Goal: Task Accomplishment & Management: Complete application form

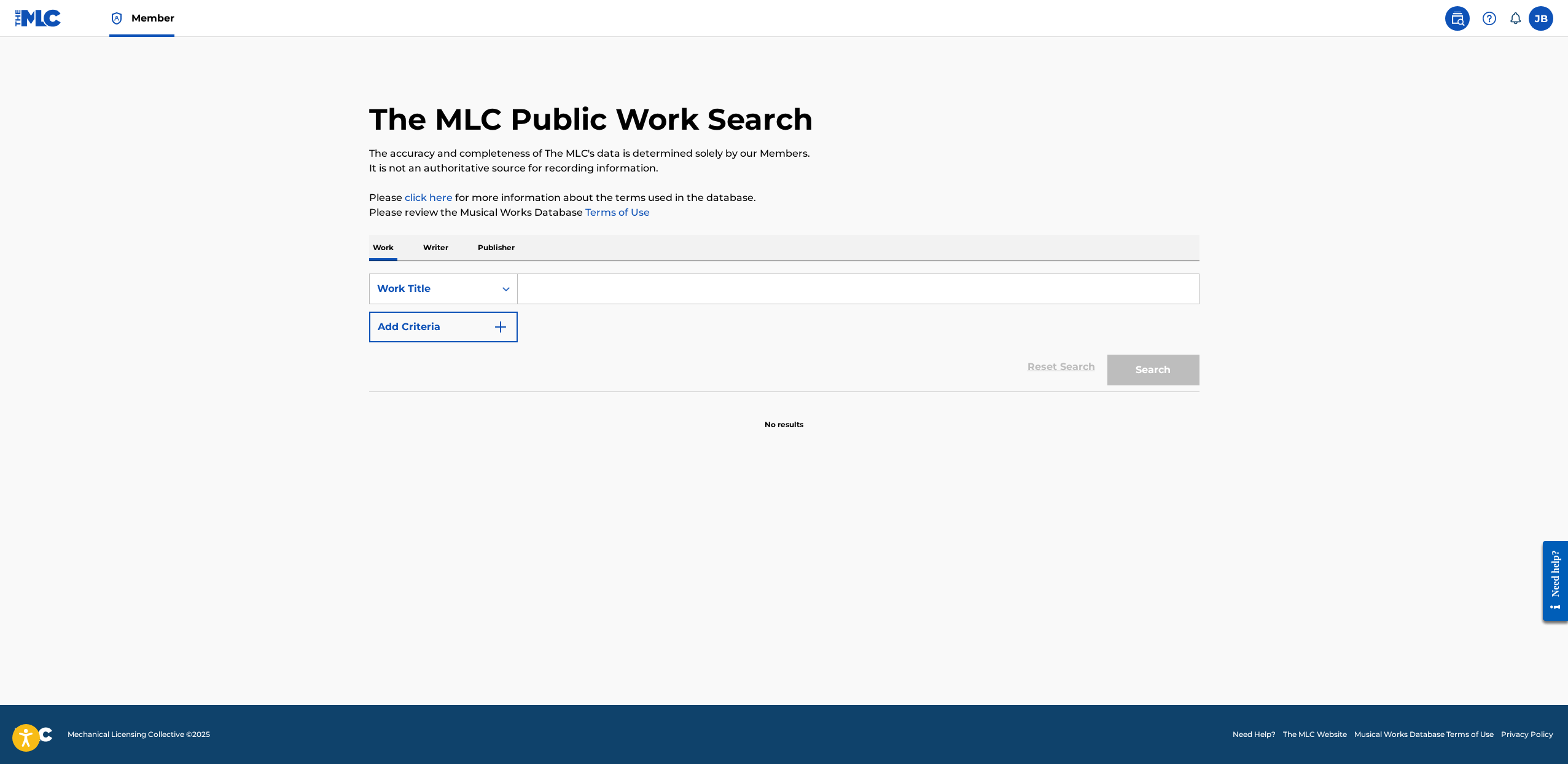
click at [529, 290] on input "Search Form" at bounding box center [858, 289] width 681 height 29
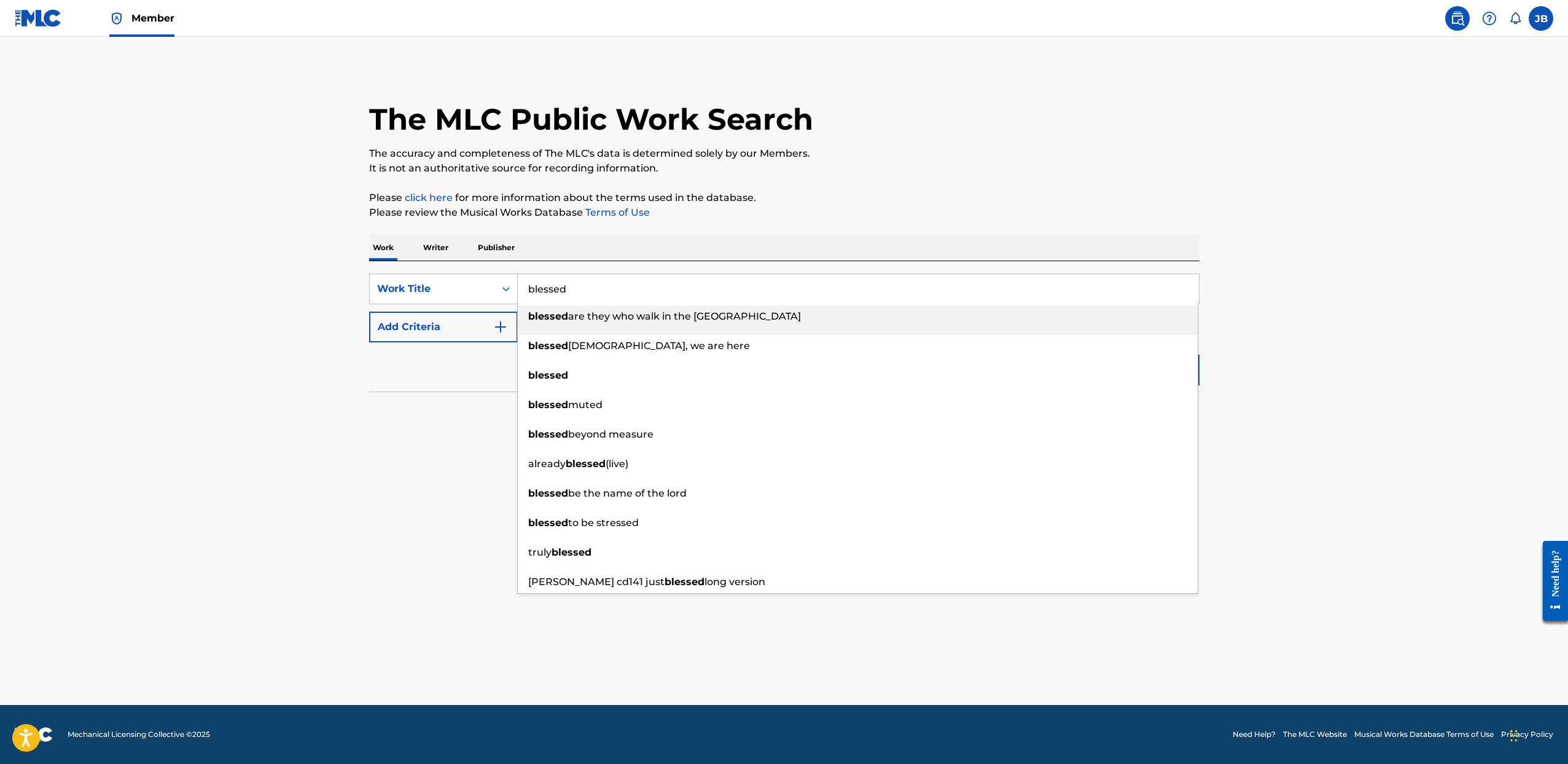
type input "blessed"
click at [451, 337] on button "Add Criteria" at bounding box center [444, 327] width 149 height 31
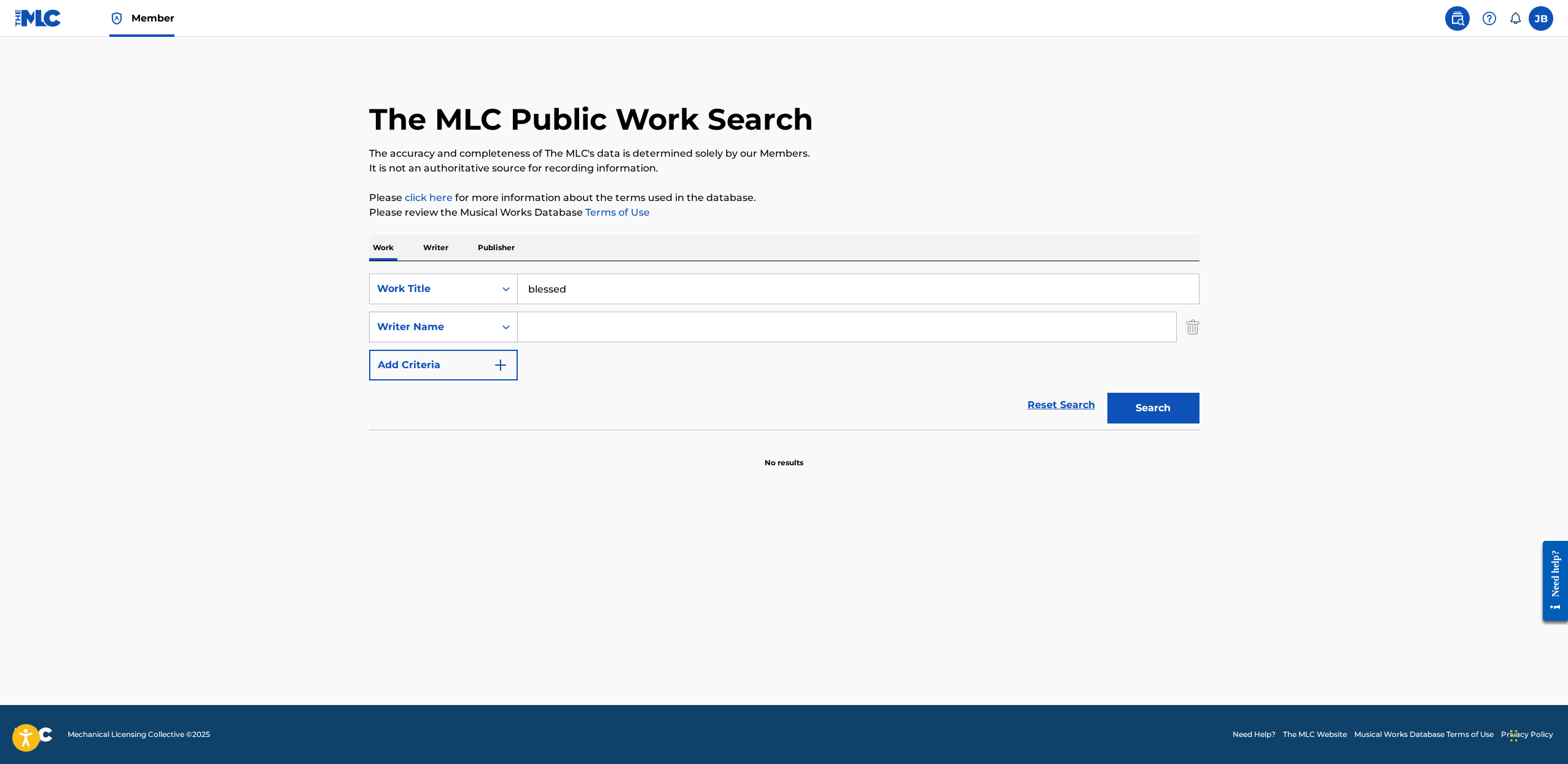
click at [492, 334] on div "Writer Name" at bounding box center [432, 327] width 125 height 23
drag, startPoint x: 567, startPoint y: 329, endPoint x: 527, endPoint y: 325, distance: 40.2
click at [567, 329] on input "Search Form" at bounding box center [846, 327] width 659 height 29
type input "Briana shanae"
click at [1108, 393] on button "Search" at bounding box center [1154, 409] width 92 height 31
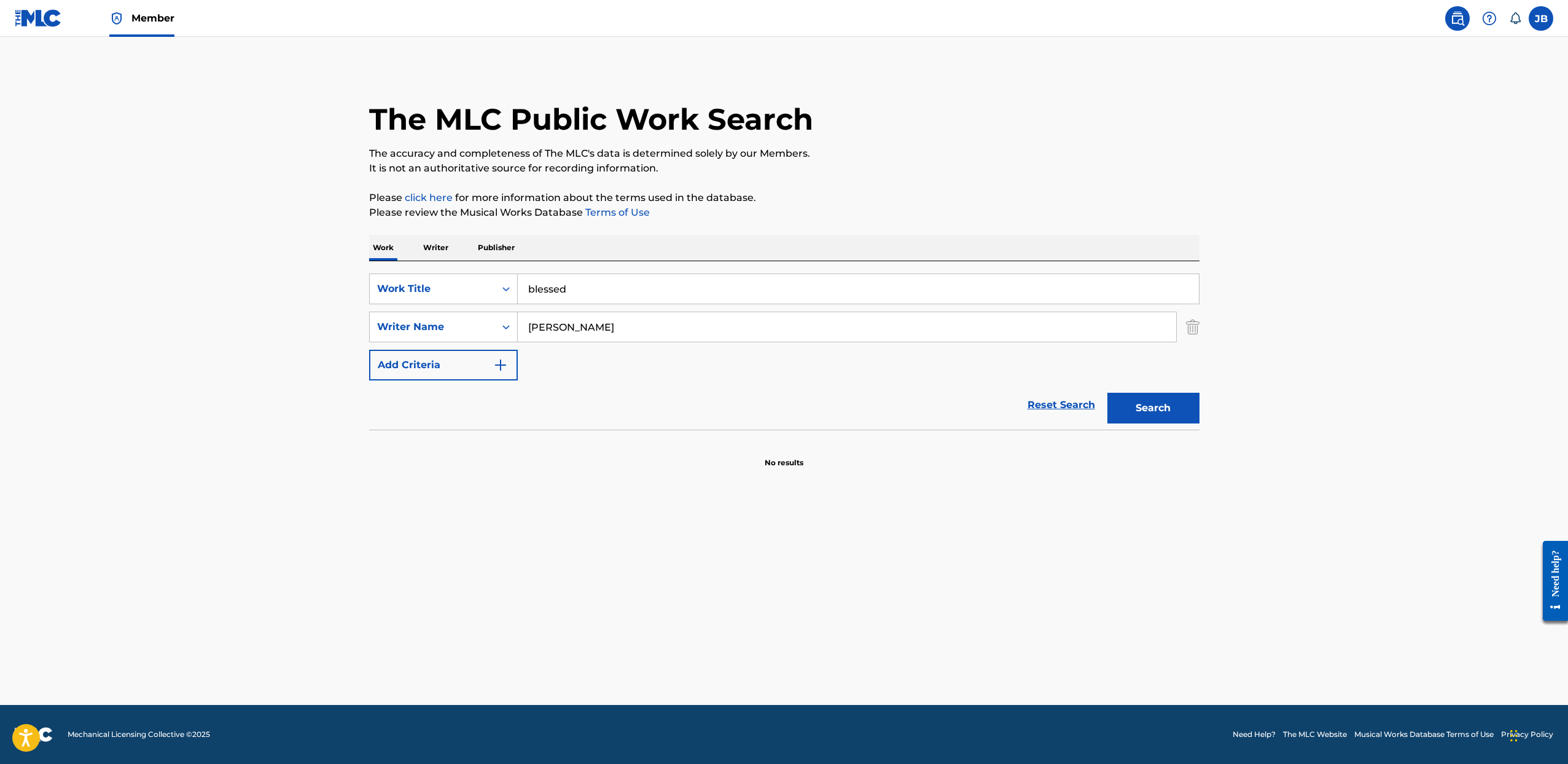
click at [207, 254] on main "The MLC Public Work Search The accuracy and completeness of The MLC's data is d…" at bounding box center [784, 371] width 1568 height 668
drag, startPoint x: 167, startPoint y: 258, endPoint x: 0, endPoint y: 231, distance: 169.2
click at [0, 242] on main "The MLC Public Work Search The accuracy and completeness of The MLC's data is d…" at bounding box center [784, 371] width 1568 height 668
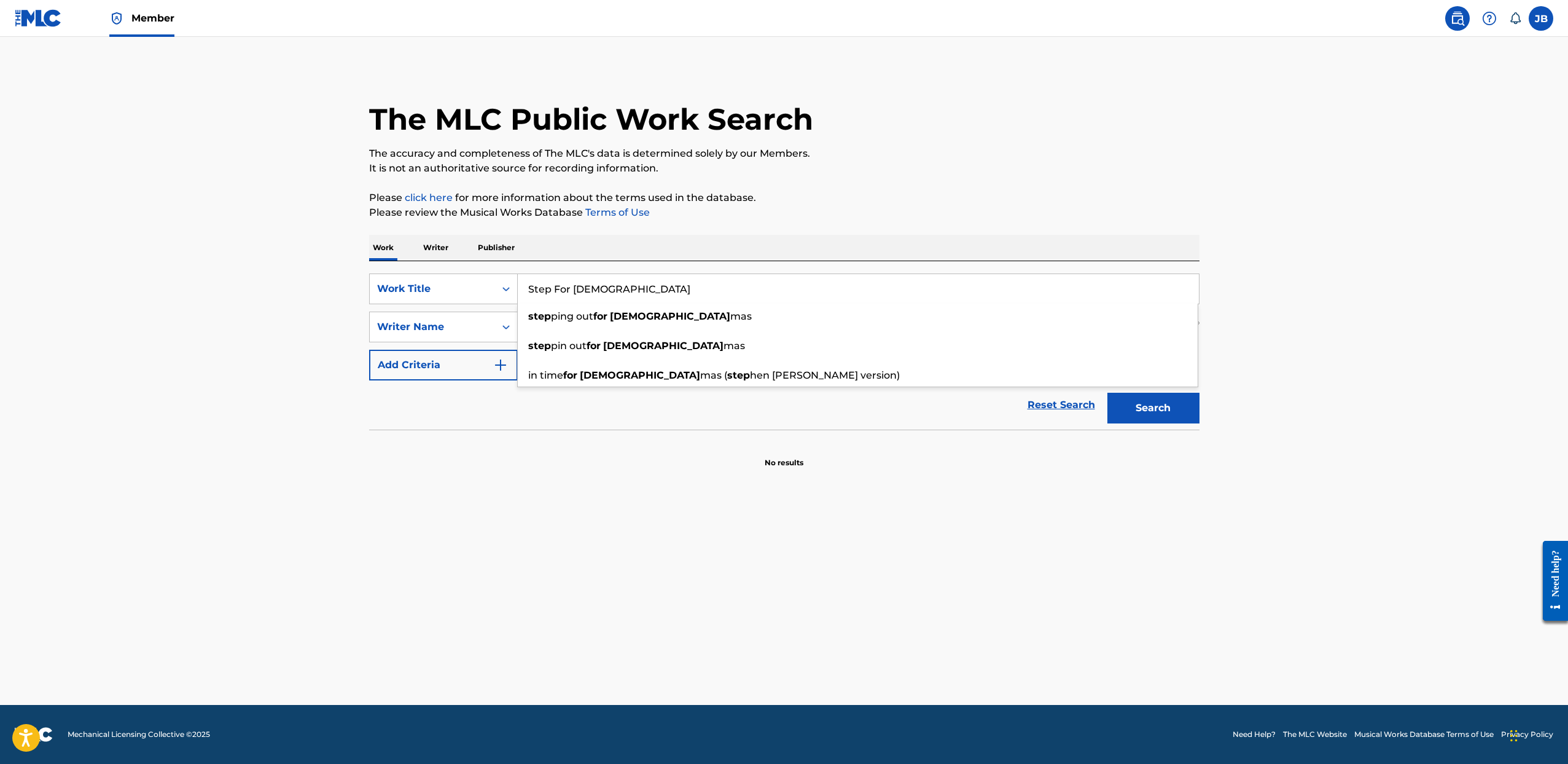
type input "Step For Christ"
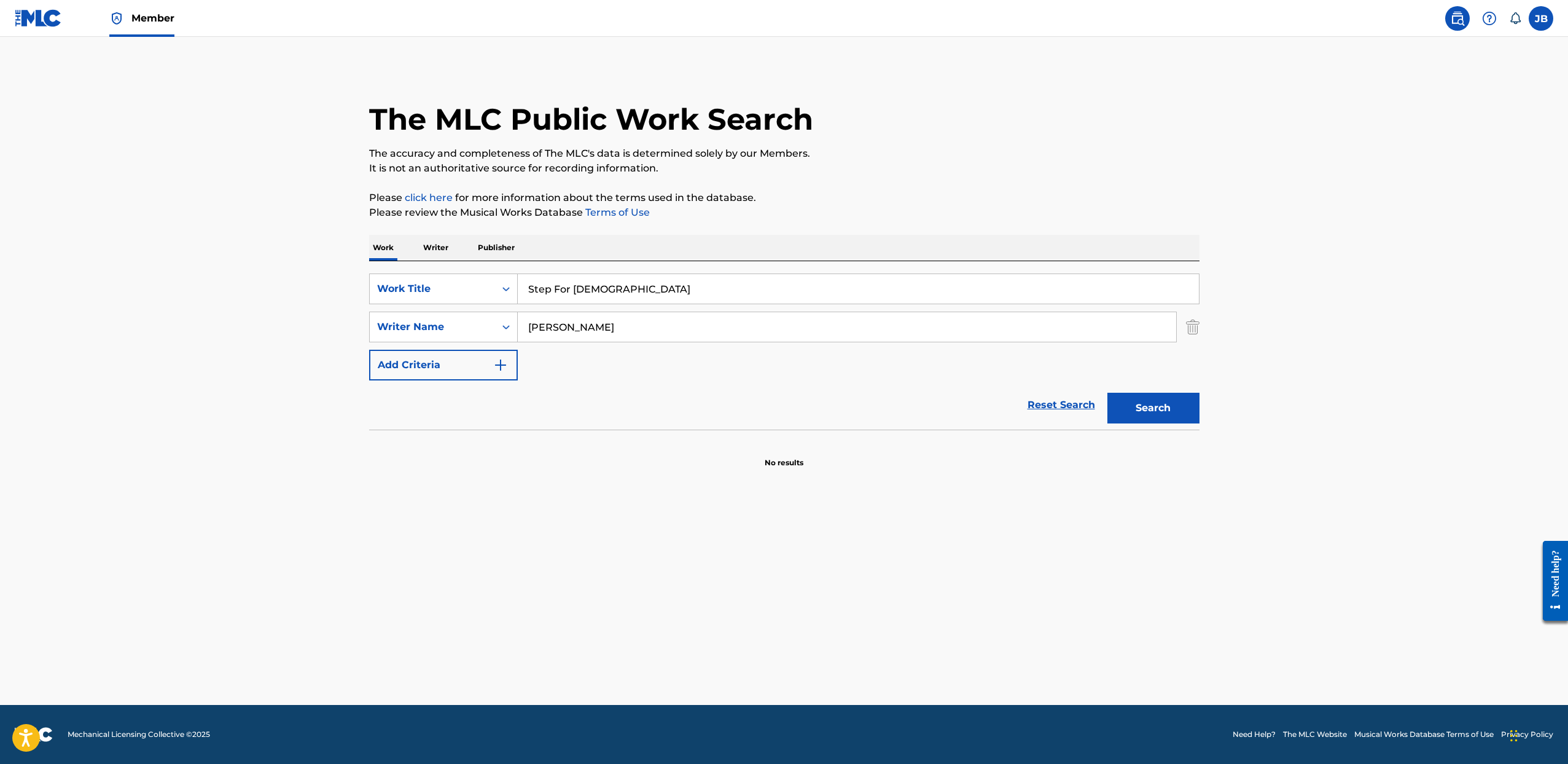
drag, startPoint x: 794, startPoint y: 490, endPoint x: 809, endPoint y: 487, distance: 15.3
click at [794, 490] on main "The MLC Public Work Search The accuracy and completeness of The MLC's data is d…" at bounding box center [784, 371] width 1568 height 668
click at [1131, 411] on button "Search" at bounding box center [1154, 409] width 92 height 31
click at [435, 247] on p "Writer" at bounding box center [435, 247] width 32 height 26
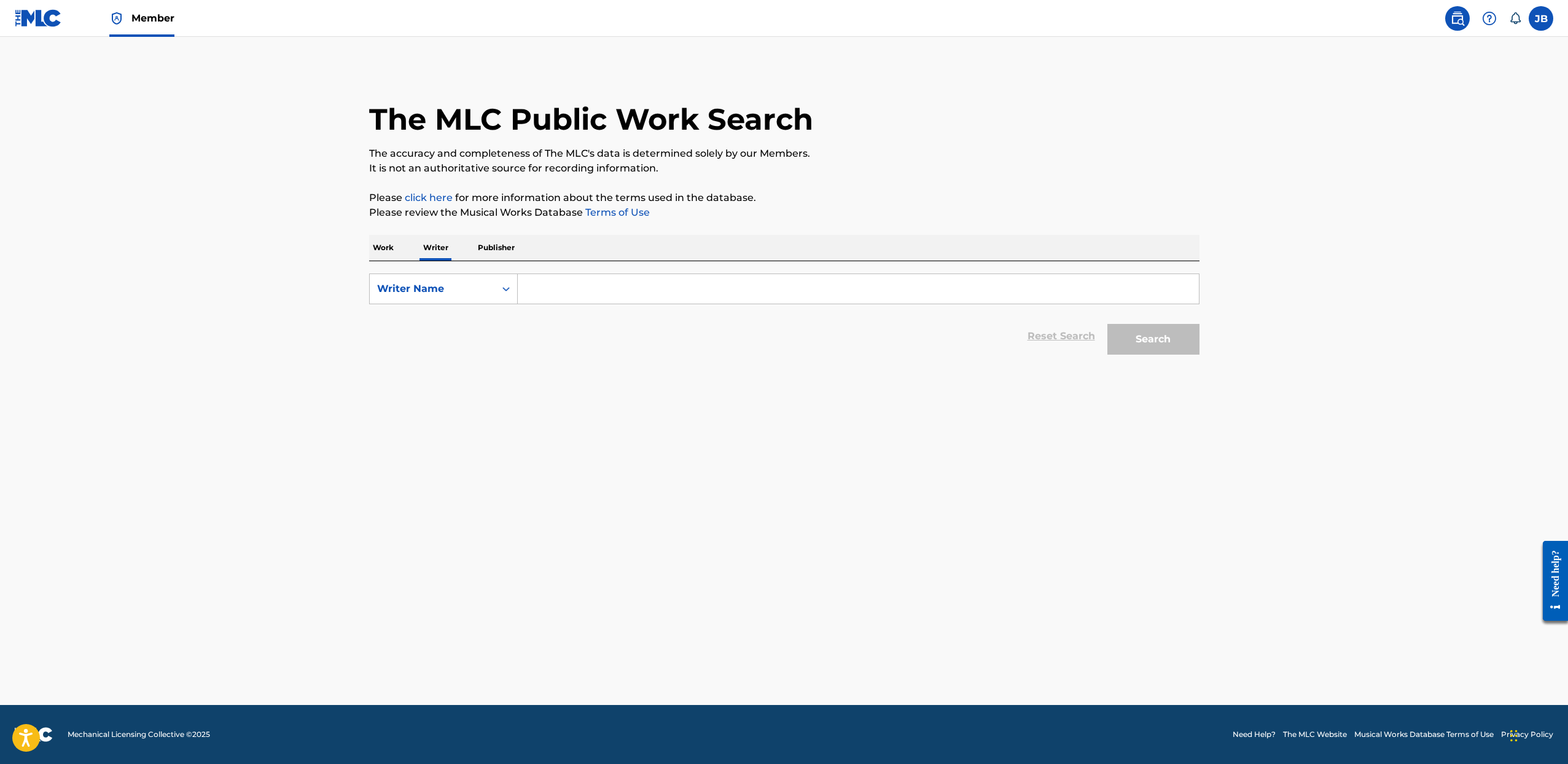
click at [559, 291] on input "Search Form" at bounding box center [858, 289] width 681 height 29
type input "Briana shane"
click at [1108, 324] on button "Search" at bounding box center [1154, 340] width 92 height 31
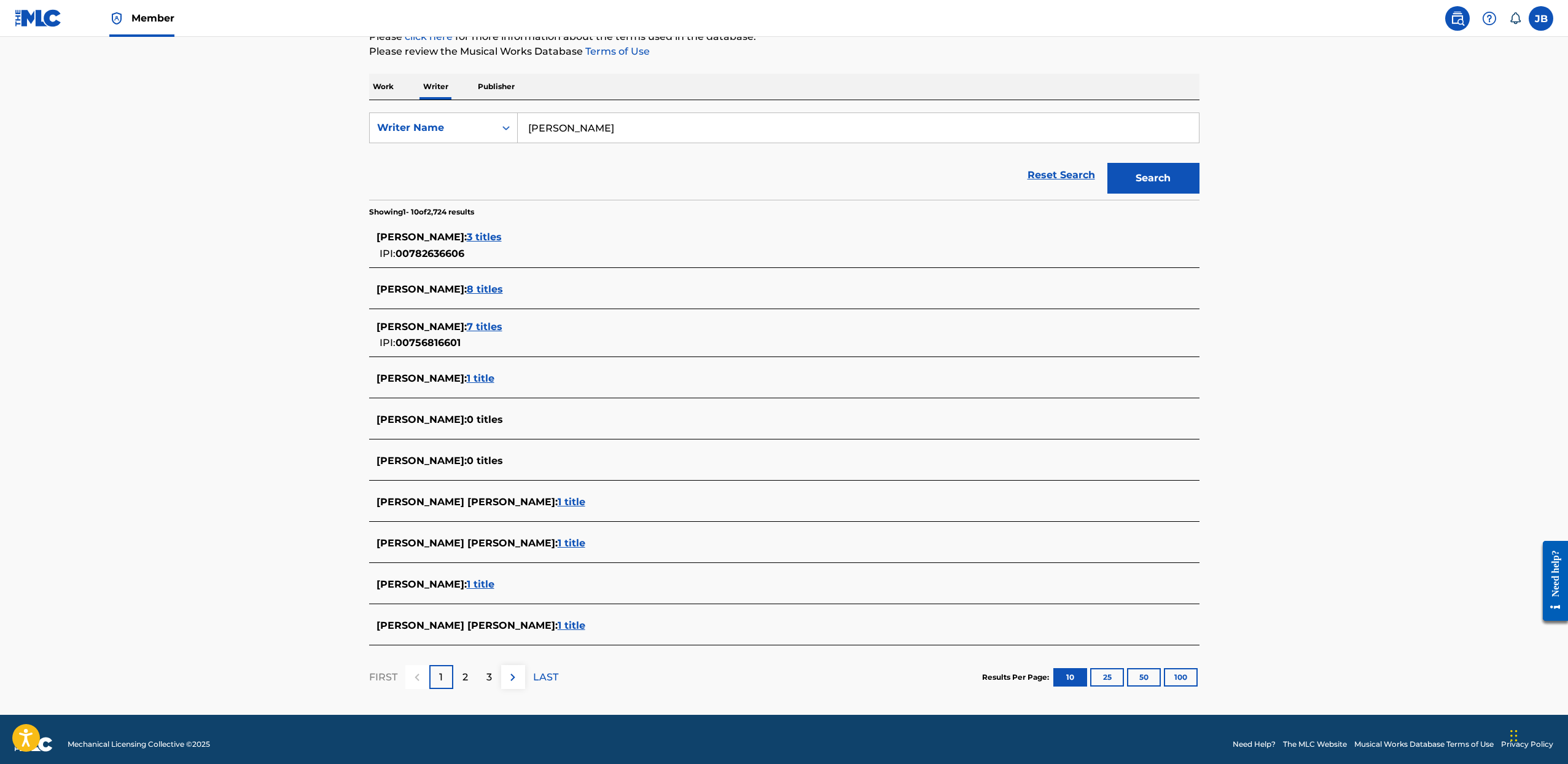
scroll to position [163, 0]
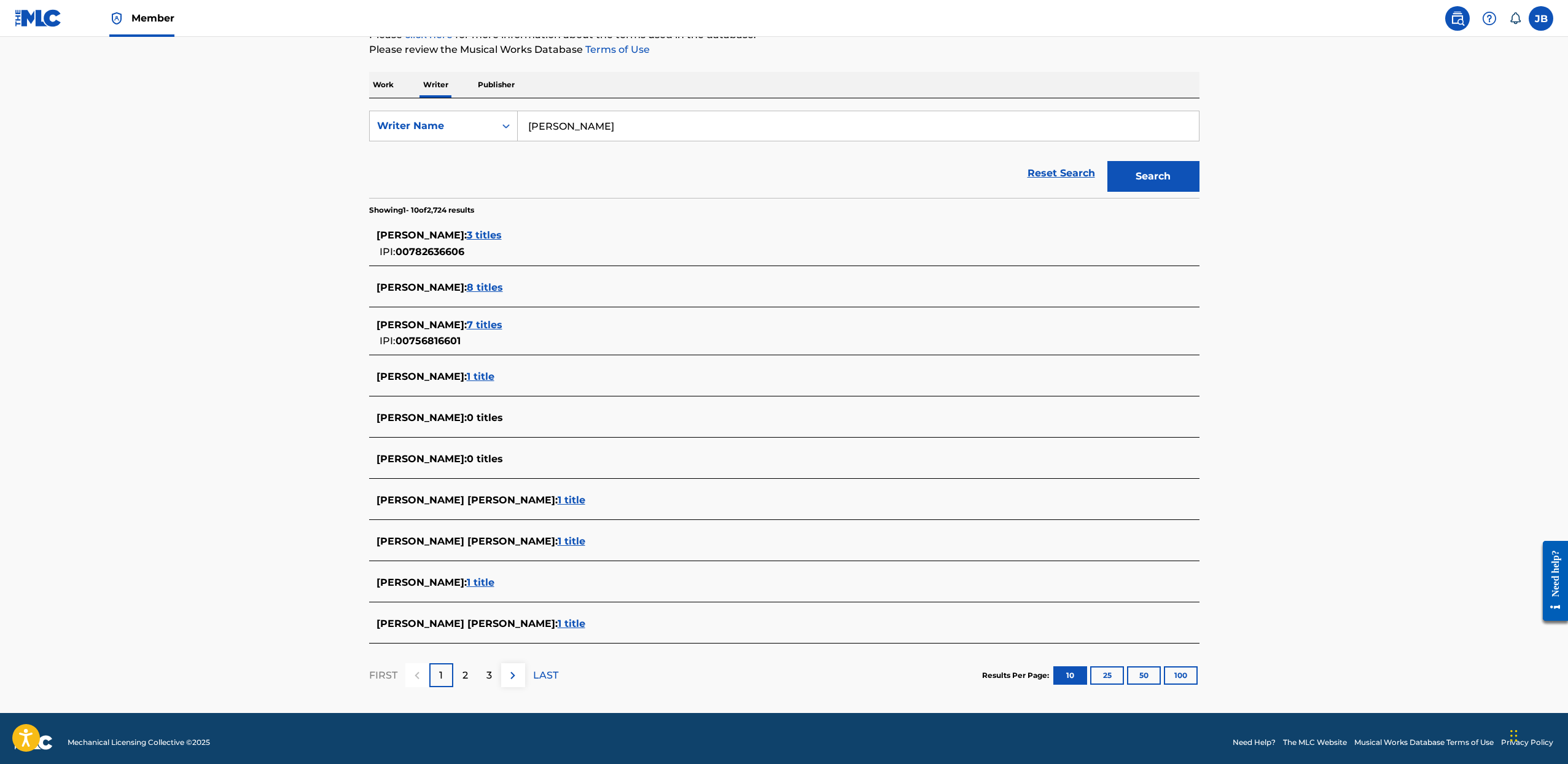
click at [557, 626] on span "1 title" at bounding box center [571, 624] width 27 height 12
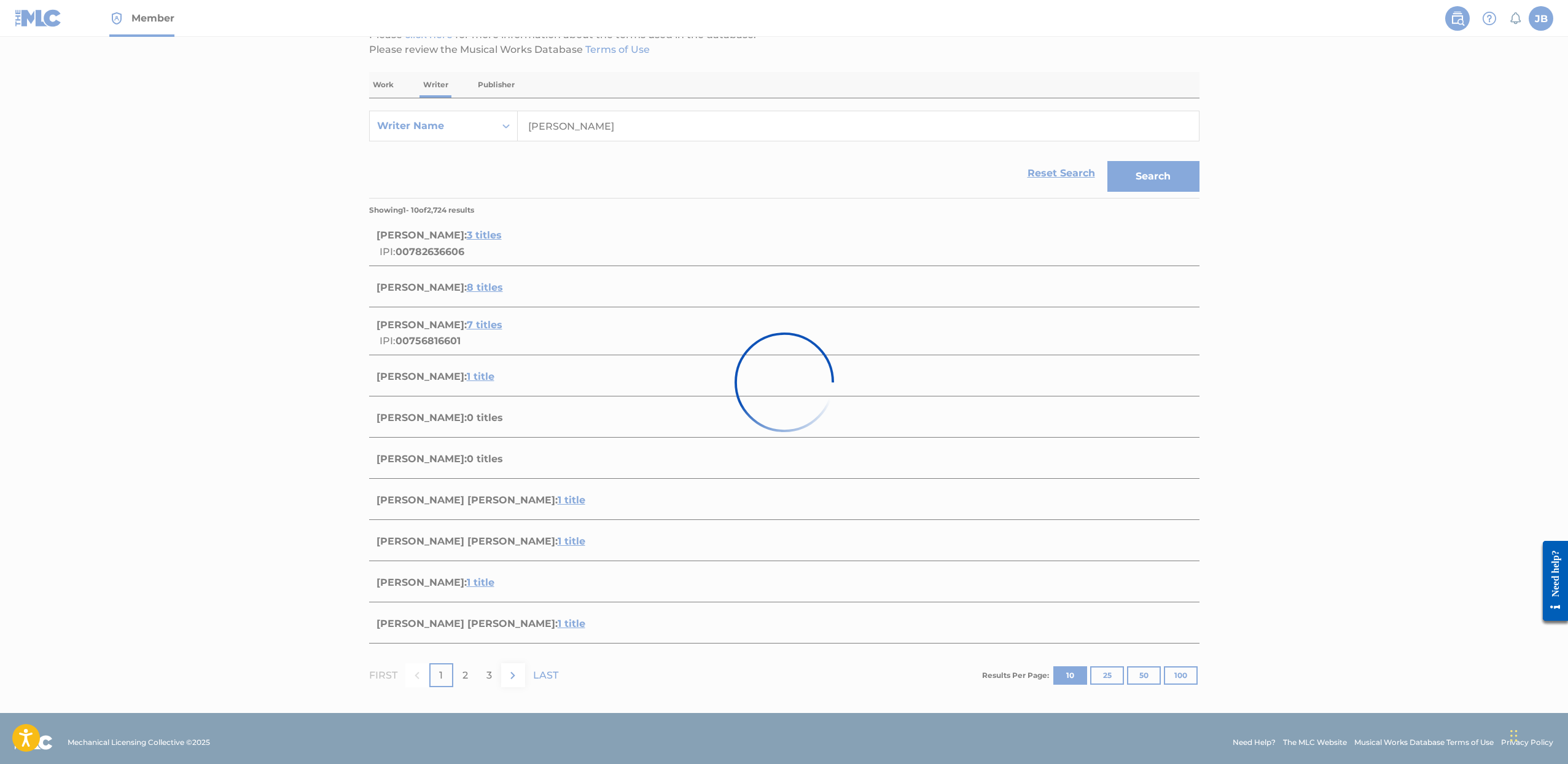
scroll to position [0, 0]
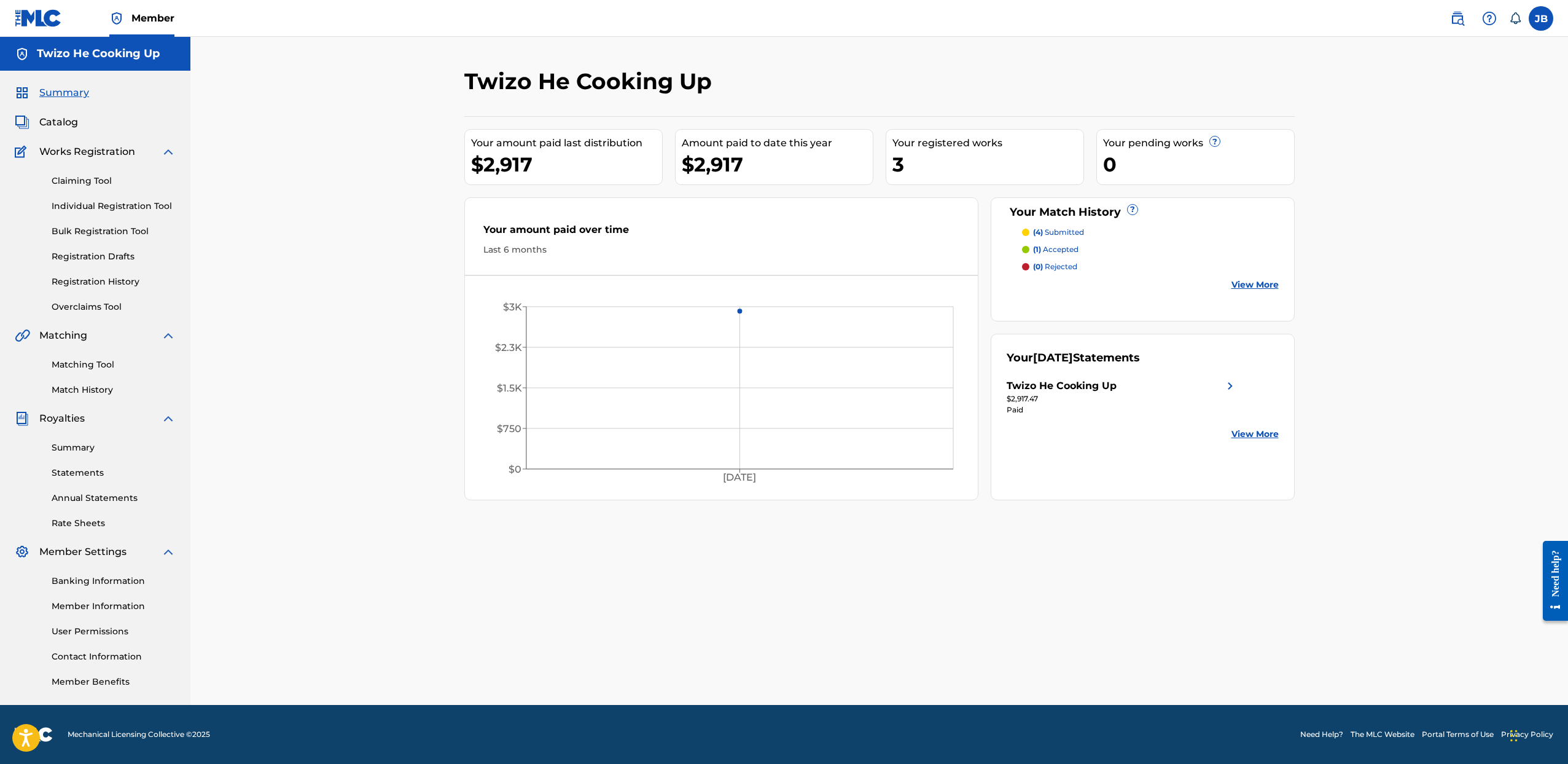
click at [62, 122] on span "Catalog" at bounding box center [58, 122] width 39 height 15
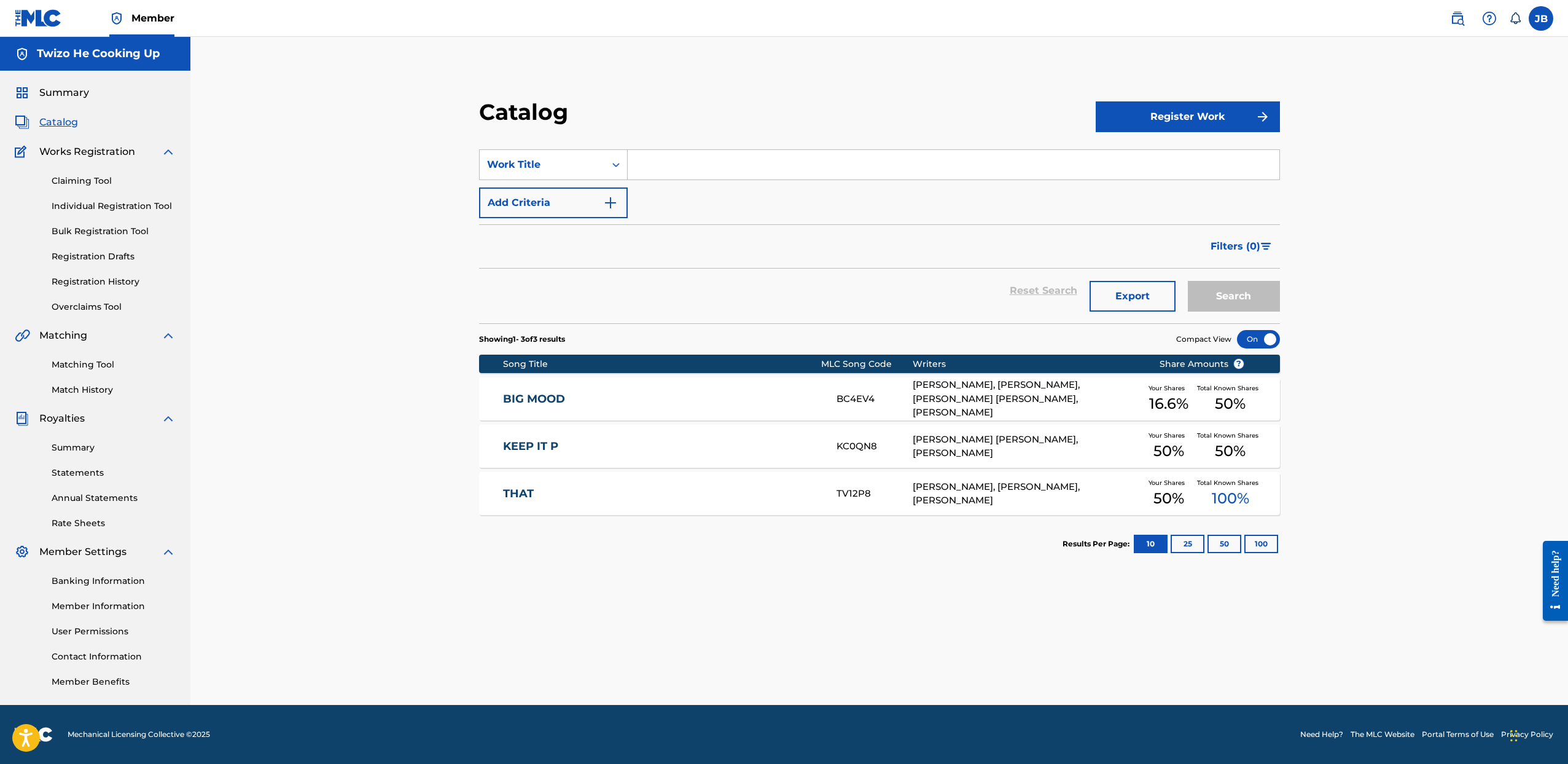
click at [1146, 118] on button "Register Work" at bounding box center [1188, 117] width 184 height 31
click at [1149, 182] on link "By File Upload" at bounding box center [1188, 186] width 184 height 29
click at [1204, 122] on button "Register Work" at bounding box center [1188, 117] width 184 height 31
click at [1149, 152] on link "Individual" at bounding box center [1188, 157] width 184 height 29
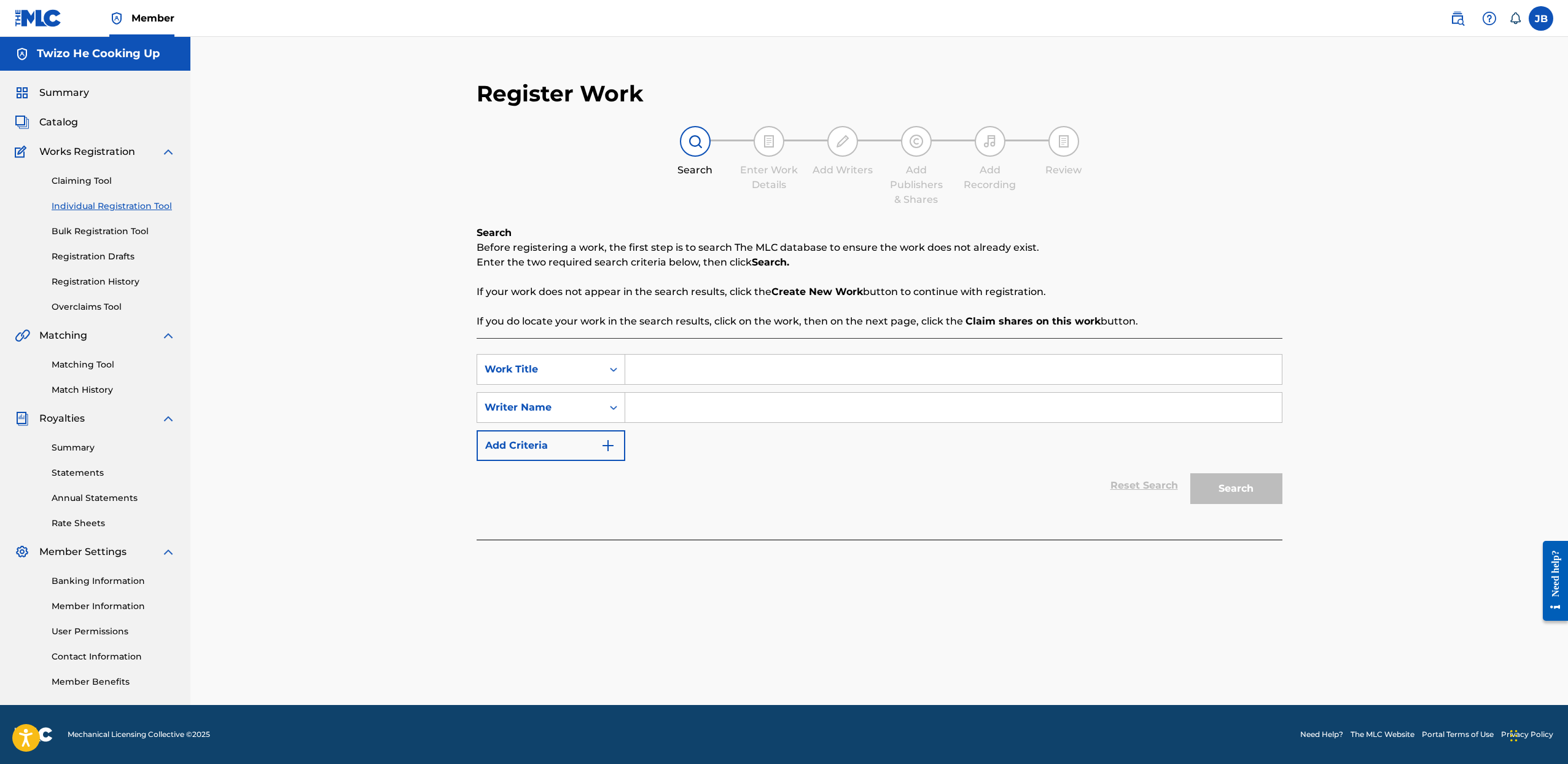
click at [655, 370] on input "Search Form" at bounding box center [953, 369] width 657 height 29
click at [646, 375] on input "Search Form" at bounding box center [953, 369] width 657 height 29
type input "Delulu"
click at [729, 411] on input "Search Form" at bounding box center [953, 408] width 657 height 29
click at [648, 403] on input "Search Form" at bounding box center [953, 408] width 657 height 29
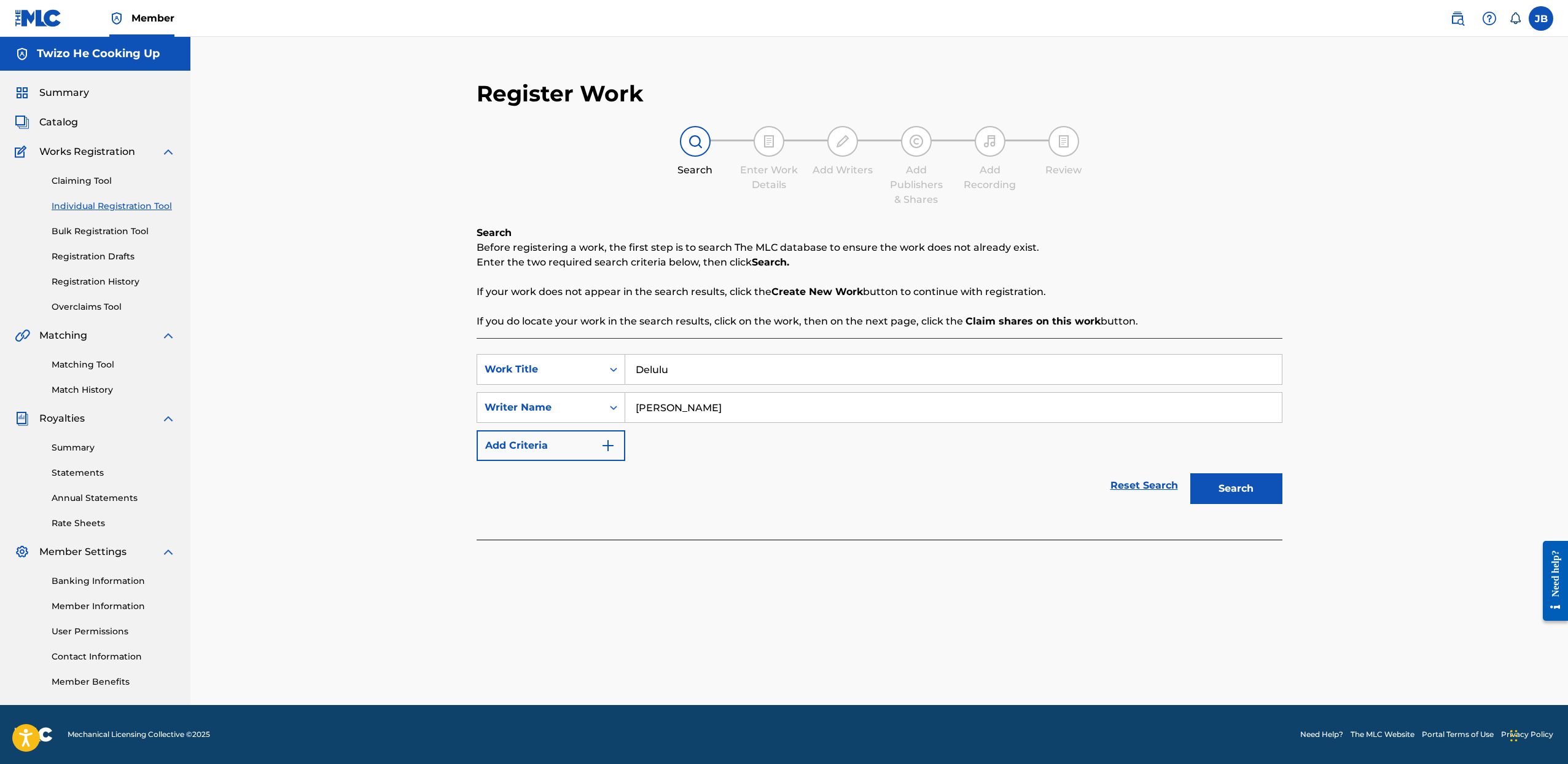
type input "Jeremy Brown"
click at [1253, 493] on button "Search" at bounding box center [1236, 489] width 92 height 31
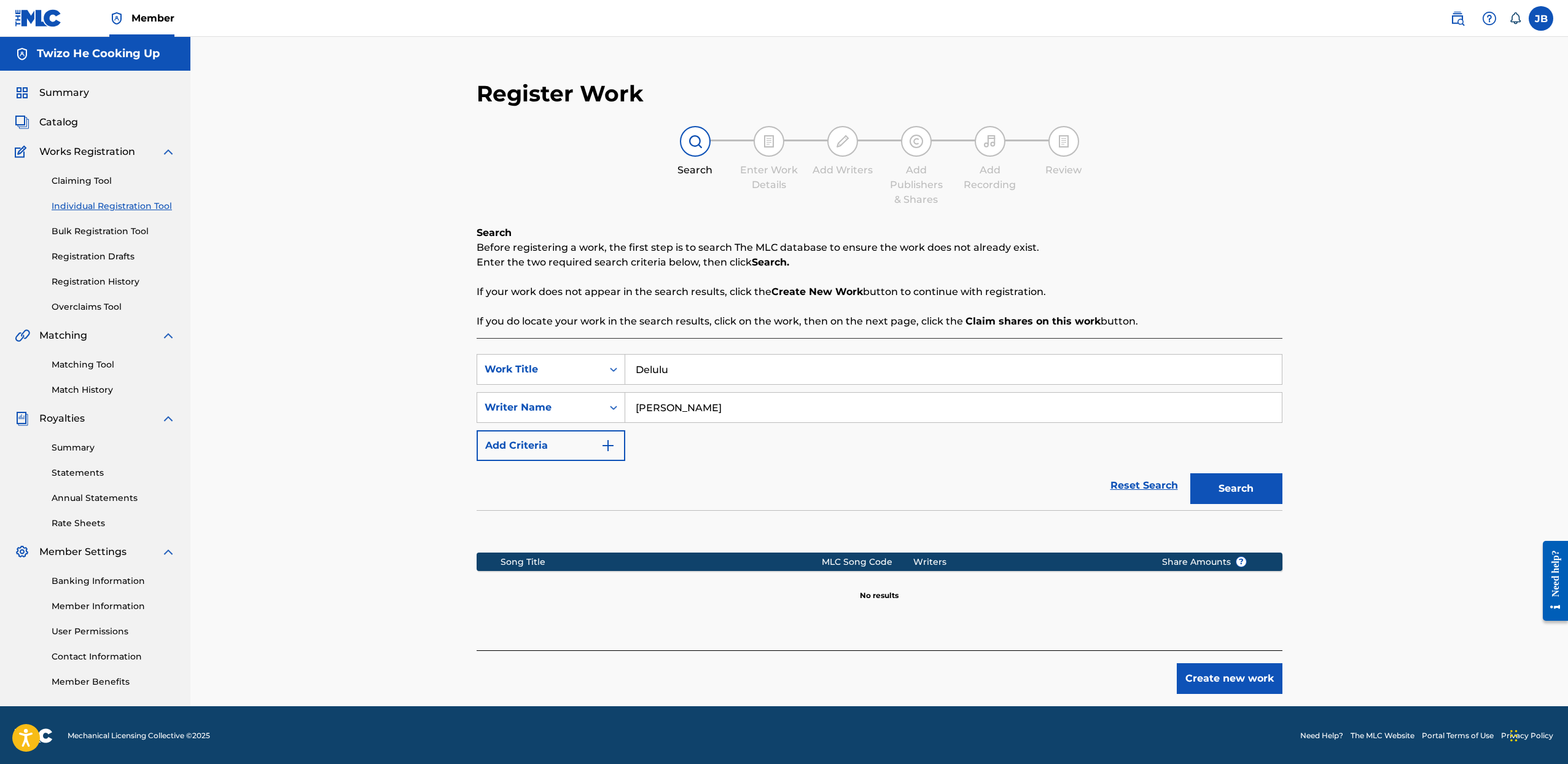
click at [1237, 673] on button "Create new work" at bounding box center [1229, 678] width 106 height 31
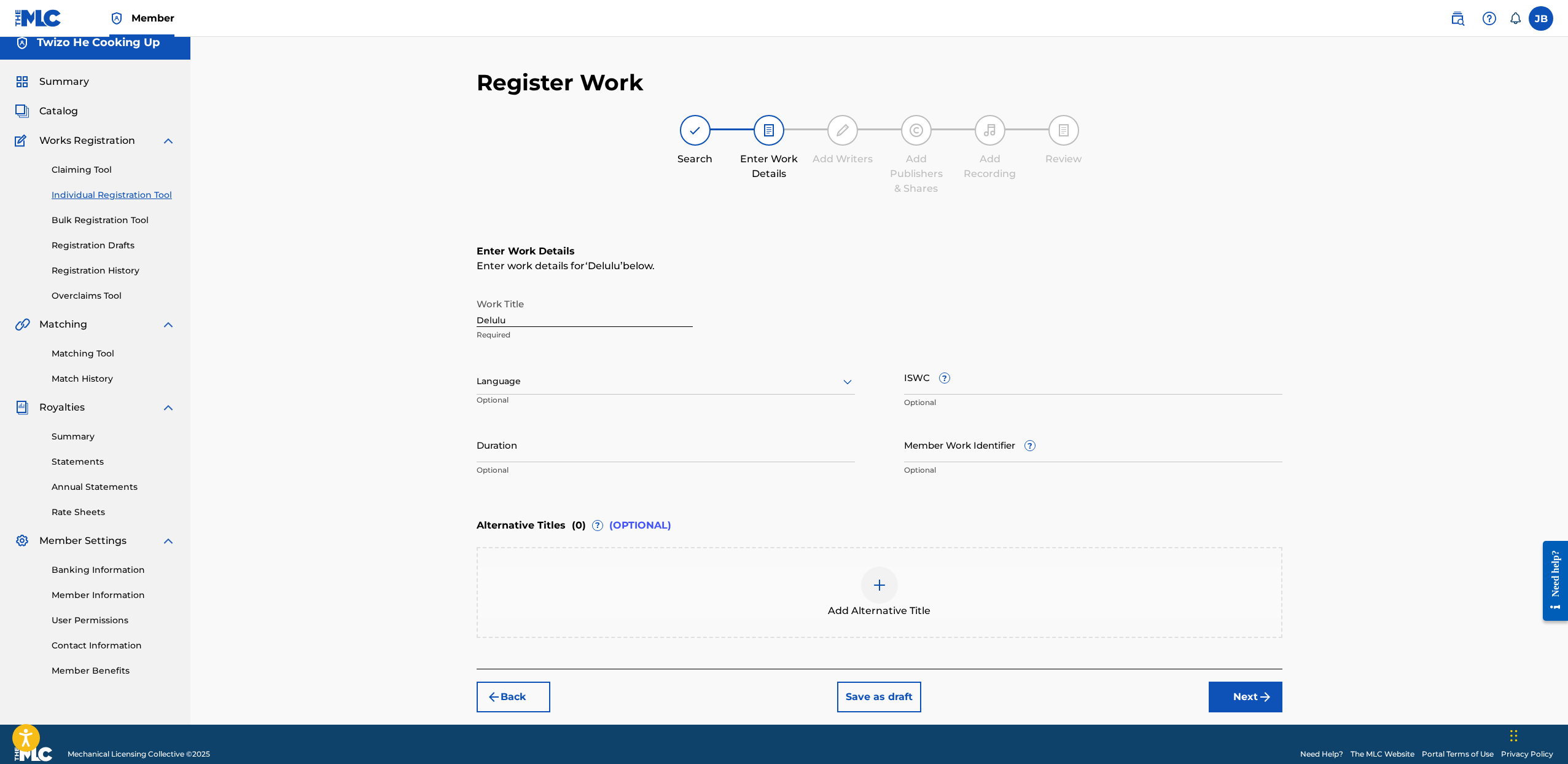
scroll to position [30, 0]
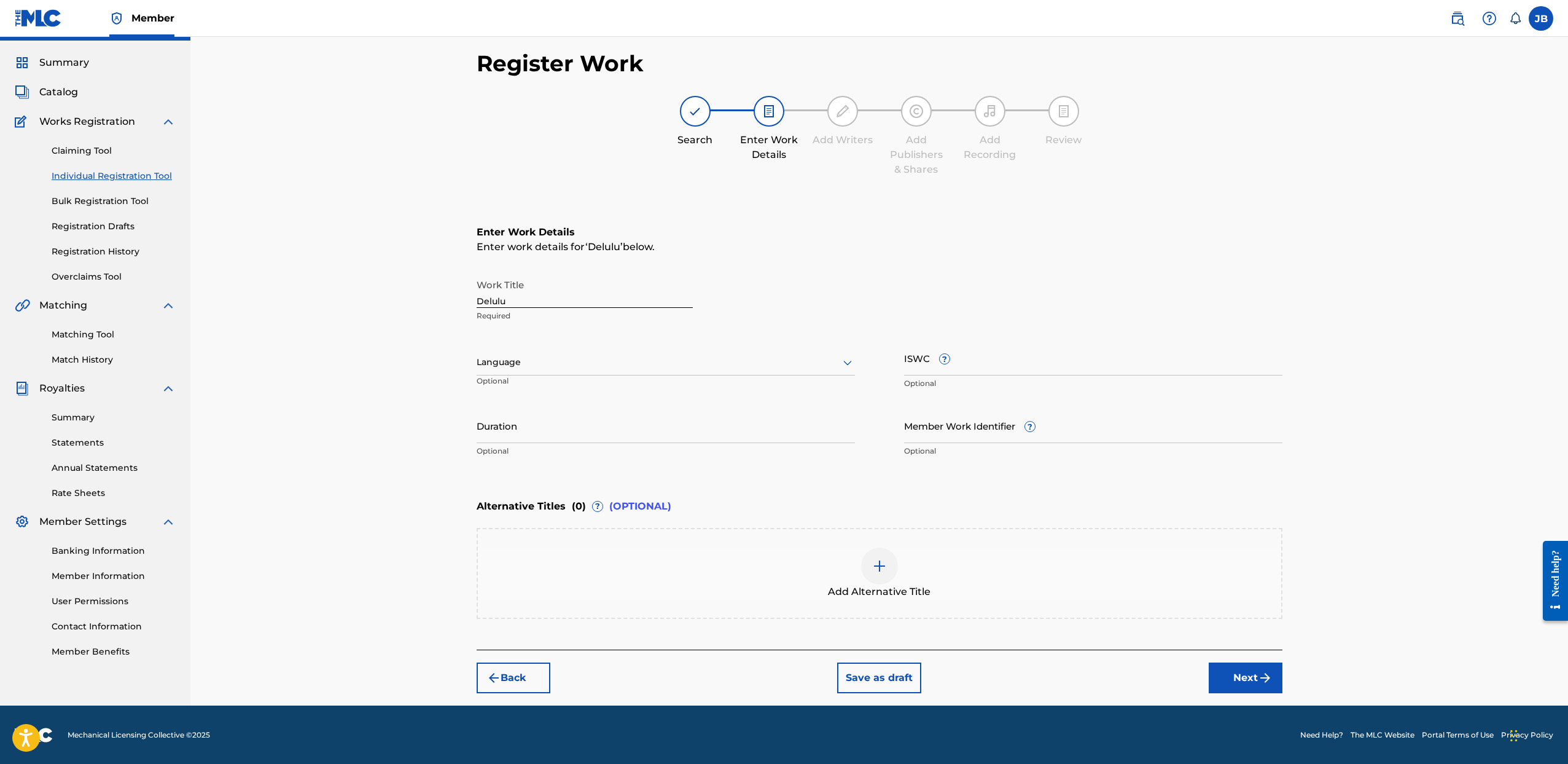
click at [1001, 353] on input "ISWC ?" at bounding box center [1093, 358] width 378 height 35
click at [948, 360] on input "ISWC ?" at bounding box center [1093, 358] width 378 height 35
click at [944, 425] on input "Member Work Identifier ?" at bounding box center [1093, 425] width 378 height 35
click at [1259, 680] on img "submit" at bounding box center [1265, 677] width 15 height 15
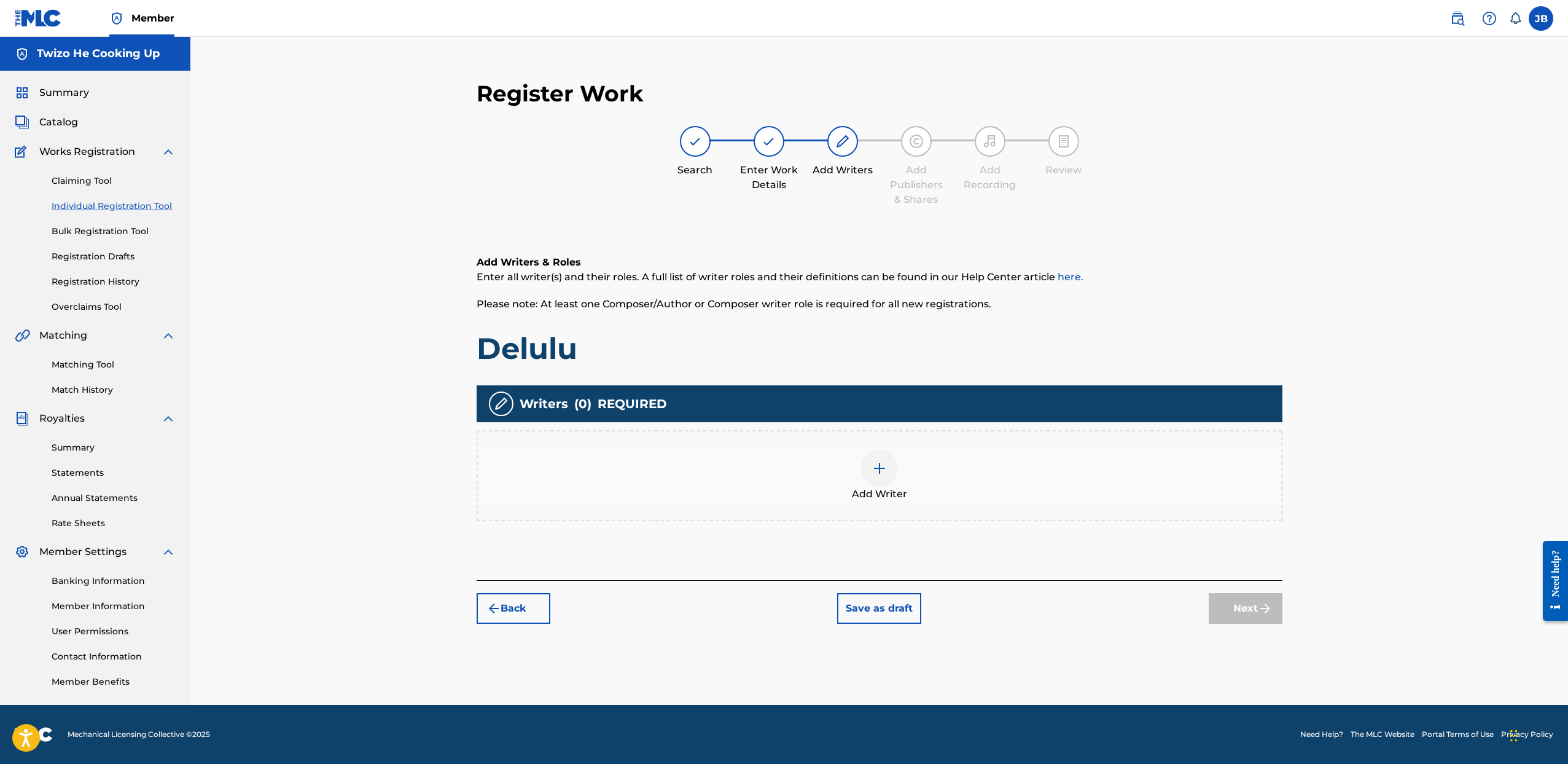
scroll to position [0, 0]
click at [873, 477] on div at bounding box center [879, 468] width 37 height 37
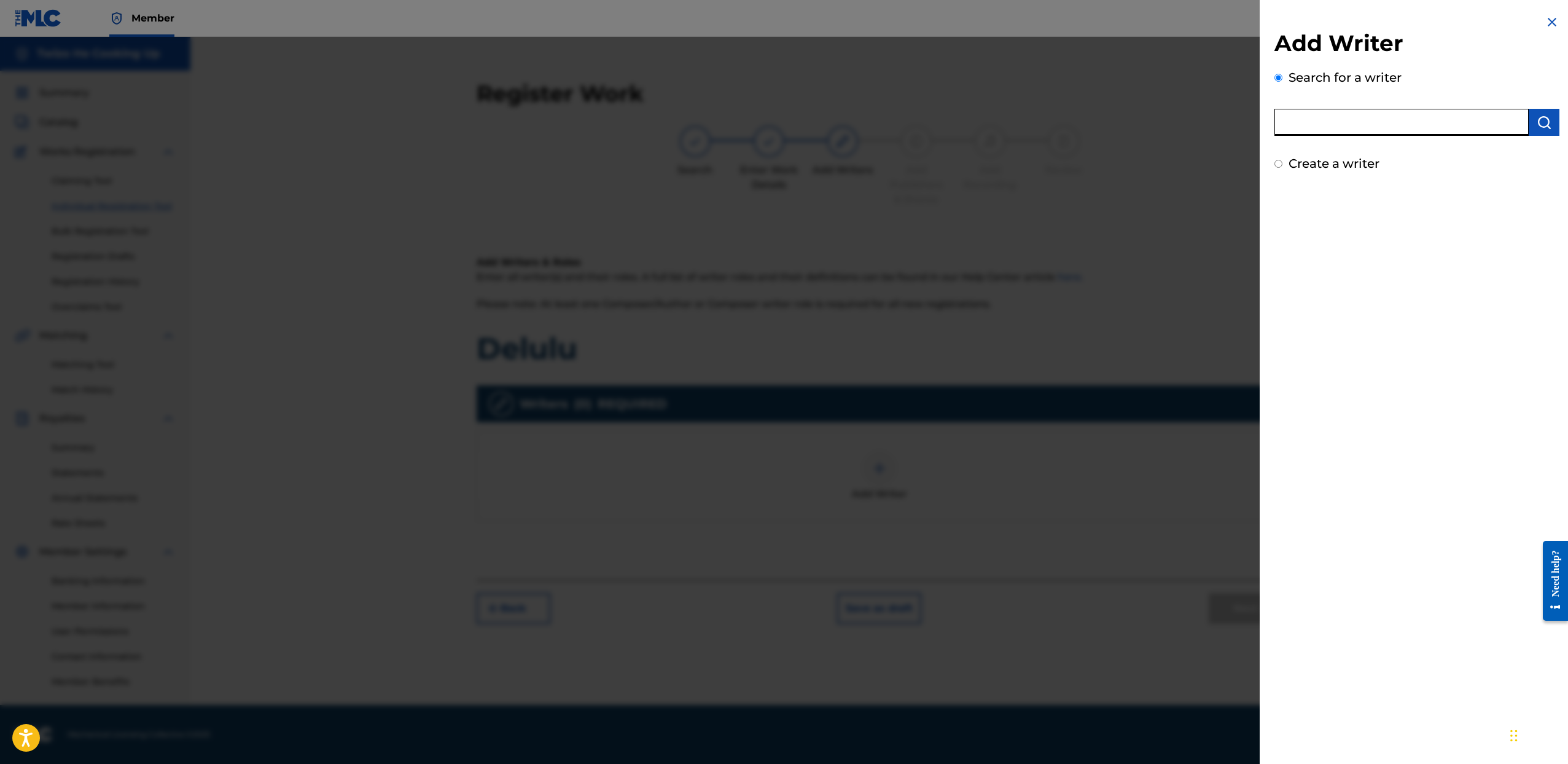
click at [1334, 129] on input "text" at bounding box center [1401, 123] width 254 height 27
type input "Jeremy Brown"
click at [1282, 164] on div "Create a writer" at bounding box center [1416, 164] width 285 height 18
click at [1278, 163] on input "Create a writer" at bounding box center [1278, 164] width 8 height 8
radio input "false"
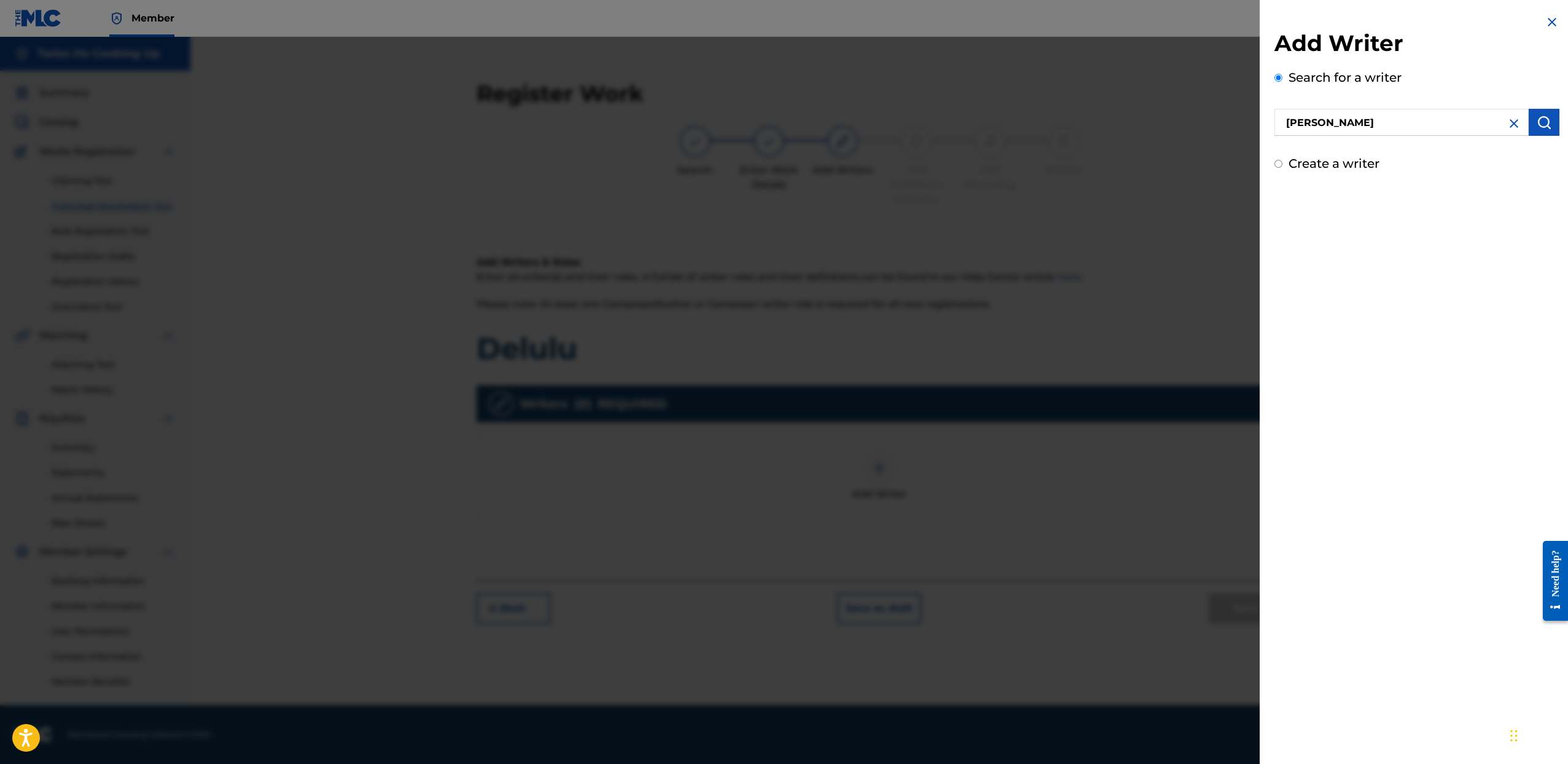
radio input "true"
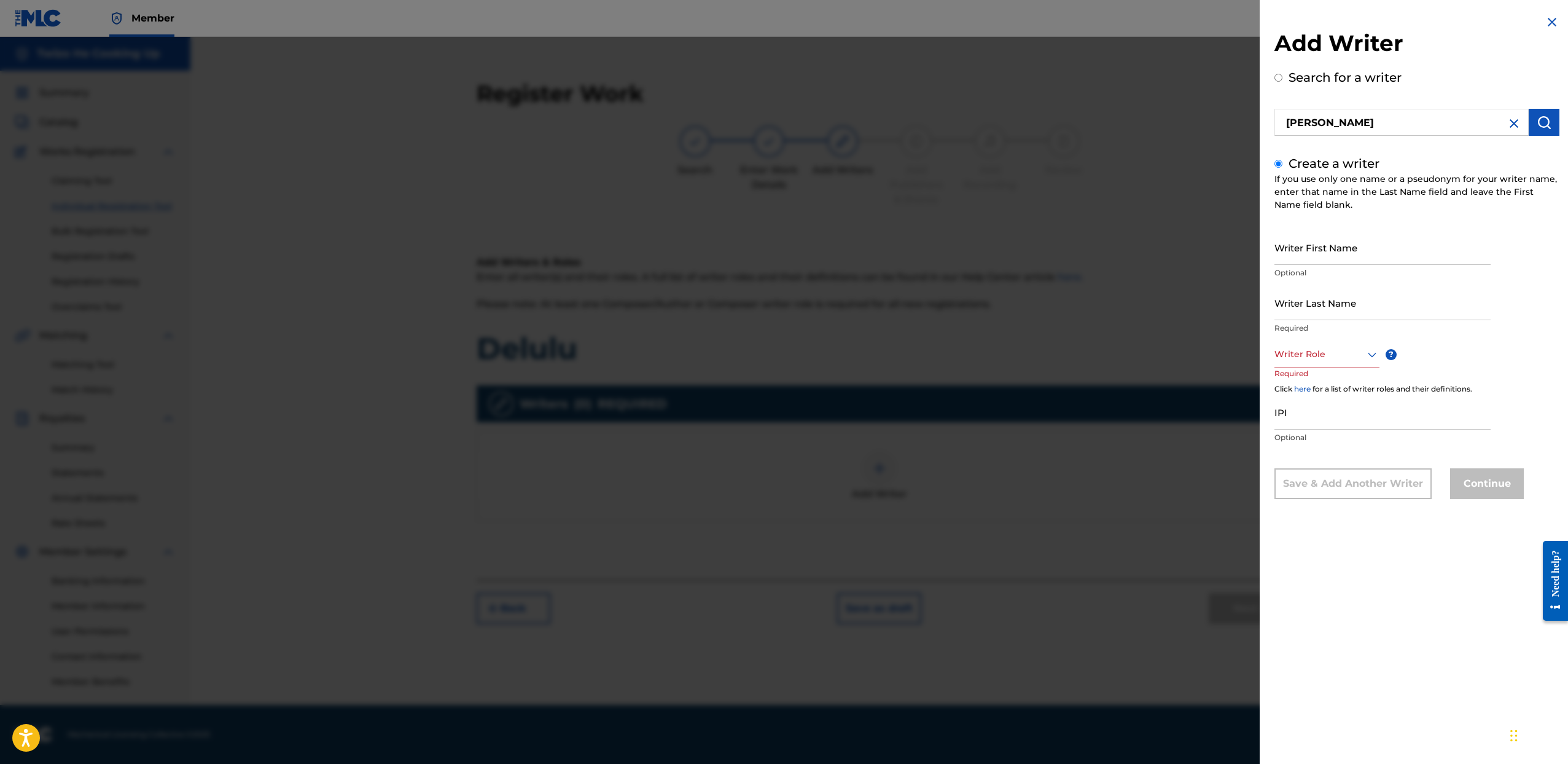
click at [1372, 355] on icon at bounding box center [1372, 354] width 15 height 15
click at [1348, 386] on div "Composer/Author" at bounding box center [1327, 382] width 104 height 27
drag, startPoint x: 1462, startPoint y: 364, endPoint x: 1435, endPoint y: 351, distance: 30.0
click at [1462, 364] on div "Writer First Name Optional Writer Last Name Required Writer Role option Compose…" at bounding box center [1416, 365] width 285 height 271
drag, startPoint x: 1332, startPoint y: 252, endPoint x: 1339, endPoint y: 256, distance: 8.1
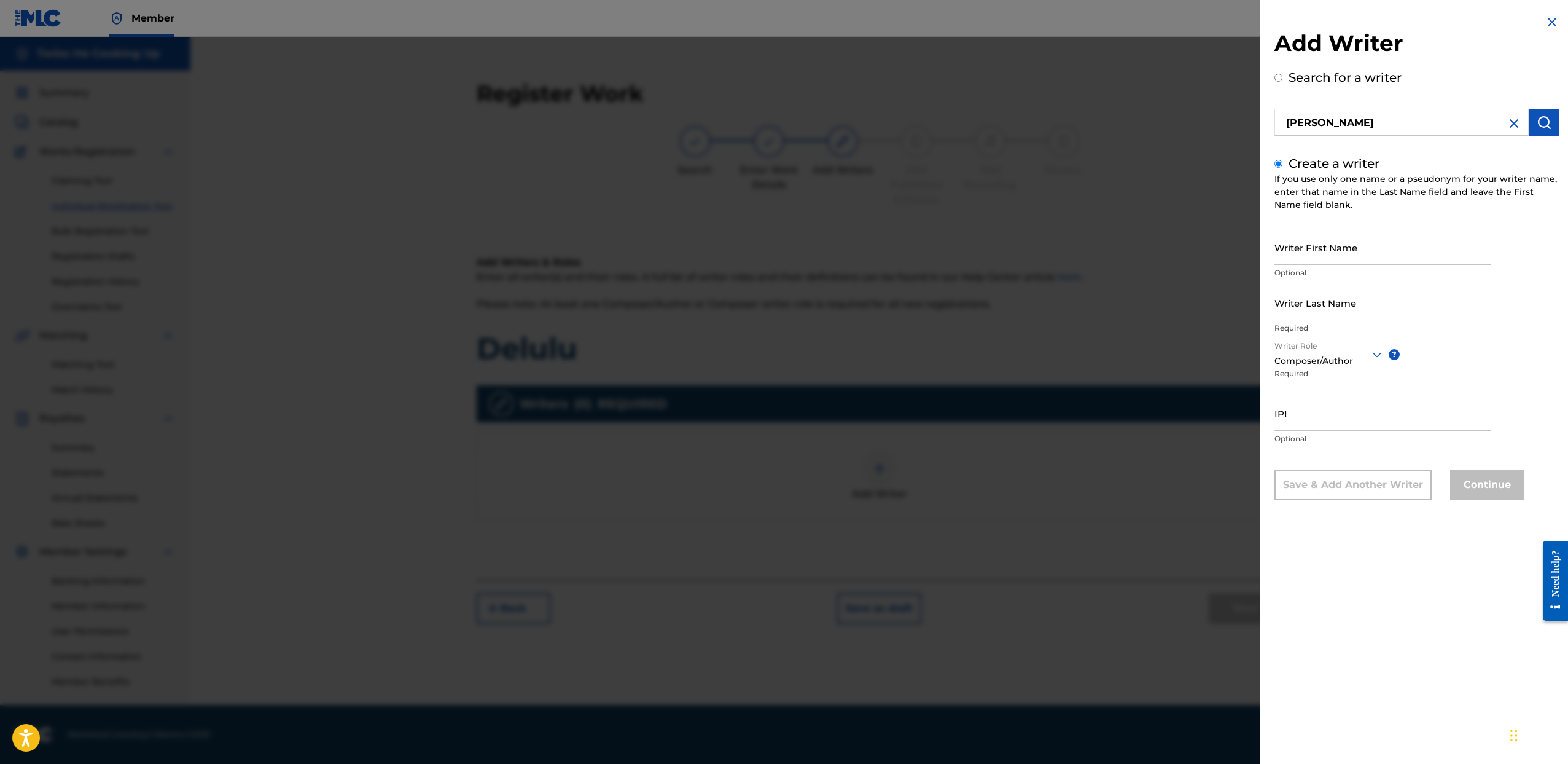
click at [1332, 252] on input "Writer First Name" at bounding box center [1382, 247] width 216 height 35
type input "[PERSON_NAME]"
click at [1391, 306] on input "Writer Last Name" at bounding box center [1382, 303] width 216 height 35
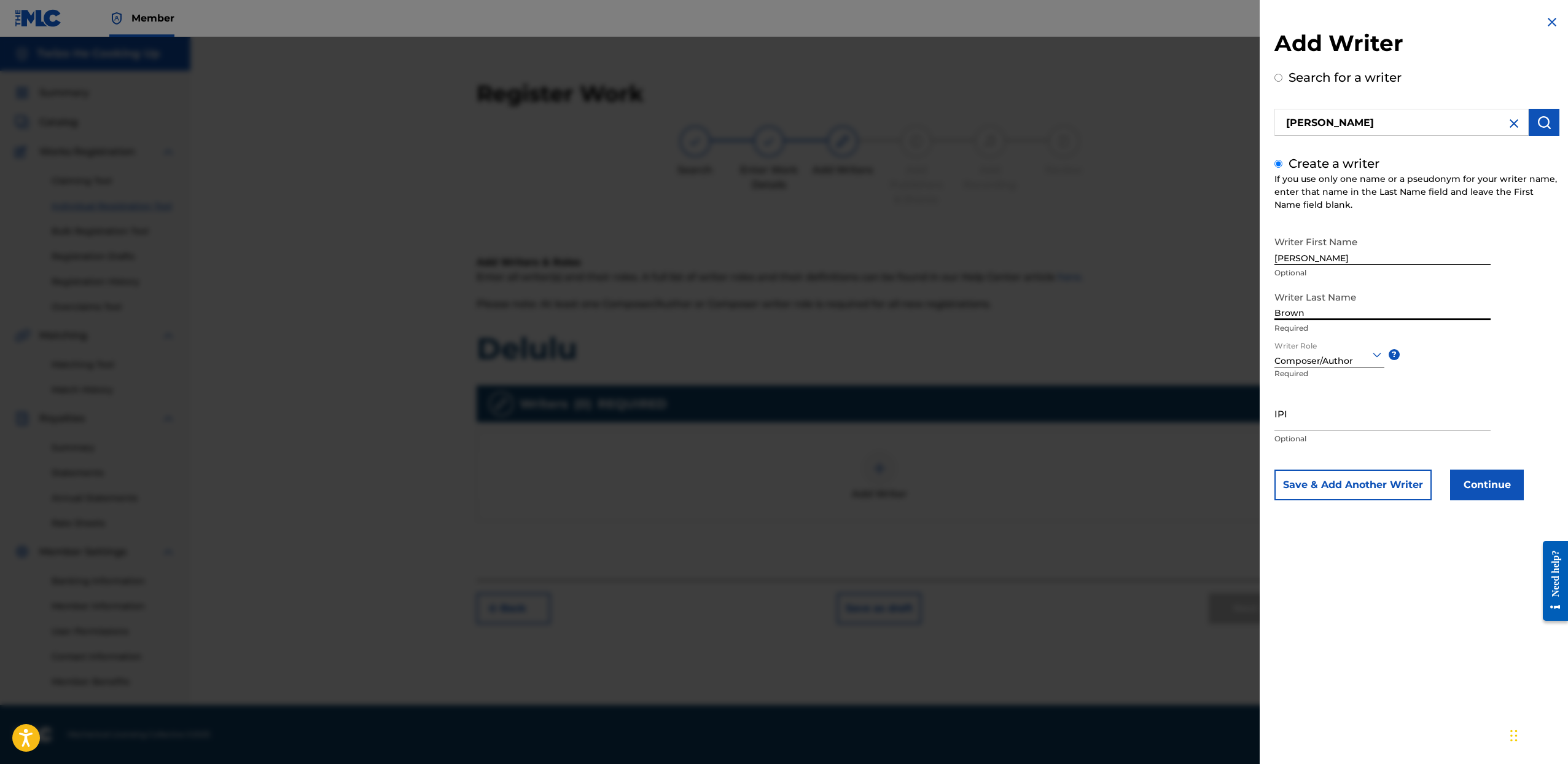
type input "Brown"
click at [1302, 417] on input "IPI" at bounding box center [1382, 414] width 216 height 35
click at [1550, 127] on button "submit" at bounding box center [1545, 123] width 31 height 27
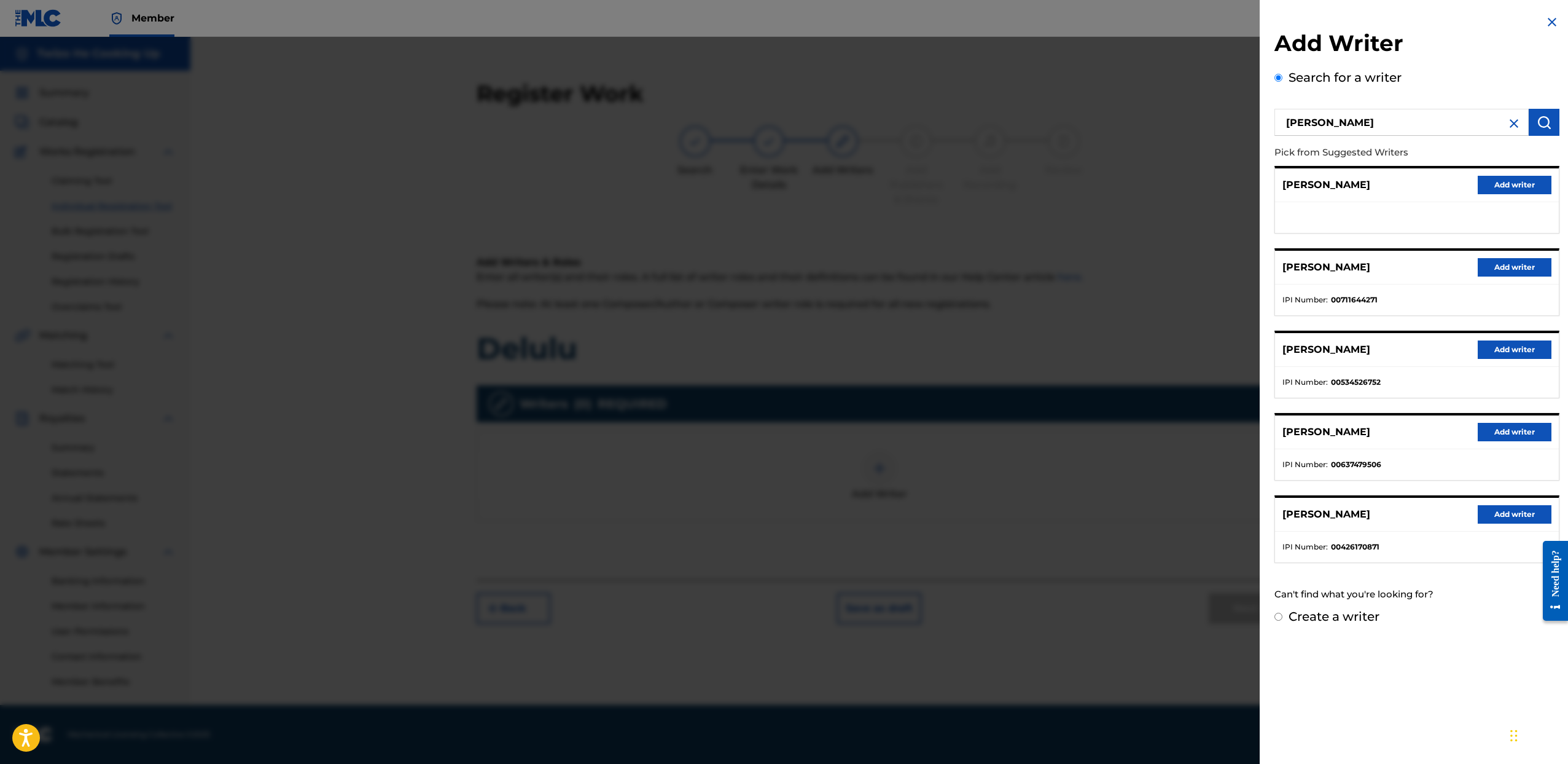
click at [1283, 615] on div "Create a writer" at bounding box center [1416, 616] width 285 height 18
click at [1279, 616] on input "Create a writer" at bounding box center [1278, 617] width 8 height 8
radio input "false"
radio input "true"
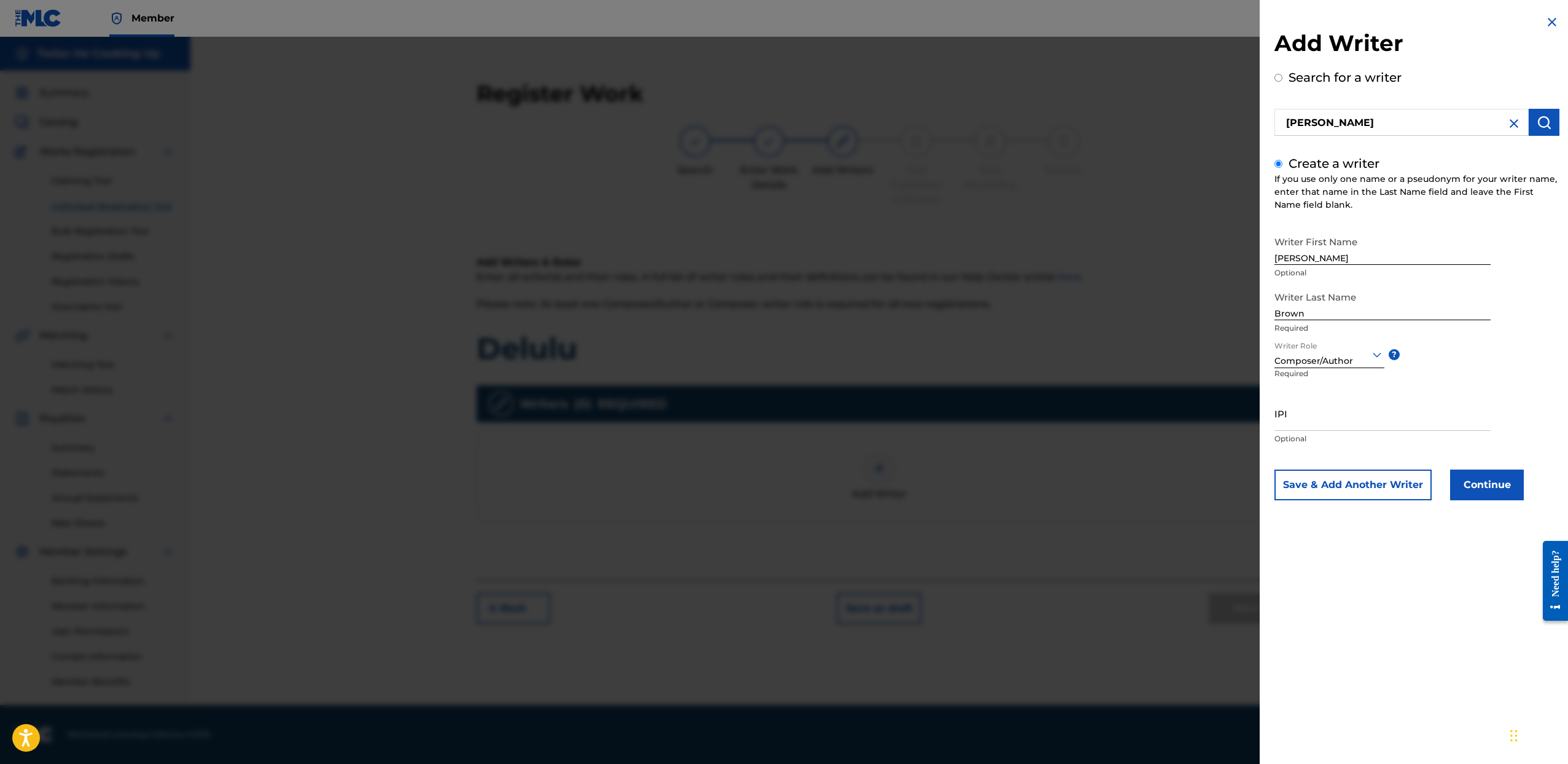
click at [1324, 428] on input "IPI" at bounding box center [1382, 414] width 216 height 35
click at [1308, 419] on input "IPI" at bounding box center [1382, 414] width 216 height 35
paste input "00845803521"
type input "00845803521"
click at [1501, 493] on button "Continue" at bounding box center [1487, 485] width 74 height 31
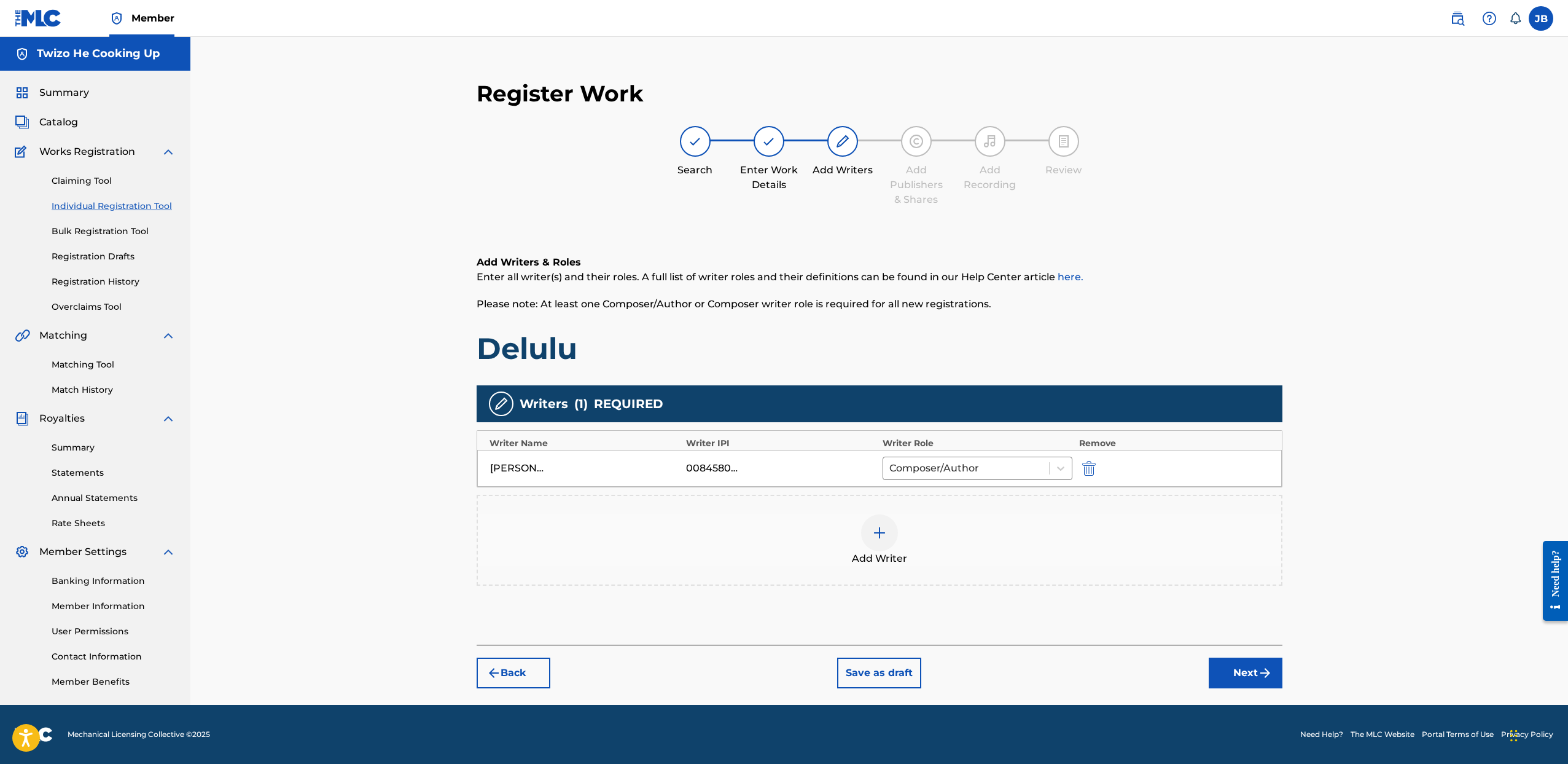
click at [876, 537] on img at bounding box center [879, 532] width 15 height 15
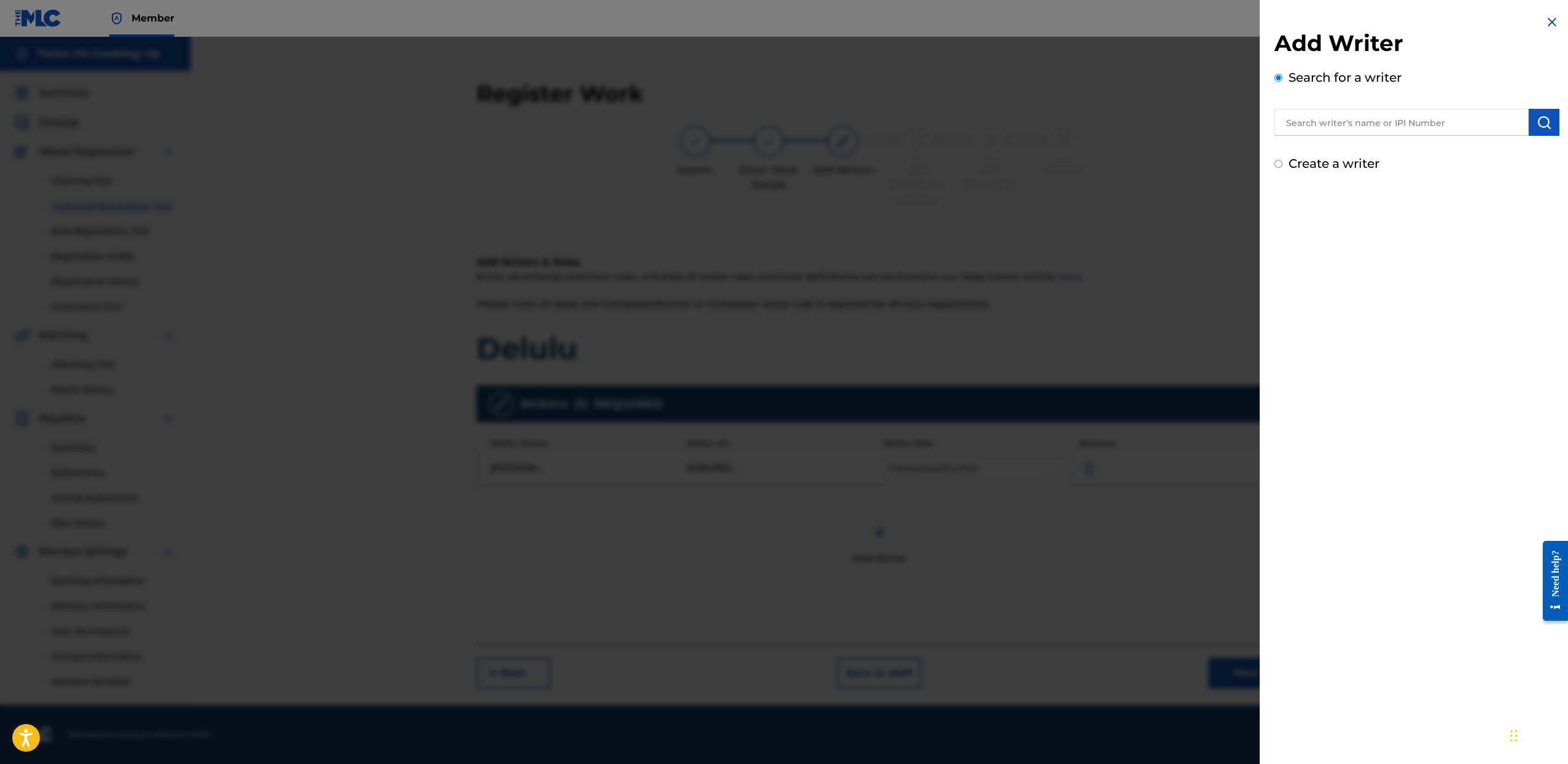
click at [1304, 124] on input "text" at bounding box center [1401, 123] width 254 height 27
type input "Bri Trilla"
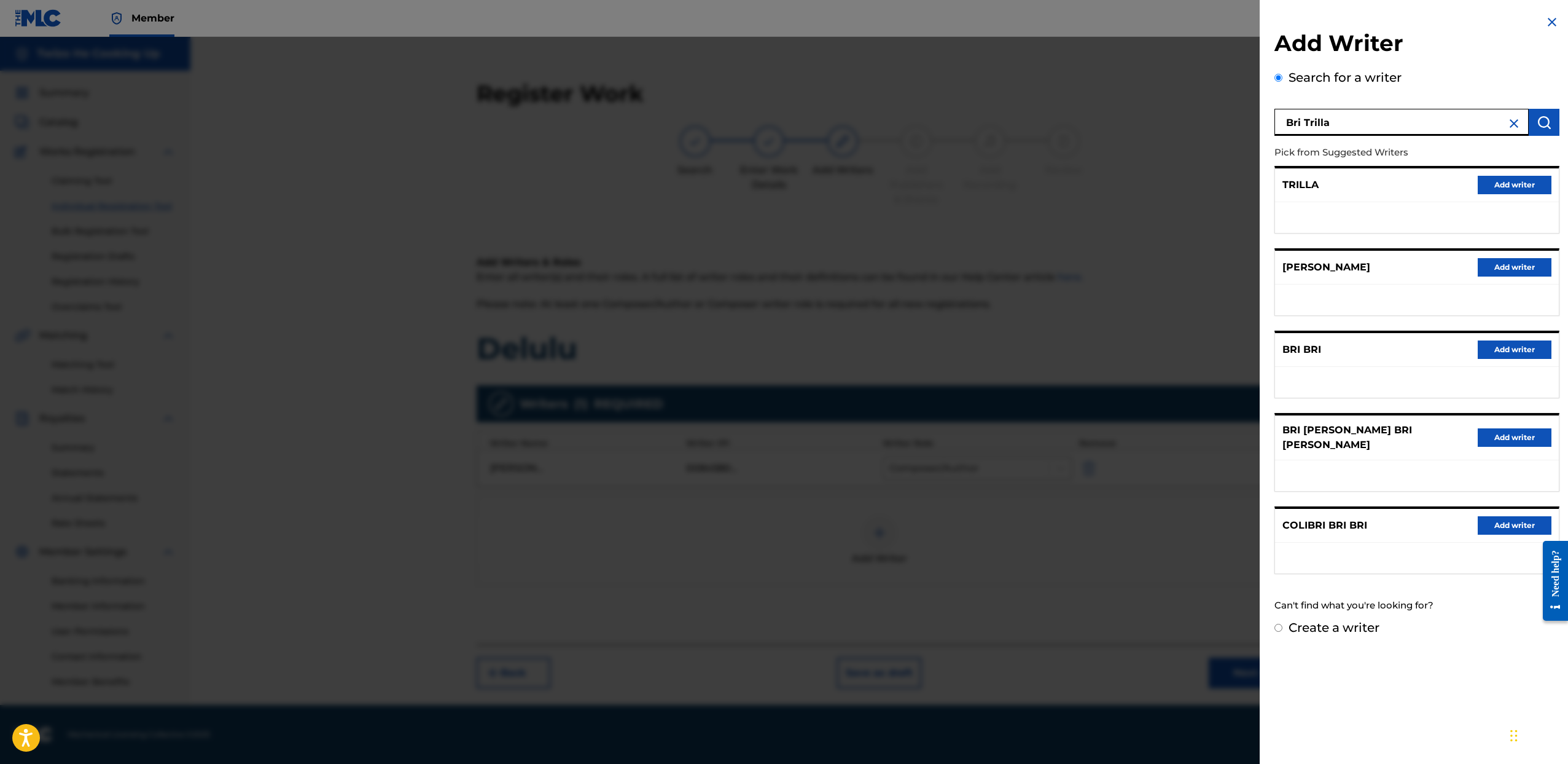
click at [1278, 624] on input "Create a writer" at bounding box center [1278, 628] width 8 height 8
radio input "false"
radio input "true"
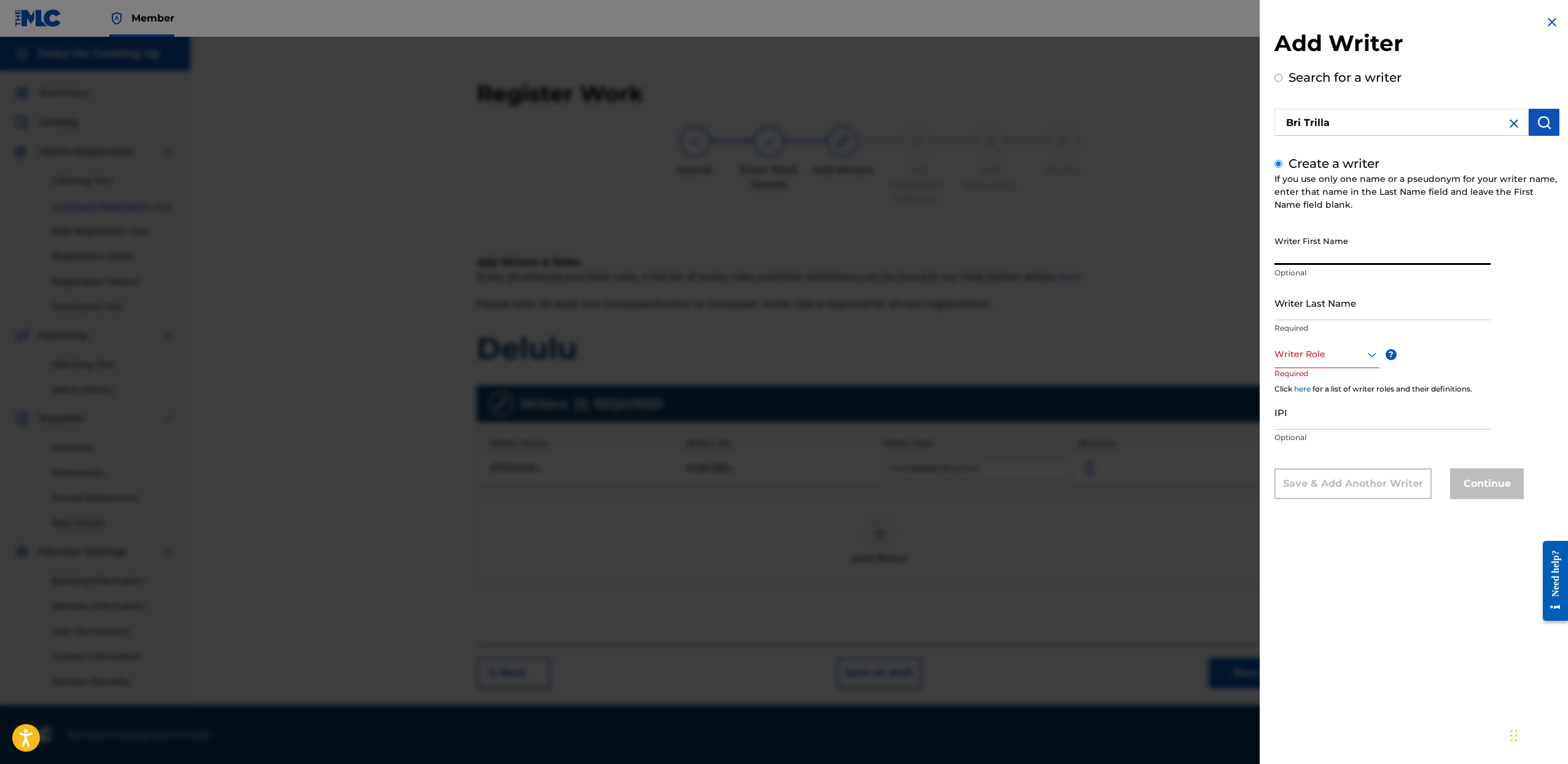
click at [1340, 252] on input "Writer First Name" at bounding box center [1382, 247] width 216 height 35
drag, startPoint x: 1343, startPoint y: 257, endPoint x: 1237, endPoint y: 251, distance: 106.2
click at [1238, 251] on div "Add Writer Search for a writer Bri Trilla Create a writer If you use only one n…" at bounding box center [784, 400] width 1568 height 727
type input "Briana"
click at [1323, 298] on input "Writer Last Name" at bounding box center [1382, 303] width 216 height 35
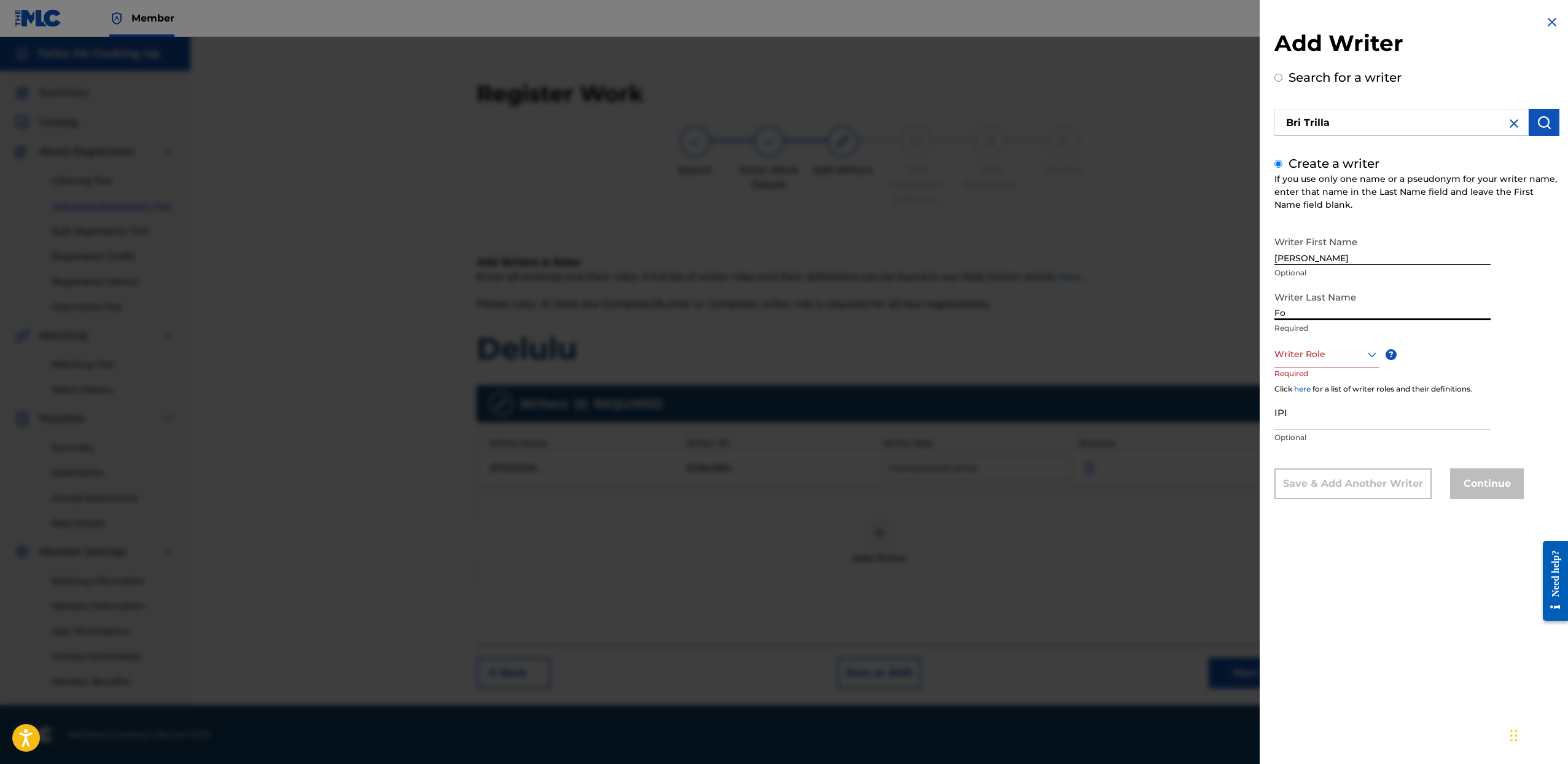
type input "F"
type input "Fields"
click at [1329, 361] on div at bounding box center [1327, 354] width 105 height 16
drag, startPoint x: 1484, startPoint y: 363, endPoint x: 1441, endPoint y: 340, distance: 48.8
click at [1484, 363] on div "Writer First Name Briana Optional Writer Last Name Fields Required Author, 2 of…" at bounding box center [1416, 364] width 285 height 270
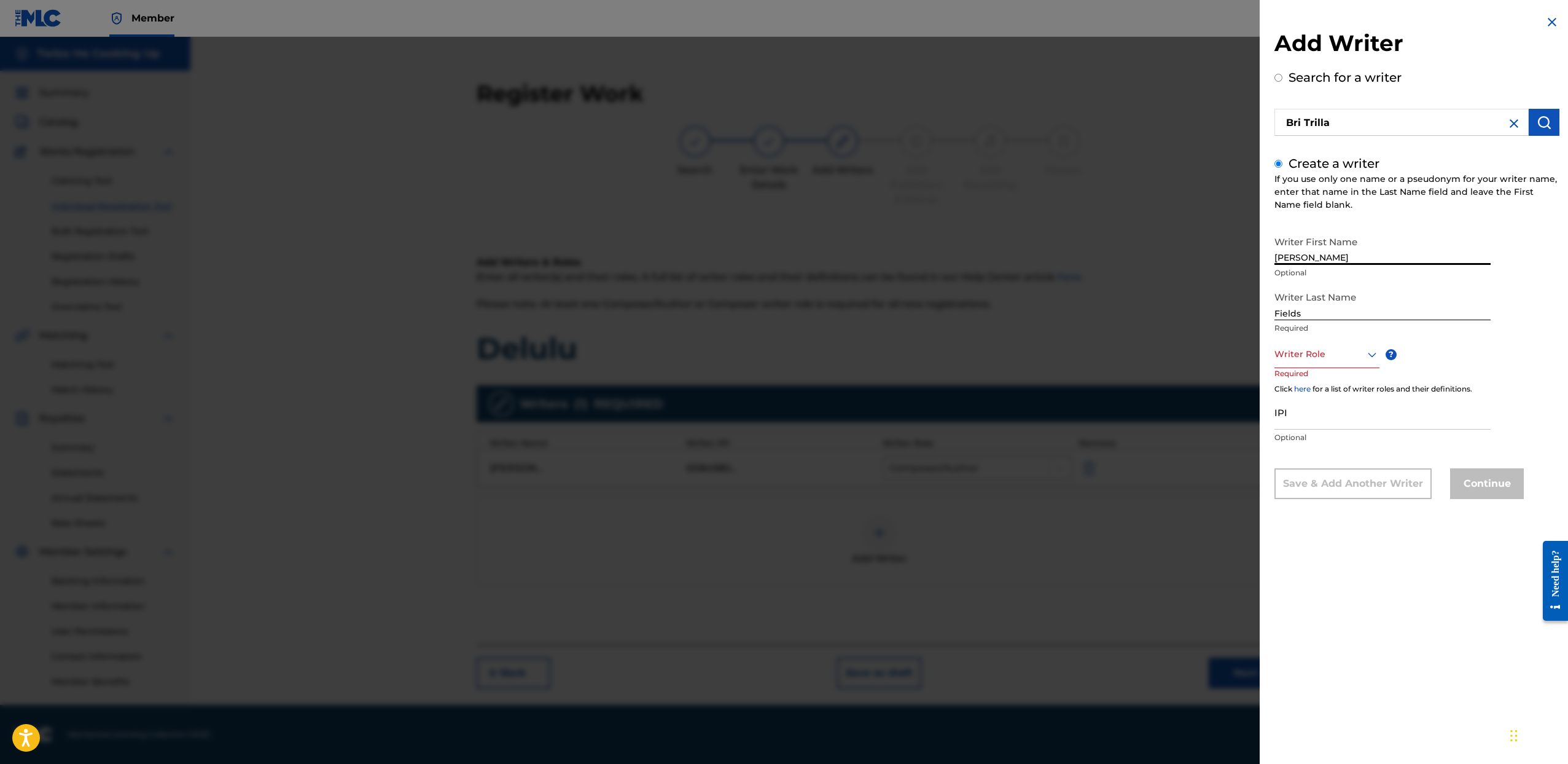
drag, startPoint x: 1346, startPoint y: 257, endPoint x: 1131, endPoint y: 246, distance: 215.3
click at [1136, 247] on div "Add Writer Search for a writer Bri Trilla Create a writer If you use only one n…" at bounding box center [784, 400] width 1568 height 727
type input "Bri"
click at [1339, 314] on input "Fields" at bounding box center [1382, 303] width 216 height 35
type input "F"
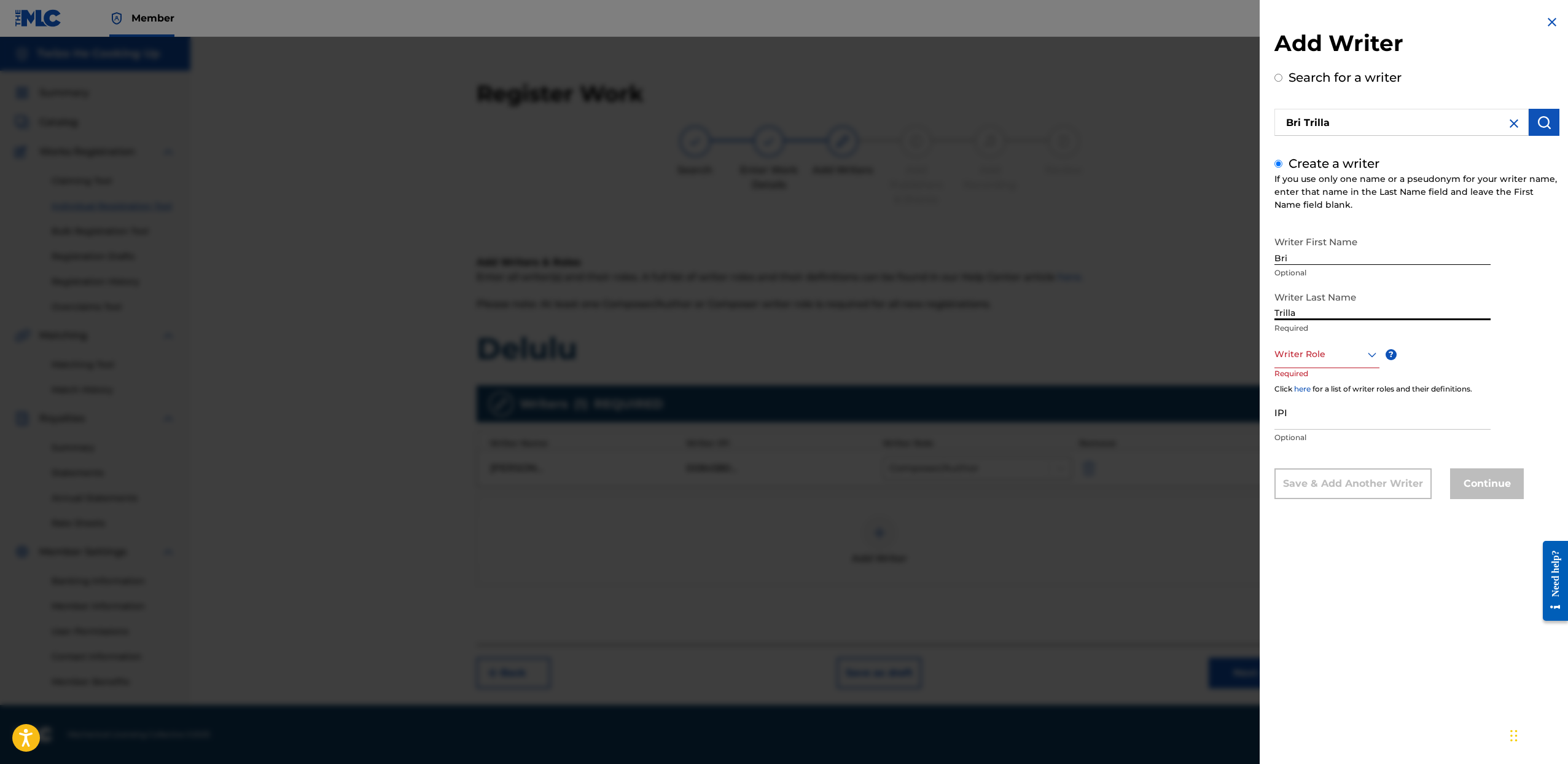
type input "Trilla"
drag, startPoint x: 1199, startPoint y: 239, endPoint x: 1182, endPoint y: 237, distance: 17.1
click at [1182, 237] on div "Add Writer Search for a writer Bri Trilla Create a writer If you use only one n…" at bounding box center [784, 400] width 1568 height 727
drag, startPoint x: 1165, startPoint y: 299, endPoint x: 1124, endPoint y: 296, distance: 41.1
click at [1121, 298] on div "Add Writer Search for a writer Bri Trilla Create a writer If you use only one n…" at bounding box center [784, 400] width 1568 height 727
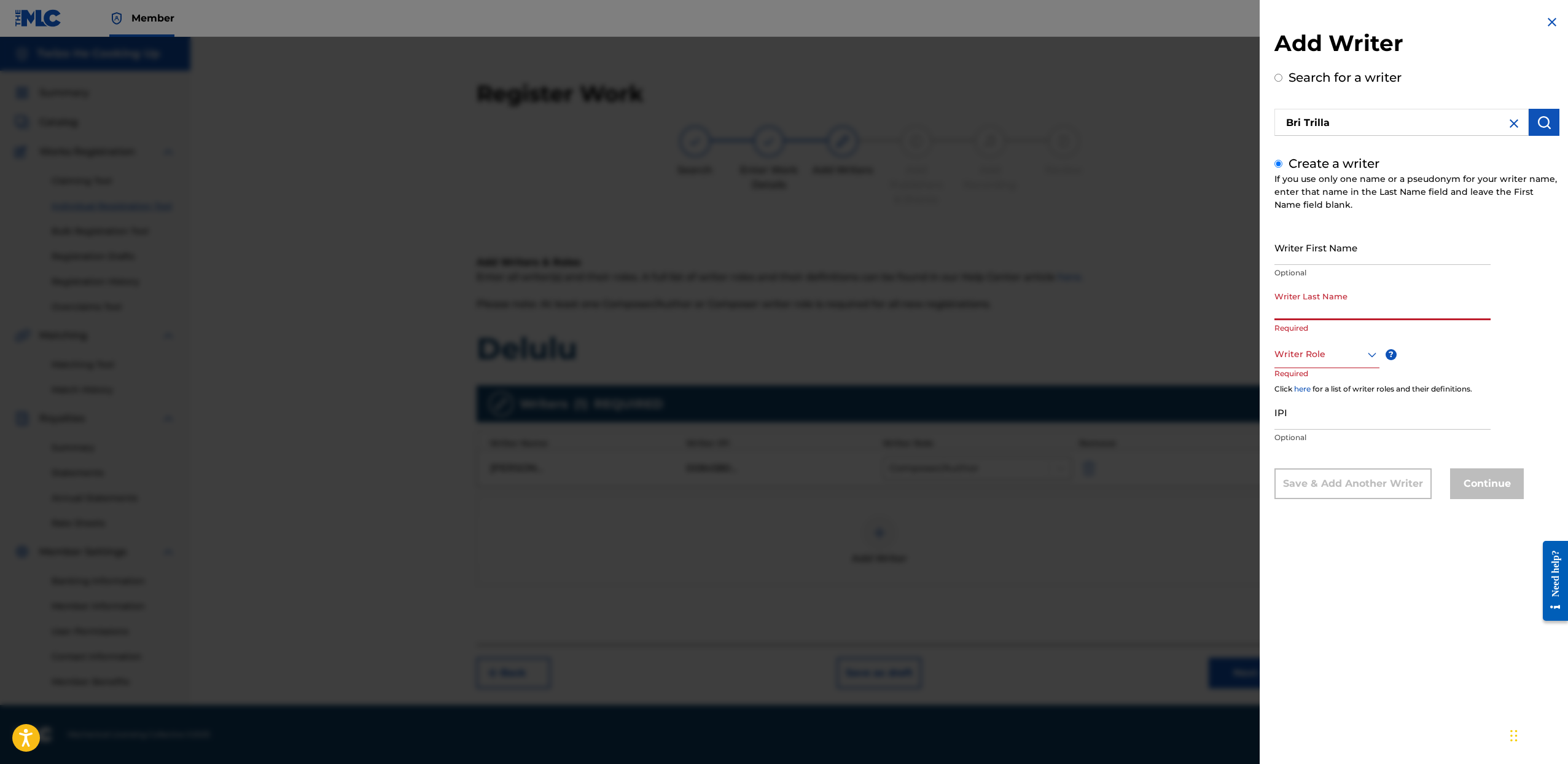
click at [1326, 312] on input "Writer Last Name" at bounding box center [1382, 303] width 216 height 35
type input "Bri Trilla"
click at [1307, 354] on div at bounding box center [1327, 354] width 105 height 16
click at [1320, 404] on div "Author" at bounding box center [1327, 410] width 104 height 27
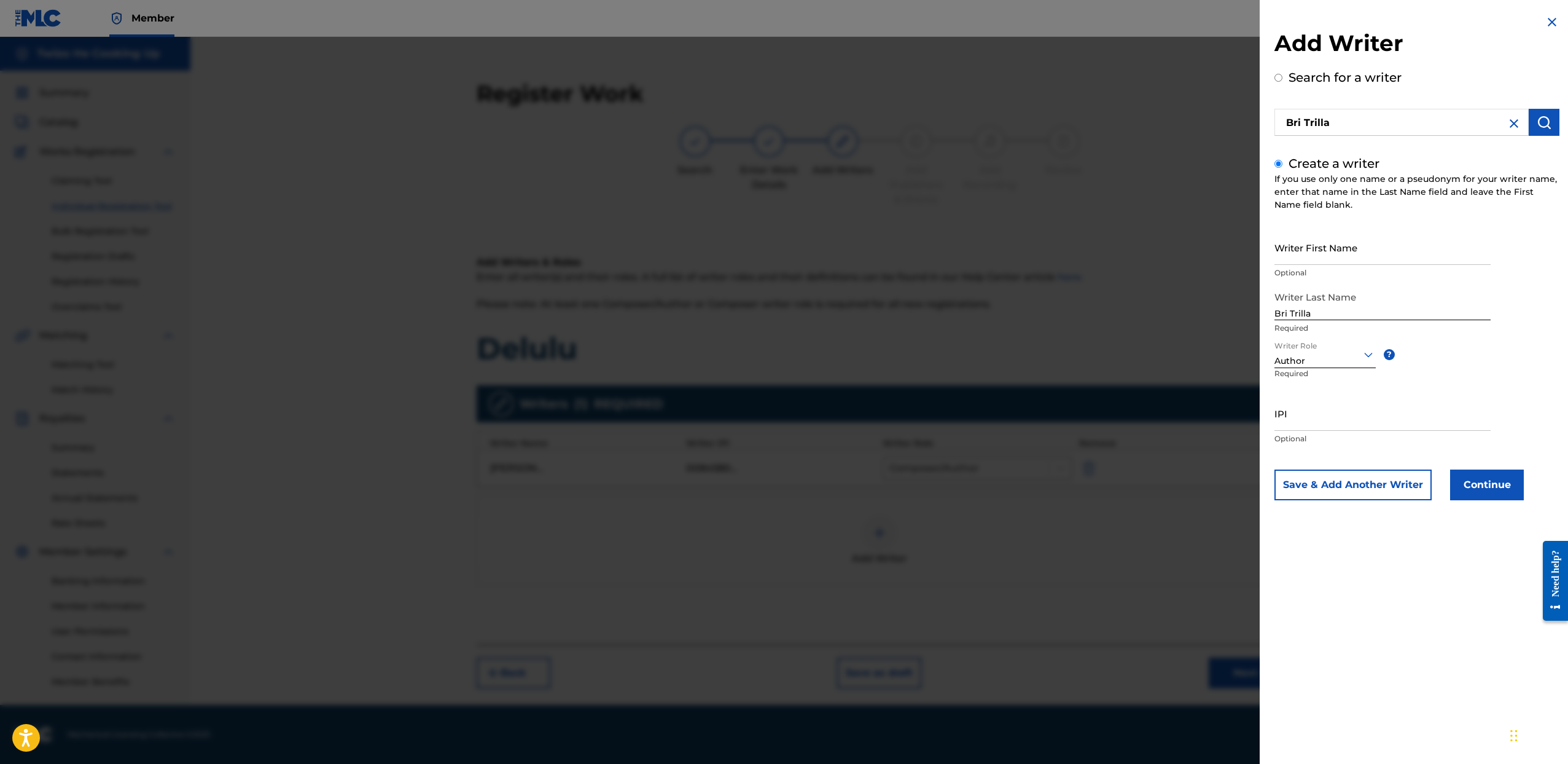
click at [1536, 135] on button "submit" at bounding box center [1545, 123] width 31 height 27
radio input "true"
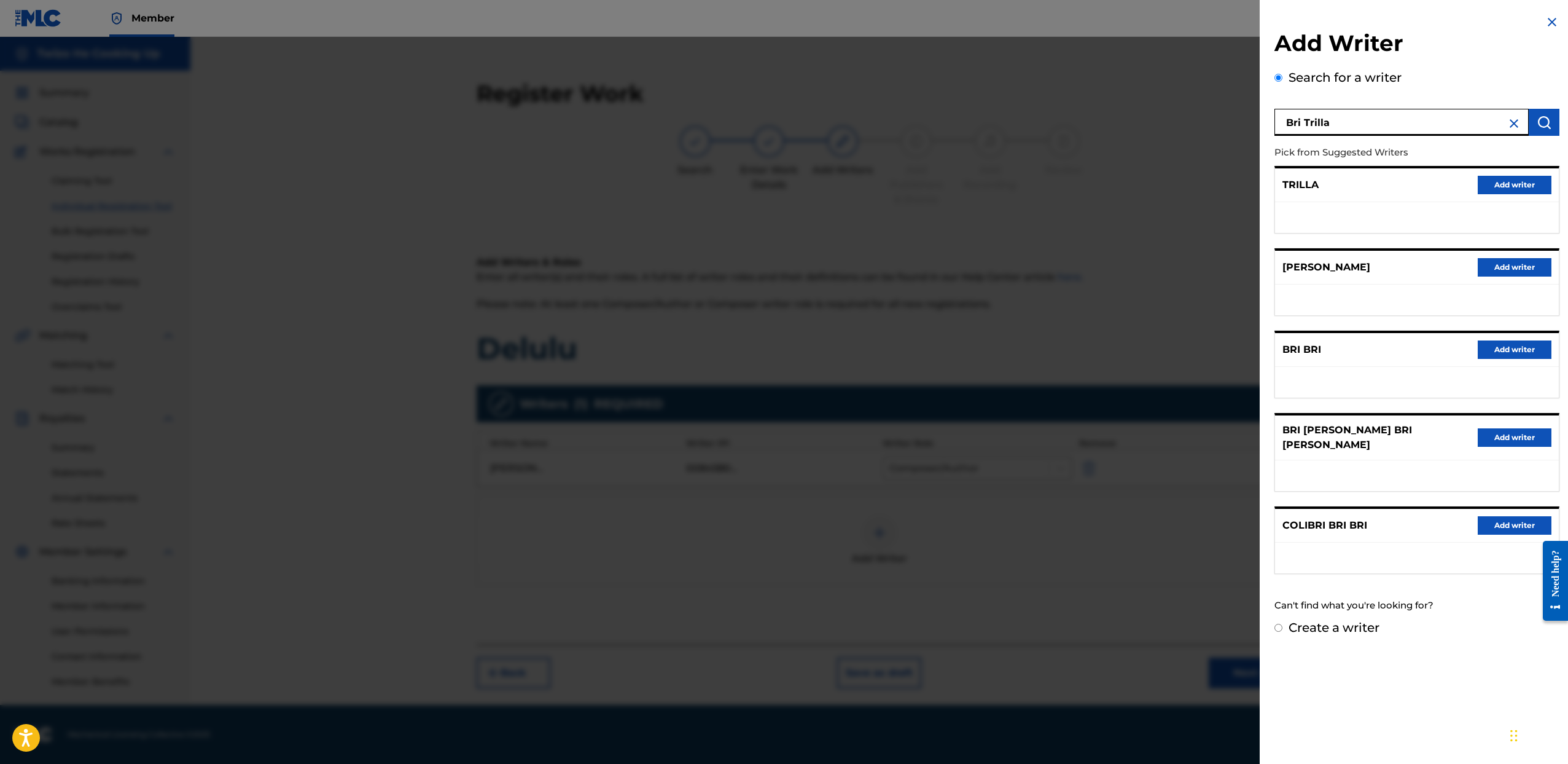
drag, startPoint x: 1155, startPoint y: 96, endPoint x: 1040, endPoint y: 74, distance: 117.1
click at [1051, 80] on div "Add Writer Search for a writer Bri Trilla Pick from Suggested Writers TRILLA Ad…" at bounding box center [784, 400] width 1568 height 727
type input "Briana Fields"
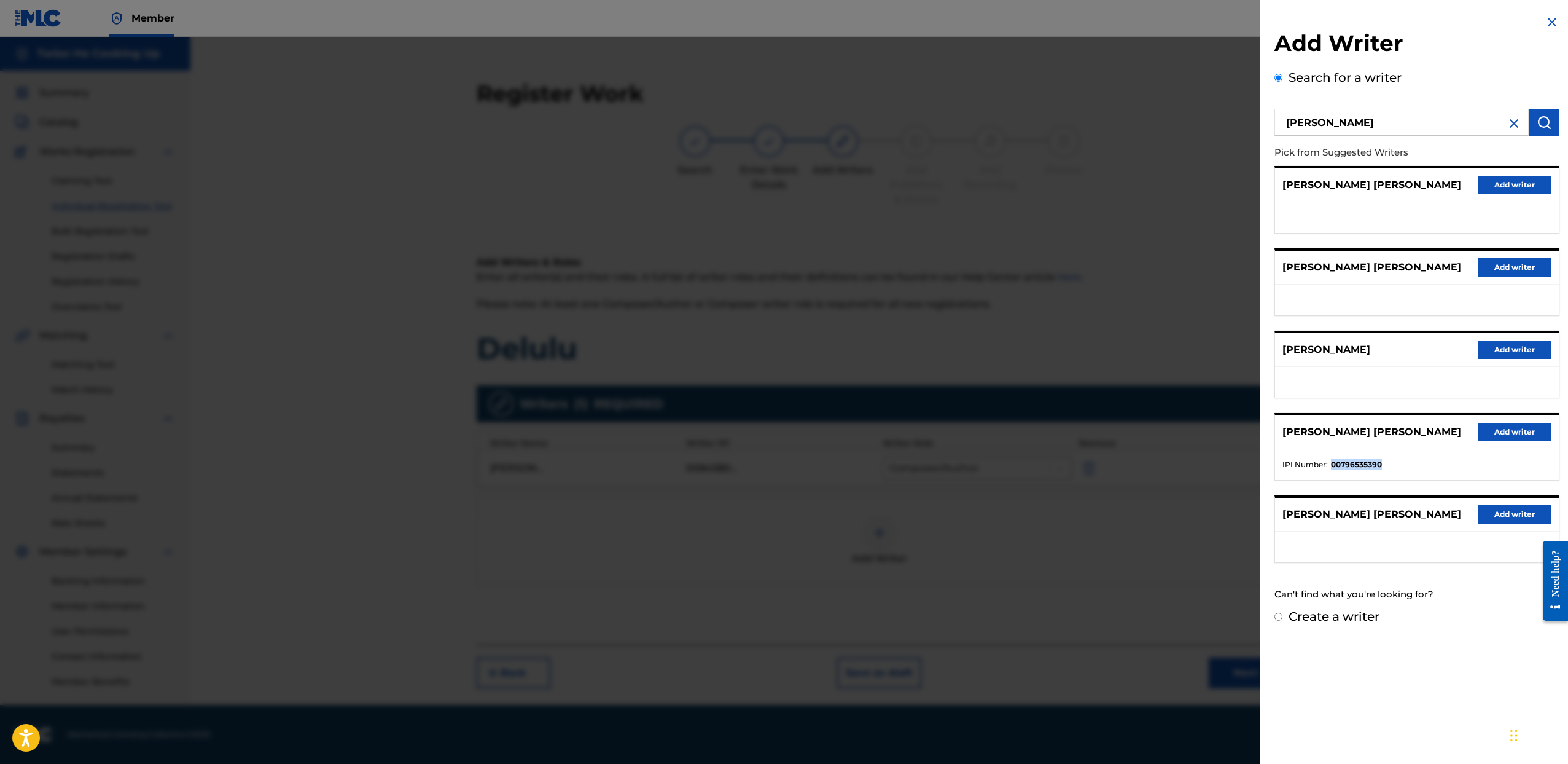
drag, startPoint x: 1331, startPoint y: 461, endPoint x: 1389, endPoint y: 463, distance: 58.0
click at [1390, 463] on li "IPI Number : 00796535390" at bounding box center [1417, 464] width 269 height 11
click at [1397, 456] on ul "IPI Number : 00796535390" at bounding box center [1417, 465] width 284 height 31
drag, startPoint x: 1334, startPoint y: 463, endPoint x: 1393, endPoint y: 463, distance: 59.0
click at [1393, 463] on li "IPI Number : 00796535390" at bounding box center [1417, 464] width 269 height 11
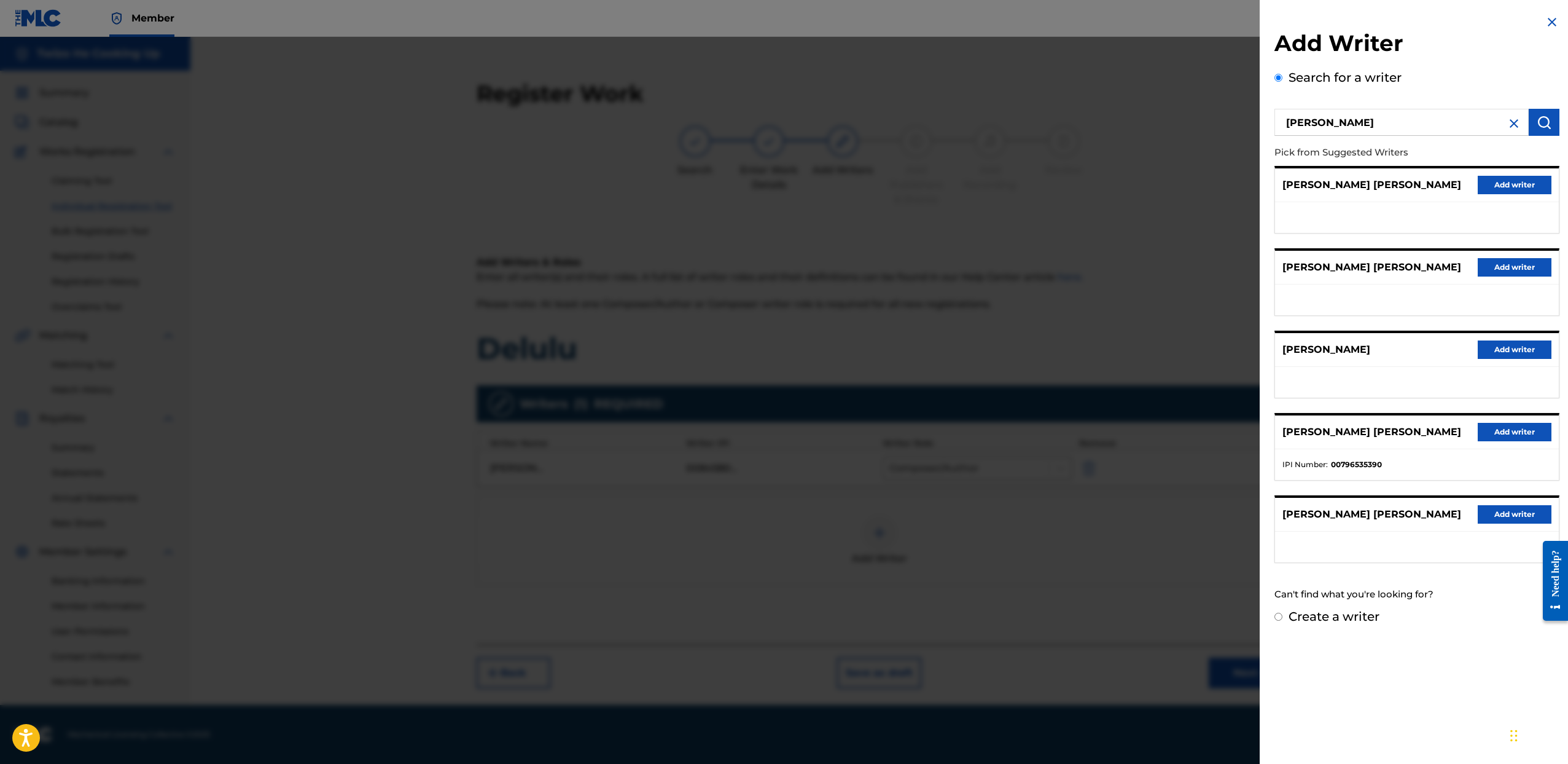
click at [1361, 462] on strong "00796535390" at bounding box center [1356, 464] width 51 height 11
drag, startPoint x: 1360, startPoint y: 461, endPoint x: 1420, endPoint y: 460, distance: 60.0
click at [1420, 460] on li "IPI Number : 00796535390" at bounding box center [1417, 464] width 269 height 11
click at [1410, 460] on li "IPI Number : 00796535390" at bounding box center [1417, 464] width 269 height 11
click at [1278, 613] on input "Create a writer" at bounding box center [1278, 617] width 8 height 8
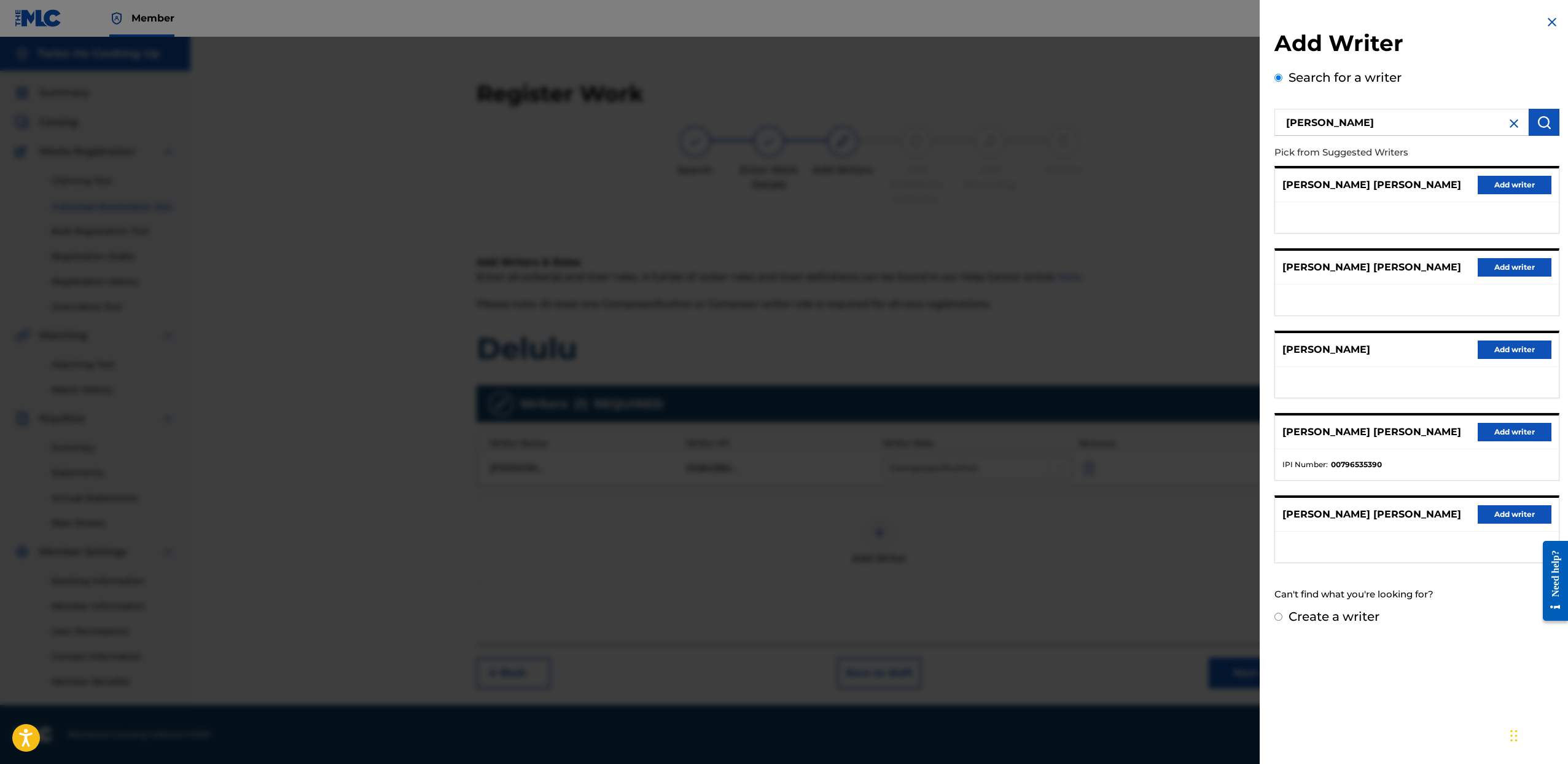
radio input "false"
radio input "true"
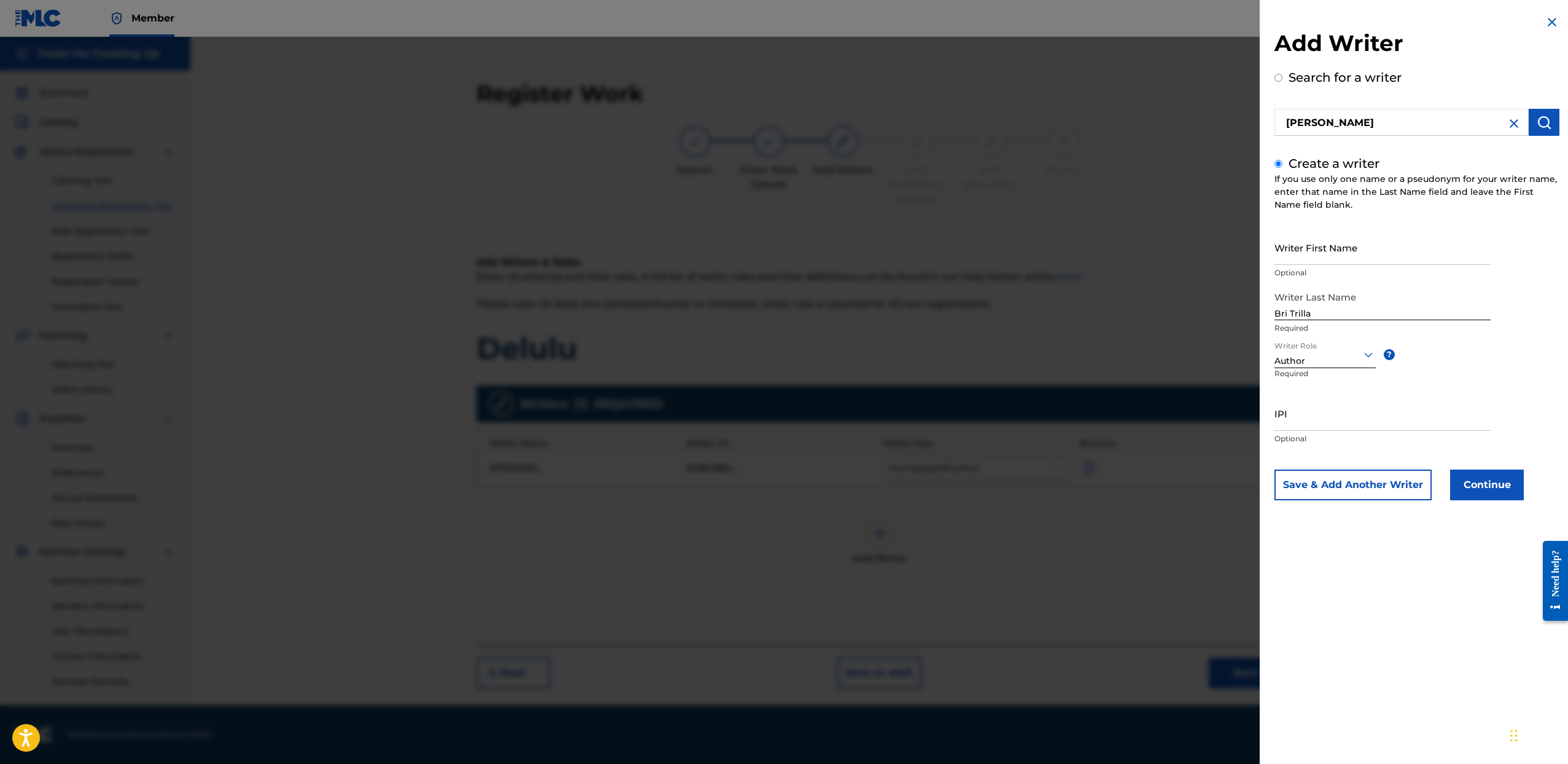
click at [1507, 125] on img at bounding box center [1514, 123] width 15 height 15
drag, startPoint x: 1327, startPoint y: 312, endPoint x: 1159, endPoint y: 309, distance: 168.0
click at [1159, 309] on div "Add Writer Search for a writer Create a writer If you use only one name or a ps…" at bounding box center [784, 400] width 1568 height 727
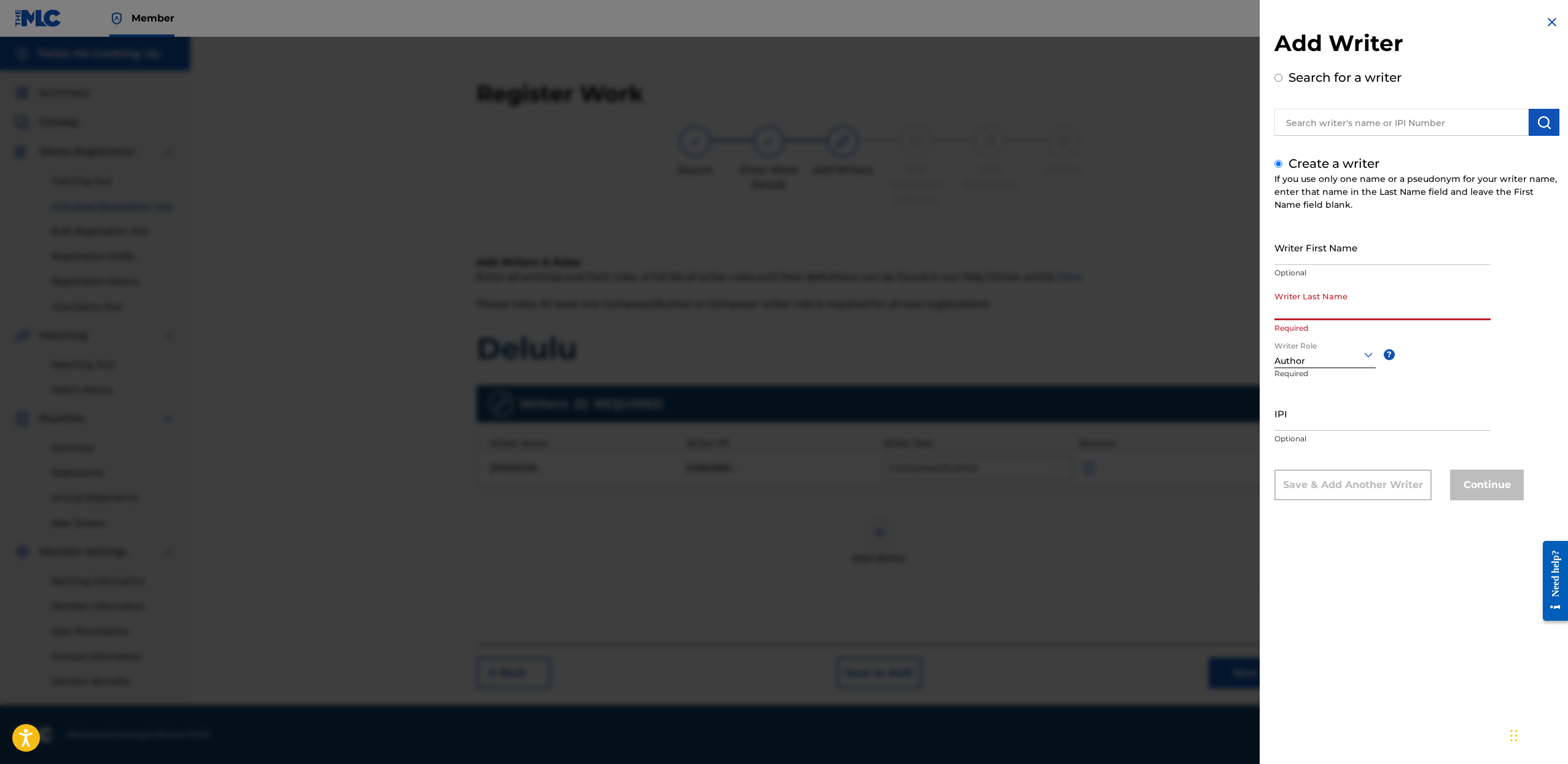
click at [1325, 305] on input "Writer Last Name" at bounding box center [1382, 303] width 216 height 35
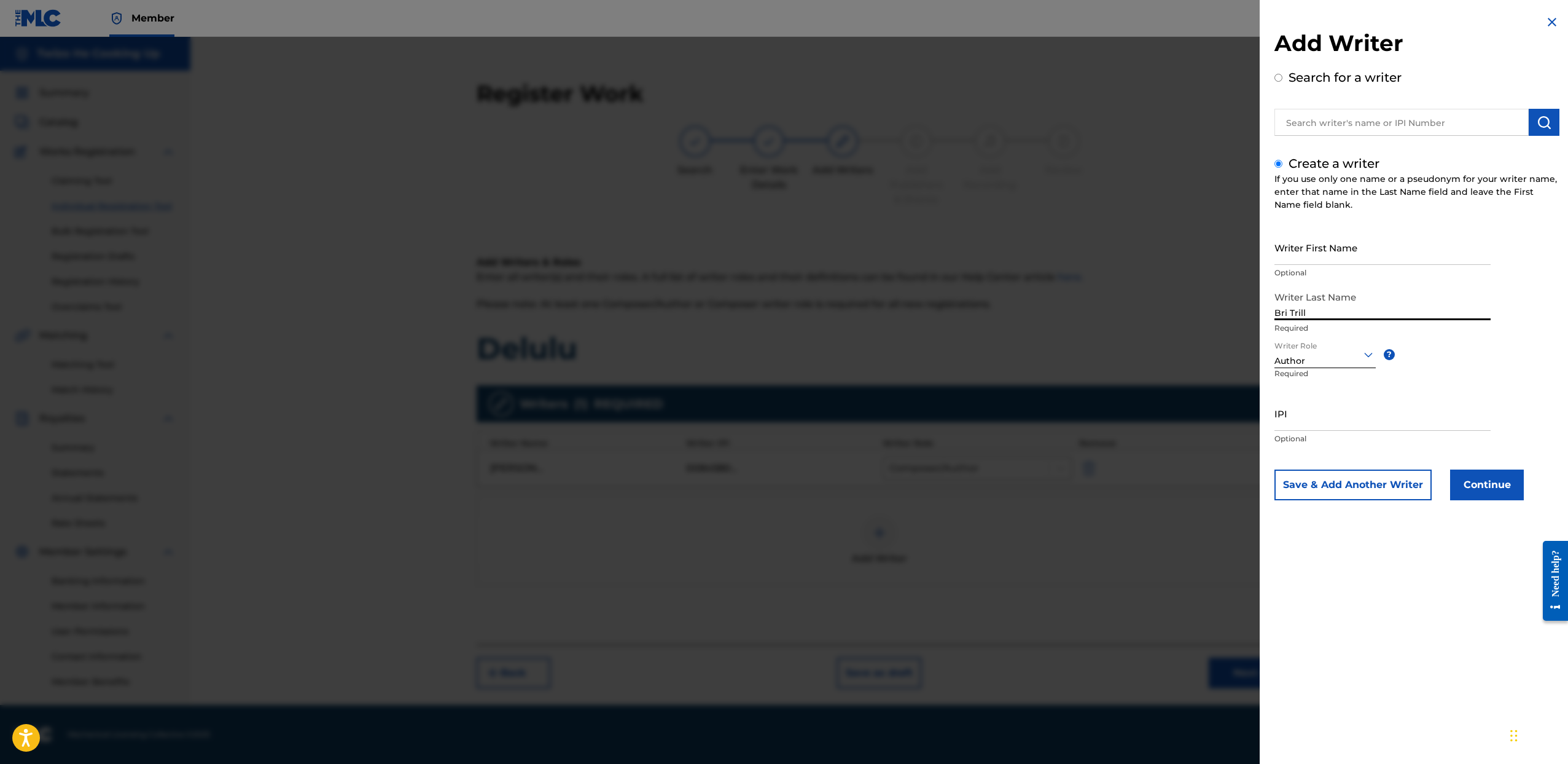
type input "Bri Trilla"
click at [1366, 349] on icon at bounding box center [1368, 354] width 15 height 15
click at [1461, 361] on div "Writer First Name Optional Writer Last Name Bri Trilla Required Writer Role Aut…" at bounding box center [1416, 365] width 285 height 271
click at [1333, 420] on input "IPI" at bounding box center [1382, 414] width 216 height 35
paste input "00796535586"
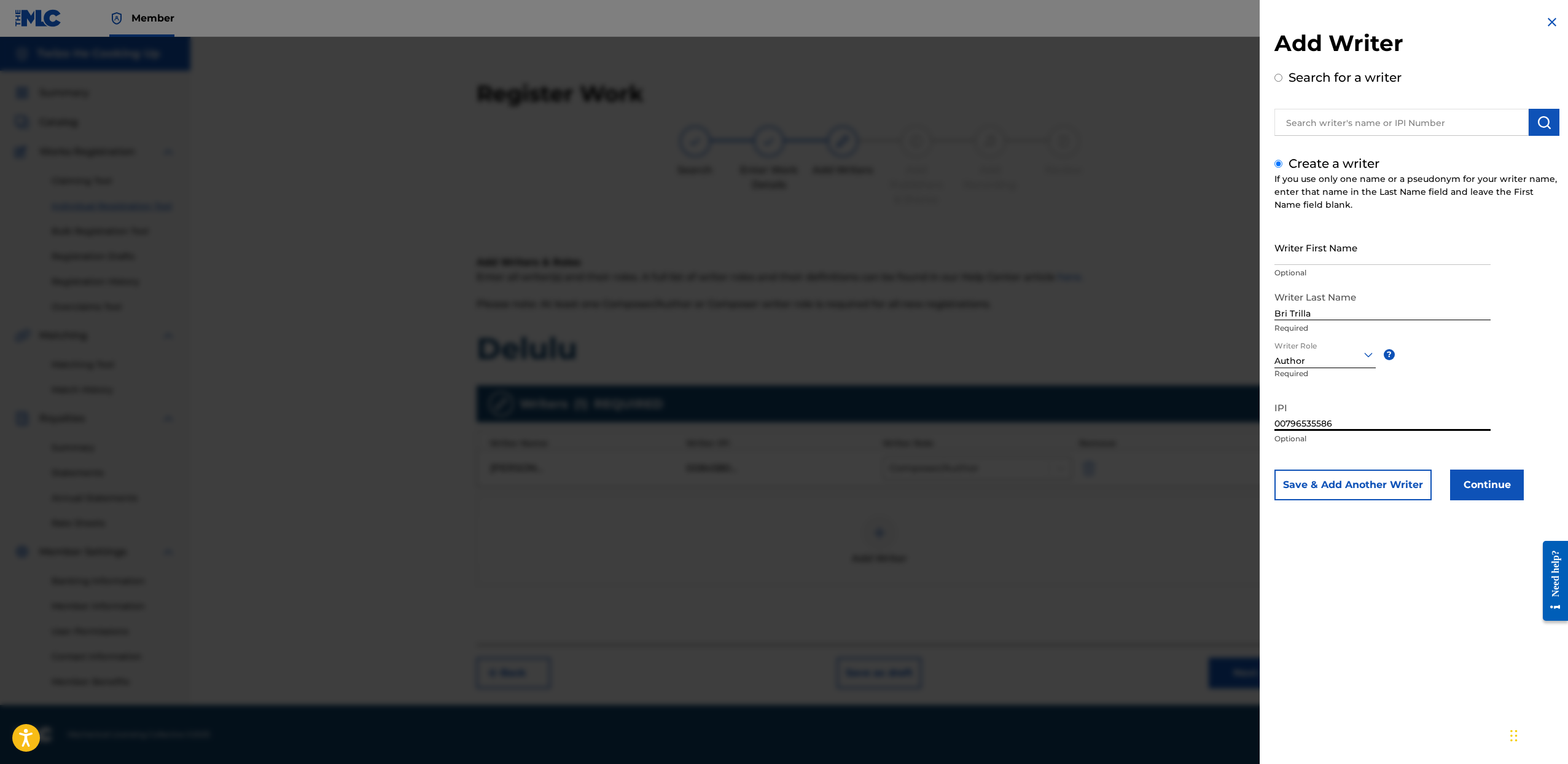
type input "00796535586"
click at [1482, 491] on button "Continue" at bounding box center [1487, 485] width 74 height 31
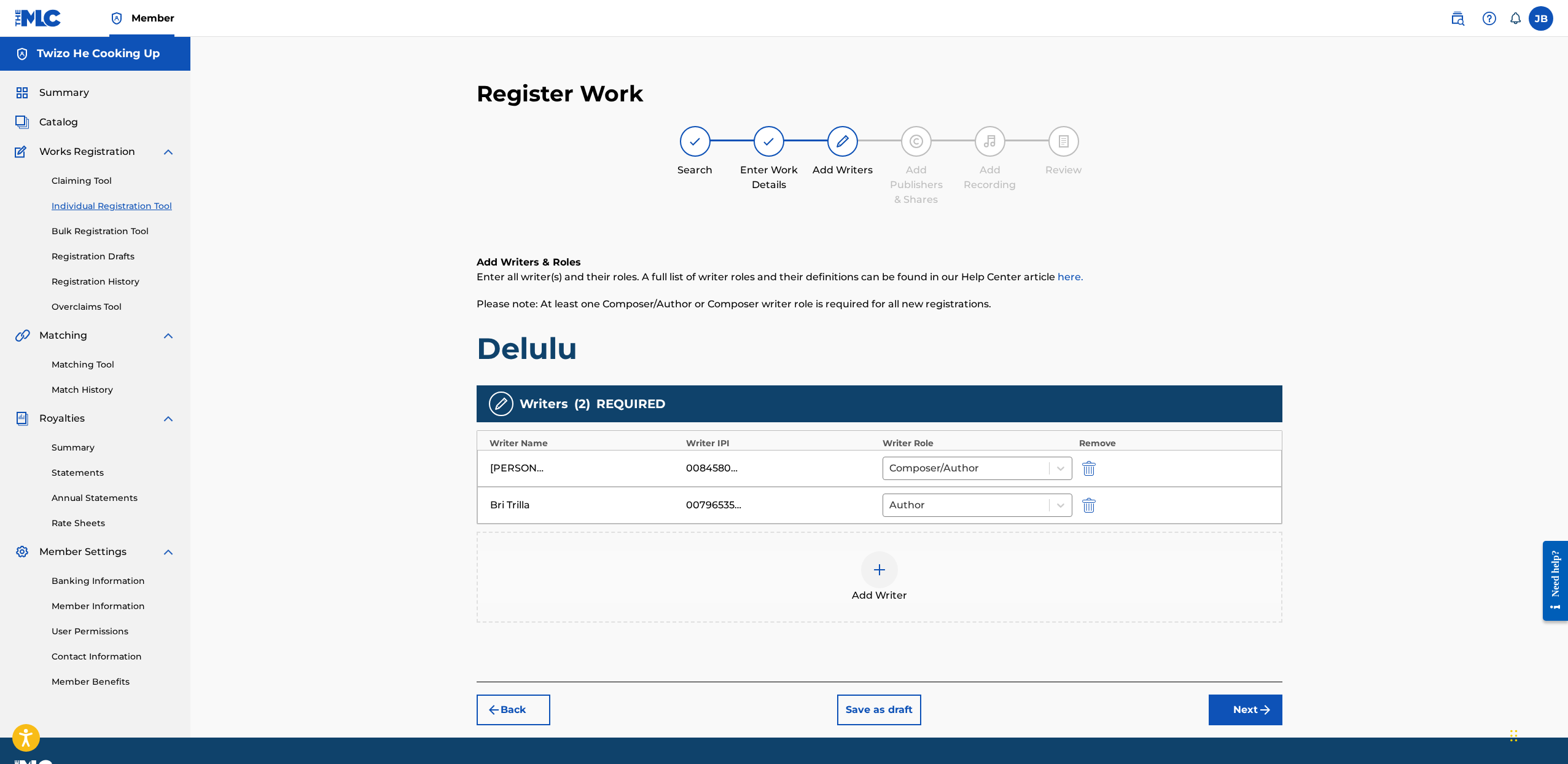
click at [1221, 705] on button "Next" at bounding box center [1246, 710] width 74 height 31
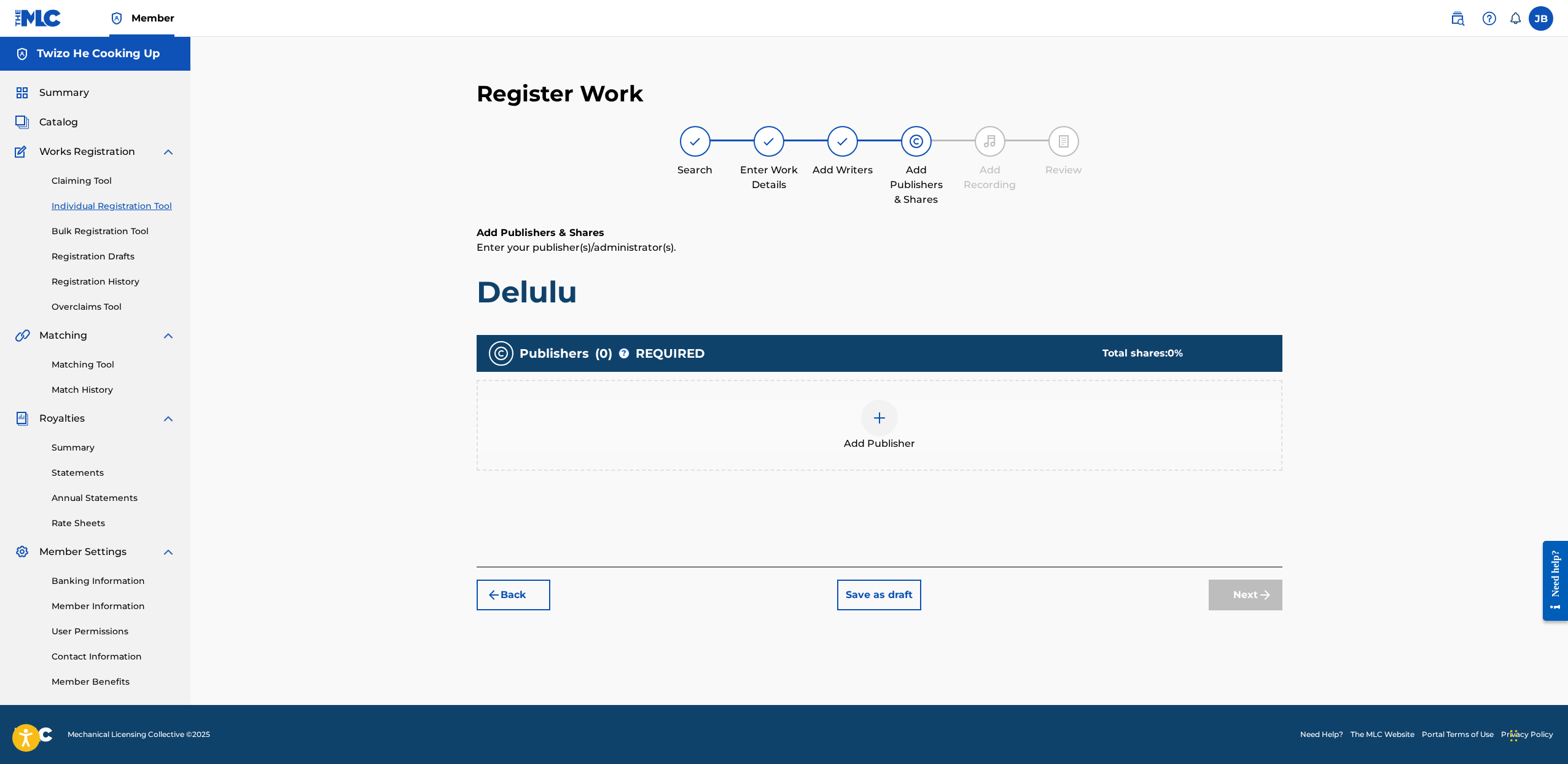
click at [875, 424] on div at bounding box center [879, 418] width 37 height 37
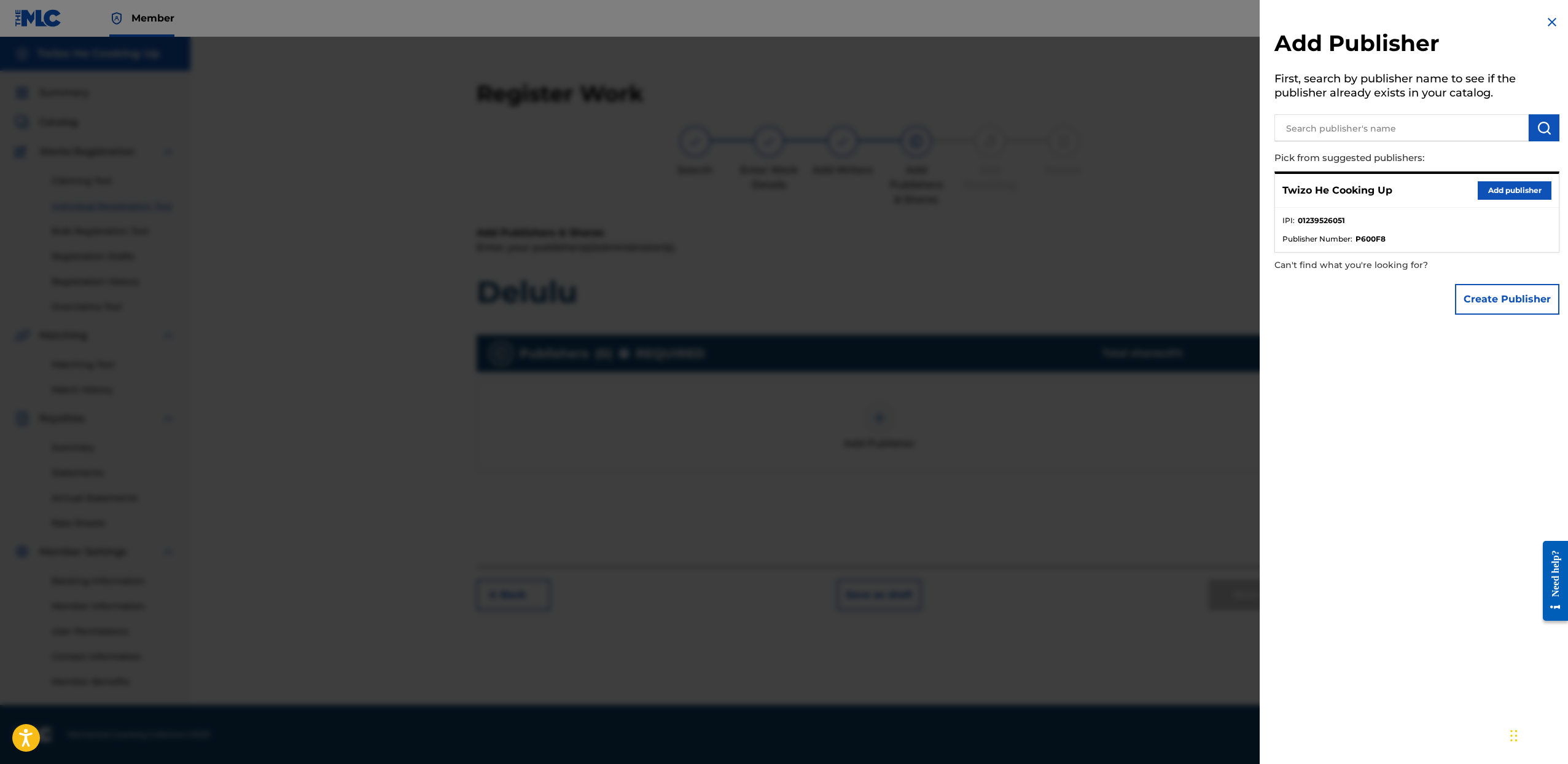
click at [1504, 191] on button "Add publisher" at bounding box center [1515, 190] width 74 height 18
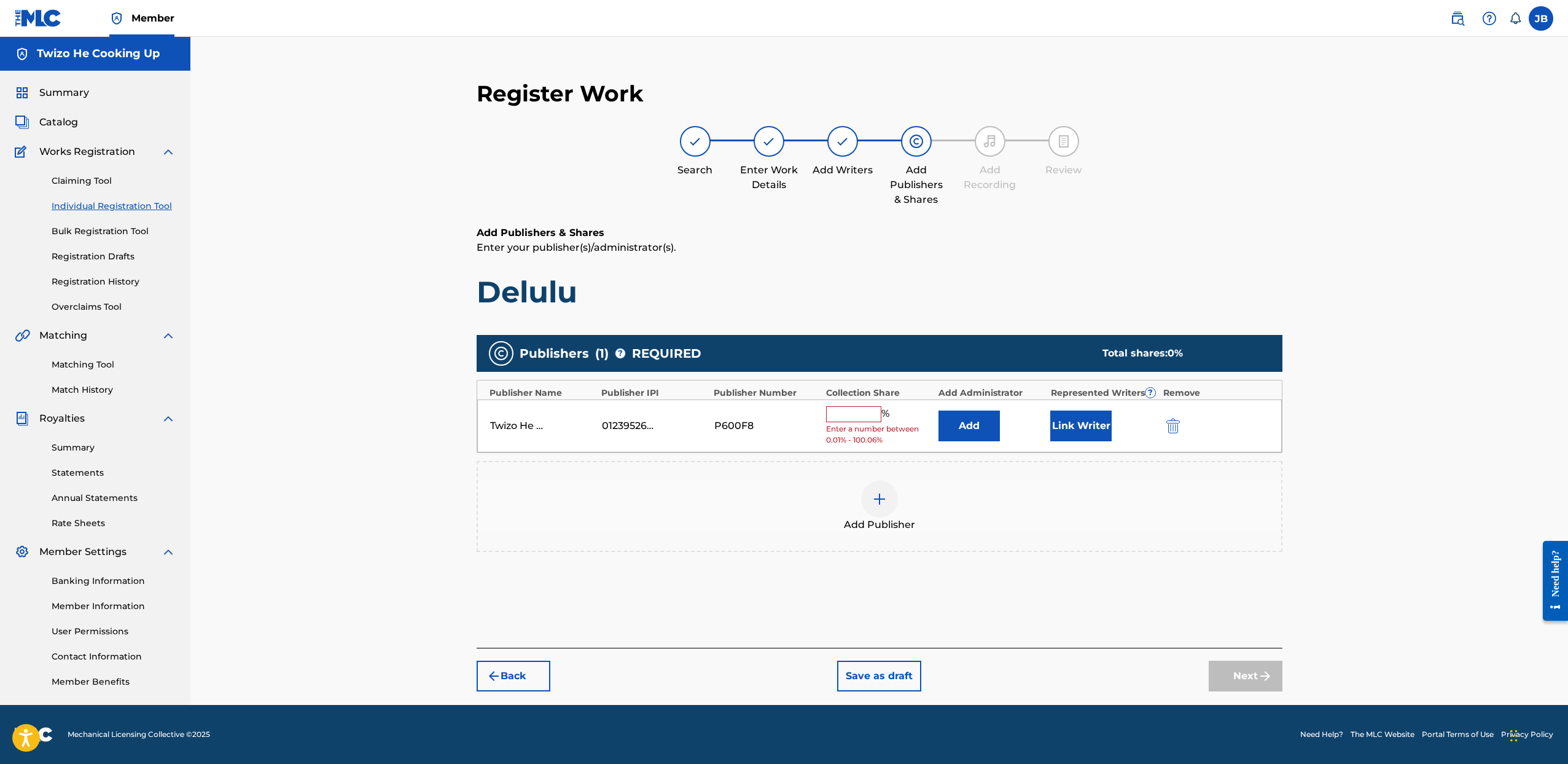
click at [855, 411] on input "text" at bounding box center [853, 414] width 55 height 16
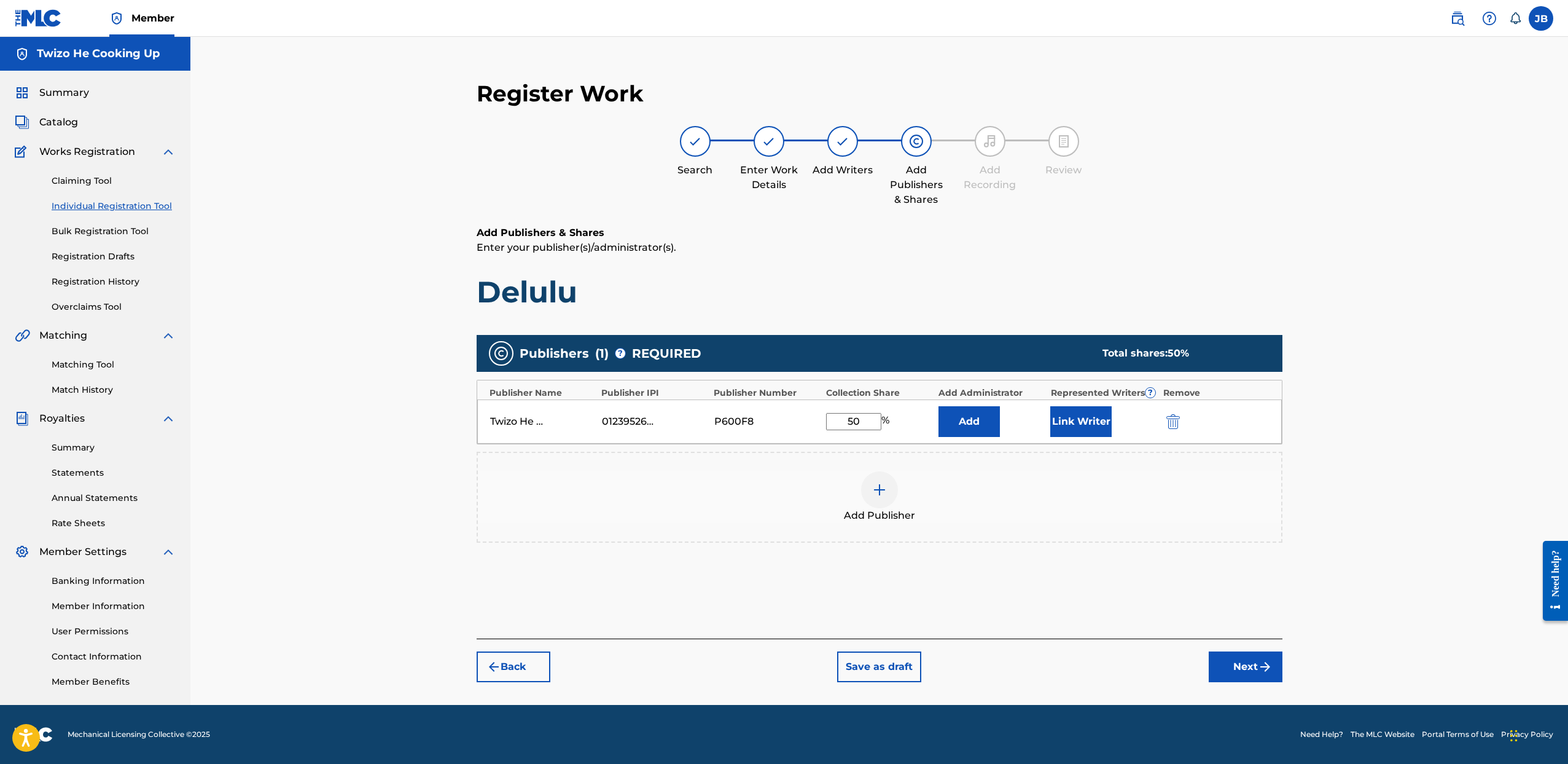
click at [869, 424] on input "50" at bounding box center [853, 421] width 55 height 18
type input "50.00"
click at [1071, 424] on button "Link Writer" at bounding box center [1081, 421] width 61 height 31
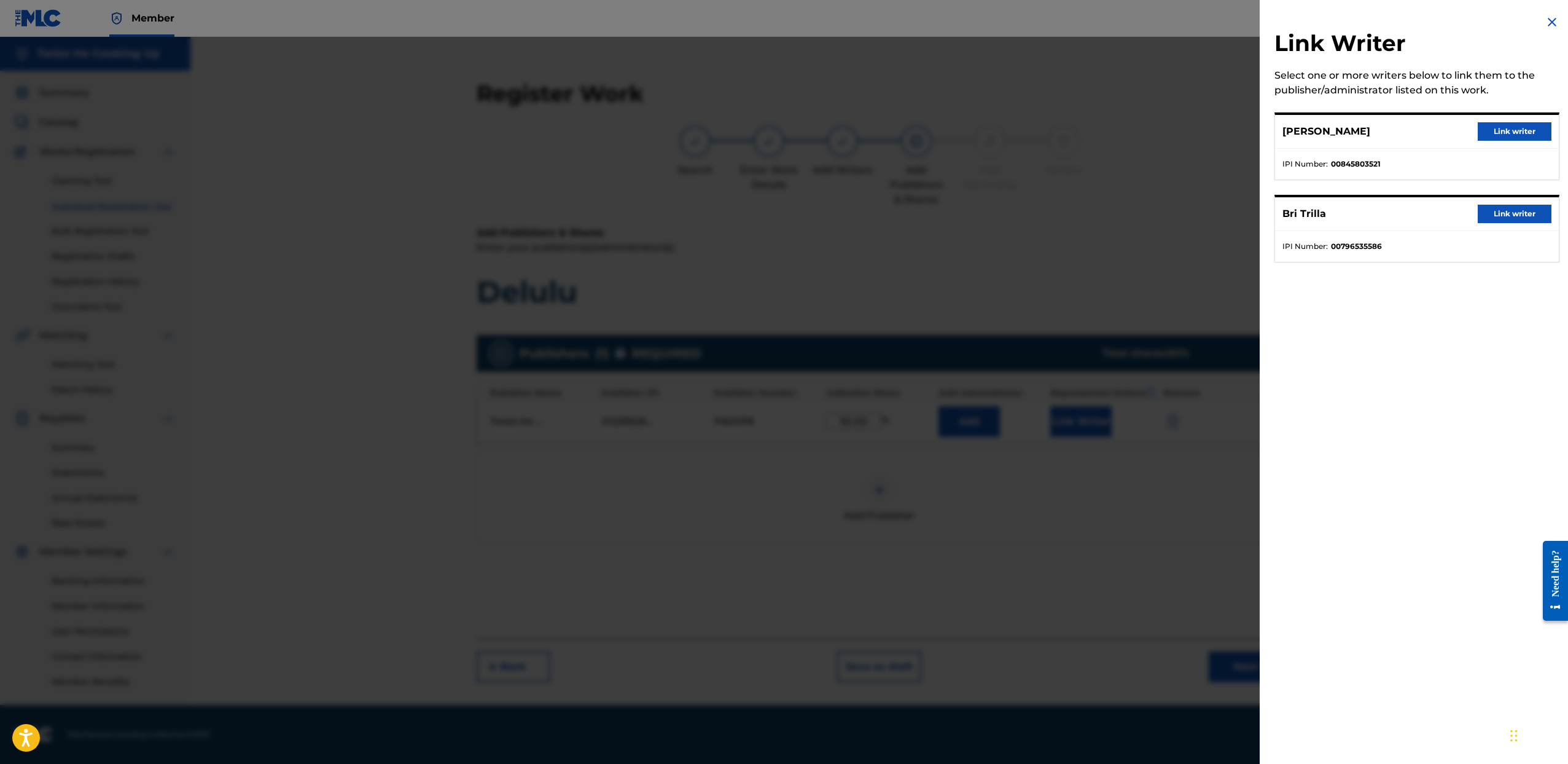
click at [1519, 133] on button "Link writer" at bounding box center [1515, 131] width 74 height 18
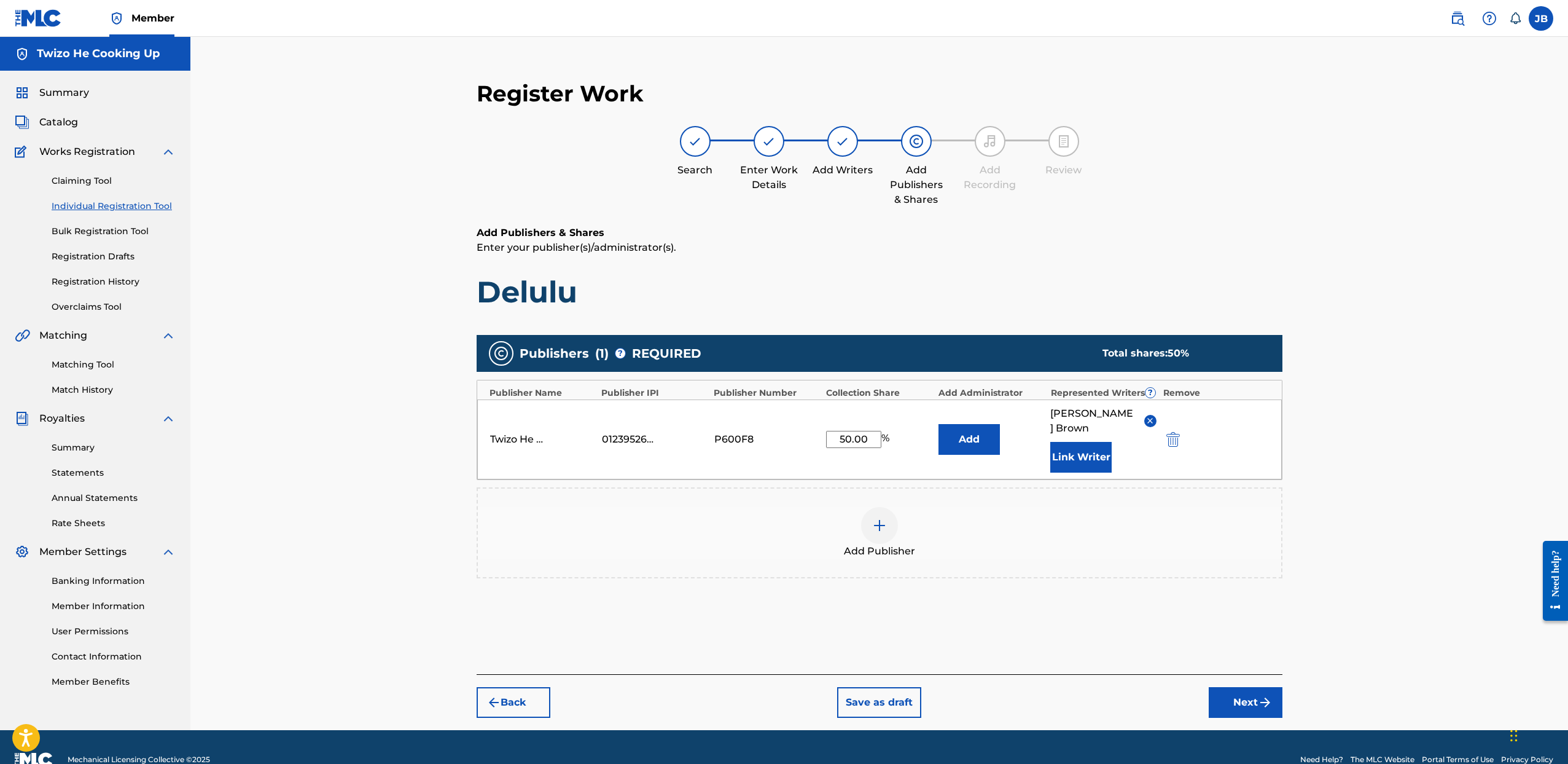
click at [1265, 695] on img "submit" at bounding box center [1265, 702] width 15 height 15
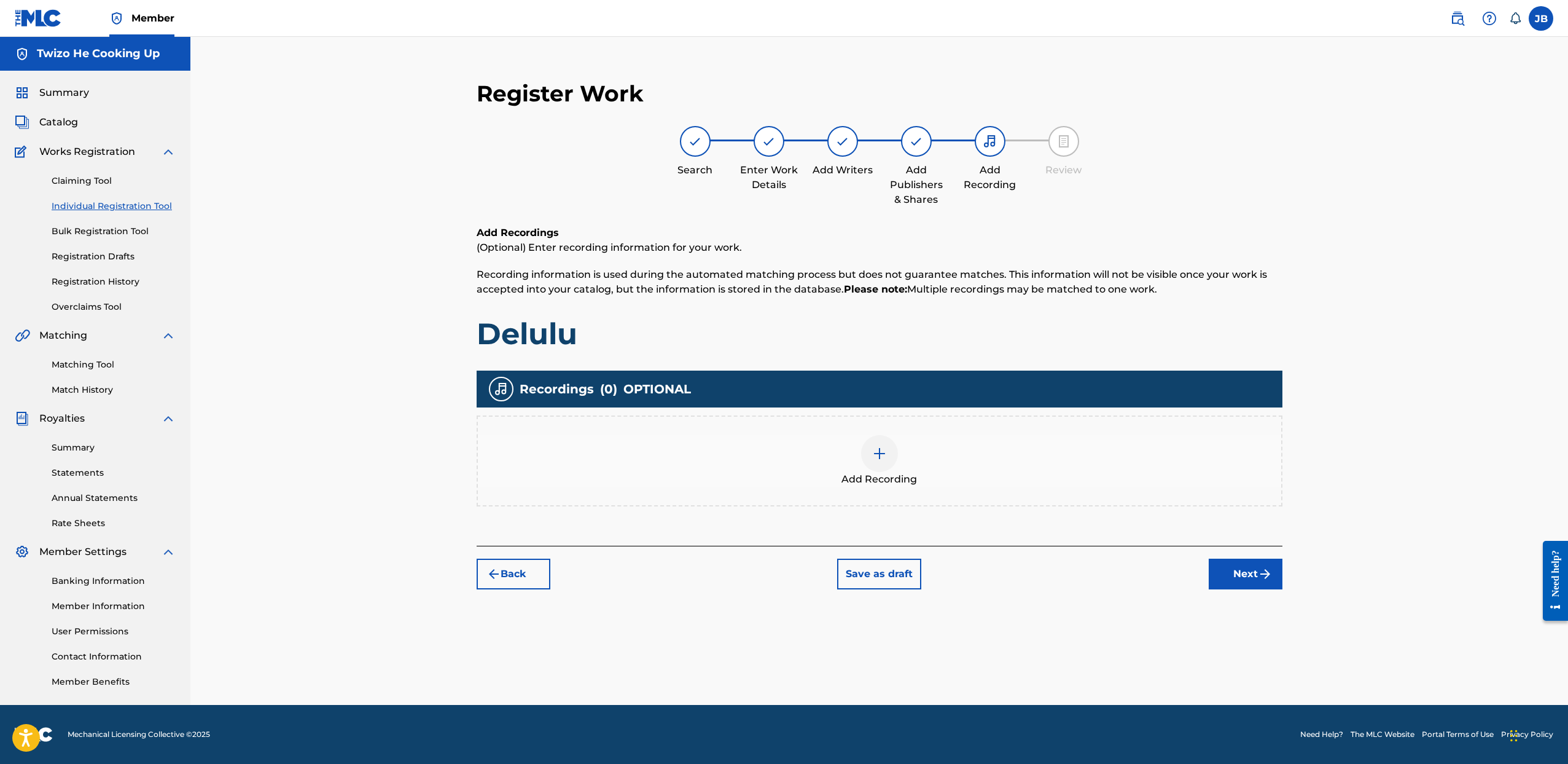
click at [876, 455] on img at bounding box center [879, 453] width 15 height 15
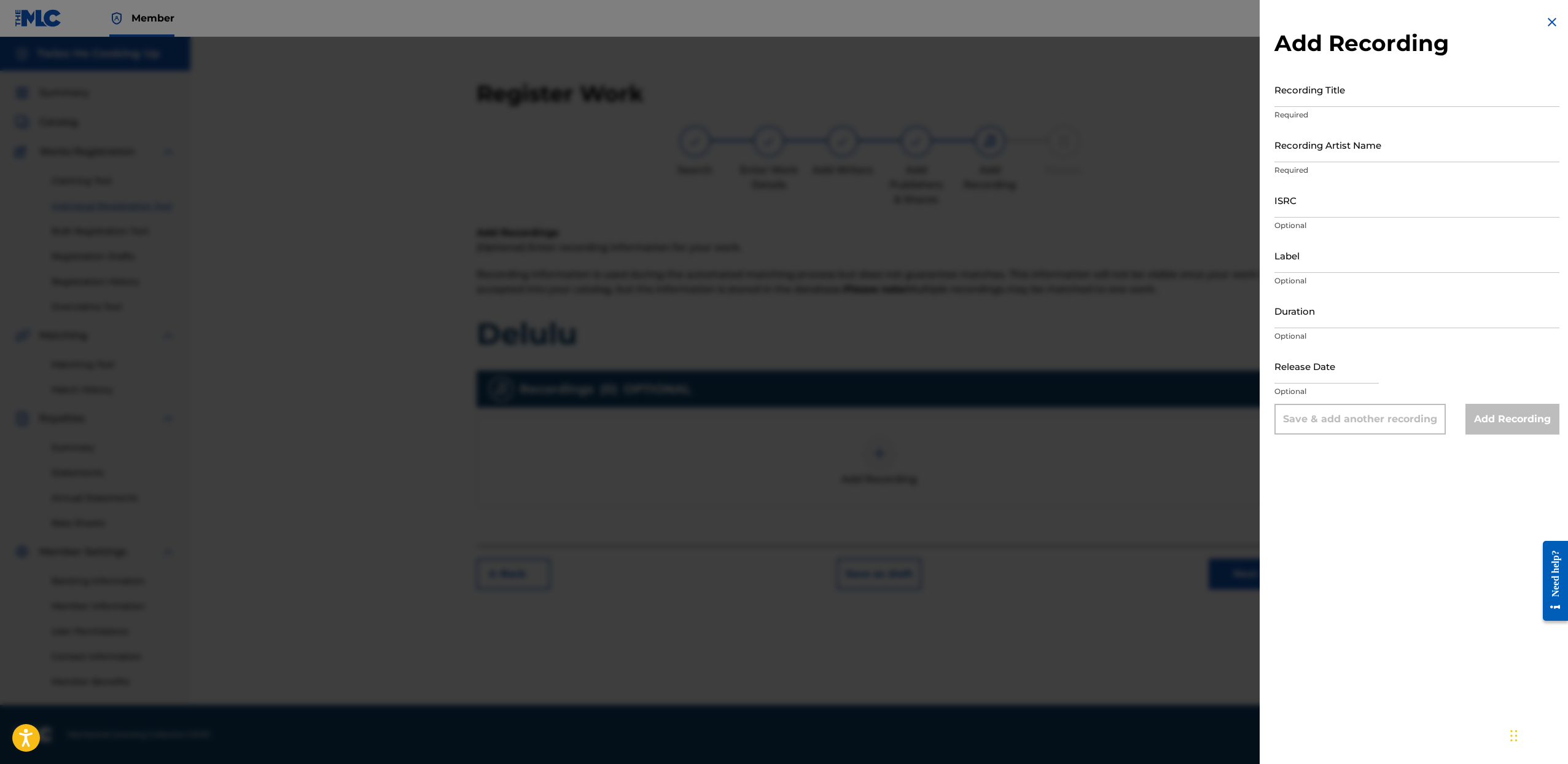
click at [1336, 106] on input "Recording Title" at bounding box center [1416, 90] width 285 height 35
type input "Delulu"
drag, startPoint x: 1316, startPoint y: 148, endPoint x: 1484, endPoint y: 228, distance: 186.1
click at [1315, 148] on input "Recording Artist Name" at bounding box center [1416, 145] width 285 height 35
type input "Bri Trilla"
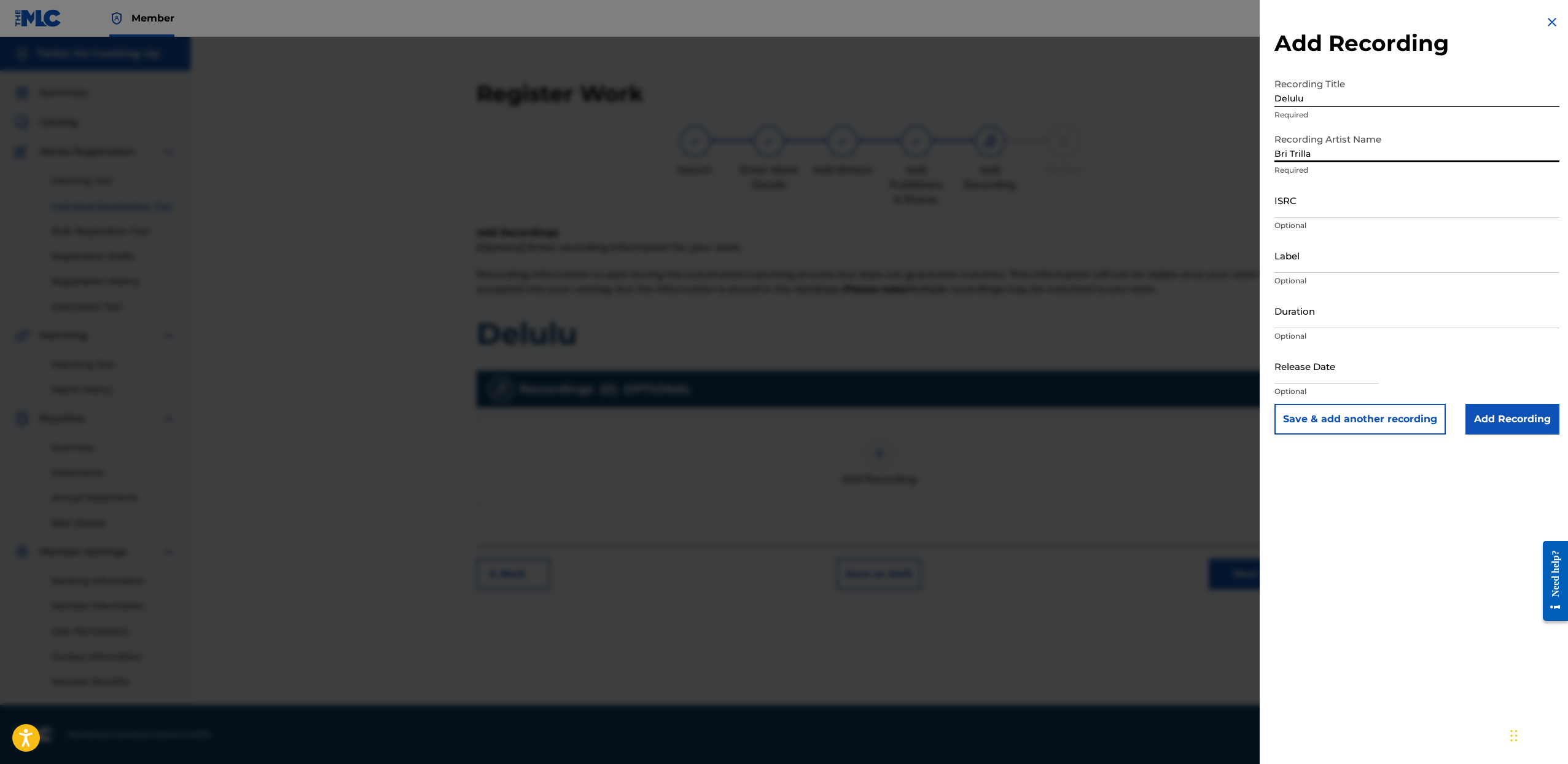
click at [1361, 156] on input "Bri Trilla" at bounding box center [1416, 145] width 285 height 35
drag, startPoint x: 1346, startPoint y: 146, endPoint x: 1352, endPoint y: 174, distance: 28.6
click at [1346, 146] on input "Bri Trilla" at bounding box center [1416, 145] width 285 height 35
click at [1346, 194] on input "ISRC" at bounding box center [1416, 200] width 285 height 35
click at [1311, 203] on input "ISRC" at bounding box center [1416, 200] width 285 height 35
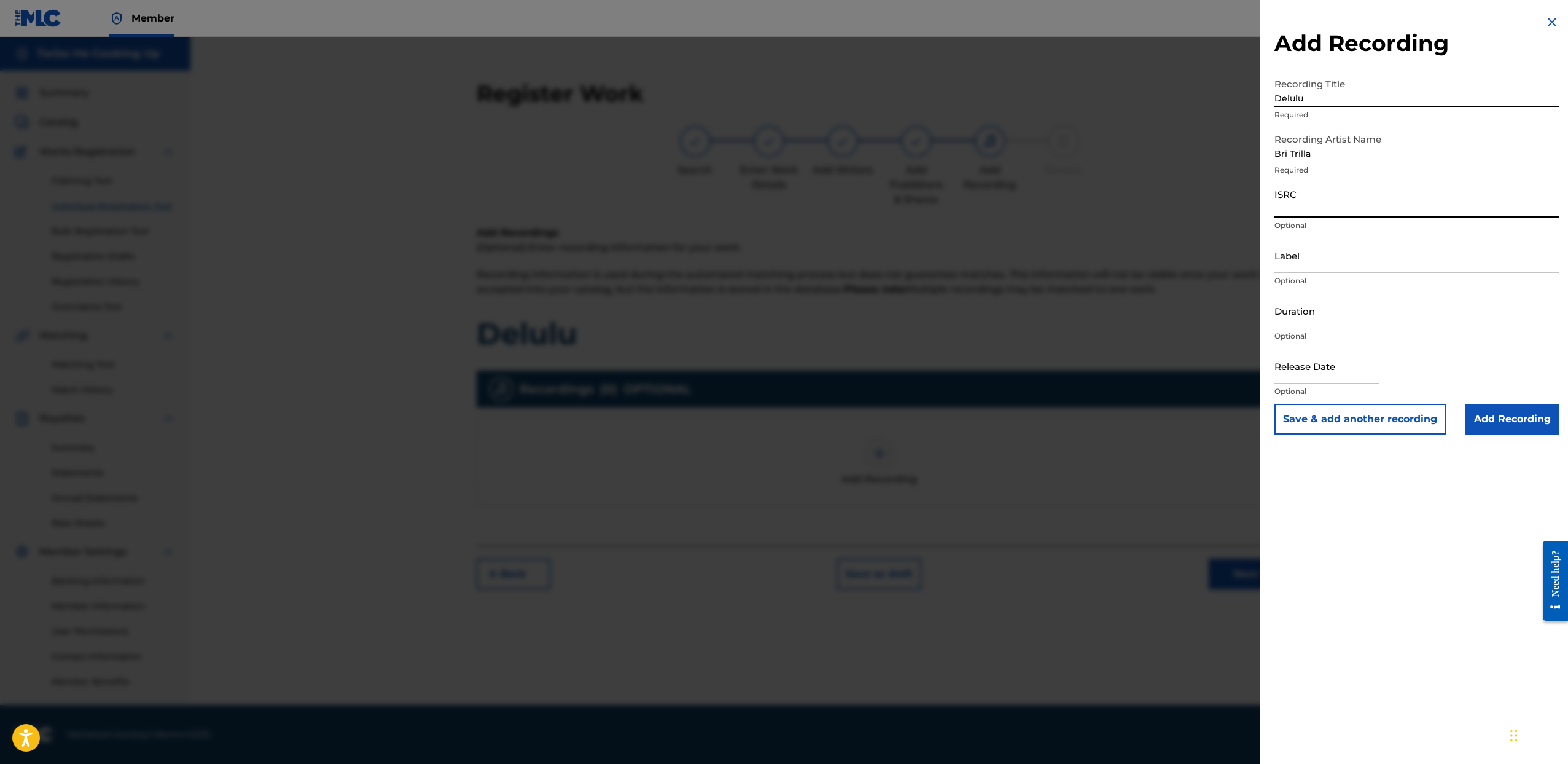
paste input "QZMEM2431084"
type input "QZMEM2431084"
click at [1319, 259] on input "Label" at bounding box center [1416, 255] width 285 height 35
type input "Forever Trill Family"
click at [1353, 309] on input "Duration" at bounding box center [1416, 310] width 285 height 35
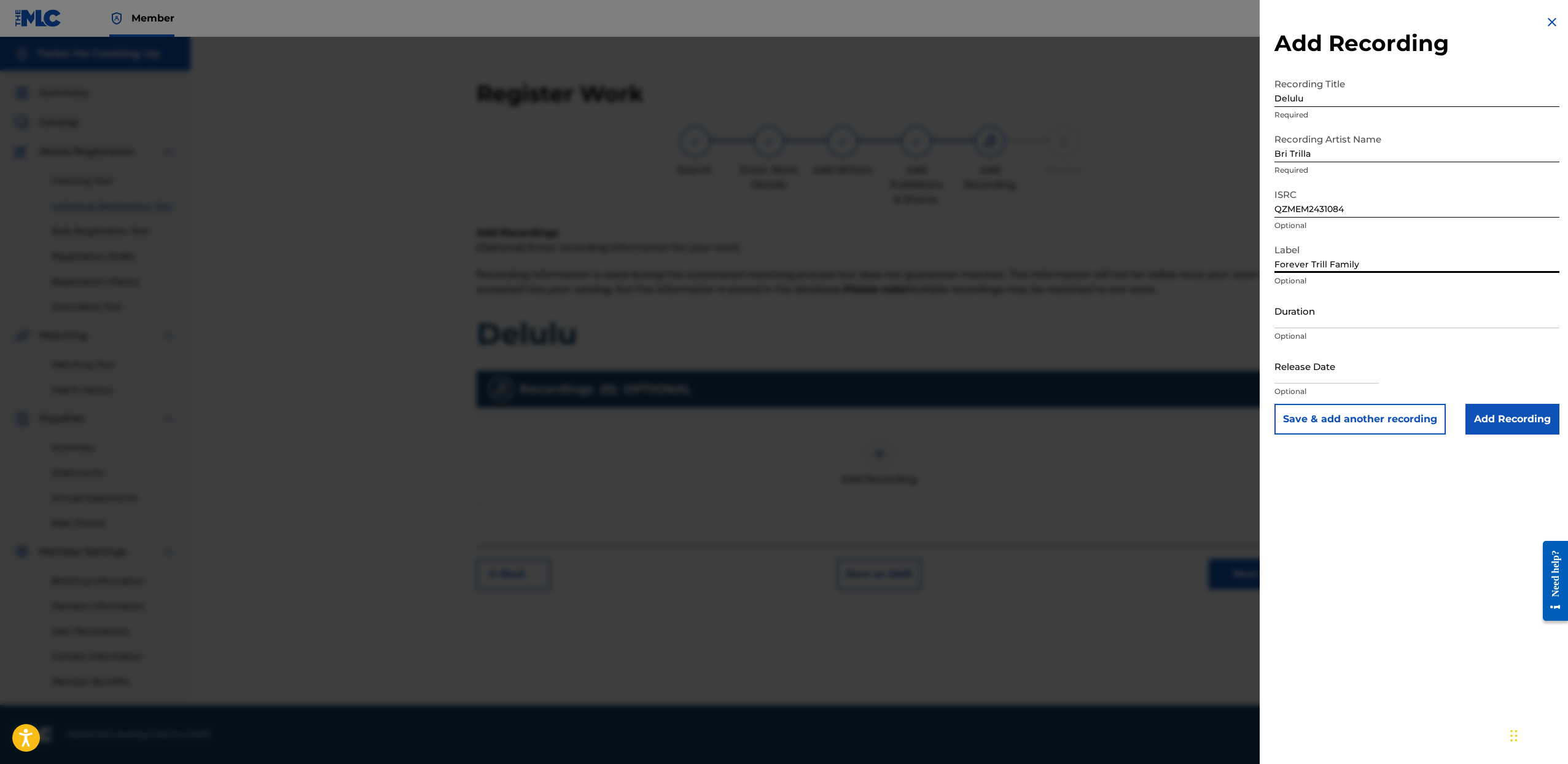
click at [1389, 267] on input "Forever Trill Family" at bounding box center [1416, 255] width 285 height 35
drag, startPoint x: 1412, startPoint y: 267, endPoint x: 924, endPoint y: 228, distance: 489.6
click at [973, 259] on div "Add Recording Recording Title Delulu Required Recording Artist Name Bri Trilla …" at bounding box center [784, 400] width 1568 height 727
click at [1400, 261] on input "Forever Trill Family" at bounding box center [1416, 255] width 285 height 35
click at [1330, 377] on input "text" at bounding box center [1326, 366] width 104 height 35
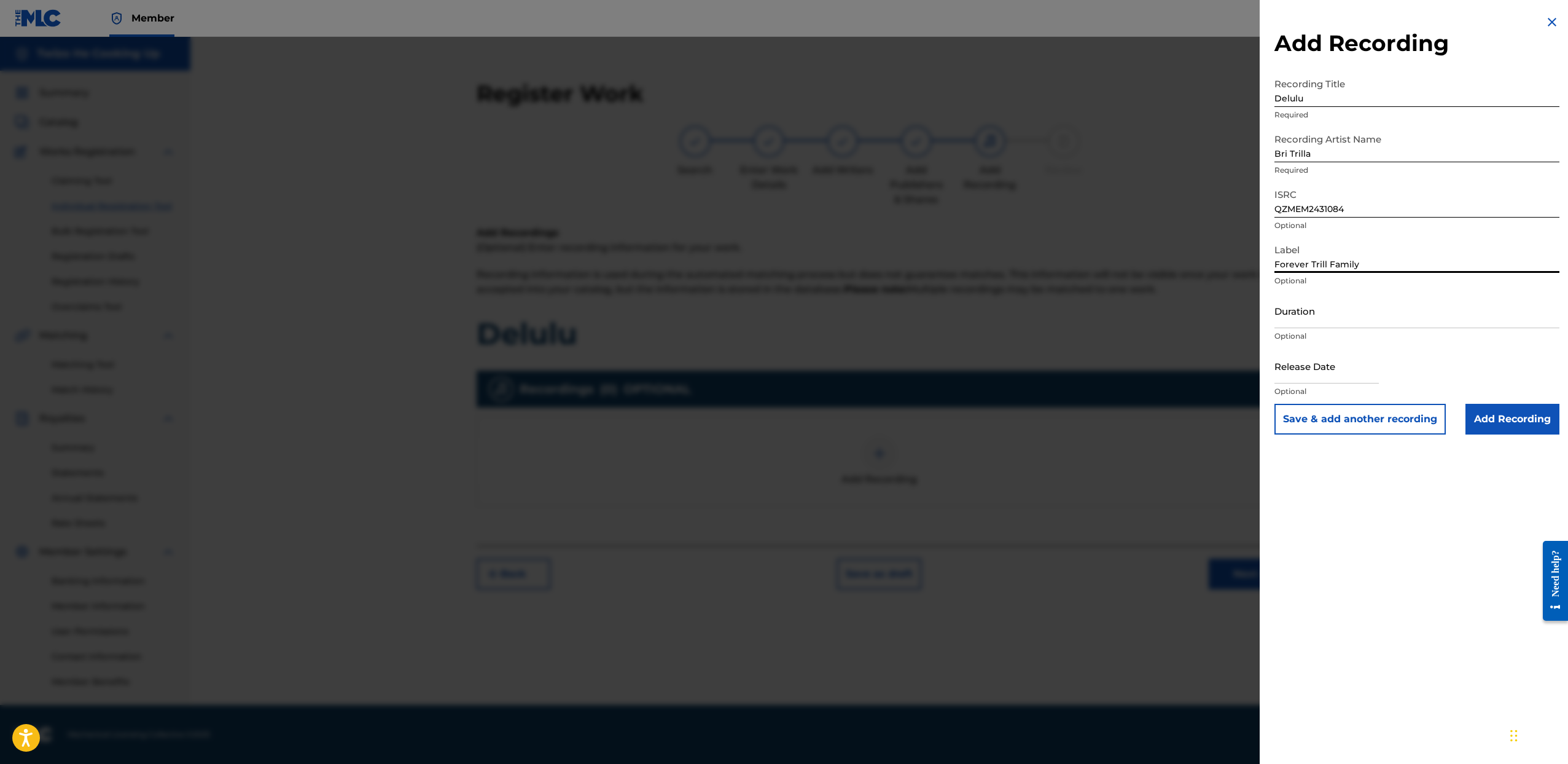
select select "7"
select select "2025"
click at [1393, 359] on div "Release Date Optional" at bounding box center [1416, 376] width 285 height 55
select select "7"
select select "2025"
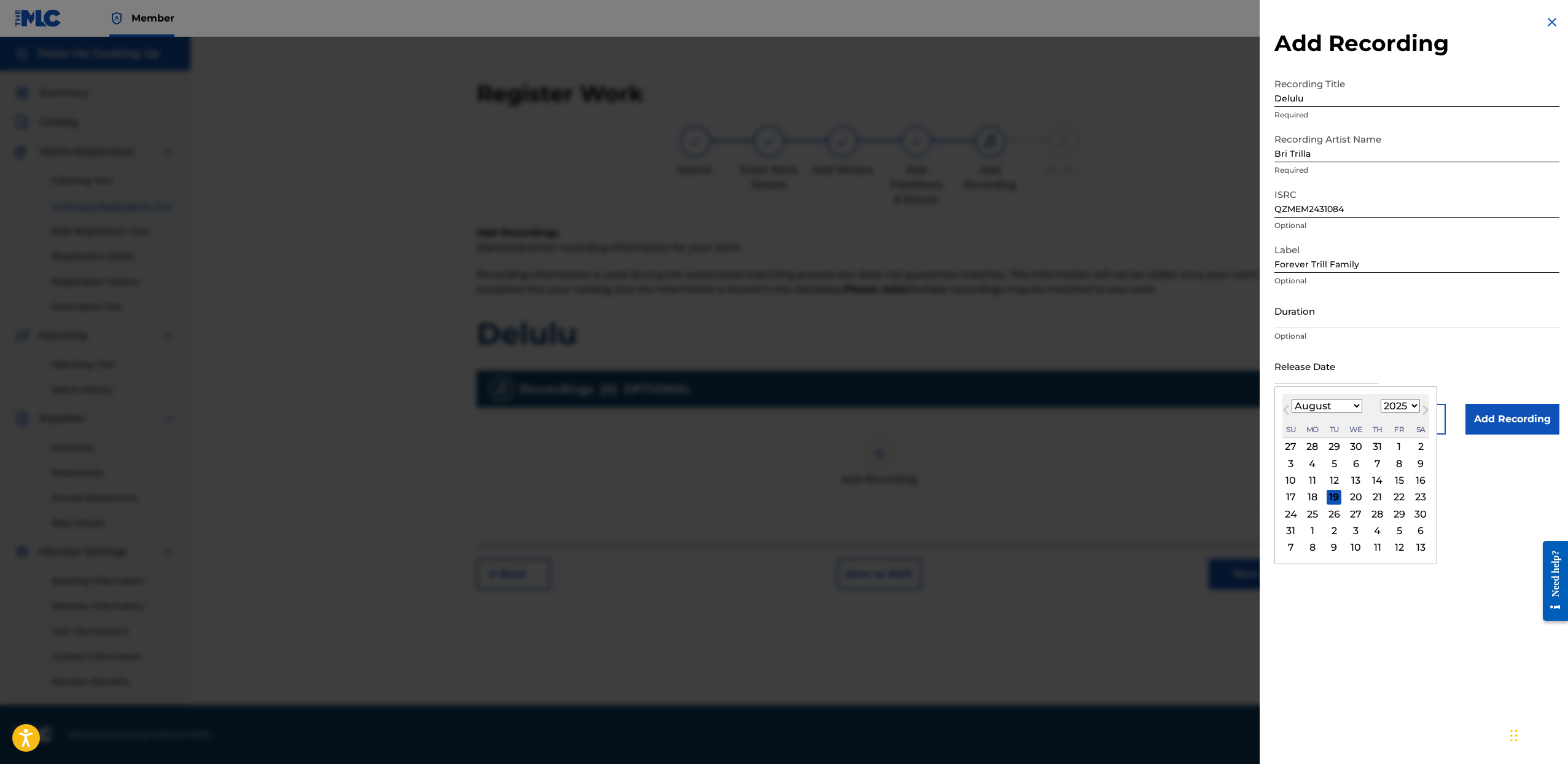
click at [1318, 362] on input "text" at bounding box center [1326, 366] width 104 height 35
click at [1336, 405] on select "January February March April May June July August September October November De…" at bounding box center [1327, 406] width 71 height 15
select select "4"
click at [1292, 399] on select "January February March April May June July August September October November De…" at bounding box center [1327, 406] width 71 height 15
click at [1396, 406] on select "1899 1900 1901 1902 1903 1904 1905 1906 1907 1908 1909 1910 1911 1912 1913 1914…" at bounding box center [1401, 406] width 39 height 15
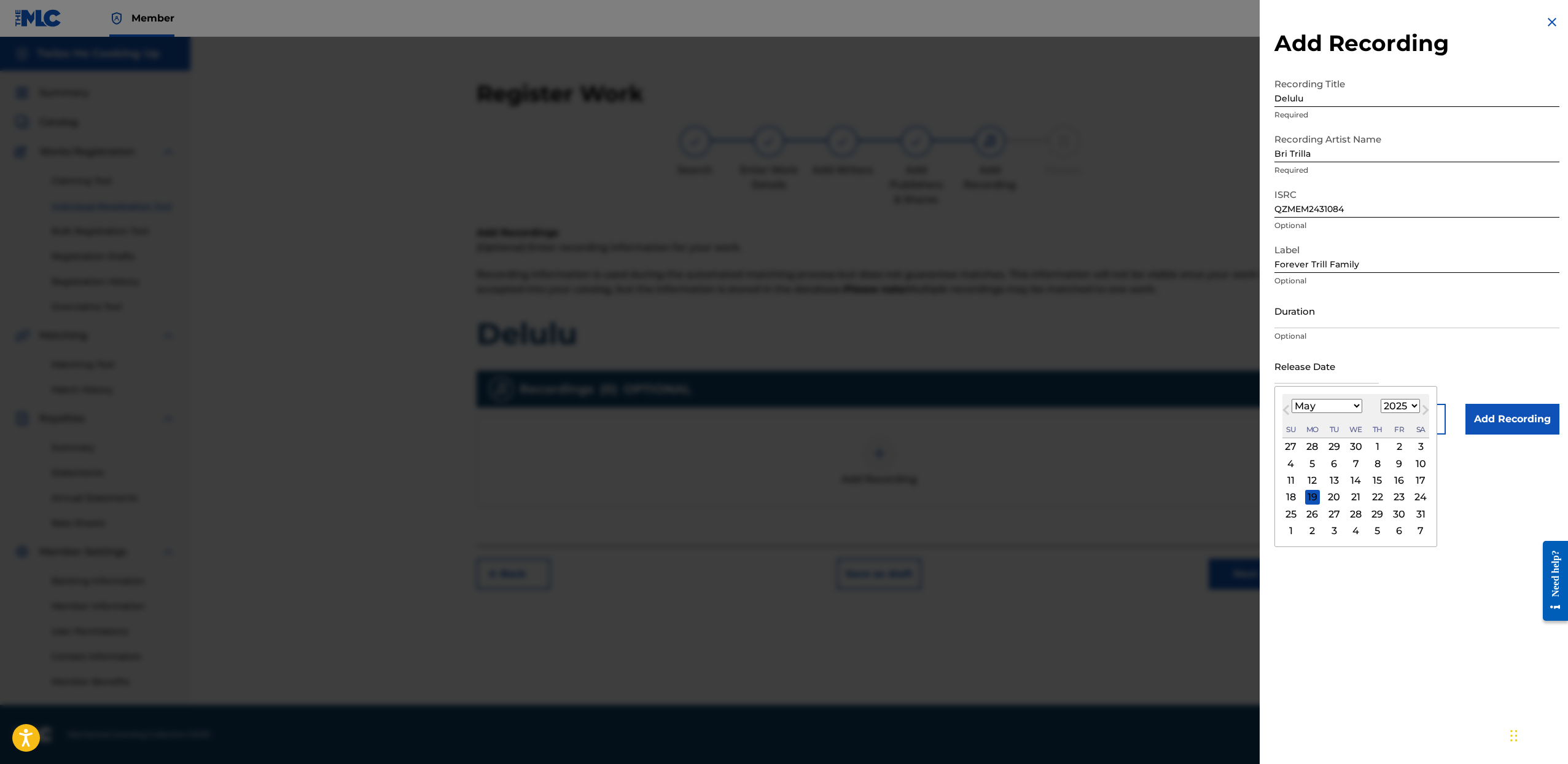
select select "2024"
click at [1381, 399] on select "1899 1900 1901 1902 1903 1904 1905 1906 1907 1908 1909 1910 1911 1912 1913 1914…" at bounding box center [1401, 406] width 39 height 15
click at [1392, 478] on div "17" at bounding box center [1399, 480] width 15 height 15
type input "May 17 2024"
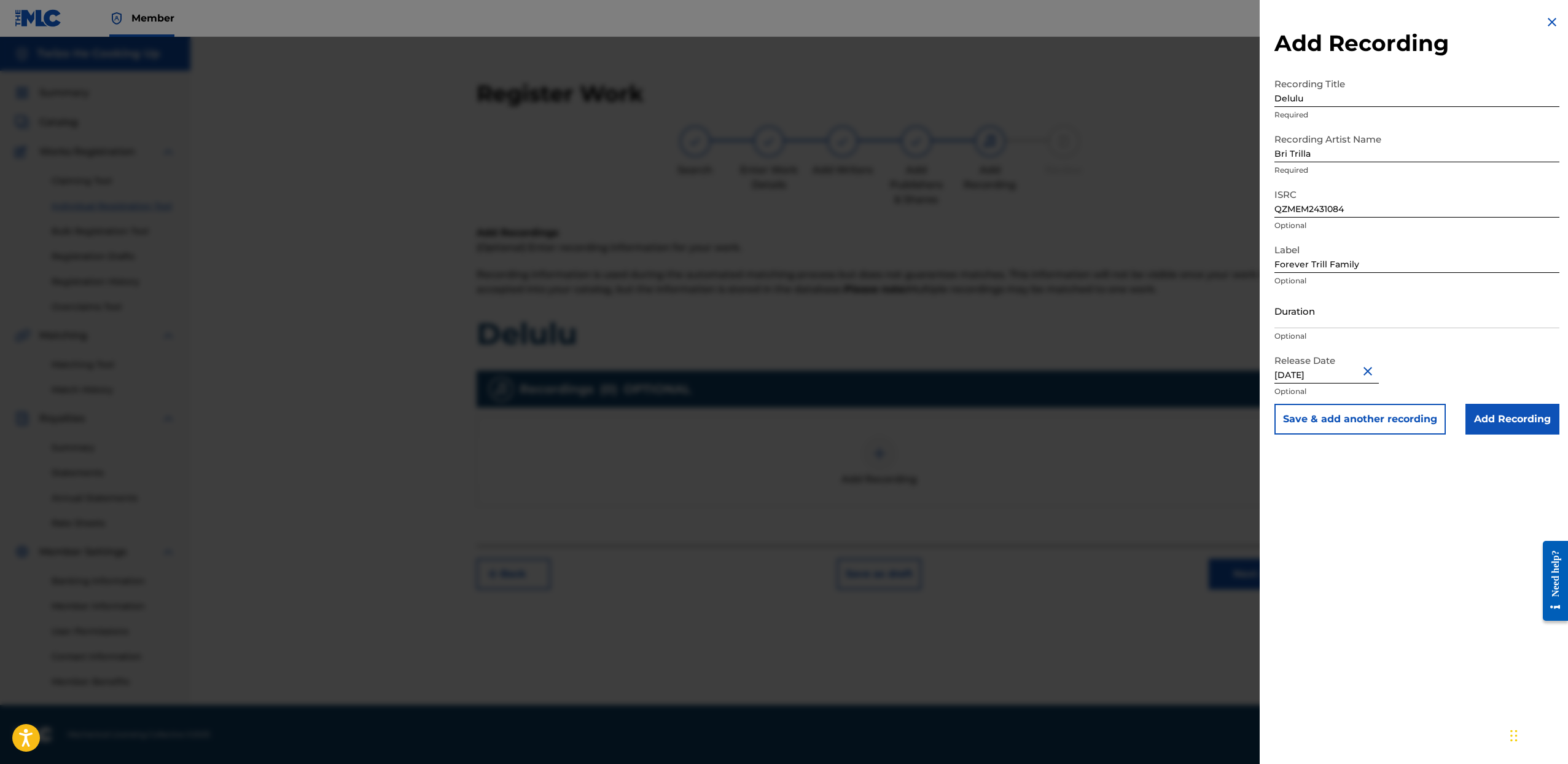
click at [1489, 420] on input "Add Recording" at bounding box center [1513, 419] width 94 height 31
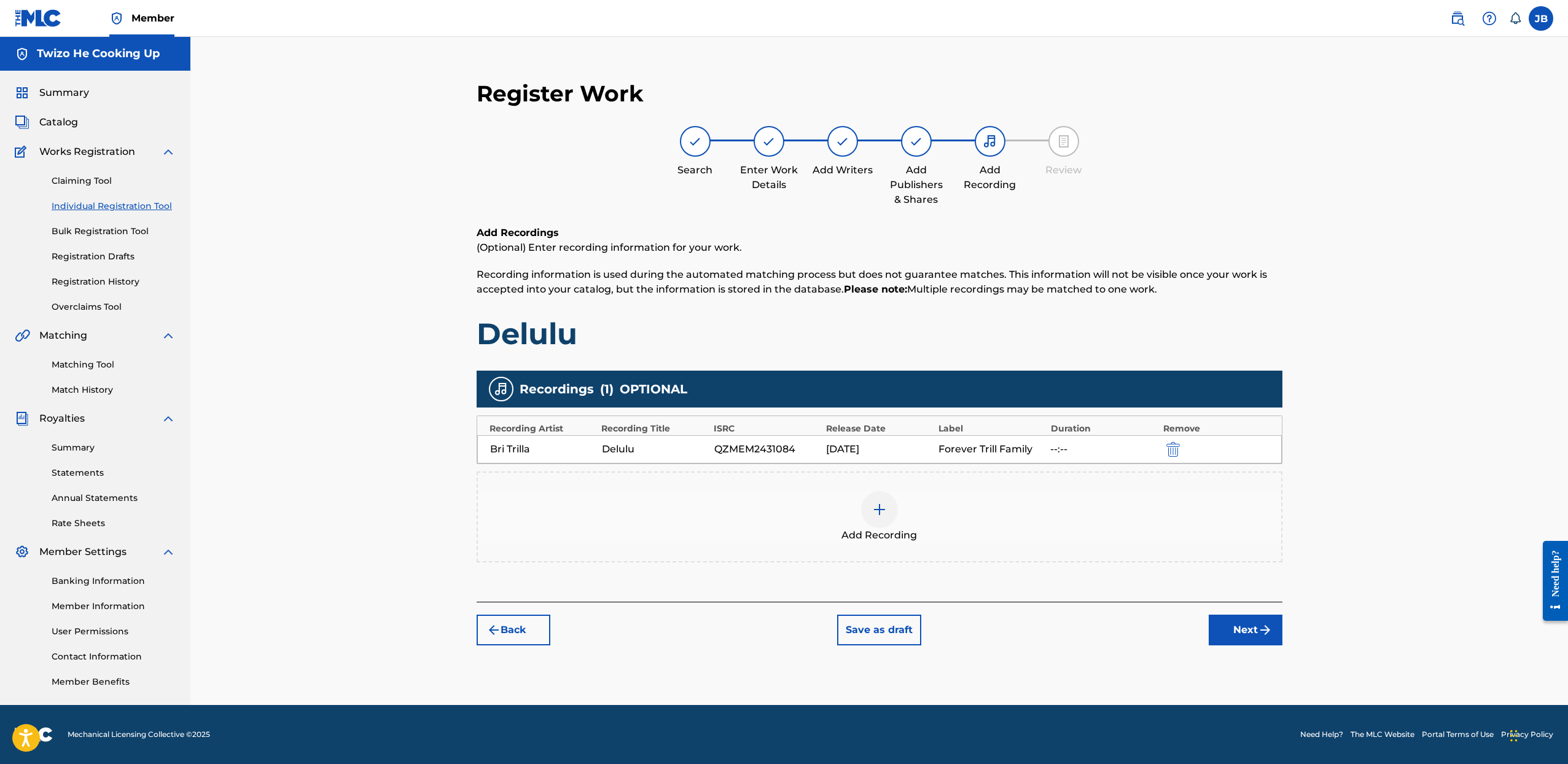
click at [885, 522] on div at bounding box center [879, 510] width 37 height 37
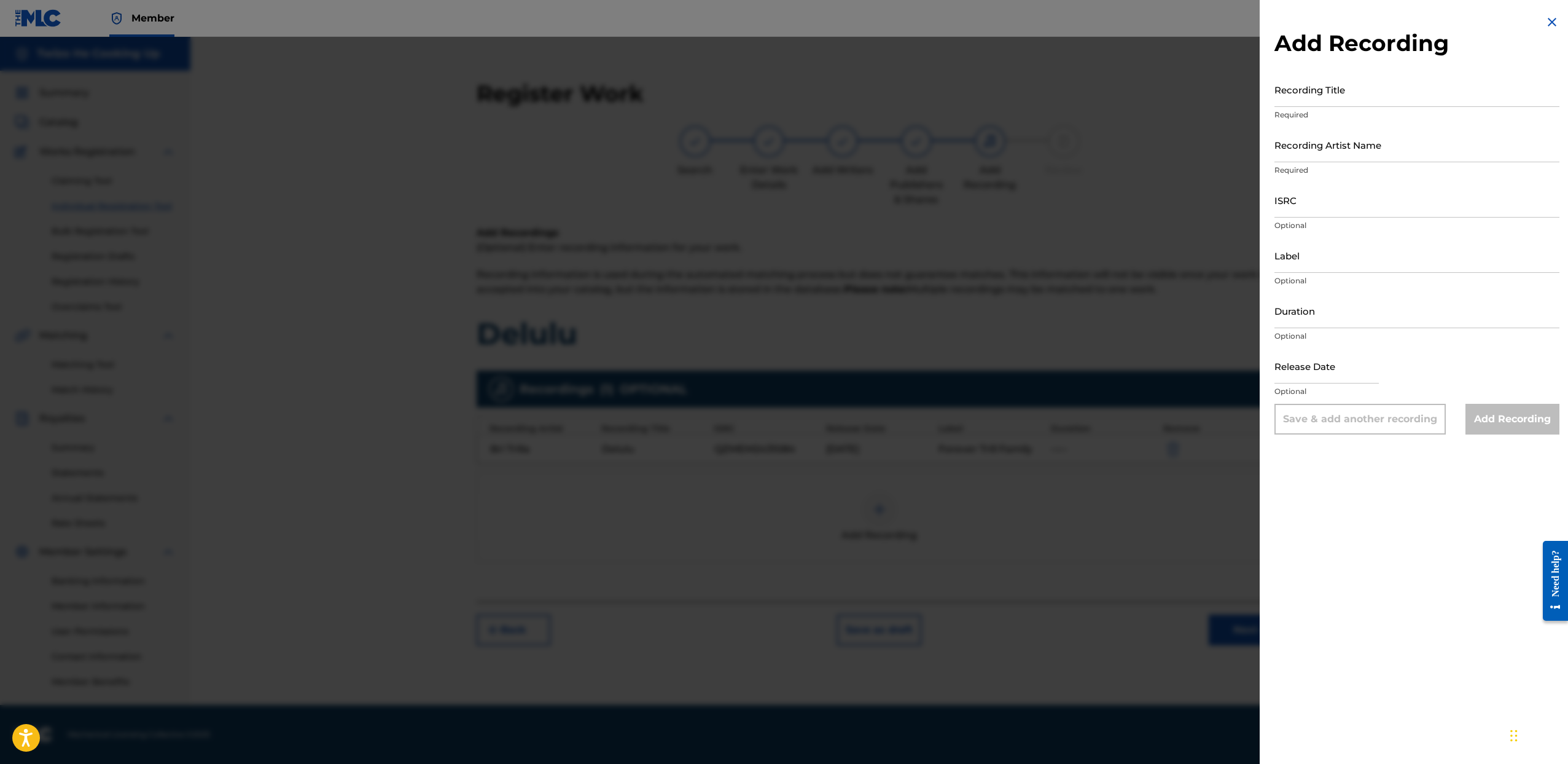
click at [1046, 563] on div at bounding box center [784, 418] width 1568 height 764
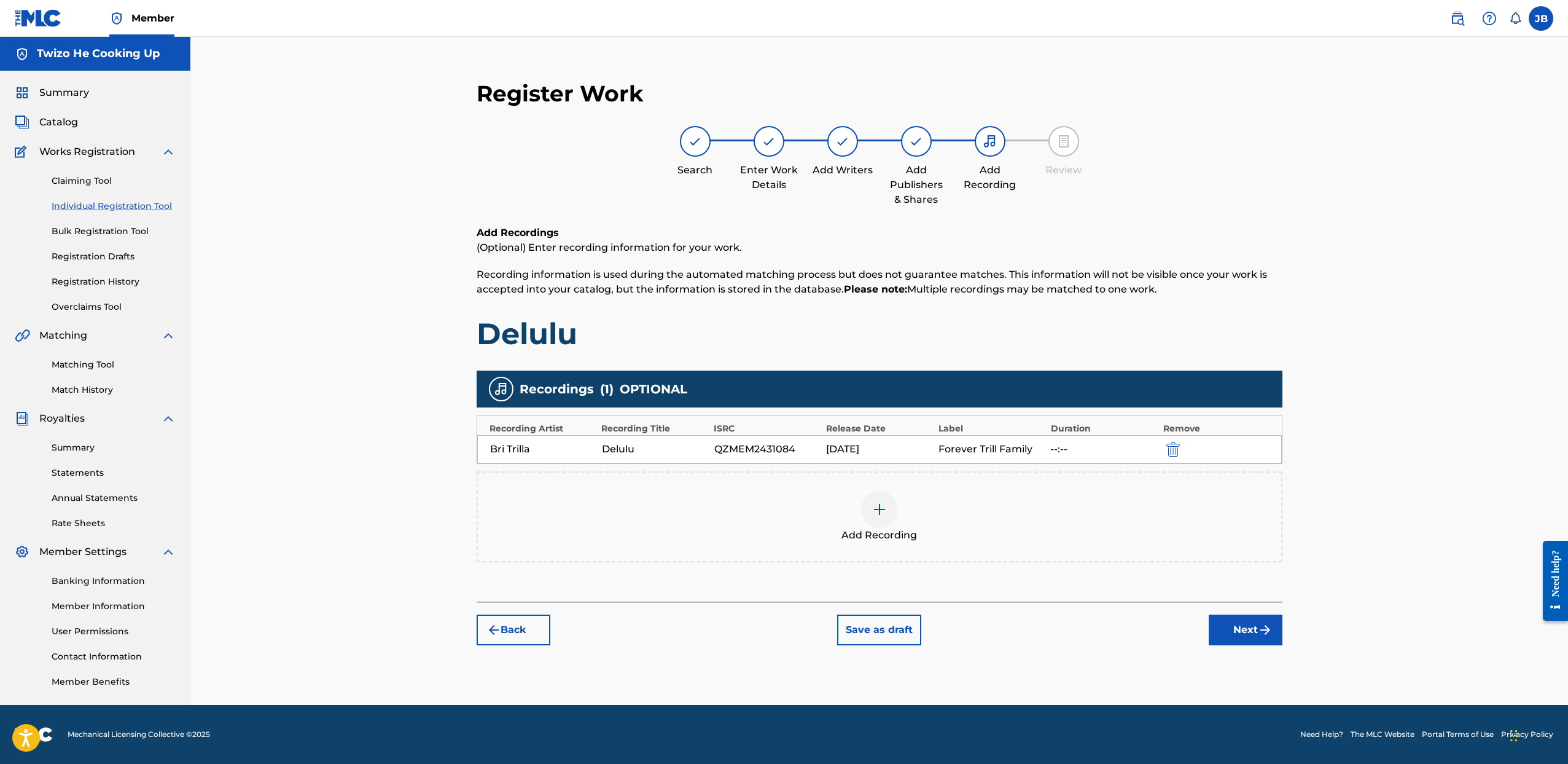
click at [893, 508] on div at bounding box center [879, 510] width 37 height 37
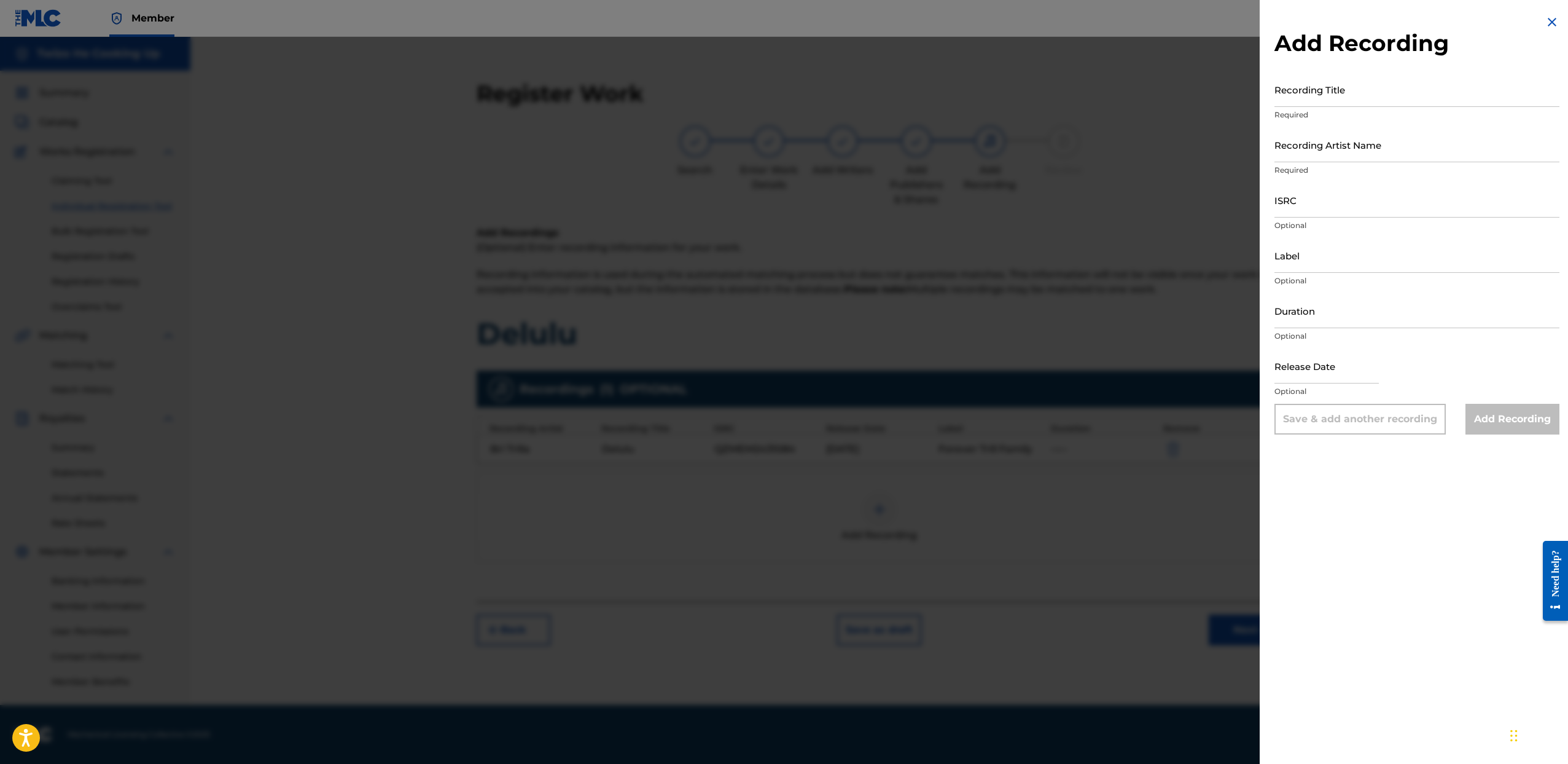
click at [1348, 93] on input "Recording Title" at bounding box center [1416, 90] width 285 height 35
paste input "Delulu"
type input "Delulu"
click at [1336, 149] on input "Recording Artist Name" at bounding box center [1416, 145] width 285 height 35
type input "Bri Trilla"
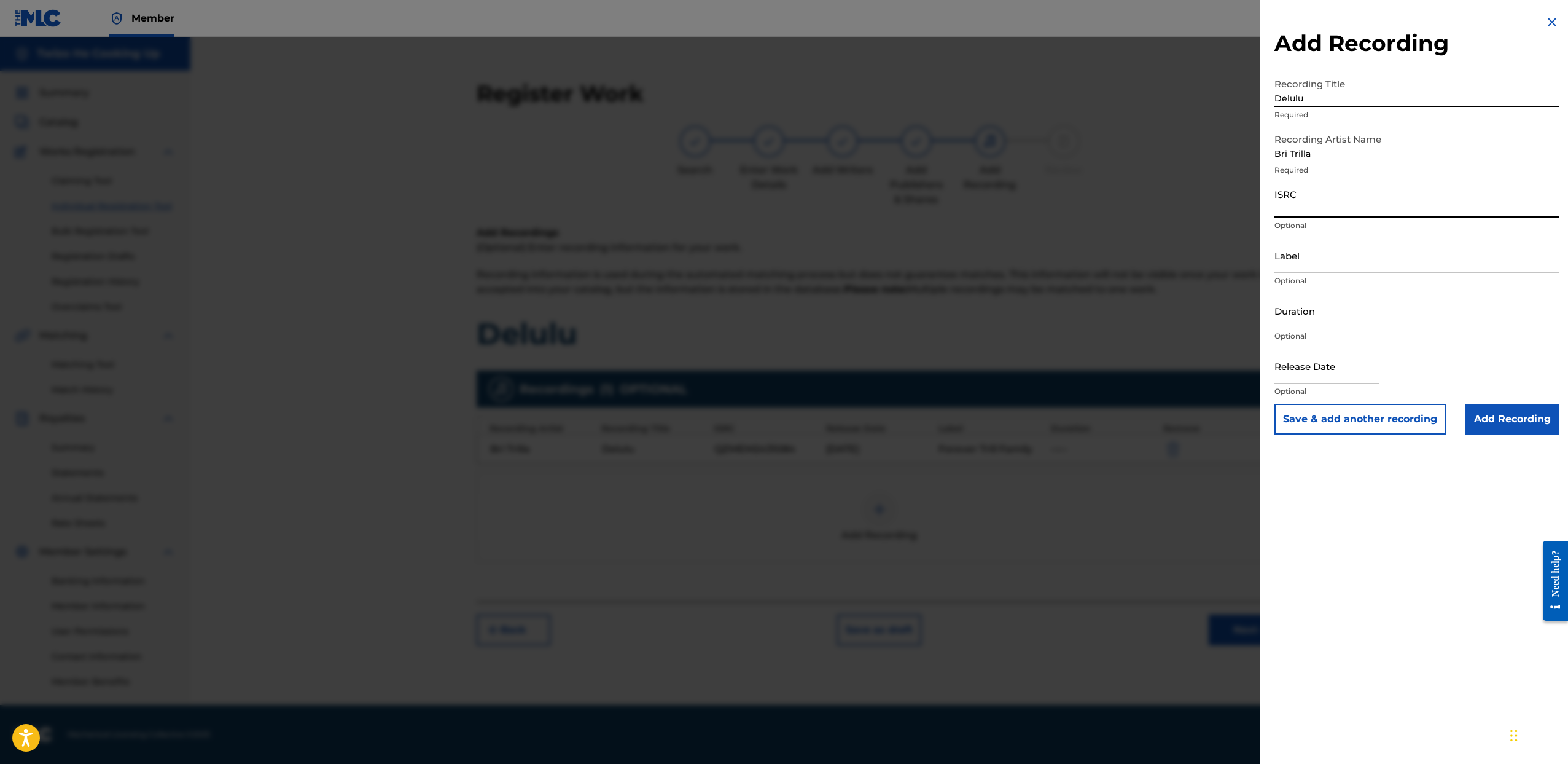
click at [1337, 200] on input "ISRC" at bounding box center [1416, 200] width 285 height 35
paste input "QZMEM2431084"
type input "QZMEM2431084"
click at [1546, 20] on img at bounding box center [1551, 21] width 15 height 15
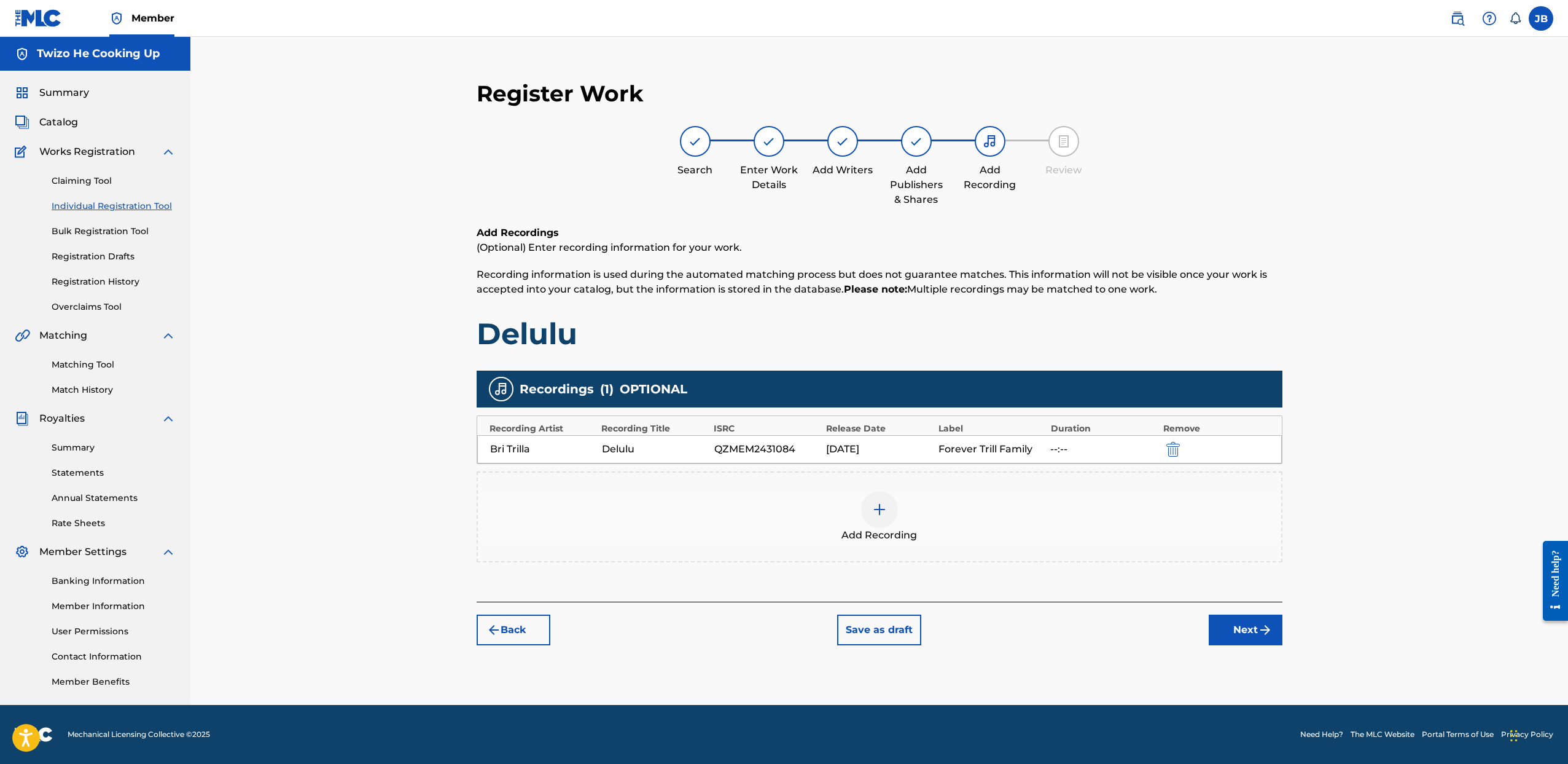
click at [1230, 632] on button "Next" at bounding box center [1246, 631] width 74 height 31
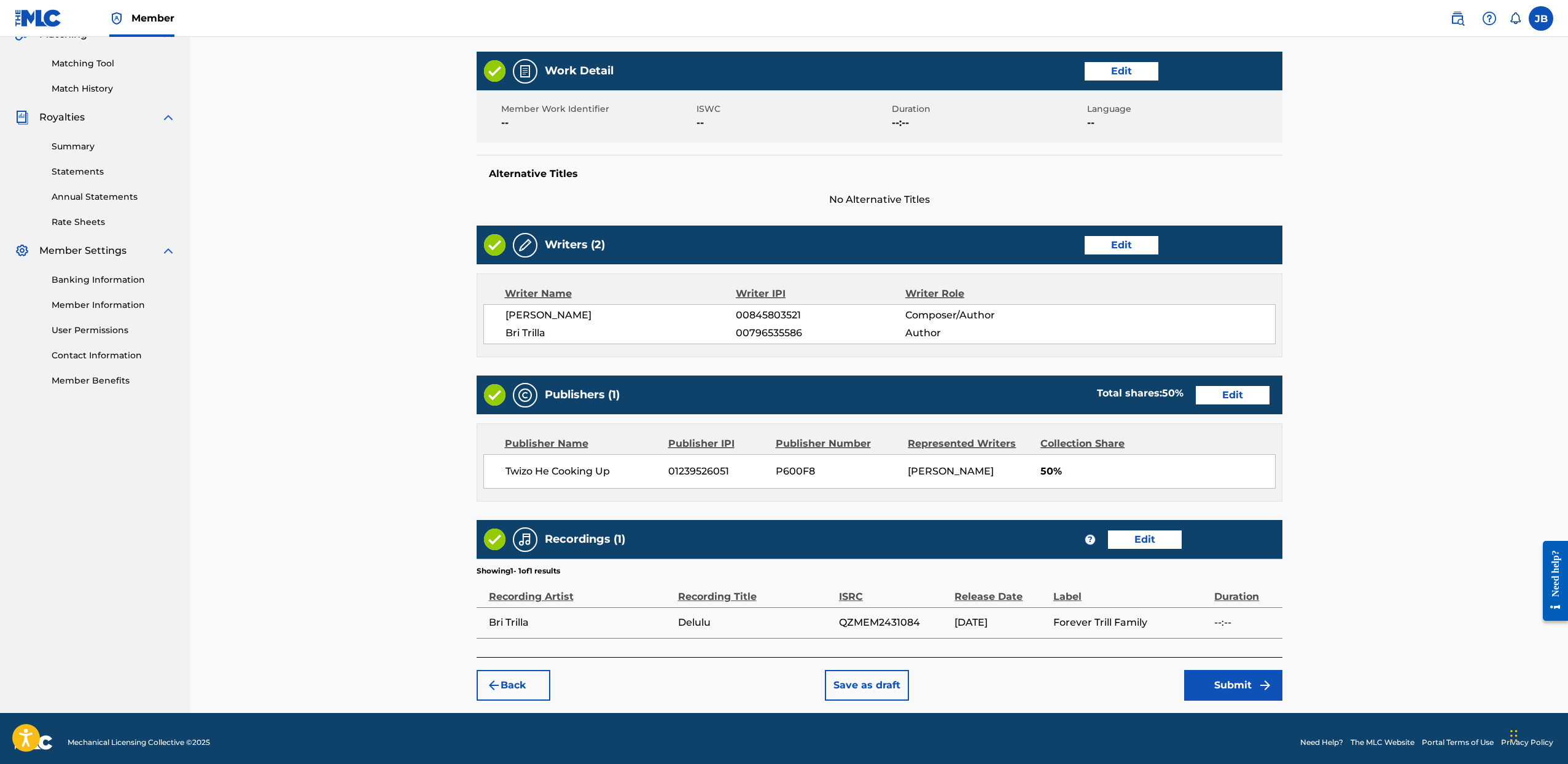
scroll to position [308, 0]
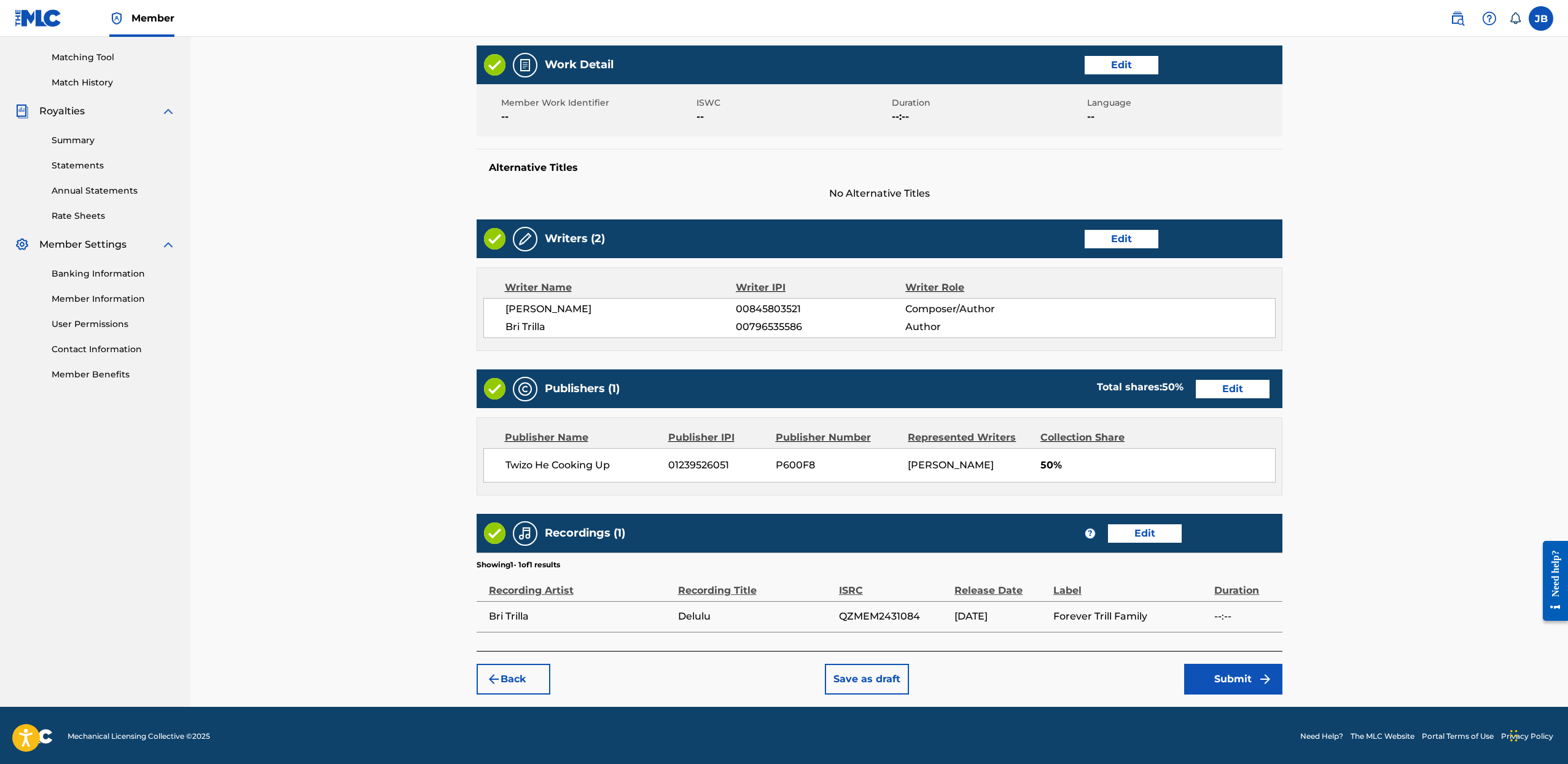
click at [1122, 230] on button "Edit" at bounding box center [1122, 238] width 74 height 18
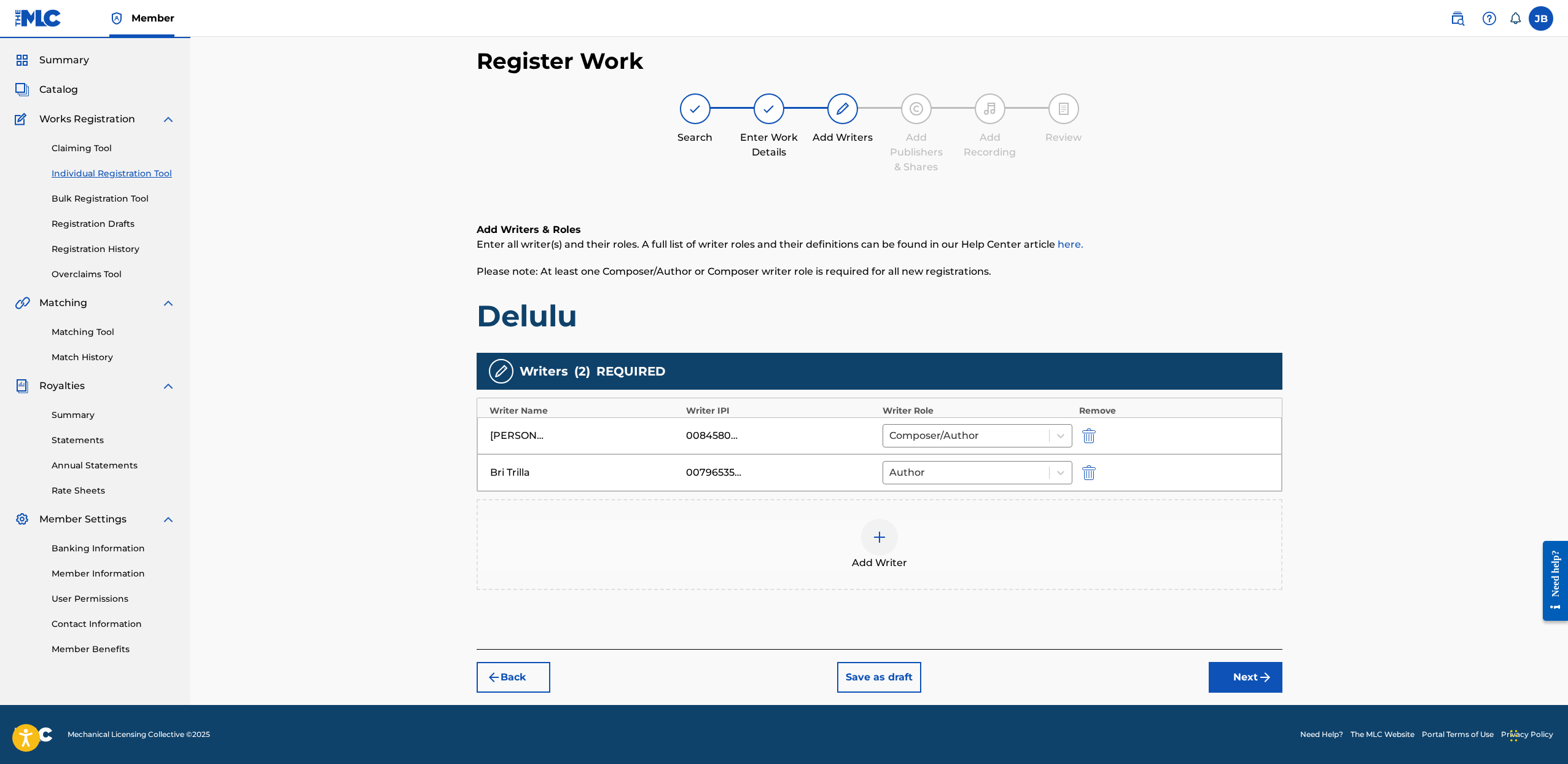
scroll to position [32, 0]
click at [785, 480] on div "Bri Trilla 00796535586 Author" at bounding box center [879, 473] width 804 height 37
click at [1239, 679] on button "Next" at bounding box center [1246, 677] width 74 height 31
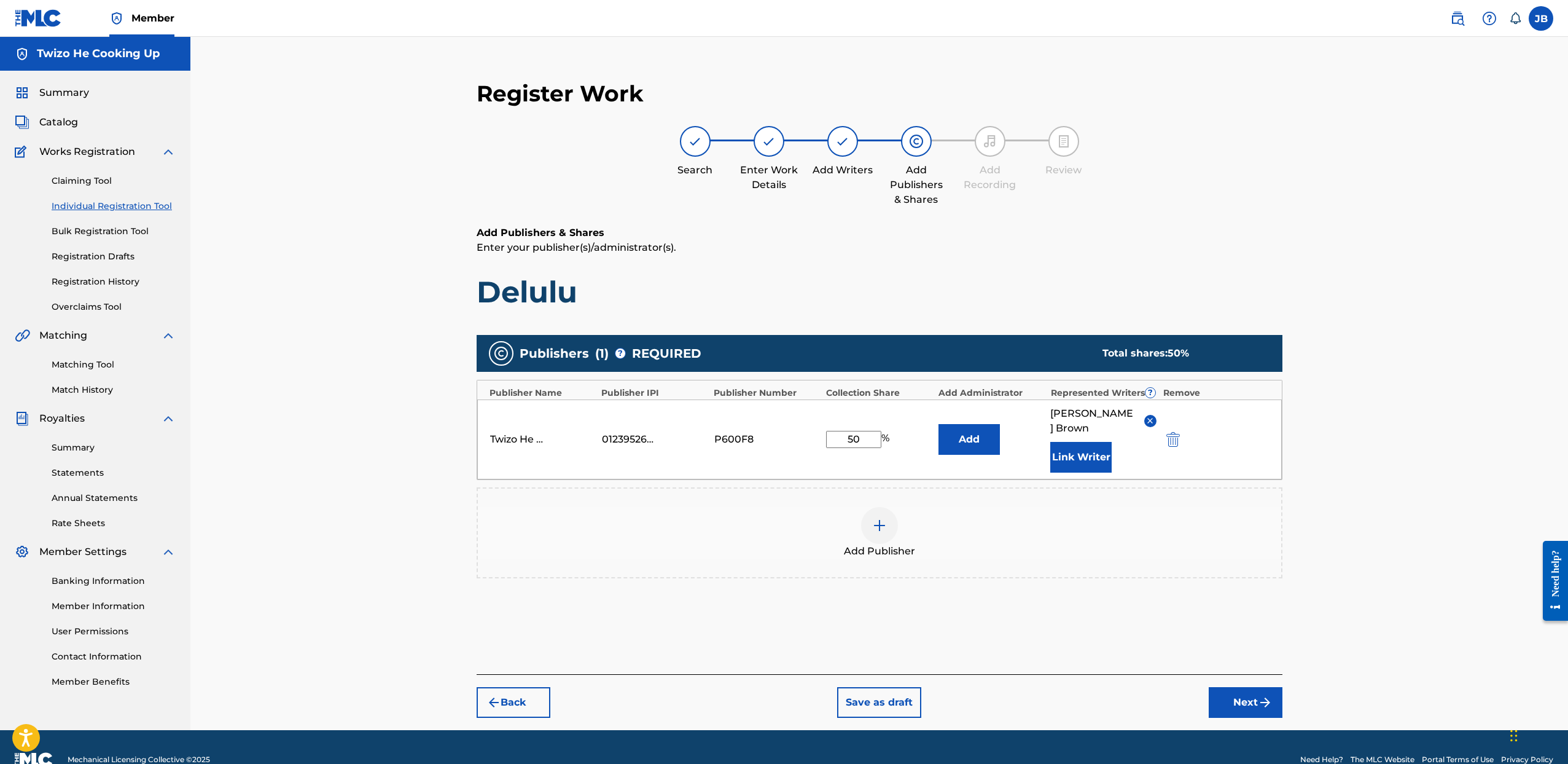
click at [1239, 687] on button "Next" at bounding box center [1246, 703] width 74 height 31
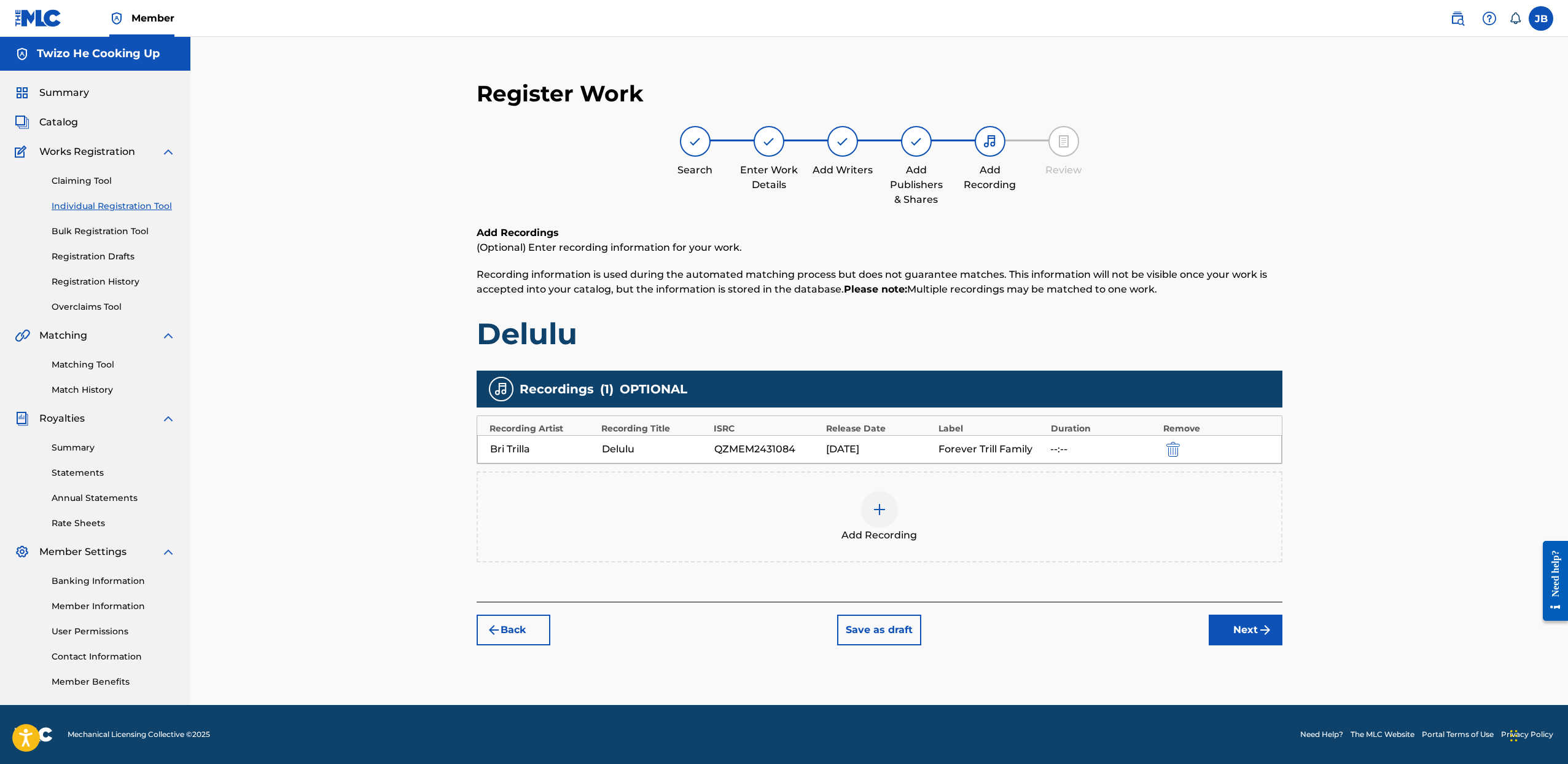
click at [1242, 639] on button "Next" at bounding box center [1246, 631] width 74 height 31
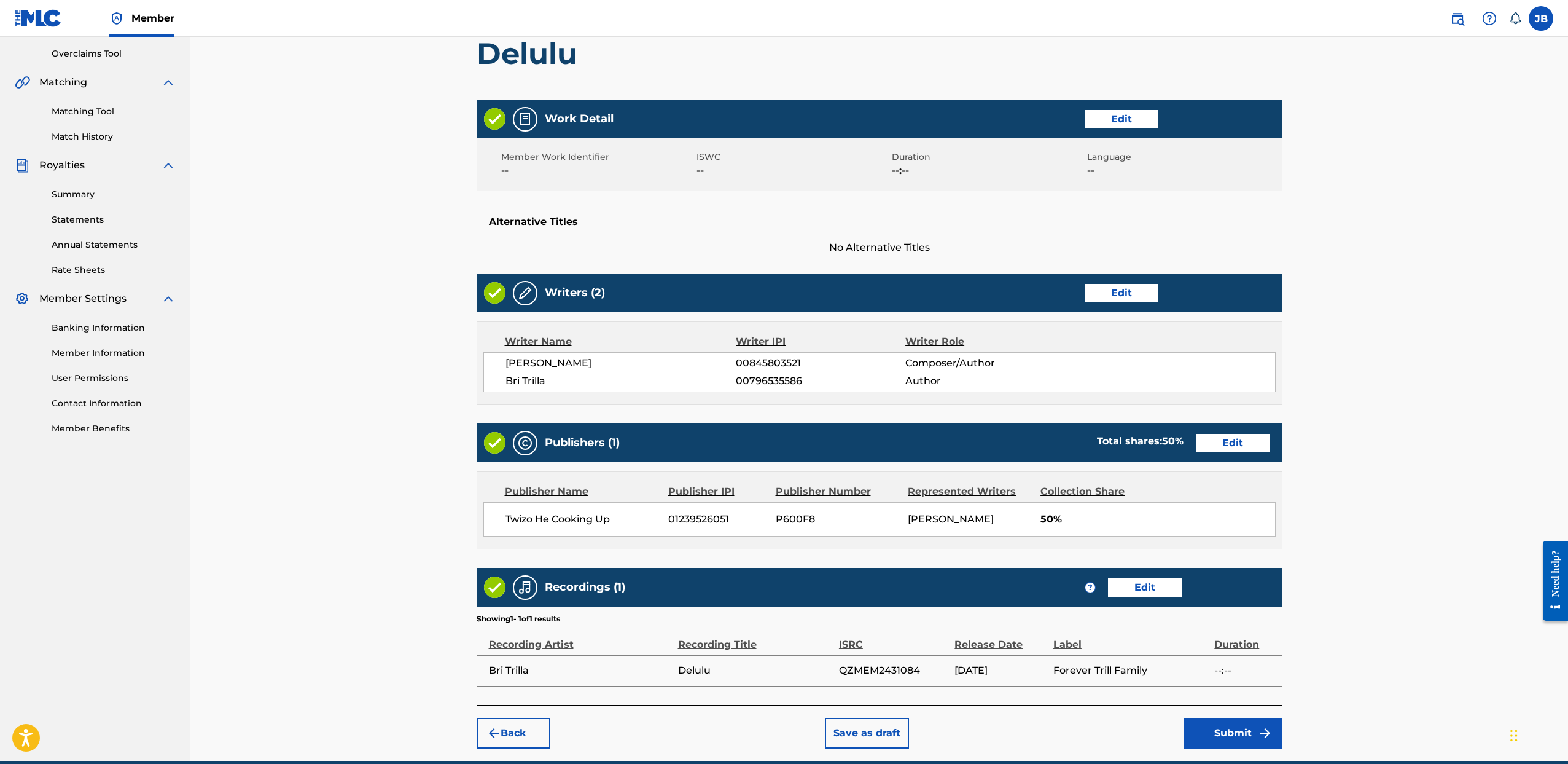
scroll to position [308, 0]
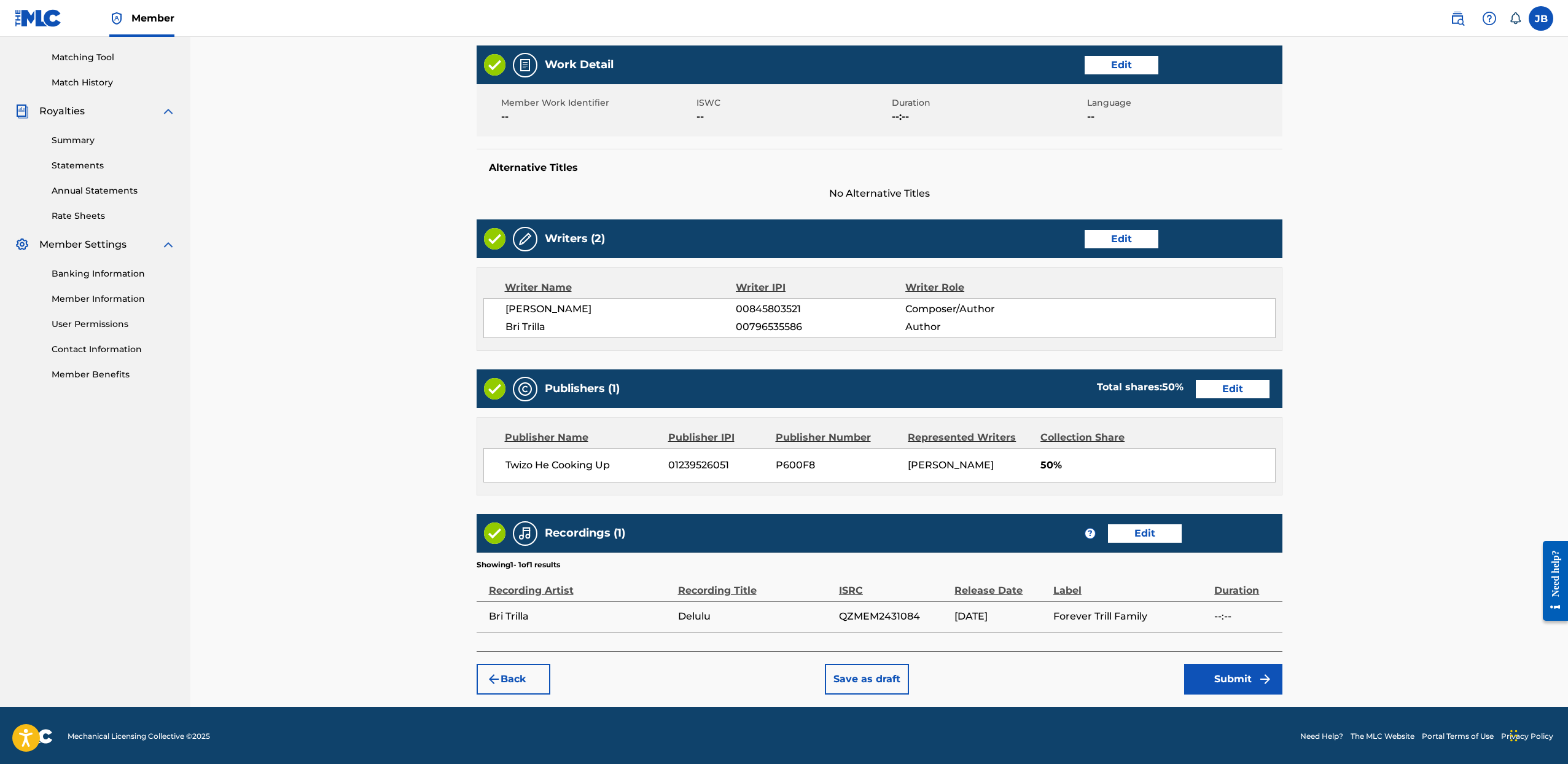
click at [1249, 670] on button "Submit" at bounding box center [1233, 679] width 98 height 31
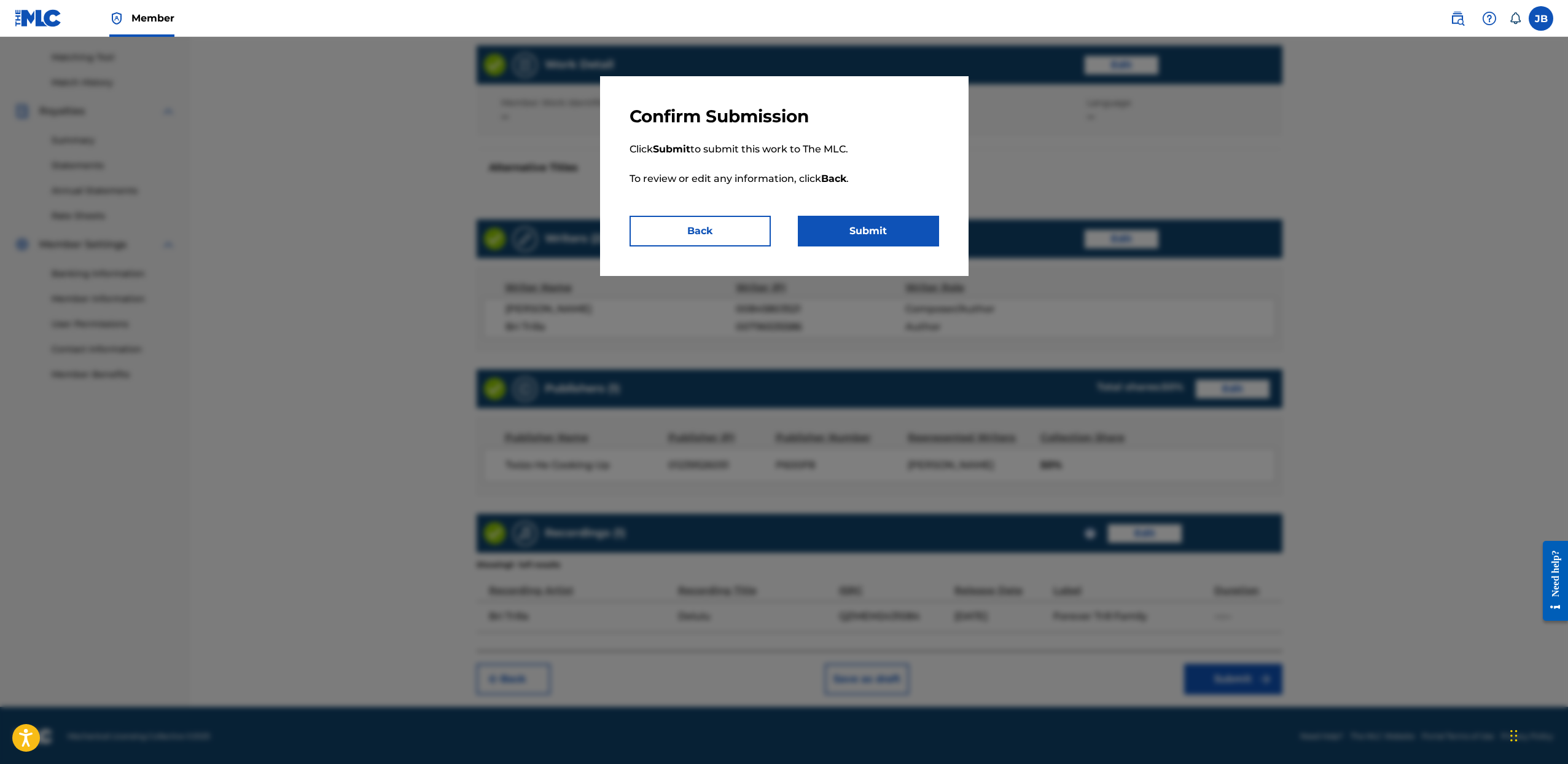
click at [893, 236] on button "Submit" at bounding box center [868, 232] width 141 height 31
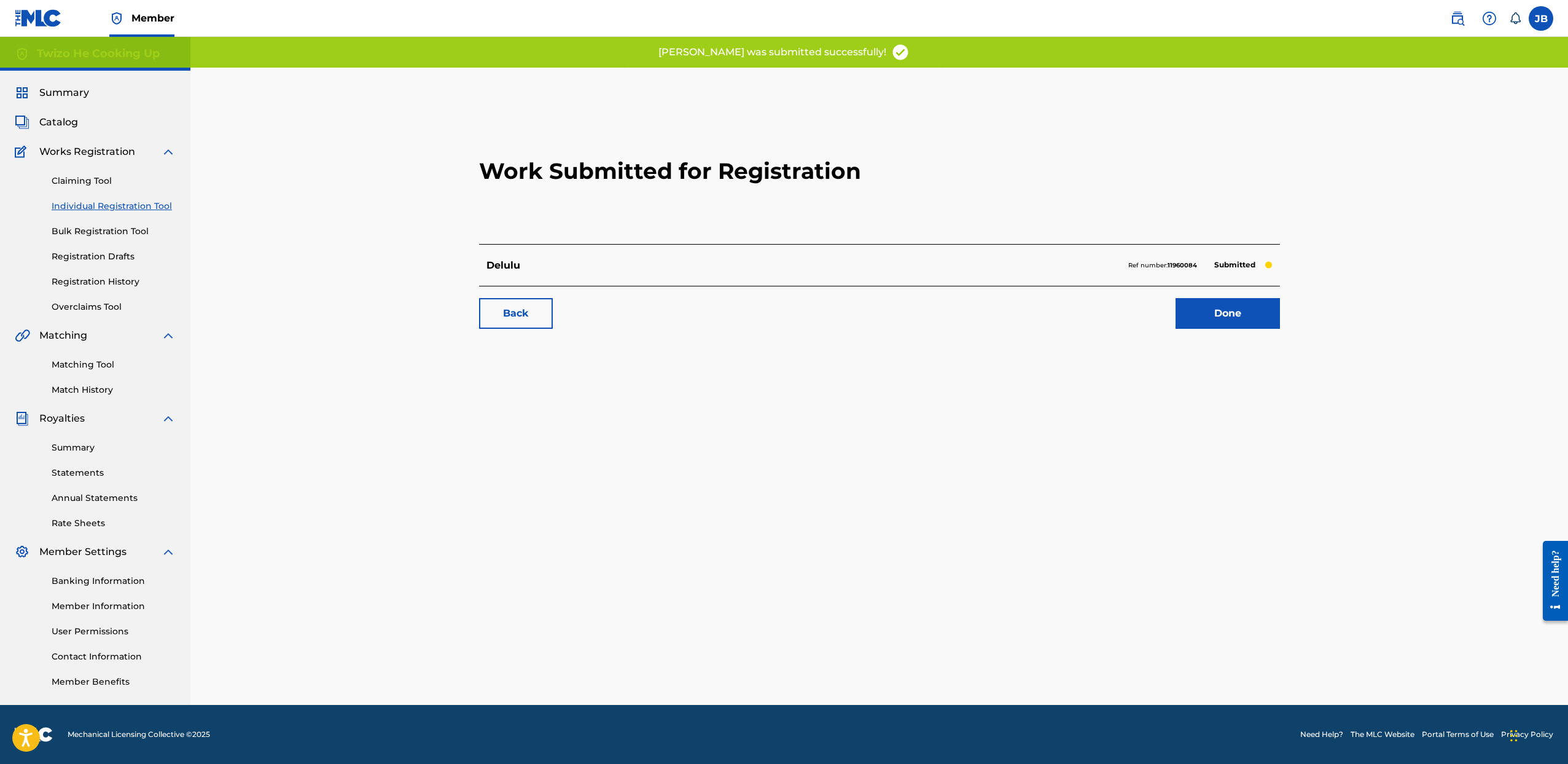
click at [1221, 318] on link "Done" at bounding box center [1228, 313] width 104 height 31
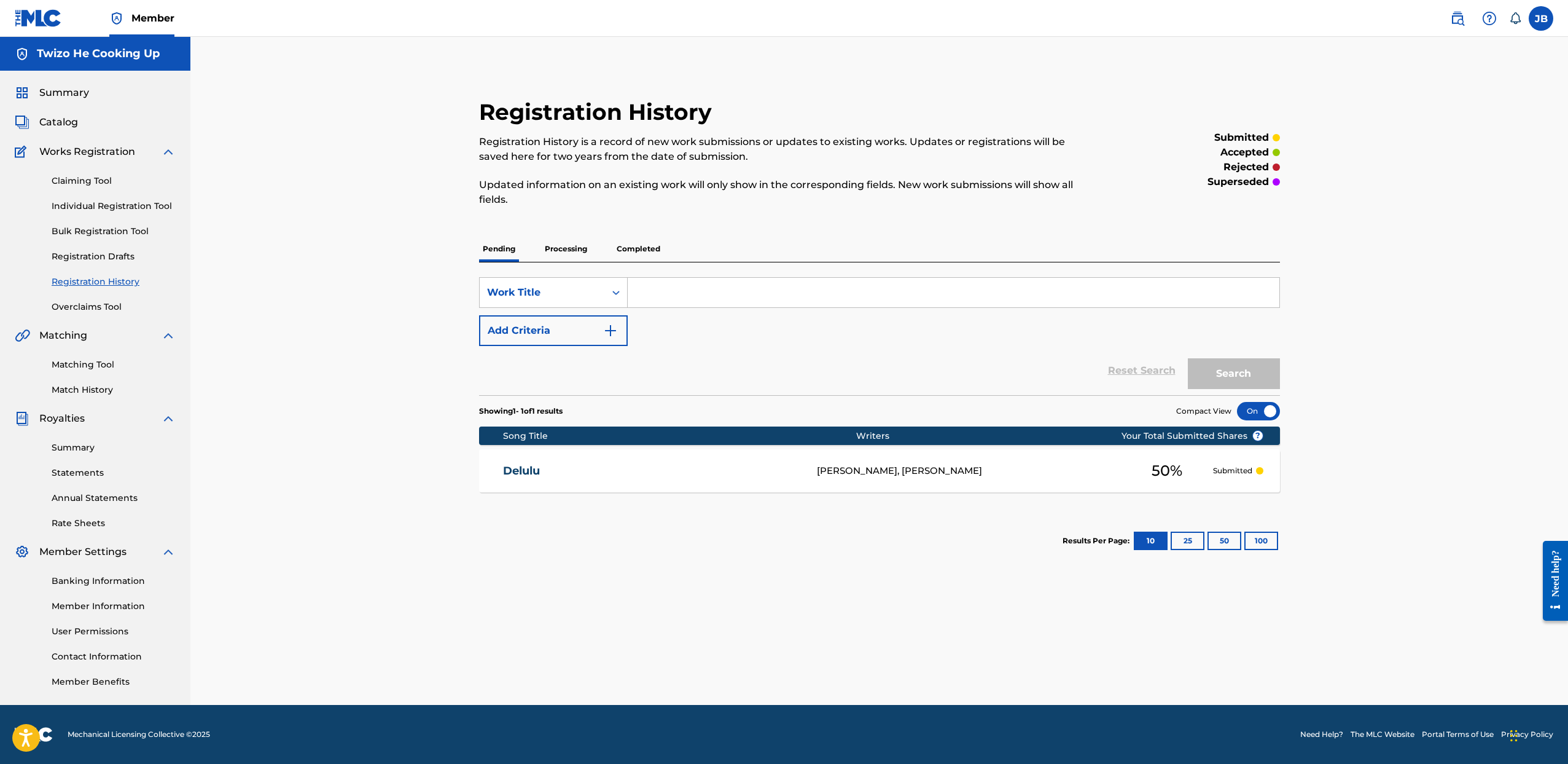
click at [65, 121] on span "Catalog" at bounding box center [58, 122] width 39 height 15
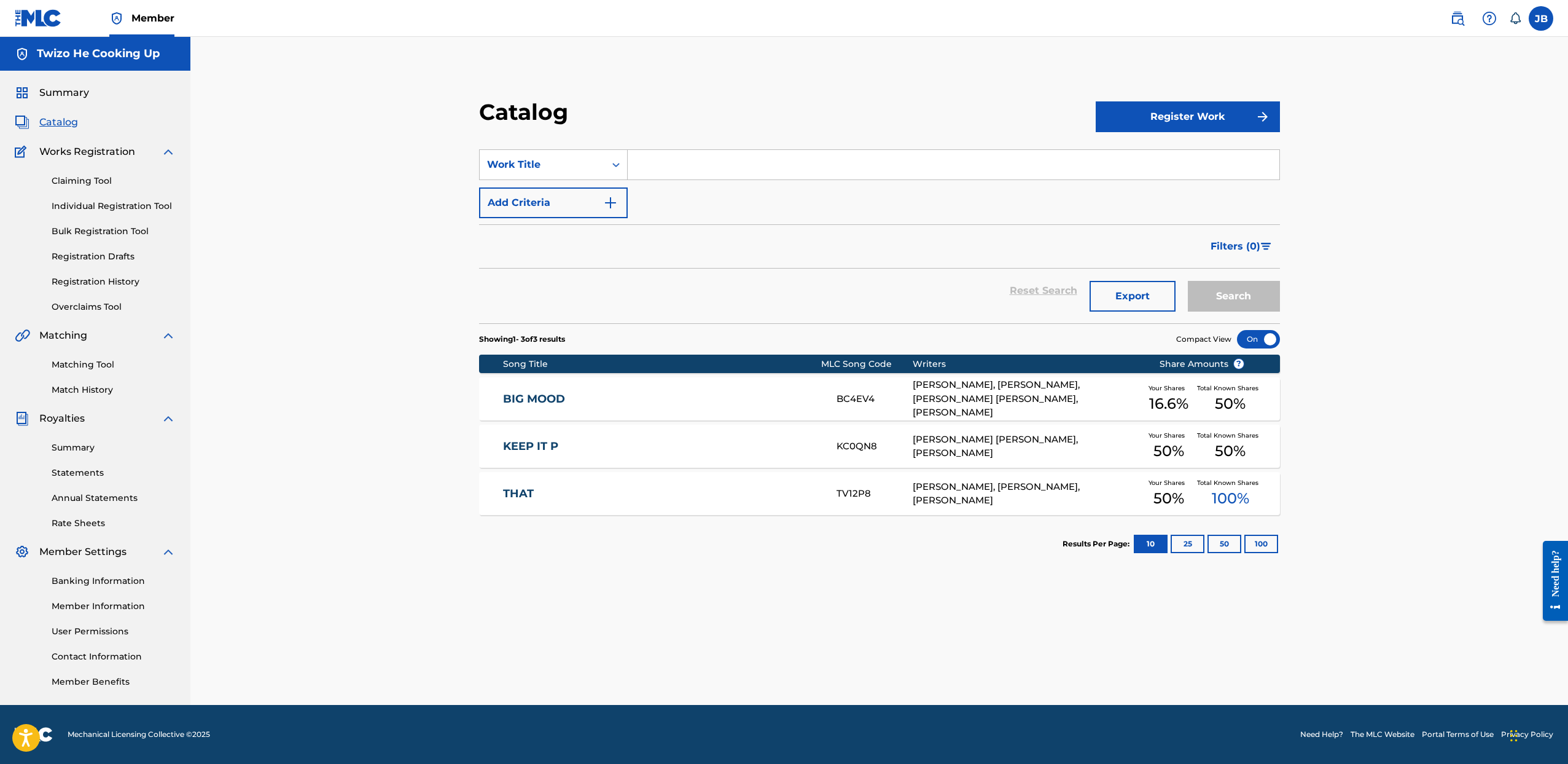
click at [1019, 449] on div "BRIANA SHANAE FIELDS, JEREMY BROWN" at bounding box center [1026, 447] width 229 height 27
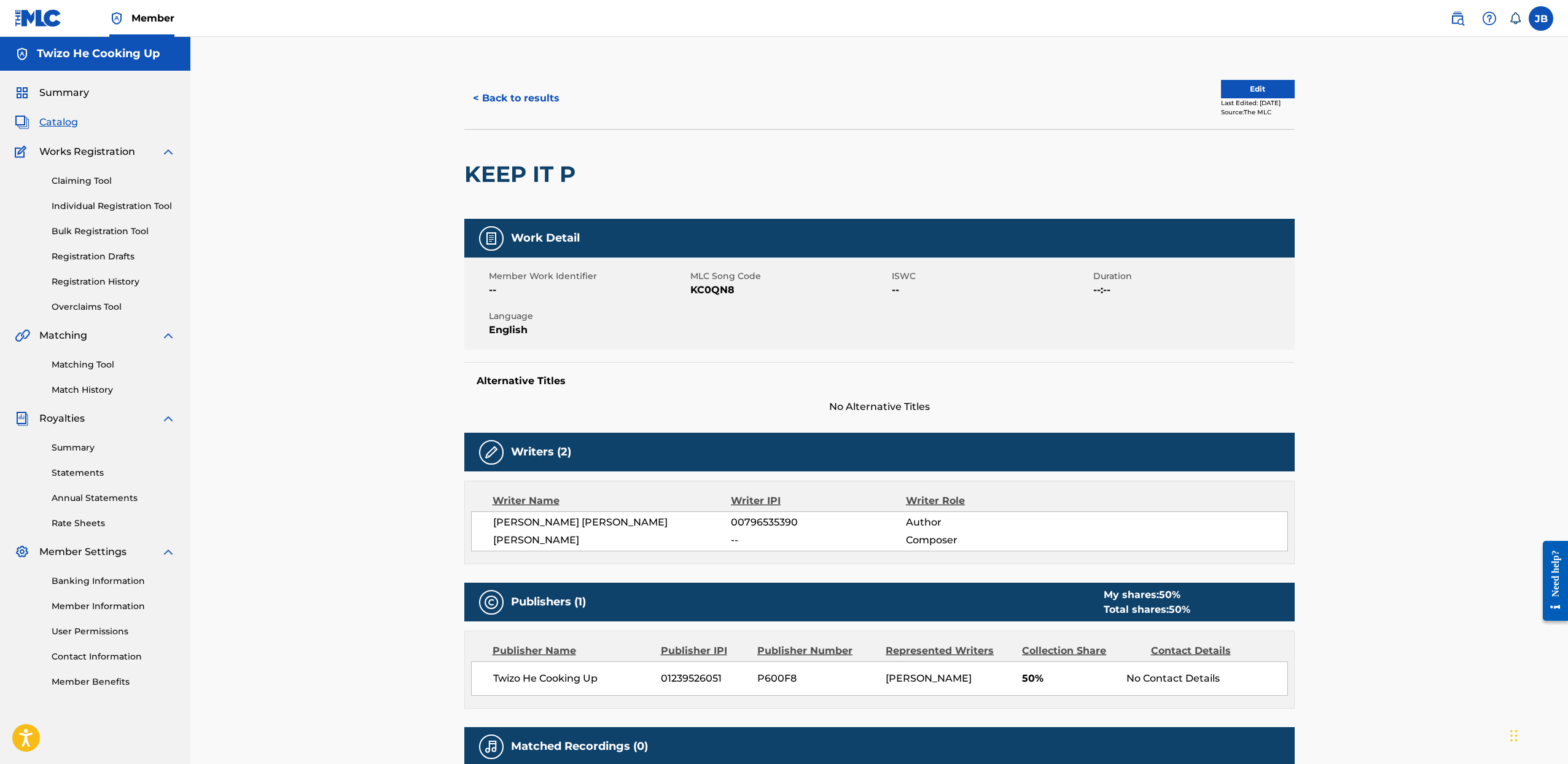
click at [51, 114] on div "Summary Catalog Works Registration Claiming Tool Individual Registration Tool B…" at bounding box center [95, 387] width 191 height 633
click at [55, 120] on span "Catalog" at bounding box center [58, 122] width 39 height 15
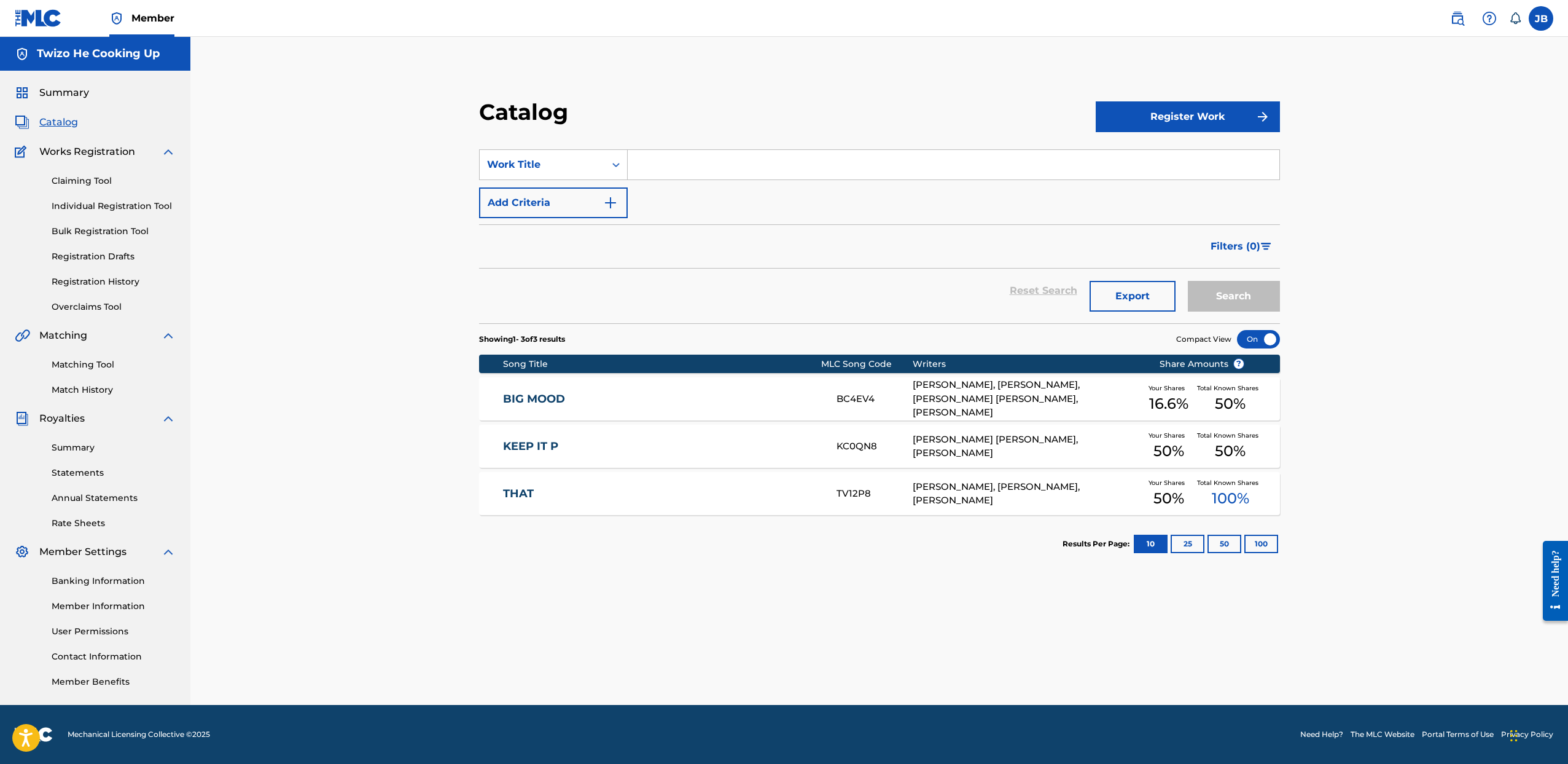
click at [1181, 113] on button "Register Work" at bounding box center [1188, 117] width 184 height 31
click at [1173, 158] on link "Individual" at bounding box center [1188, 157] width 184 height 29
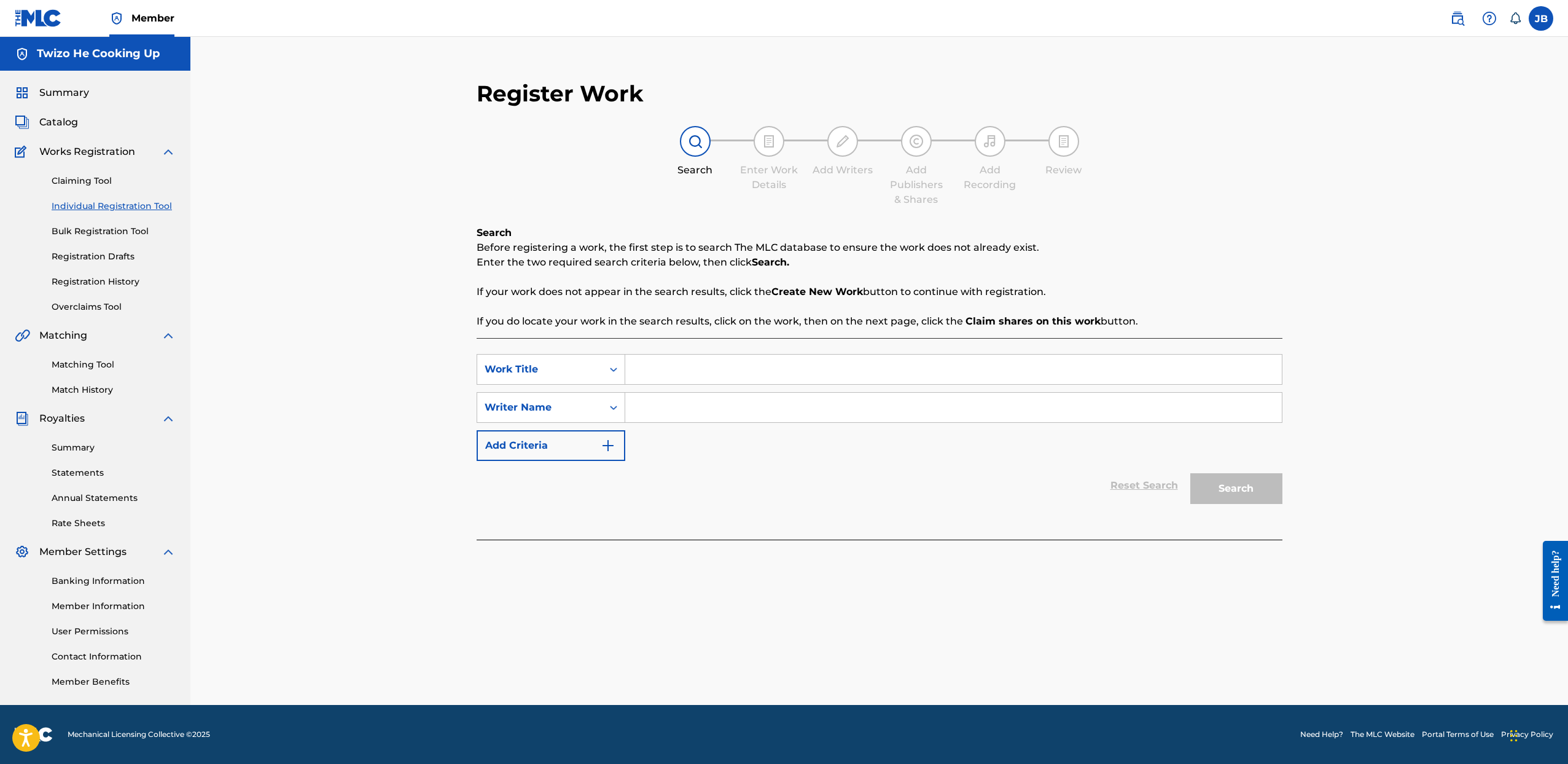
click at [645, 367] on input "Search Form" at bounding box center [953, 369] width 657 height 29
click at [662, 377] on input "Search Form" at bounding box center [953, 369] width 657 height 29
type input "God Did It"
click at [695, 421] on input "Search Form" at bounding box center [953, 408] width 657 height 29
click at [892, 455] on div "SearchWithCriteria5c150159-0ffa-49e6-ad48-ef580e03acf5 Work Title God Did It Se…" at bounding box center [879, 408] width 806 height 107
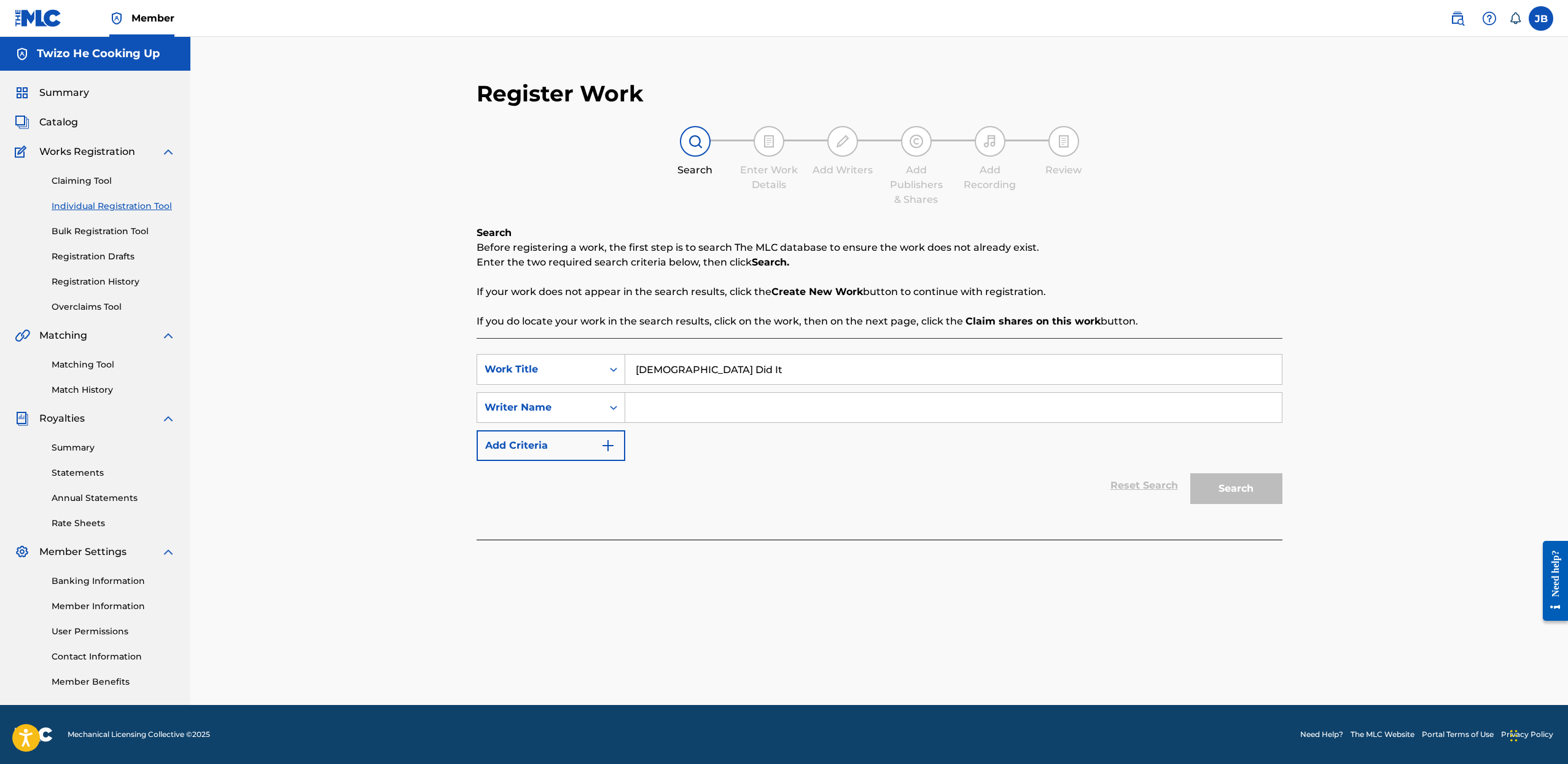
click at [648, 406] on input "Search Form" at bounding box center [953, 408] width 657 height 29
click at [701, 414] on input "Search Form" at bounding box center [953, 408] width 657 height 29
type input "Jeremy Brown"
click at [1218, 483] on button "Search" at bounding box center [1236, 489] width 92 height 31
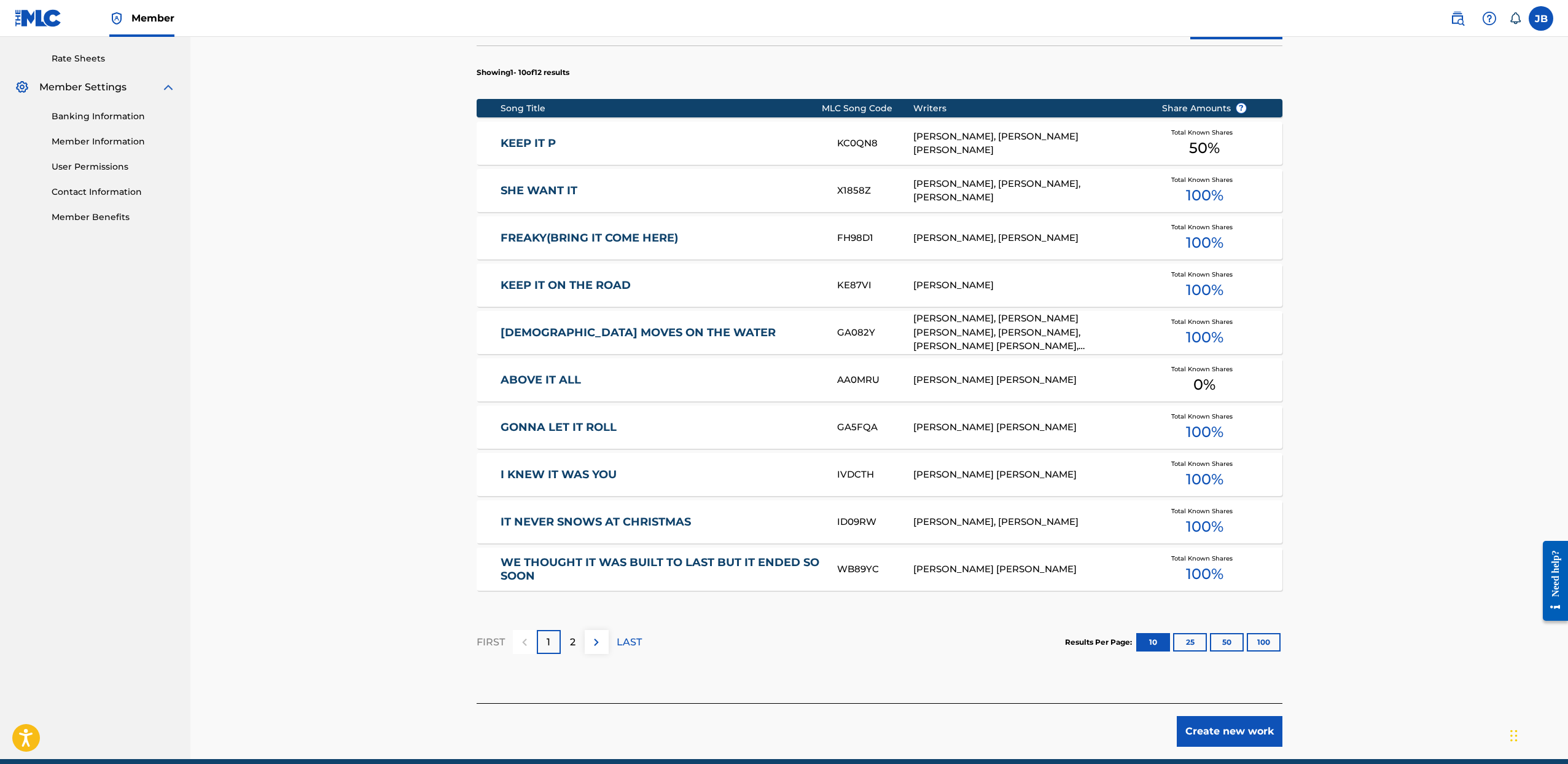
scroll to position [468, 0]
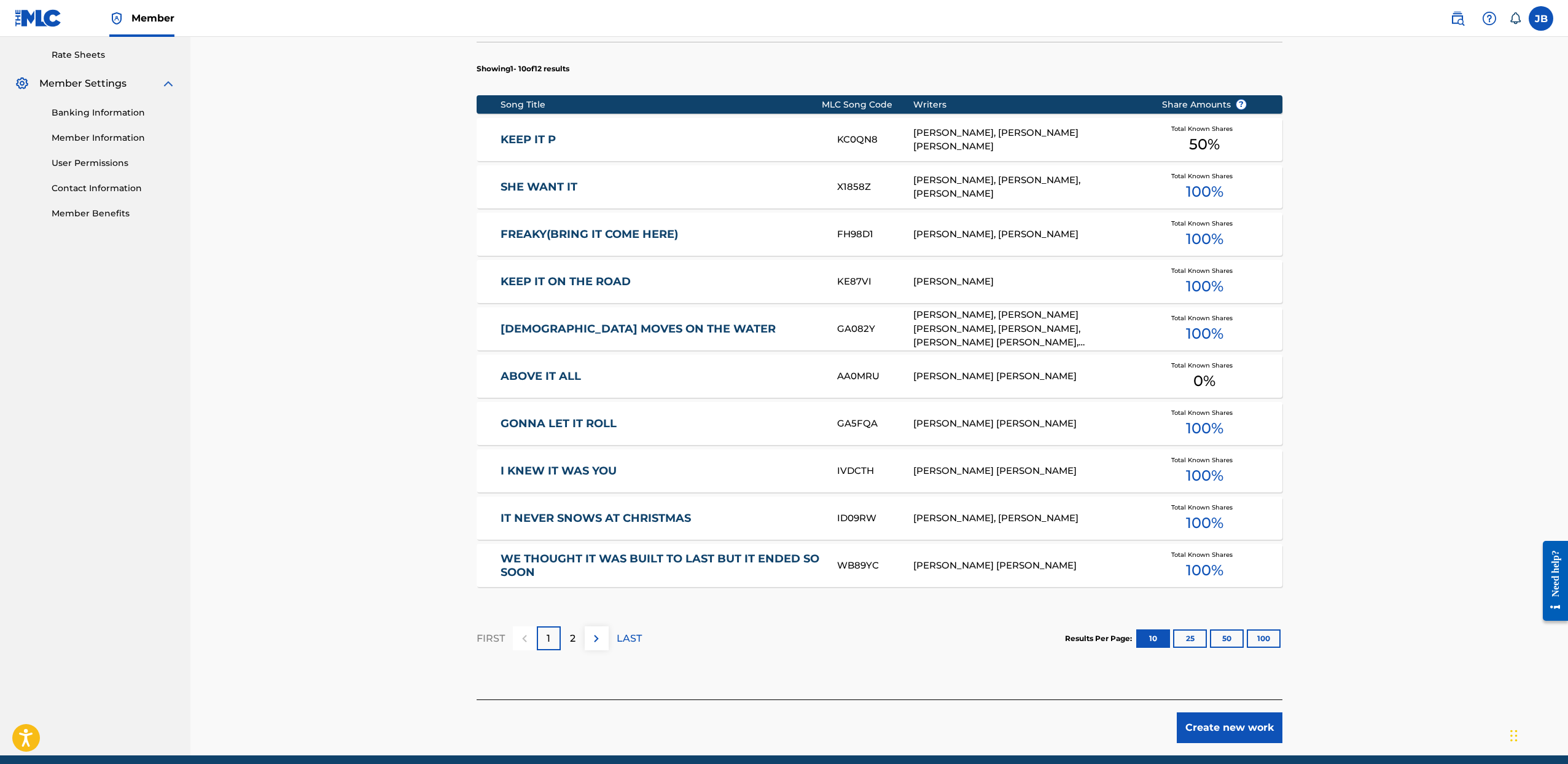
click at [1199, 634] on button "25" at bounding box center [1190, 638] width 34 height 18
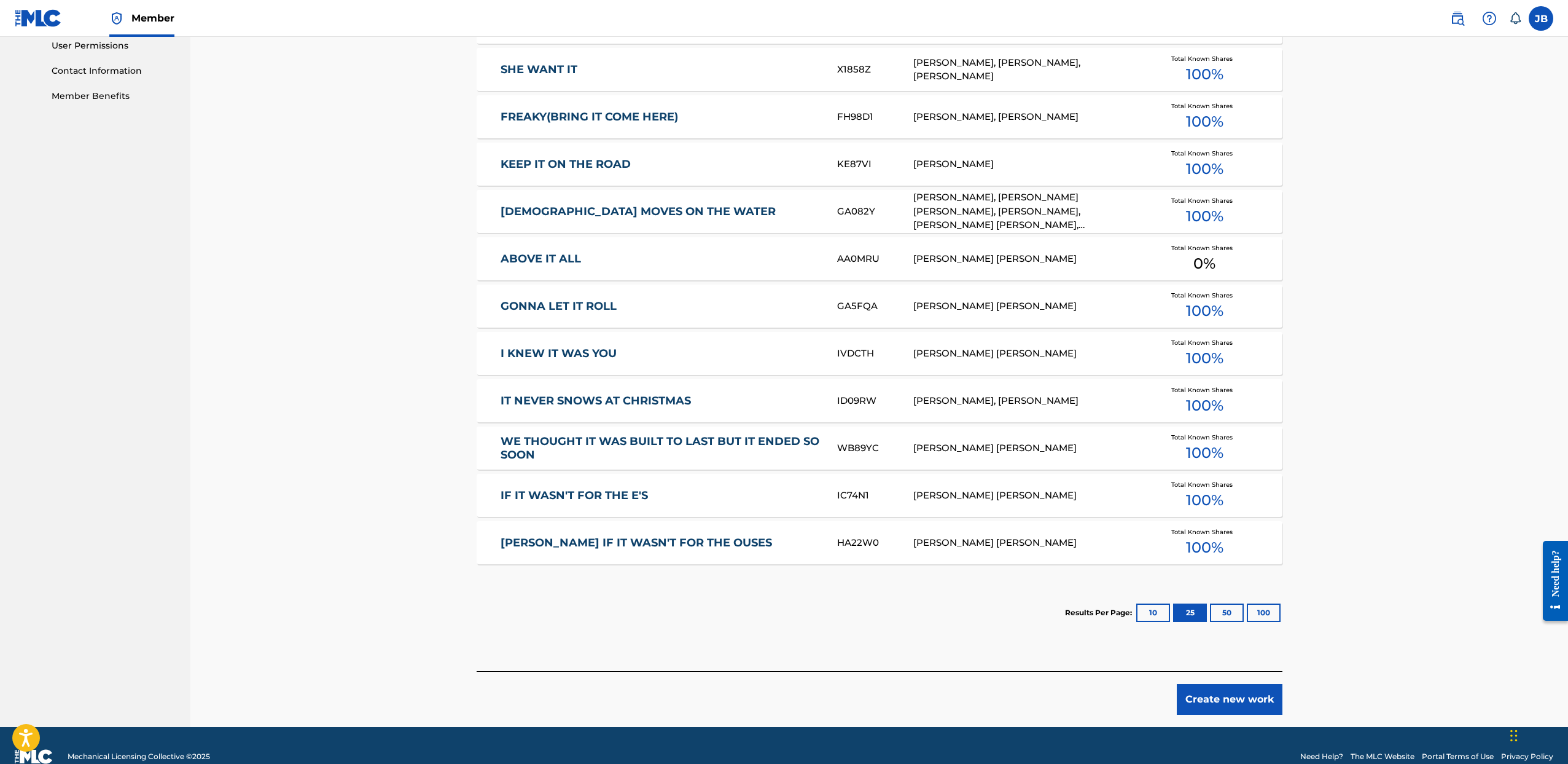
scroll to position [608, 0]
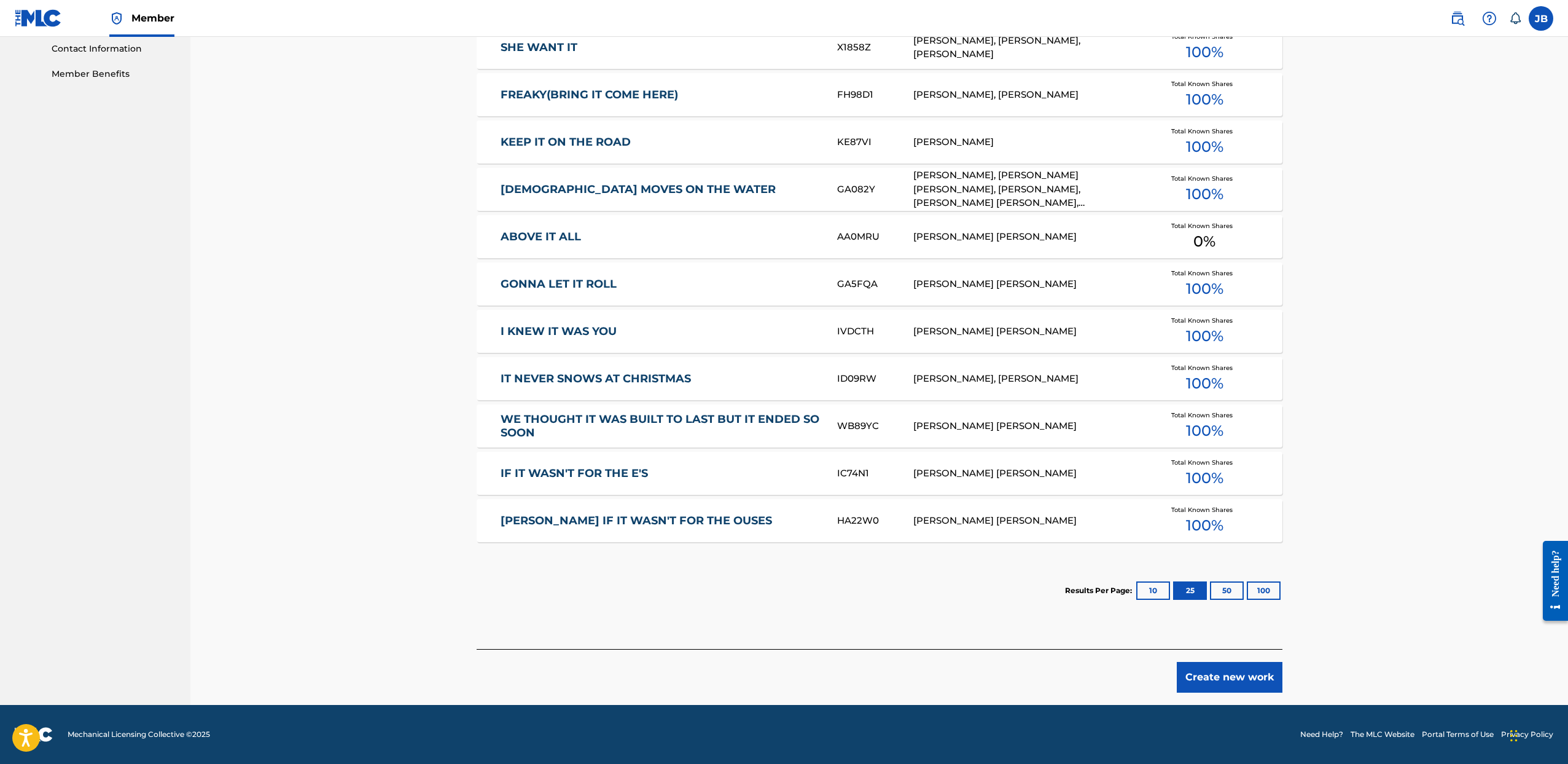
click at [1247, 670] on button "Create new work" at bounding box center [1229, 677] width 106 height 31
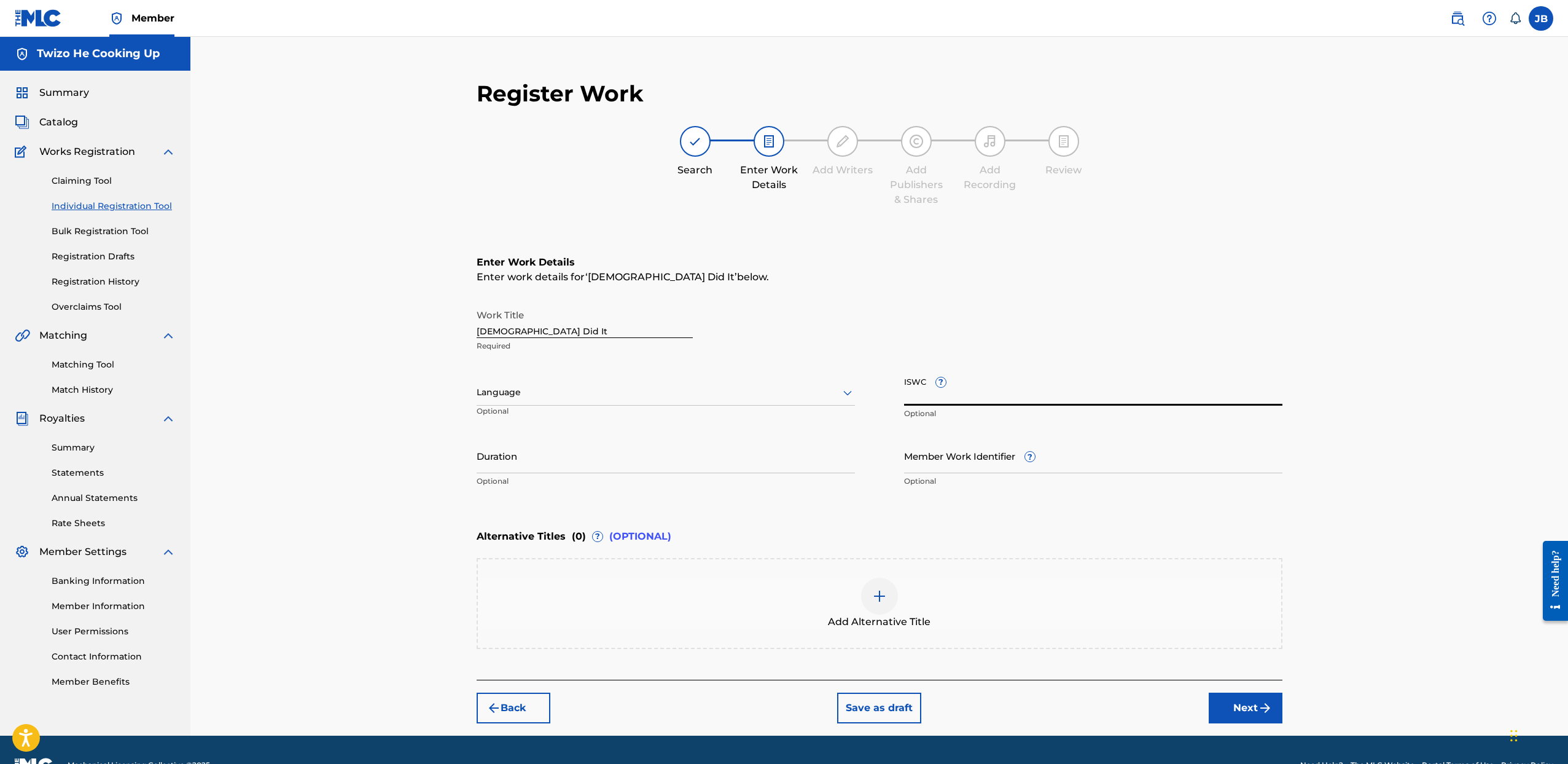
click at [992, 393] on input "ISWC ?" at bounding box center [1093, 388] width 378 height 35
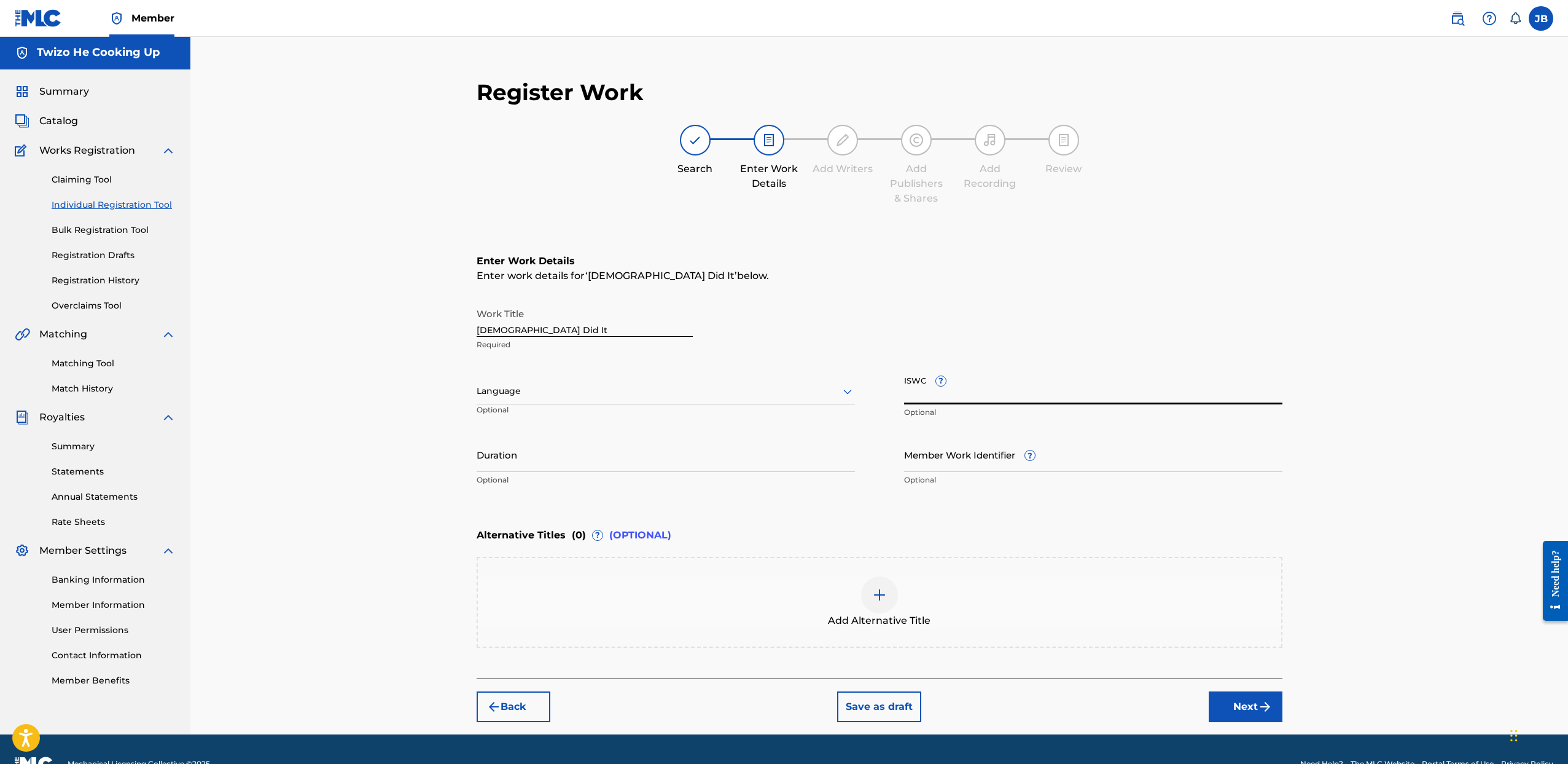
paste input "QZZ7N2418664"
type input "QZZ7N2418664"
click at [978, 393] on input "QZZ7N2418664" at bounding box center [1093, 387] width 378 height 35
drag, startPoint x: 998, startPoint y: 394, endPoint x: 789, endPoint y: 382, distance: 209.3
click at [789, 382] on div "Work Title God Did It Required Language Optional ISWC ? QZZ7N2418664 The ISWC f…" at bounding box center [879, 397] width 806 height 191
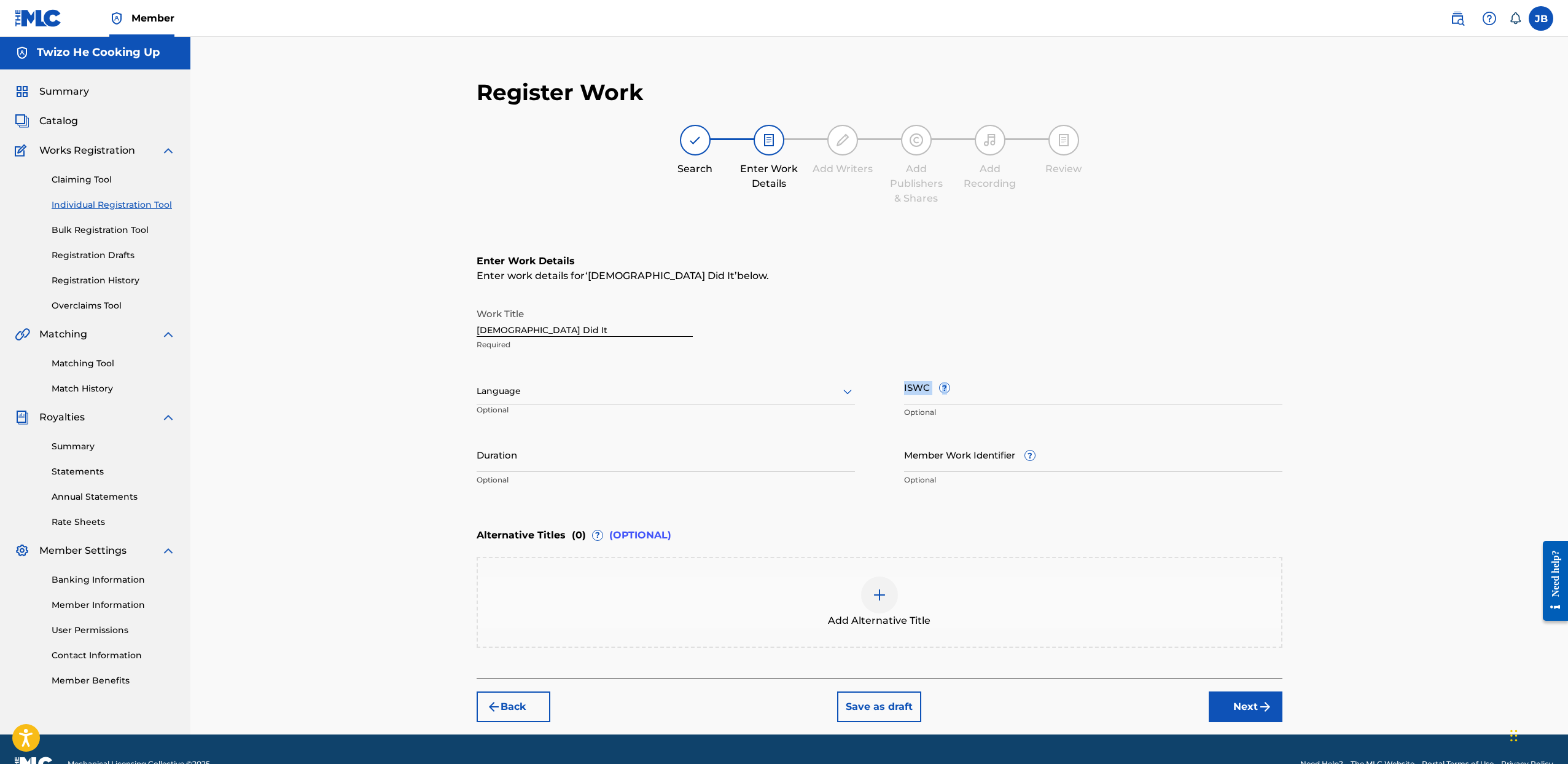
drag, startPoint x: 944, startPoint y: 382, endPoint x: 1017, endPoint y: 370, distance: 74.0
click at [1017, 370] on div "ISWC ? Optional" at bounding box center [1093, 397] width 378 height 55
drag, startPoint x: 947, startPoint y: 403, endPoint x: 923, endPoint y: 394, distance: 25.6
click at [947, 403] on input "ISWC ?" at bounding box center [1093, 387] width 378 height 35
paste input "QZZ7N2418664"
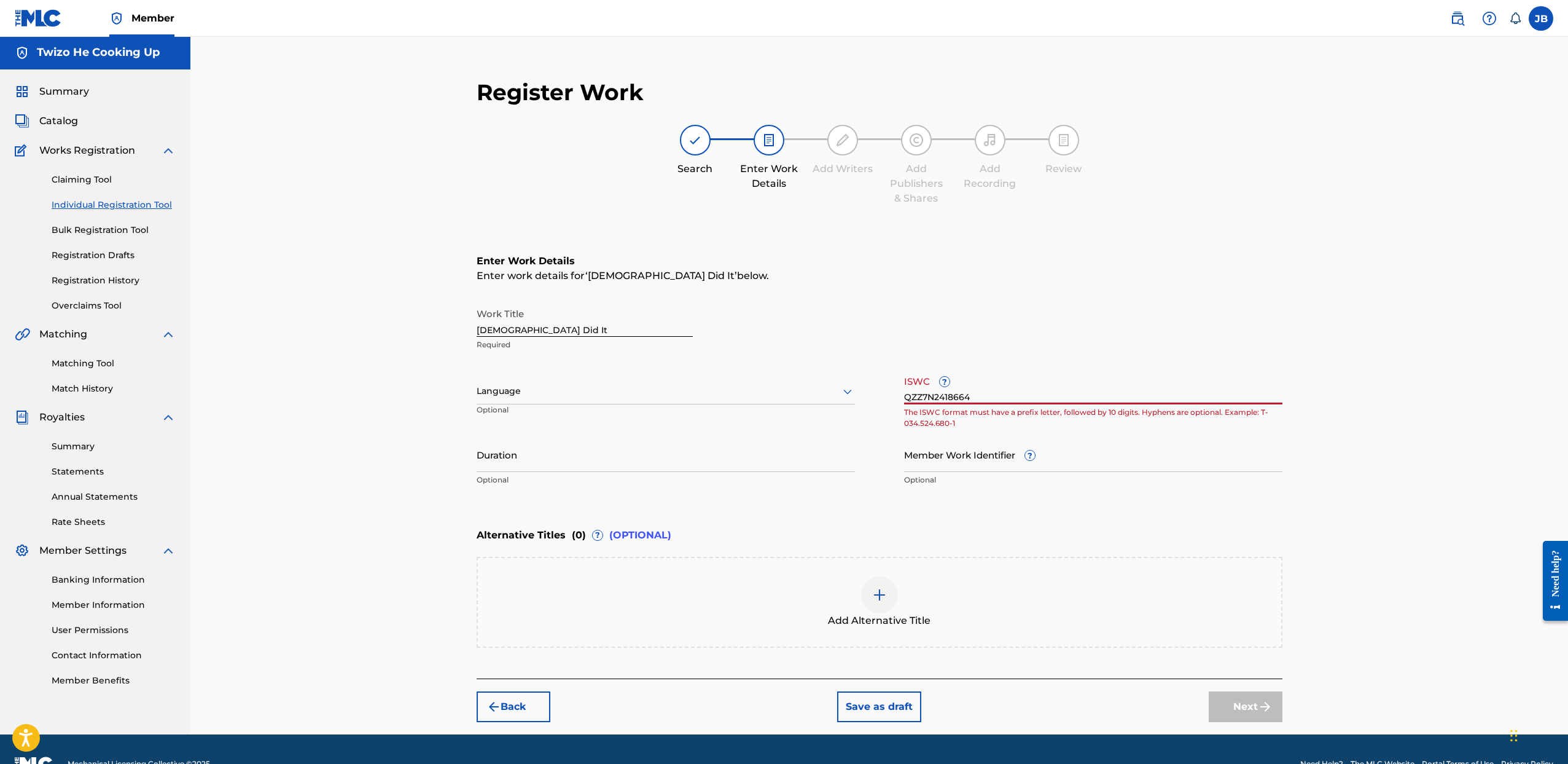
drag, startPoint x: 933, startPoint y: 400, endPoint x: 804, endPoint y: 401, distance: 129.0
click at [804, 401] on div "Work Title God Did It Required Language Optional ISWC ? QZZ7N2418664 The ISWC f…" at bounding box center [879, 397] width 806 height 191
type input "64"
drag, startPoint x: 926, startPoint y: 393, endPoint x: 749, endPoint y: 386, distance: 177.1
click at [776, 387] on div "Work Title God Did It Required Language Optional ISWC ? 64 The ISWC format must…" at bounding box center [879, 397] width 806 height 191
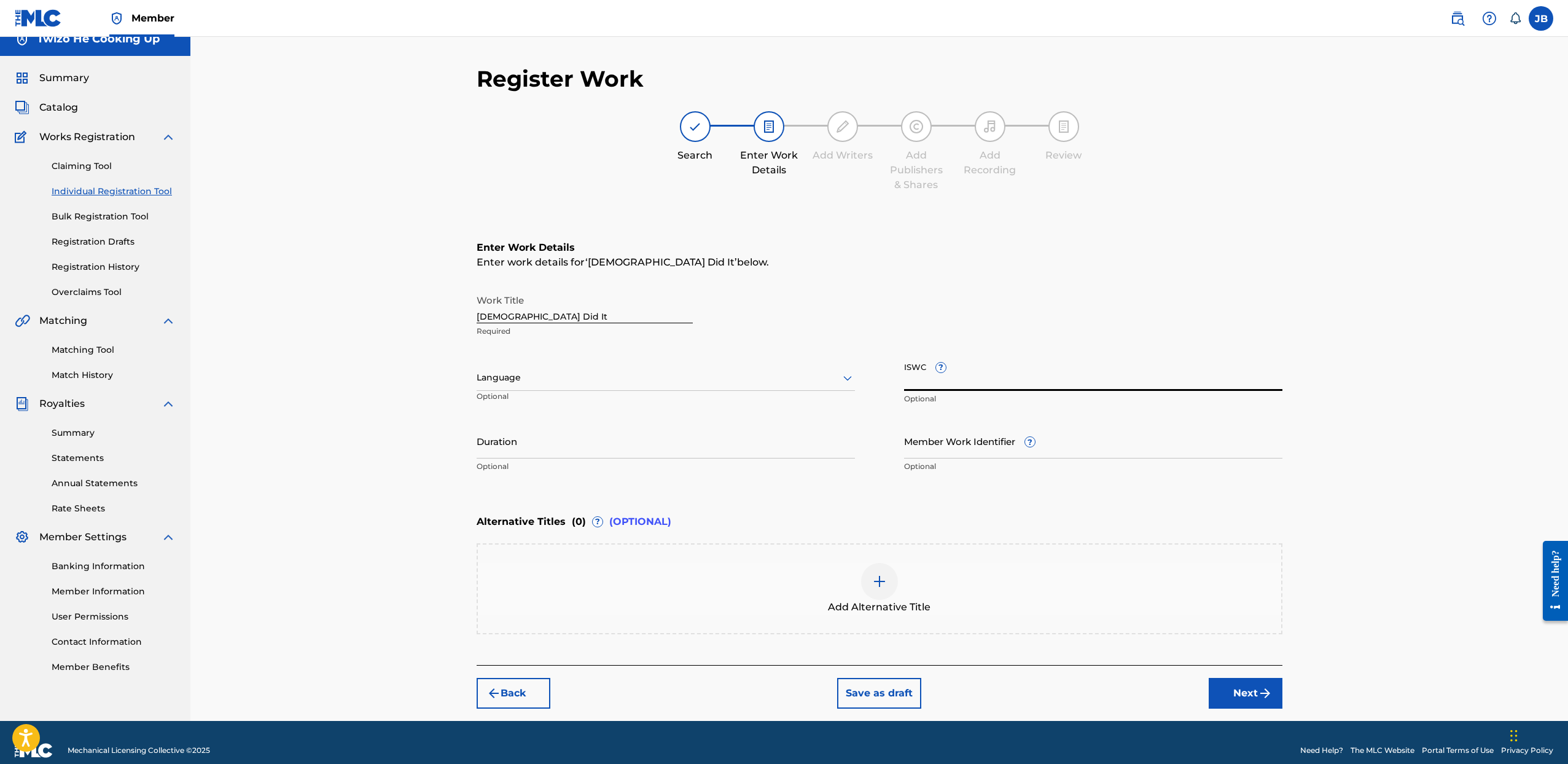
scroll to position [30, 0]
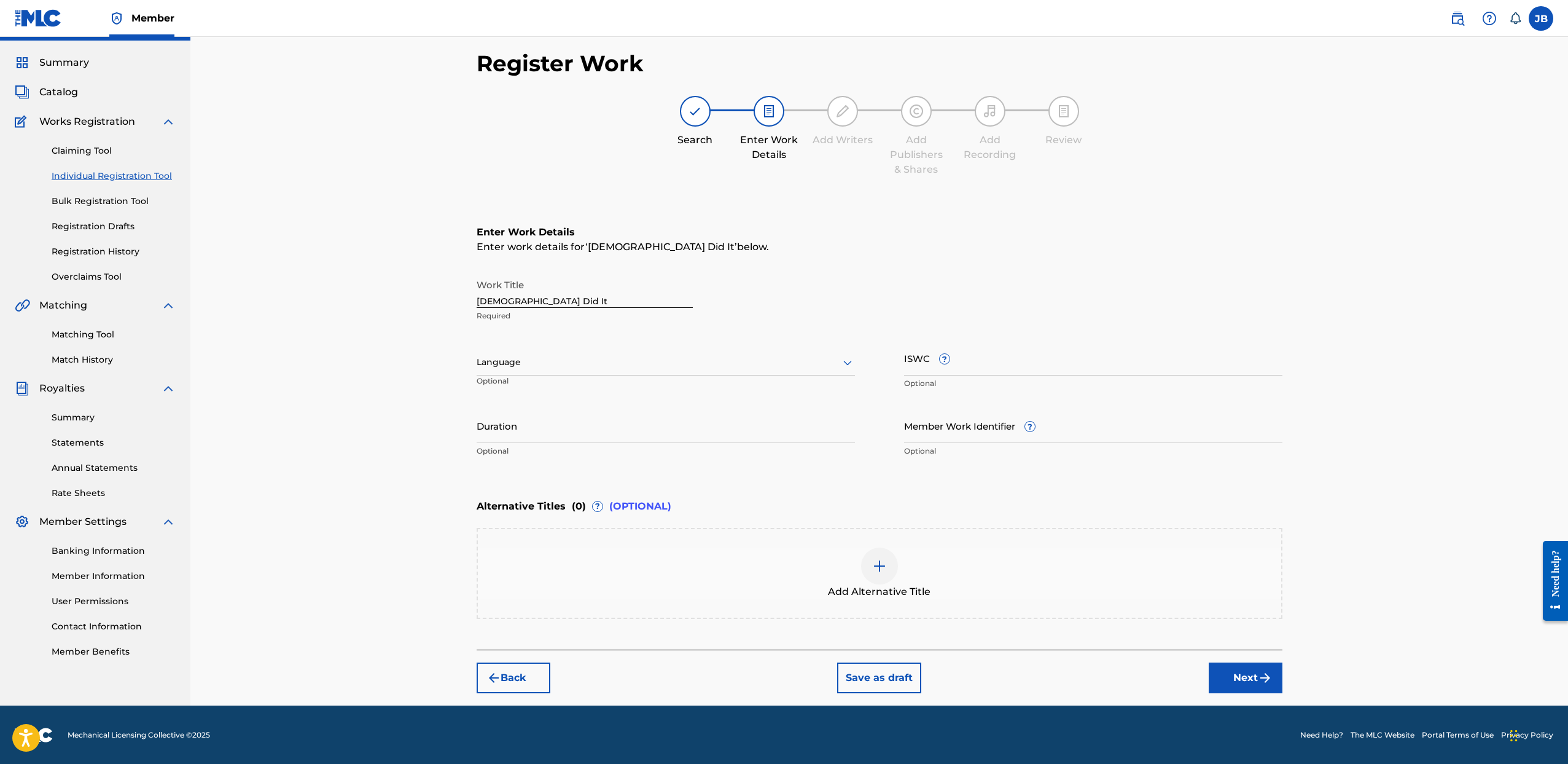
click at [1243, 684] on button "Next" at bounding box center [1246, 678] width 74 height 31
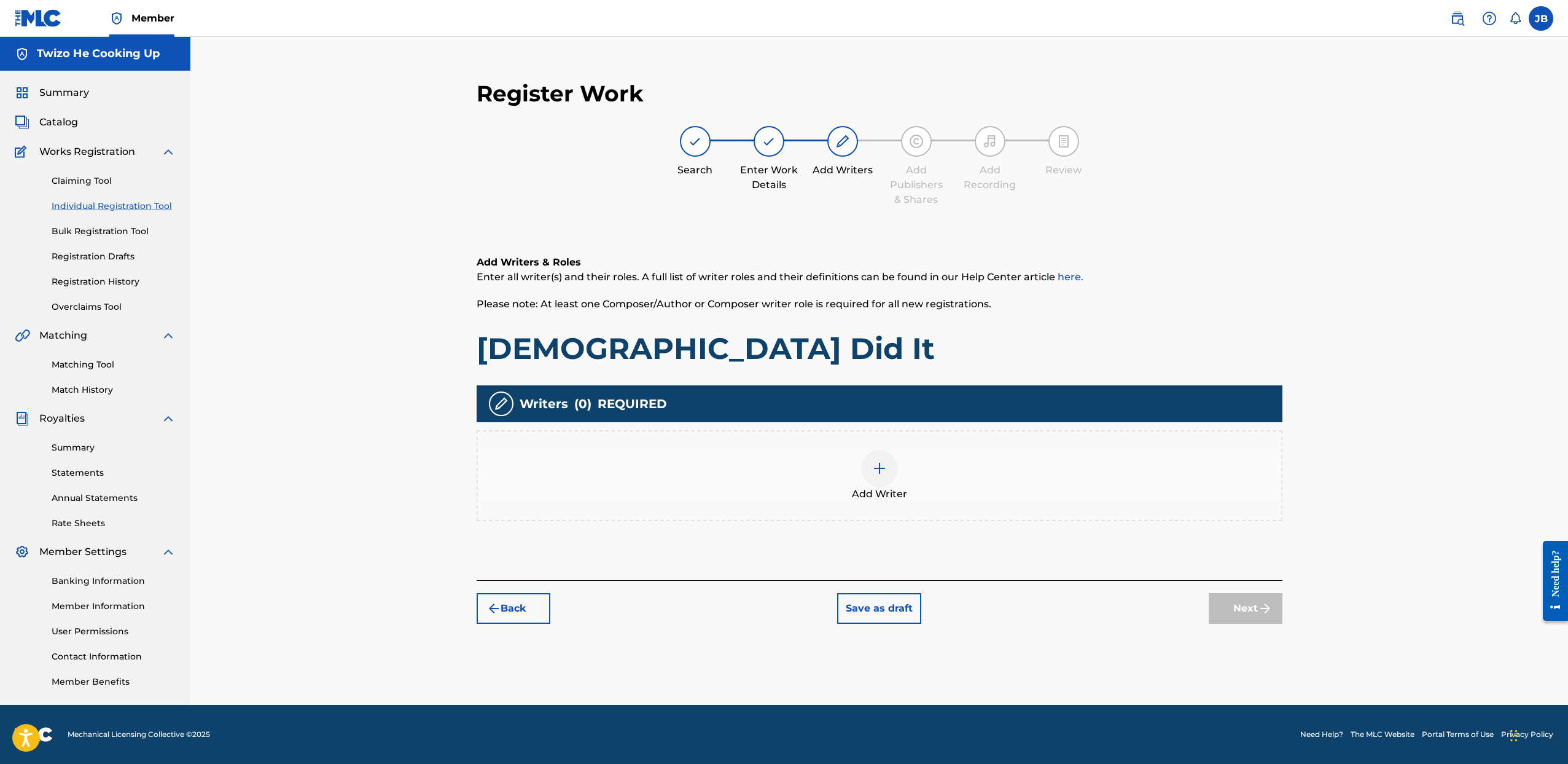
click at [874, 473] on img at bounding box center [879, 468] width 15 height 15
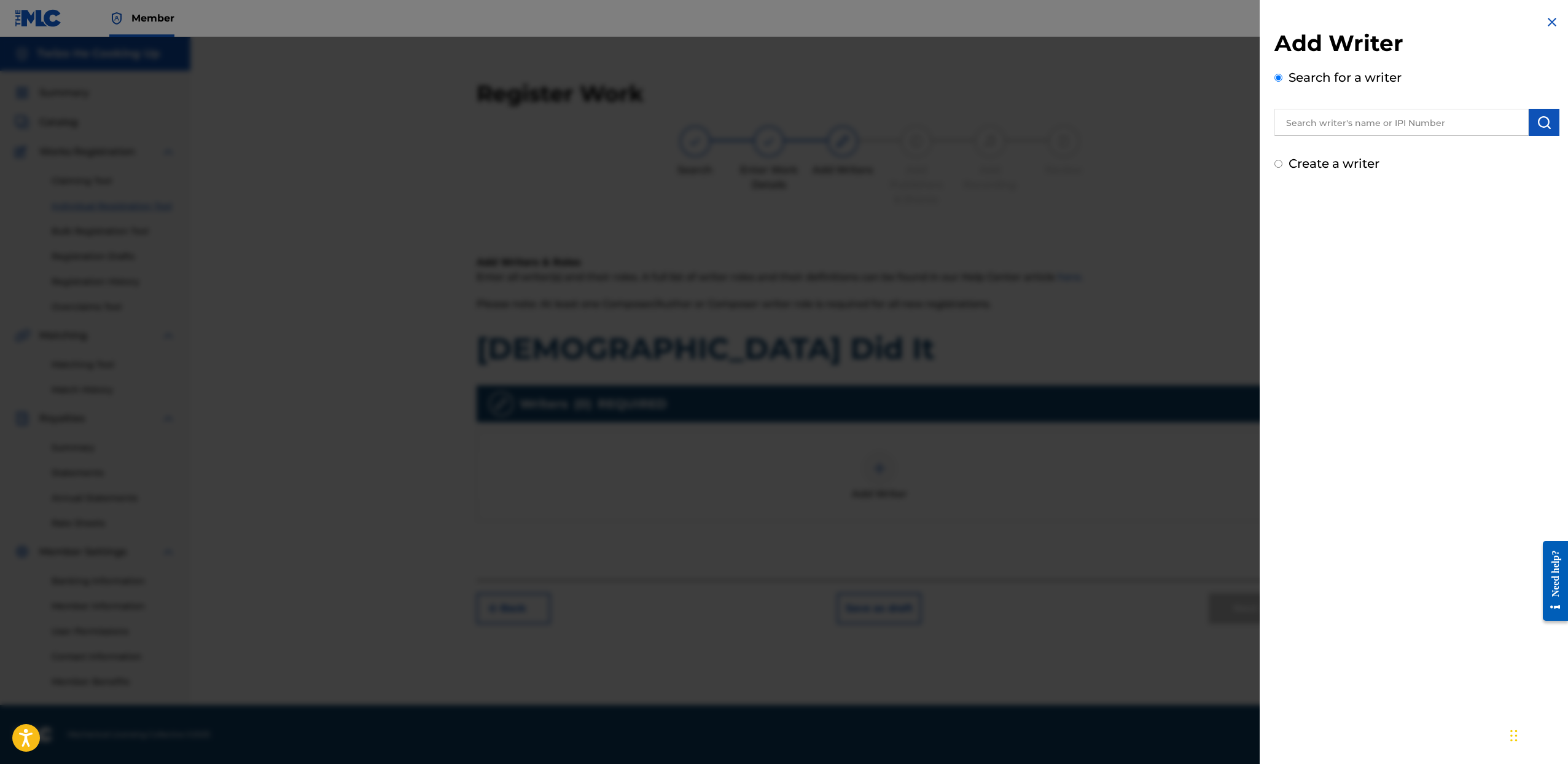
click at [1359, 122] on input "text" at bounding box center [1401, 123] width 254 height 27
click at [1336, 127] on input "text" at bounding box center [1401, 123] width 254 height 27
click at [1279, 165] on input "Create a writer" at bounding box center [1278, 164] width 8 height 8
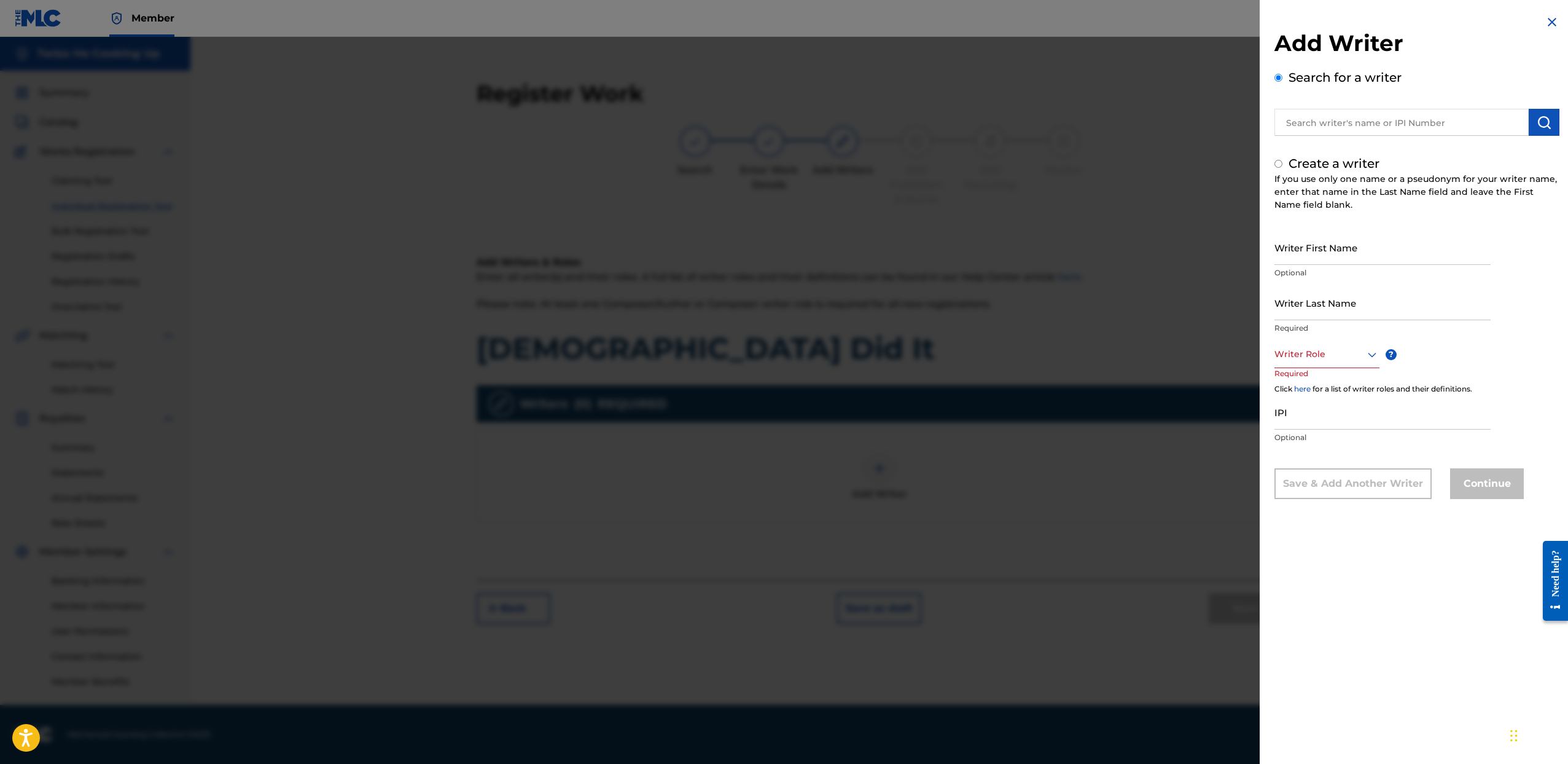
radio input "false"
radio input "true"
click at [1278, 166] on input "Create a writer" at bounding box center [1278, 164] width 8 height 8
click at [1307, 123] on input "text" at bounding box center [1401, 123] width 254 height 27
radio input "true"
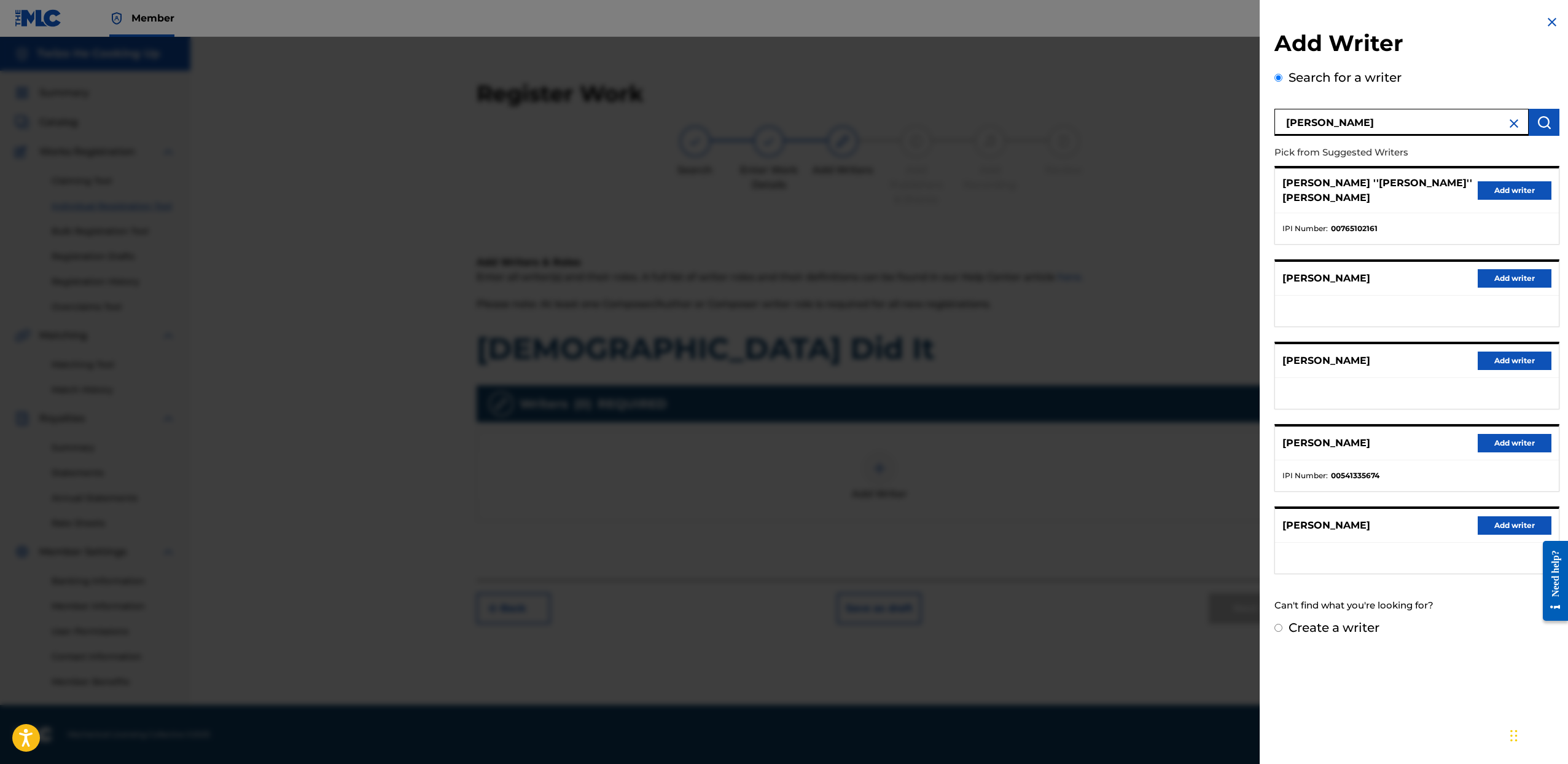
type input "Jeremy Brown"
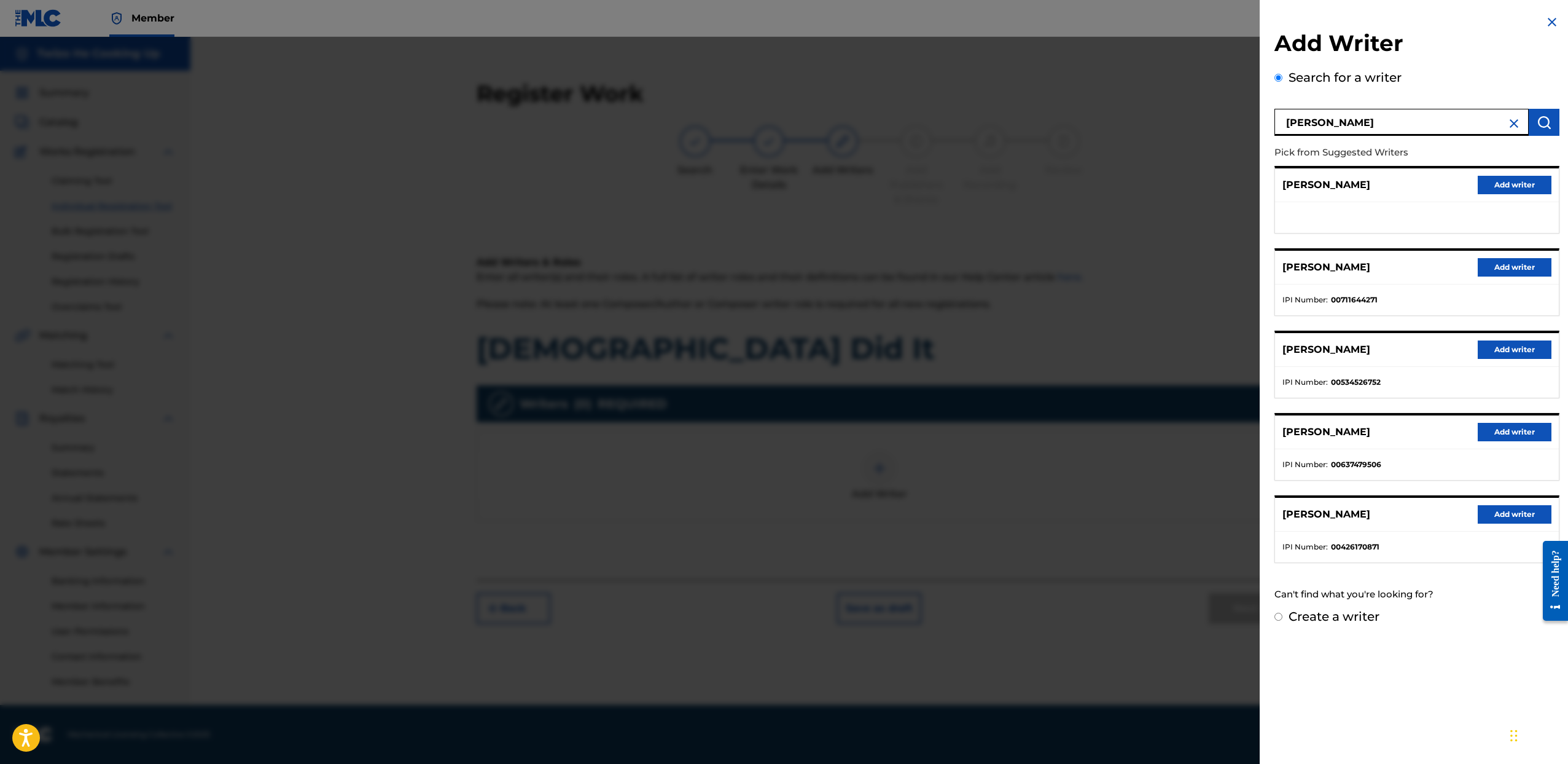
click at [1284, 613] on div "Create a writer" at bounding box center [1416, 616] width 285 height 18
click at [1279, 616] on input "Create a writer" at bounding box center [1278, 617] width 8 height 8
radio input "false"
radio input "true"
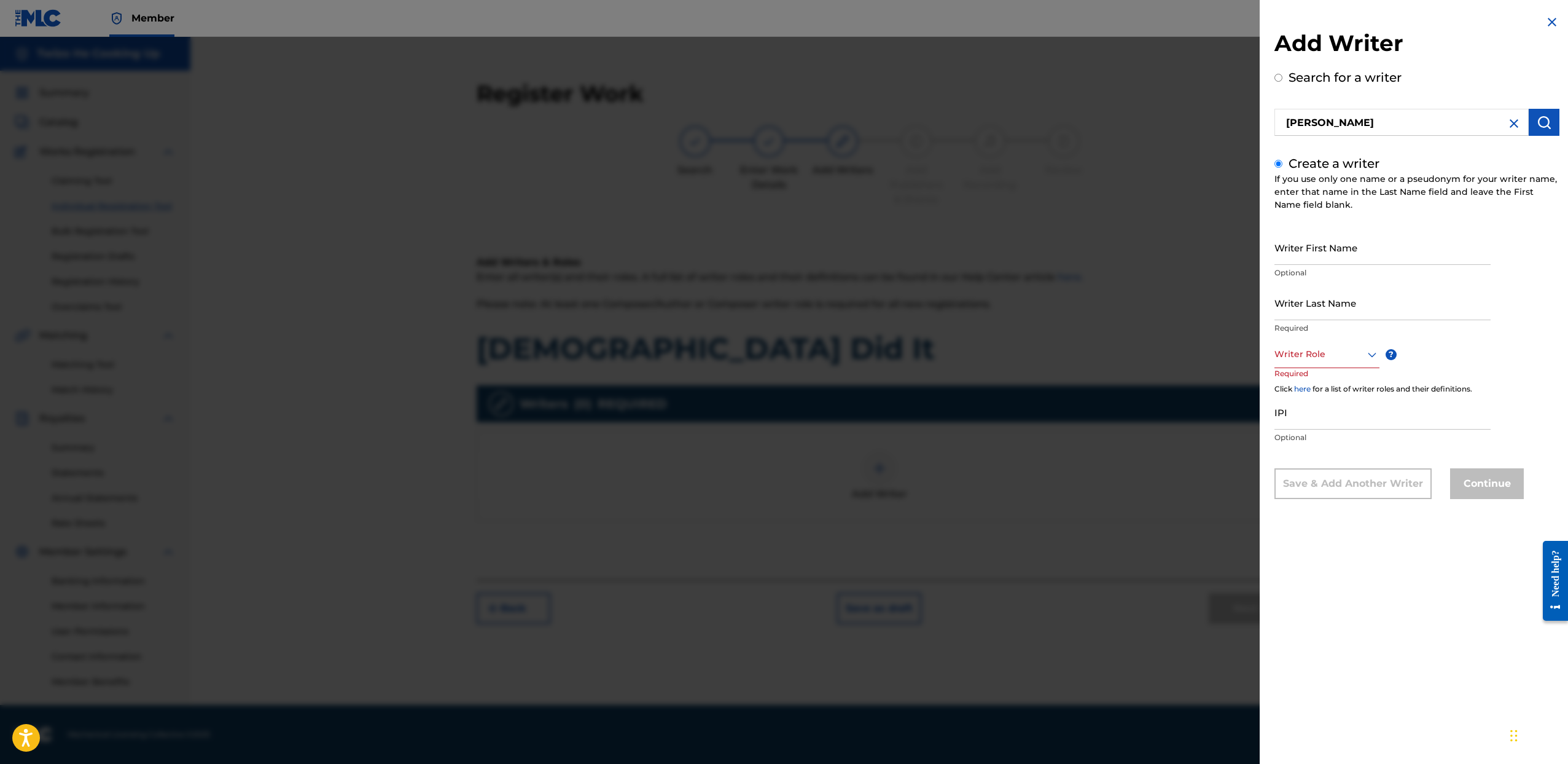
click at [1322, 260] on input "Writer First Name" at bounding box center [1382, 247] width 216 height 35
type input "[PERSON_NAME]"
click at [1346, 298] on input "Writer Last Name" at bounding box center [1382, 303] width 216 height 35
type input "Brown"
click at [1333, 360] on div at bounding box center [1327, 354] width 105 height 16
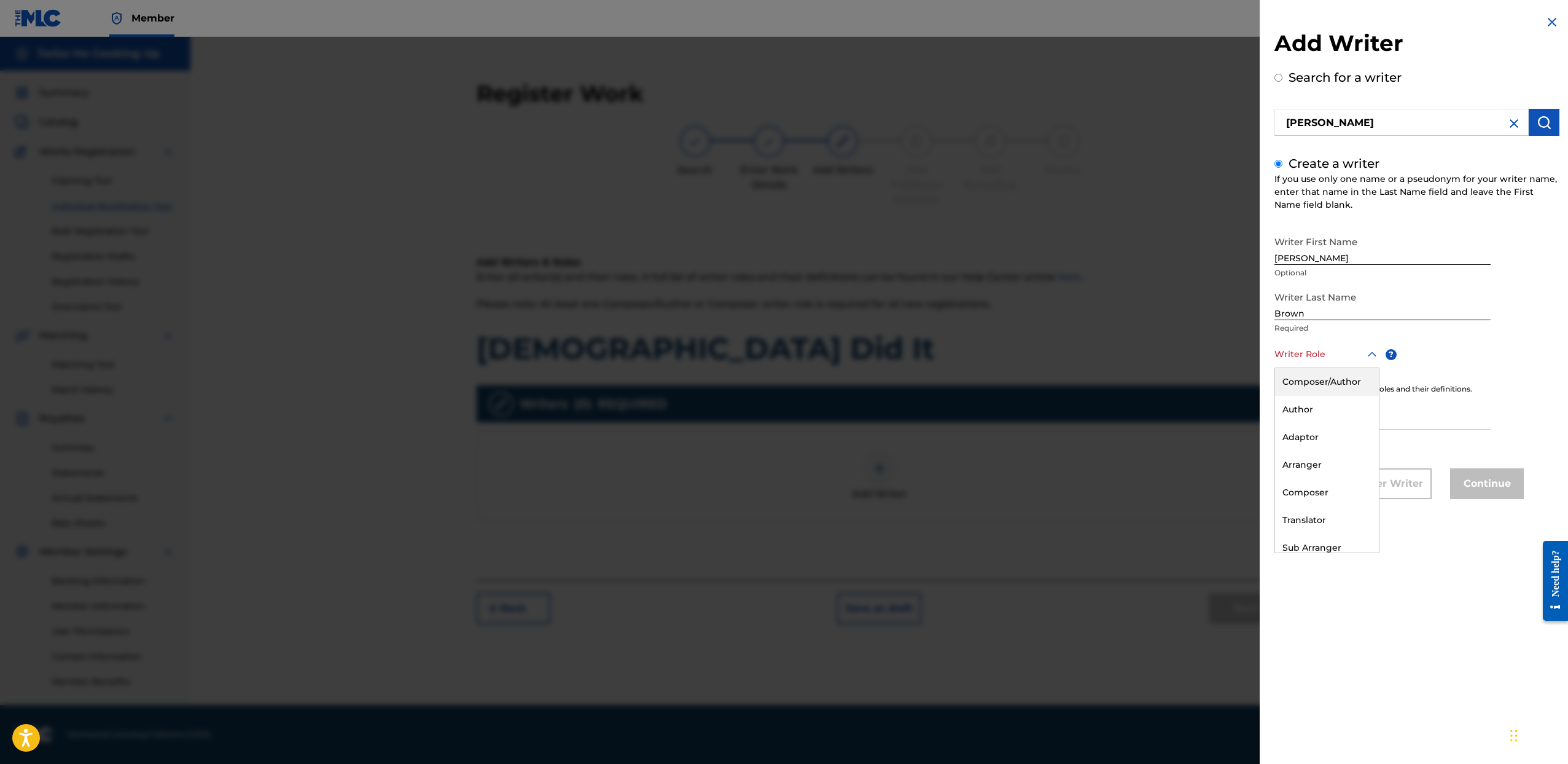
click at [1334, 384] on div "Composer/Author" at bounding box center [1327, 382] width 104 height 27
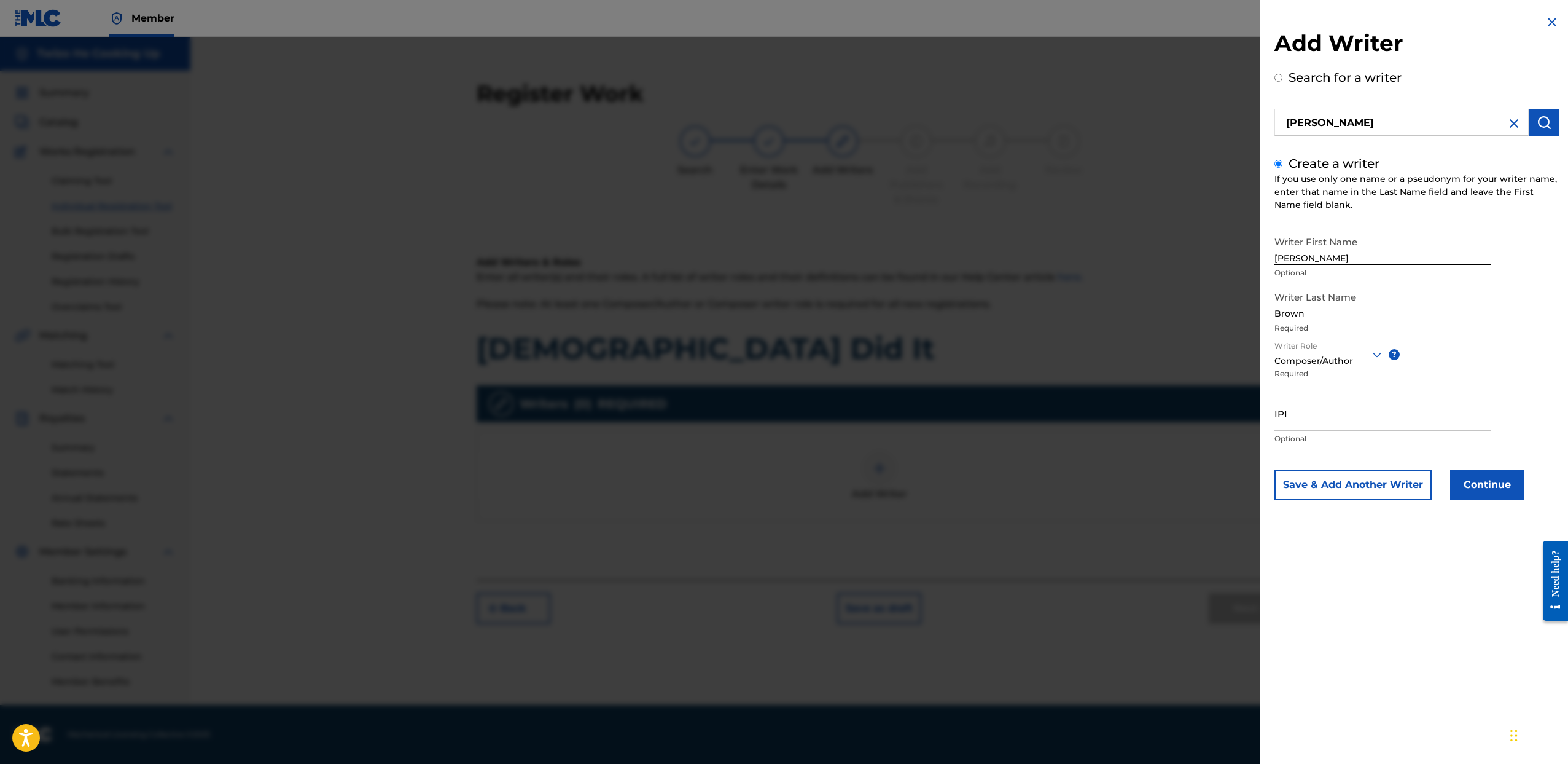
click at [1309, 418] on input "IPI" at bounding box center [1382, 414] width 216 height 35
click at [1313, 421] on input "IPI" at bounding box center [1382, 414] width 216 height 35
paste input "00845803521"
type input "00845803521"
click at [1478, 489] on button "Continue" at bounding box center [1487, 485] width 74 height 31
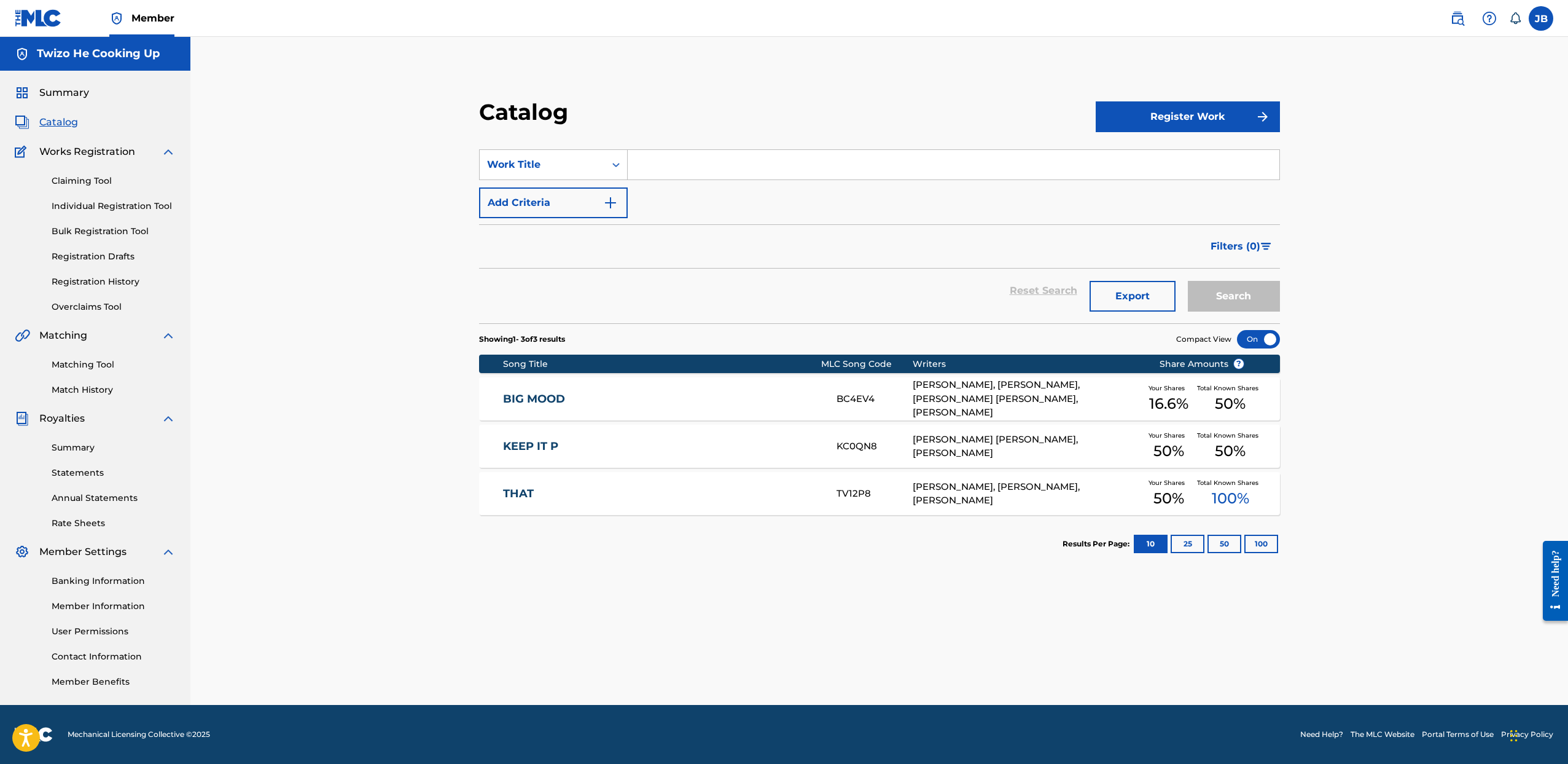
click at [109, 248] on div "Claiming Tool Individual Registration Tool Bulk Registration Tool Registration …" at bounding box center [94, 236] width 160 height 155
click at [108, 256] on link "Registration Drafts" at bounding box center [114, 256] width 125 height 13
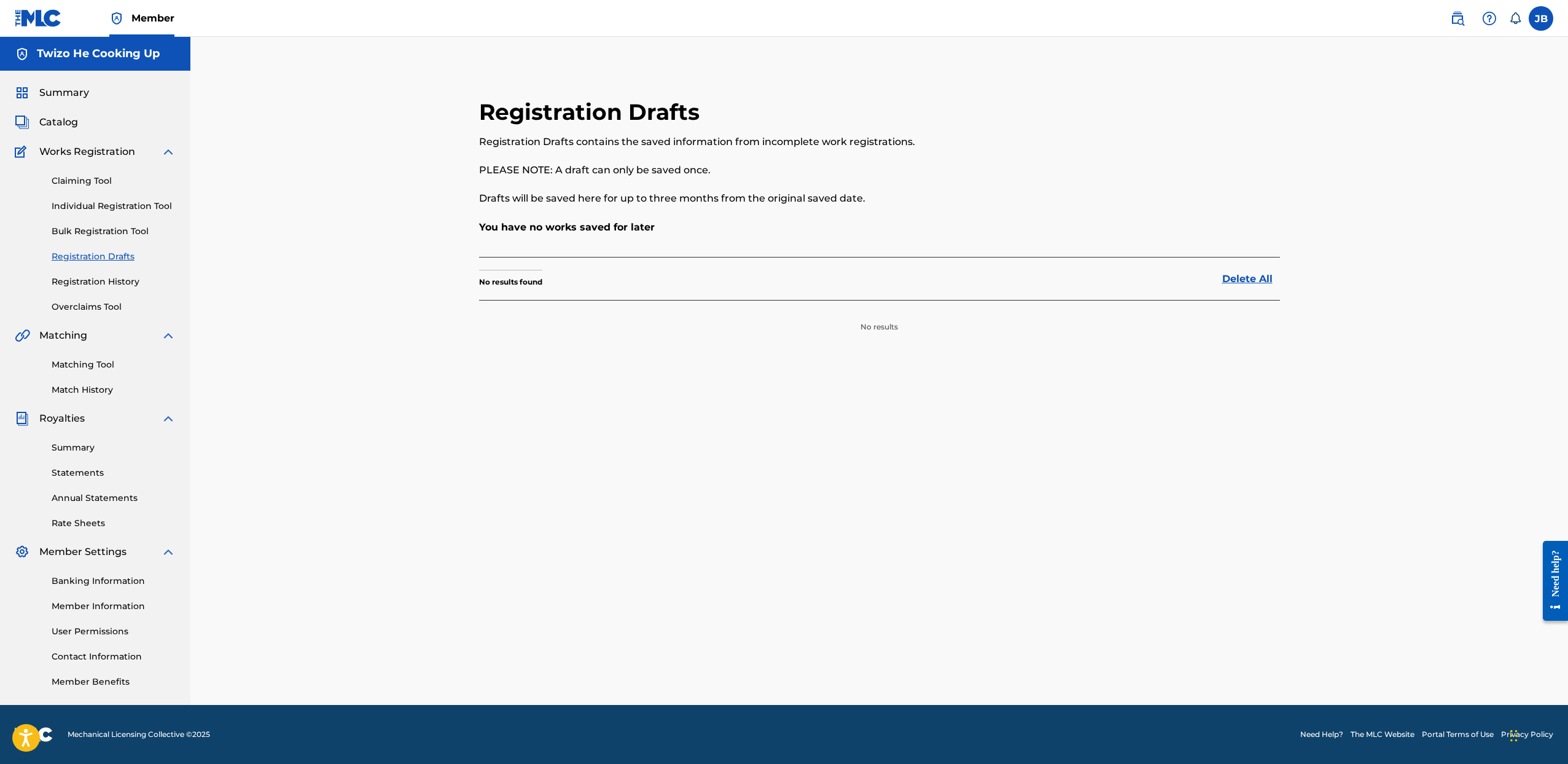
click at [77, 127] on span "Catalog" at bounding box center [58, 122] width 39 height 15
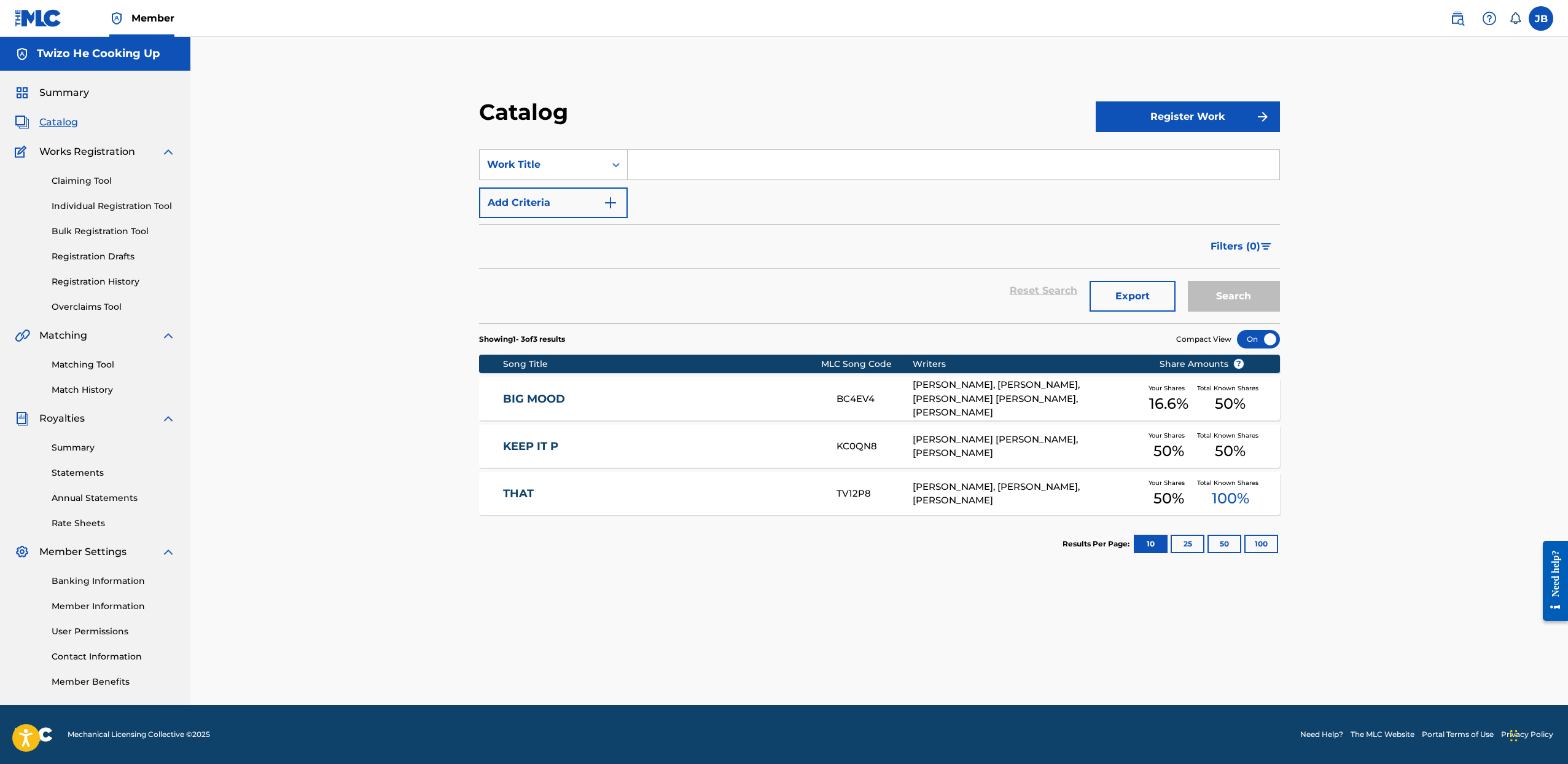
click at [1152, 132] on div "Register Work" at bounding box center [1188, 116] width 184 height 36
click at [1150, 123] on button "Register Work" at bounding box center [1188, 117] width 184 height 31
click at [1109, 155] on link "Individual" at bounding box center [1188, 157] width 184 height 29
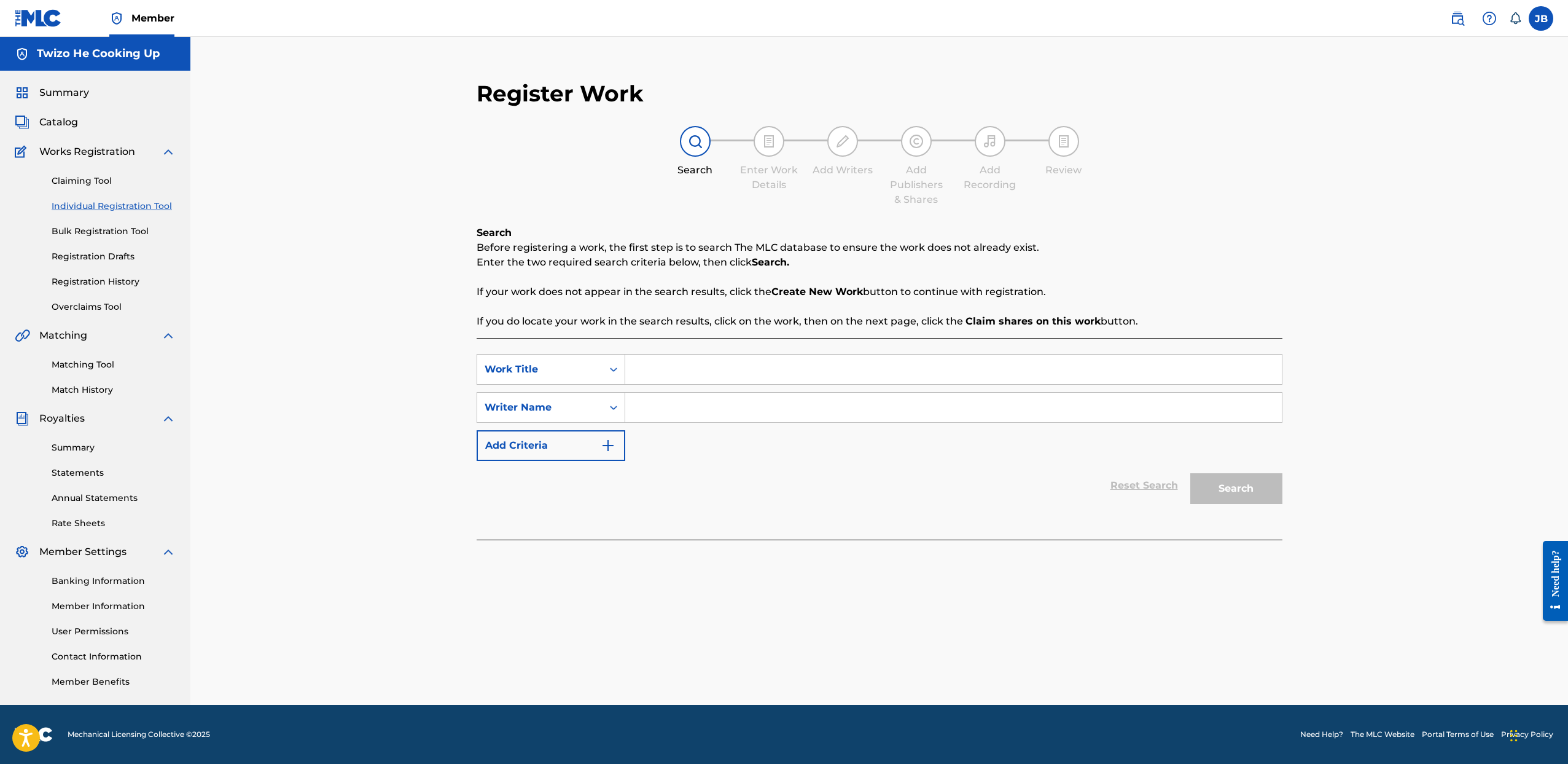
click at [704, 366] on input "Search Form" at bounding box center [953, 369] width 657 height 29
type input "God Did It"
click at [822, 413] on input "Search Form" at bounding box center [953, 408] width 657 height 29
type input "Jeremy Brown"
click at [1223, 491] on button "Search" at bounding box center [1236, 489] width 92 height 31
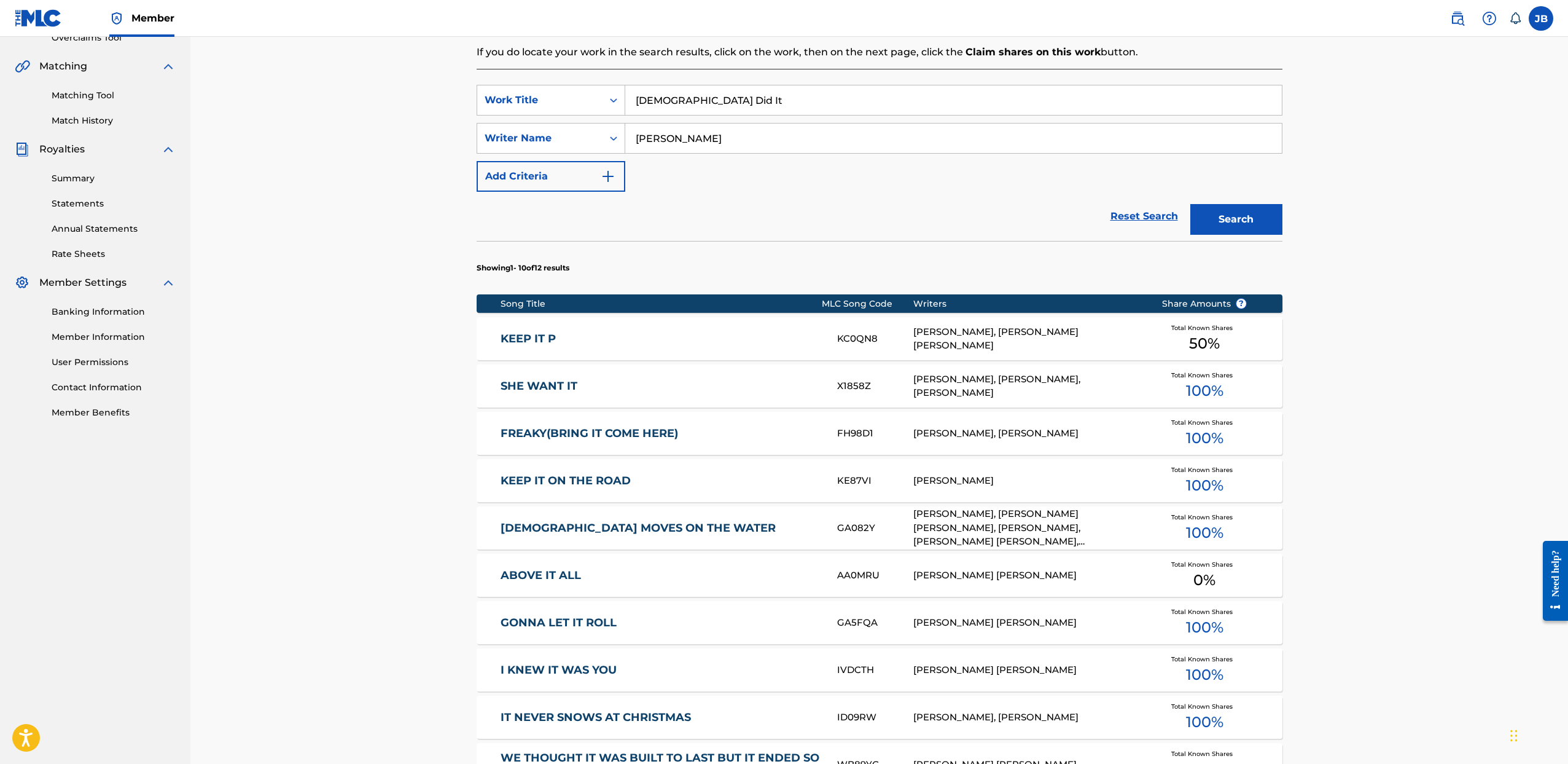
scroll to position [519, 0]
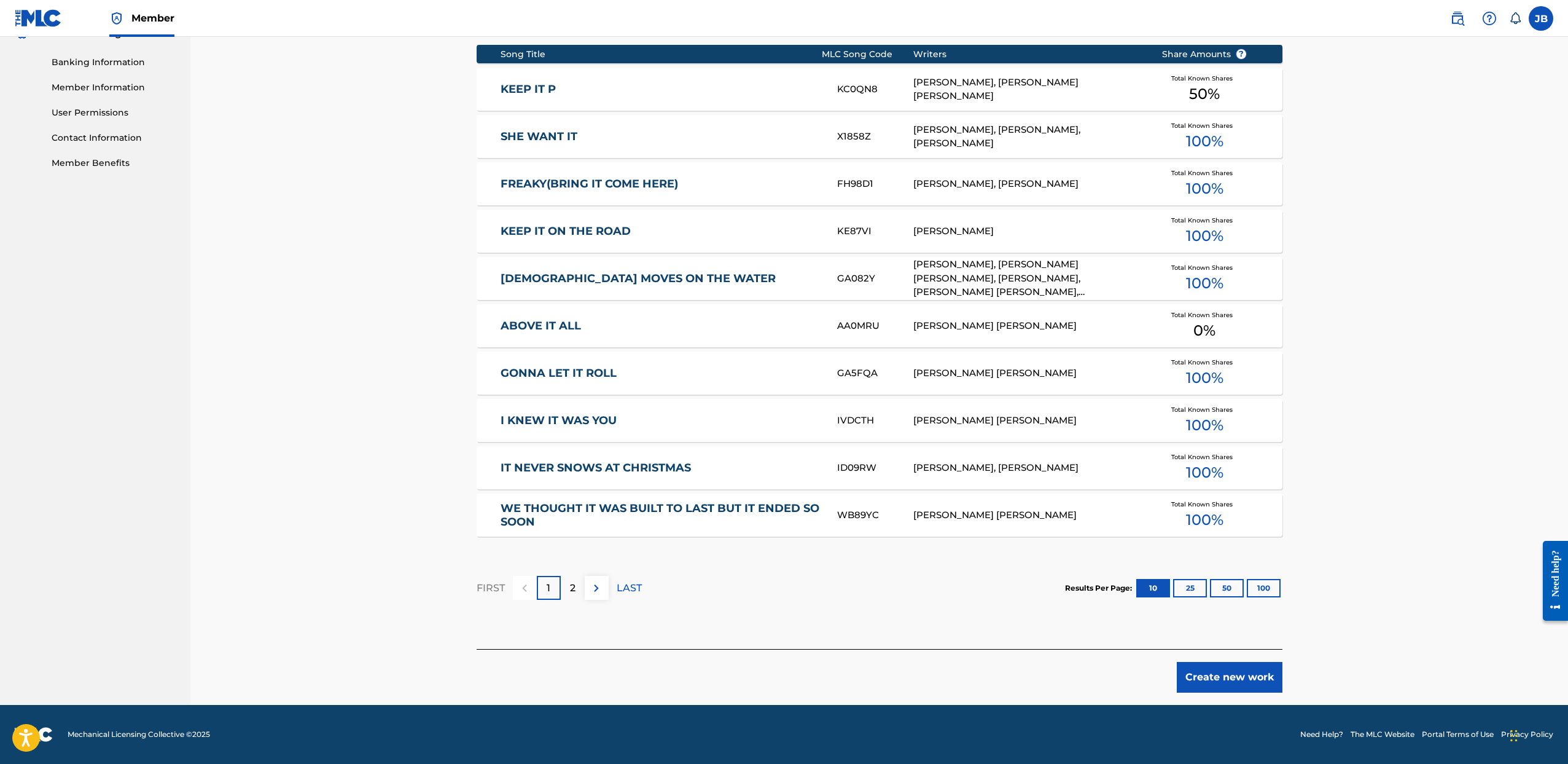
click at [1249, 674] on button "Create new work" at bounding box center [1229, 677] width 106 height 31
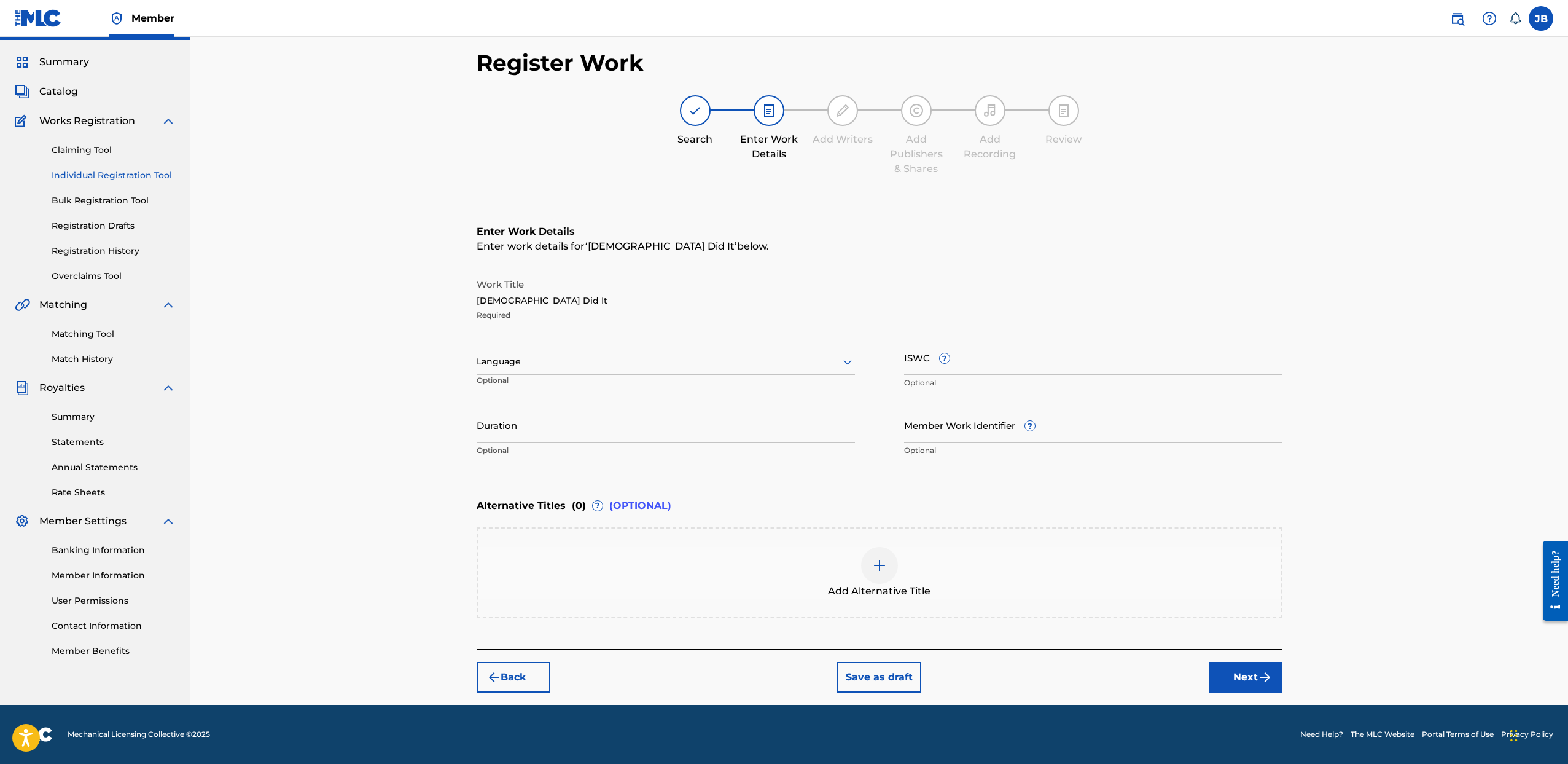
scroll to position [0, 0]
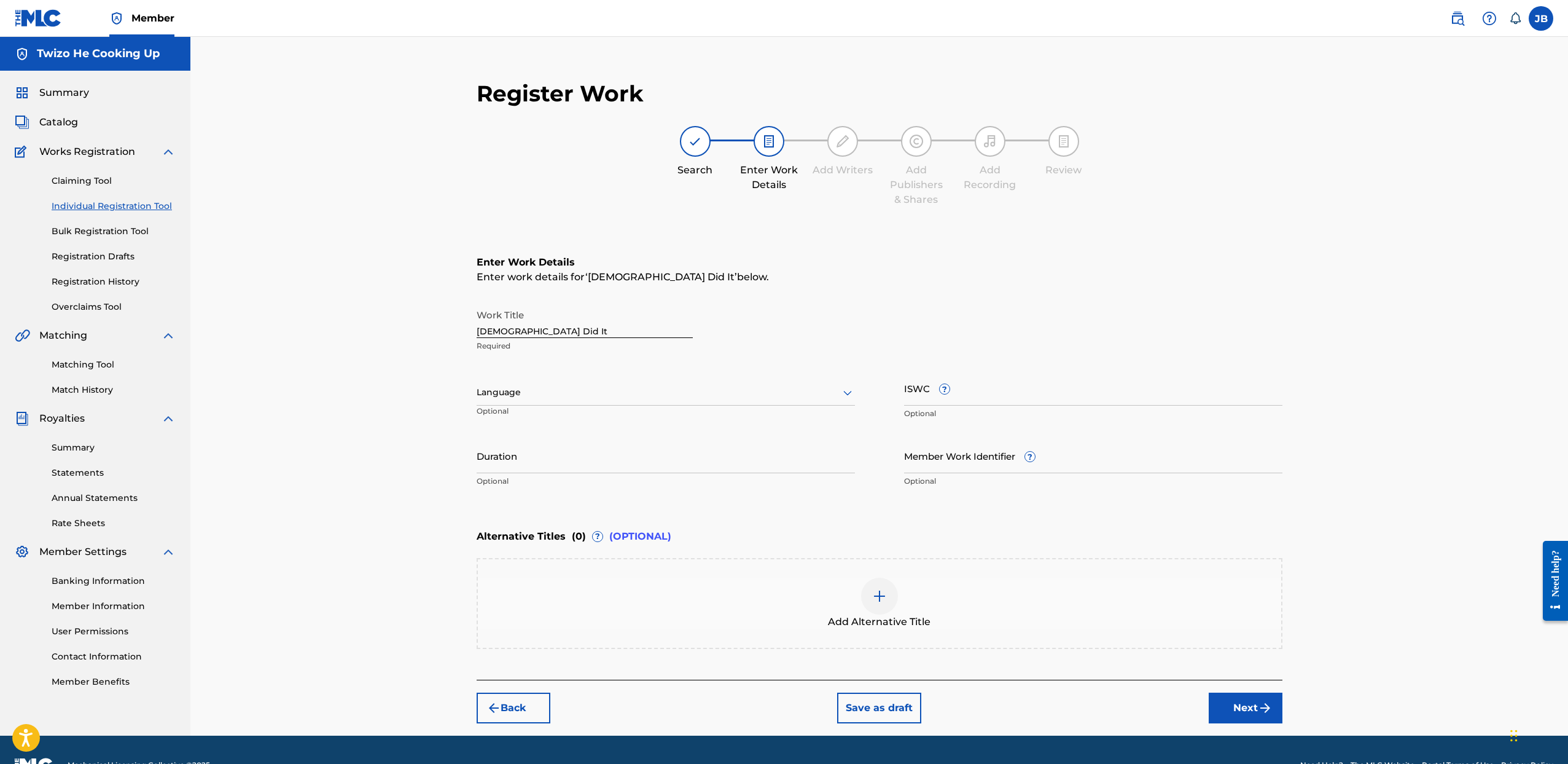
click at [1221, 705] on button "Next" at bounding box center [1246, 709] width 74 height 31
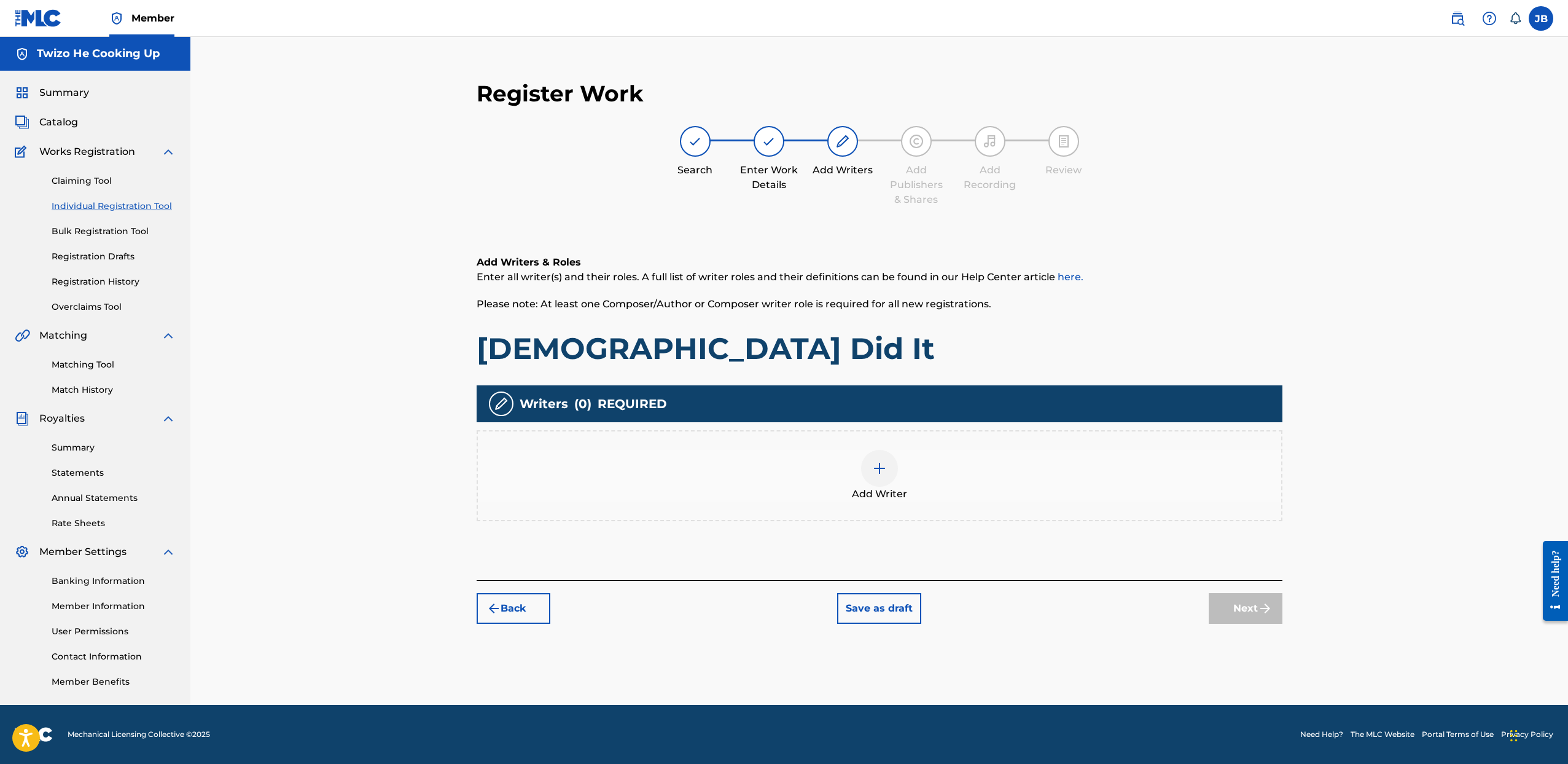
click at [874, 466] on img at bounding box center [879, 468] width 15 height 15
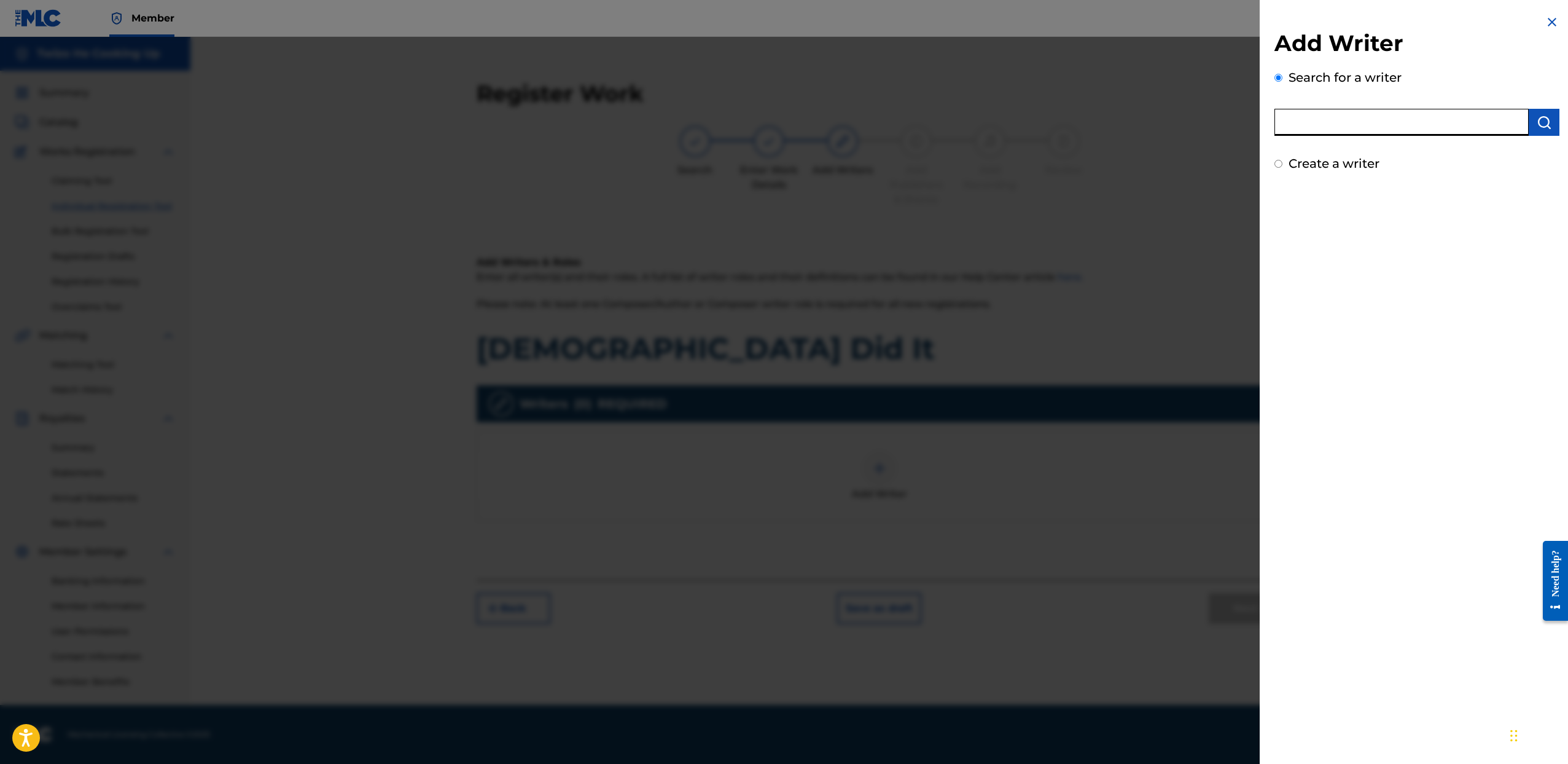
click at [1304, 129] on input "text" at bounding box center [1401, 123] width 254 height 27
type input "Jeremy Brown"
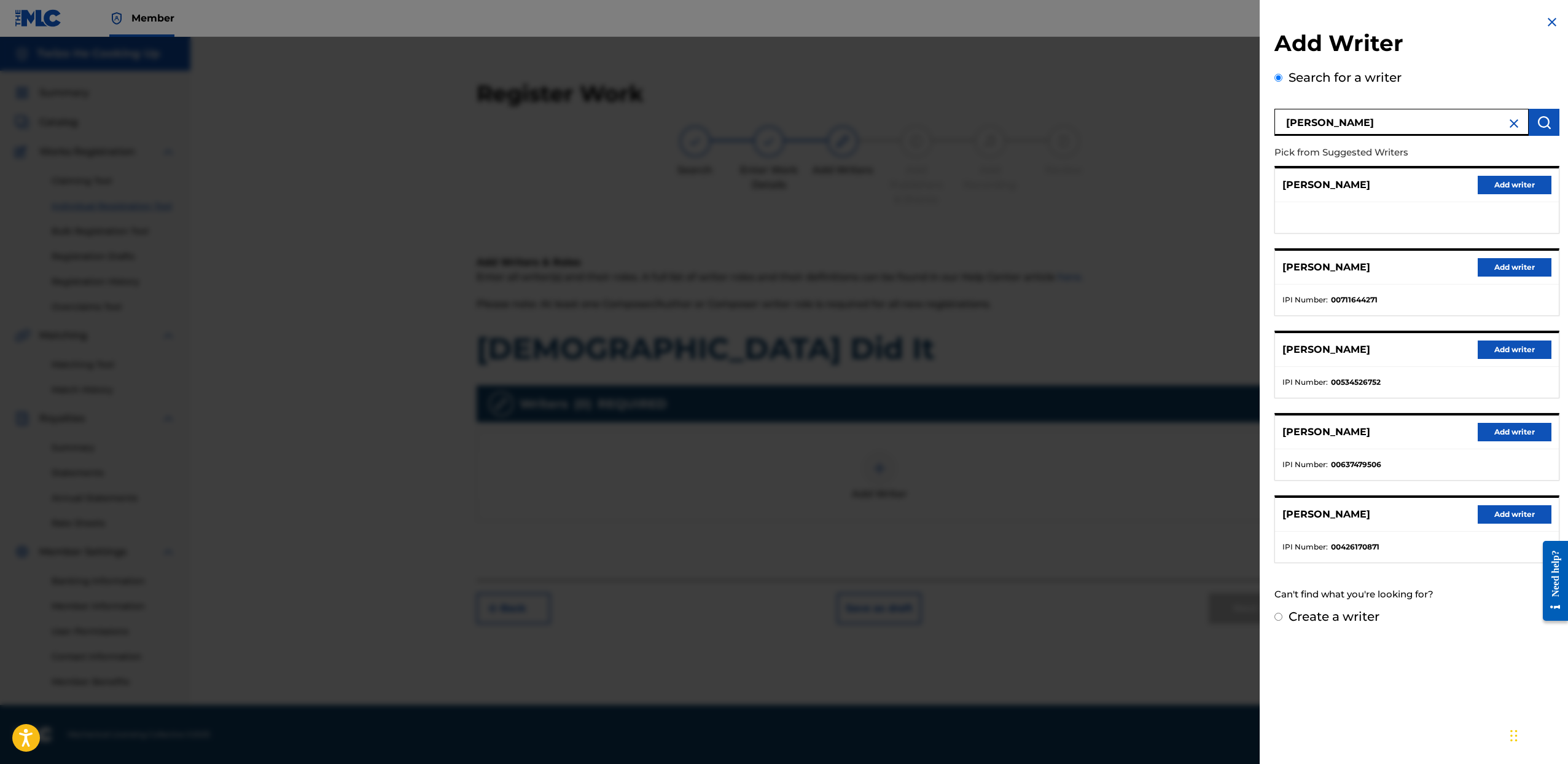
click at [1277, 616] on input "Create a writer" at bounding box center [1278, 617] width 8 height 8
radio input "false"
radio input "true"
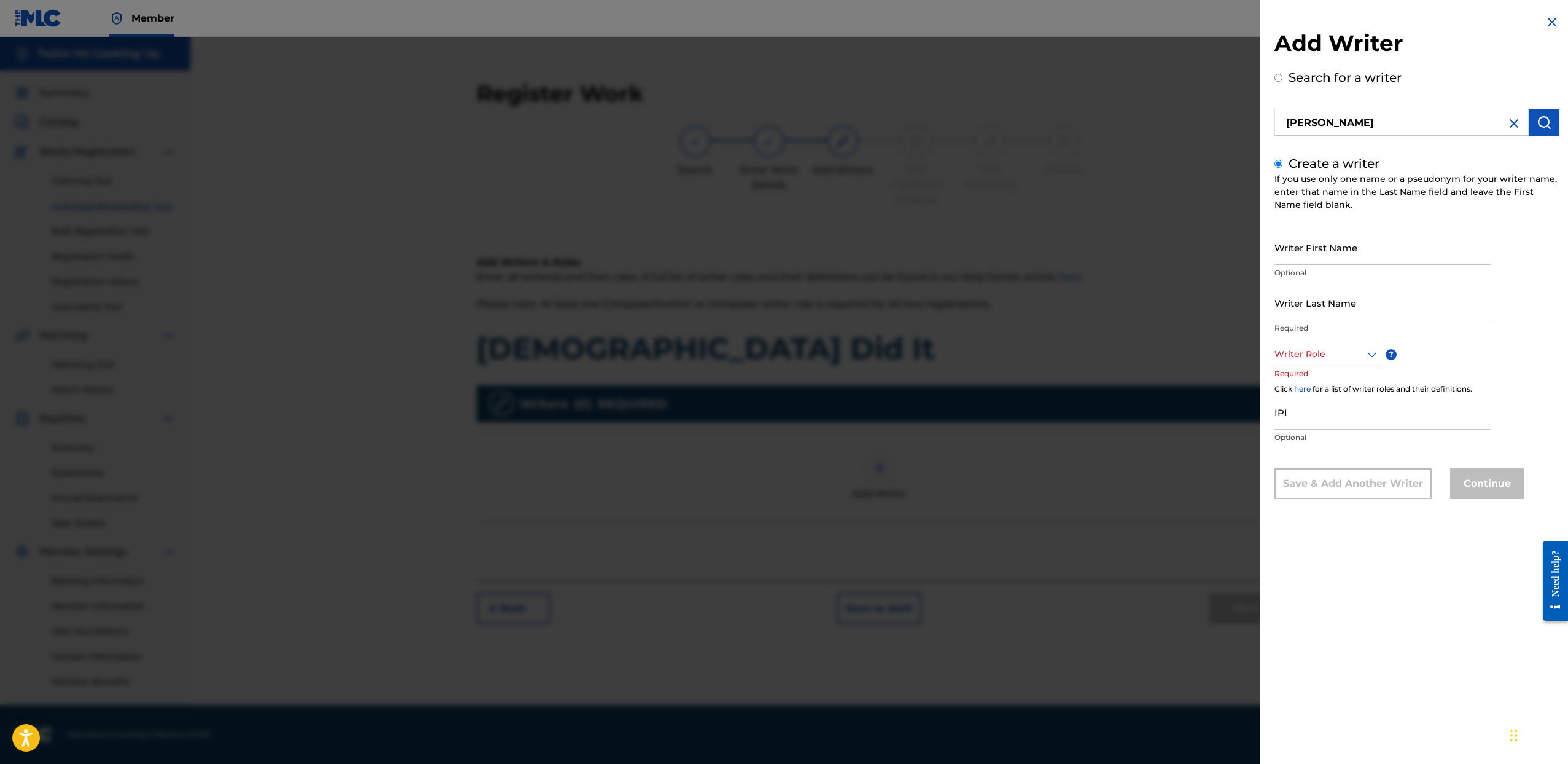
click at [1324, 247] on input "Writer First Name" at bounding box center [1382, 247] width 216 height 35
type input "[PERSON_NAME]"
click at [1403, 320] on div "Writer Last Name Required" at bounding box center [1382, 312] width 216 height 55
click at [1402, 319] on input "Writer Last Name" at bounding box center [1382, 303] width 216 height 35
type input "Brown"
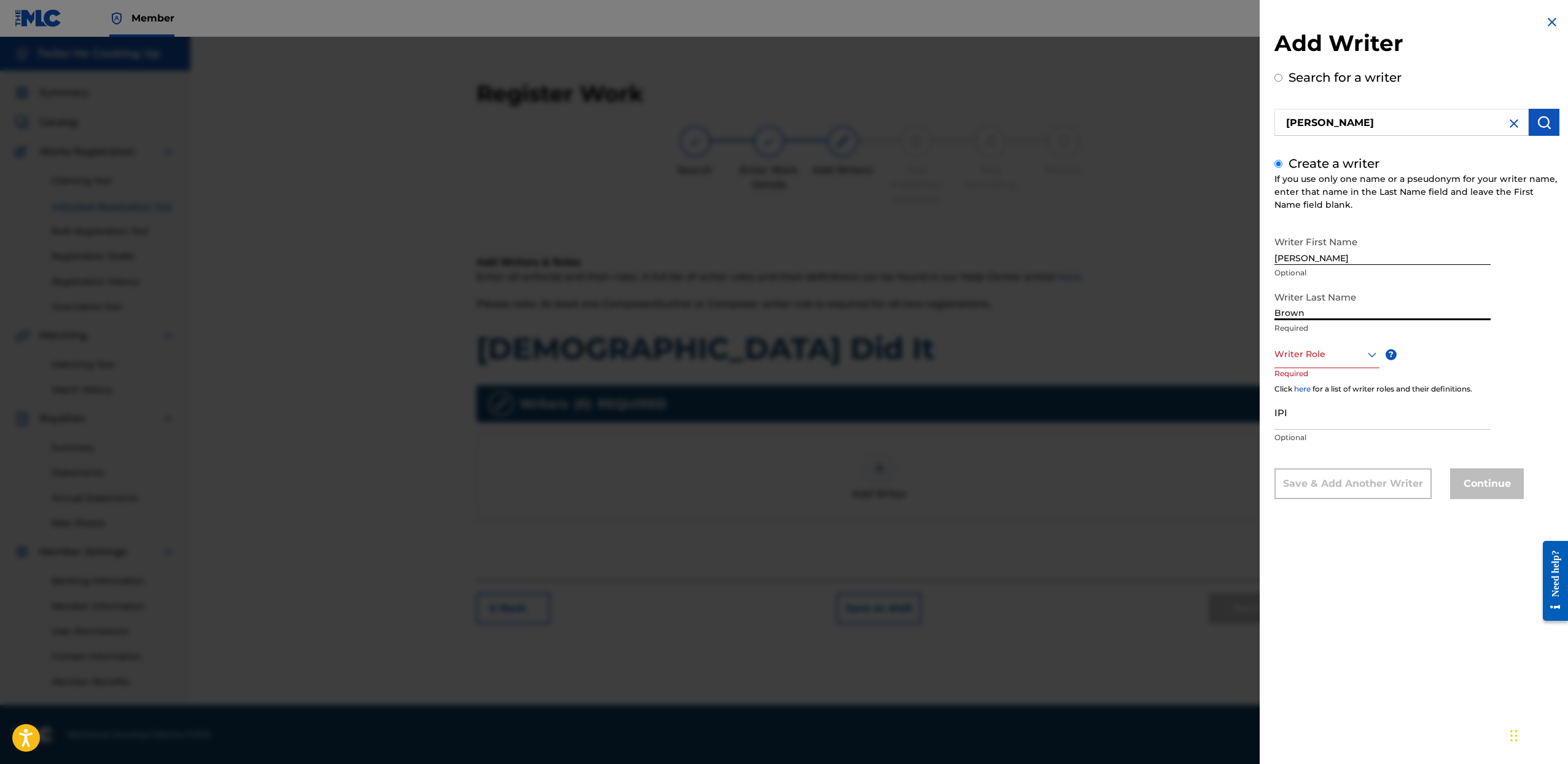
click at [1356, 348] on div at bounding box center [1327, 354] width 105 height 16
click at [1343, 376] on div "Composer/Author" at bounding box center [1327, 382] width 104 height 27
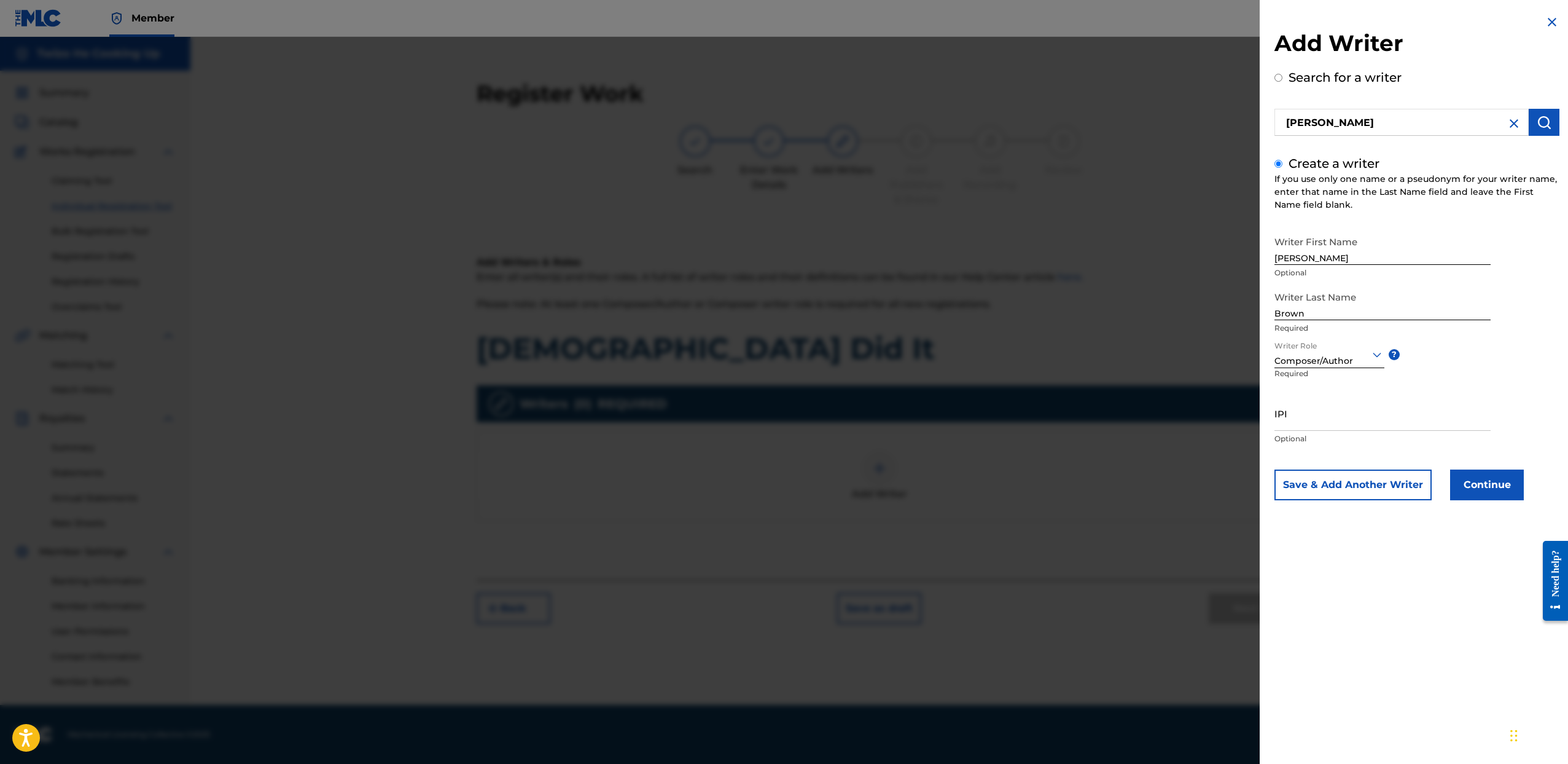
click at [1324, 419] on input "IPI" at bounding box center [1382, 414] width 216 height 35
paste input "00845803521"
type input "00845803521"
click at [1491, 488] on button "Continue" at bounding box center [1487, 485] width 74 height 31
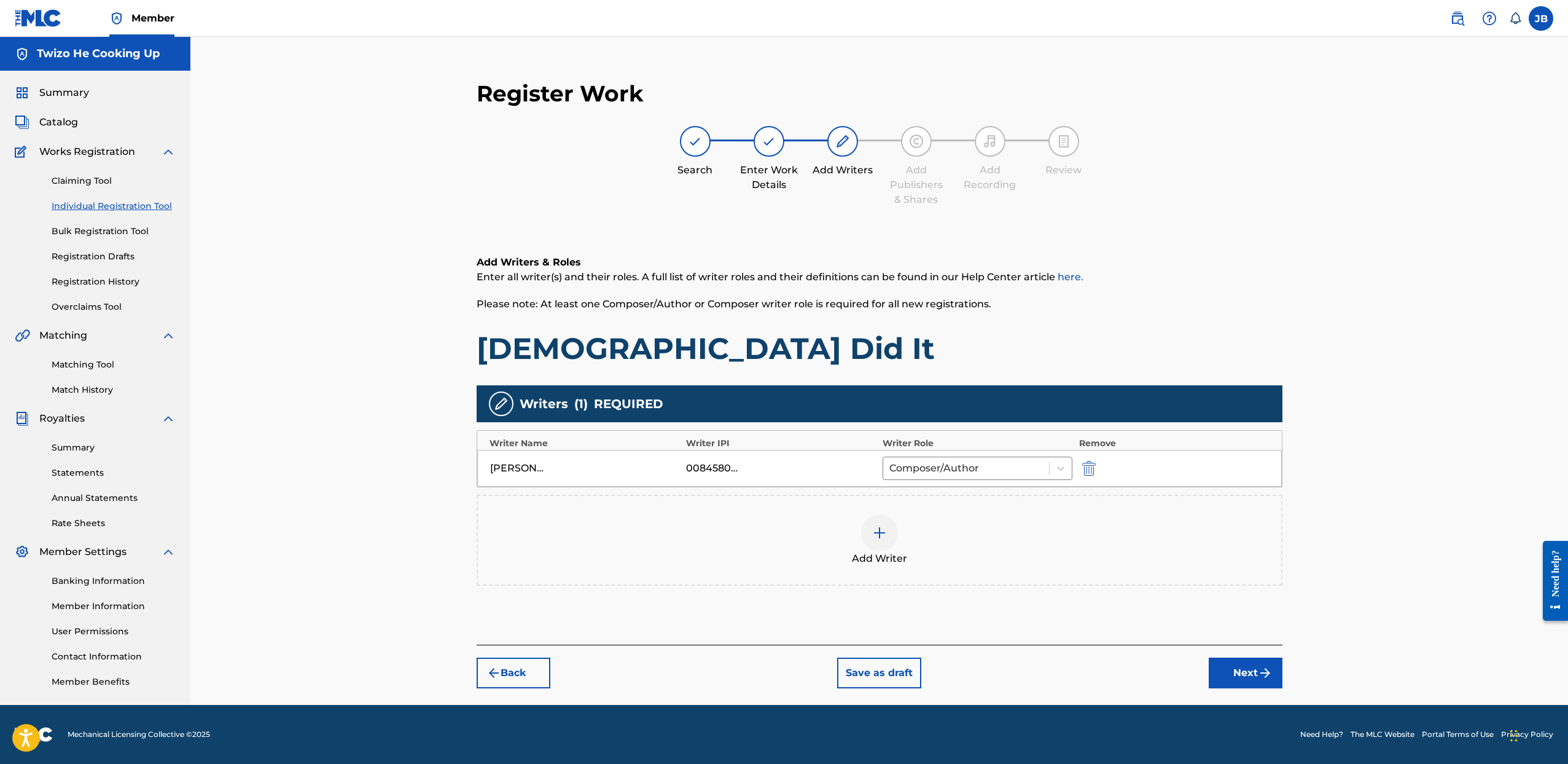
click at [882, 539] on img at bounding box center [879, 532] width 15 height 15
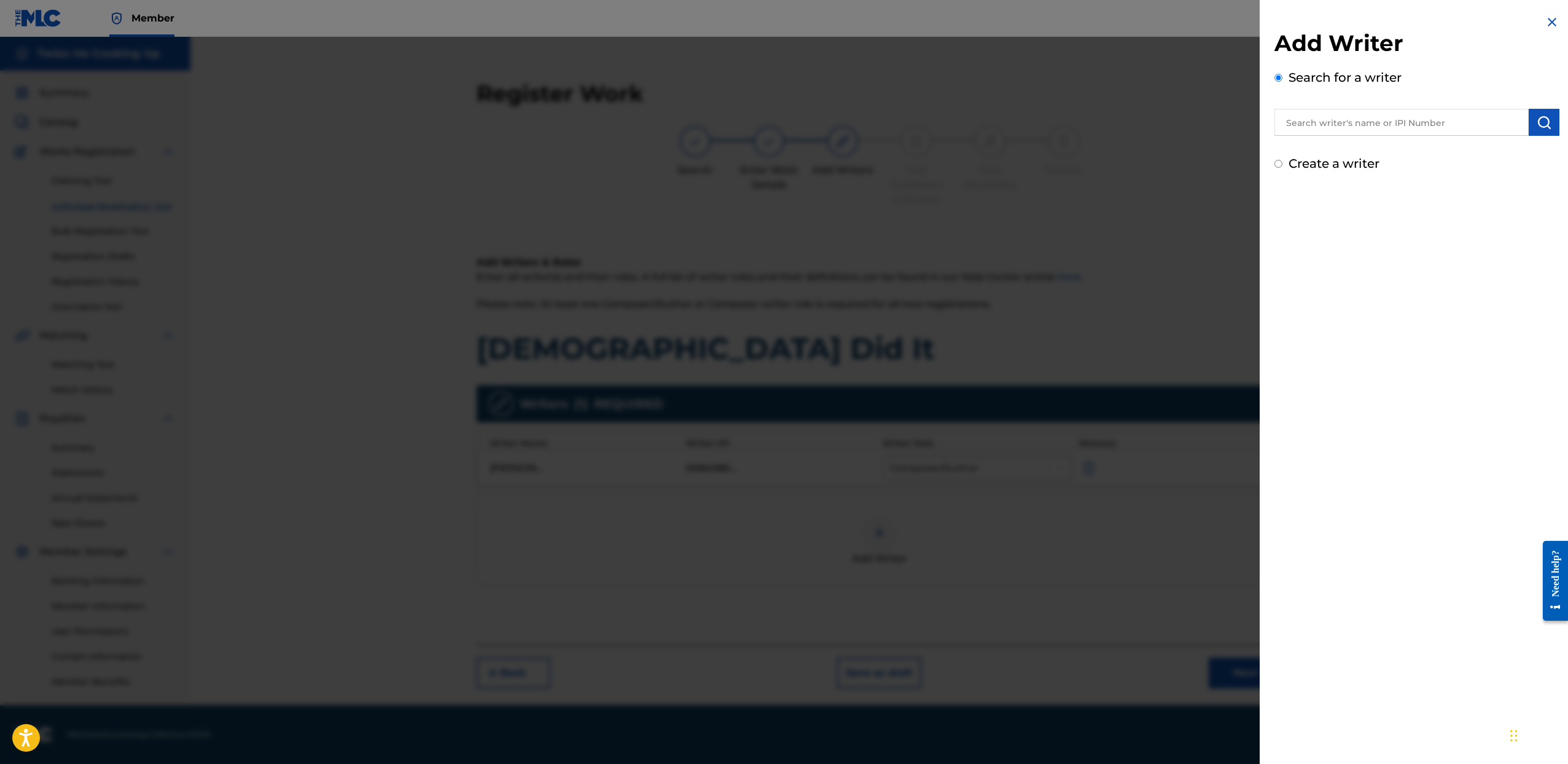
click at [1370, 114] on input "text" at bounding box center [1401, 123] width 254 height 27
type input "Briana Shanae Fields"
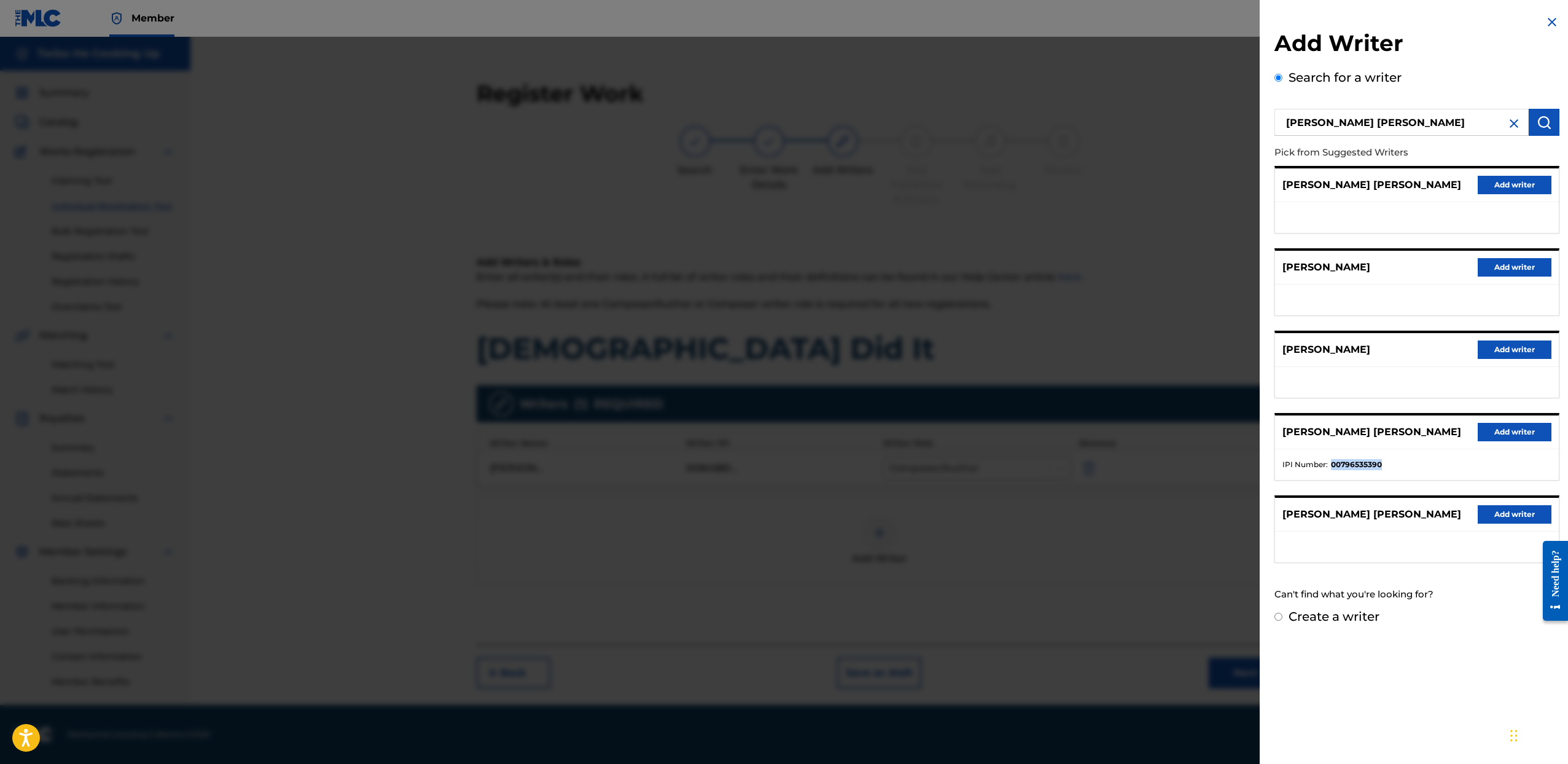
drag, startPoint x: 1381, startPoint y: 459, endPoint x: 1463, endPoint y: 507, distance: 95.0
click at [1332, 456] on ul "IPI Number : 00796535390" at bounding box center [1417, 465] width 284 height 31
click at [1493, 433] on button "Add writer" at bounding box center [1515, 431] width 74 height 18
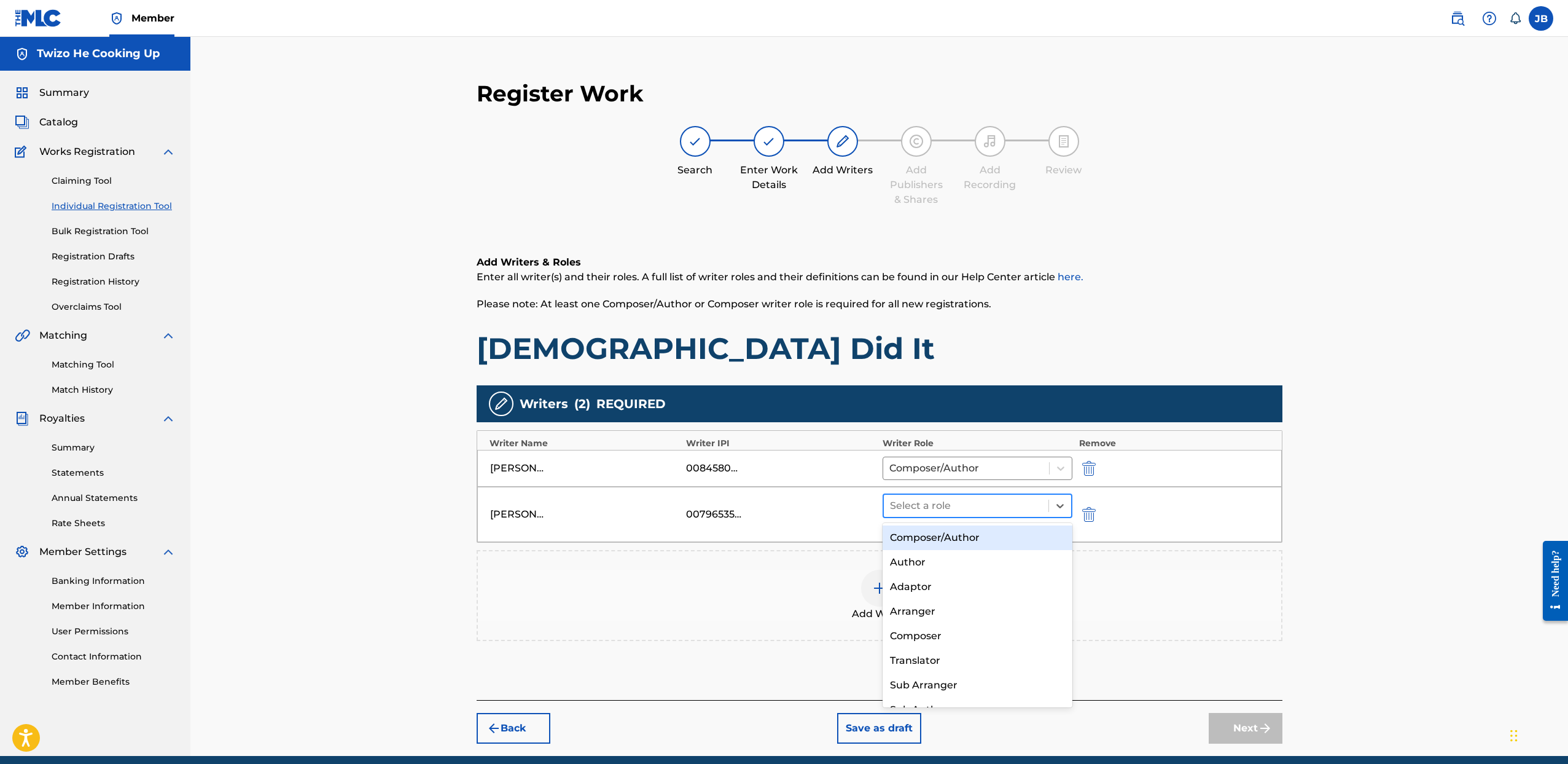
click at [922, 516] on div "Select a role" at bounding box center [967, 505] width 165 height 22
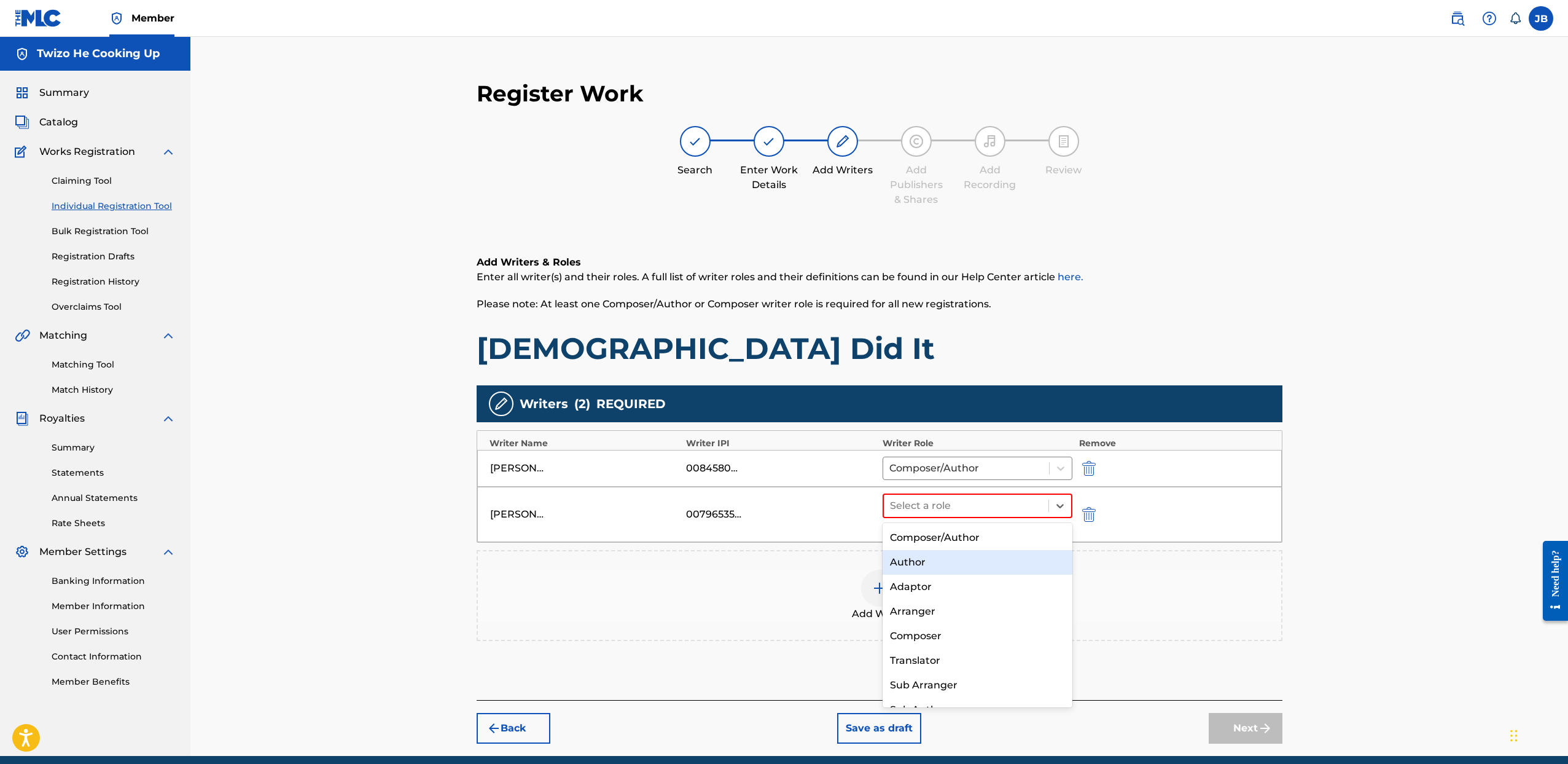
click at [921, 557] on div "Author" at bounding box center [978, 562] width 191 height 24
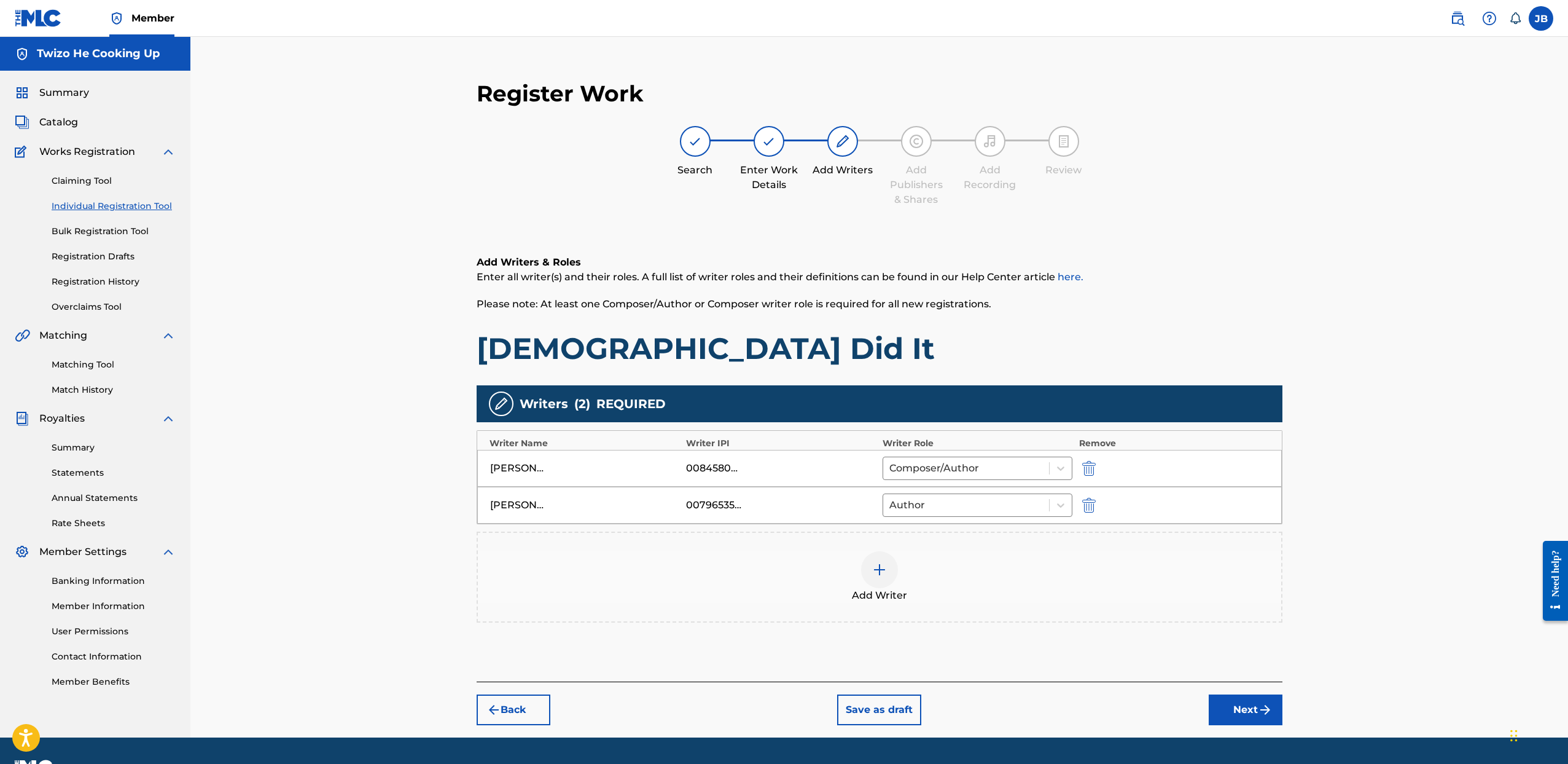
click at [1389, 463] on div "Register Work Search Enter Work Details Add Writers Add Publishers & Shares Add…" at bounding box center [879, 387] width 1377 height 701
click at [1226, 700] on button "Next" at bounding box center [1246, 710] width 74 height 31
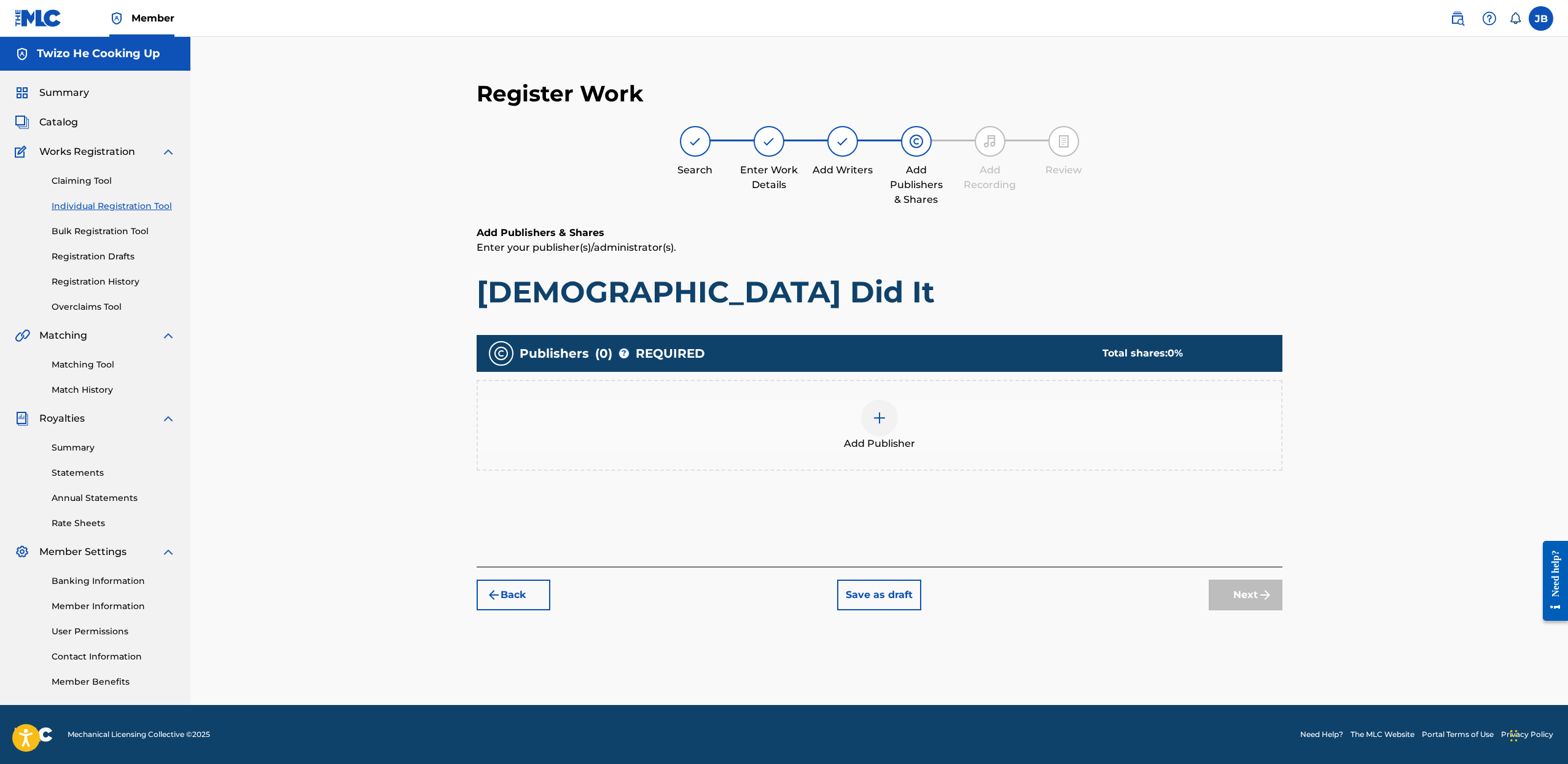
click at [881, 419] on img at bounding box center [879, 418] width 15 height 15
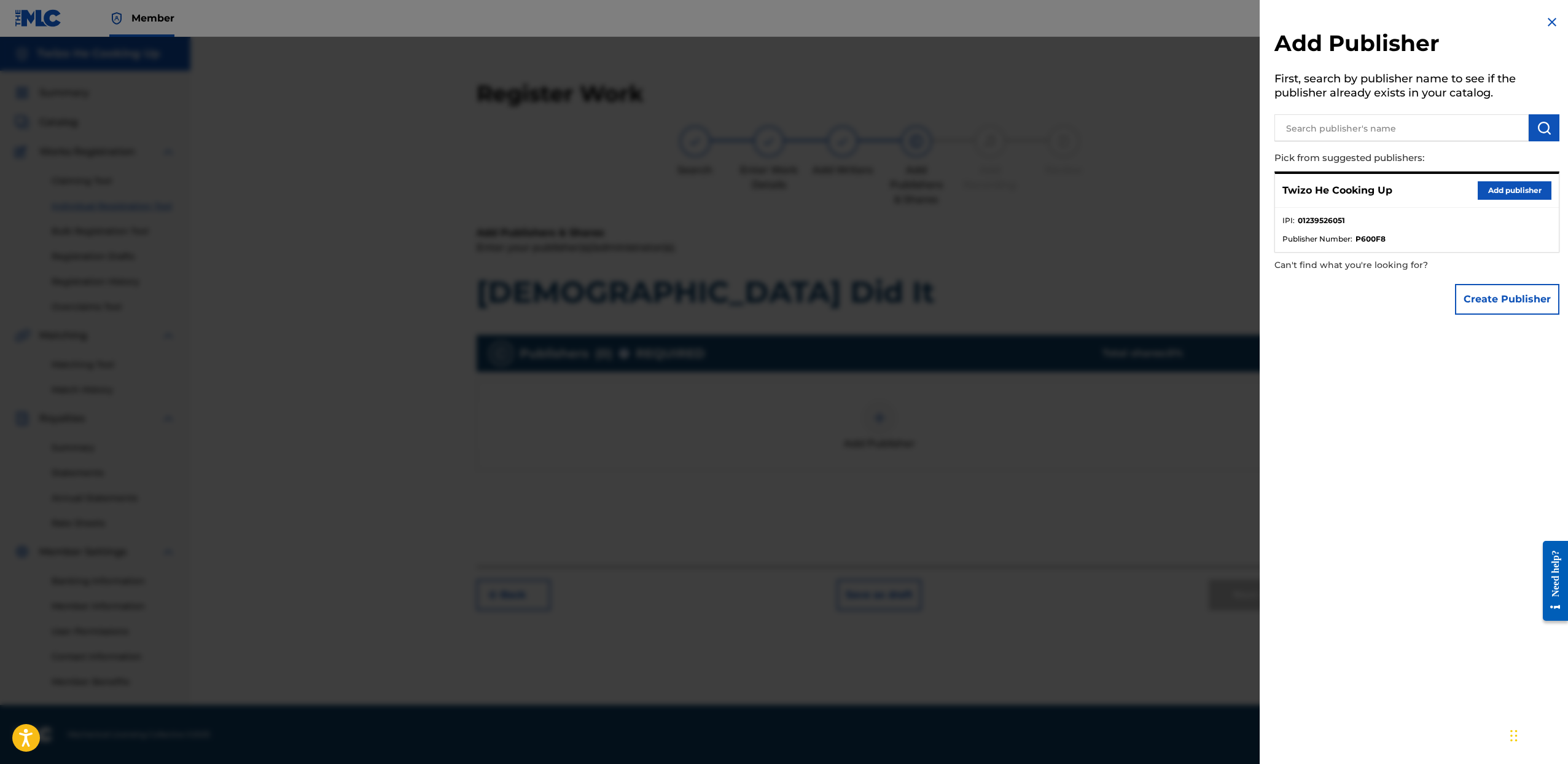
click at [1510, 194] on button "Add publisher" at bounding box center [1515, 190] width 74 height 18
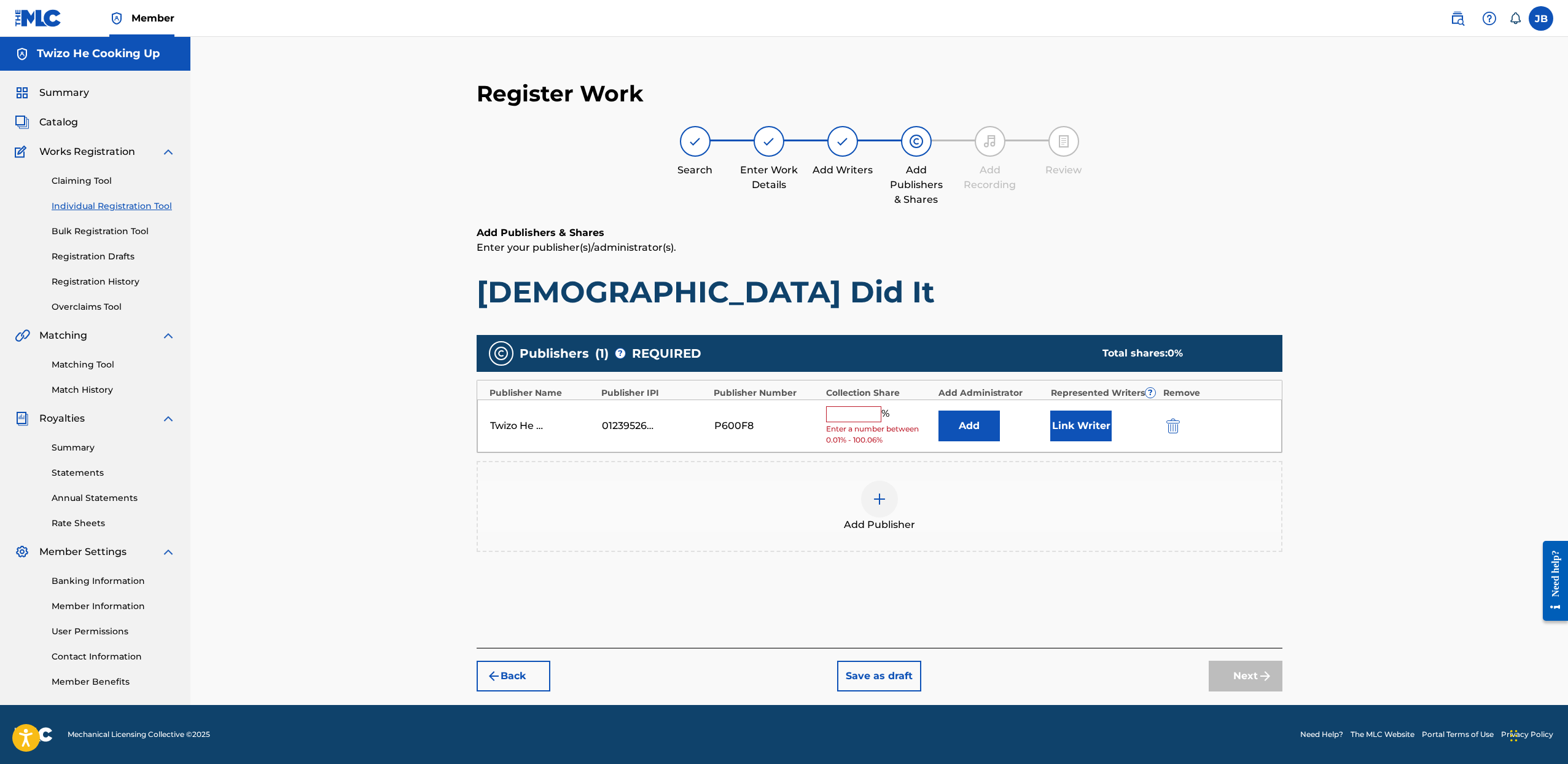
click at [854, 418] on input "text" at bounding box center [853, 414] width 55 height 16
type input "50"
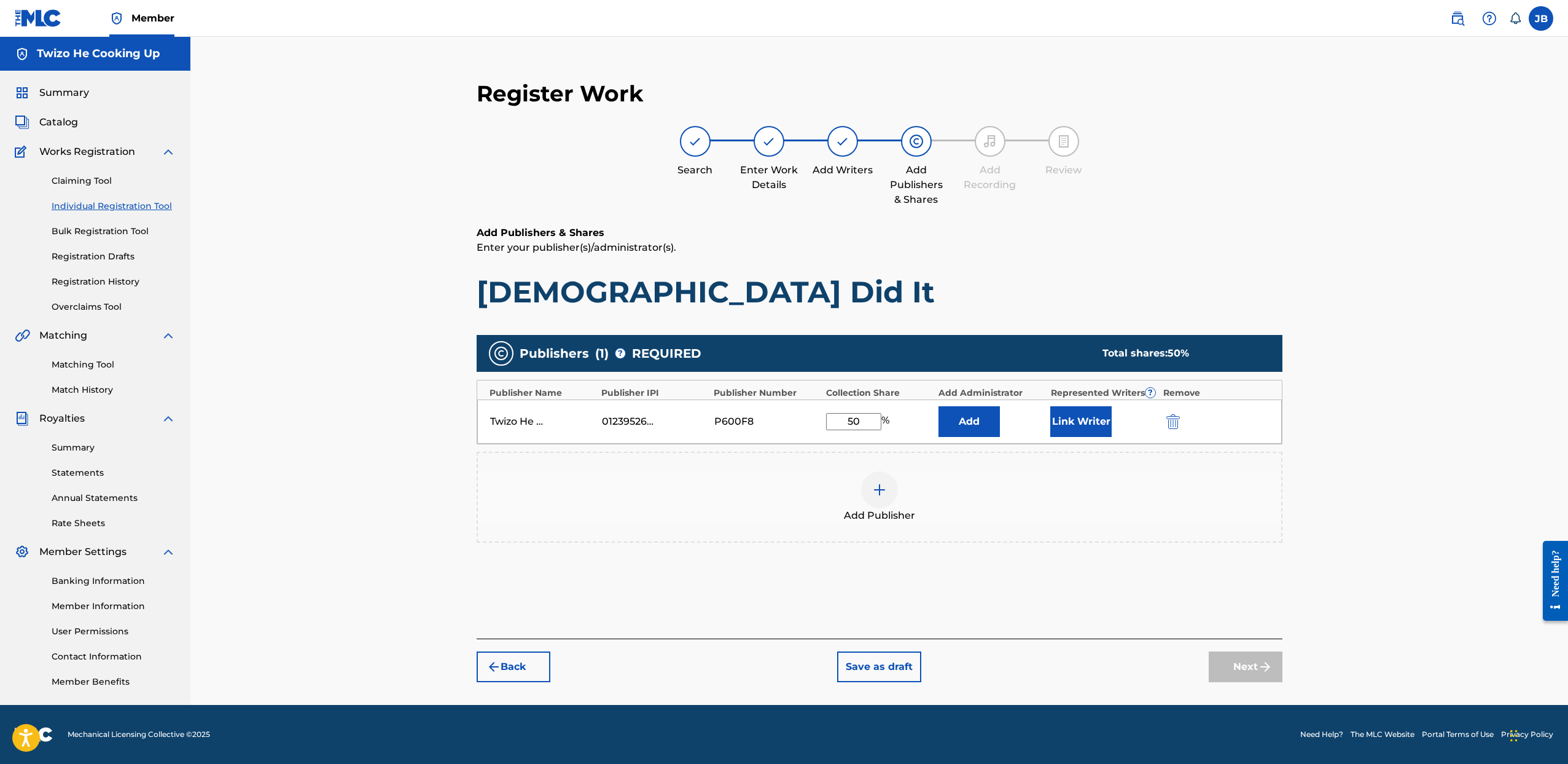
click at [1069, 417] on button "Link Writer" at bounding box center [1081, 421] width 61 height 31
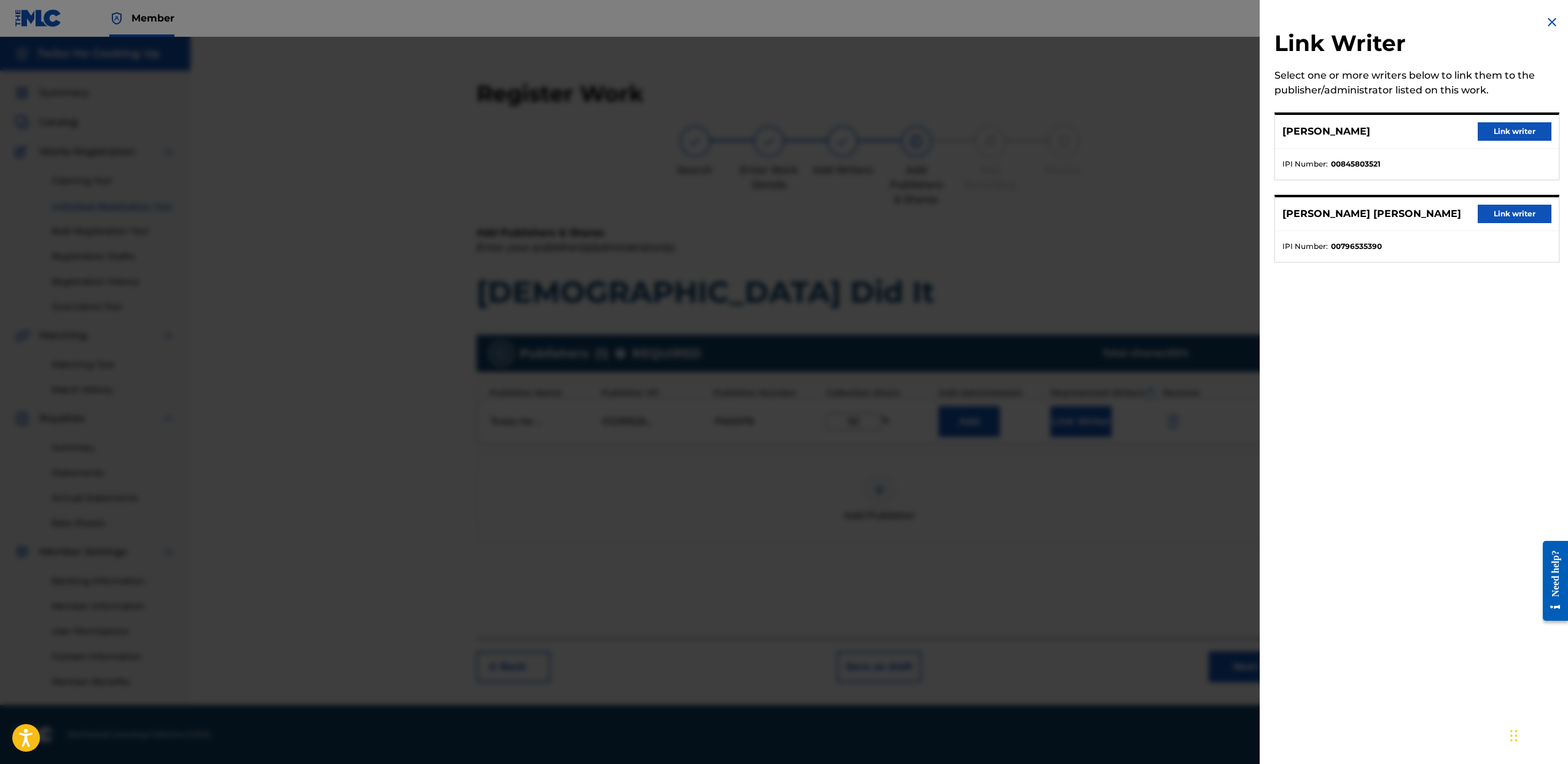
click at [1509, 139] on button "Link writer" at bounding box center [1515, 131] width 74 height 18
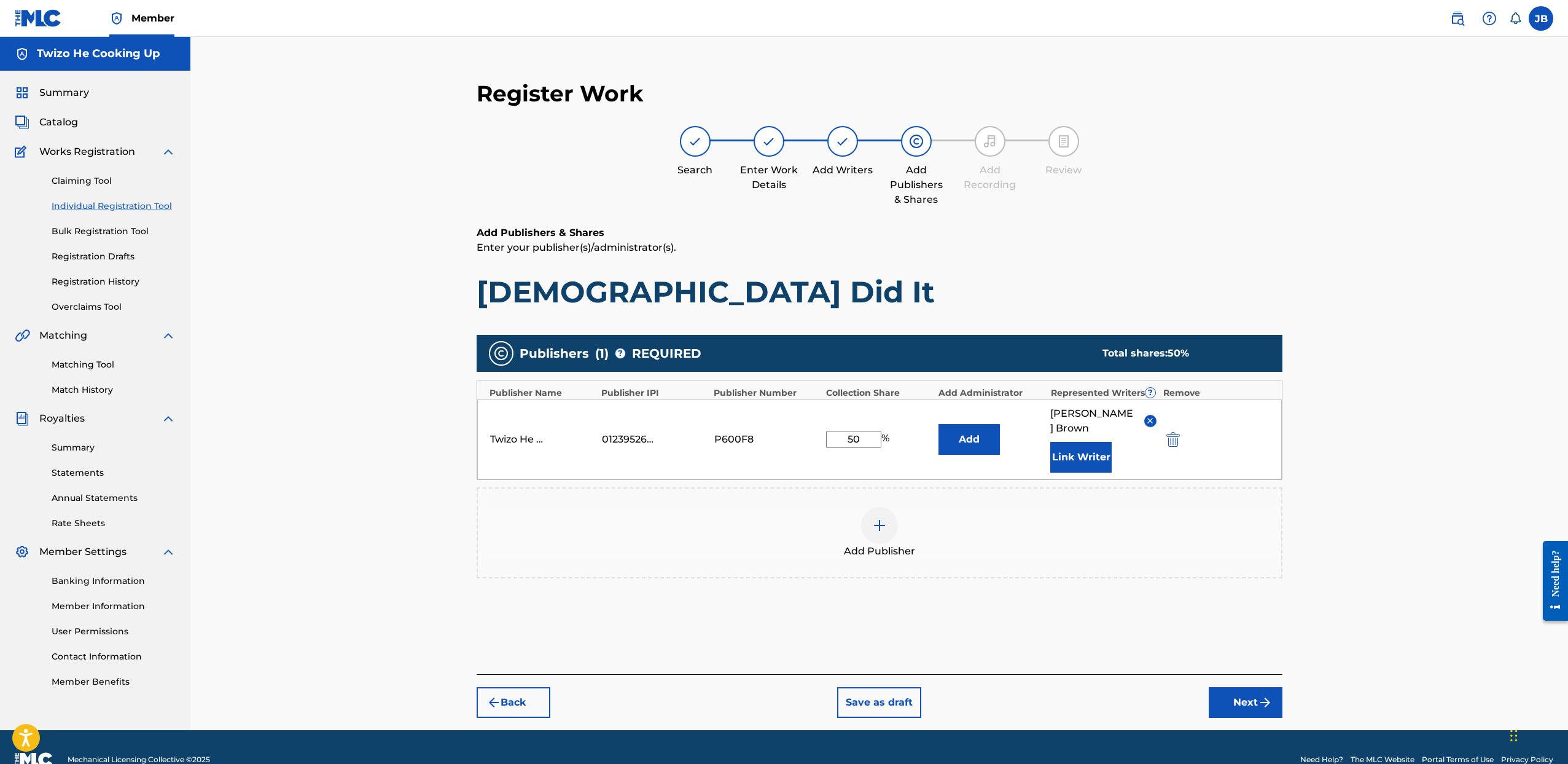
click at [1230, 687] on button "Next" at bounding box center [1246, 703] width 74 height 31
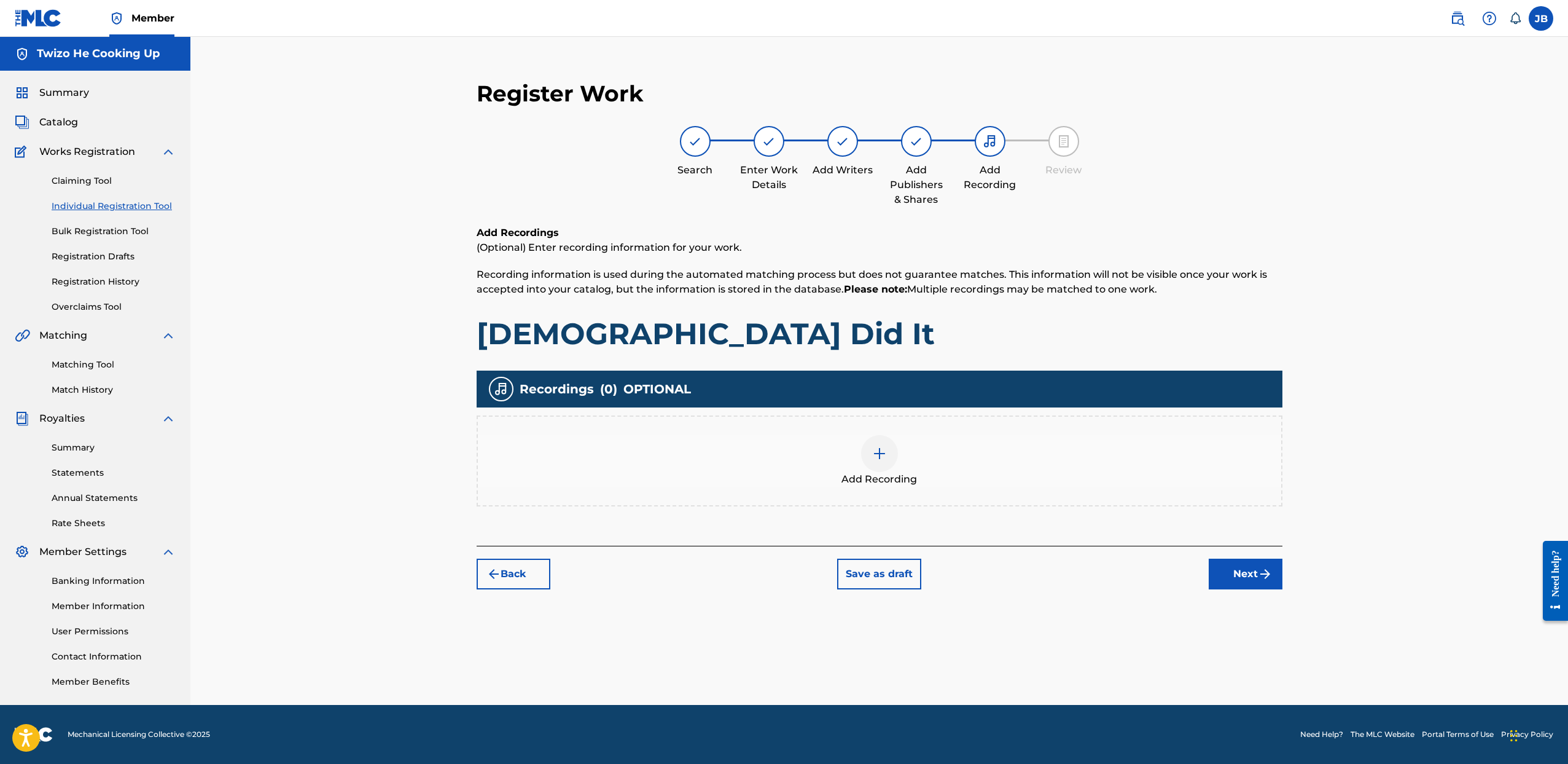
click at [1214, 566] on button "Next" at bounding box center [1246, 574] width 74 height 31
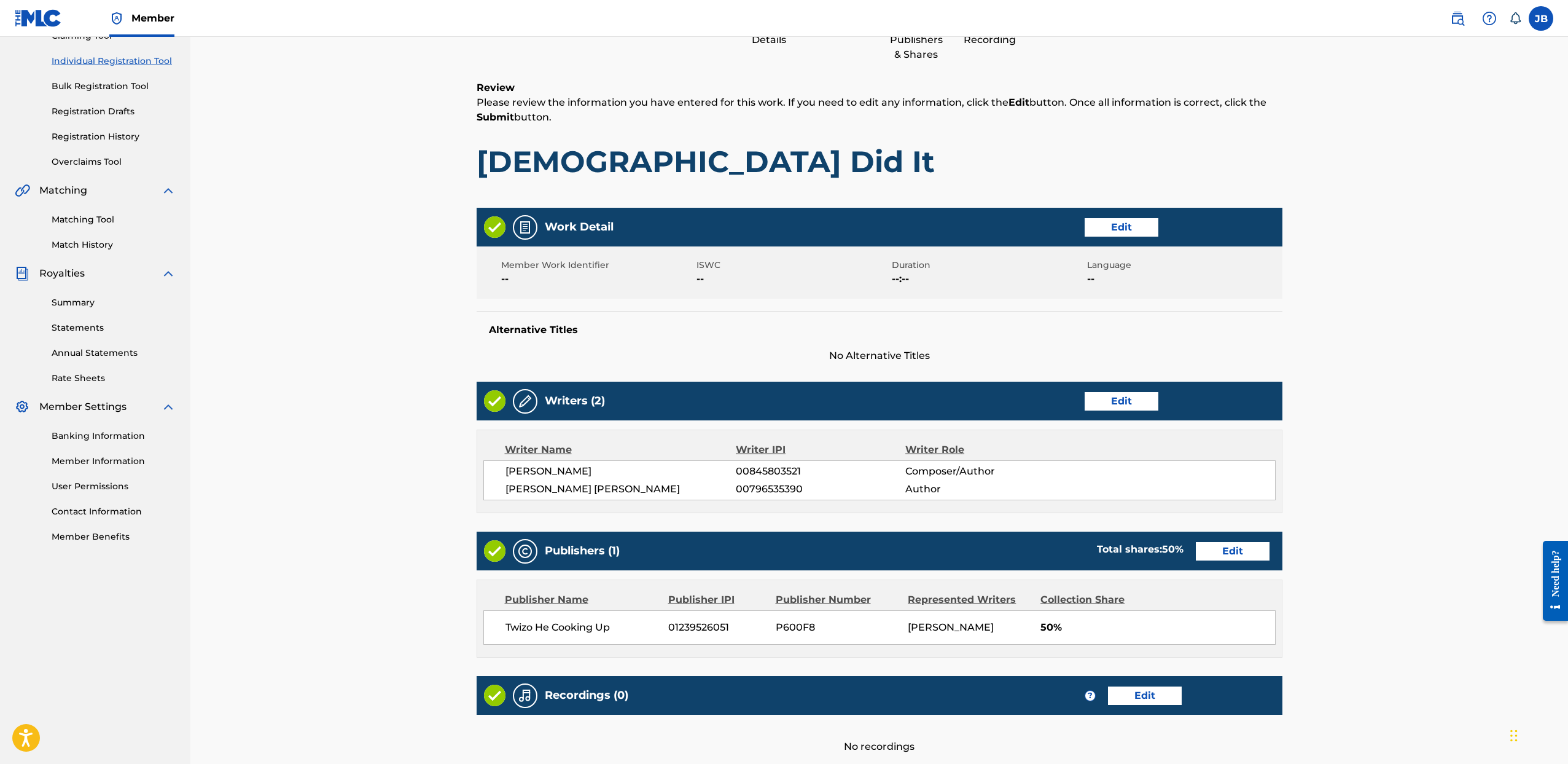
scroll to position [132, 0]
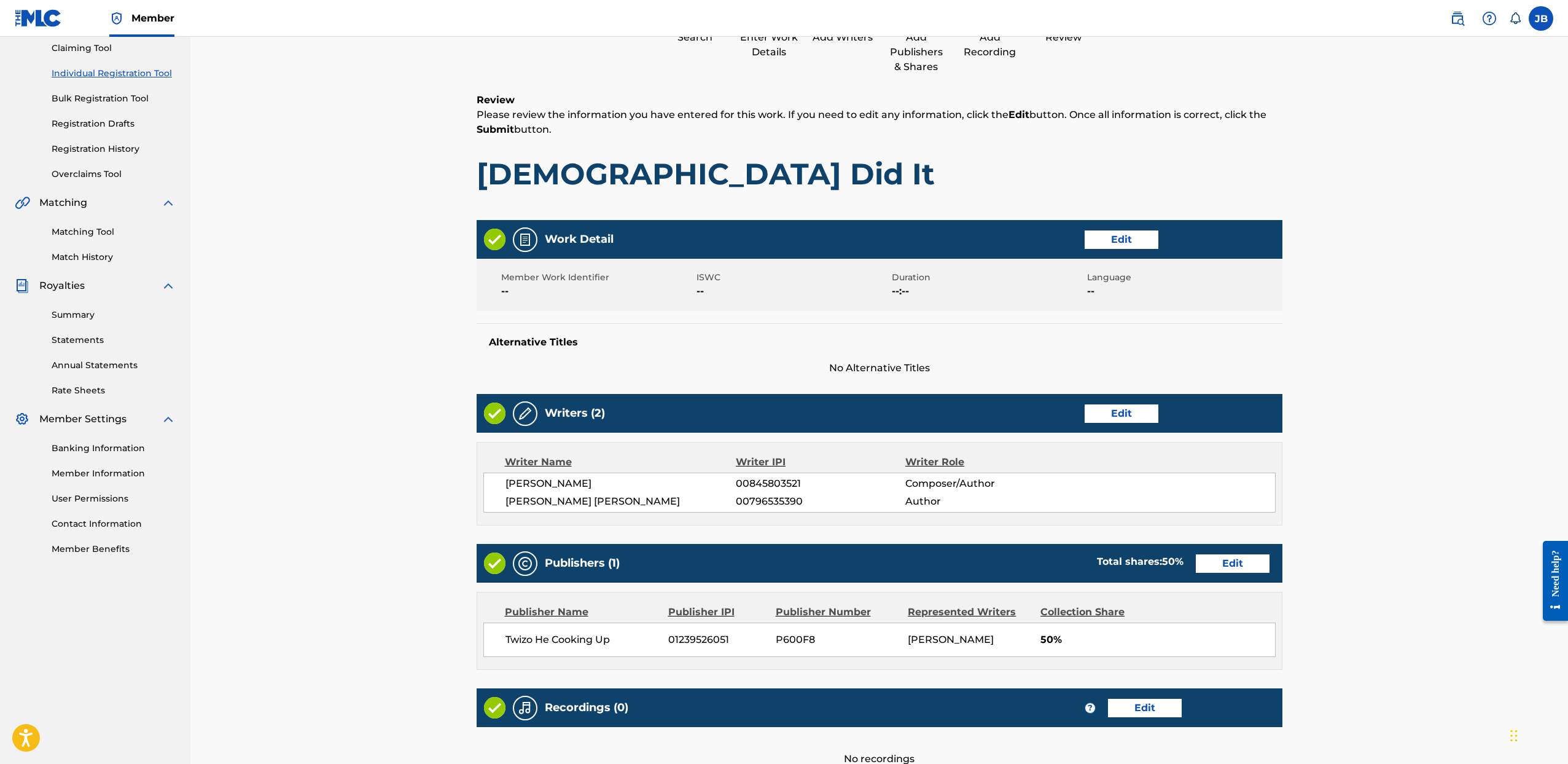
click at [1112, 248] on button "Edit" at bounding box center [1122, 239] width 74 height 18
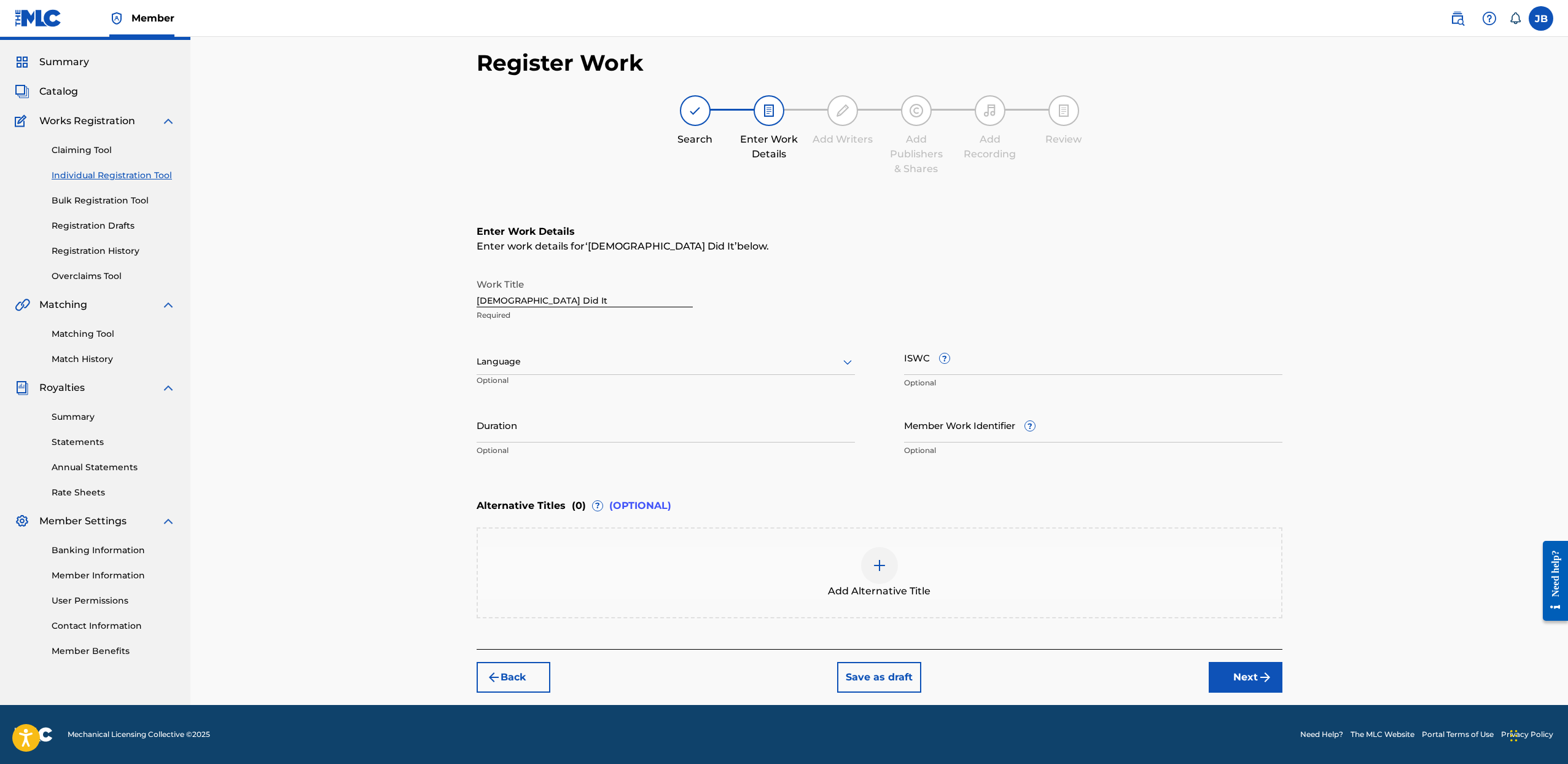
scroll to position [30, 0]
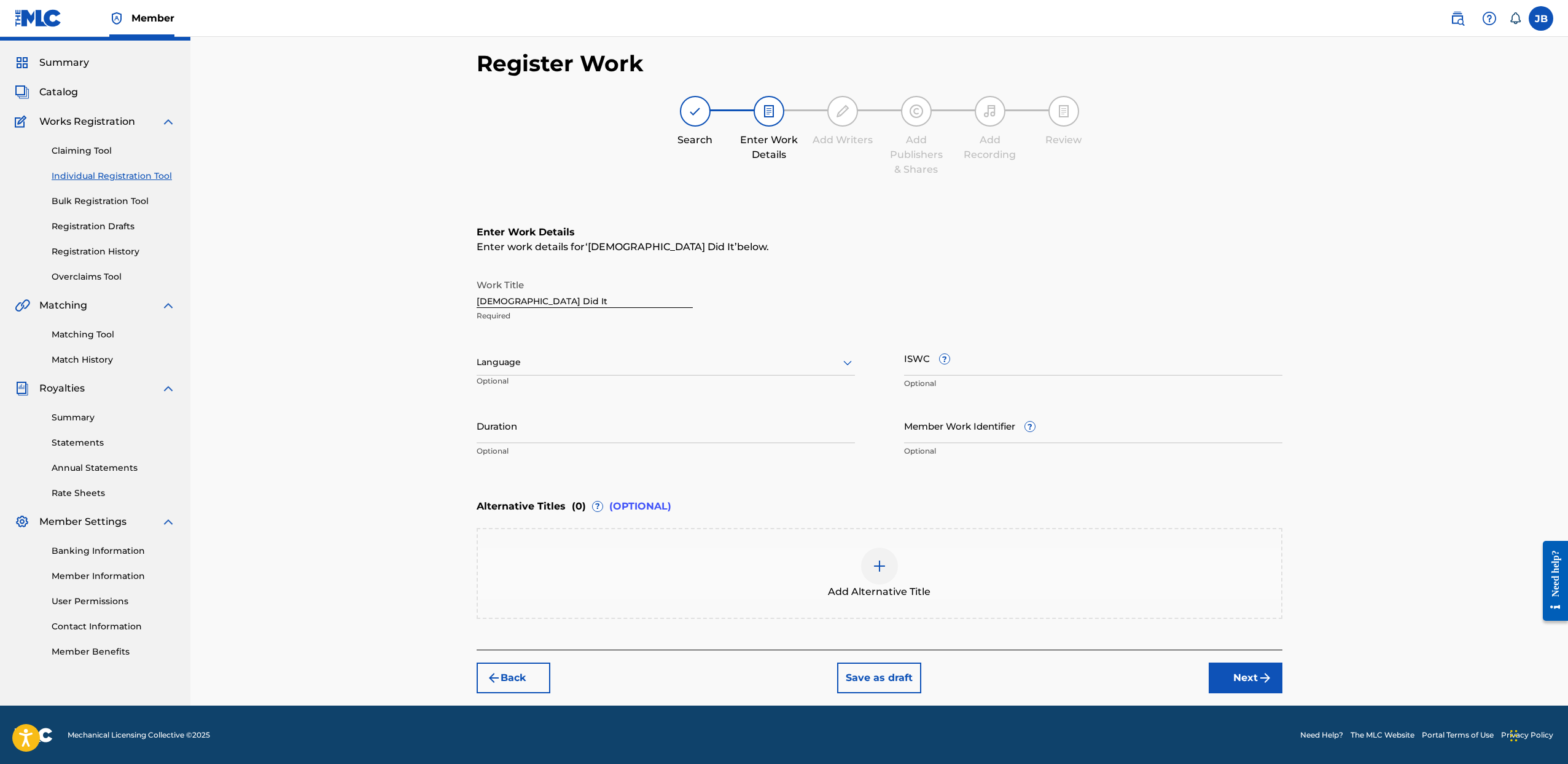
click at [1233, 670] on button "Next" at bounding box center [1246, 678] width 74 height 31
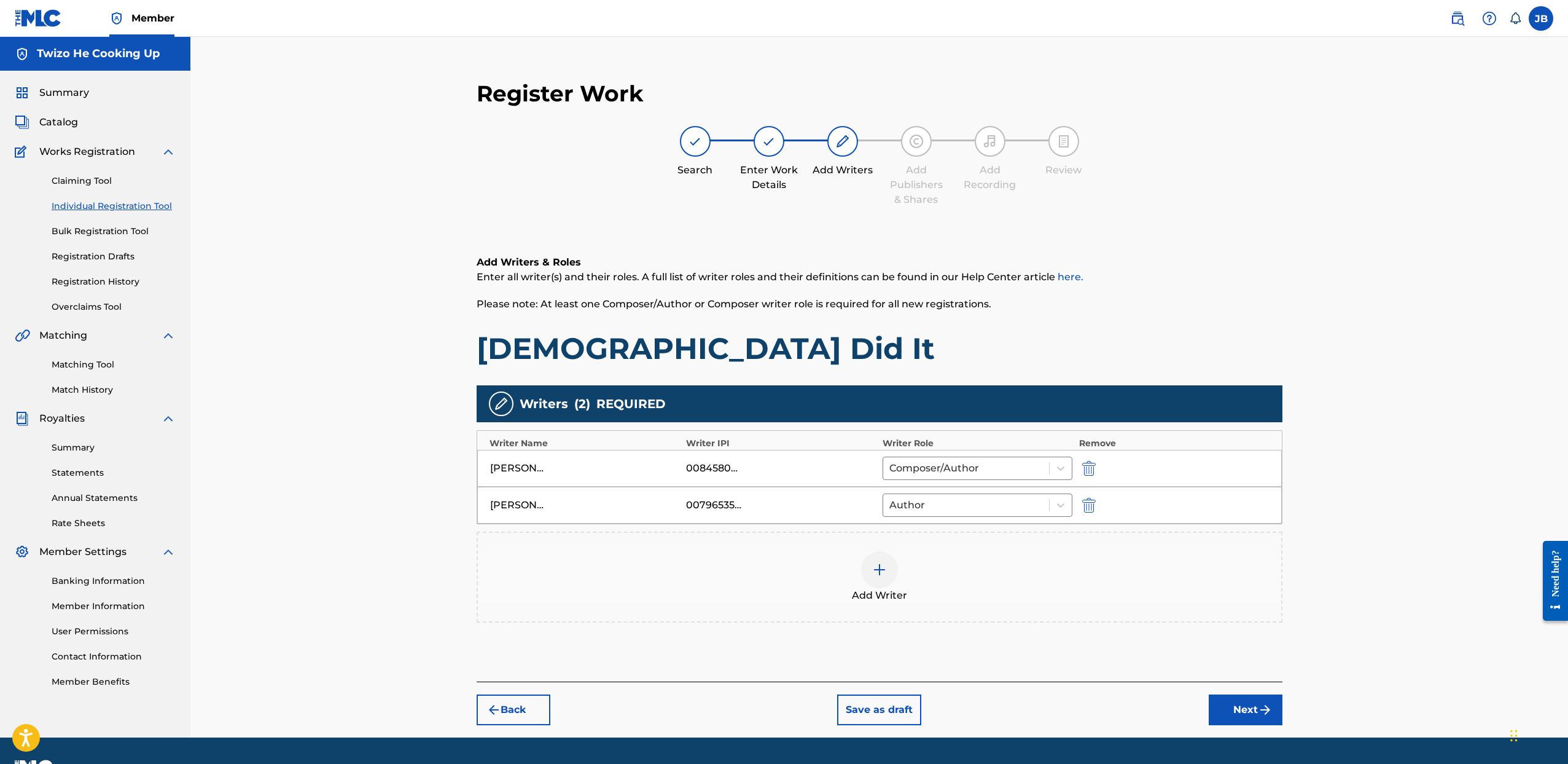
click at [1244, 702] on button "Next" at bounding box center [1246, 710] width 74 height 31
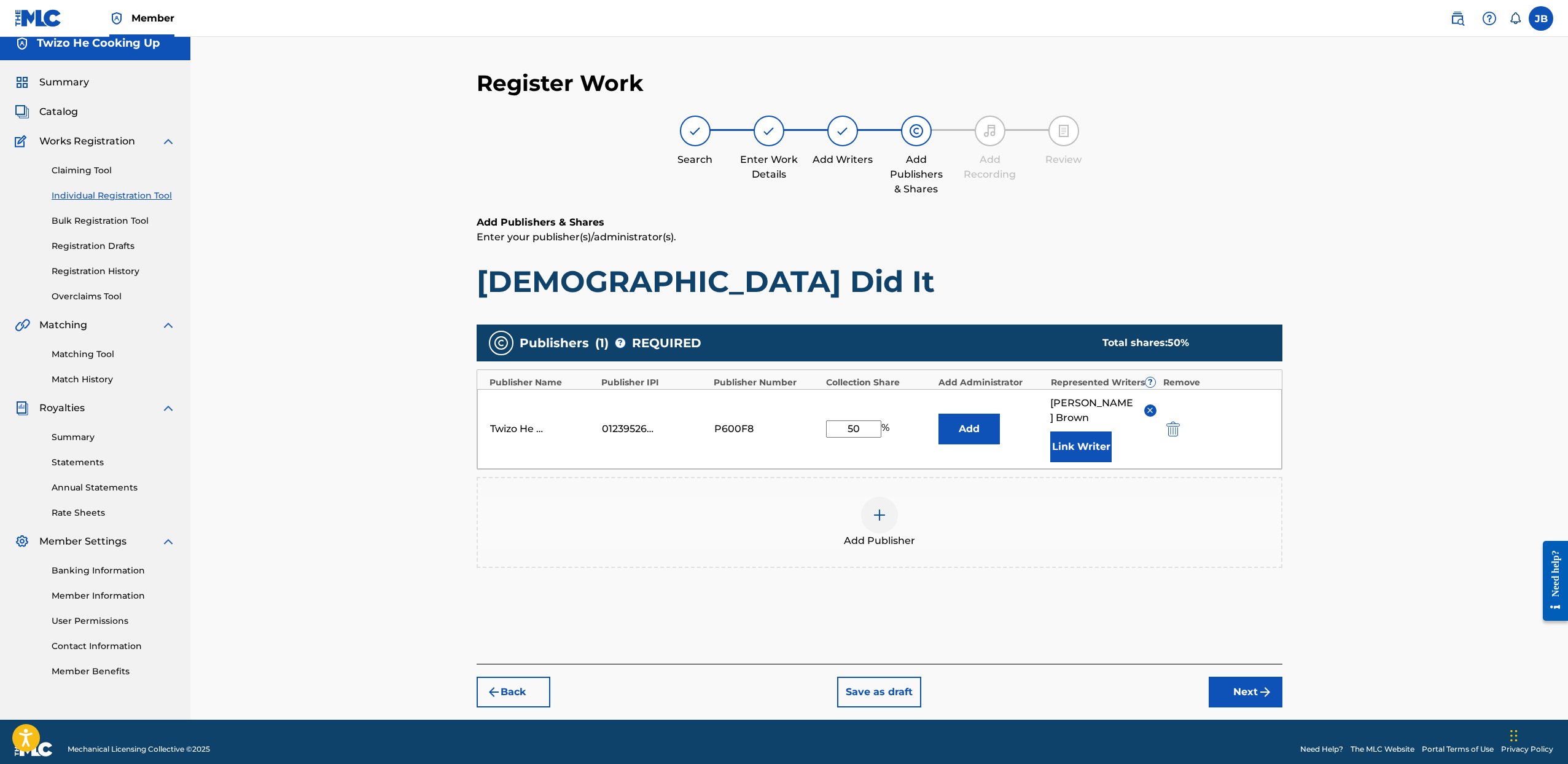
click at [1234, 678] on button "Next" at bounding box center [1246, 692] width 74 height 31
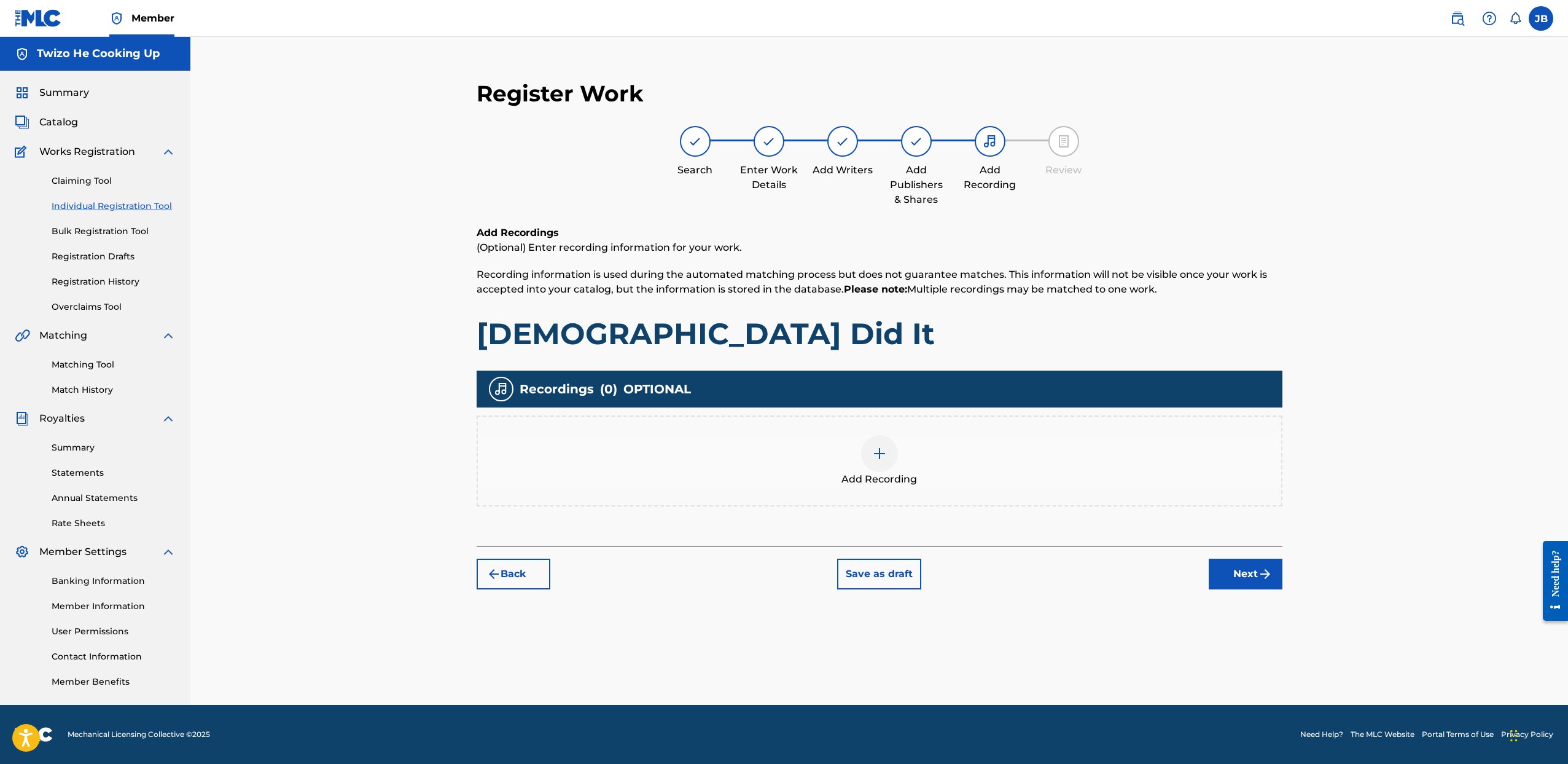
click at [1232, 568] on button "Next" at bounding box center [1246, 574] width 74 height 31
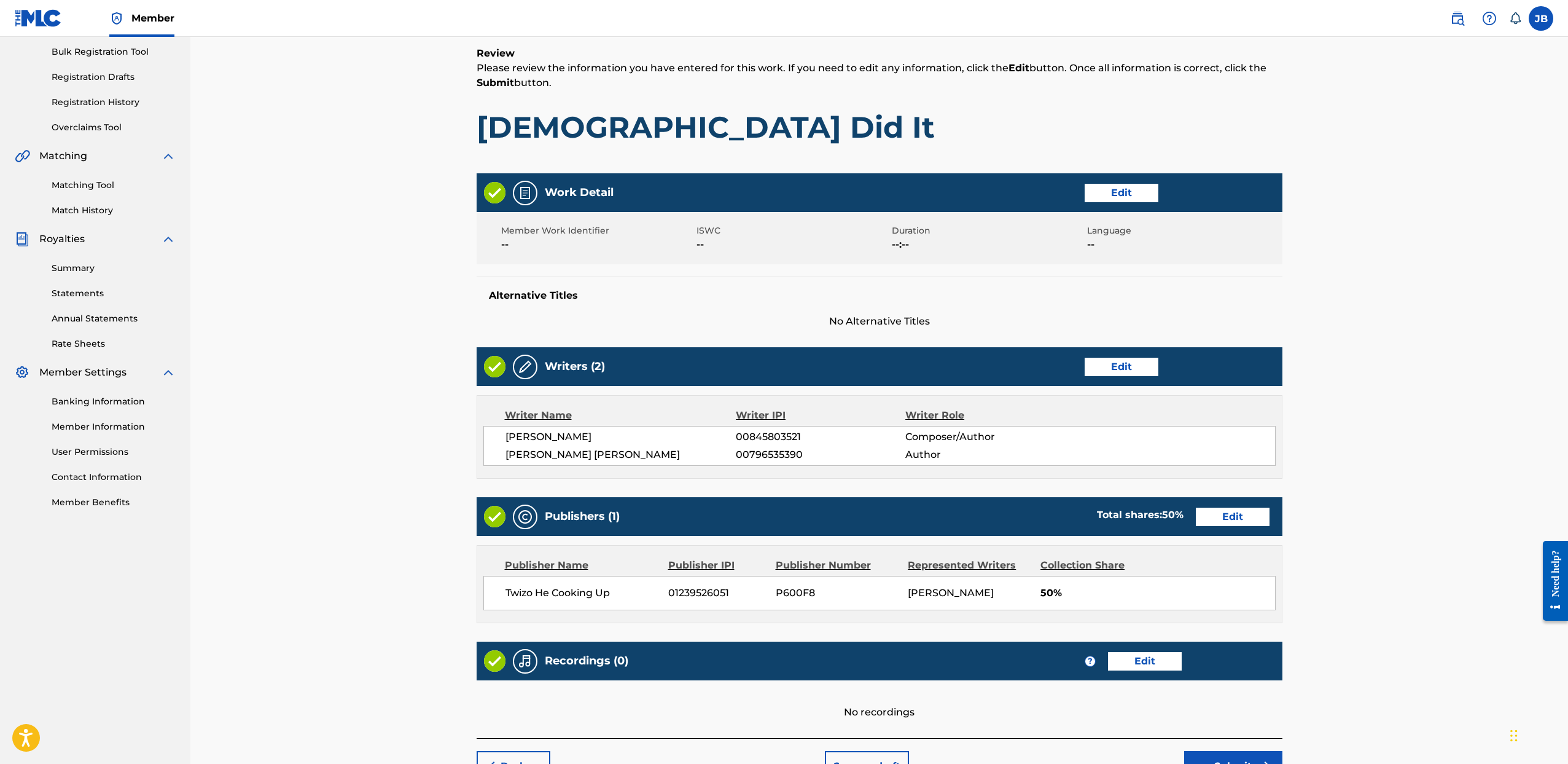
scroll to position [268, 0]
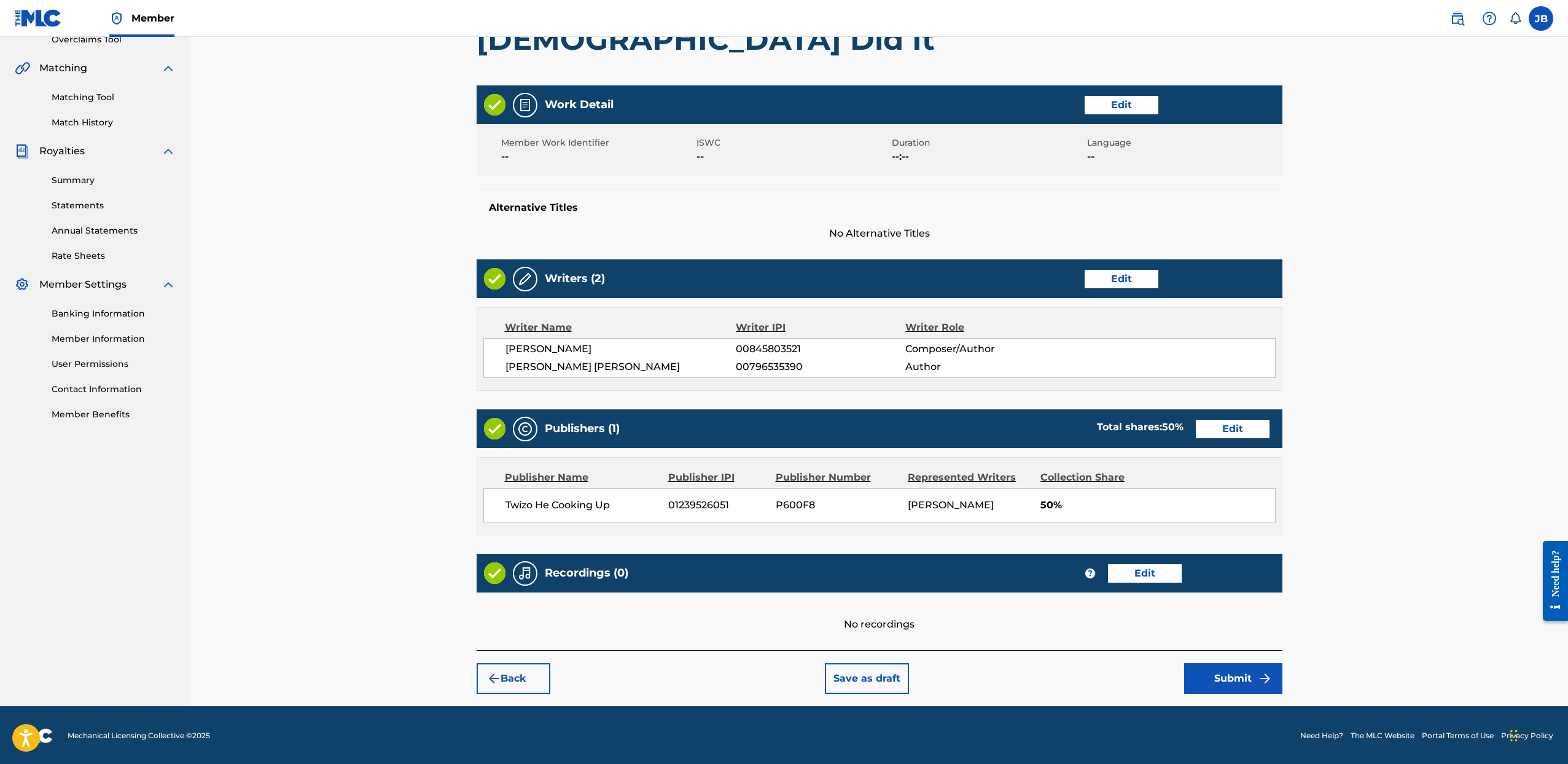
click at [1213, 673] on button "Submit" at bounding box center [1233, 678] width 98 height 31
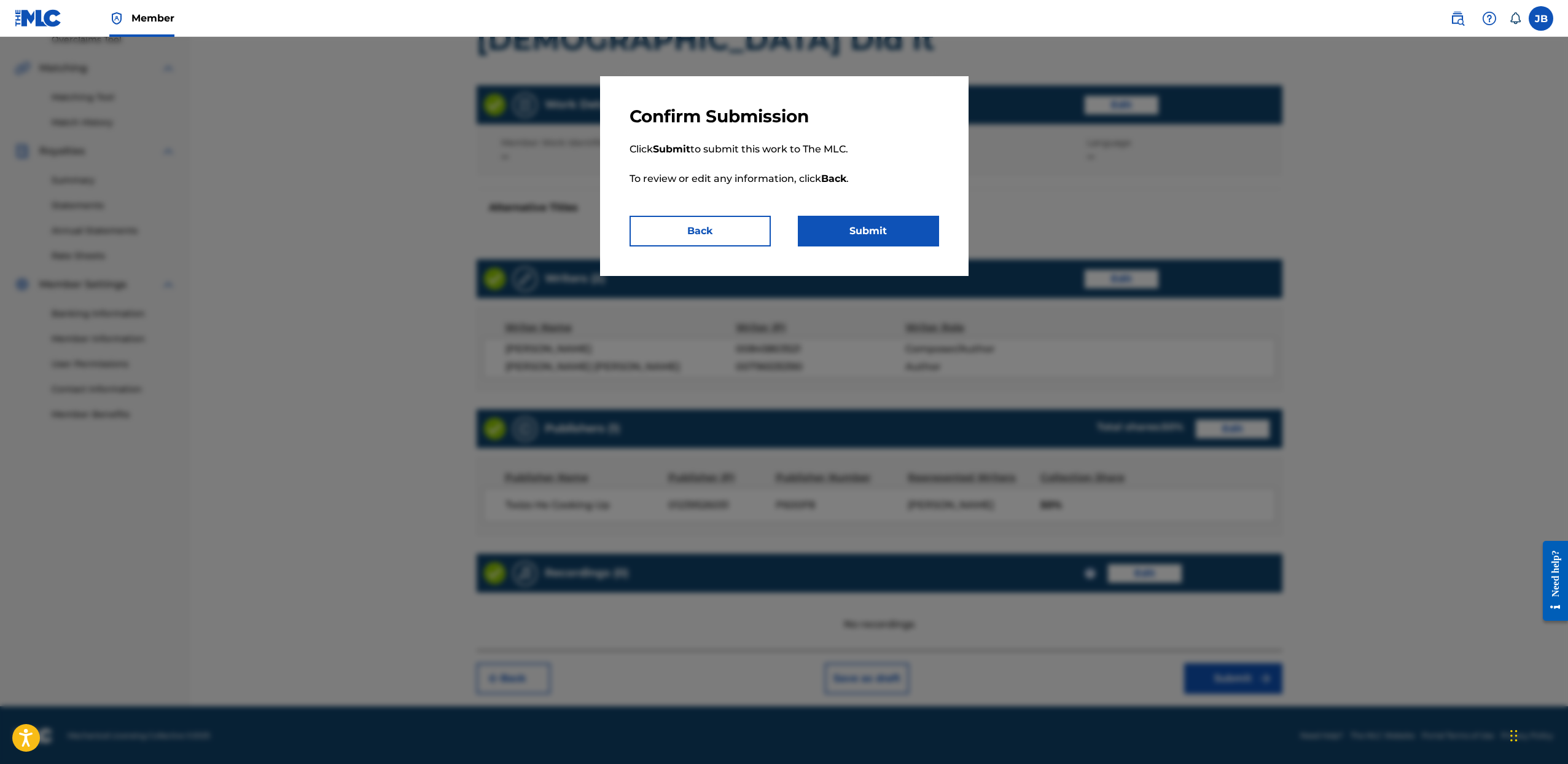
click at [856, 224] on button "Submit" at bounding box center [868, 232] width 141 height 31
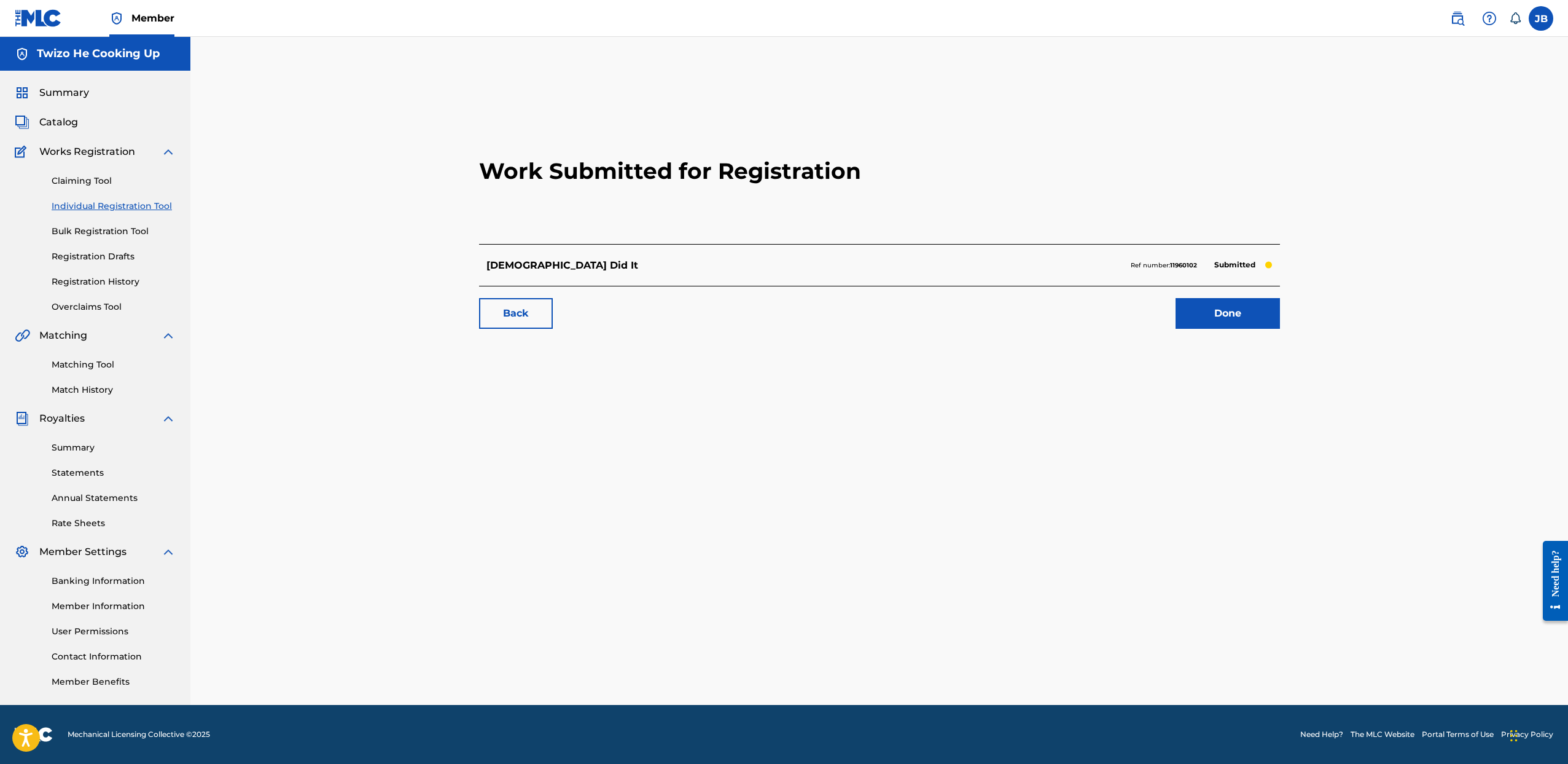
click at [1223, 315] on link "Done" at bounding box center [1228, 313] width 104 height 31
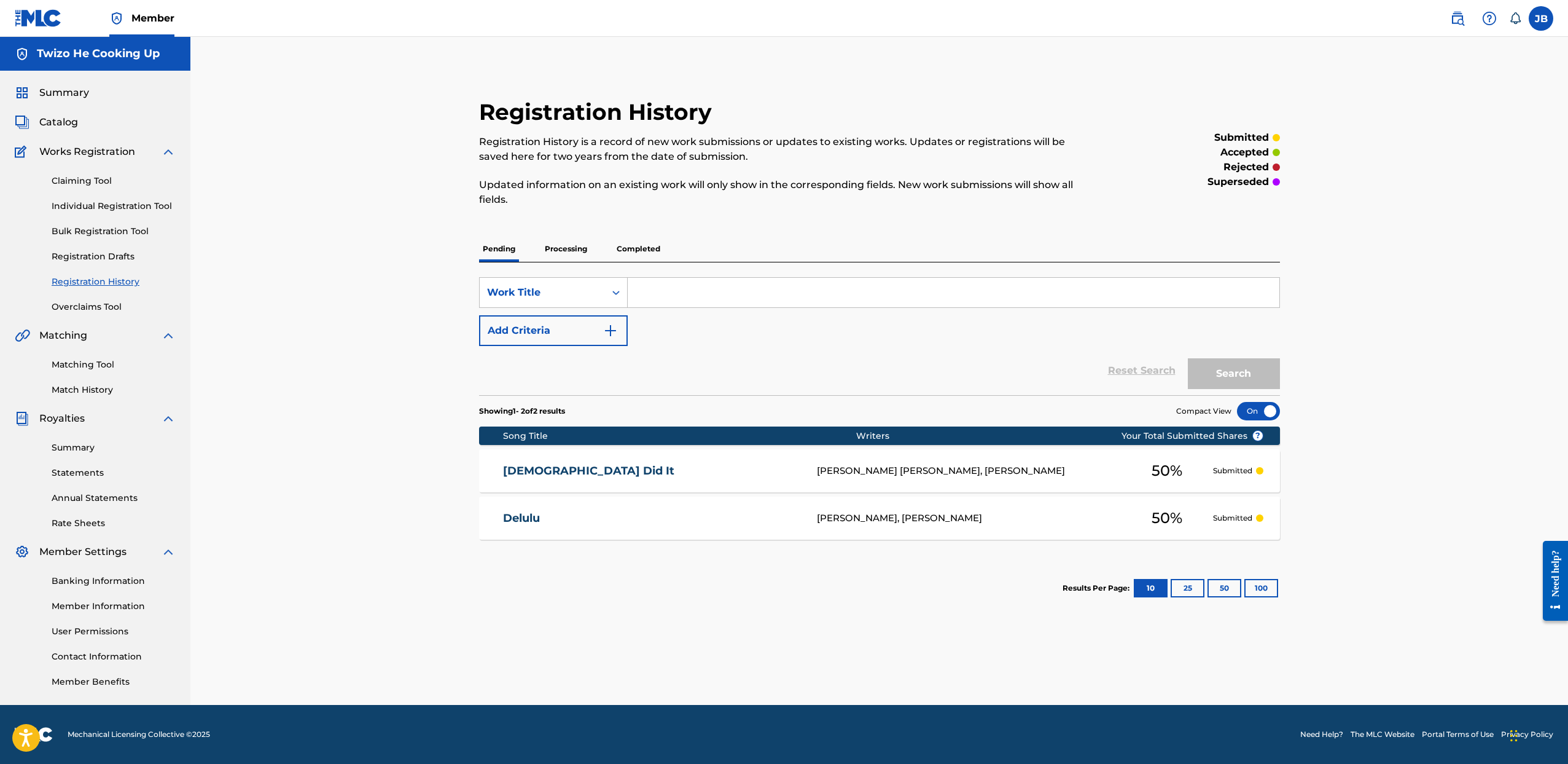
click at [662, 286] on input "Search Form" at bounding box center [953, 292] width 652 height 29
type input "Blessed"
click at [1218, 379] on button "Search" at bounding box center [1233, 374] width 92 height 31
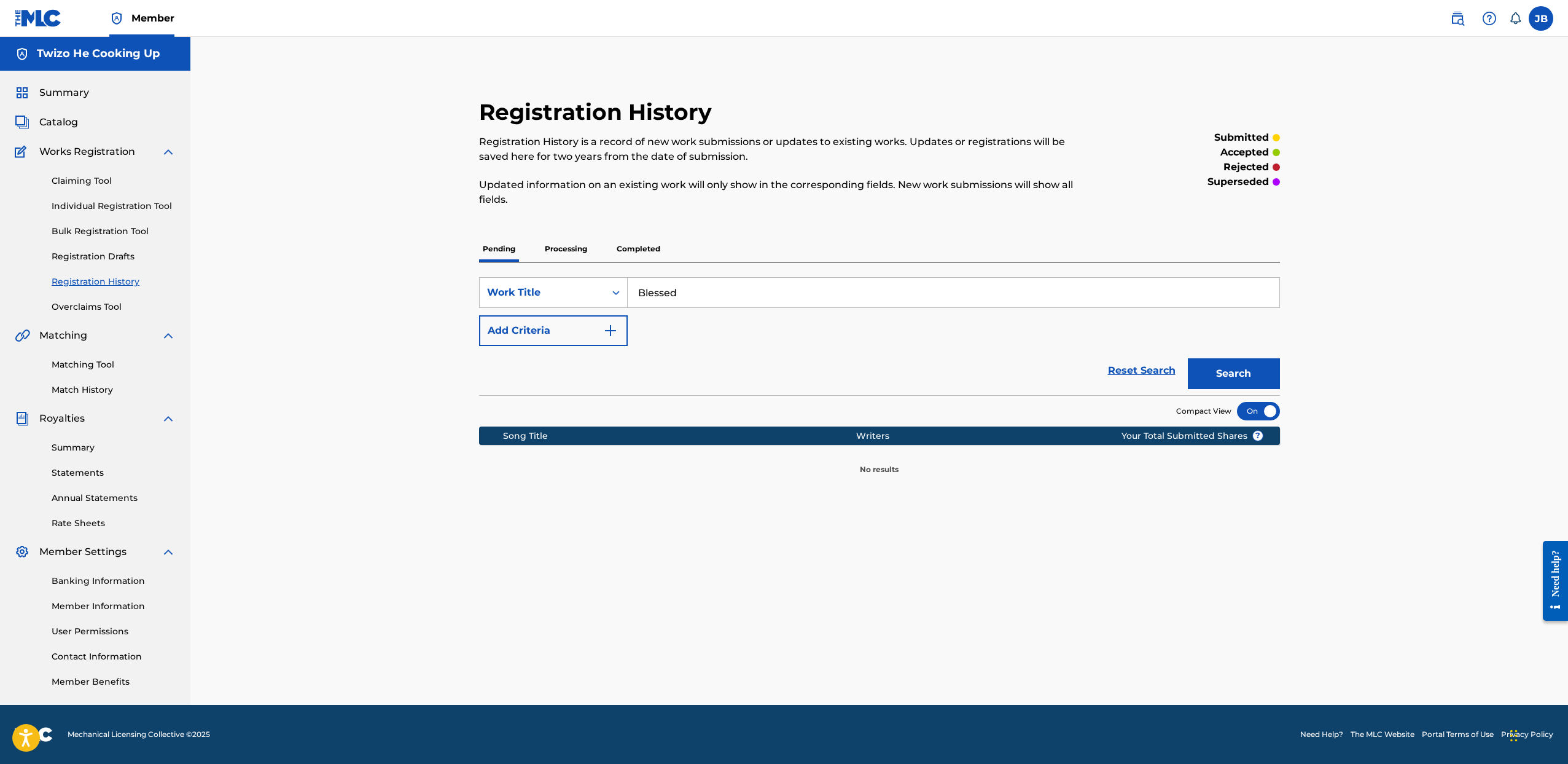
drag, startPoint x: 667, startPoint y: 287, endPoint x: 138, endPoint y: 229, distance: 532.2
click at [156, 229] on main "Twizo He Cooking Up Summary Catalog Works Registration Claiming Tool Individual…" at bounding box center [784, 371] width 1568 height 668
drag, startPoint x: 79, startPoint y: 129, endPoint x: 59, endPoint y: 117, distance: 23.3
click at [79, 129] on div "Summary Catalog Works Registration Claiming Tool Individual Registration Tool B…" at bounding box center [95, 387] width 191 height 633
click at [59, 118] on span "Catalog" at bounding box center [58, 122] width 39 height 15
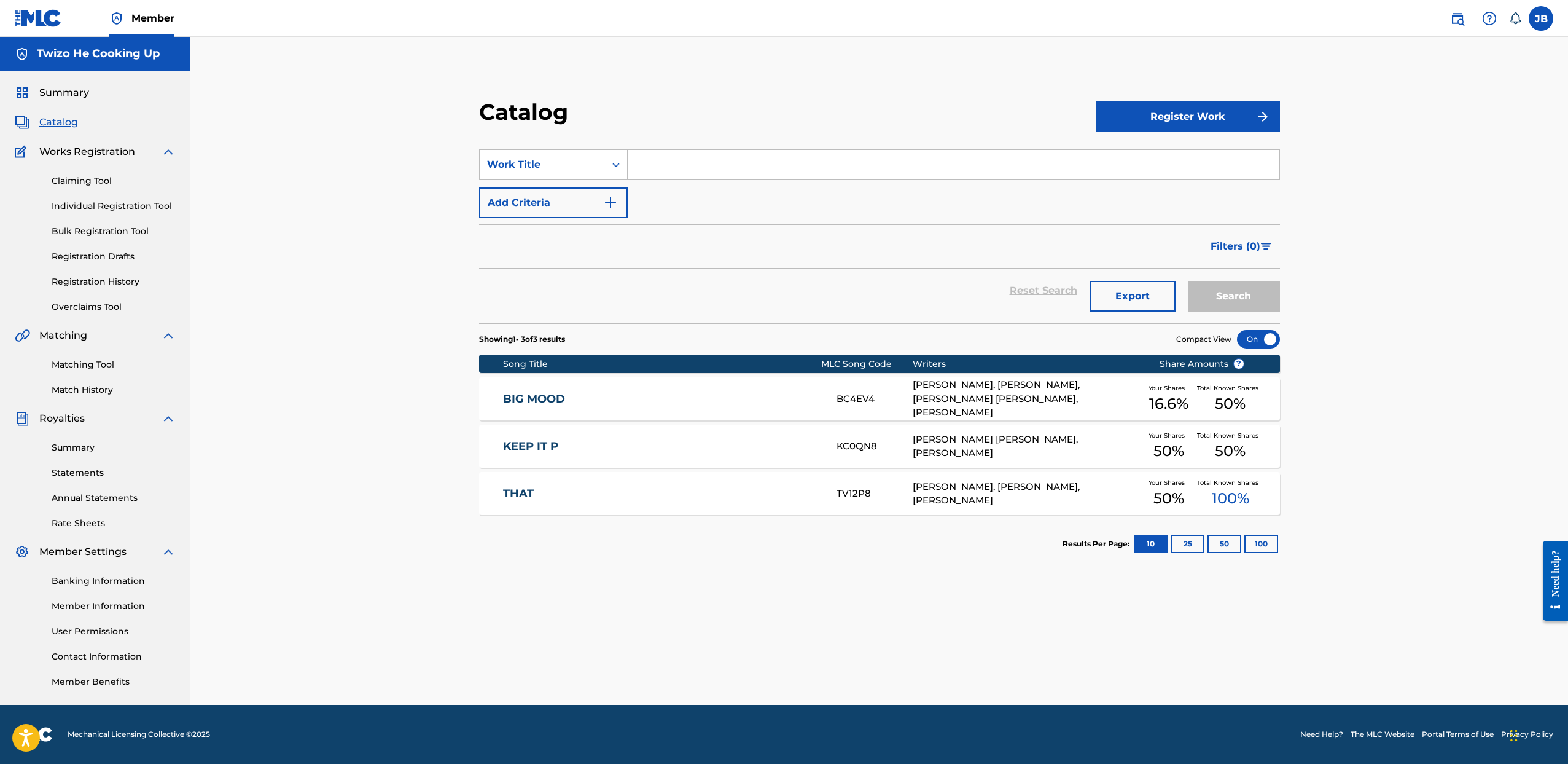
click at [1196, 120] on button "Register Work" at bounding box center [1188, 117] width 184 height 31
click at [1178, 153] on link "Individual" at bounding box center [1188, 157] width 184 height 29
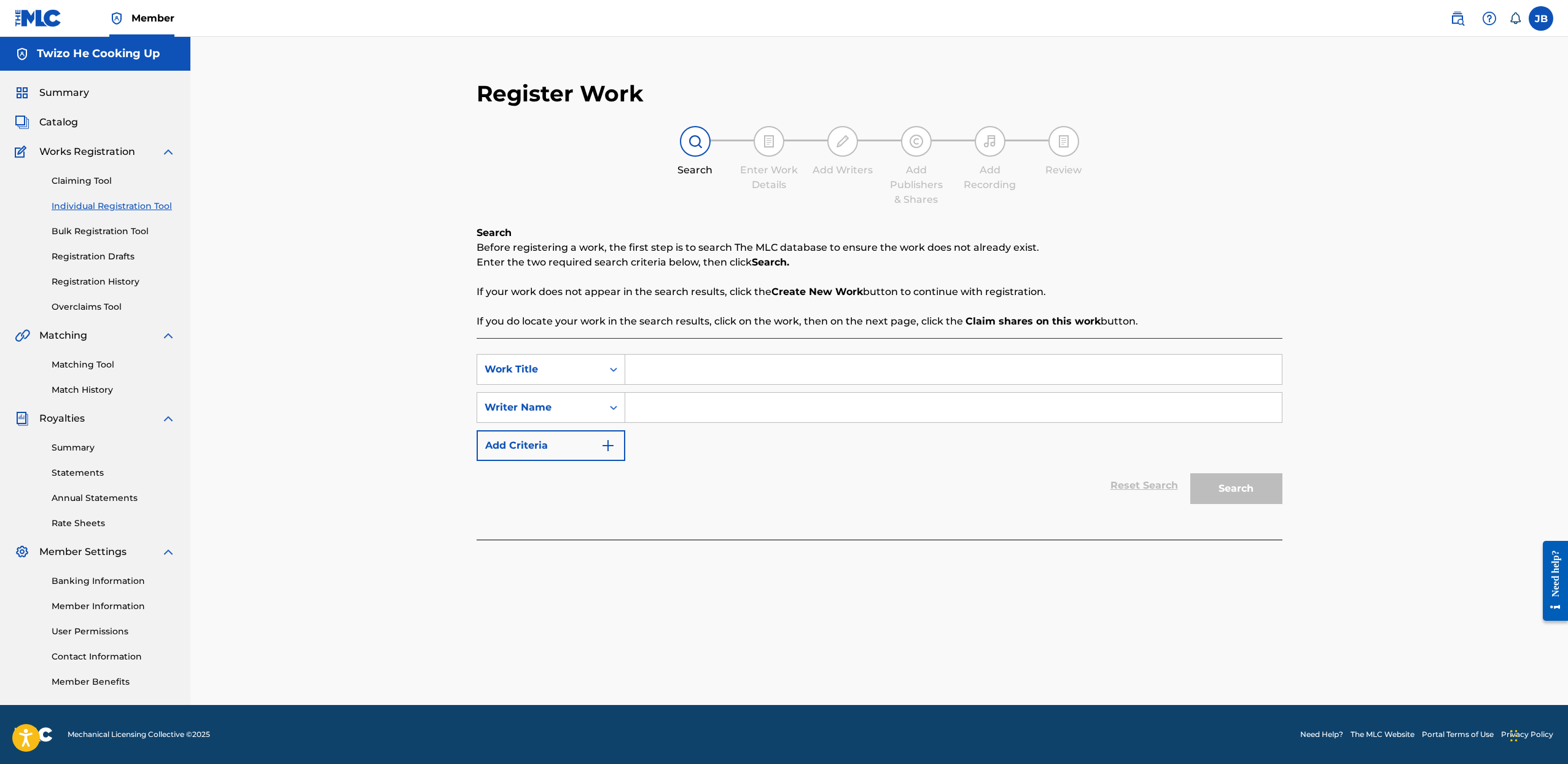
click at [659, 375] on input "Search Form" at bounding box center [953, 369] width 657 height 29
type input "Blessed"
click at [690, 424] on div "SearchWithCriteria5c150159-0ffa-49e6-ad48-ef580e03acf5 Work Title Blessed Searc…" at bounding box center [879, 408] width 806 height 107
click at [692, 401] on input "Search Form" at bounding box center [953, 408] width 657 height 29
type input "Jeremy Brown"
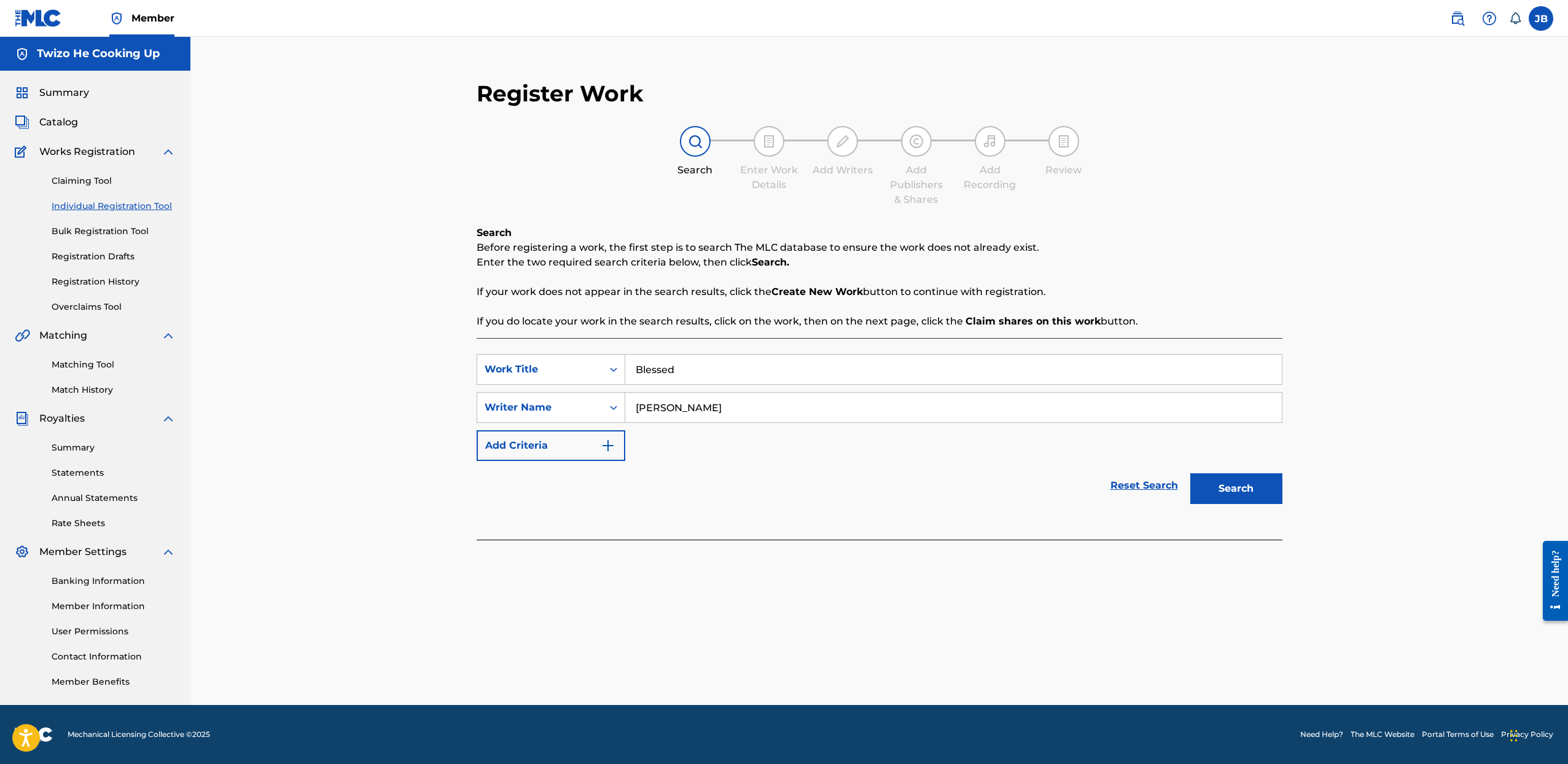
click at [1261, 480] on button "Search" at bounding box center [1236, 489] width 92 height 31
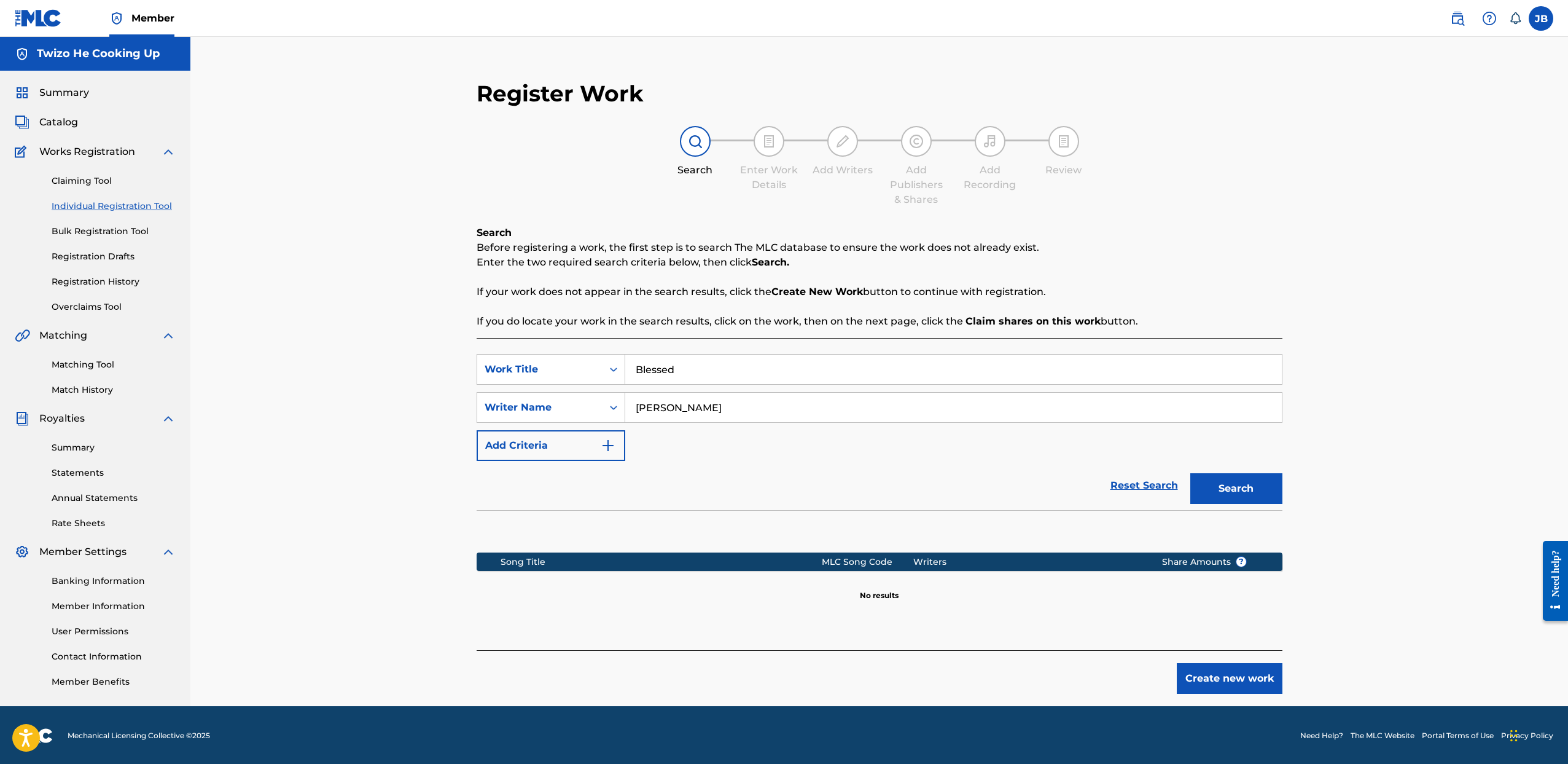
click at [1268, 672] on button "Create new work" at bounding box center [1229, 678] width 106 height 31
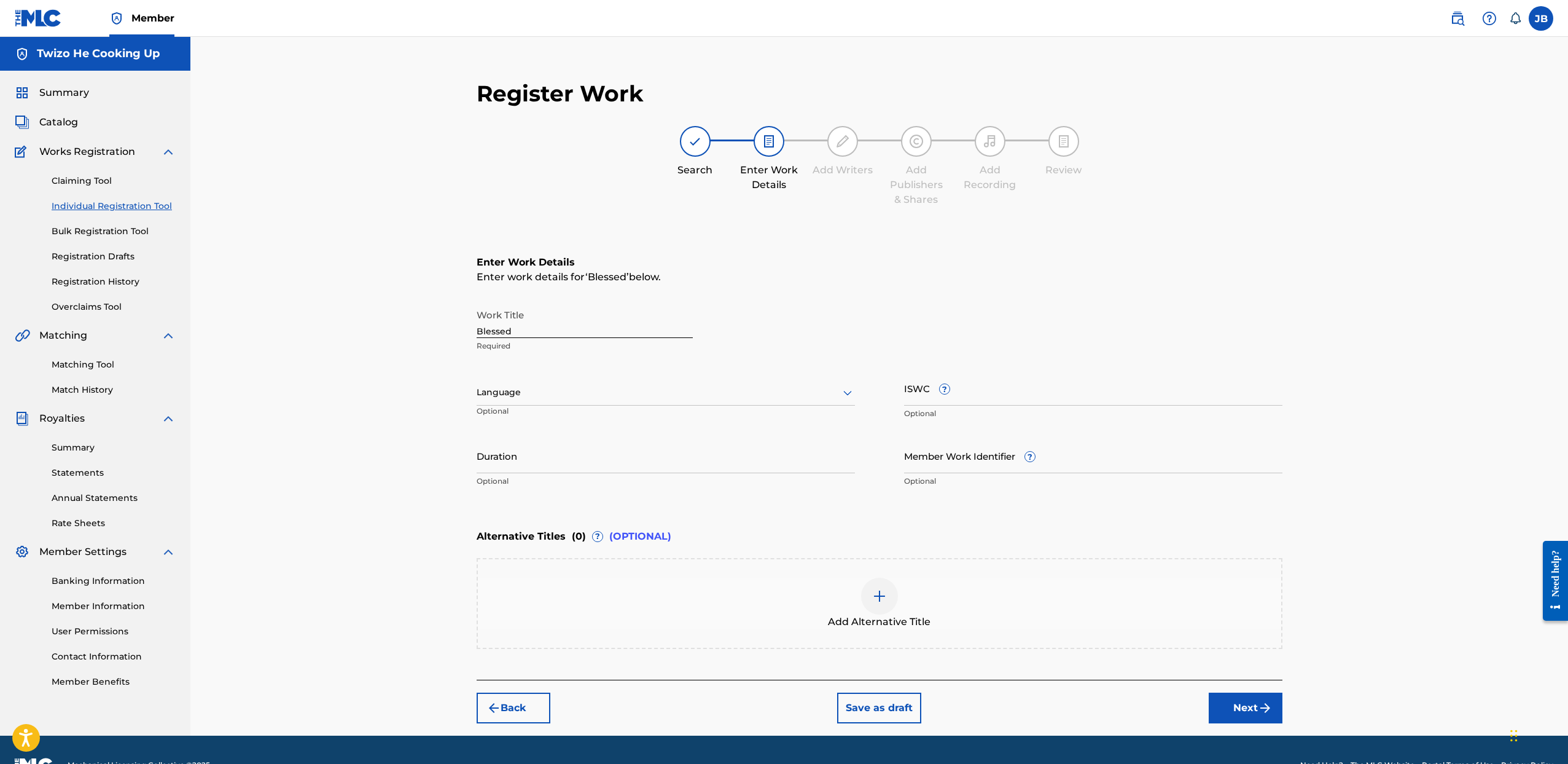
click at [1251, 704] on button "Next" at bounding box center [1246, 709] width 74 height 31
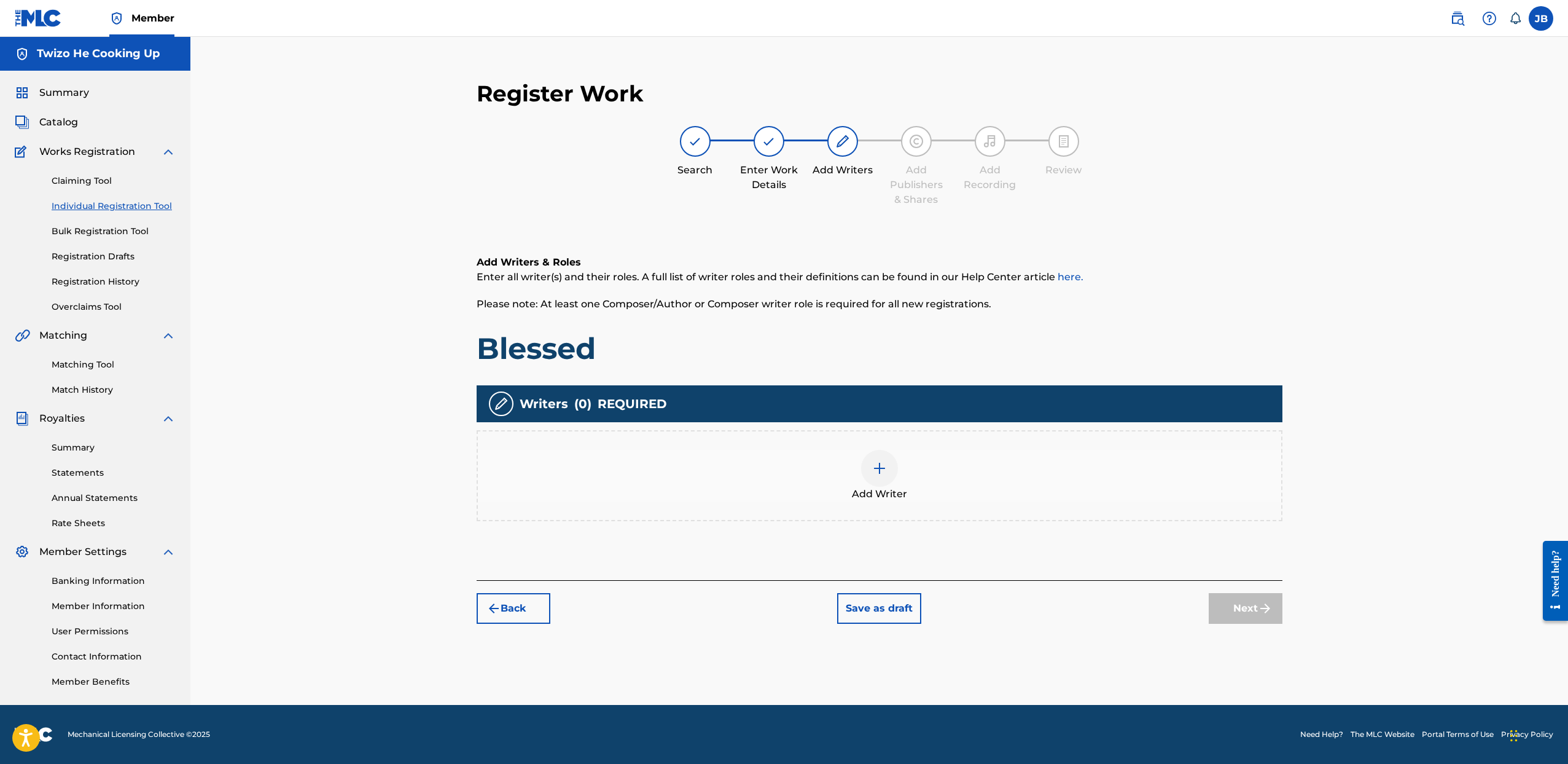
click at [882, 468] on img at bounding box center [879, 468] width 15 height 15
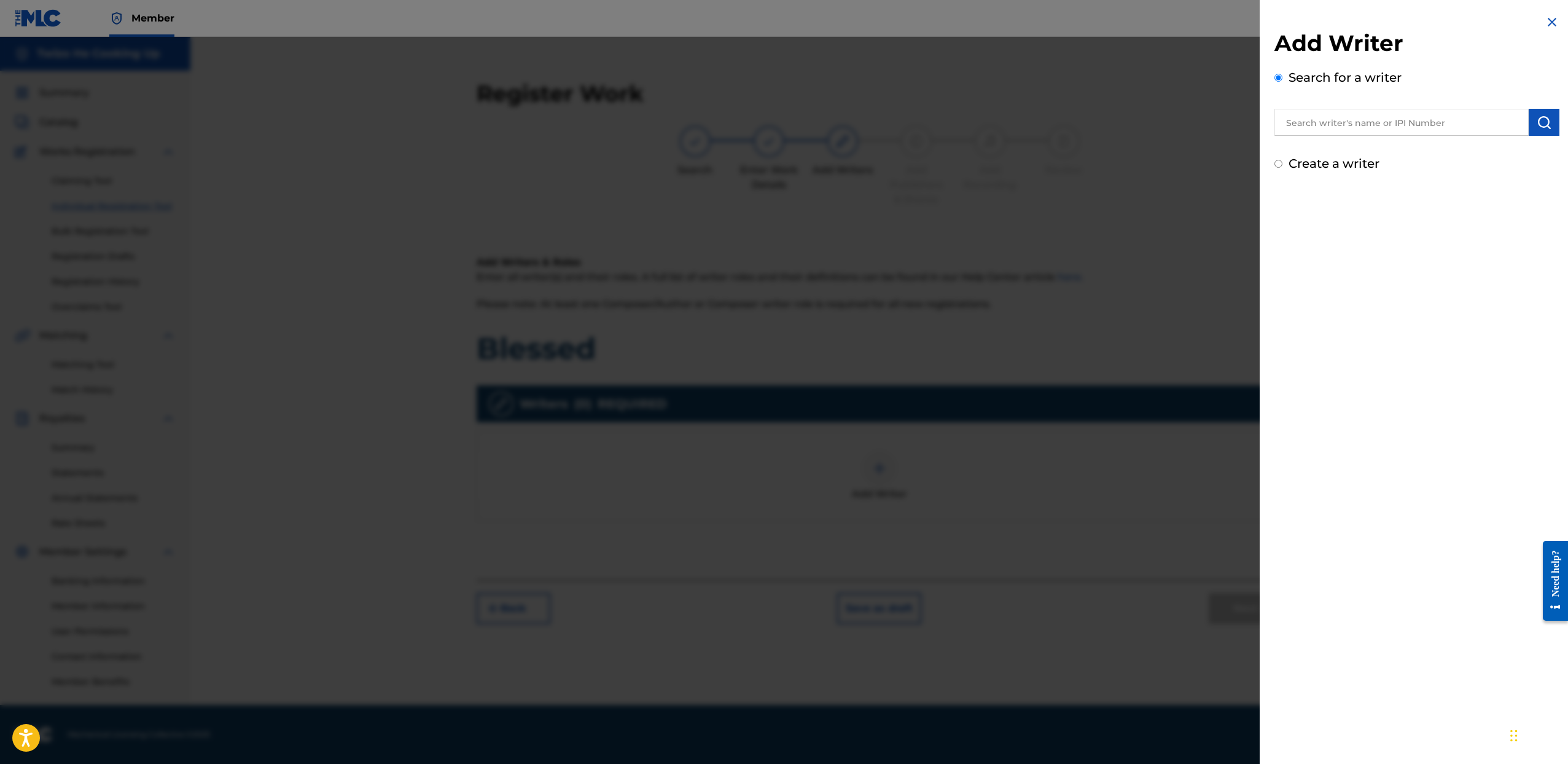
click at [1325, 124] on input "text" at bounding box center [1401, 123] width 254 height 27
type input "Jeremy Brown"
click at [1543, 118] on img "submit" at bounding box center [1544, 122] width 15 height 15
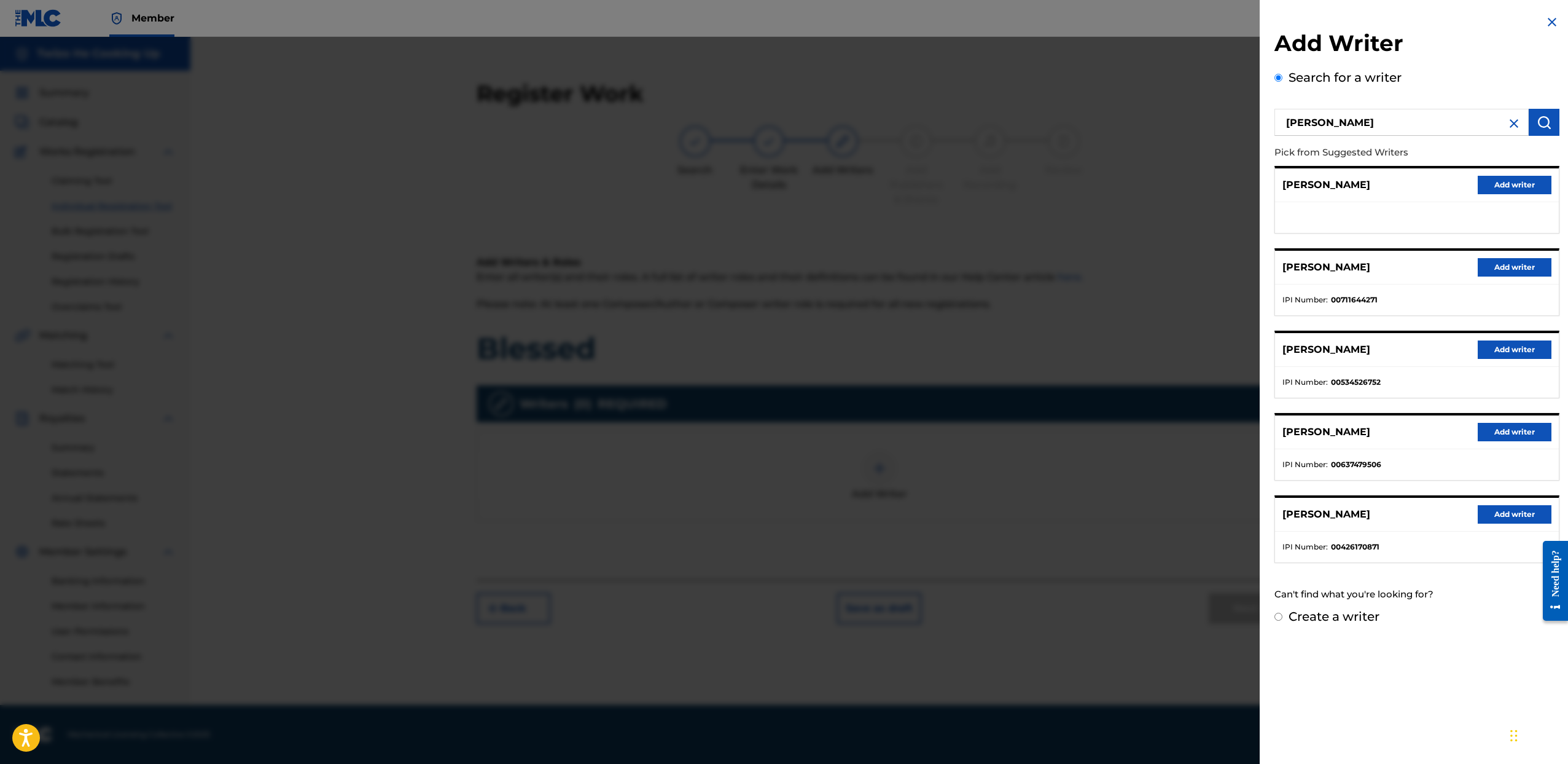
click at [1281, 613] on input "Create a writer" at bounding box center [1278, 617] width 8 height 8
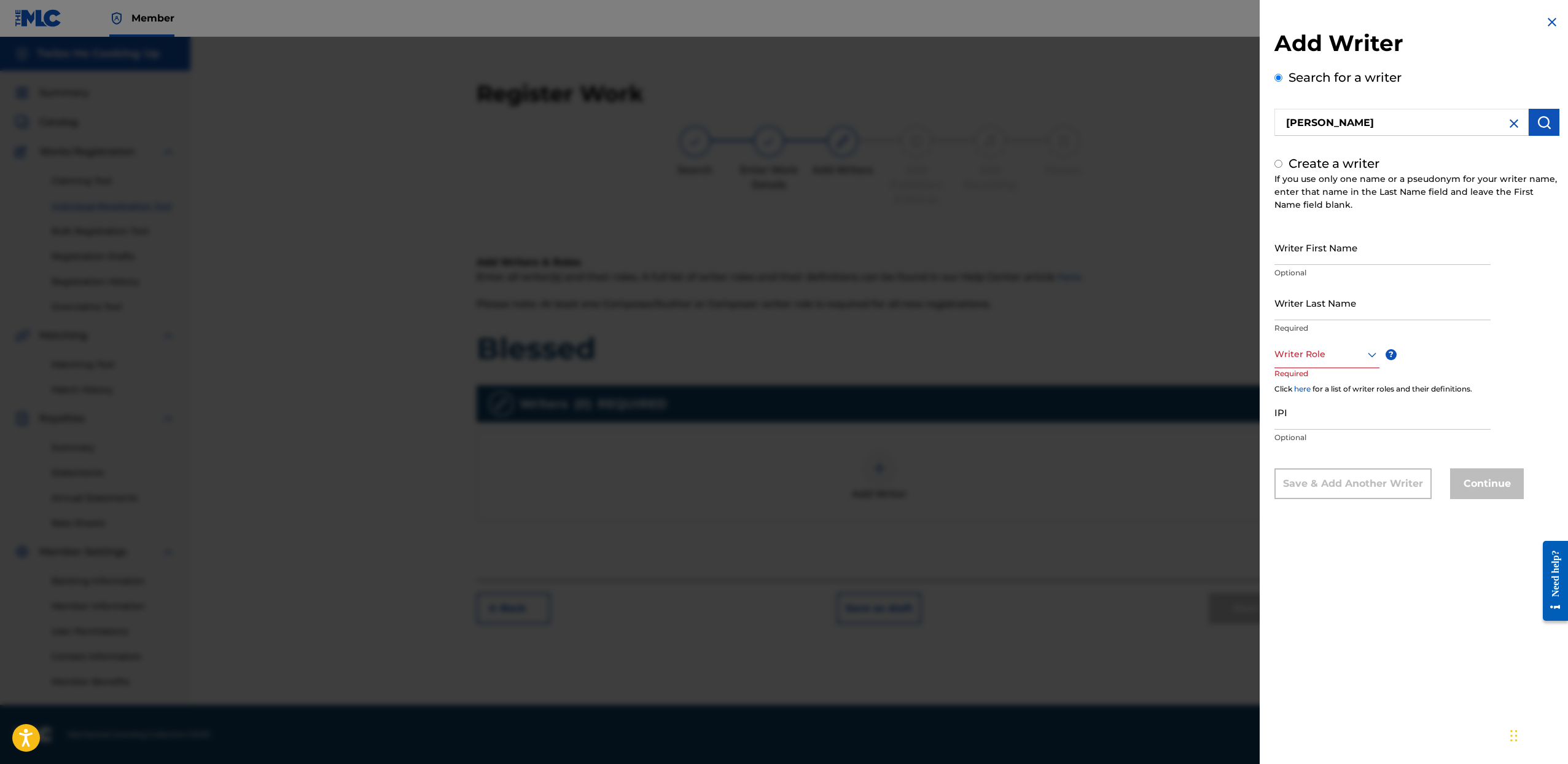
radio input "false"
radio input "true"
click at [1296, 312] on input "Writer Last Name" at bounding box center [1382, 303] width 216 height 35
click at [1307, 257] on input "Writer First Name" at bounding box center [1382, 247] width 216 height 35
type input "[PERSON_NAME]"
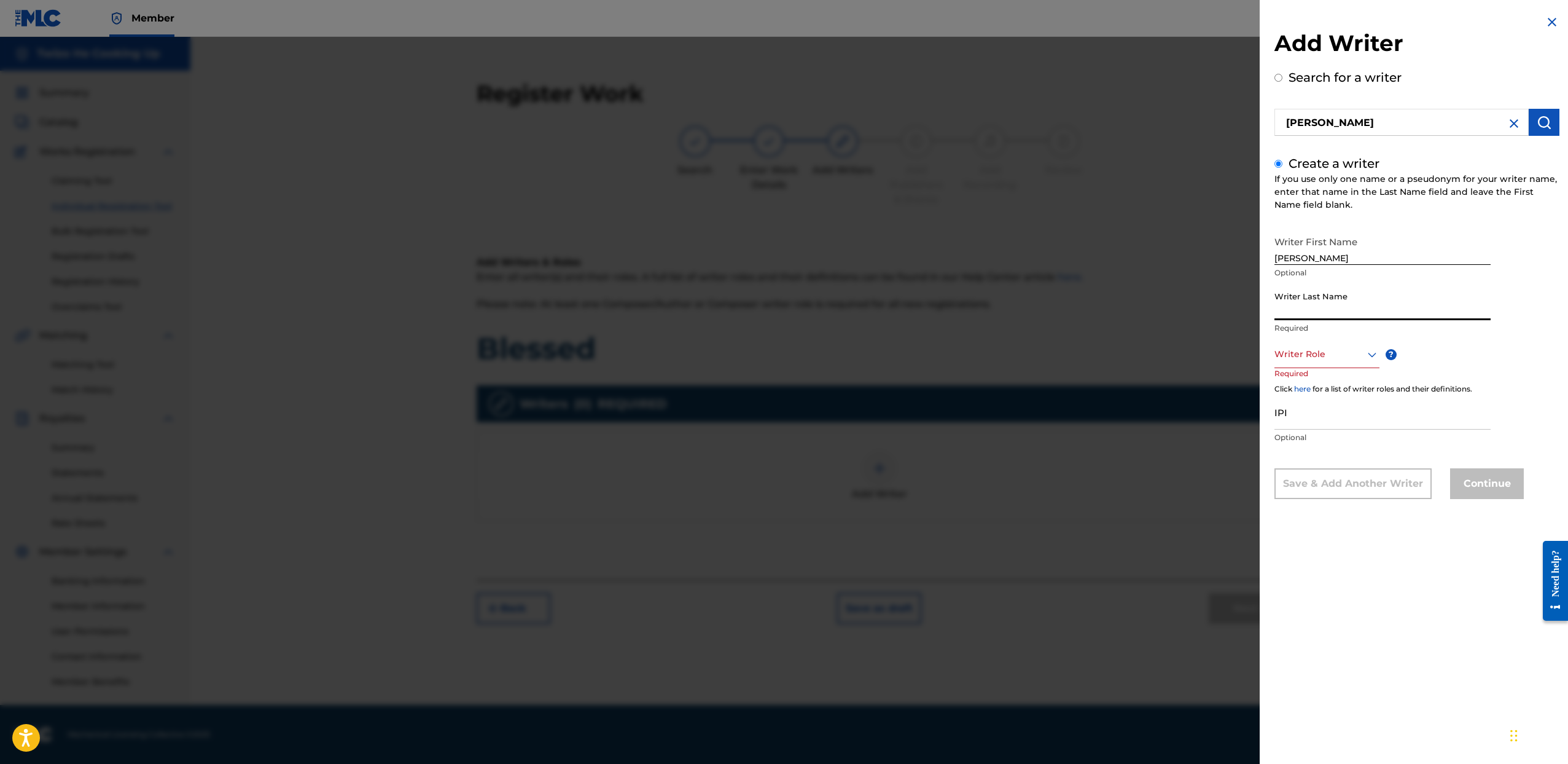
click at [1321, 293] on input "Writer Last Name" at bounding box center [1382, 303] width 216 height 35
type input "Brown"
click at [1358, 357] on div at bounding box center [1327, 354] width 105 height 16
click at [1347, 375] on div "Composer/Author" at bounding box center [1327, 382] width 104 height 27
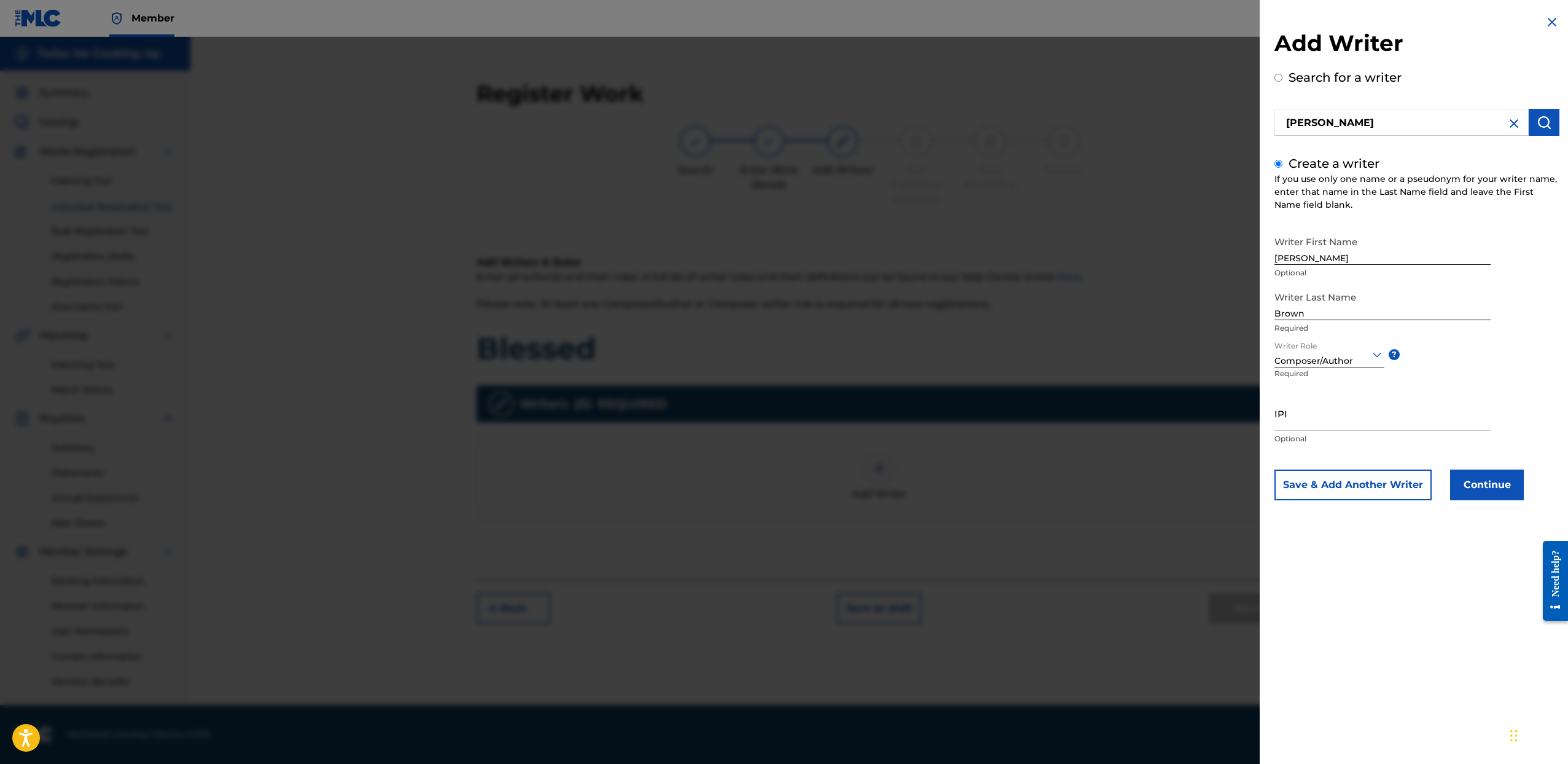
click at [1325, 413] on input "IPI" at bounding box center [1382, 414] width 216 height 35
paste input "00845803521"
type input "00845803521"
click at [1486, 494] on button "Continue" at bounding box center [1487, 485] width 74 height 31
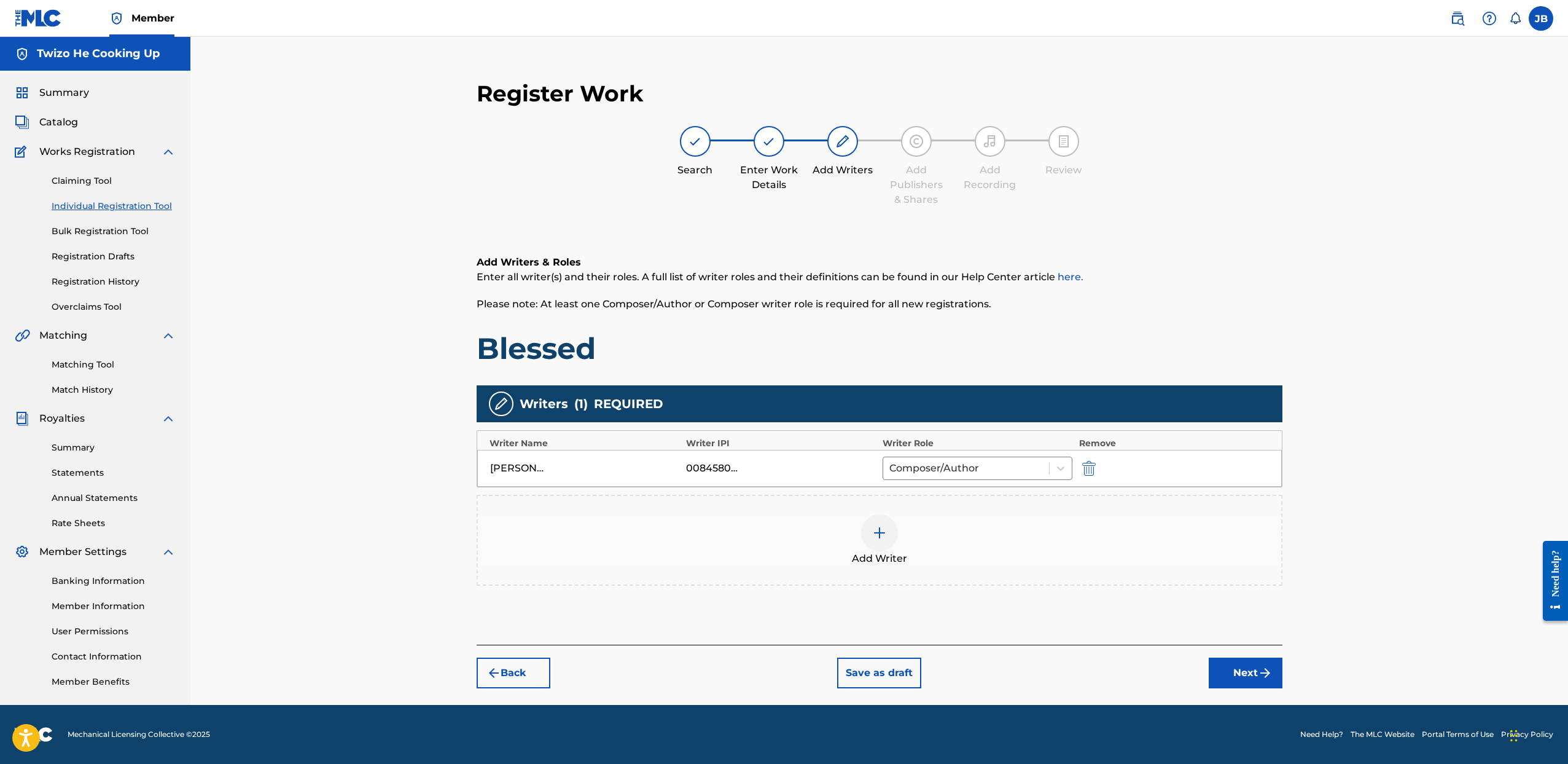
click at [885, 545] on div at bounding box center [879, 533] width 37 height 37
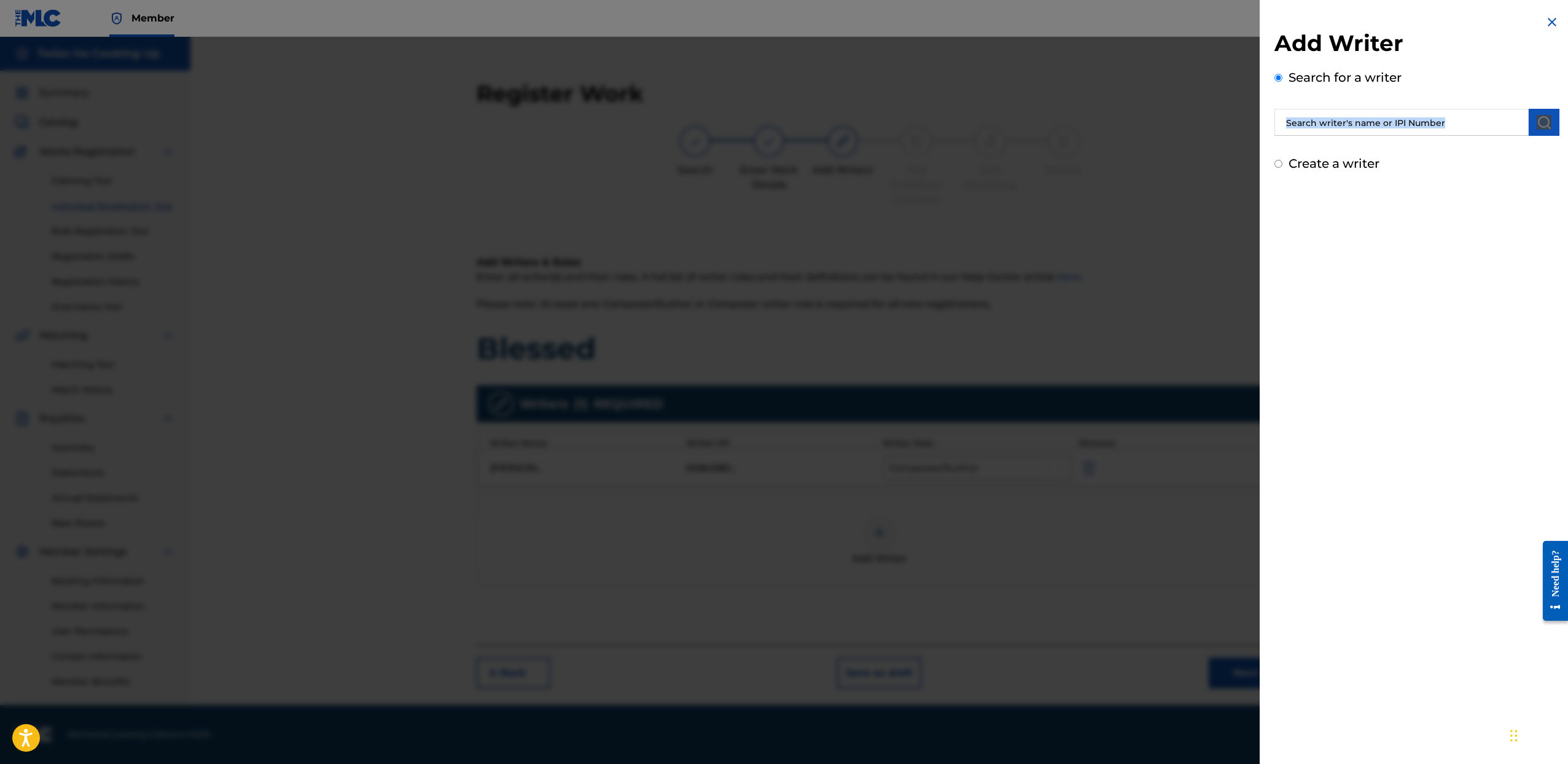
click at [1334, 135] on div "Add Writer Search for a writer Create a writer" at bounding box center [1416, 100] width 285 height 143
click at [1286, 161] on div "Create a writer" at bounding box center [1416, 164] width 285 height 18
click at [1311, 131] on input "text" at bounding box center [1401, 123] width 254 height 27
type input "Briana Shanae Fields"
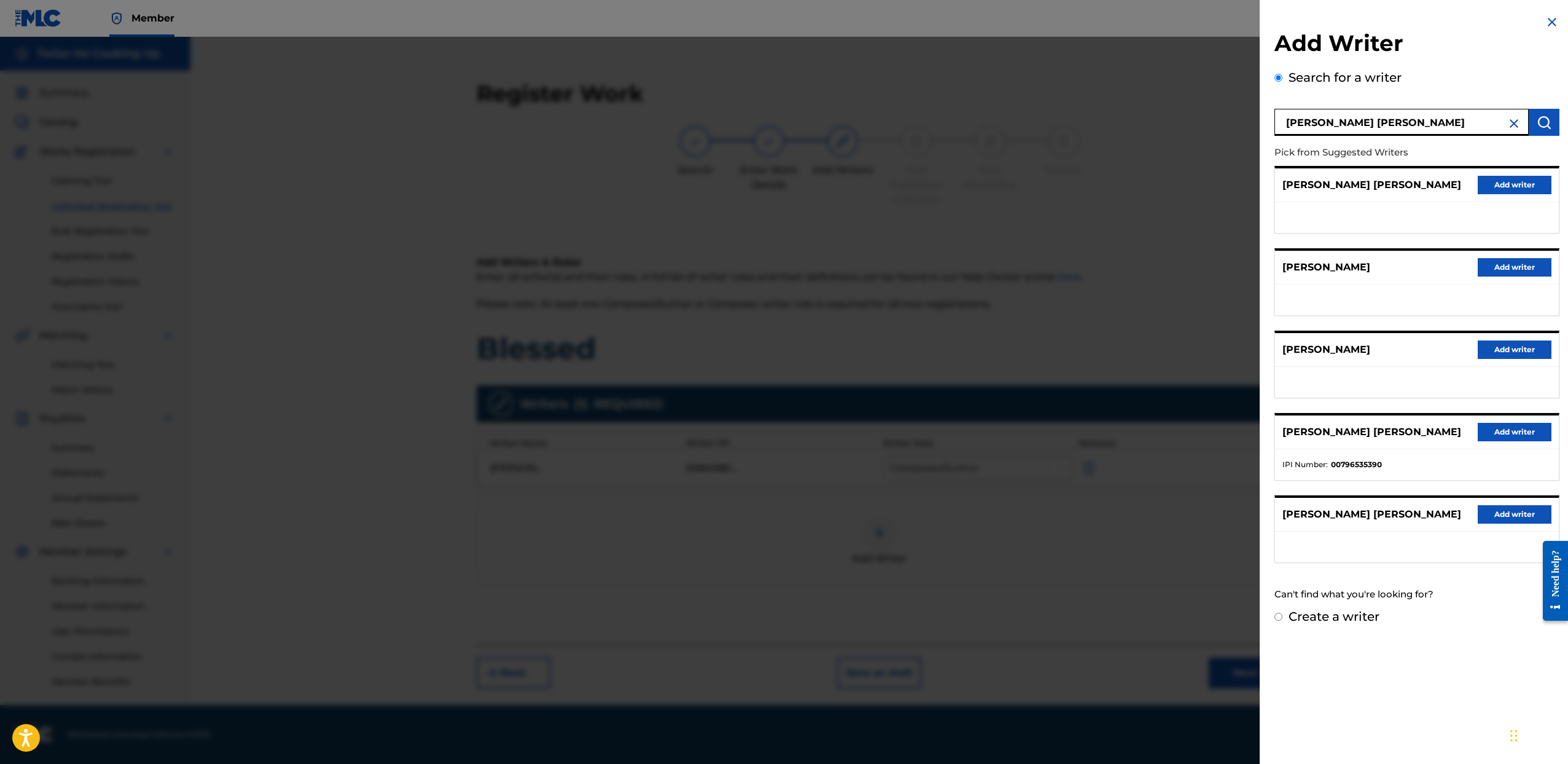
click at [1505, 438] on button "Add writer" at bounding box center [1515, 431] width 74 height 18
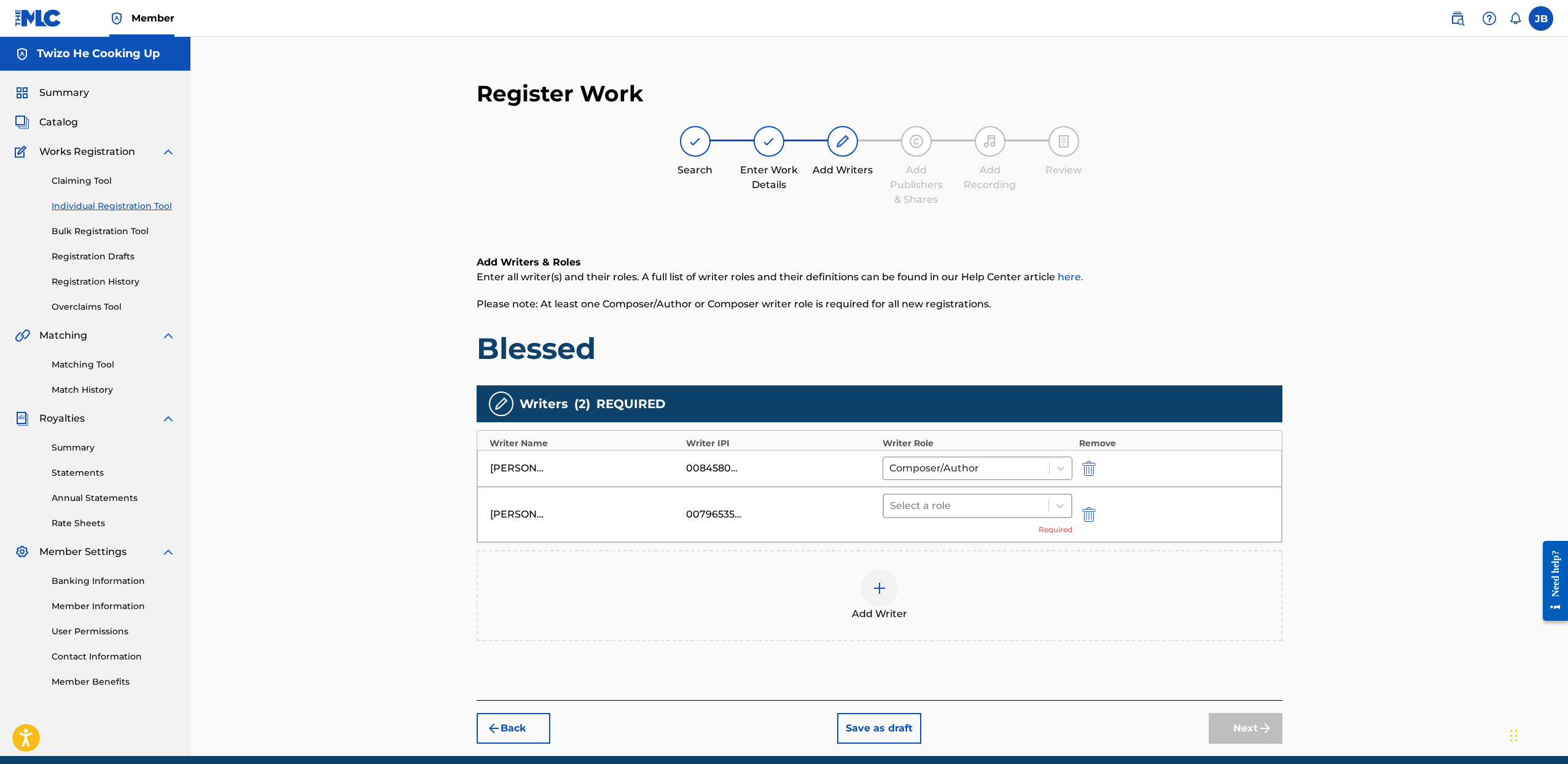
drag, startPoint x: 988, startPoint y: 507, endPoint x: 981, endPoint y: 507, distance: 7.0
click at [987, 507] on div at bounding box center [966, 506] width 153 height 18
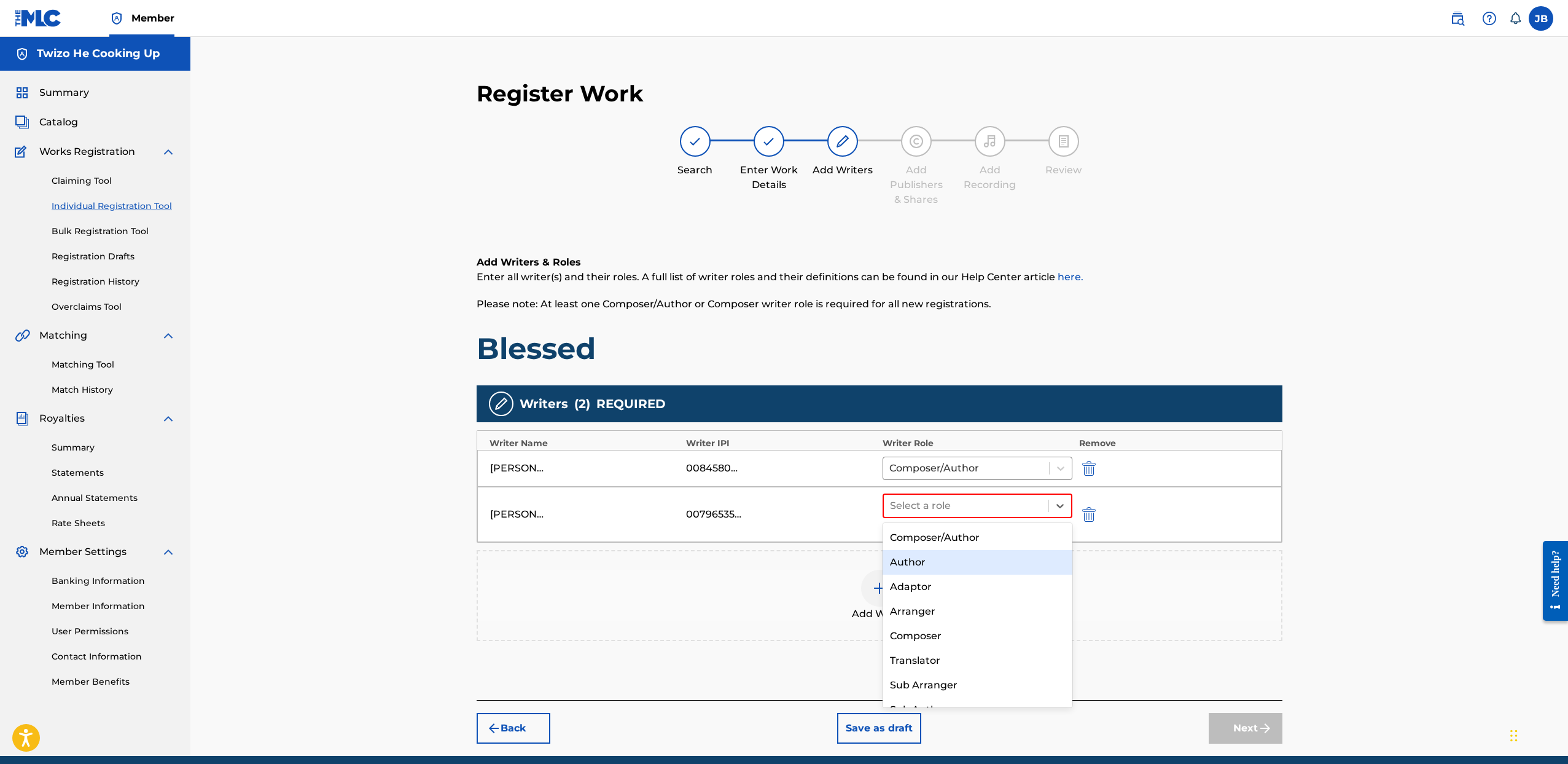
click at [933, 557] on div "Author" at bounding box center [978, 562] width 191 height 24
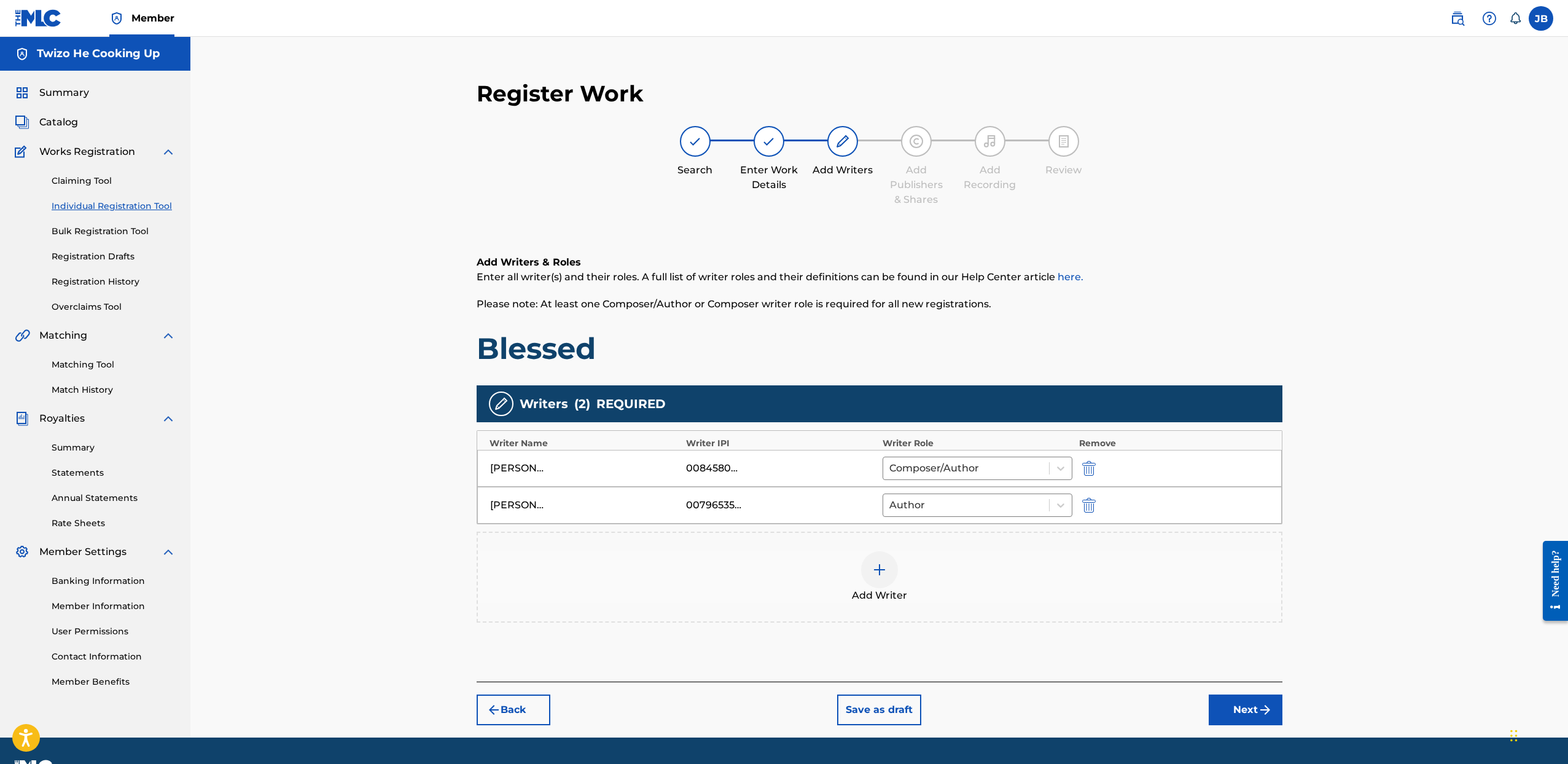
click at [1261, 711] on img "submit" at bounding box center [1265, 709] width 15 height 15
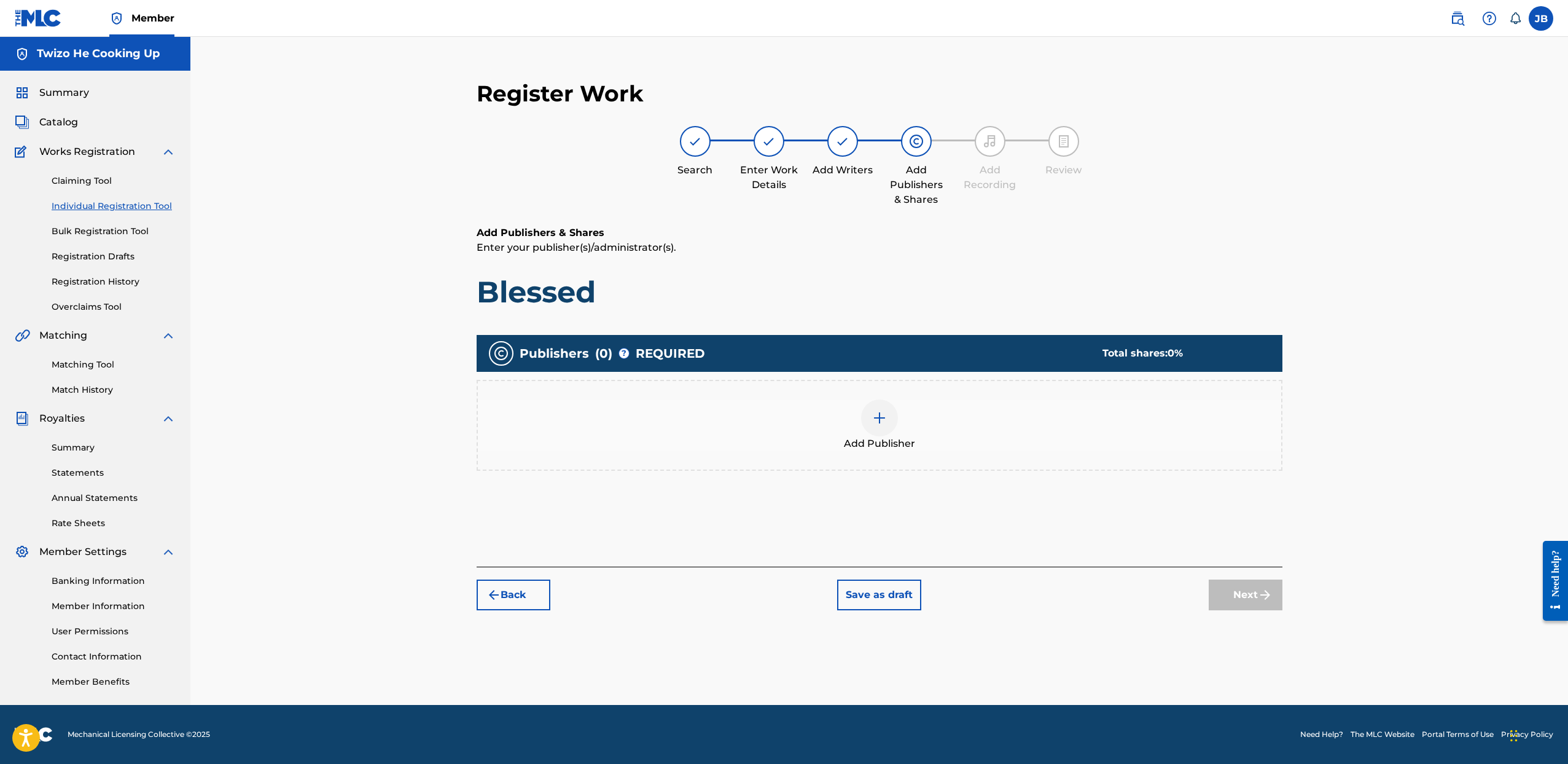
click at [876, 421] on img at bounding box center [879, 418] width 15 height 15
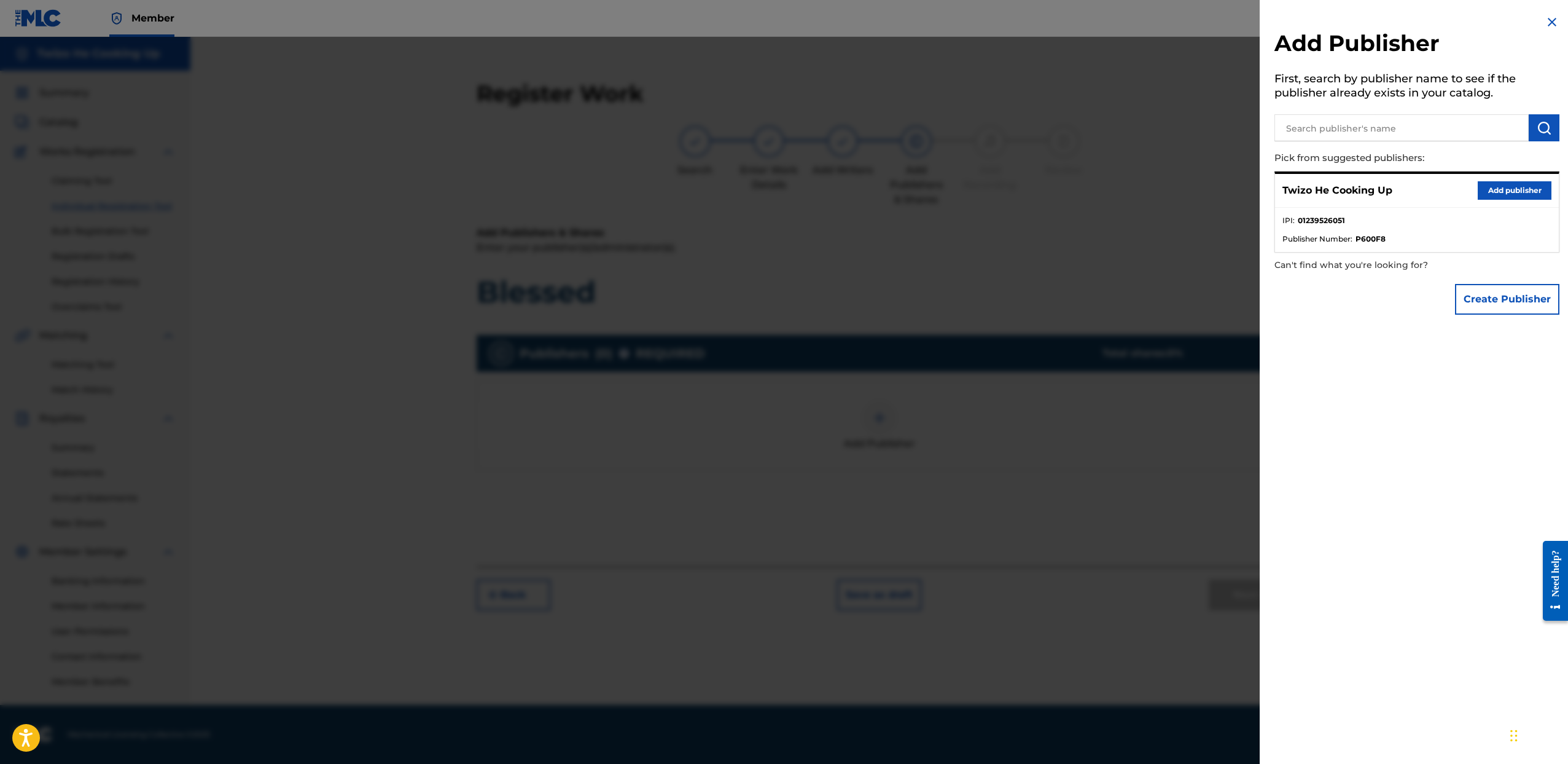
click at [1503, 190] on button "Add publisher" at bounding box center [1515, 190] width 74 height 18
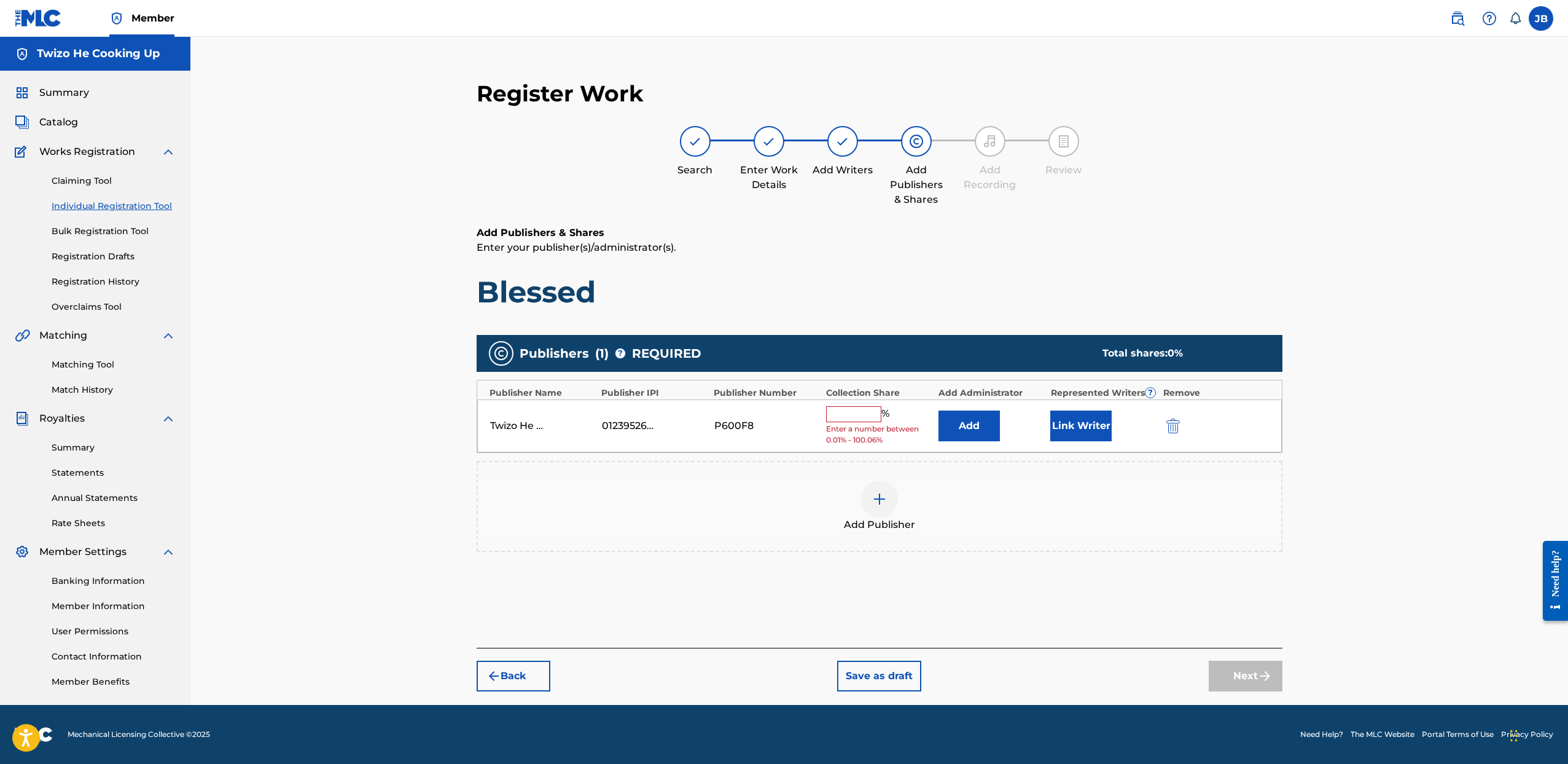
click at [860, 409] on input "text" at bounding box center [853, 414] width 55 height 16
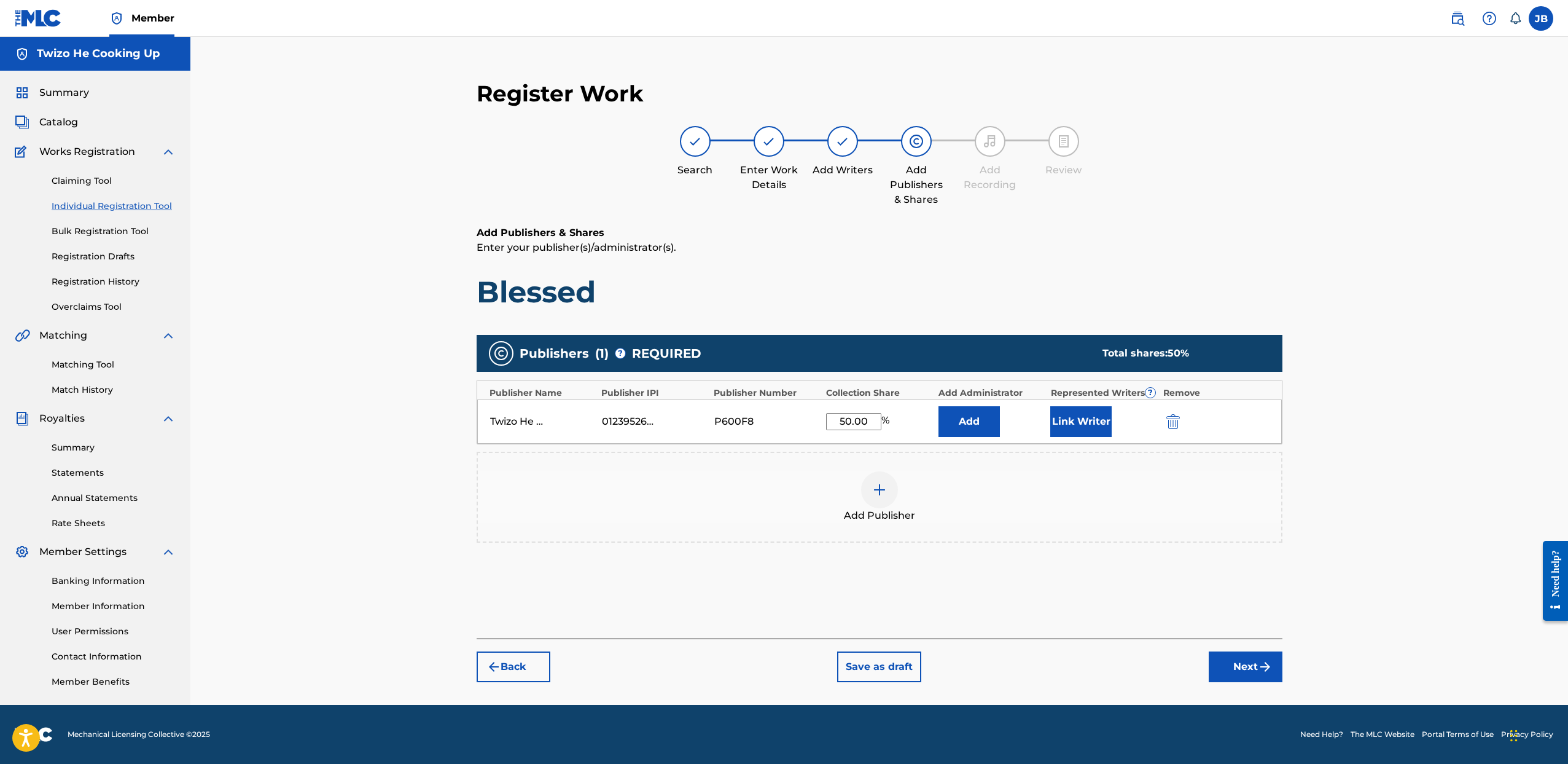
type input "50.00"
click at [1071, 416] on button "Link Writer" at bounding box center [1081, 421] width 61 height 31
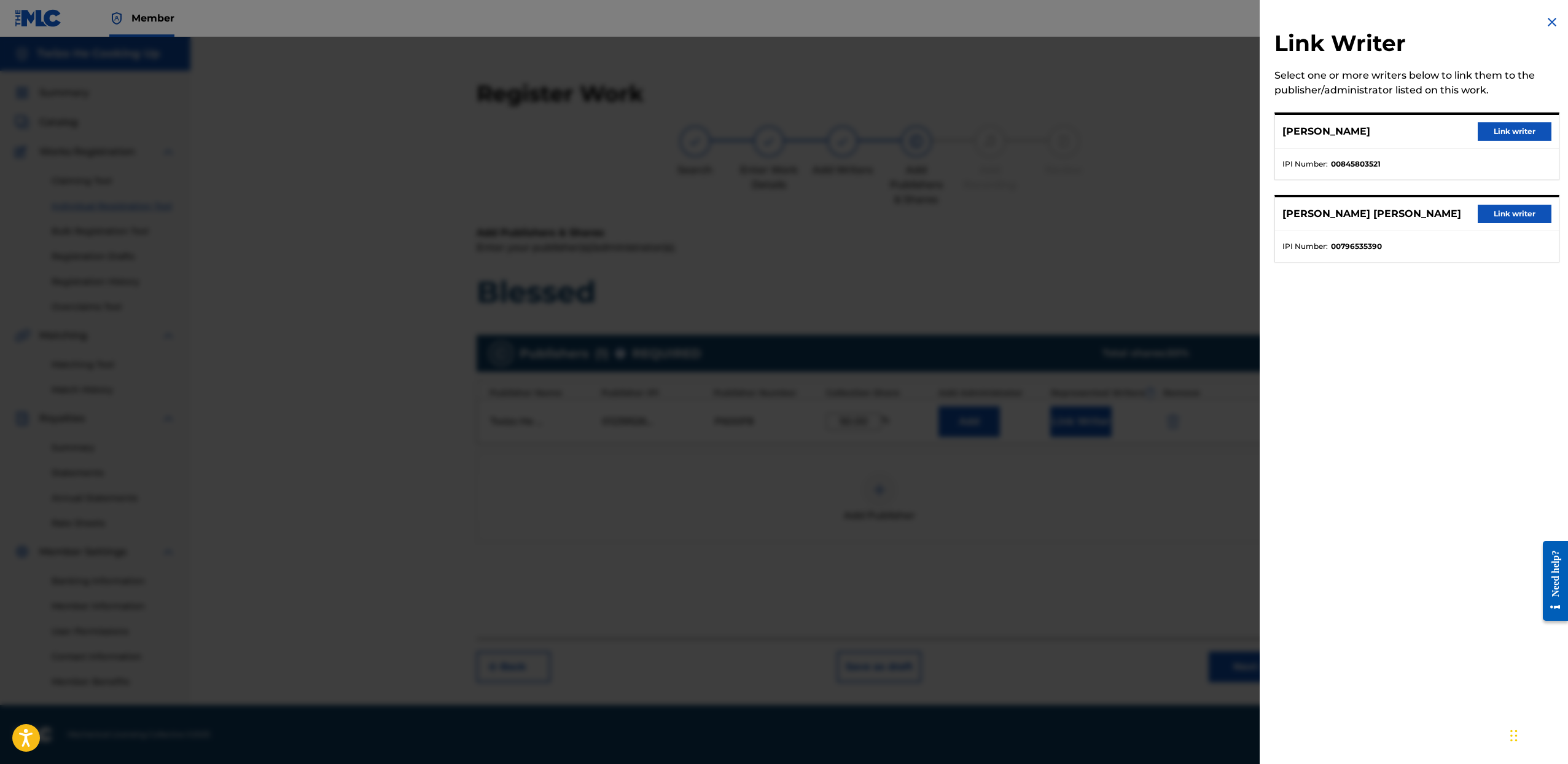
click at [1519, 133] on button "Link writer" at bounding box center [1515, 131] width 74 height 18
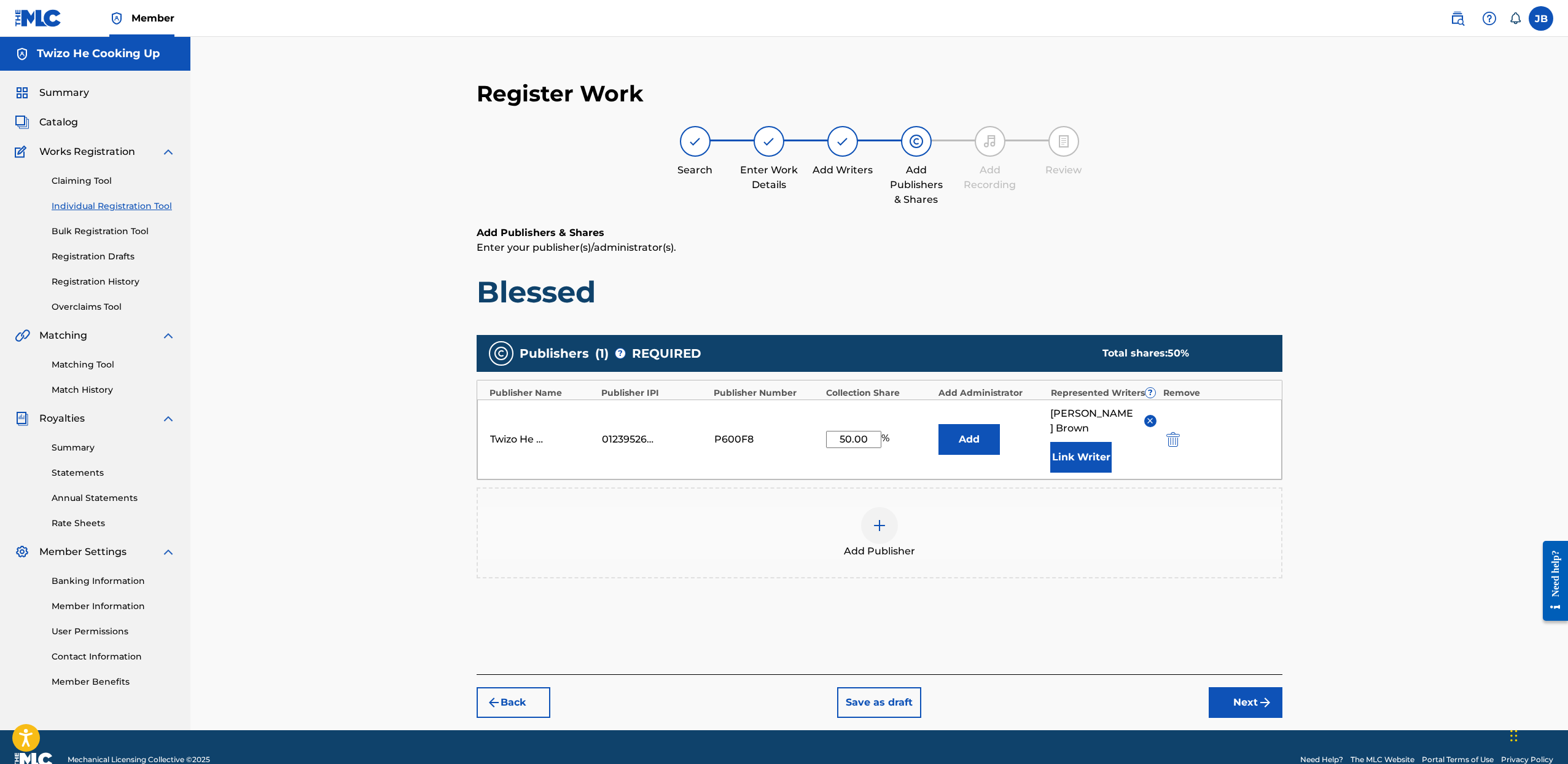
scroll to position [11, 0]
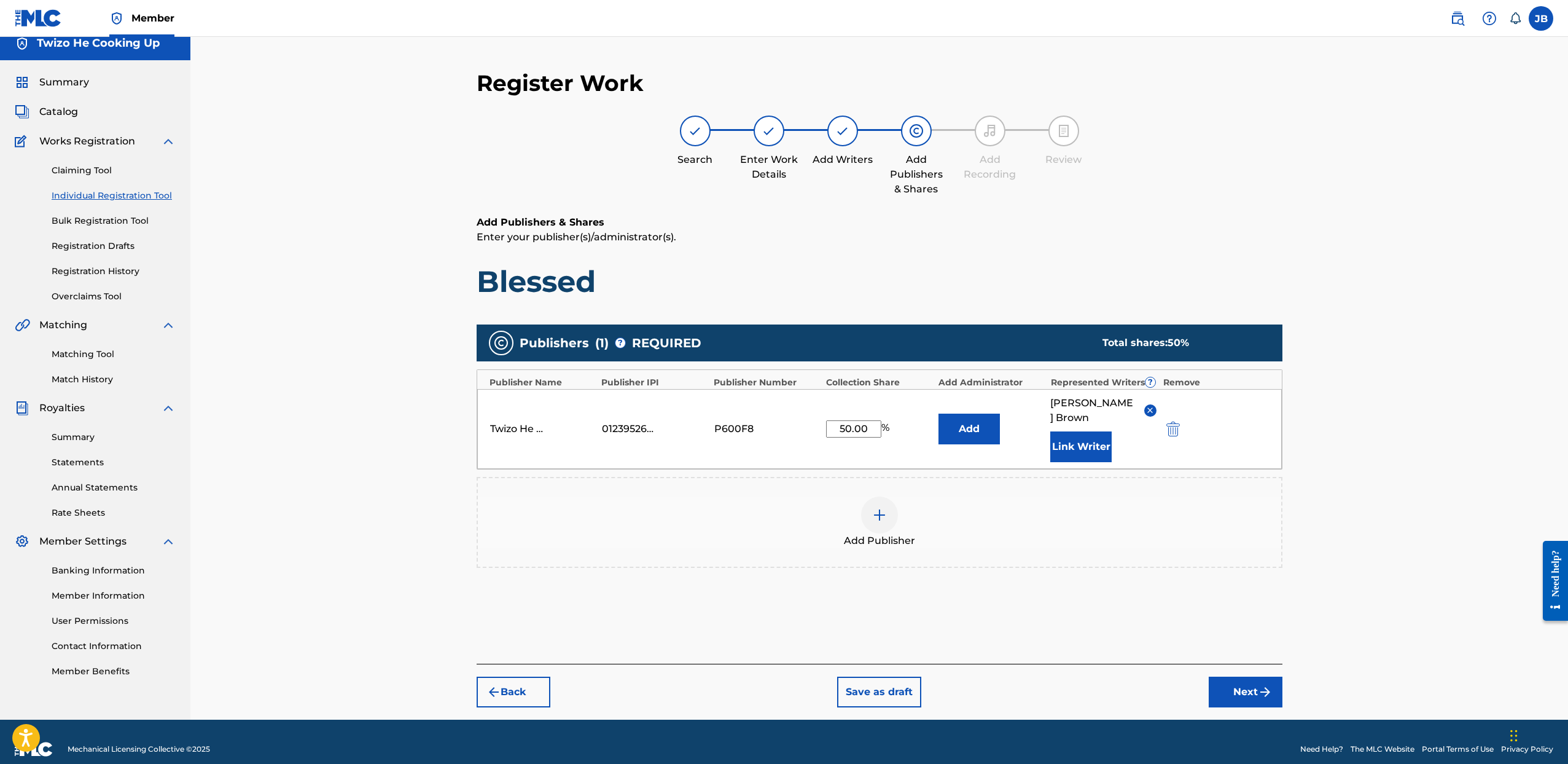
click at [1244, 676] on button "Next" at bounding box center [1246, 692] width 74 height 31
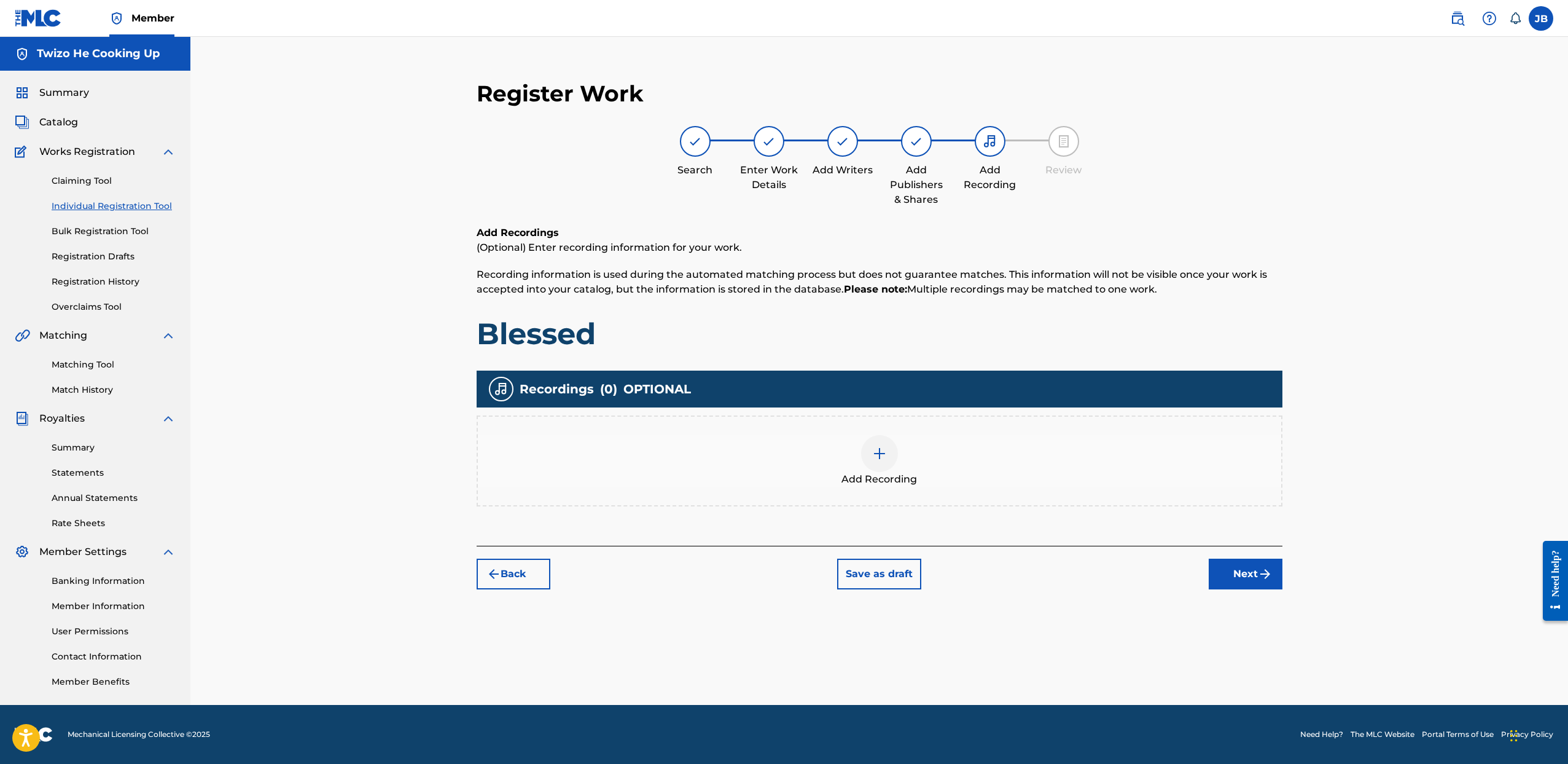
click at [1239, 575] on button "Next" at bounding box center [1246, 574] width 74 height 31
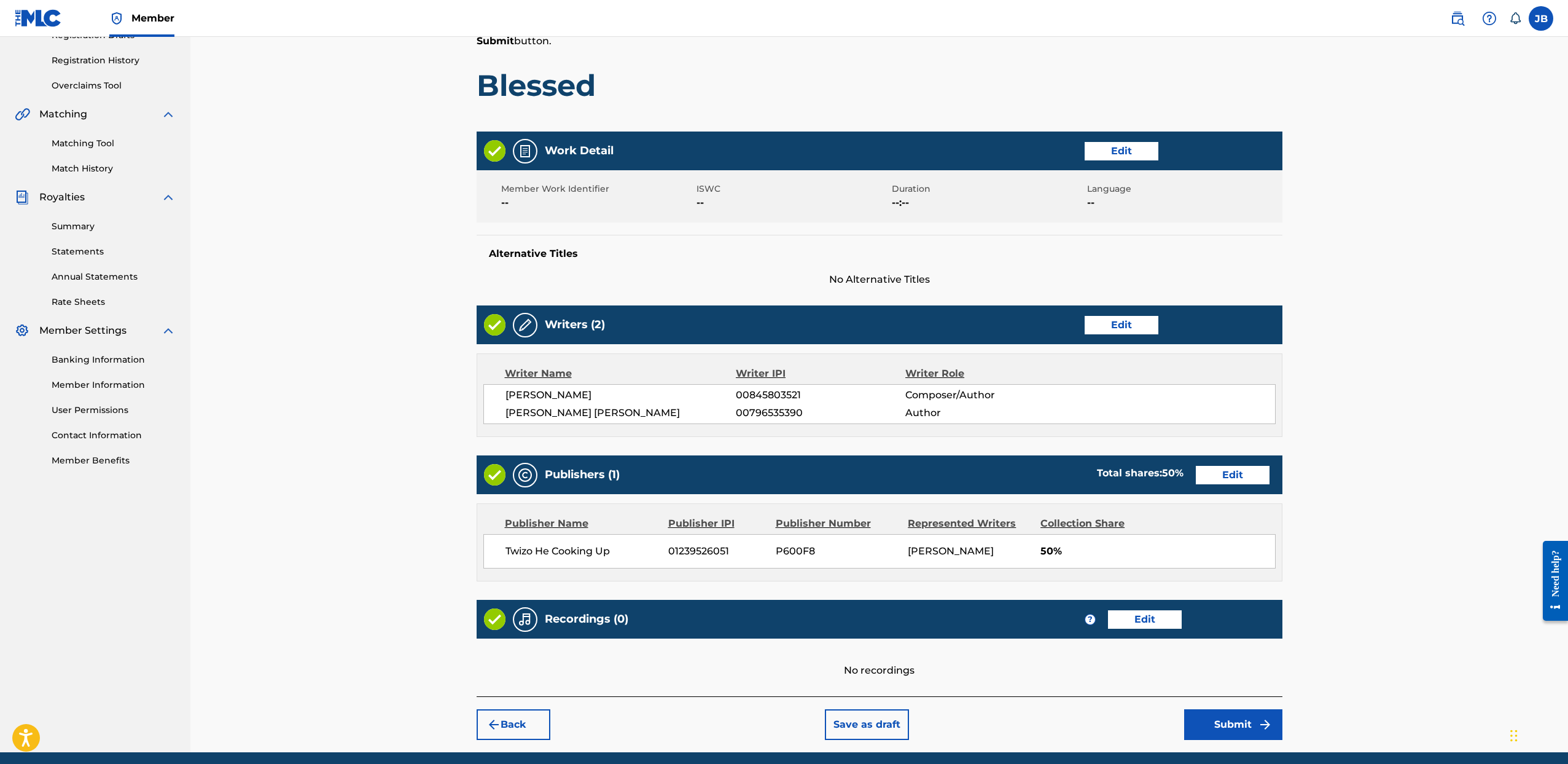
scroll to position [268, 0]
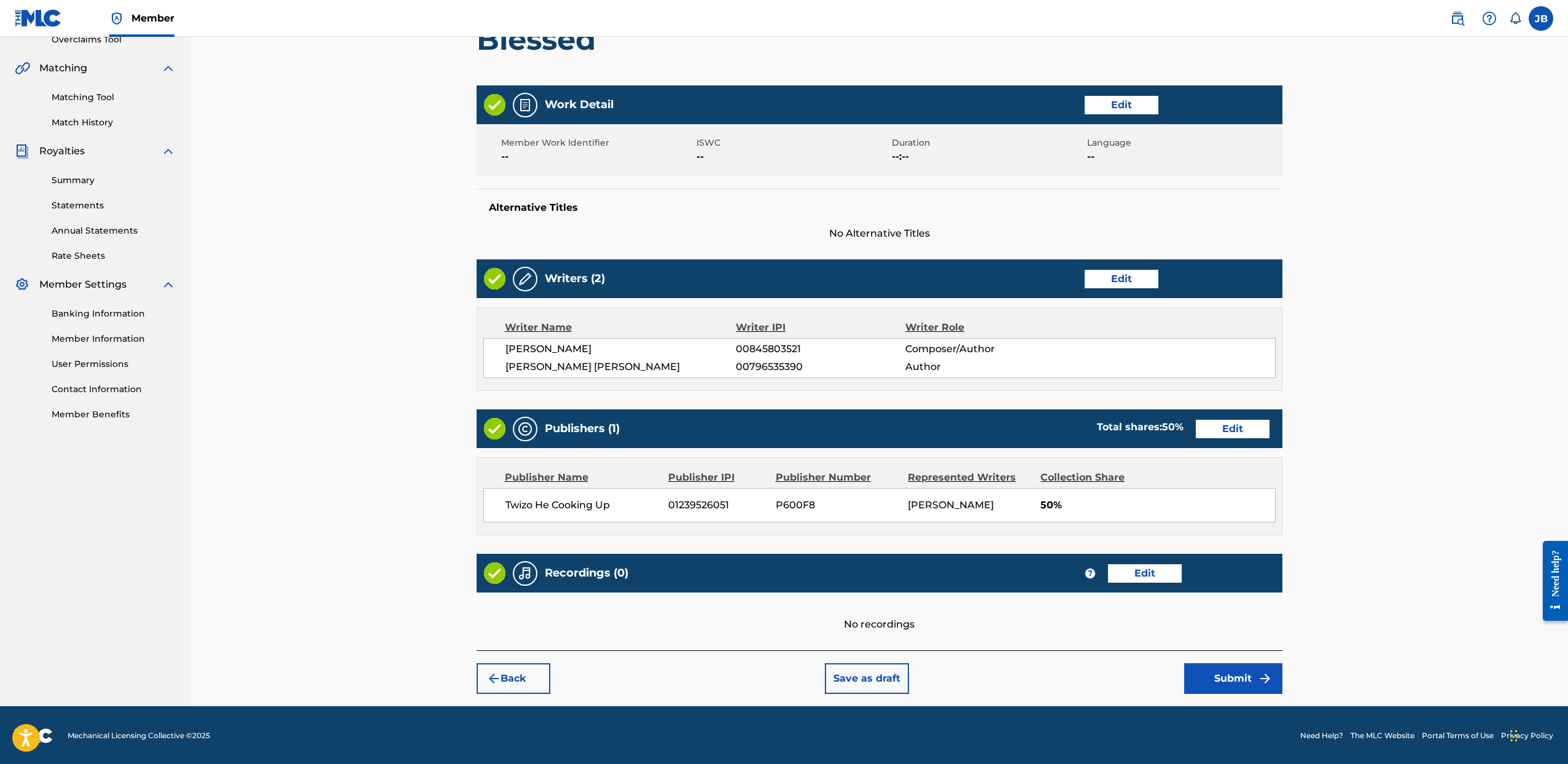
click at [1238, 673] on button "Submit" at bounding box center [1233, 678] width 98 height 31
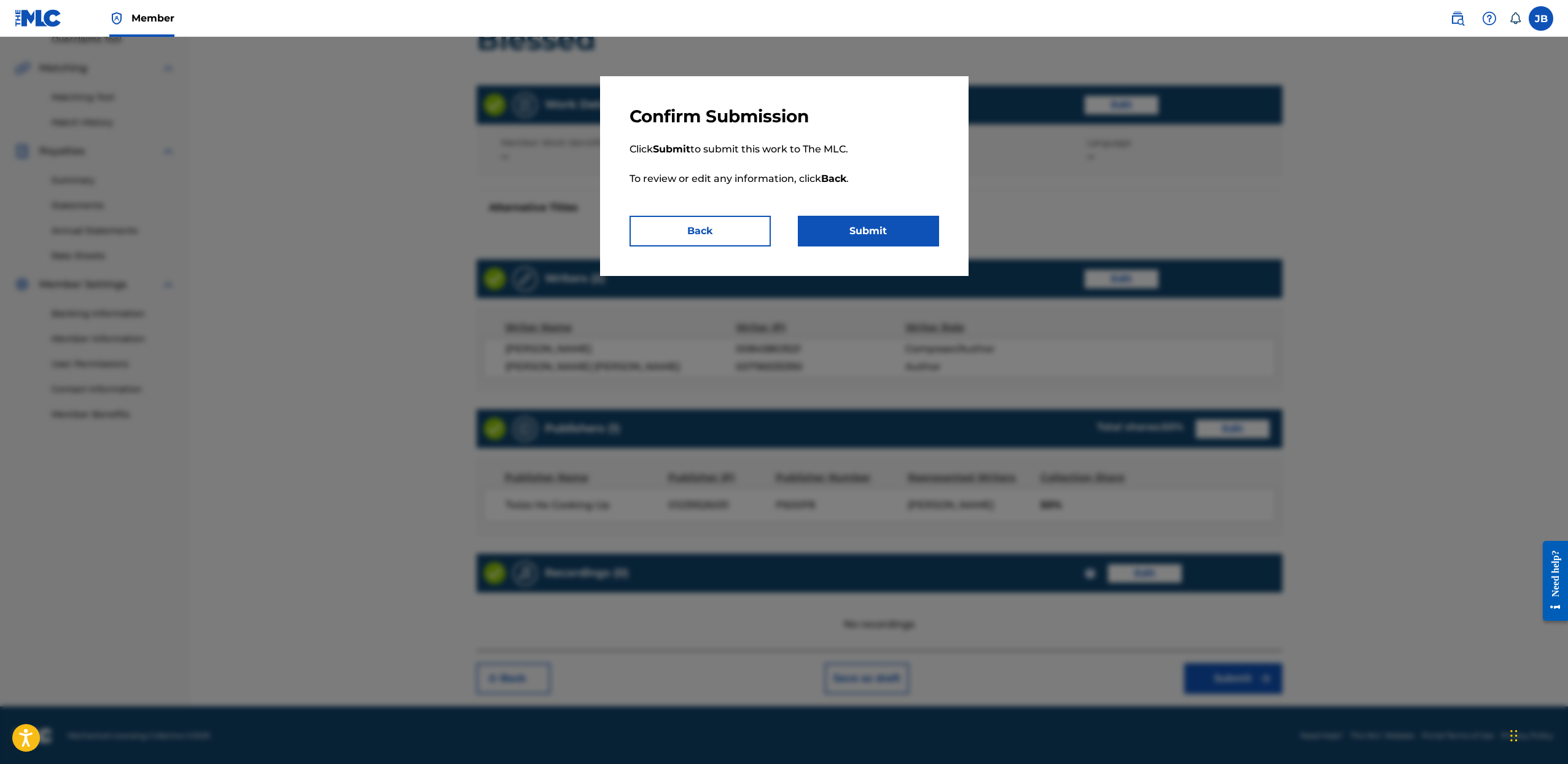
click at [893, 237] on button "Submit" at bounding box center [868, 232] width 141 height 31
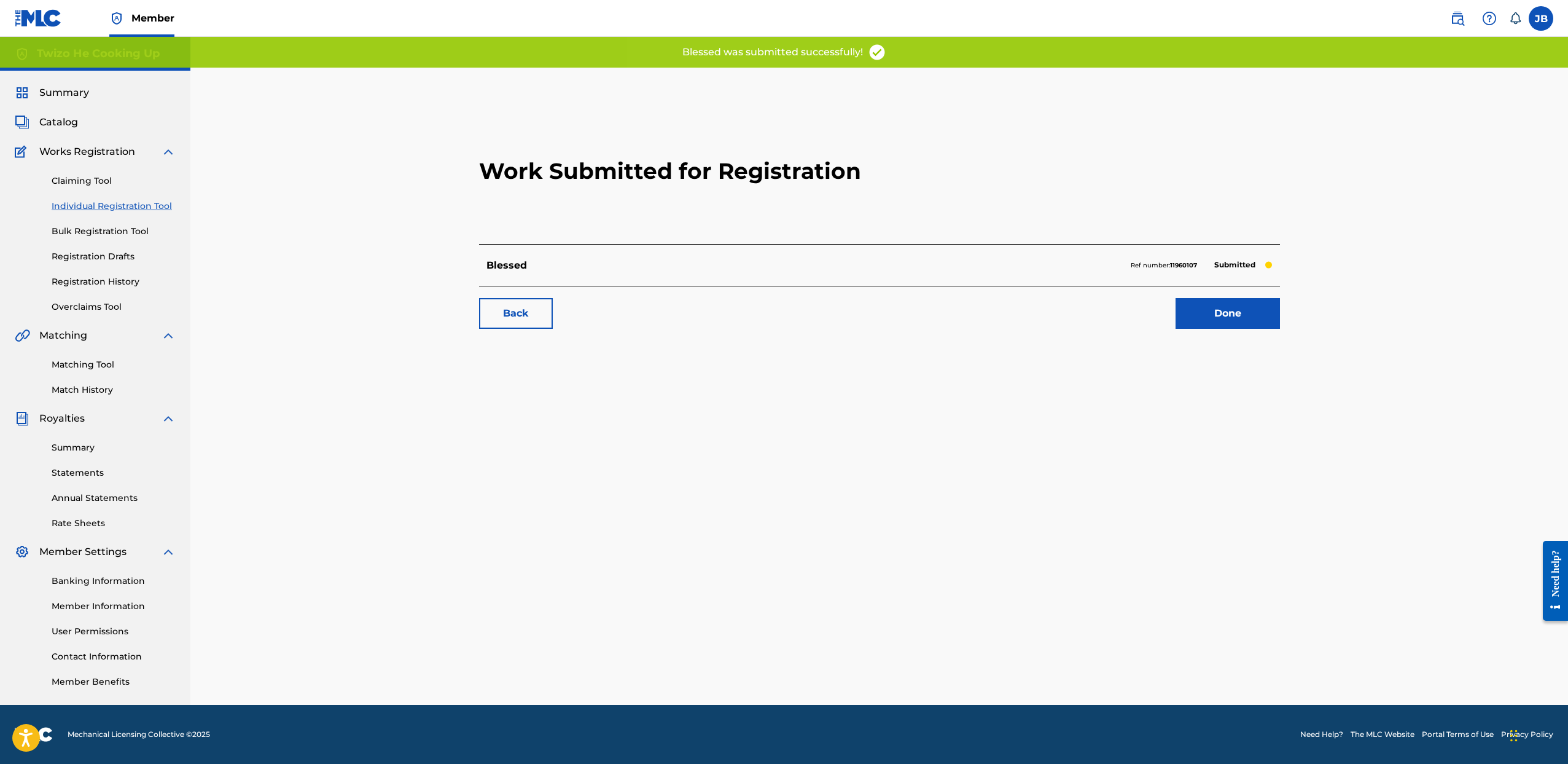
click at [1253, 312] on link "Done" at bounding box center [1228, 313] width 104 height 31
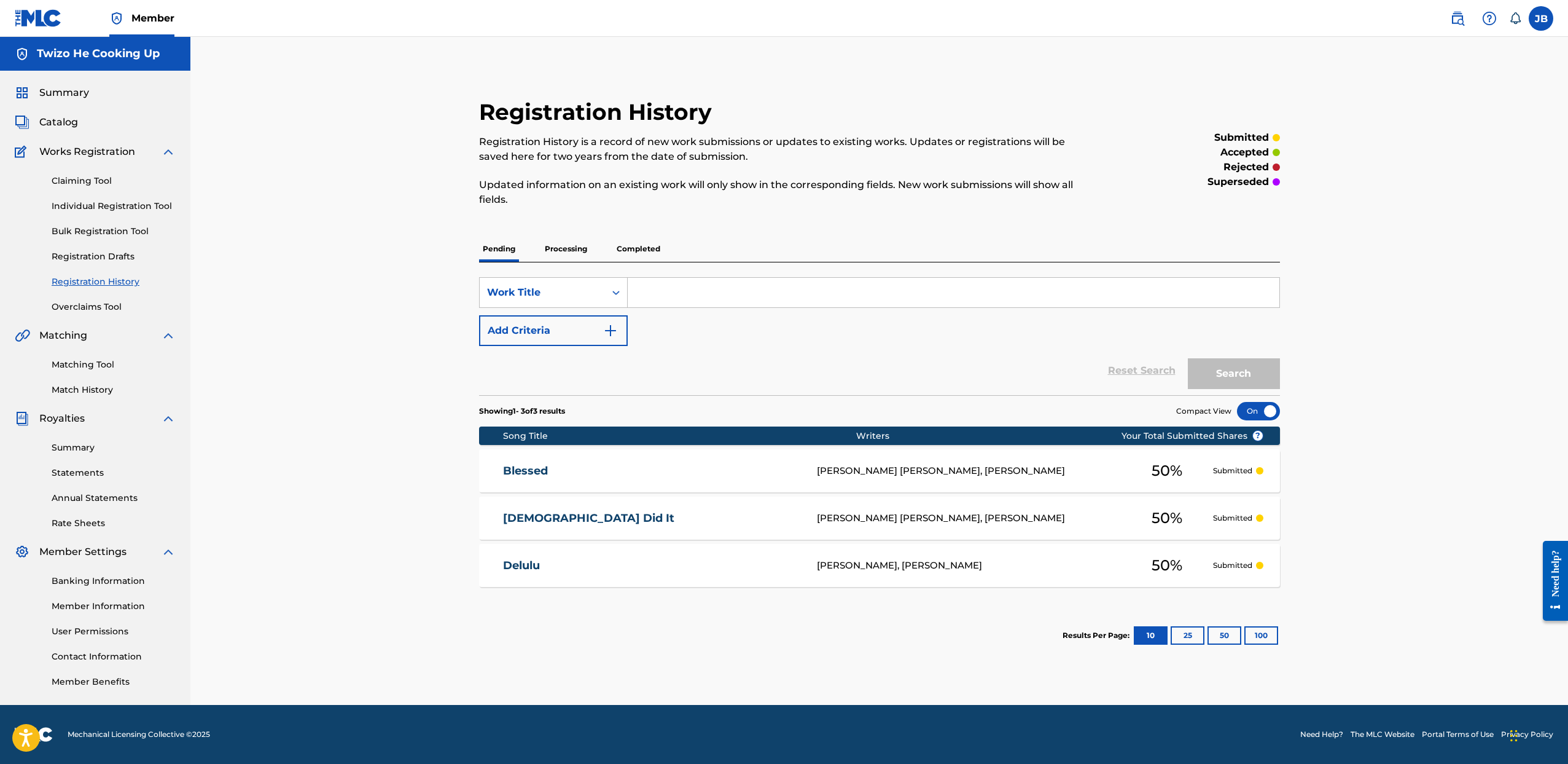
click at [63, 121] on span "Catalog" at bounding box center [58, 122] width 39 height 15
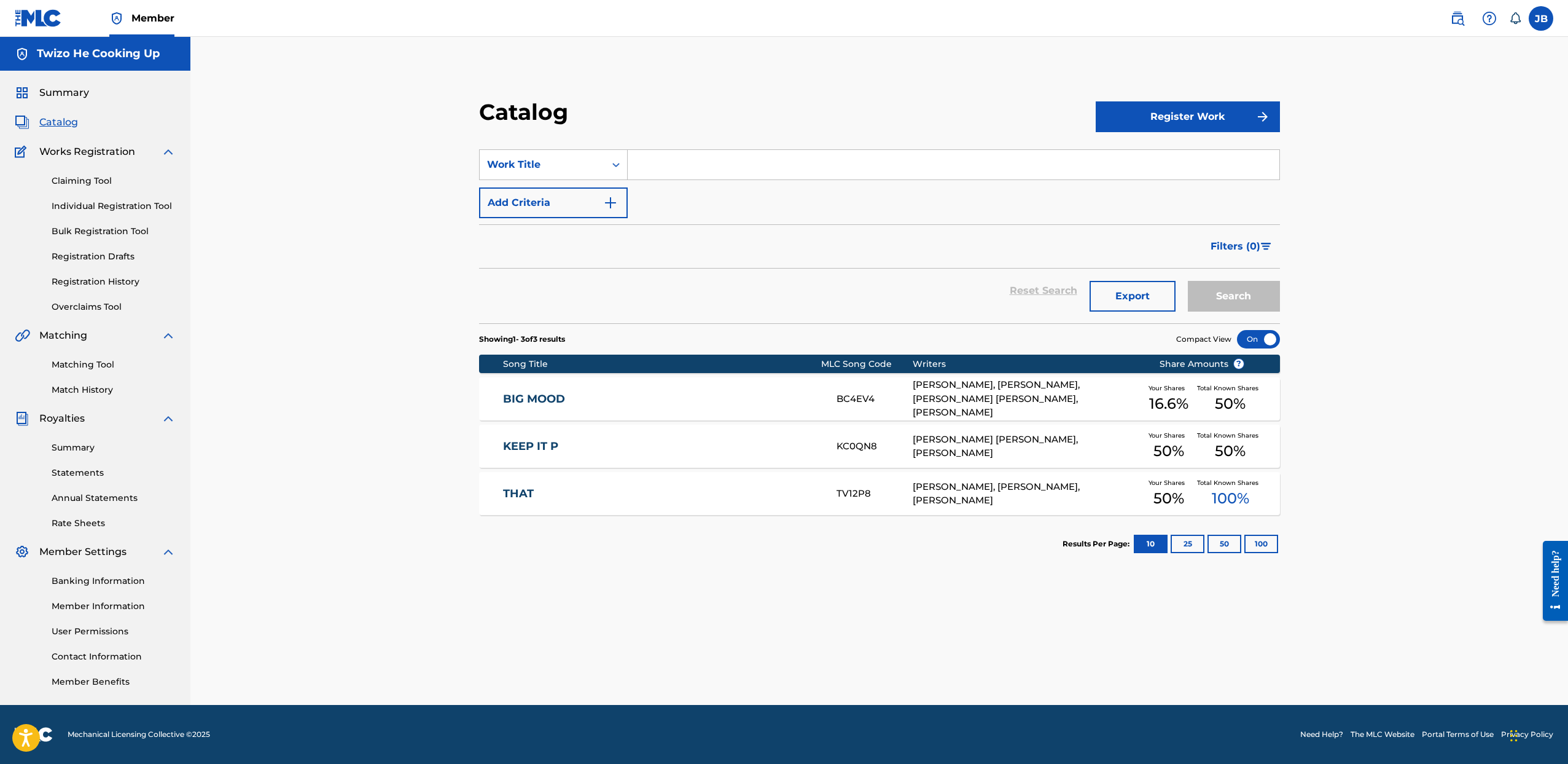
click at [51, 91] on span "Summary" at bounding box center [63, 92] width 50 height 15
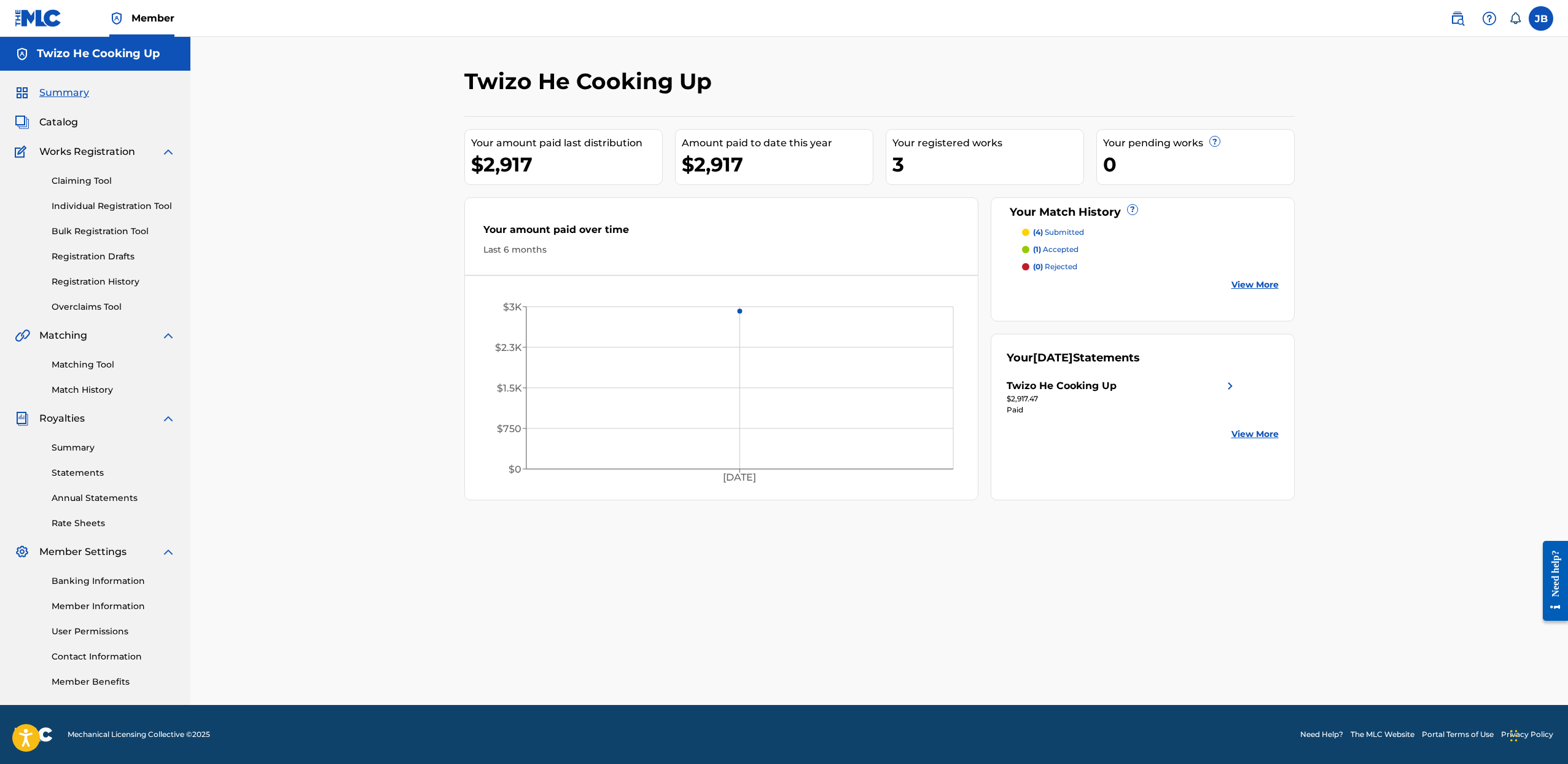
click at [55, 126] on span "Catalog" at bounding box center [58, 122] width 39 height 15
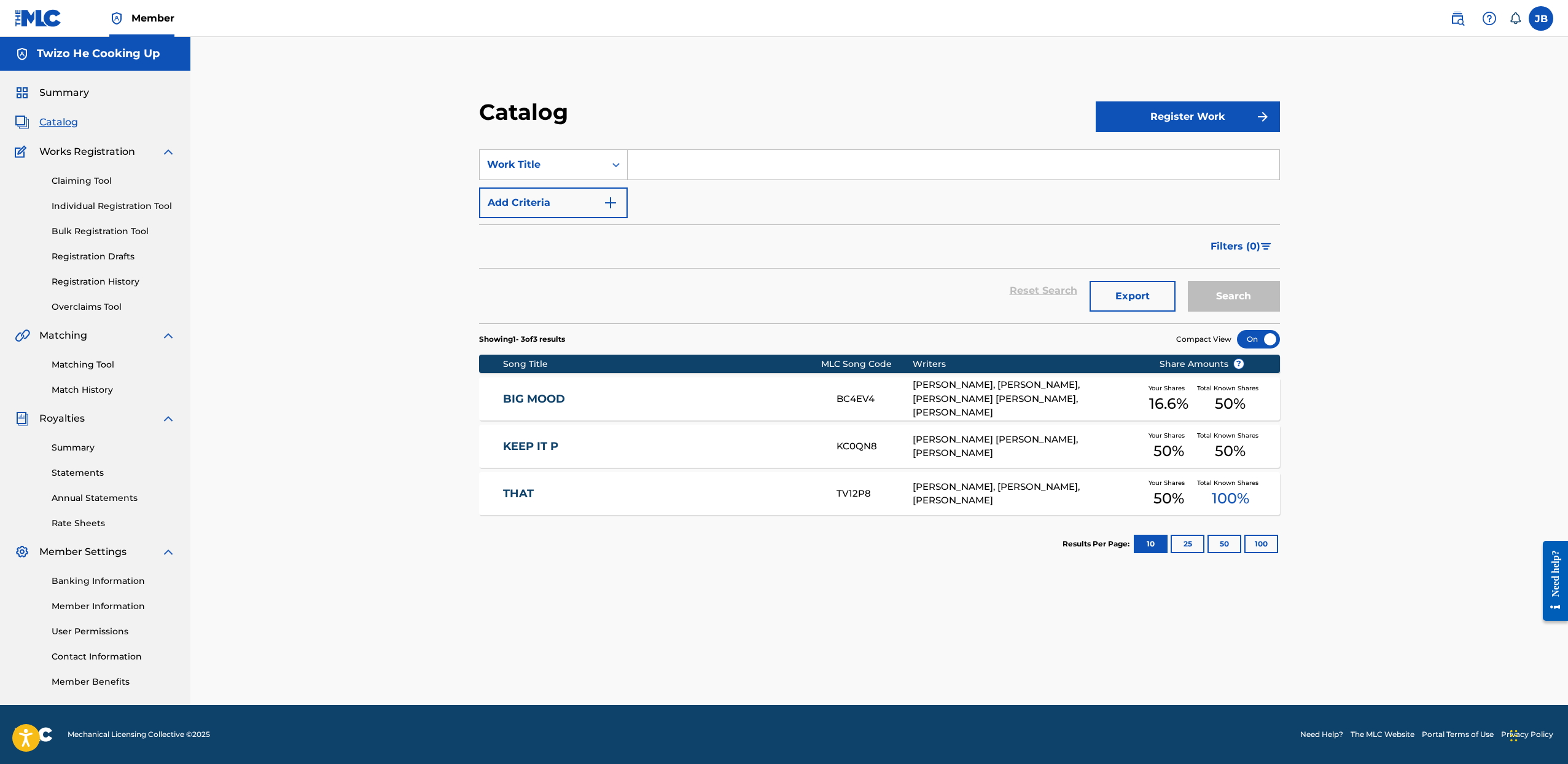
click at [118, 281] on link "Registration History" at bounding box center [114, 281] width 125 height 13
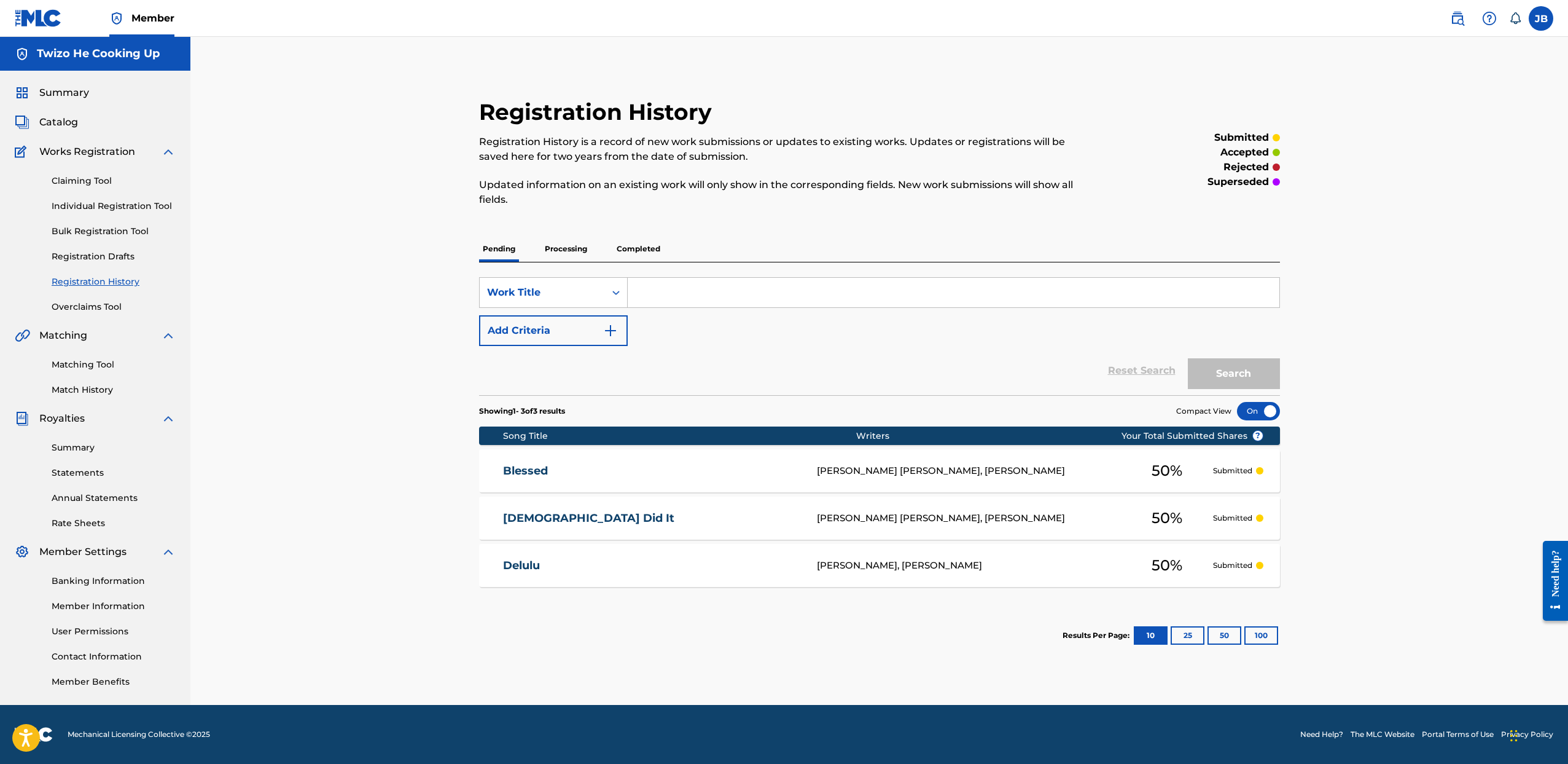
click at [1091, 467] on div "BRIANA SHANAE FIELDS, Jeremy Brown" at bounding box center [969, 471] width 304 height 15
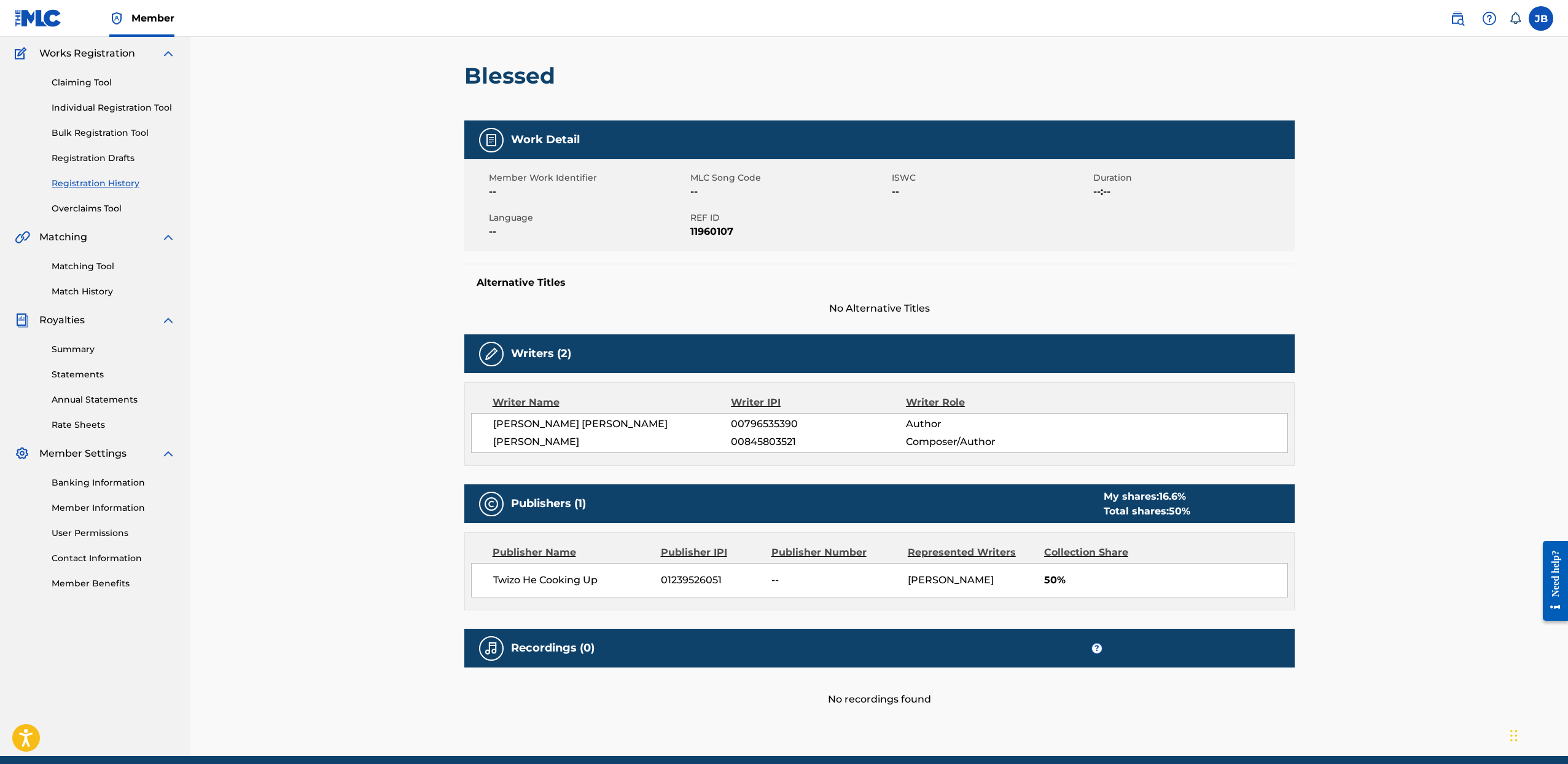
scroll to position [148, 0]
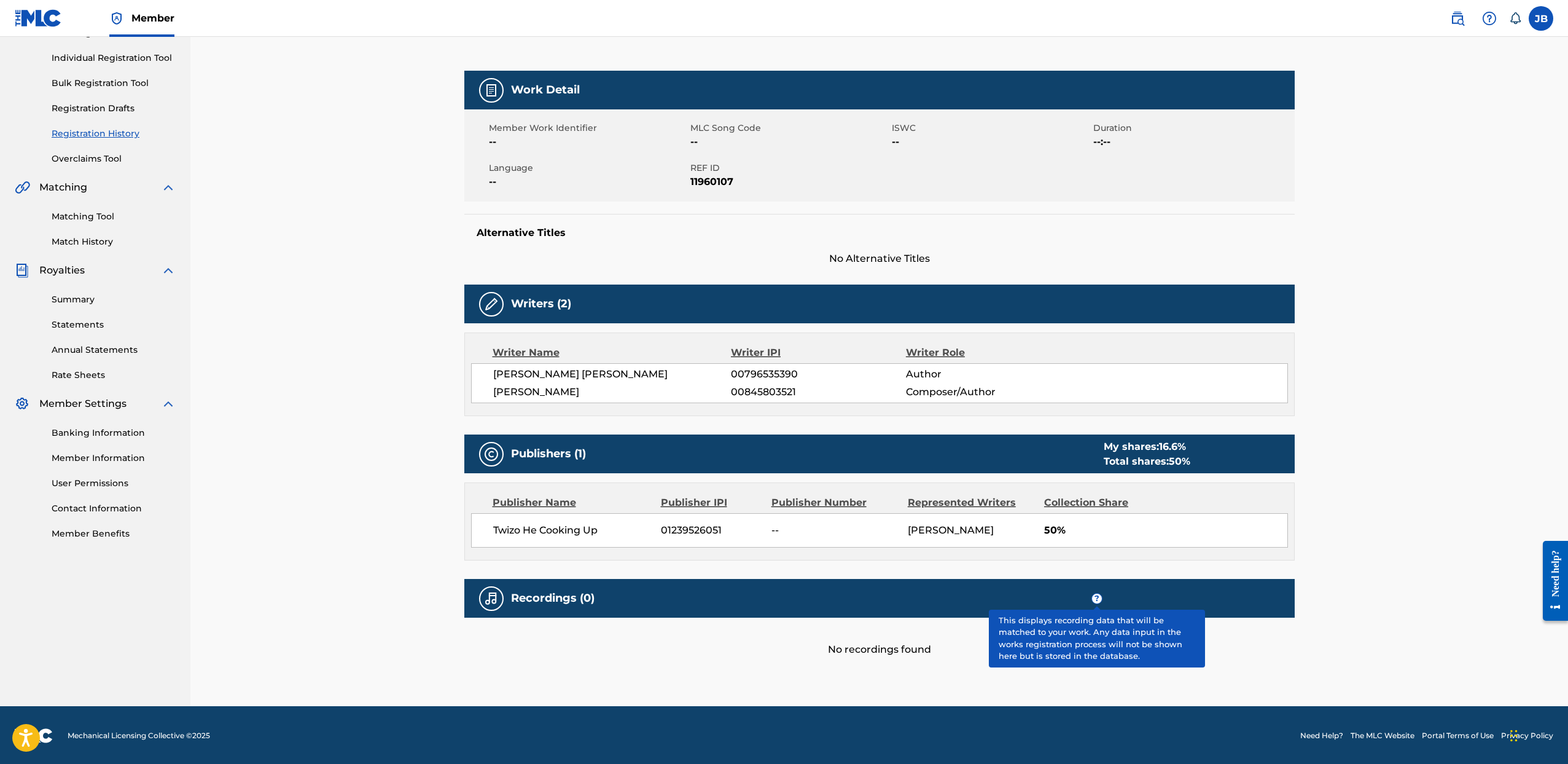
click at [1098, 599] on span "?" at bounding box center [1097, 599] width 10 height 10
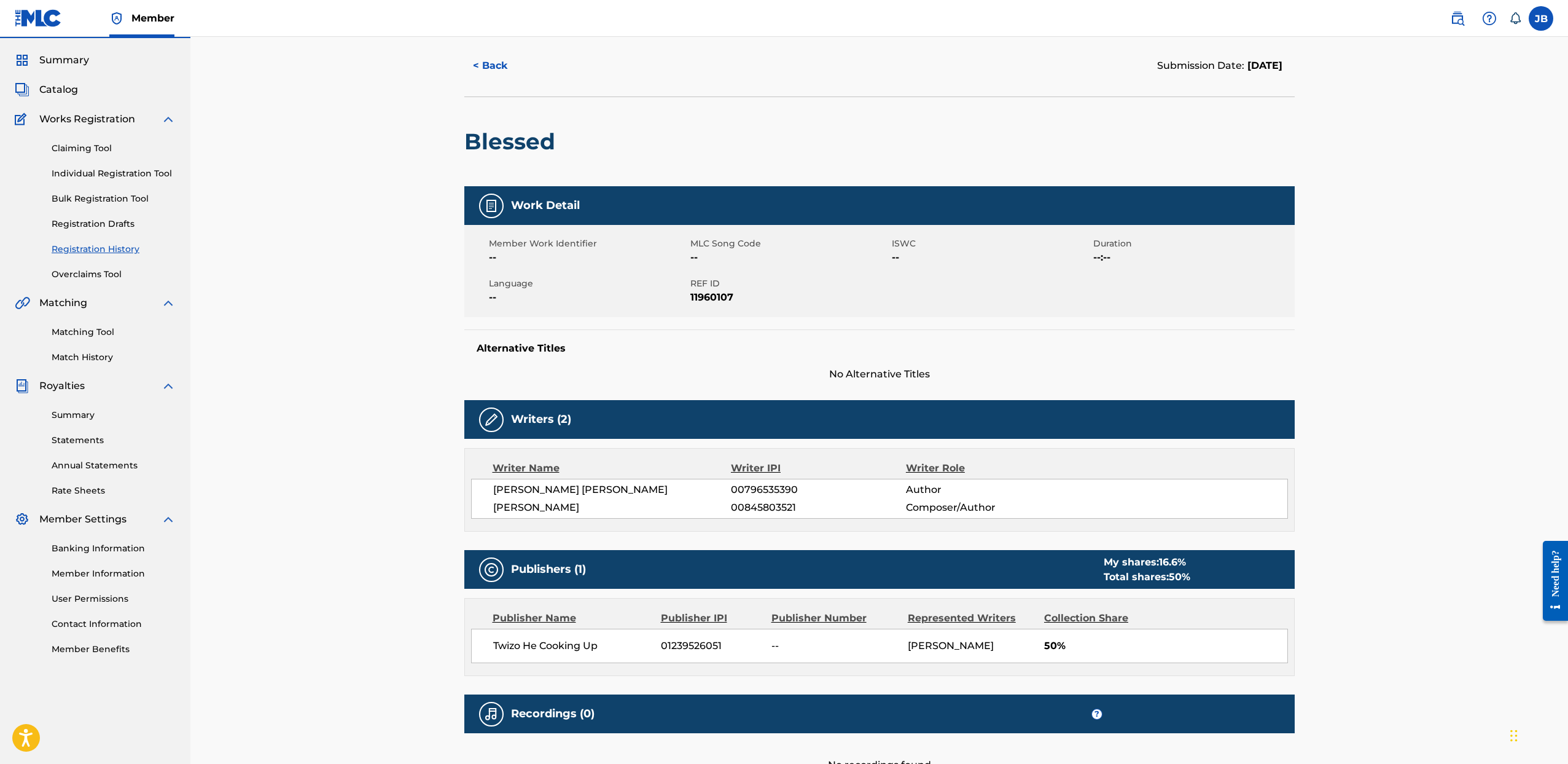
scroll to position [0, 0]
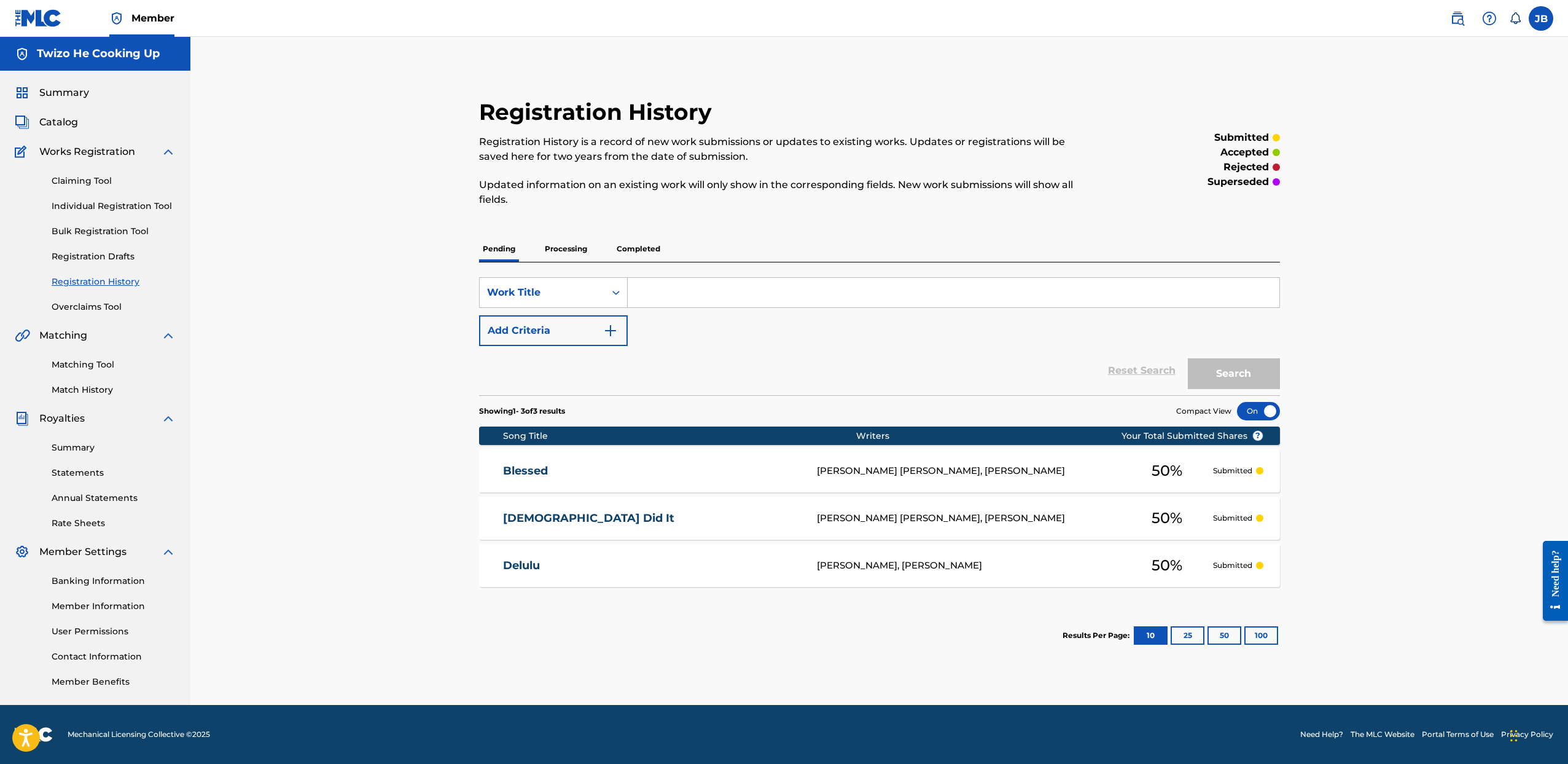
click at [875, 516] on div "BRIANA SHANAE FIELDS, Jeremy Brown" at bounding box center [969, 518] width 304 height 15
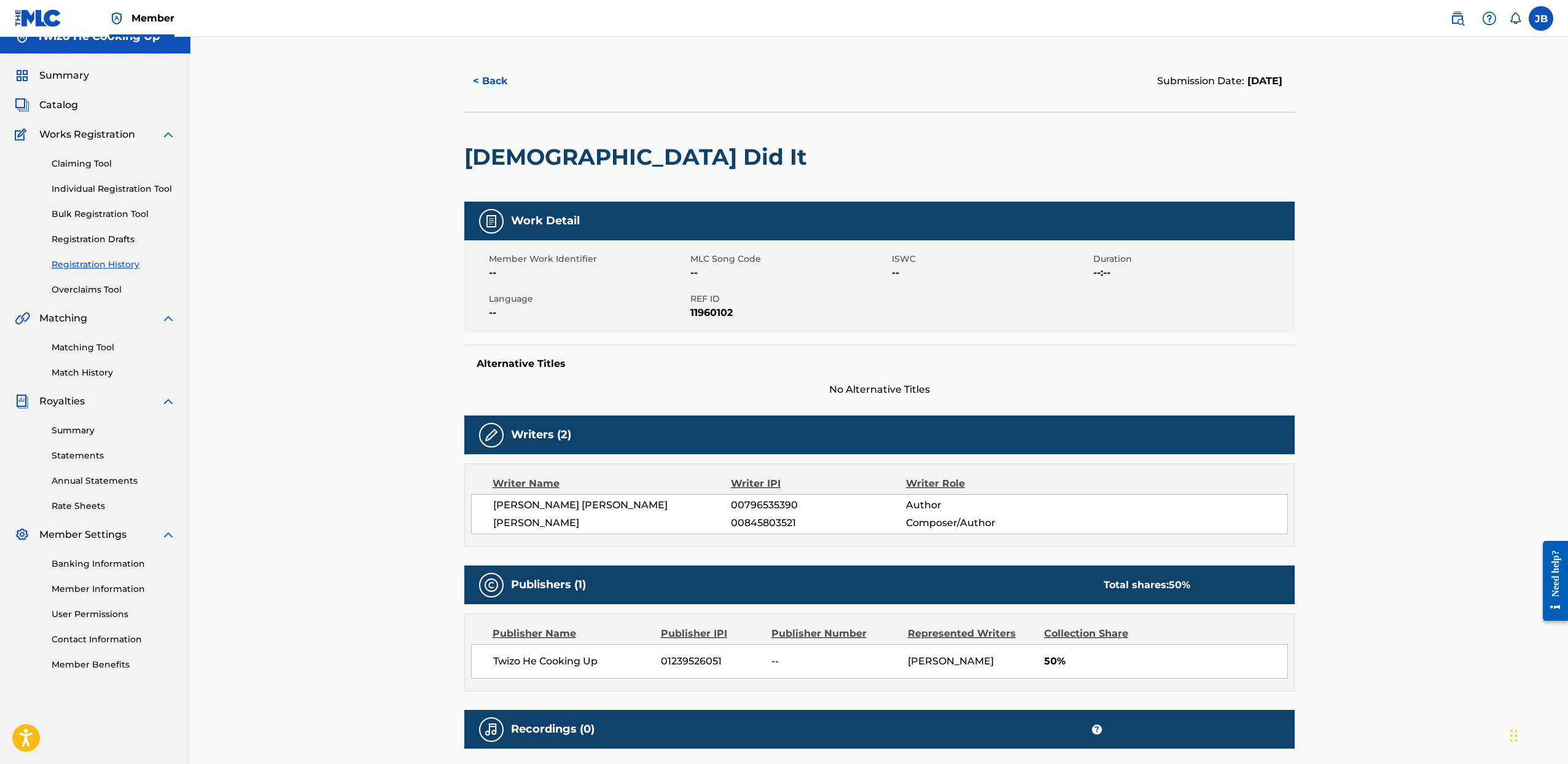
scroll to position [18, 0]
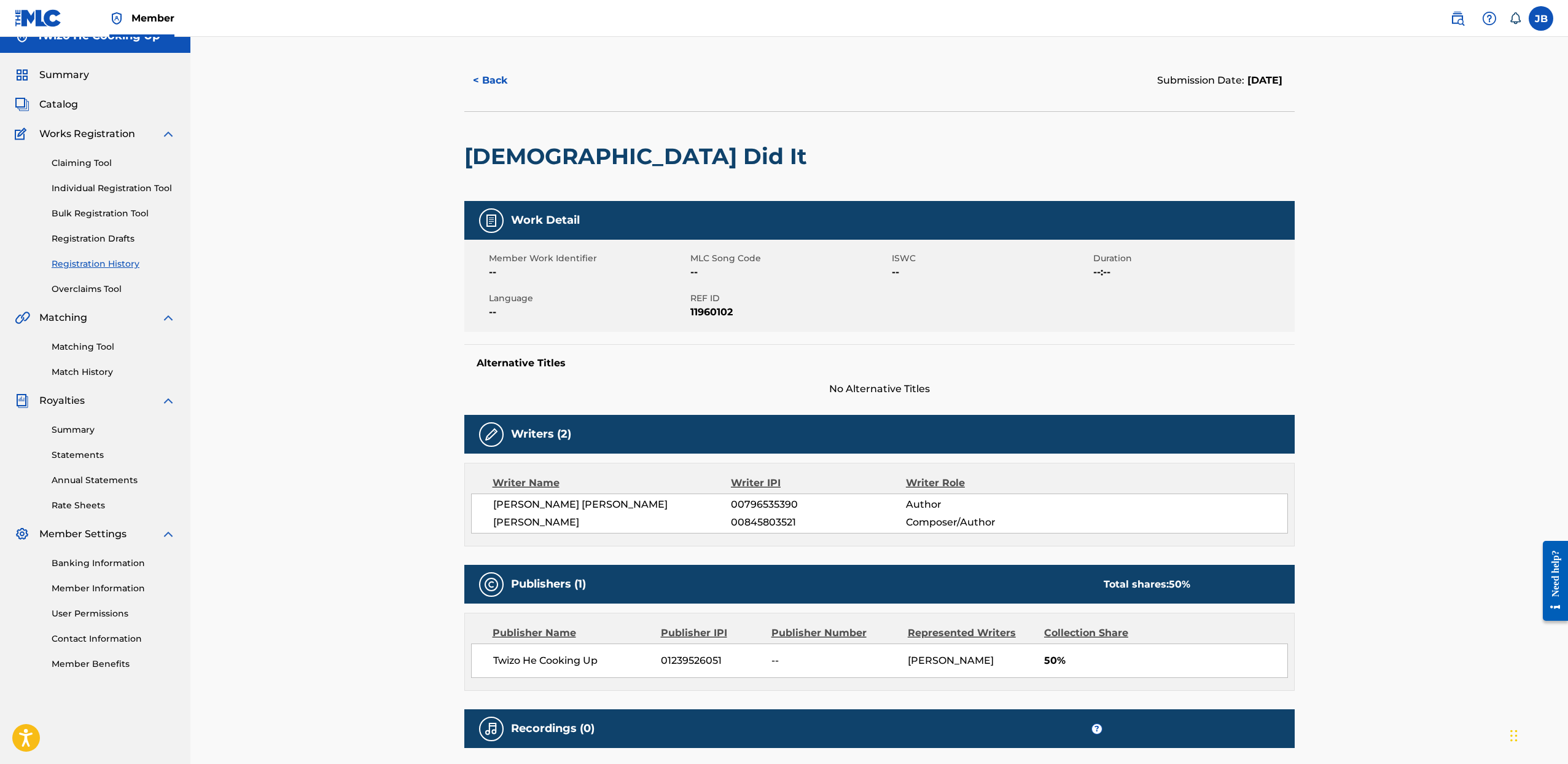
click at [99, 265] on link "Registration History" at bounding box center [114, 264] width 125 height 13
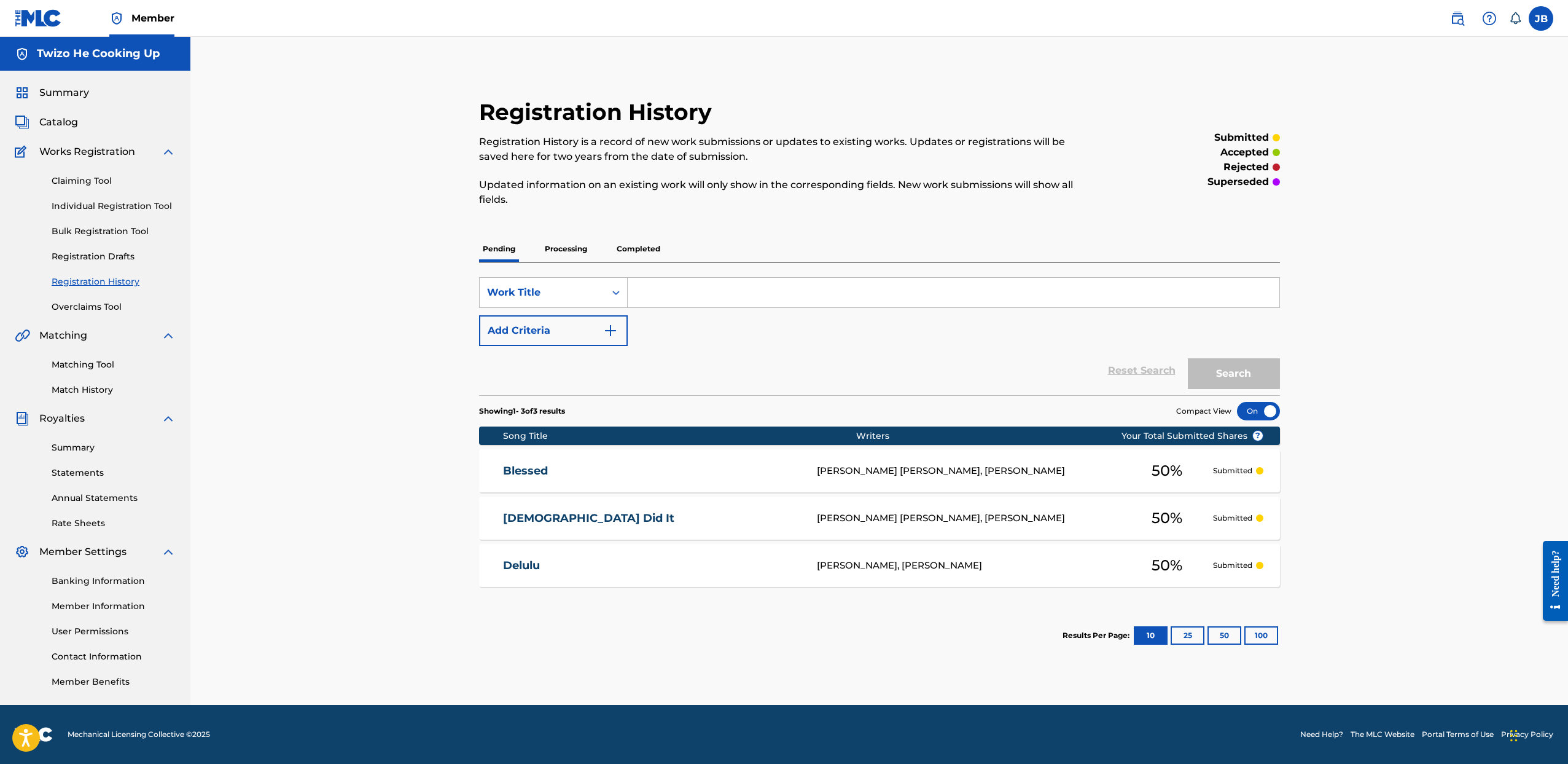
click at [581, 467] on link "Blessed" at bounding box center [652, 471] width 298 height 15
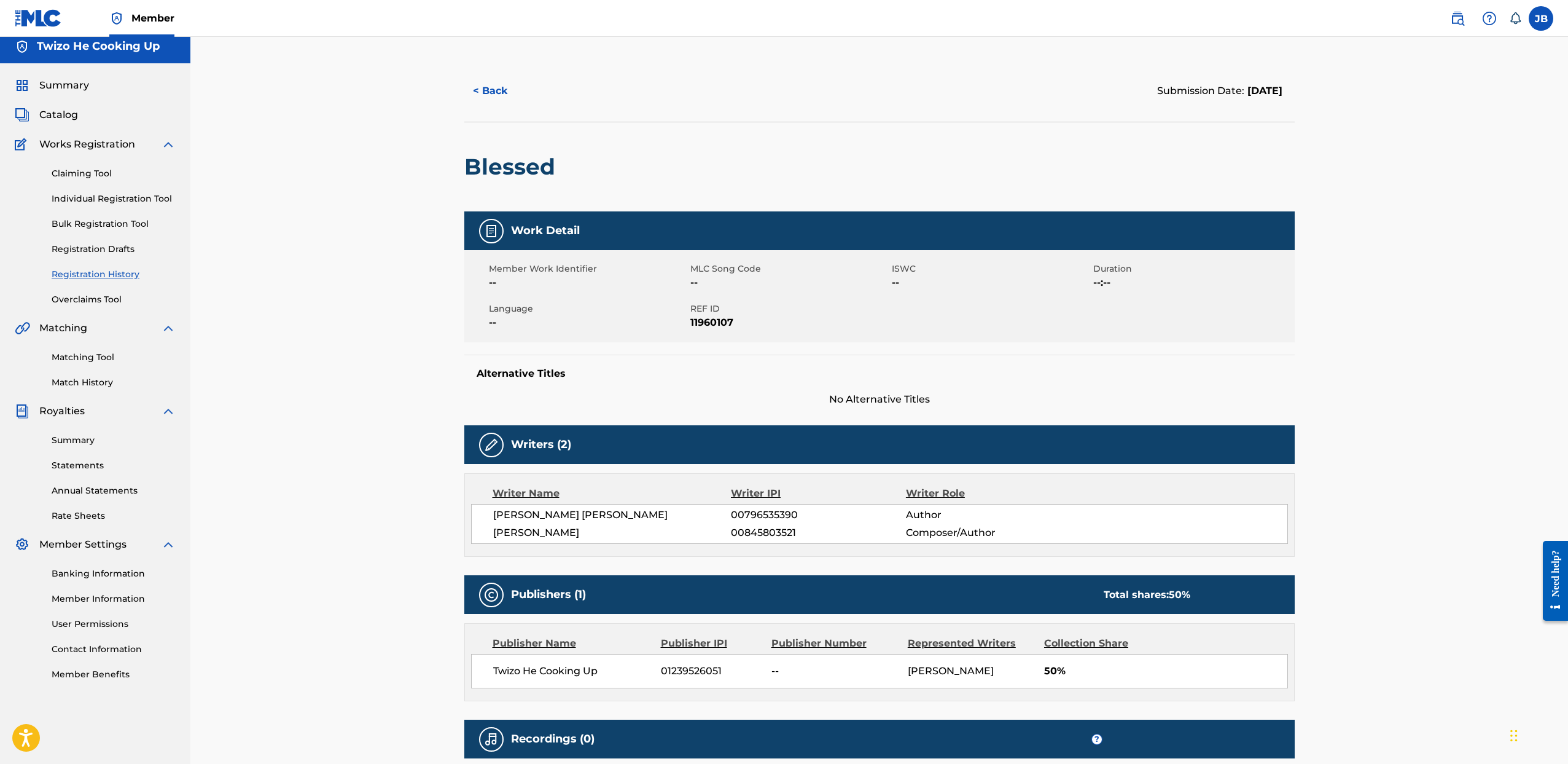
scroll to position [7, 0]
click at [486, 442] on img at bounding box center [491, 445] width 15 height 15
click at [492, 445] on img at bounding box center [491, 445] width 15 height 15
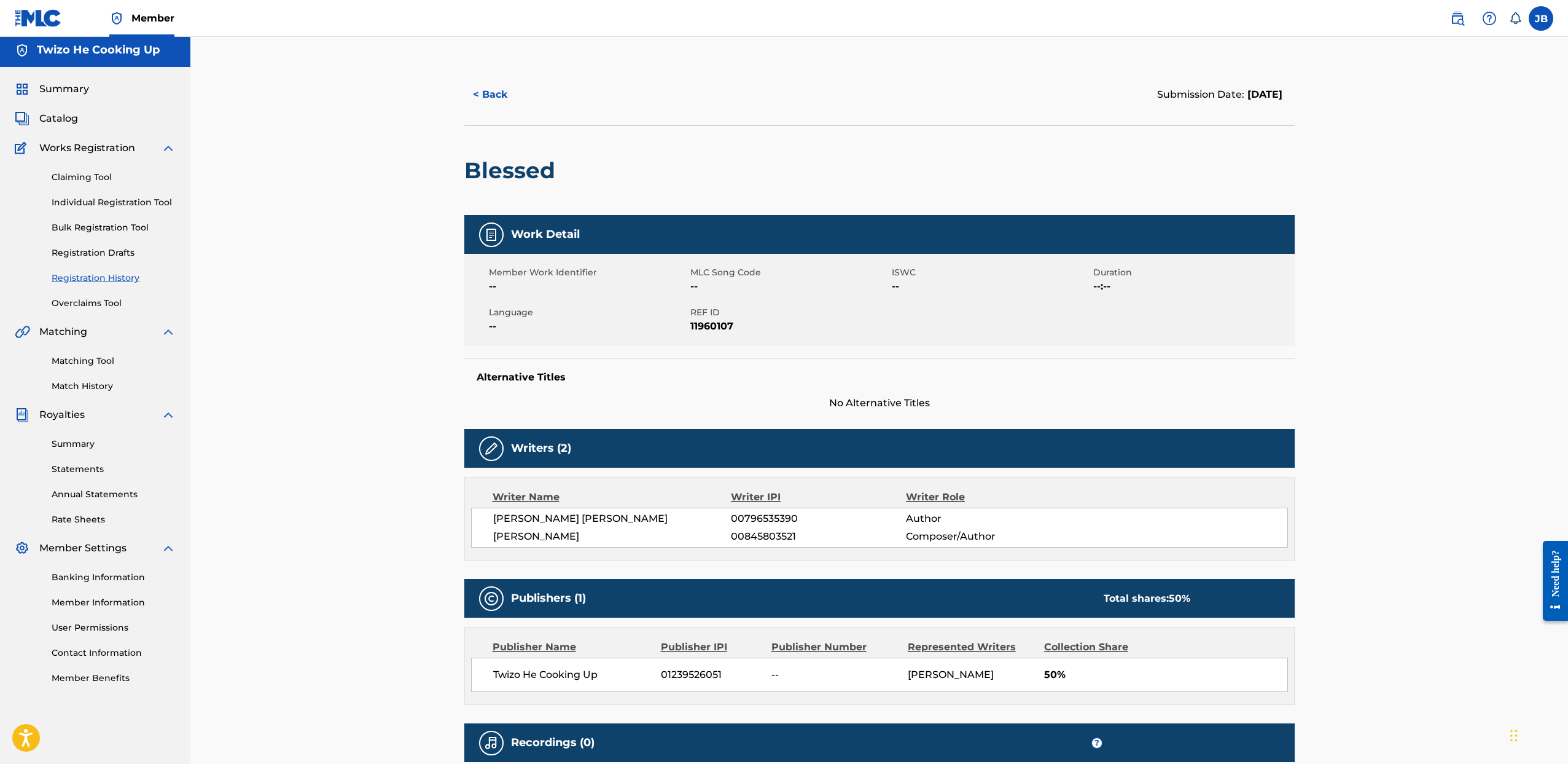
scroll to position [0, 0]
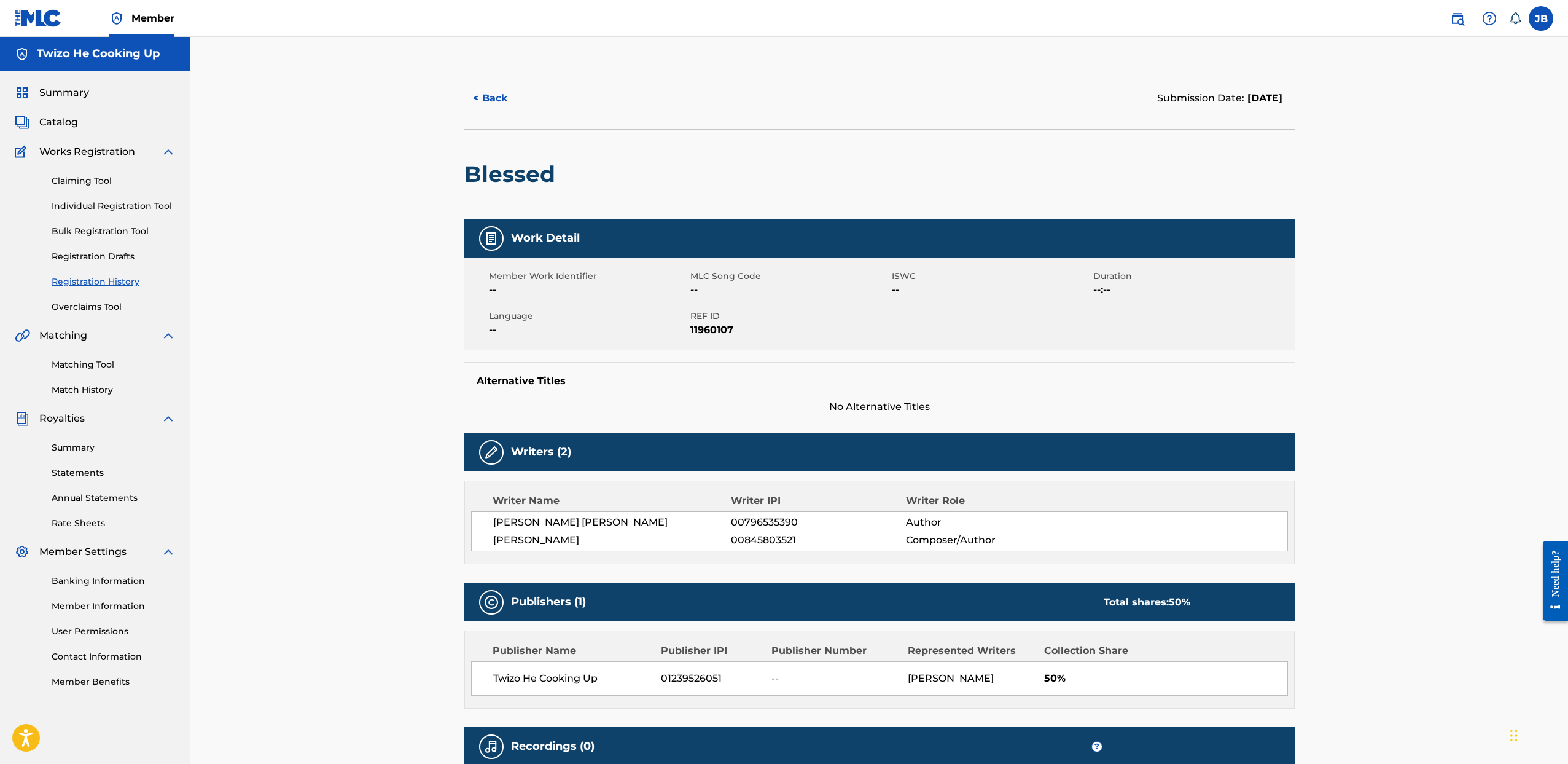
click at [48, 118] on span "Catalog" at bounding box center [58, 122] width 39 height 15
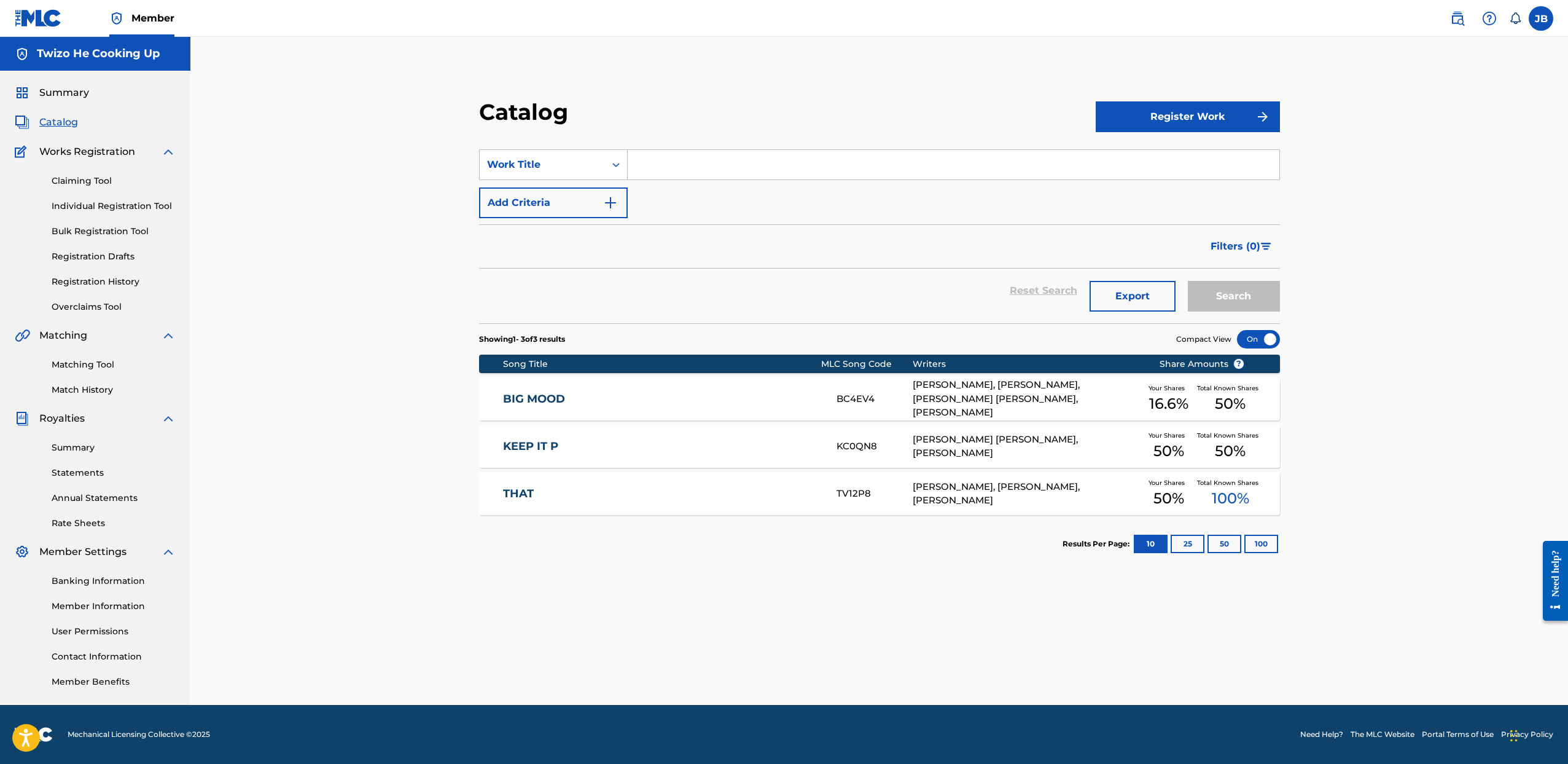
click at [89, 181] on link "Claiming Tool" at bounding box center [114, 180] width 125 height 13
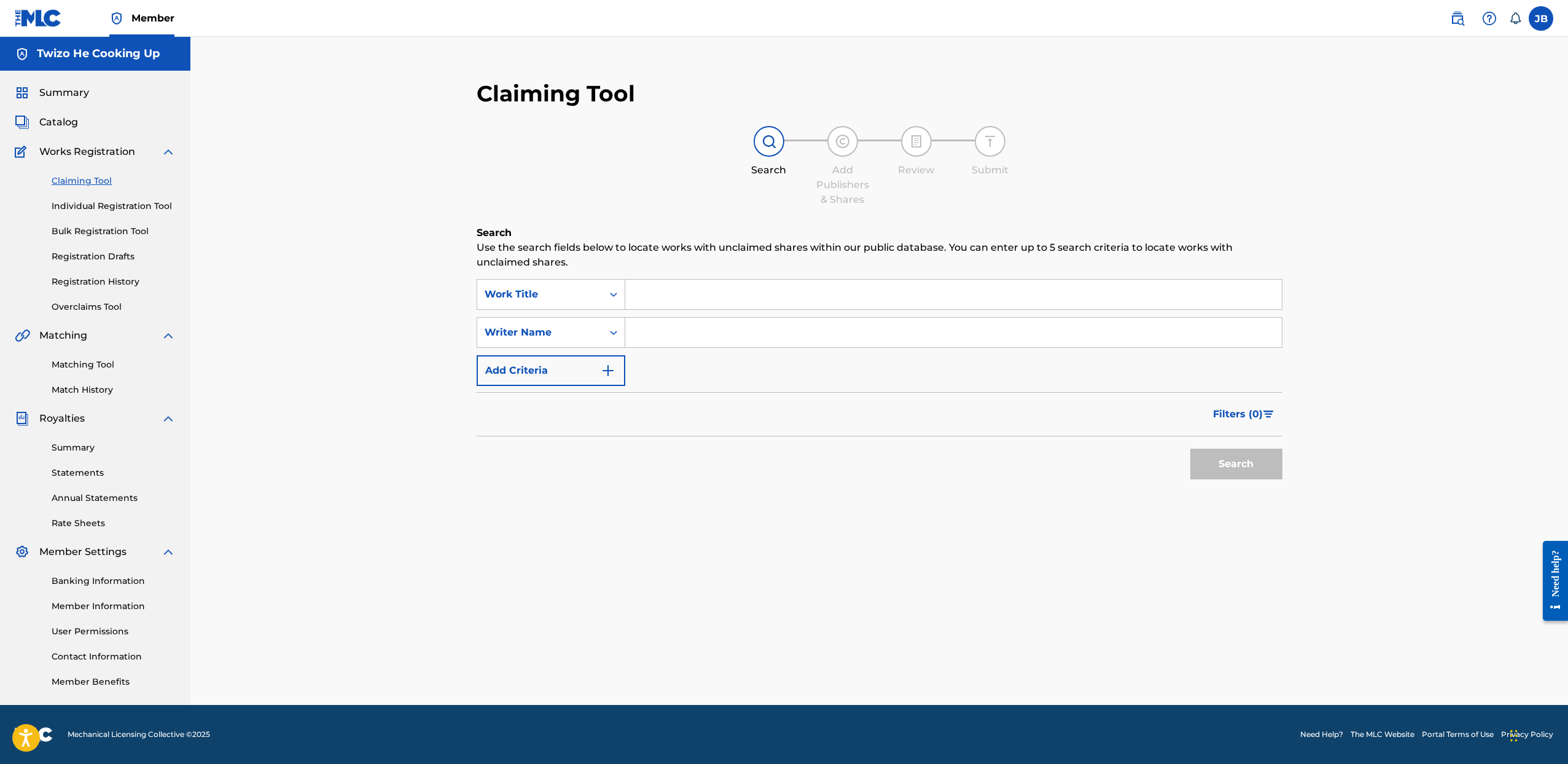
click at [97, 207] on link "Individual Registration Tool" at bounding box center [114, 205] width 125 height 13
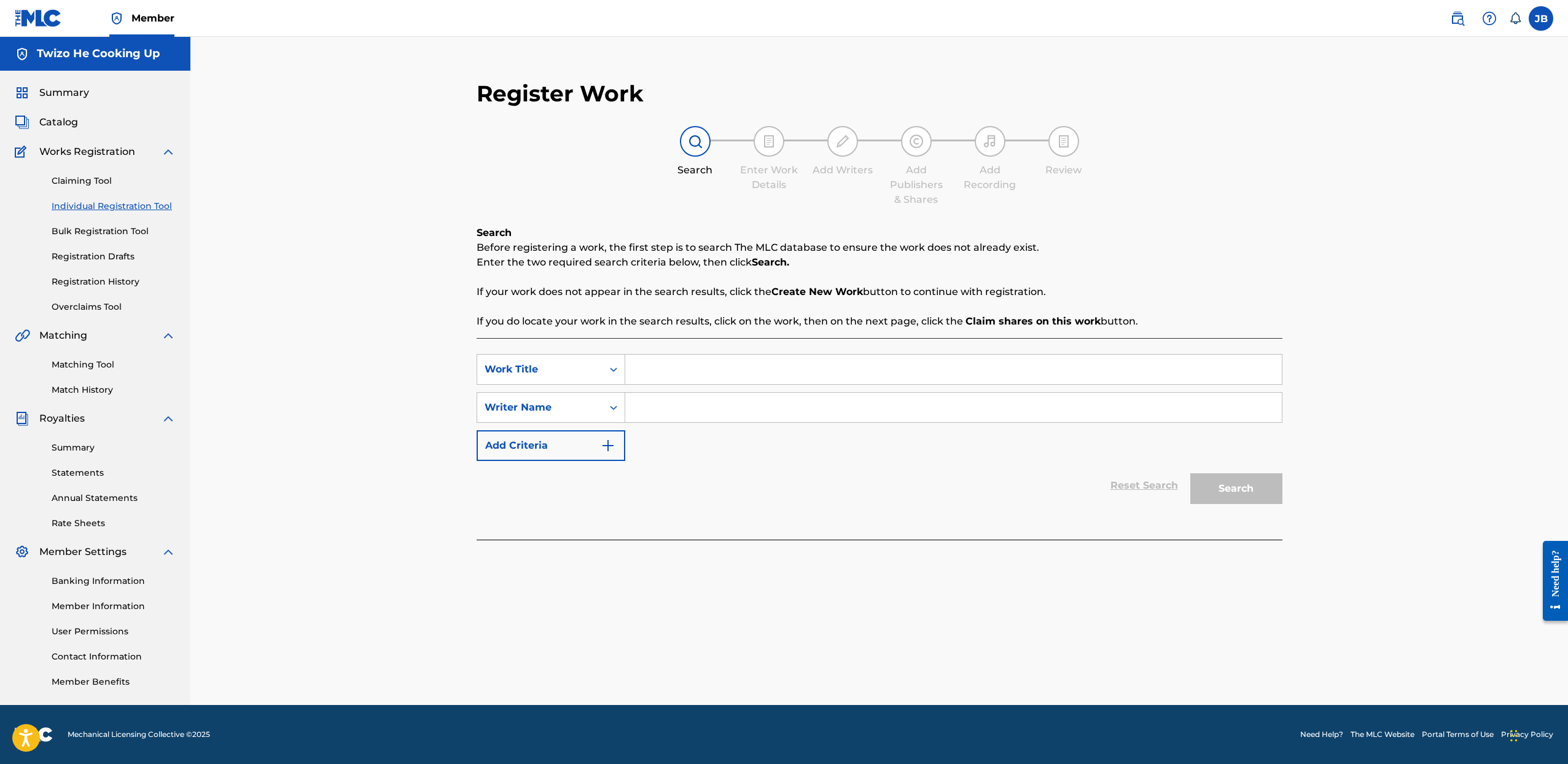
drag, startPoint x: 101, startPoint y: 236, endPoint x: 106, endPoint y: 242, distance: 7.8
click at [101, 236] on link "Bulk Registration Tool" at bounding box center [114, 231] width 125 height 13
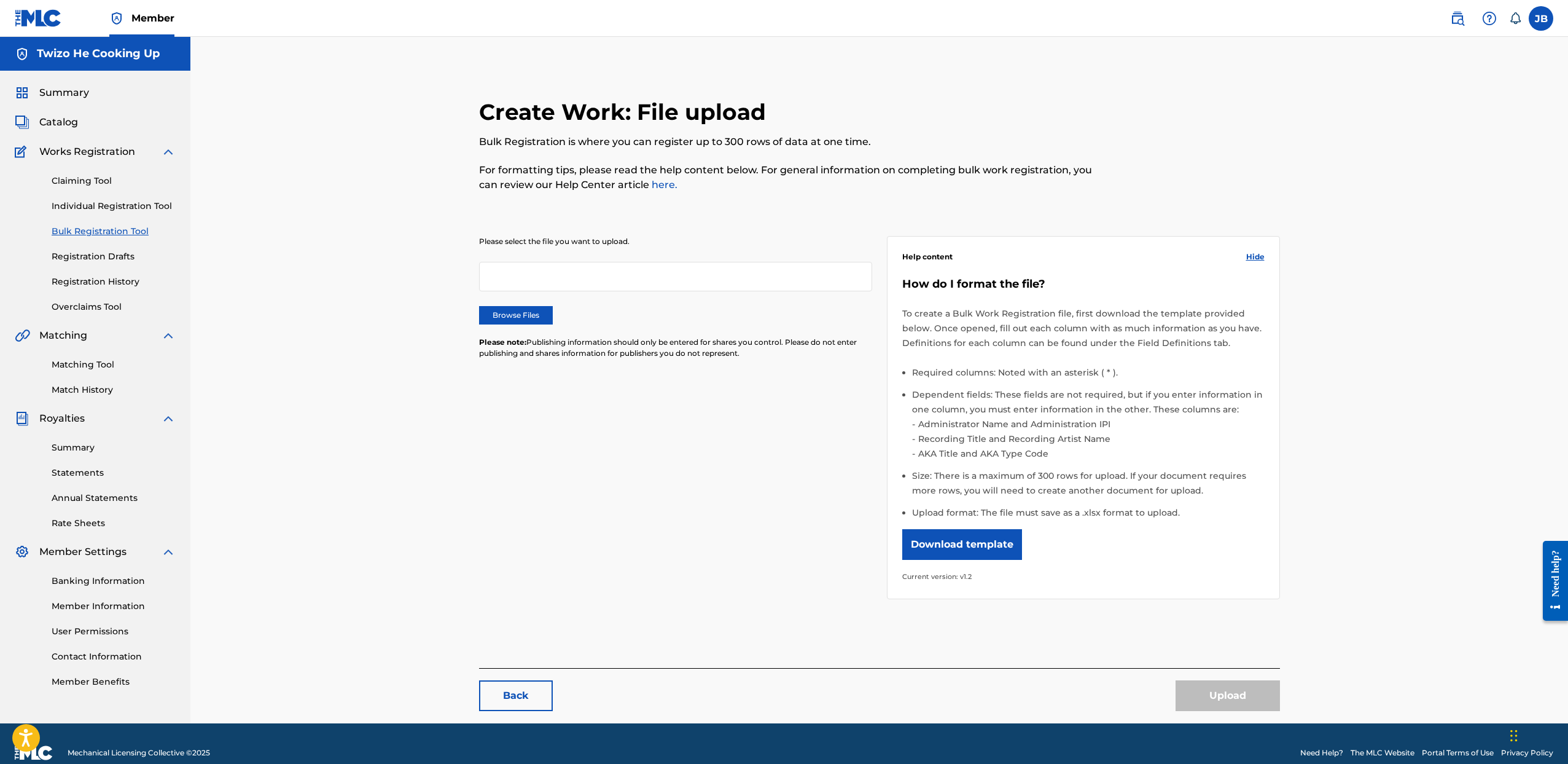
click at [111, 259] on link "Registration Drafts" at bounding box center [114, 256] width 125 height 13
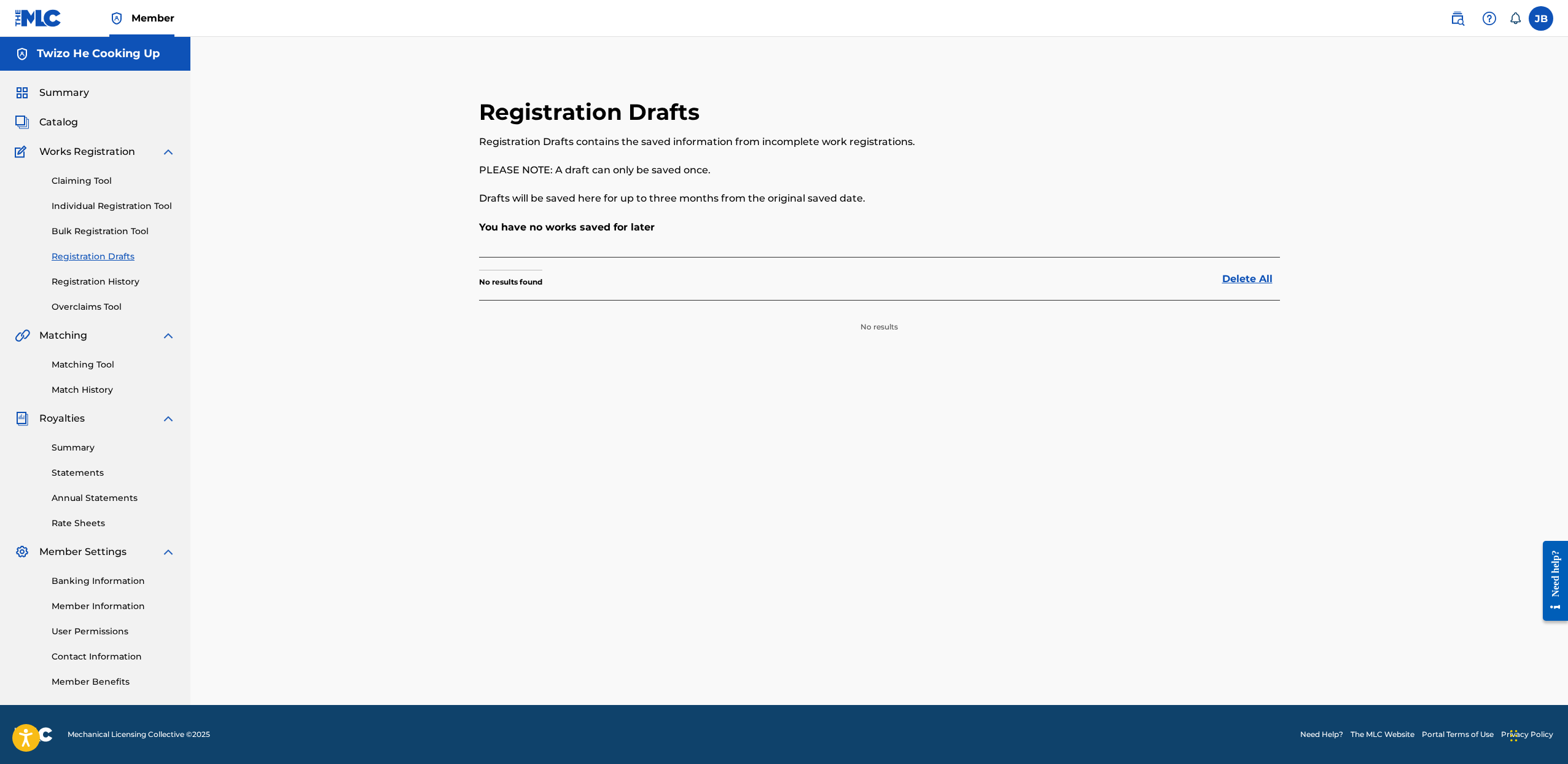
click at [115, 282] on link "Registration History" at bounding box center [114, 281] width 125 height 13
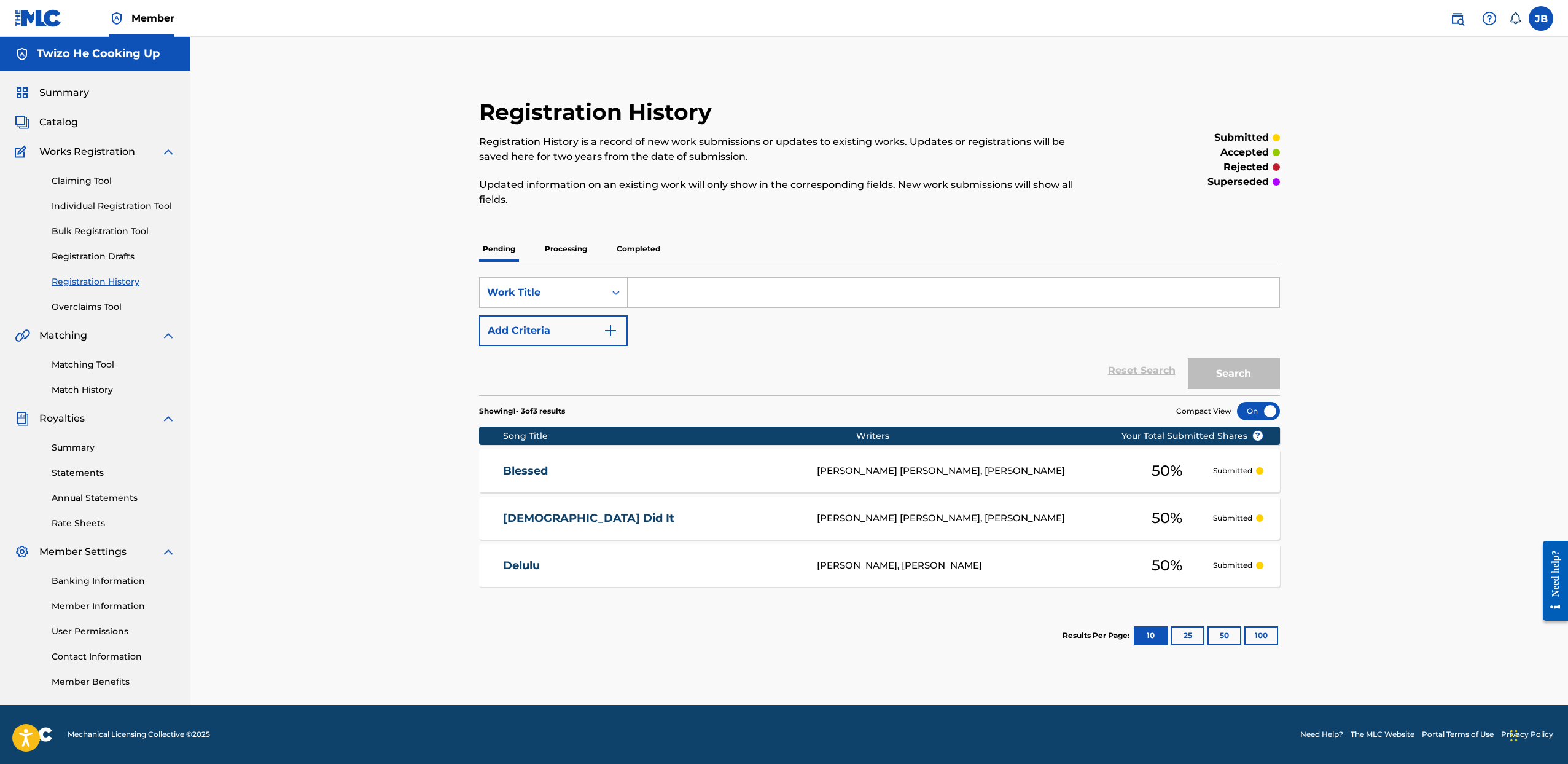
click at [630, 251] on p "Completed" at bounding box center [638, 248] width 51 height 26
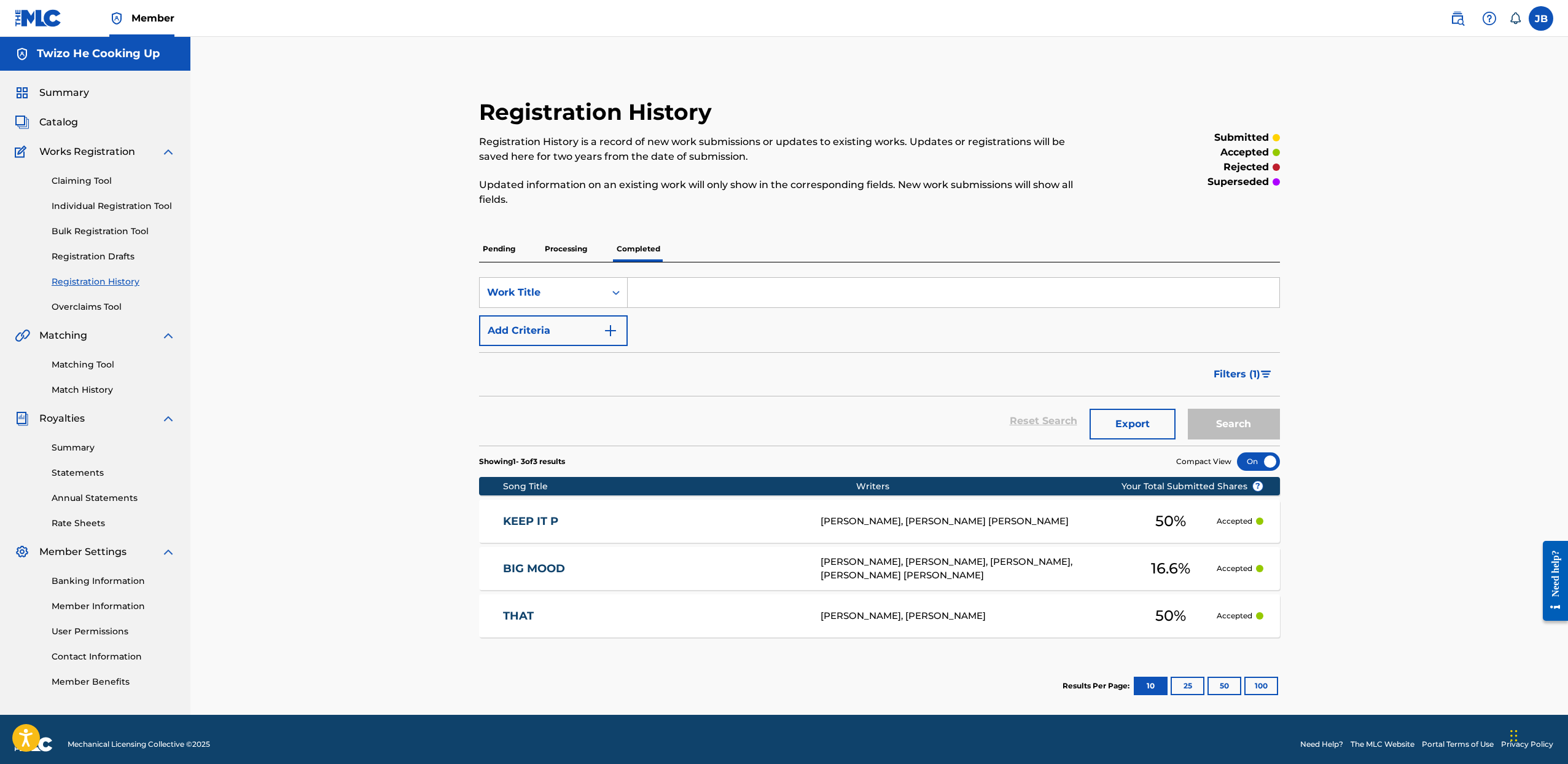
drag, startPoint x: 602, startPoint y: 249, endPoint x: 578, endPoint y: 246, distance: 24.2
click at [602, 249] on div "Pending Processing Completed" at bounding box center [879, 248] width 801 height 26
click at [578, 246] on p "Processing" at bounding box center [565, 248] width 50 height 26
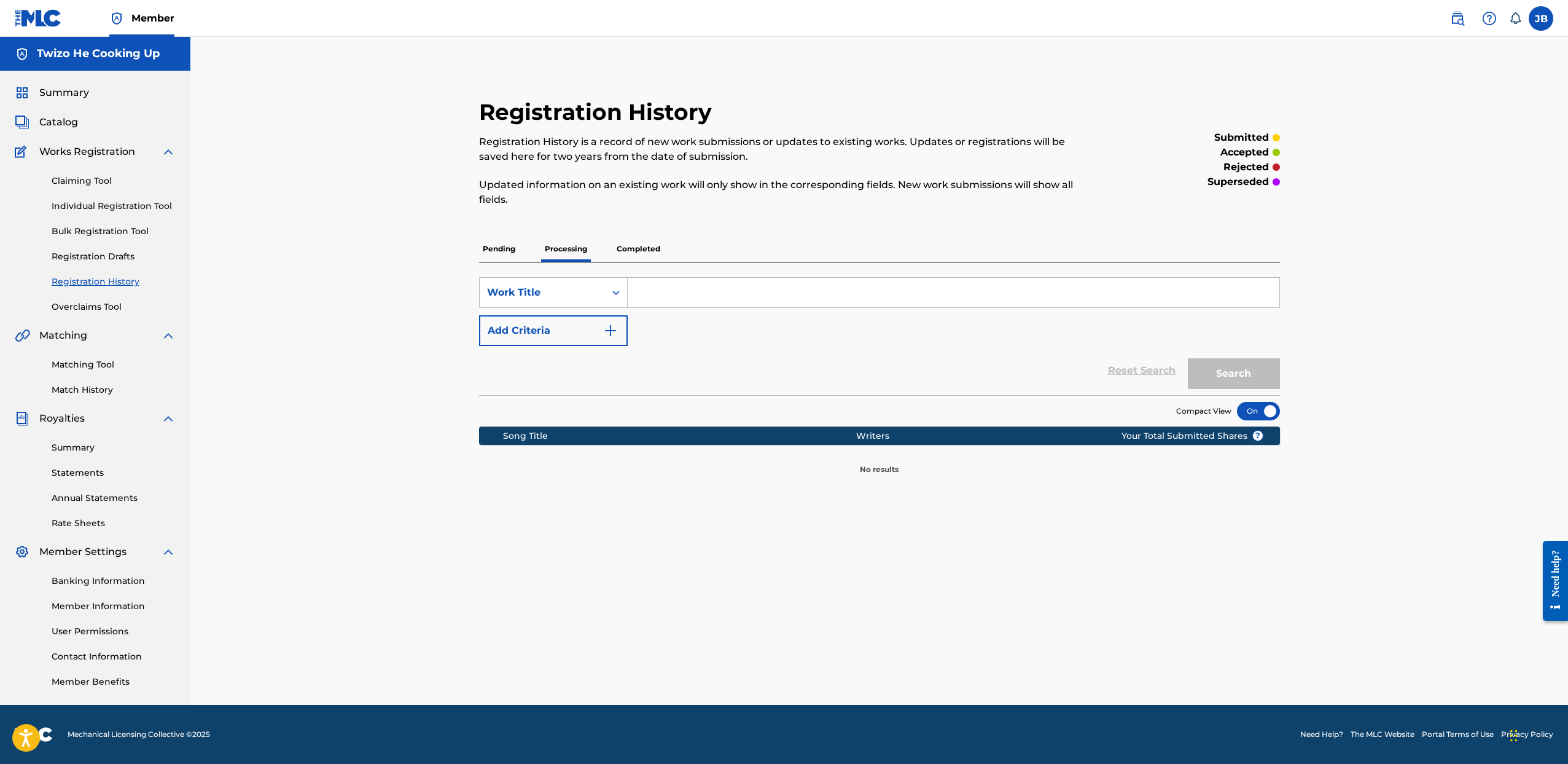
click at [480, 247] on p "Pending" at bounding box center [499, 248] width 40 height 26
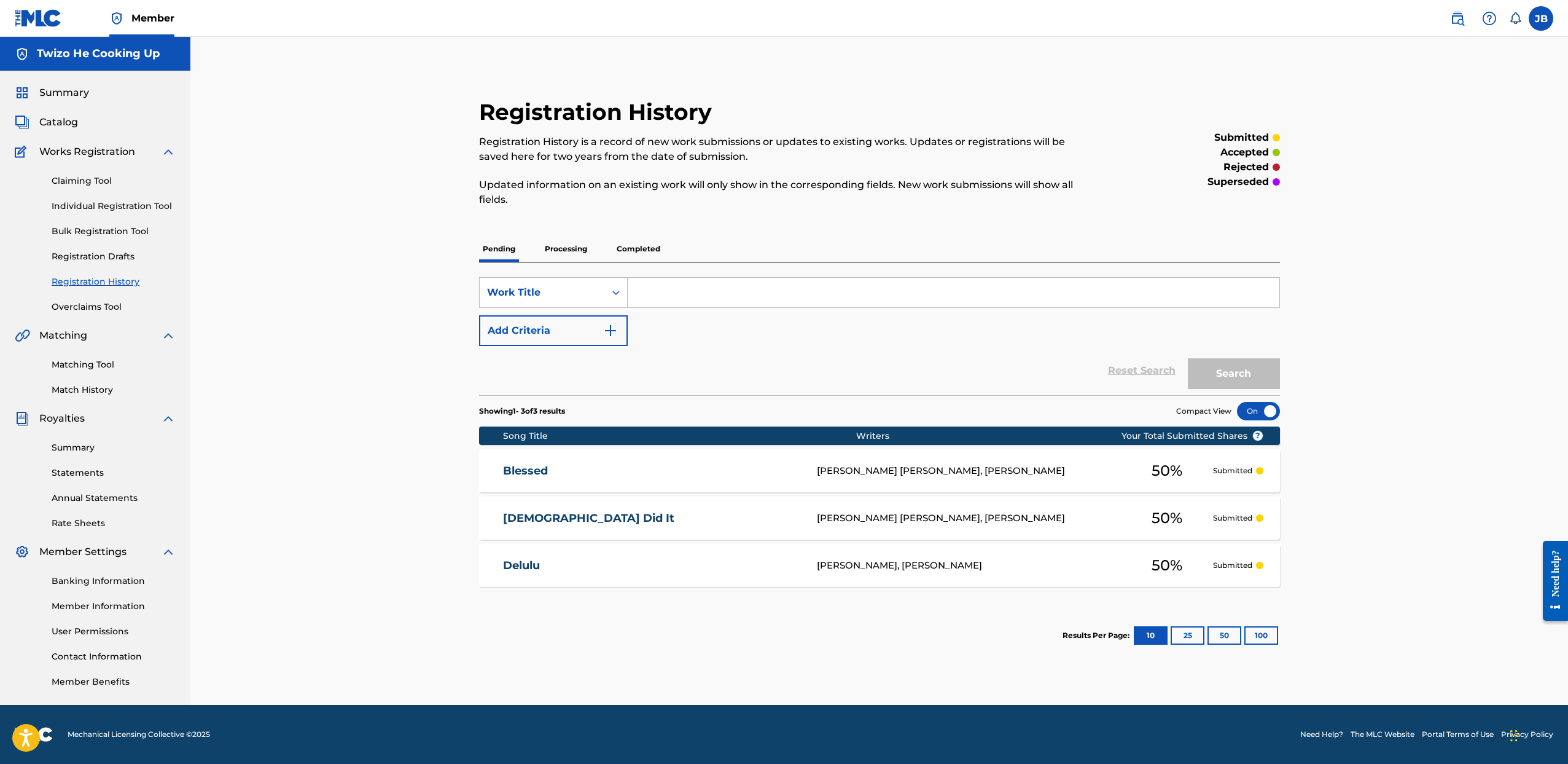
click at [903, 485] on div "Blessed BRIANA SHANAE FIELDS, Jeremy Brown 50 % Submitted" at bounding box center [879, 471] width 801 height 43
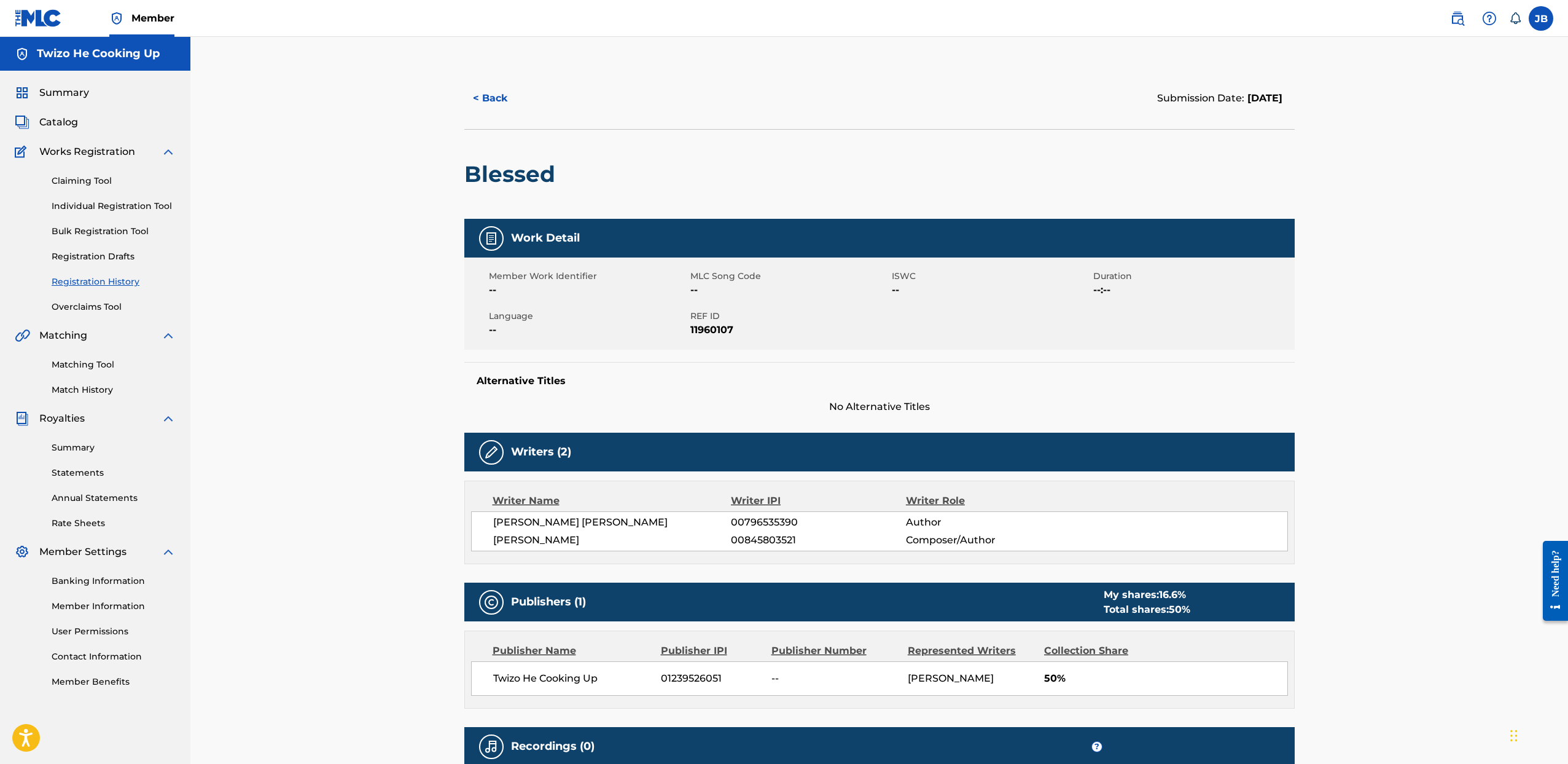
click at [491, 244] on img at bounding box center [491, 237] width 15 height 15
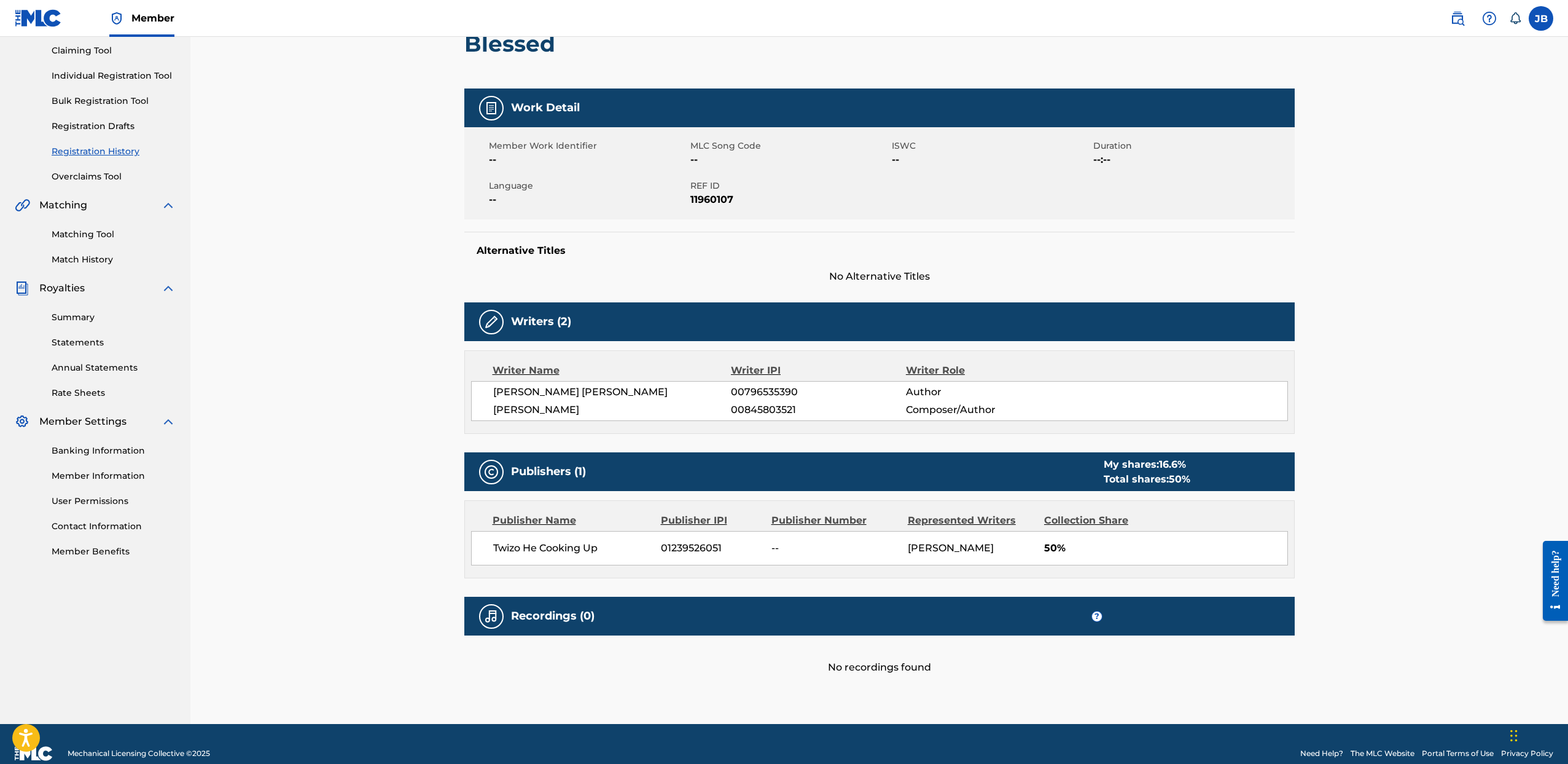
scroll to position [148, 0]
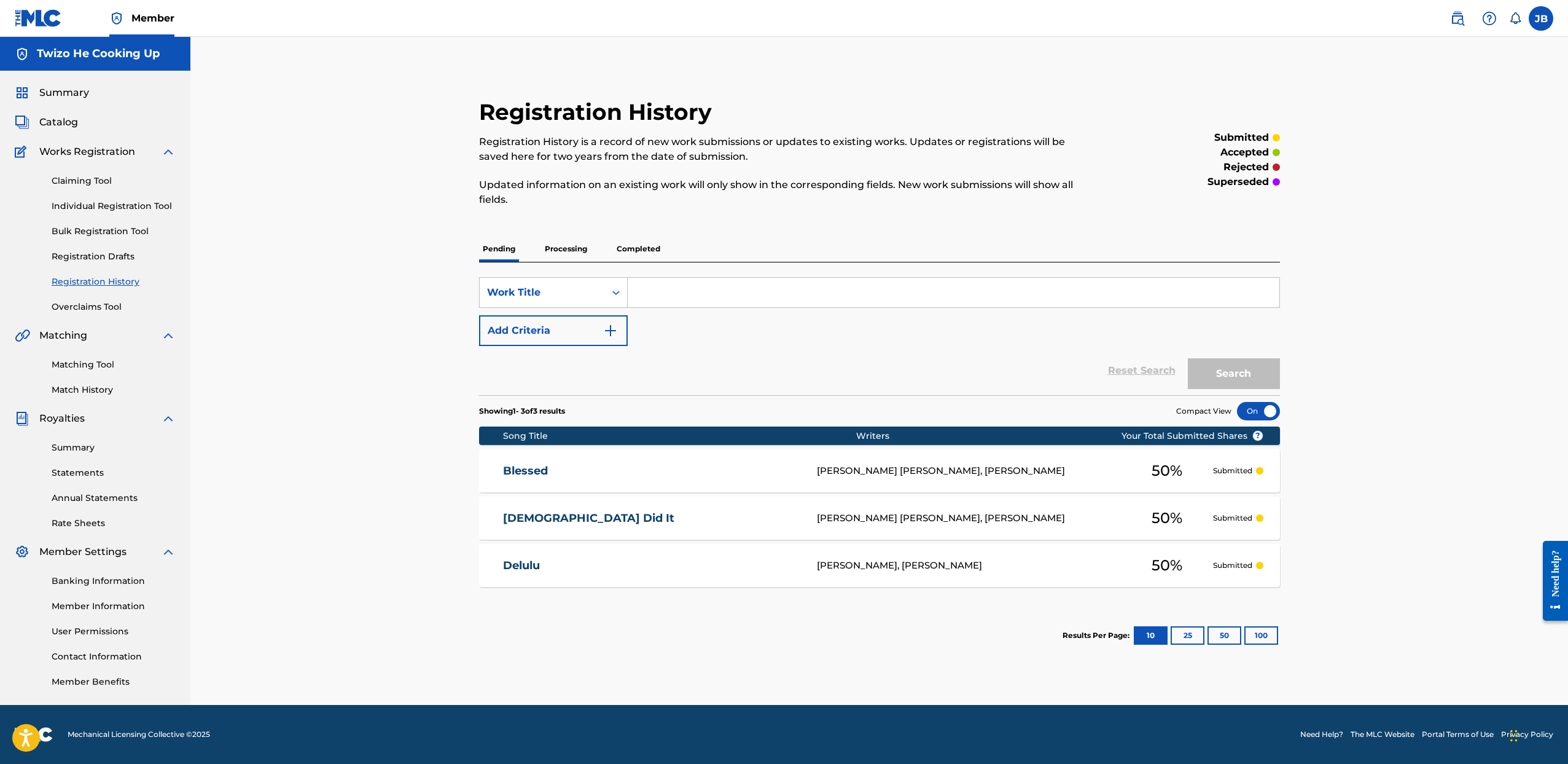
click at [877, 558] on div "Delulu Bri Trilla, Jeremy Brown 50 % Submitted" at bounding box center [879, 565] width 801 height 43
click at [879, 478] on div "Blessed BRIANA SHANAE FIELDS, Jeremy Brown 50 % Submitted" at bounding box center [879, 471] width 801 height 43
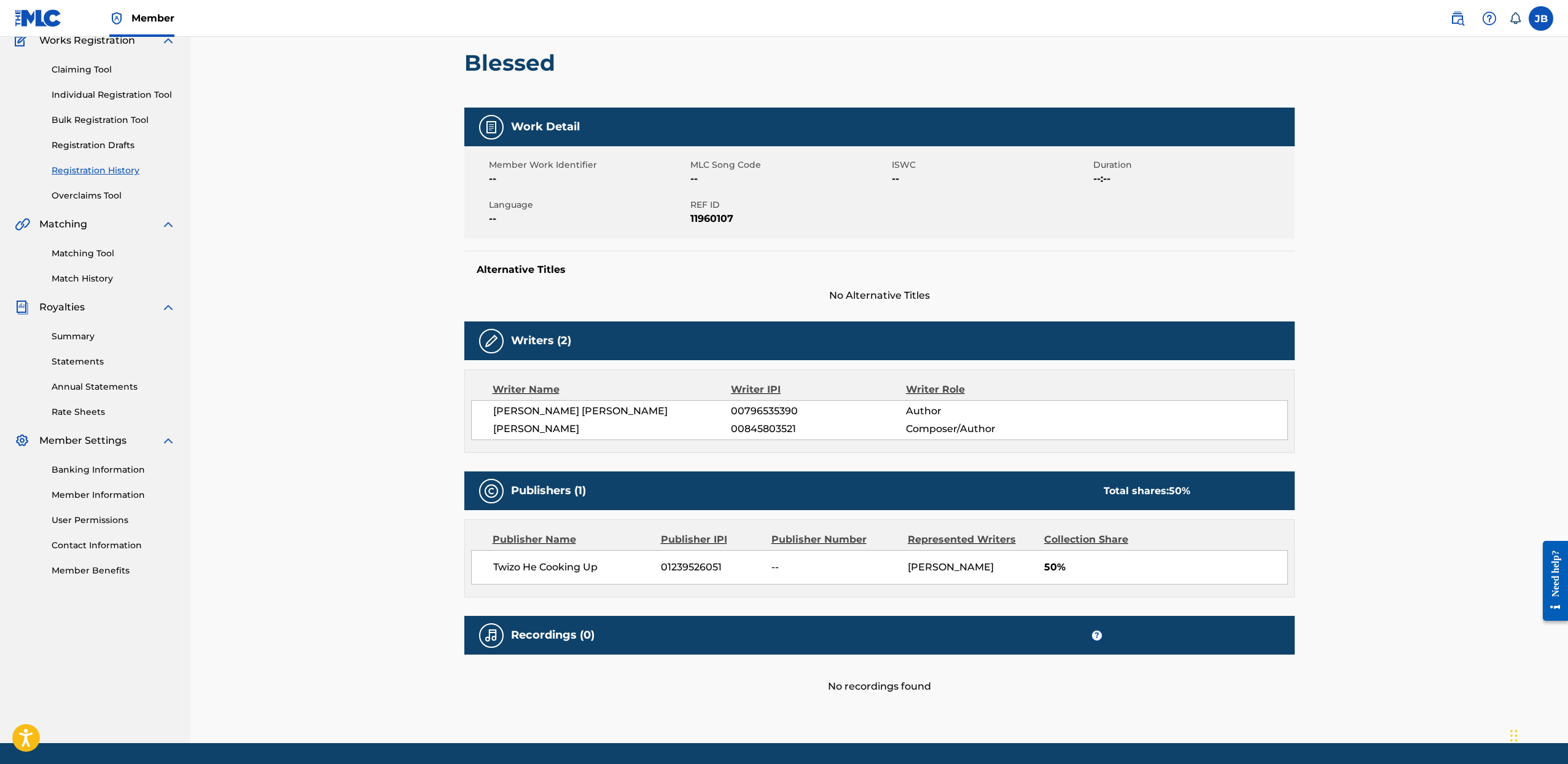
scroll to position [114, 0]
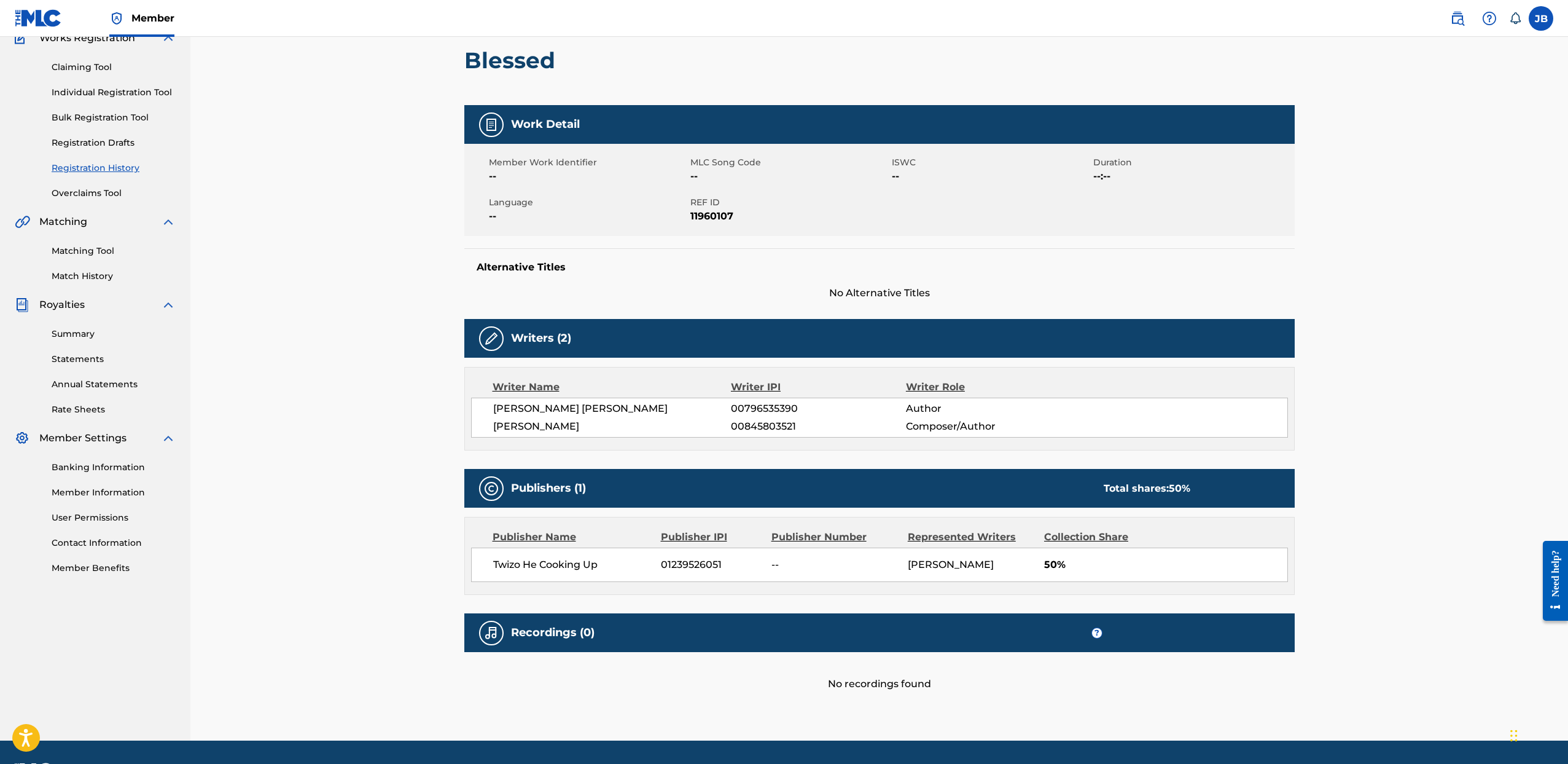
click at [112, 167] on link "Registration History" at bounding box center [114, 167] width 125 height 13
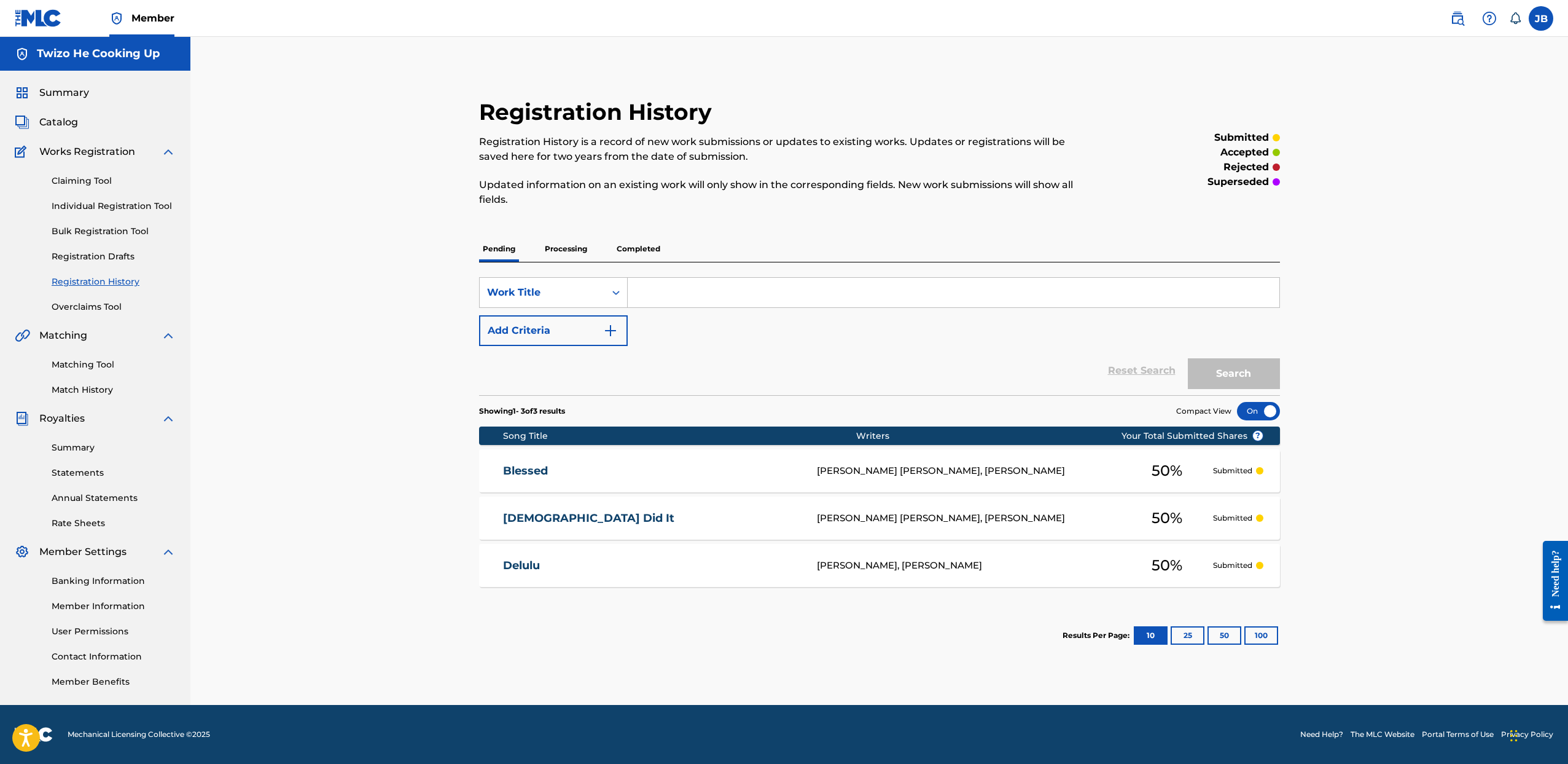
click at [849, 486] on div "Blessed BRIANA SHANAE FIELDS, Jeremy Brown 50 % Submitted" at bounding box center [879, 471] width 801 height 43
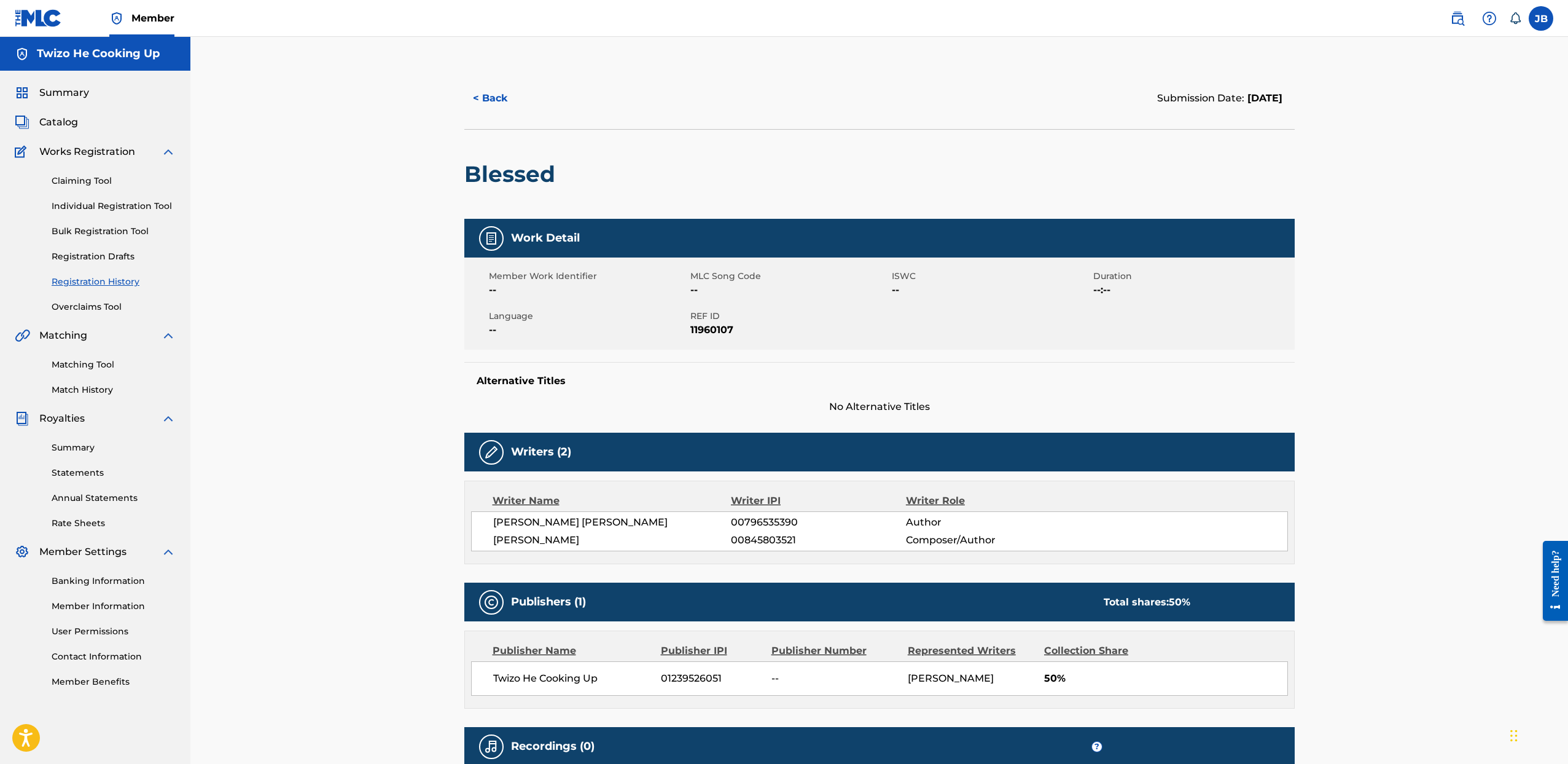
click at [508, 86] on button "< Back" at bounding box center [501, 98] width 74 height 31
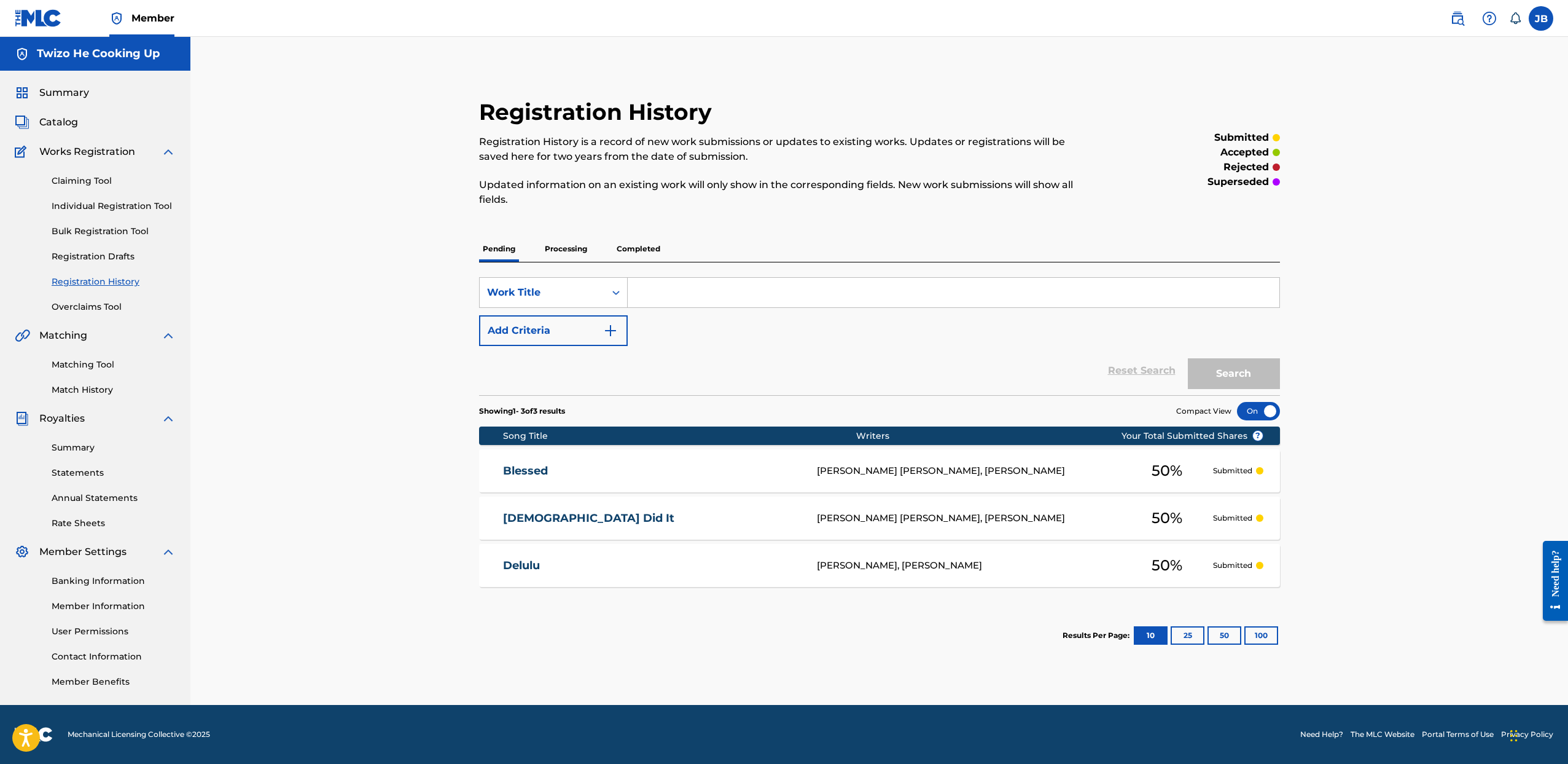
click at [826, 522] on div "BRIANA SHANAE FIELDS, Jeremy Brown" at bounding box center [969, 518] width 304 height 15
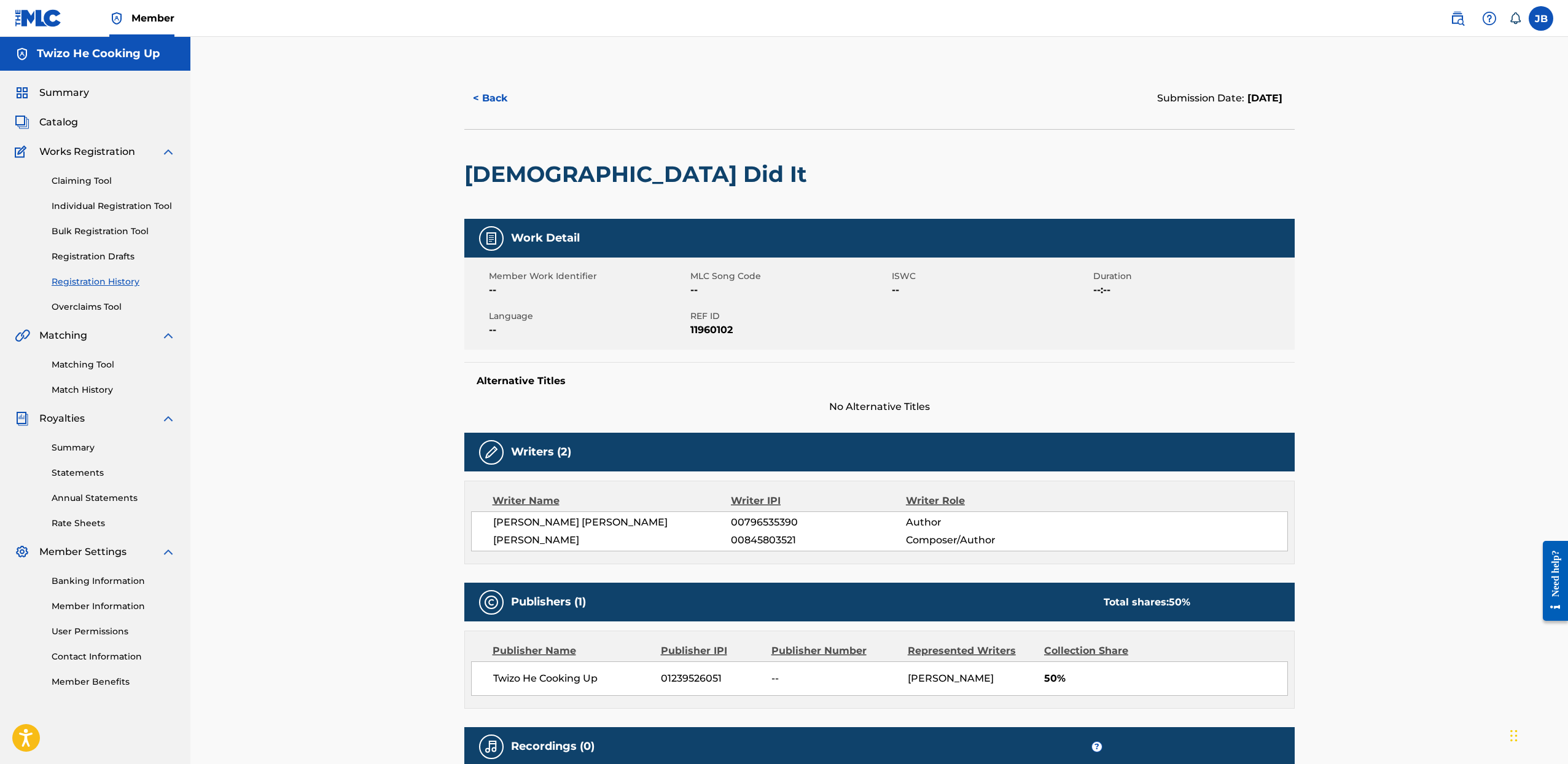
click at [478, 96] on button "< Back" at bounding box center [501, 98] width 74 height 31
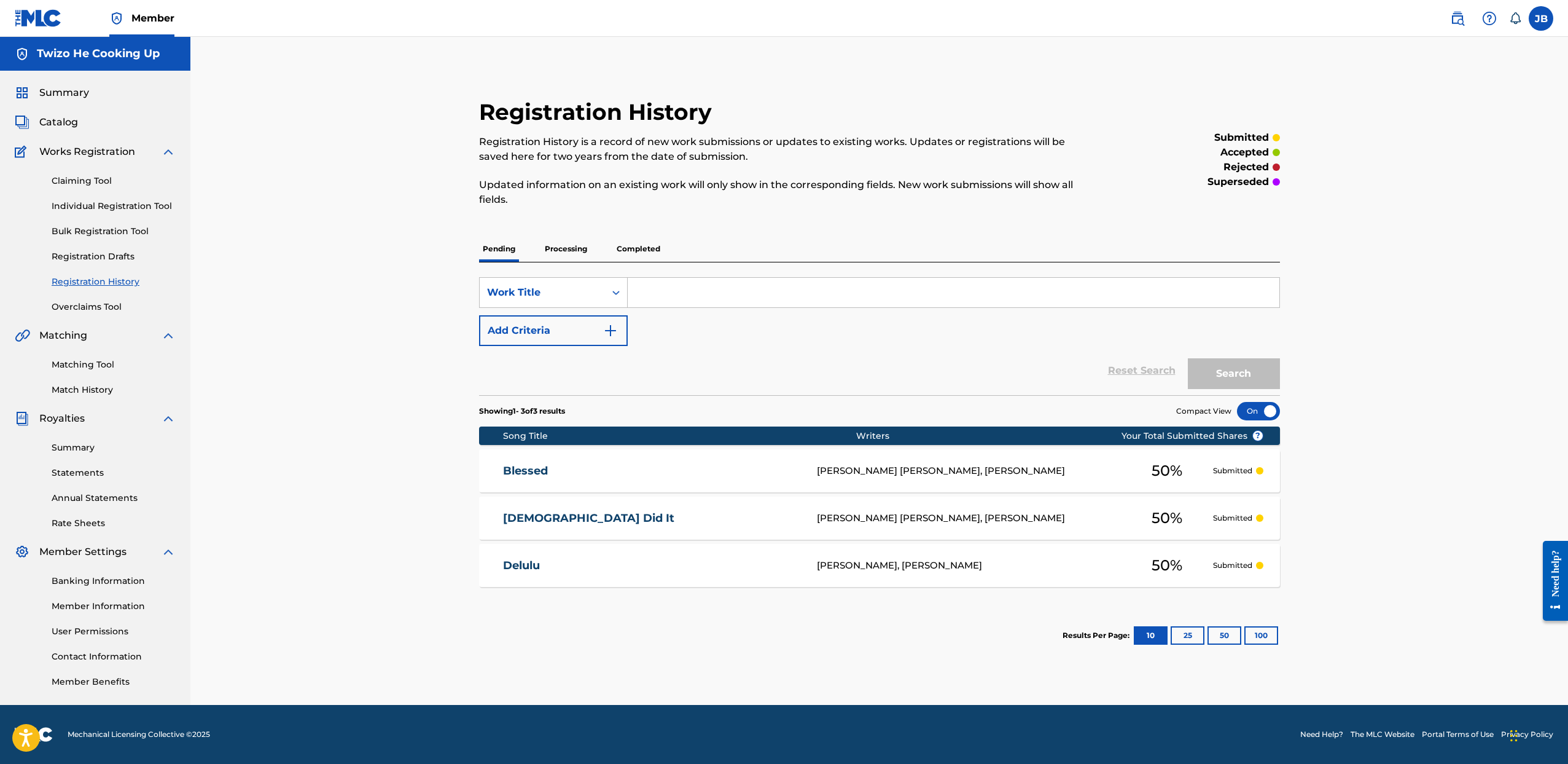
click at [895, 569] on div "Bri Trilla, Jeremy Brown" at bounding box center [969, 565] width 304 height 15
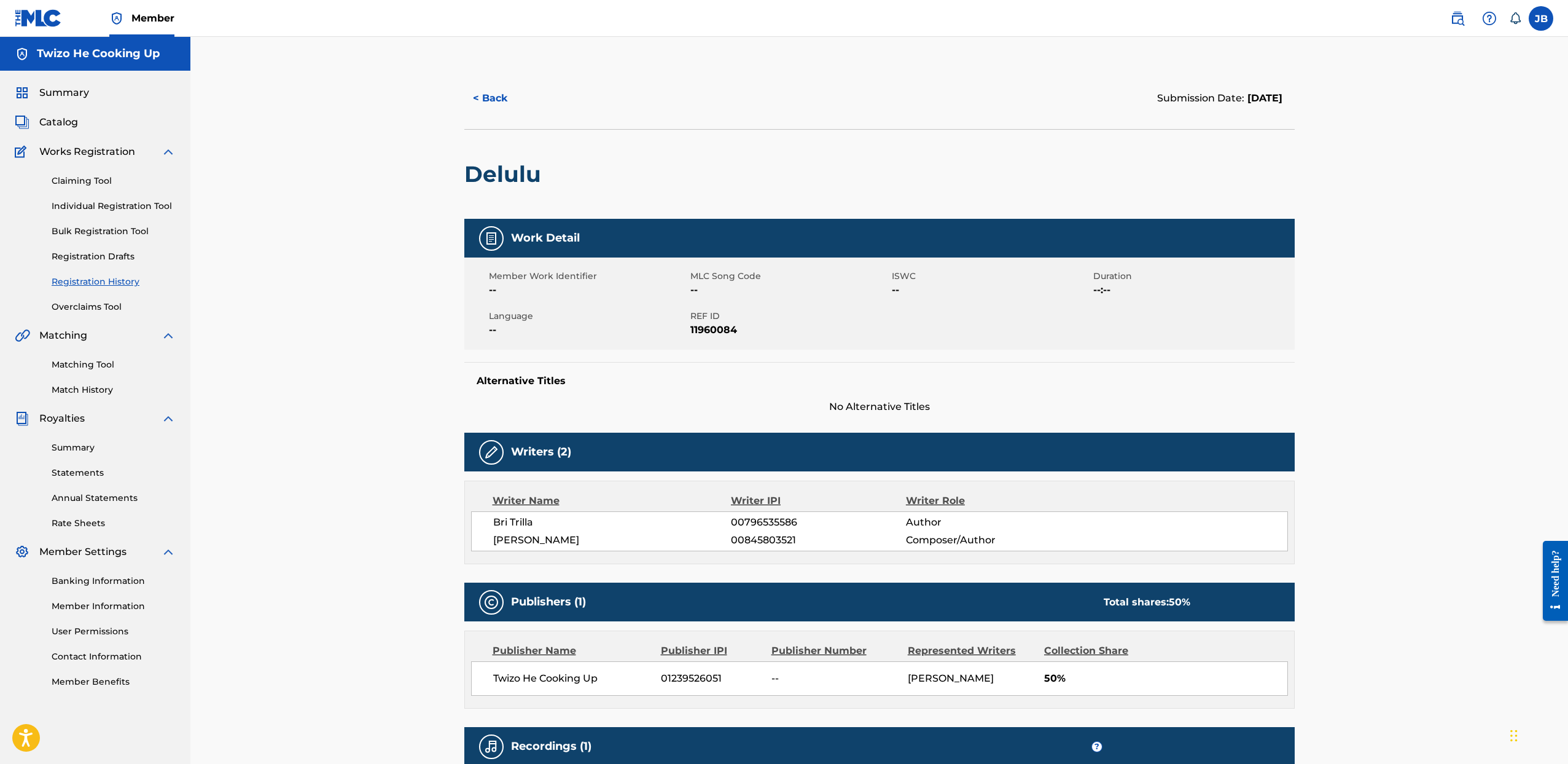
click at [501, 101] on button "< Back" at bounding box center [501, 98] width 74 height 31
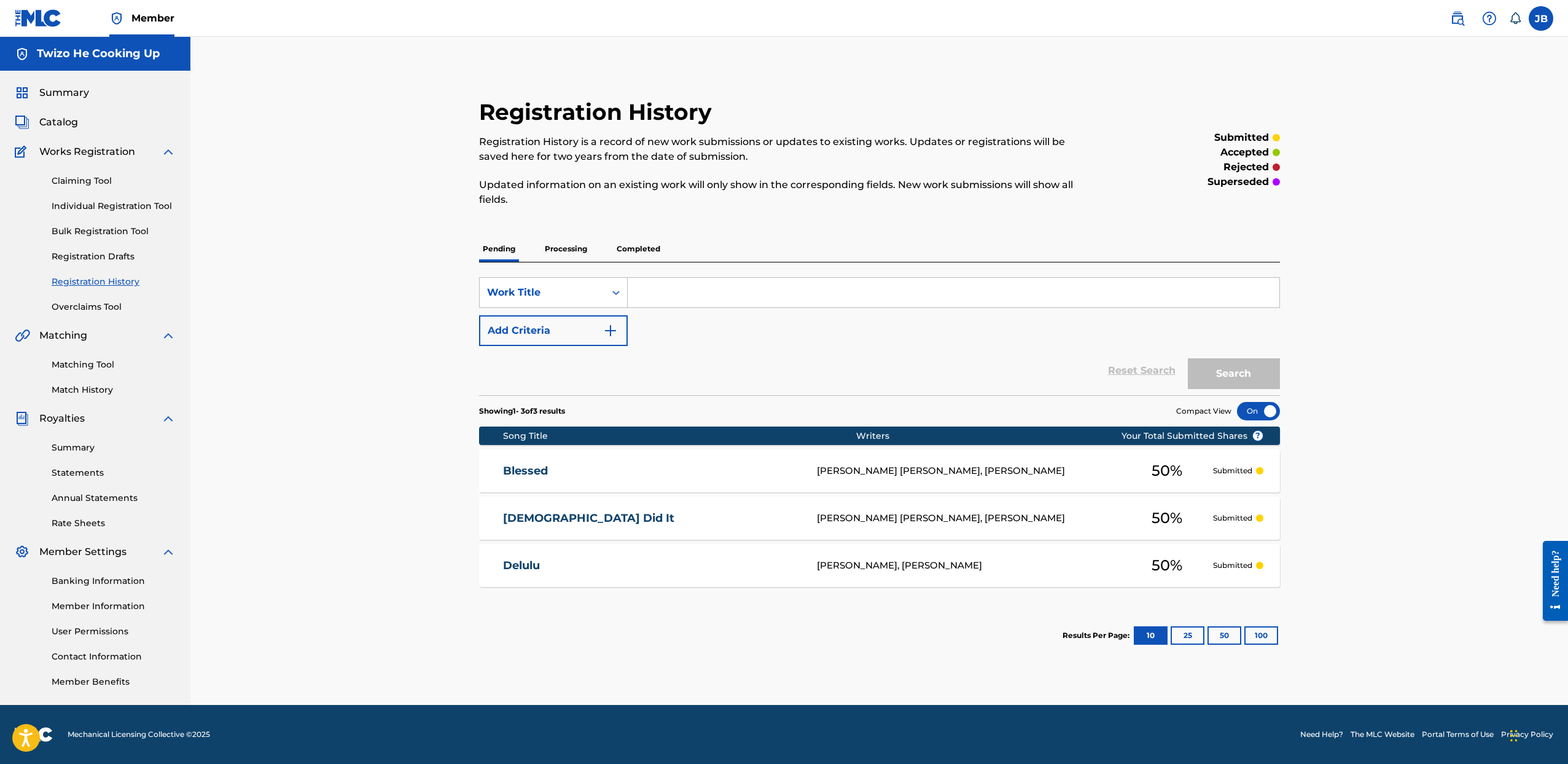
click at [873, 476] on div "BRIANA SHANAE FIELDS, Jeremy Brown" at bounding box center [969, 471] width 304 height 15
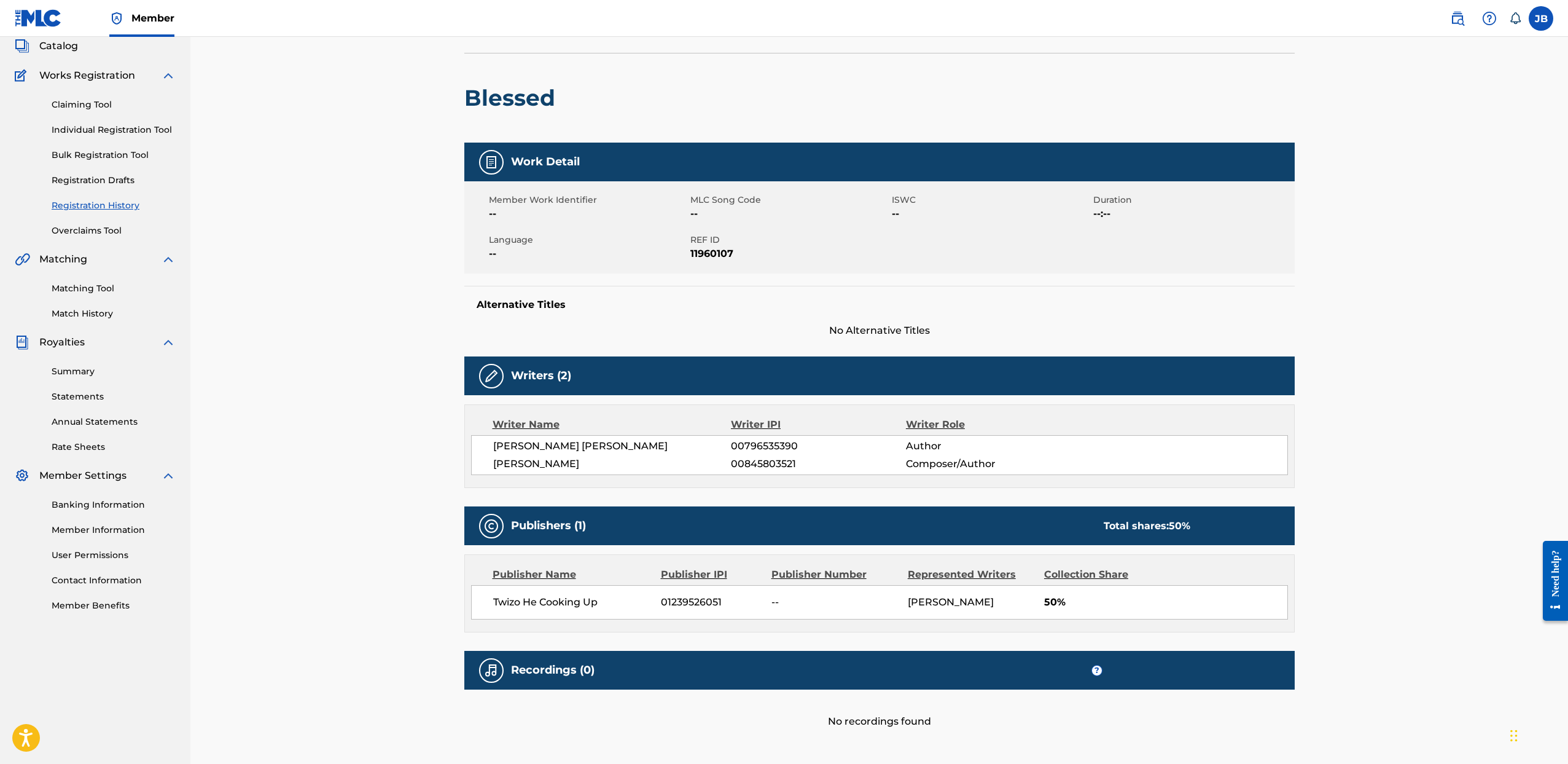
scroll to position [148, 0]
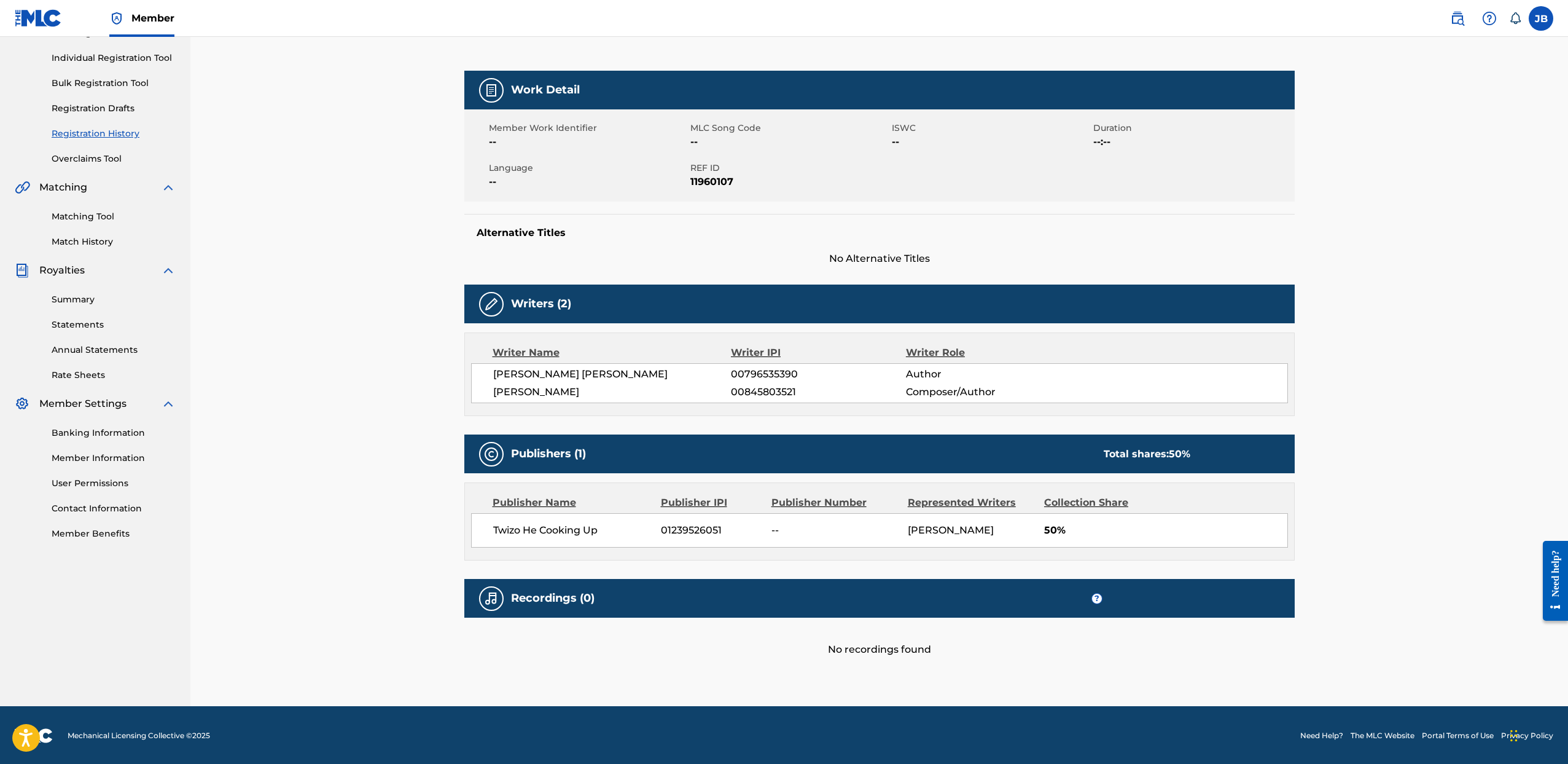
click at [1054, 515] on div "Twizo He Cooking Up 01239526051 -- Jeremy Brown 50%" at bounding box center [879, 529] width 817 height 34
drag, startPoint x: 1054, startPoint y: 505, endPoint x: 1031, endPoint y: 501, distance: 23.3
click at [1054, 505] on div "Collection Share" at bounding box center [1104, 502] width 120 height 15
drag, startPoint x: 981, startPoint y: 502, endPoint x: 971, endPoint y: 502, distance: 10.0
click at [981, 502] on div "Represented Writers" at bounding box center [971, 502] width 127 height 15
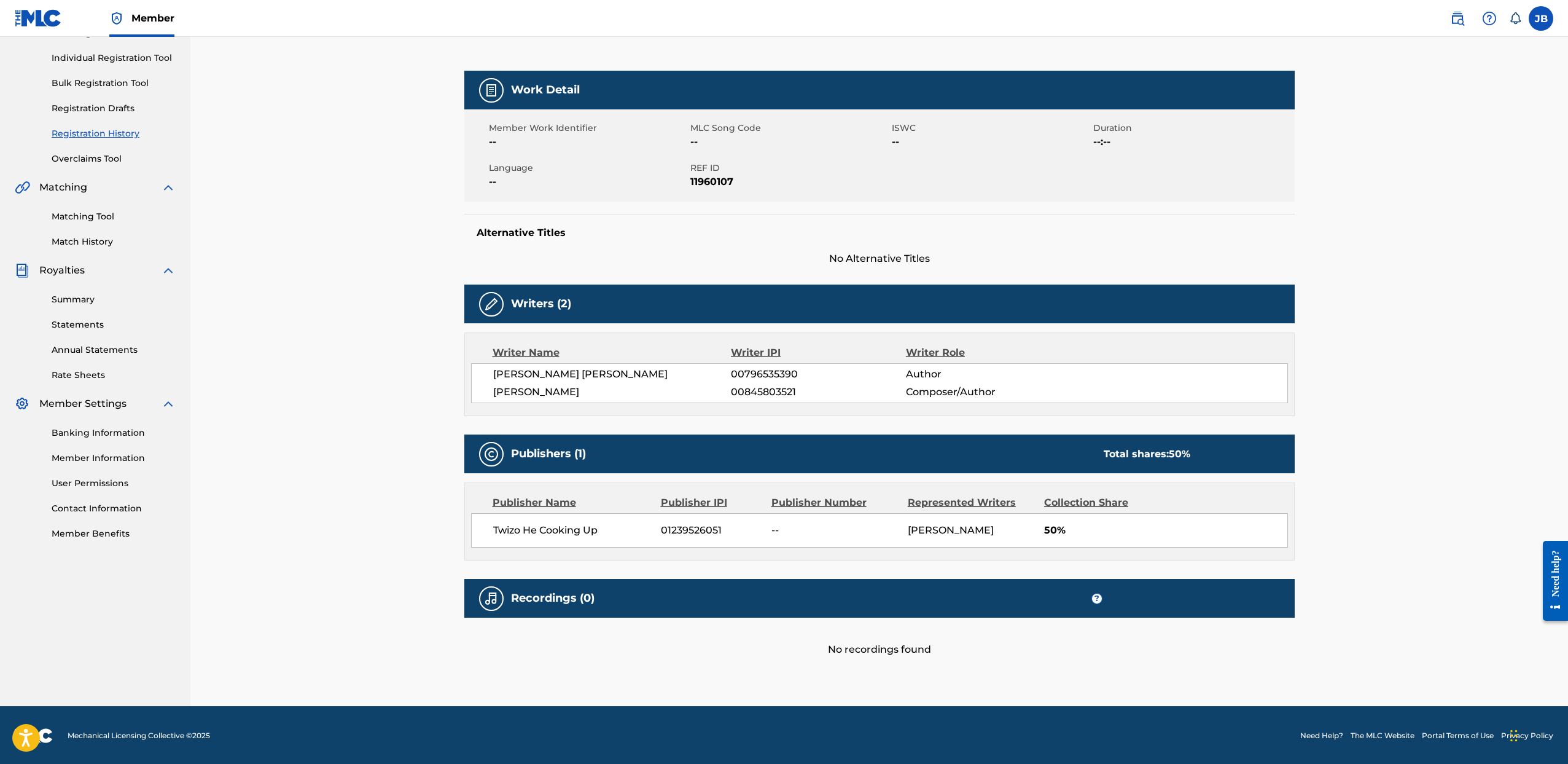
drag, startPoint x: 794, startPoint y: 498, endPoint x: 735, endPoint y: 488, distance: 59.8
click at [793, 498] on div "Publisher Number" at bounding box center [835, 502] width 127 height 15
drag, startPoint x: 118, startPoint y: 138, endPoint x: 146, endPoint y: 144, distance: 28.6
click at [118, 138] on link "Registration History" at bounding box center [114, 133] width 125 height 13
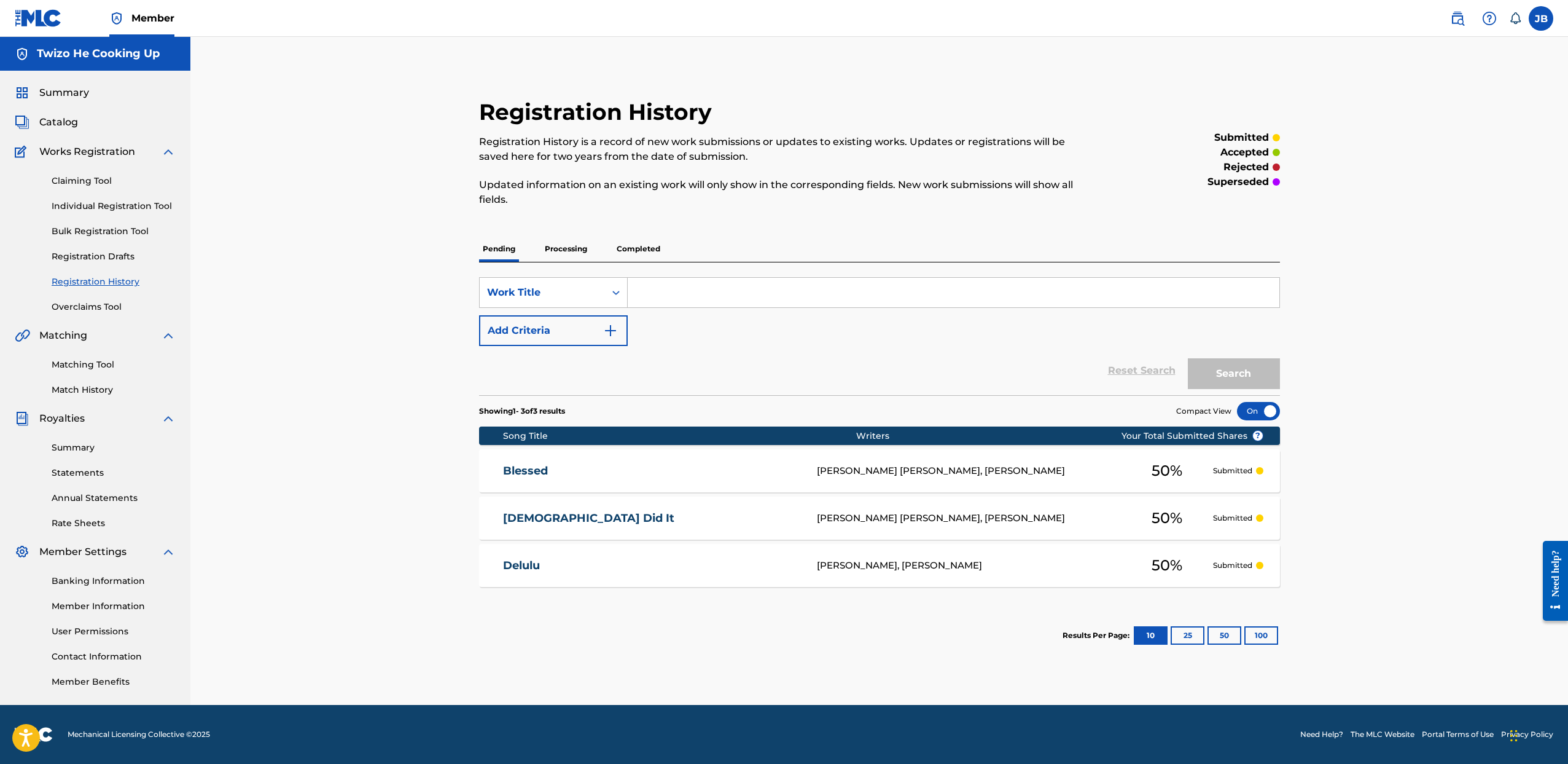
click at [845, 564] on div "Bri Trilla, Jeremy Brown" at bounding box center [969, 565] width 304 height 15
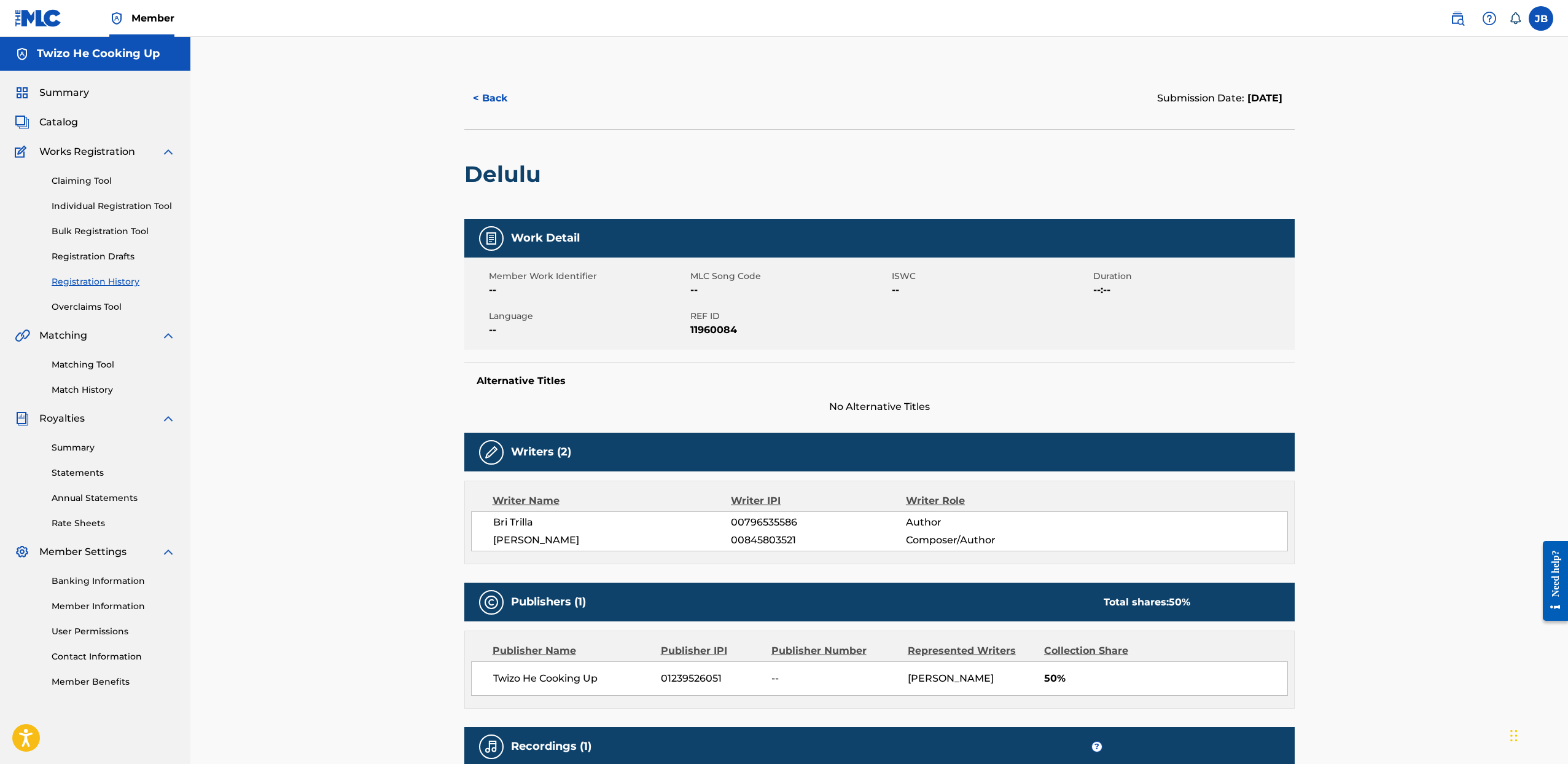
click at [527, 101] on button "< Back" at bounding box center [501, 98] width 74 height 31
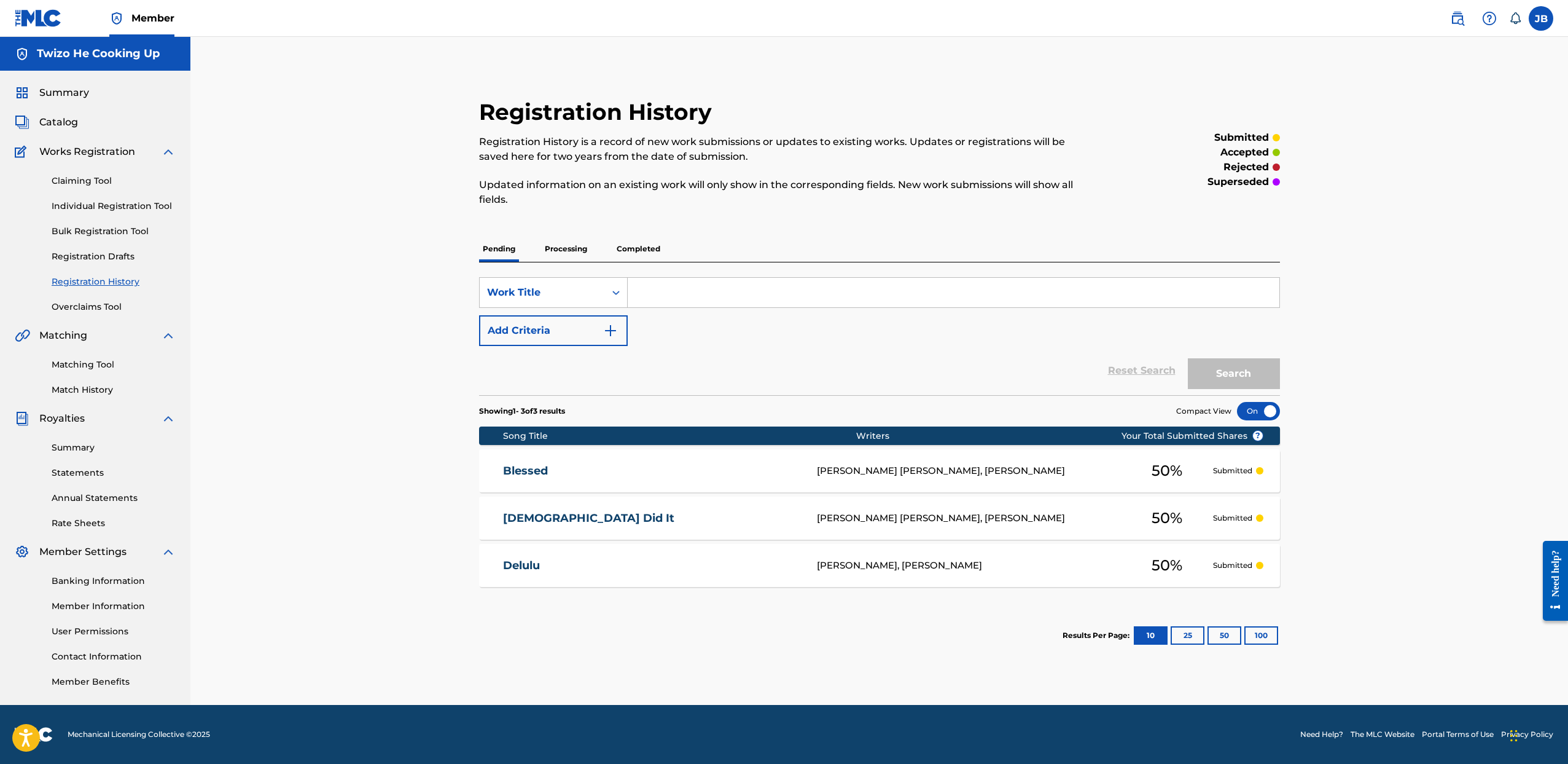
click at [1253, 413] on div at bounding box center [1259, 411] width 43 height 18
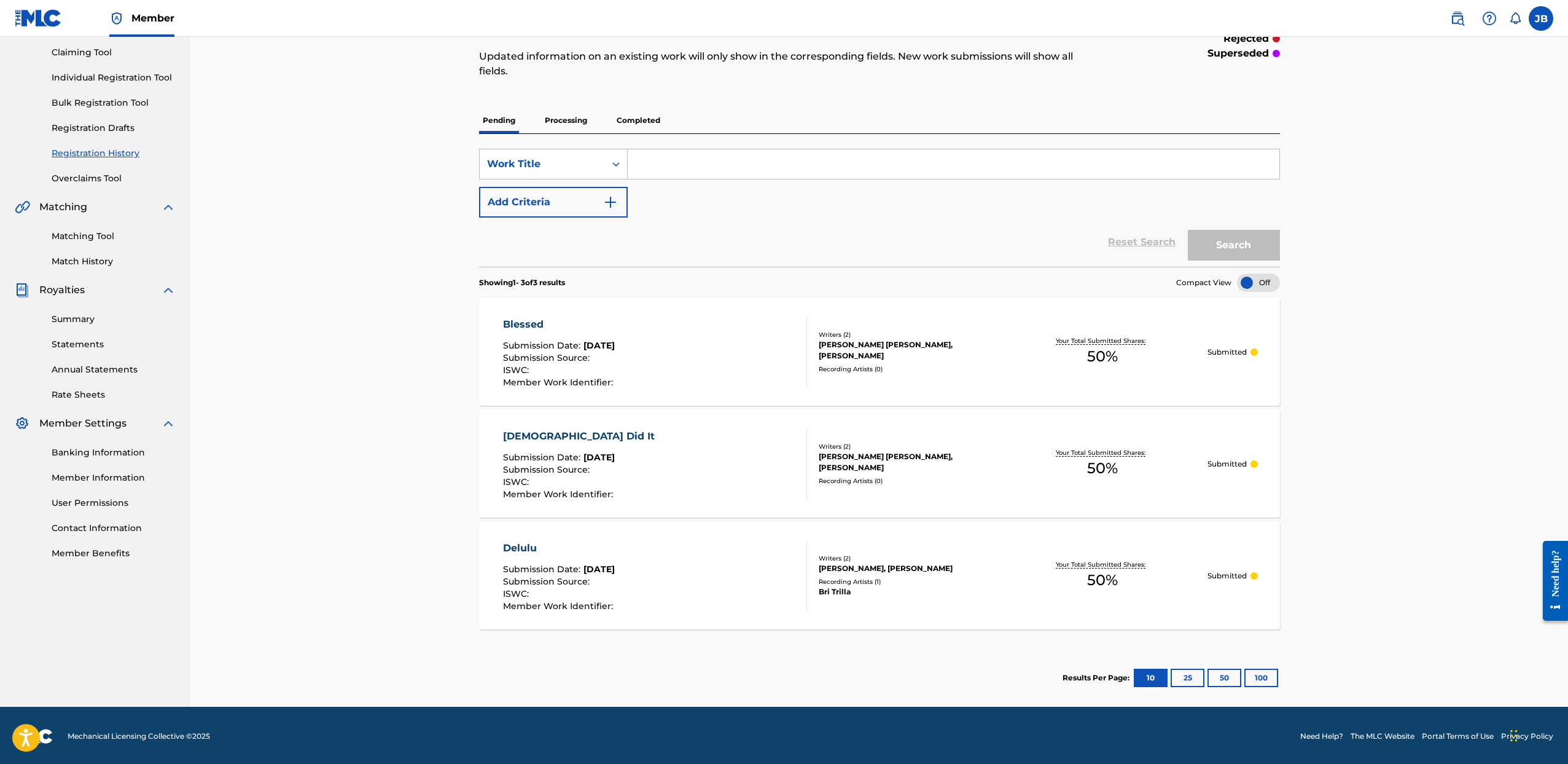
scroll to position [130, 0]
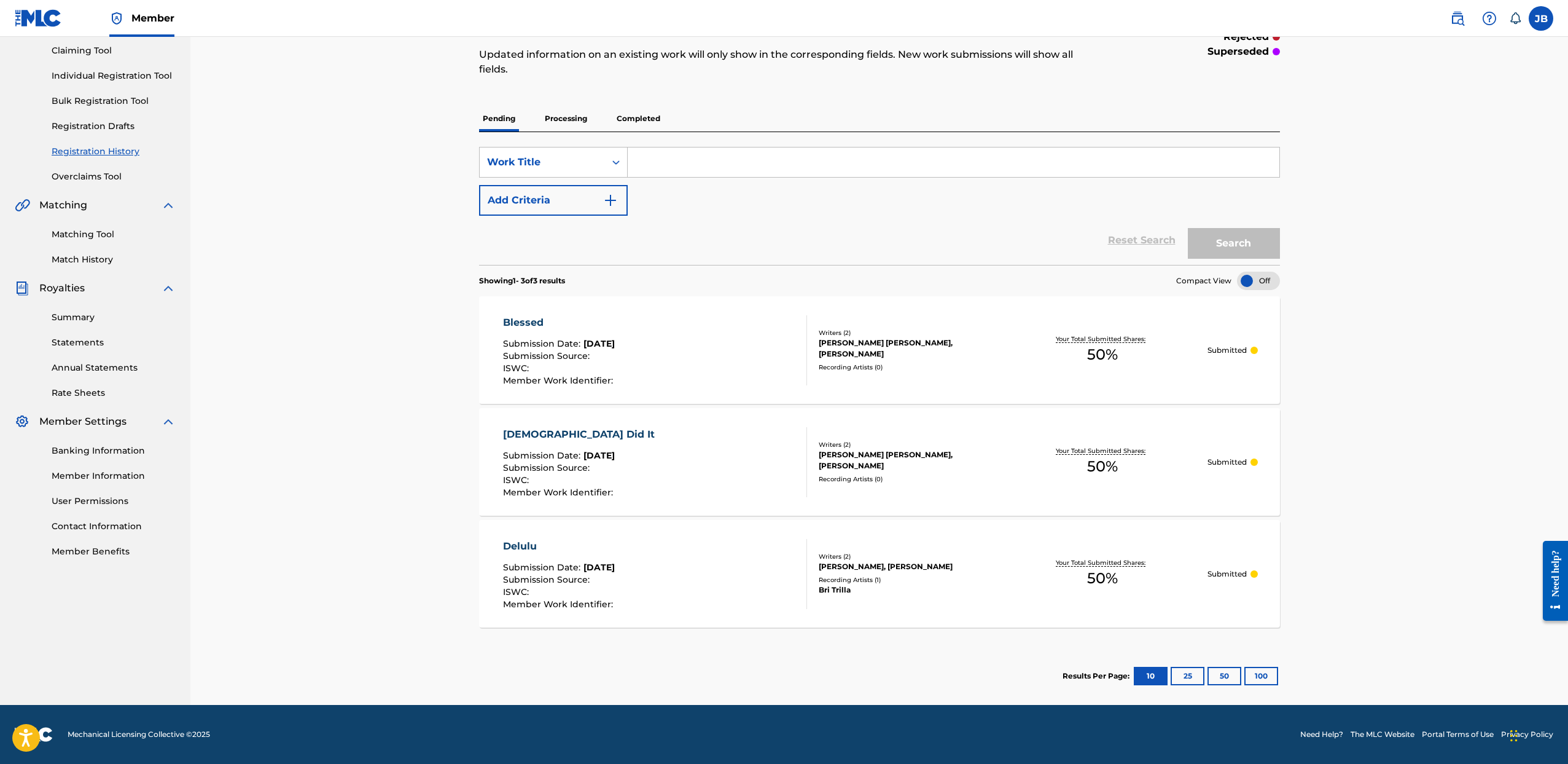
click at [517, 431] on div "God Did It" at bounding box center [582, 434] width 158 height 15
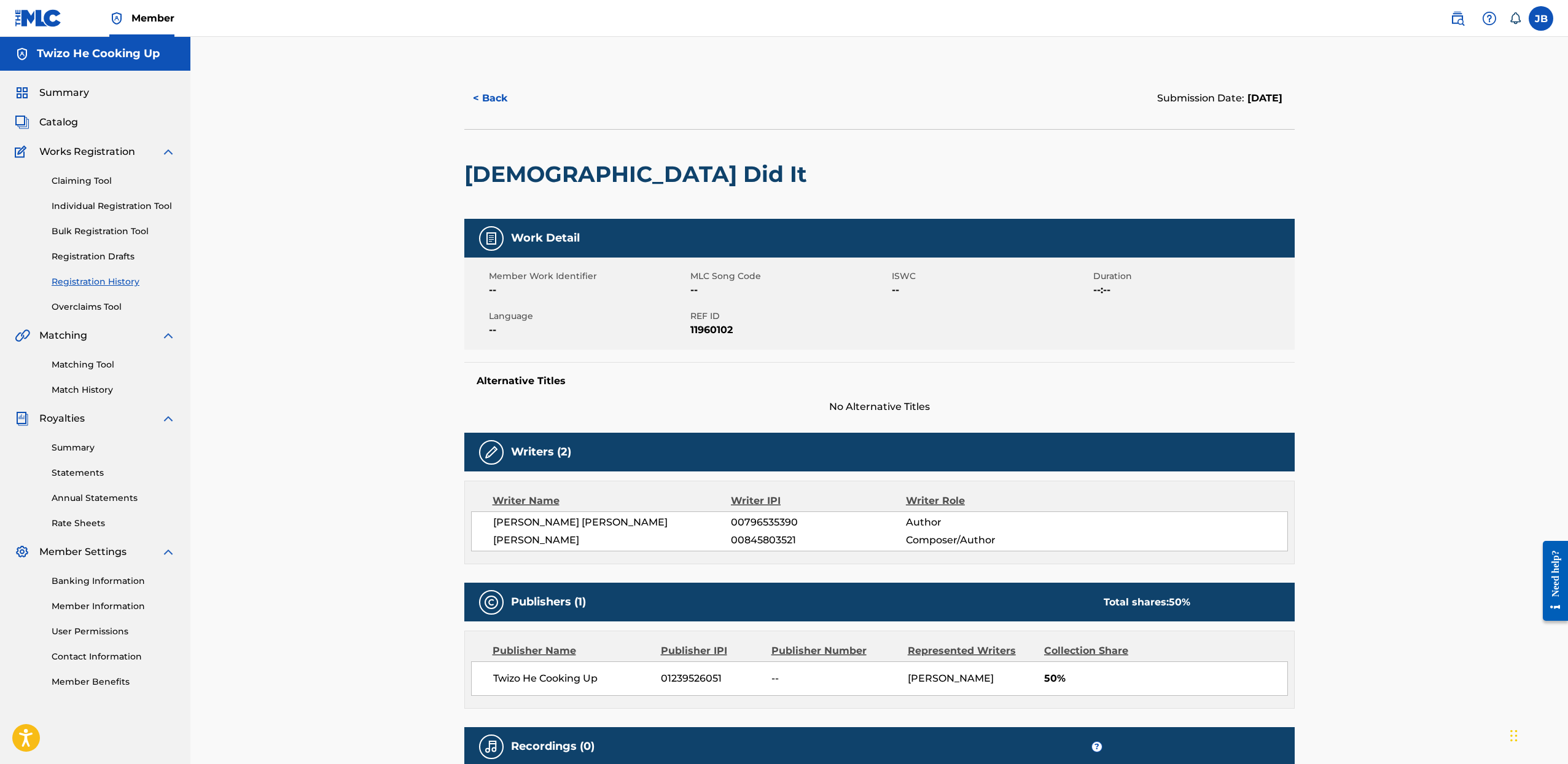
click at [485, 91] on button "< Back" at bounding box center [501, 98] width 74 height 31
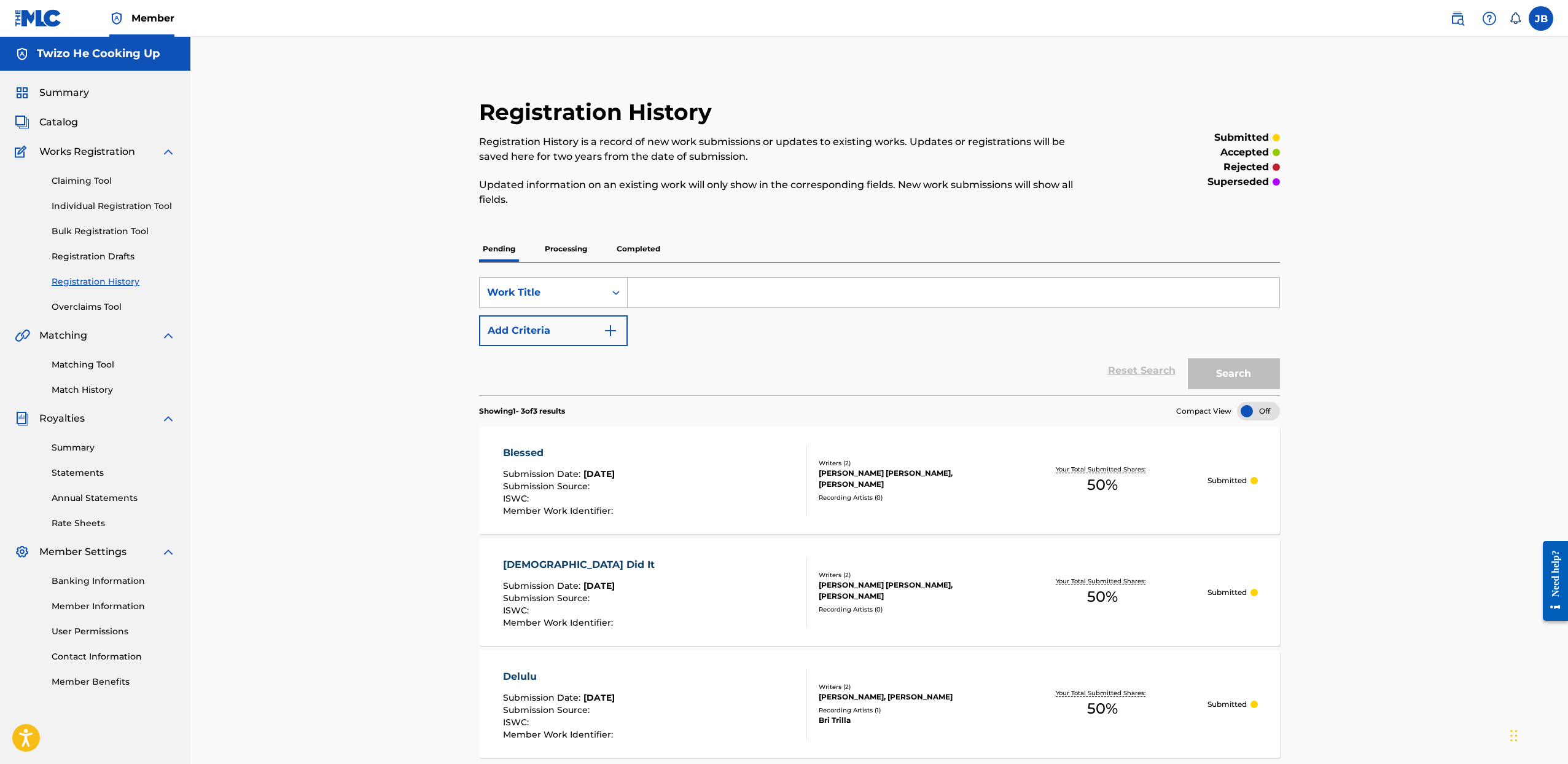
scroll to position [98, 0]
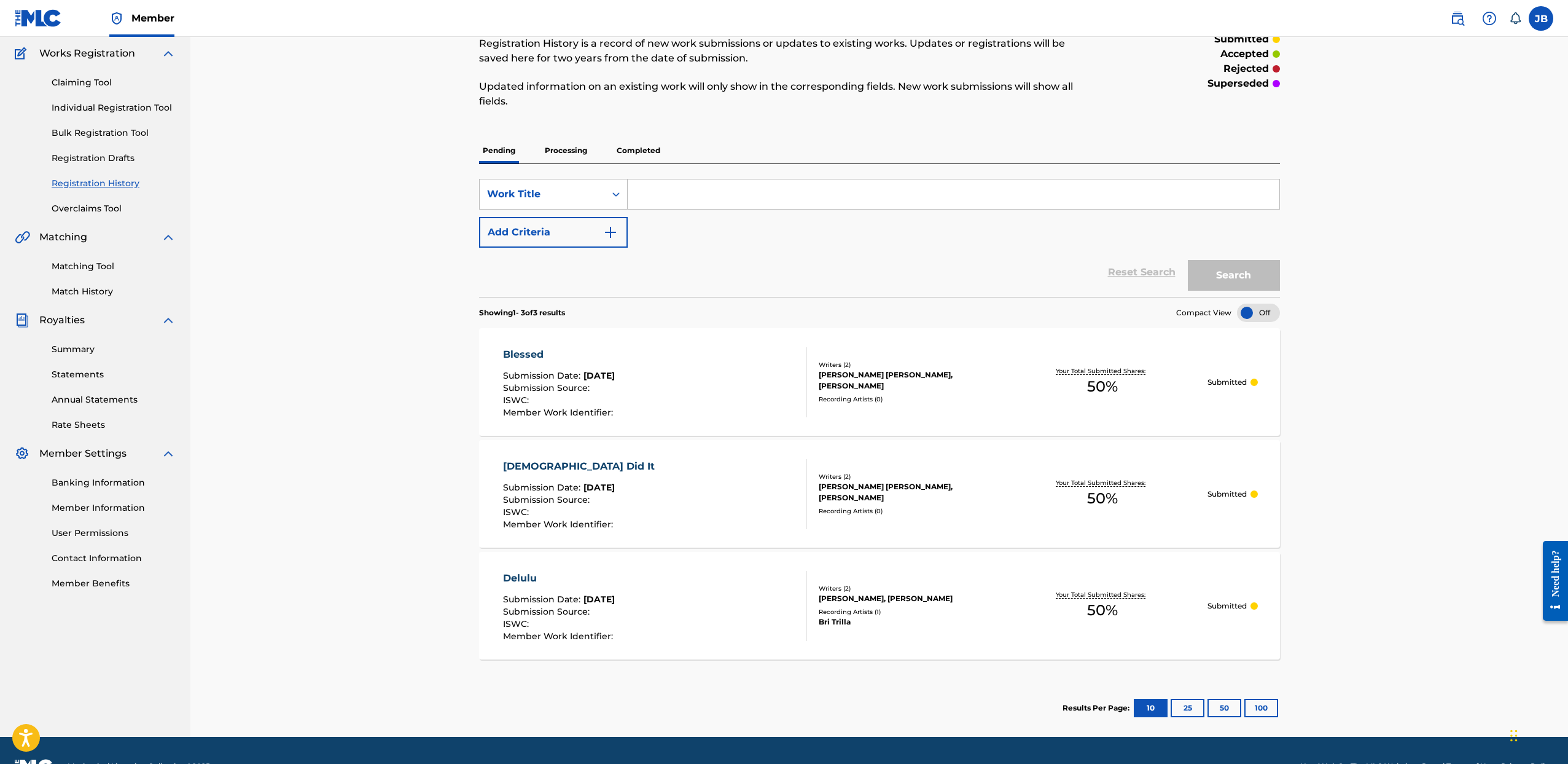
click at [680, 585] on div "Delulu Submission Date : Aug 19, 2025 Submission Source : ISWC : Member Work Id…" at bounding box center [655, 606] width 304 height 70
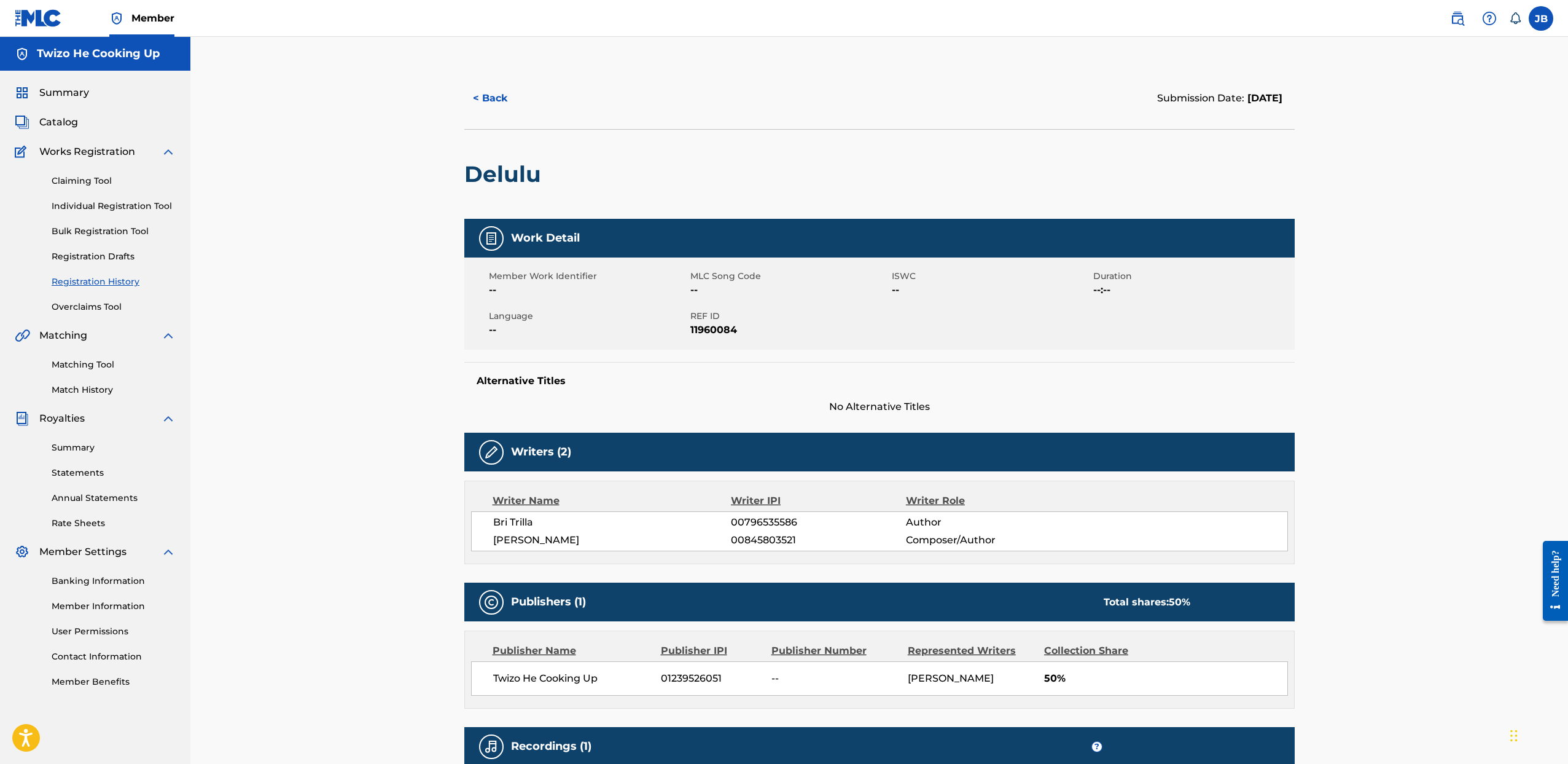
click at [65, 125] on span "Catalog" at bounding box center [58, 122] width 39 height 15
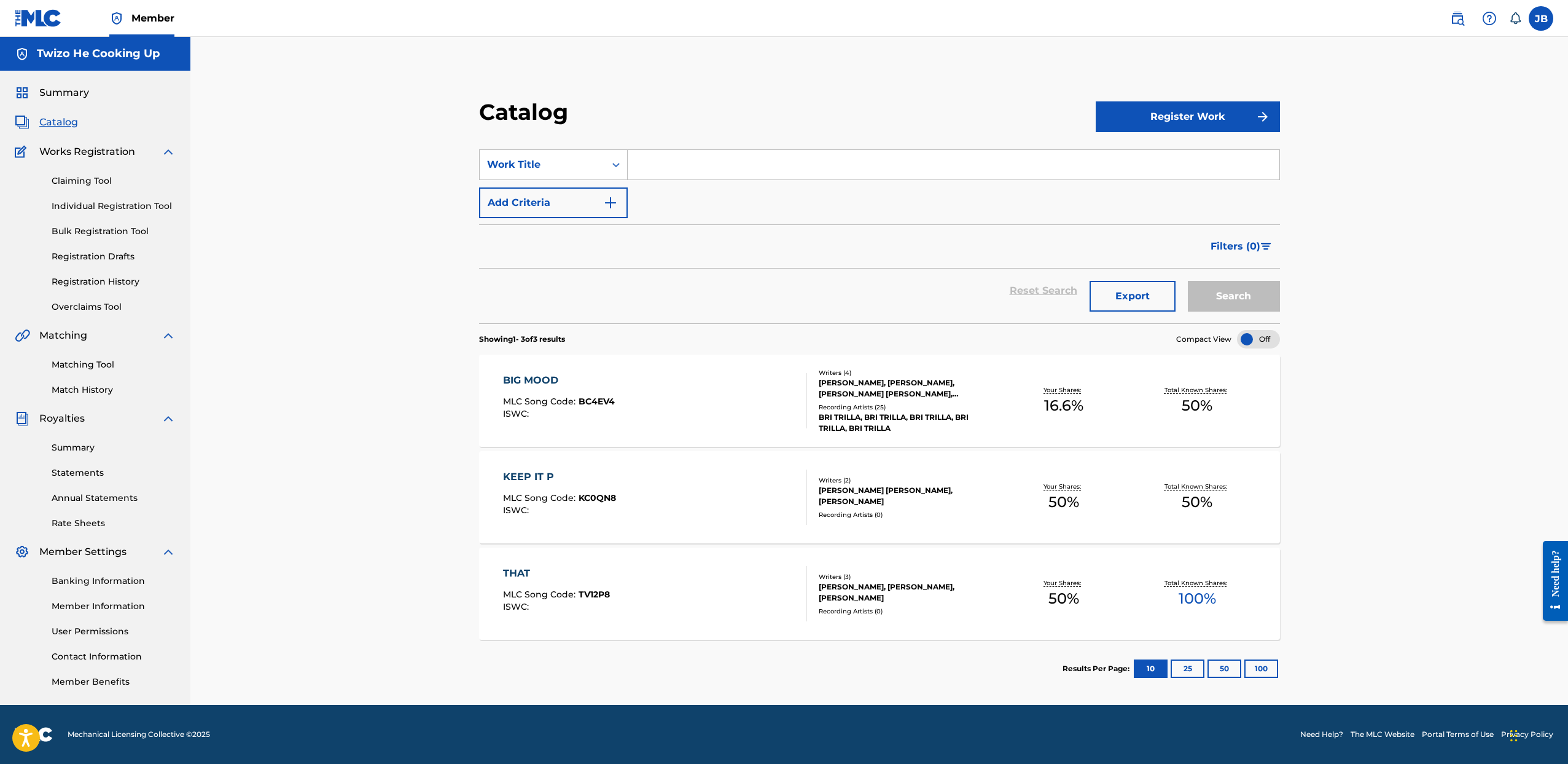
click at [1171, 104] on button "Register Work" at bounding box center [1188, 117] width 184 height 31
click at [1147, 153] on link "Individual" at bounding box center [1188, 157] width 184 height 29
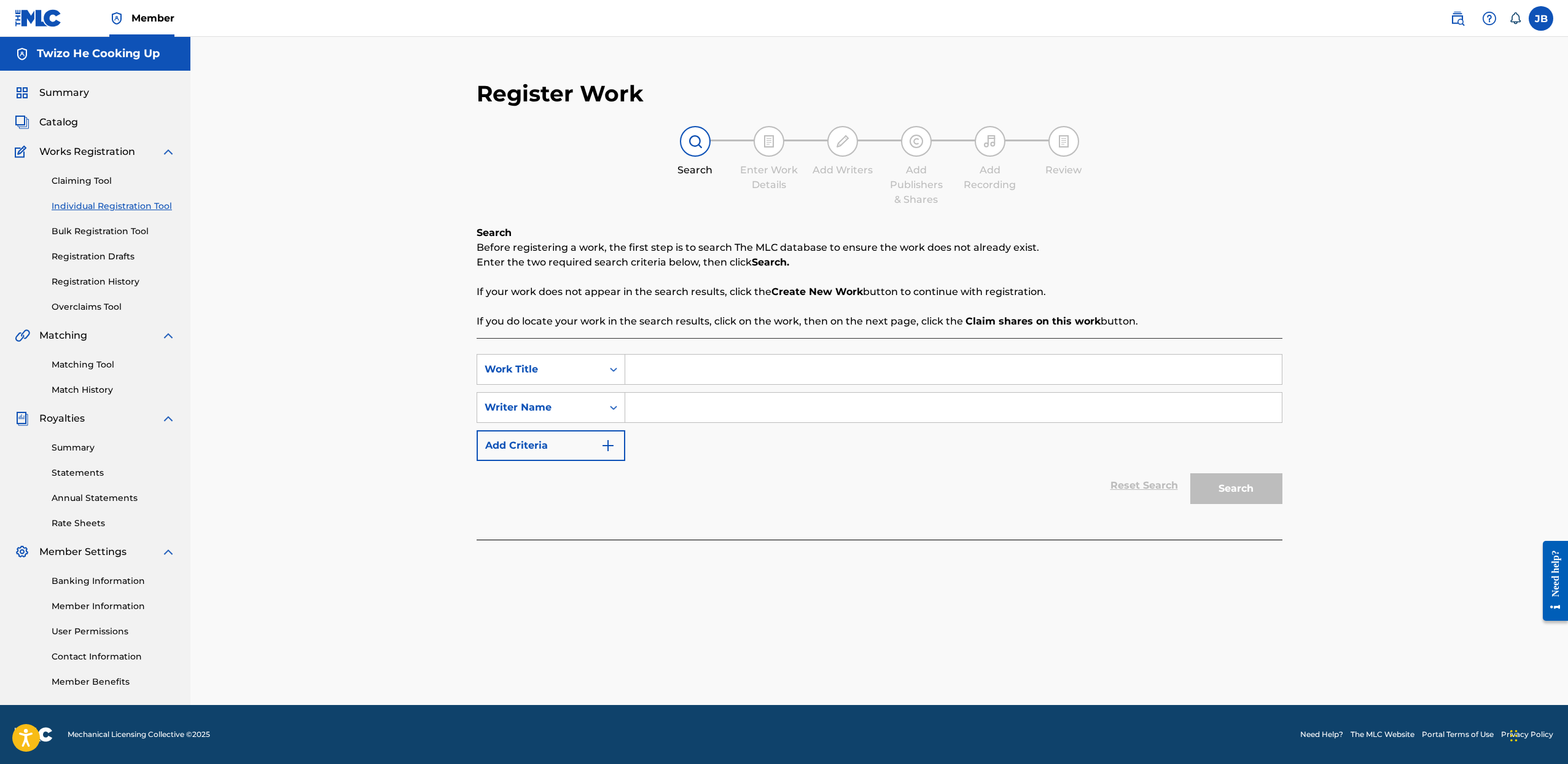
click at [697, 363] on input "Search Form" at bounding box center [953, 369] width 657 height 29
type input "Step For Christ"
click at [735, 407] on input "Search Form" at bounding box center [953, 408] width 657 height 29
type input "Jeremy Brown"
click at [1229, 486] on button "Search" at bounding box center [1236, 489] width 92 height 31
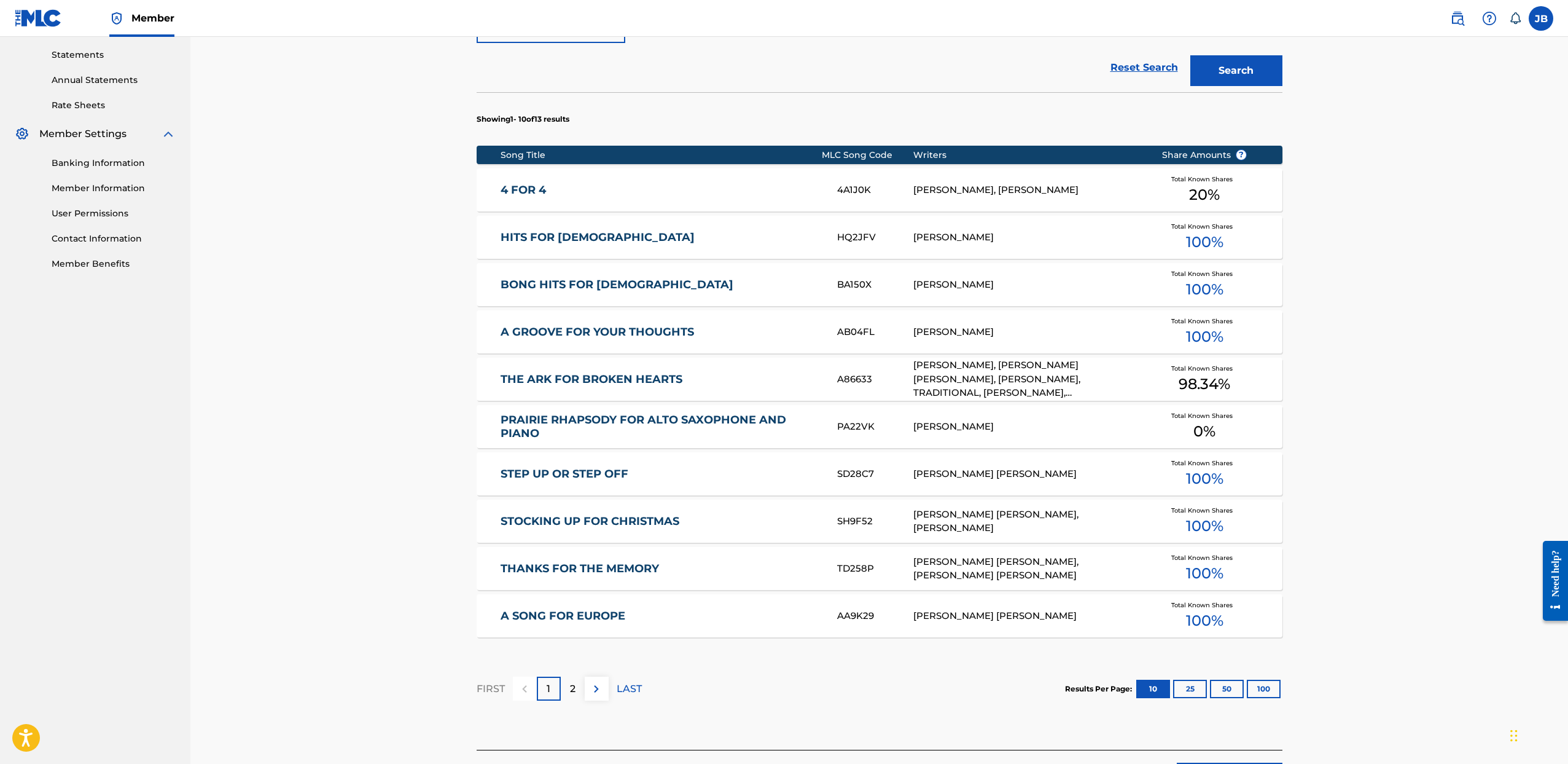
scroll to position [519, 0]
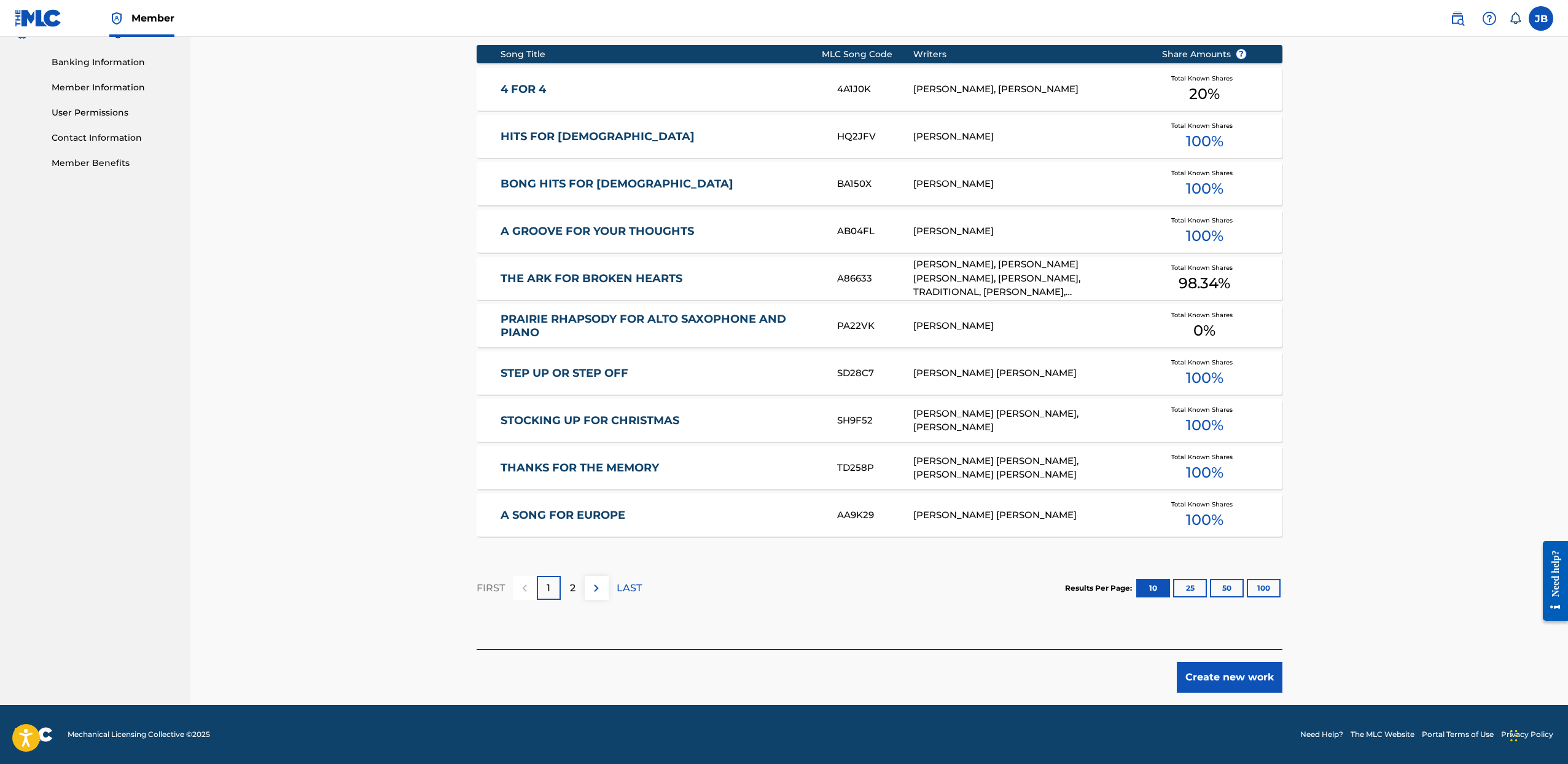
click at [1242, 679] on button "Create new work" at bounding box center [1229, 677] width 106 height 31
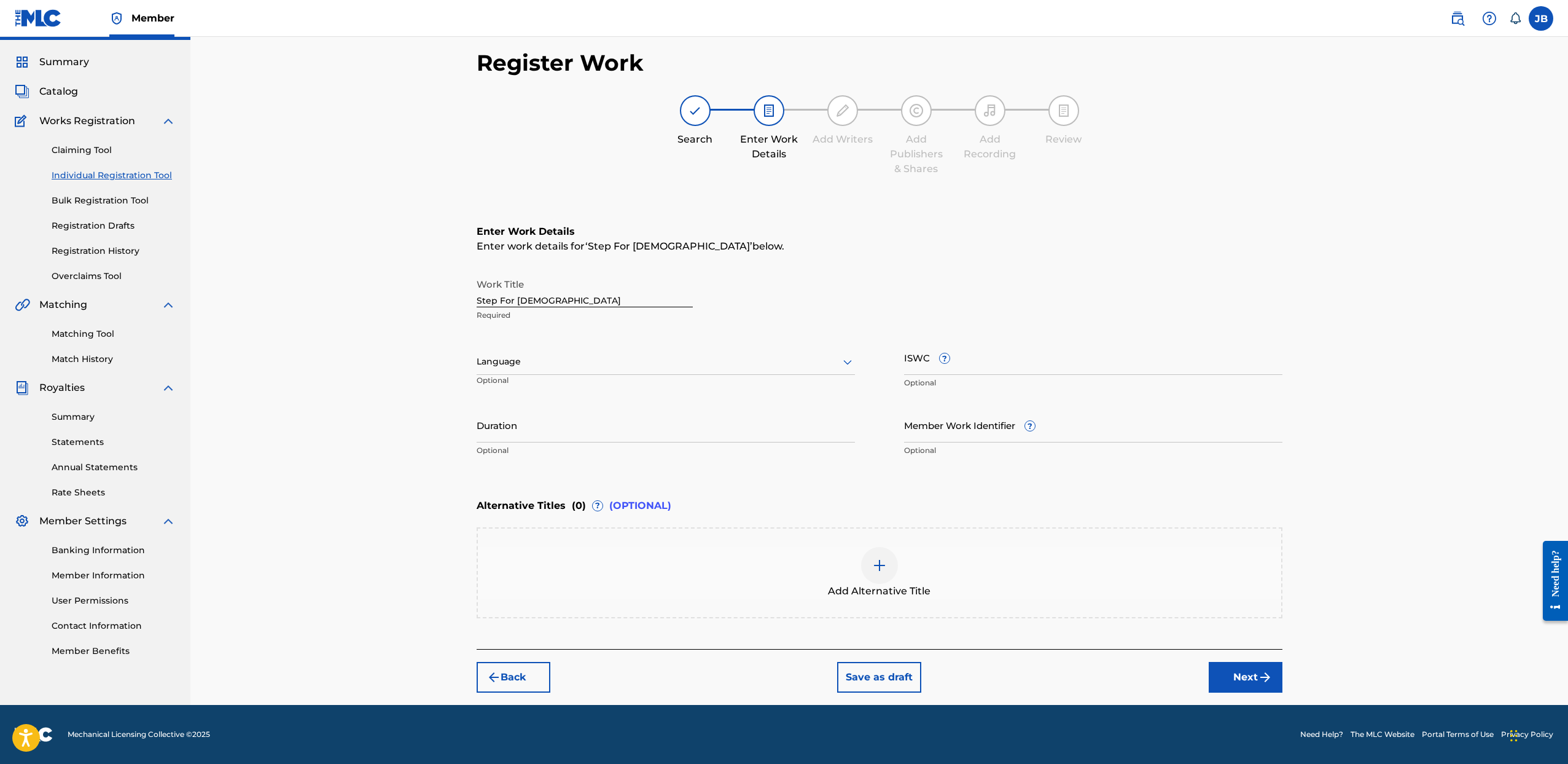
scroll to position [0, 0]
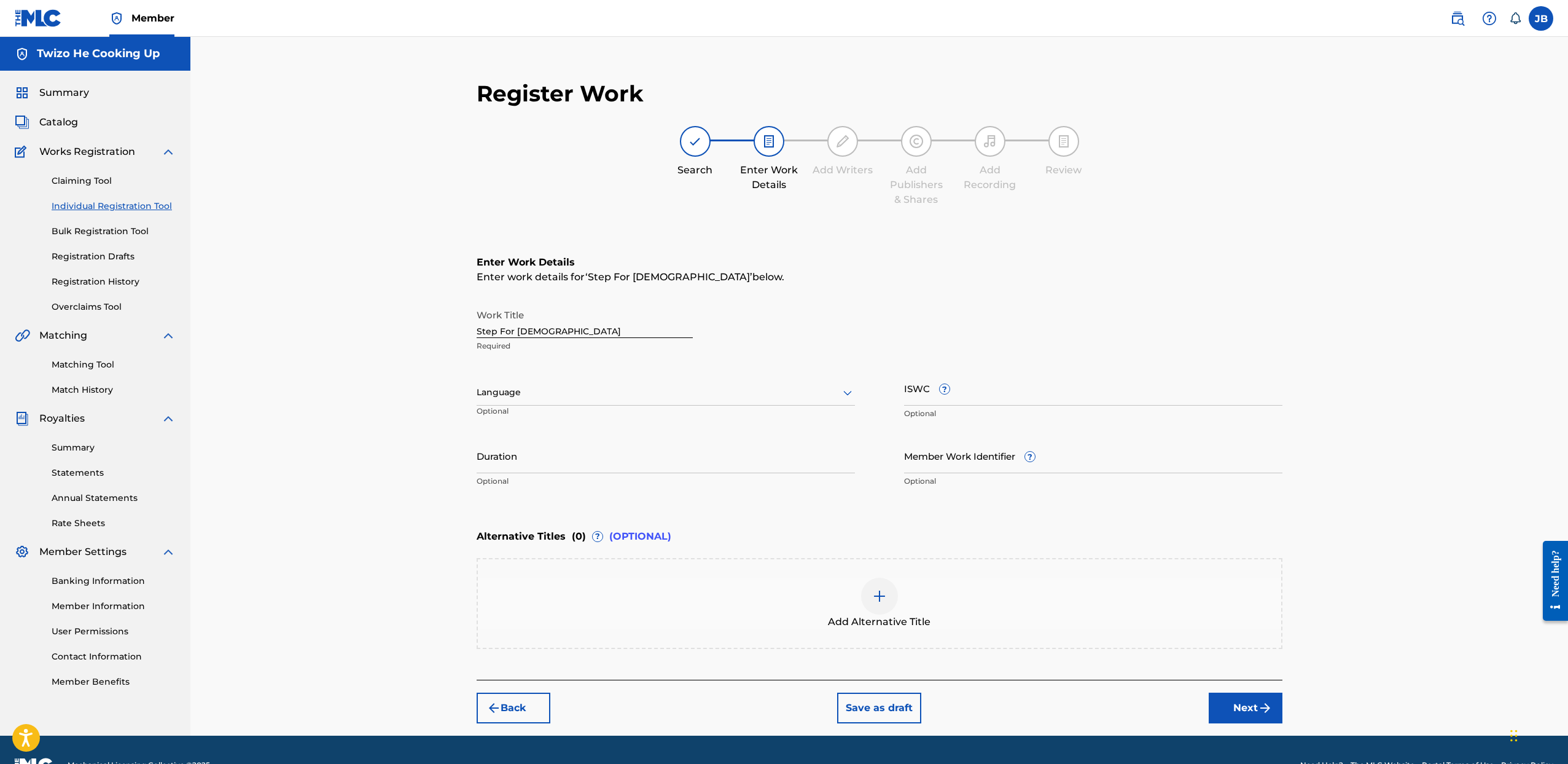
click at [1221, 700] on button "Next" at bounding box center [1246, 709] width 74 height 31
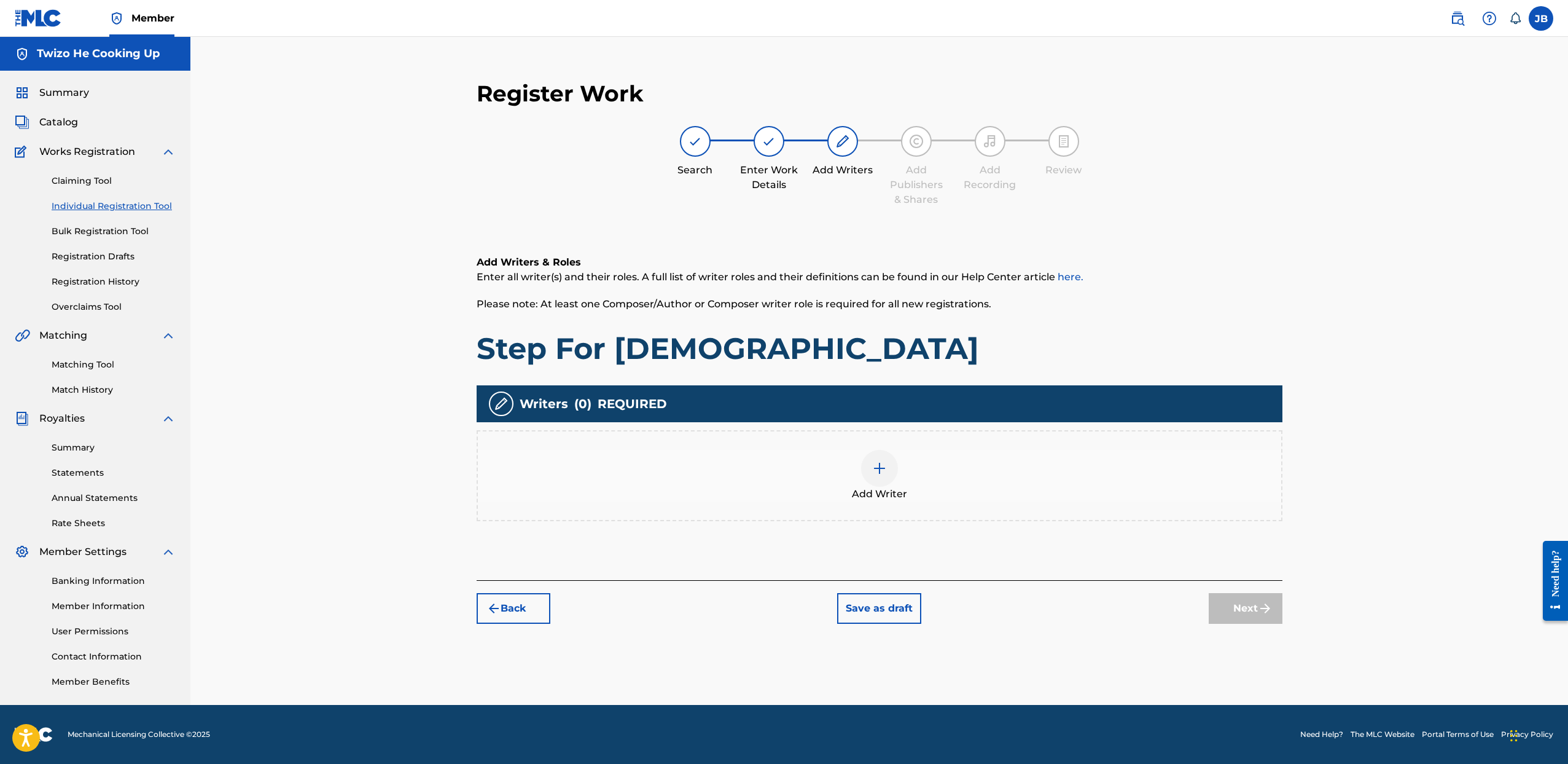
click at [874, 469] on img at bounding box center [879, 468] width 15 height 15
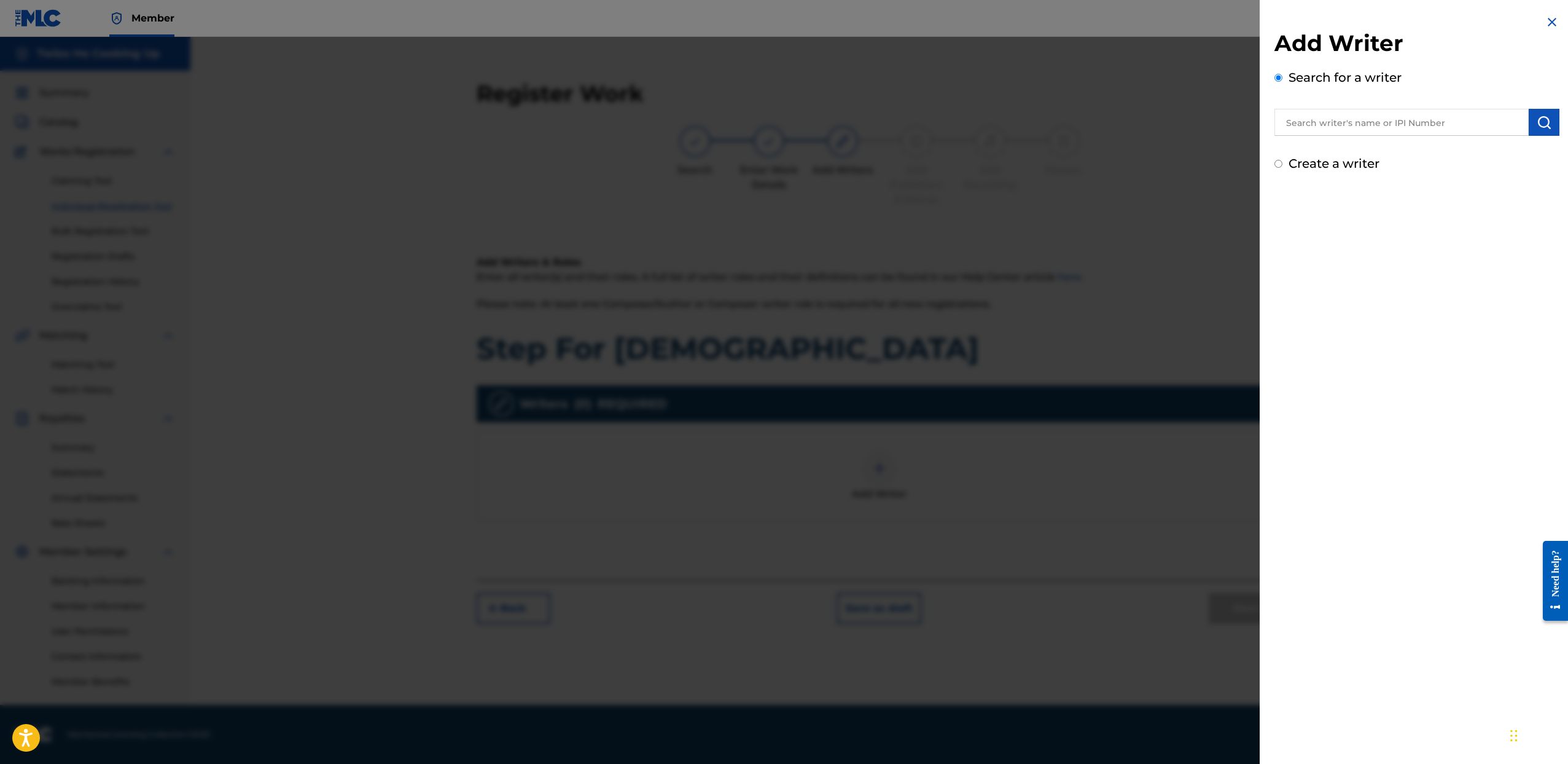
click at [1374, 123] on input "text" at bounding box center [1401, 123] width 254 height 27
type input "Jeremy Brown"
click at [1280, 162] on input "Create a writer" at bounding box center [1278, 164] width 8 height 8
radio input "false"
radio input "true"
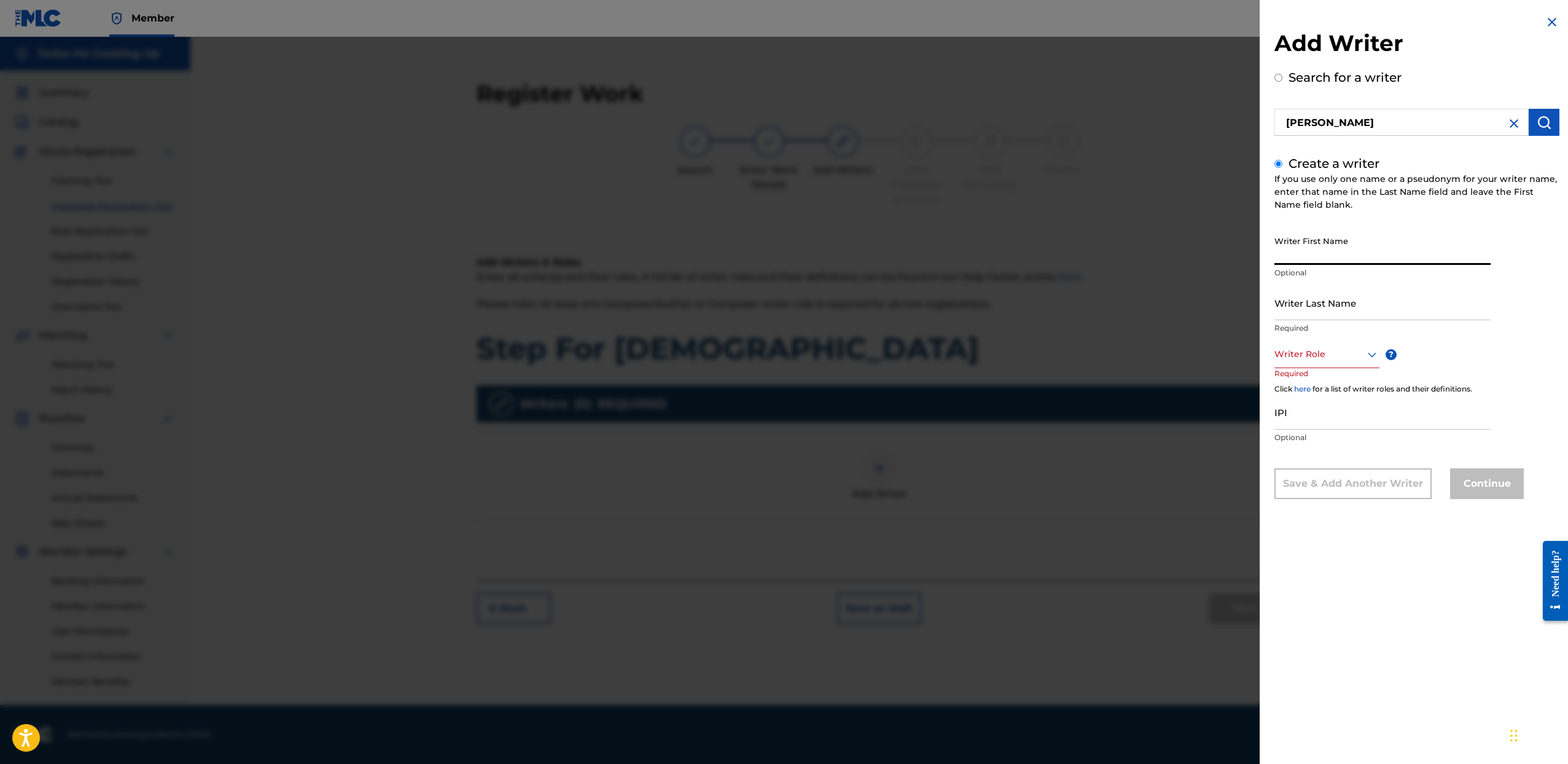
click at [1314, 242] on input "Writer First Name" at bounding box center [1382, 247] width 216 height 35
type input "[PERSON_NAME]"
type input "Brown"
click at [1325, 359] on div at bounding box center [1327, 354] width 105 height 16
click at [1325, 377] on div "Composer/Author" at bounding box center [1327, 382] width 104 height 27
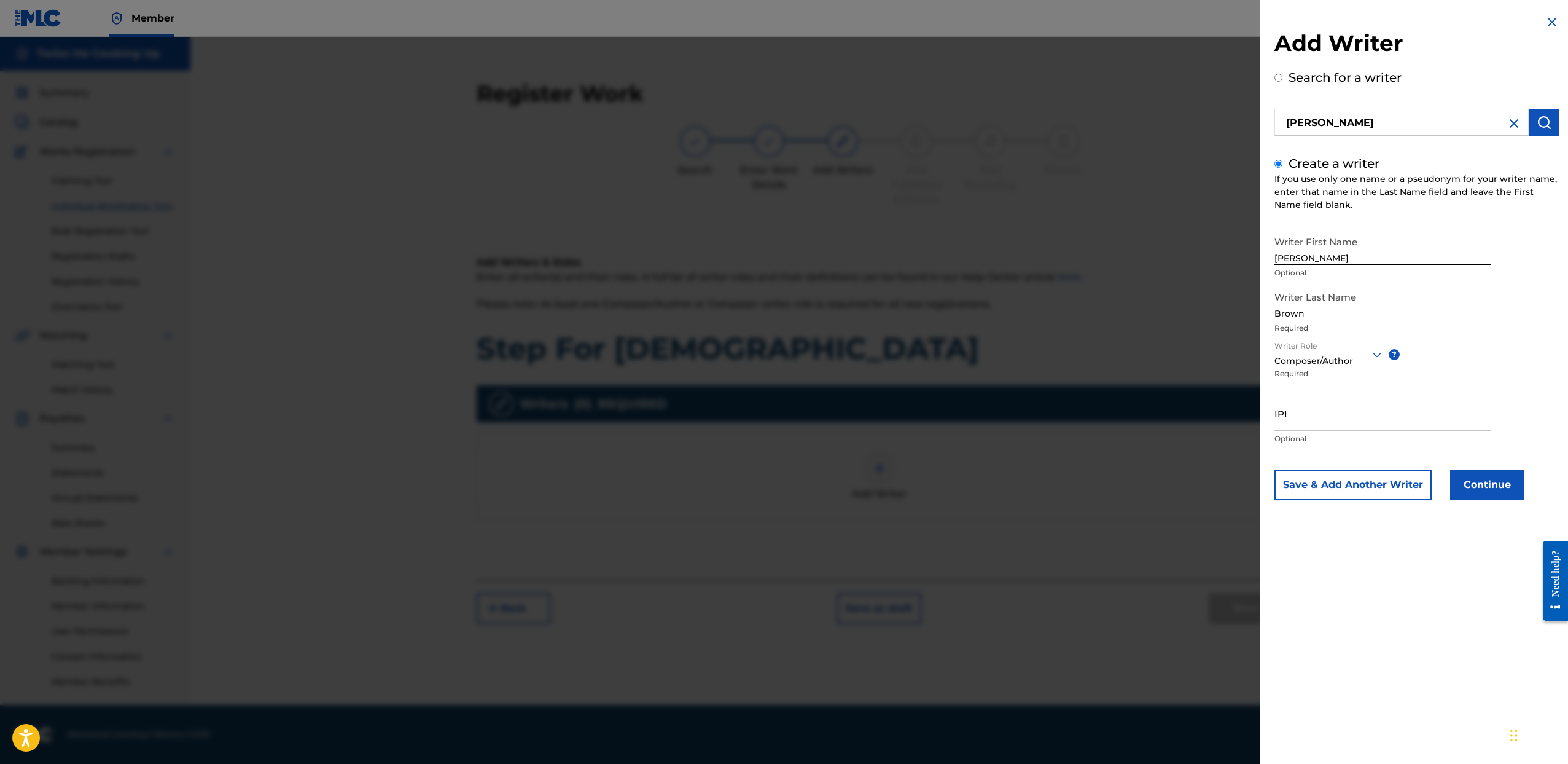
click at [1320, 416] on input "IPI" at bounding box center [1382, 414] width 216 height 35
click at [1289, 426] on input "IPI" at bounding box center [1382, 414] width 216 height 35
paste input "00845803521"
type input "00845803521"
click at [1494, 485] on button "Continue" at bounding box center [1487, 485] width 74 height 31
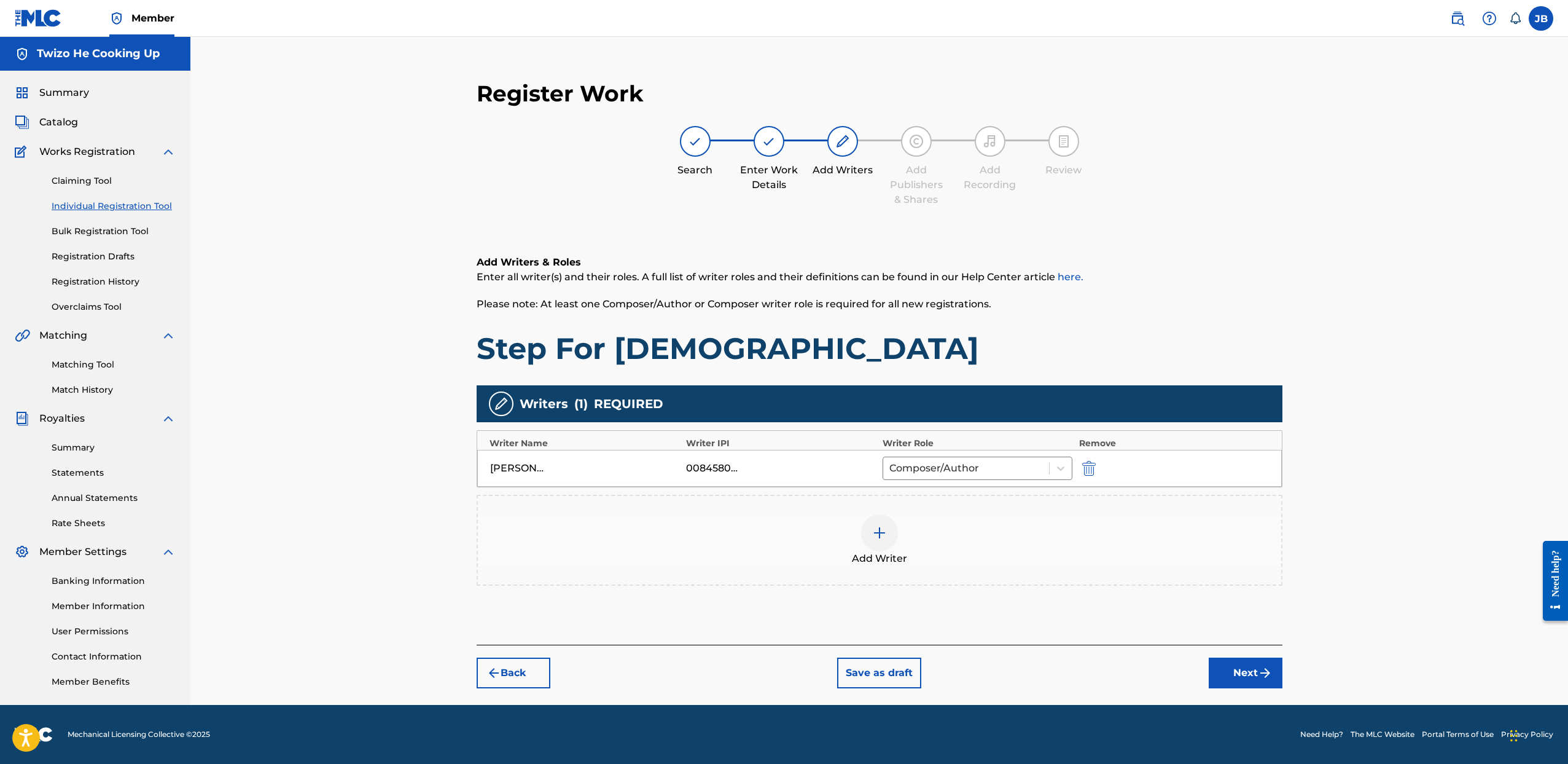
click at [883, 546] on div at bounding box center [879, 533] width 37 height 37
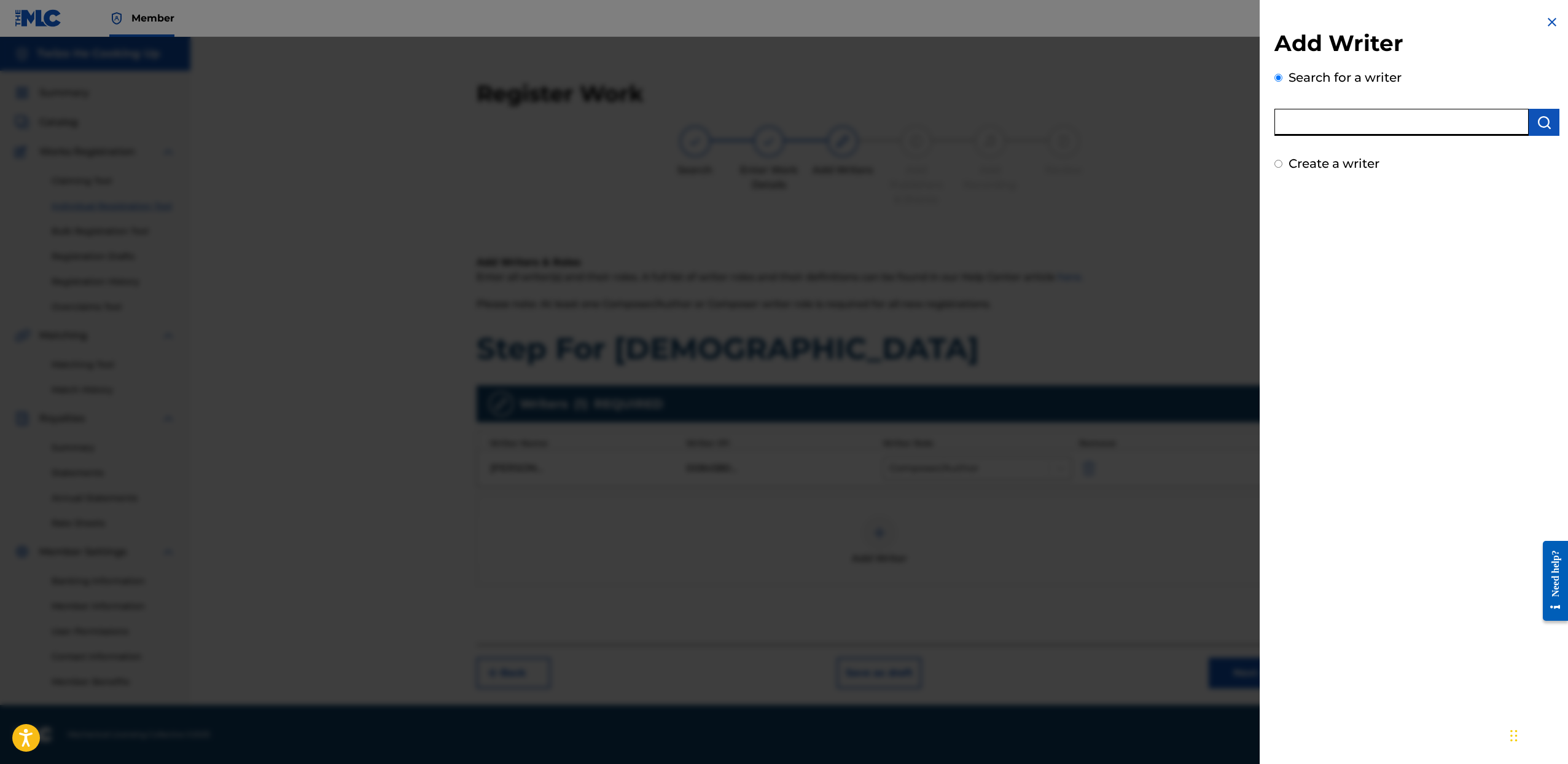
click at [1351, 123] on input "text" at bounding box center [1401, 123] width 254 height 27
type input "Briana Shanae Fields"
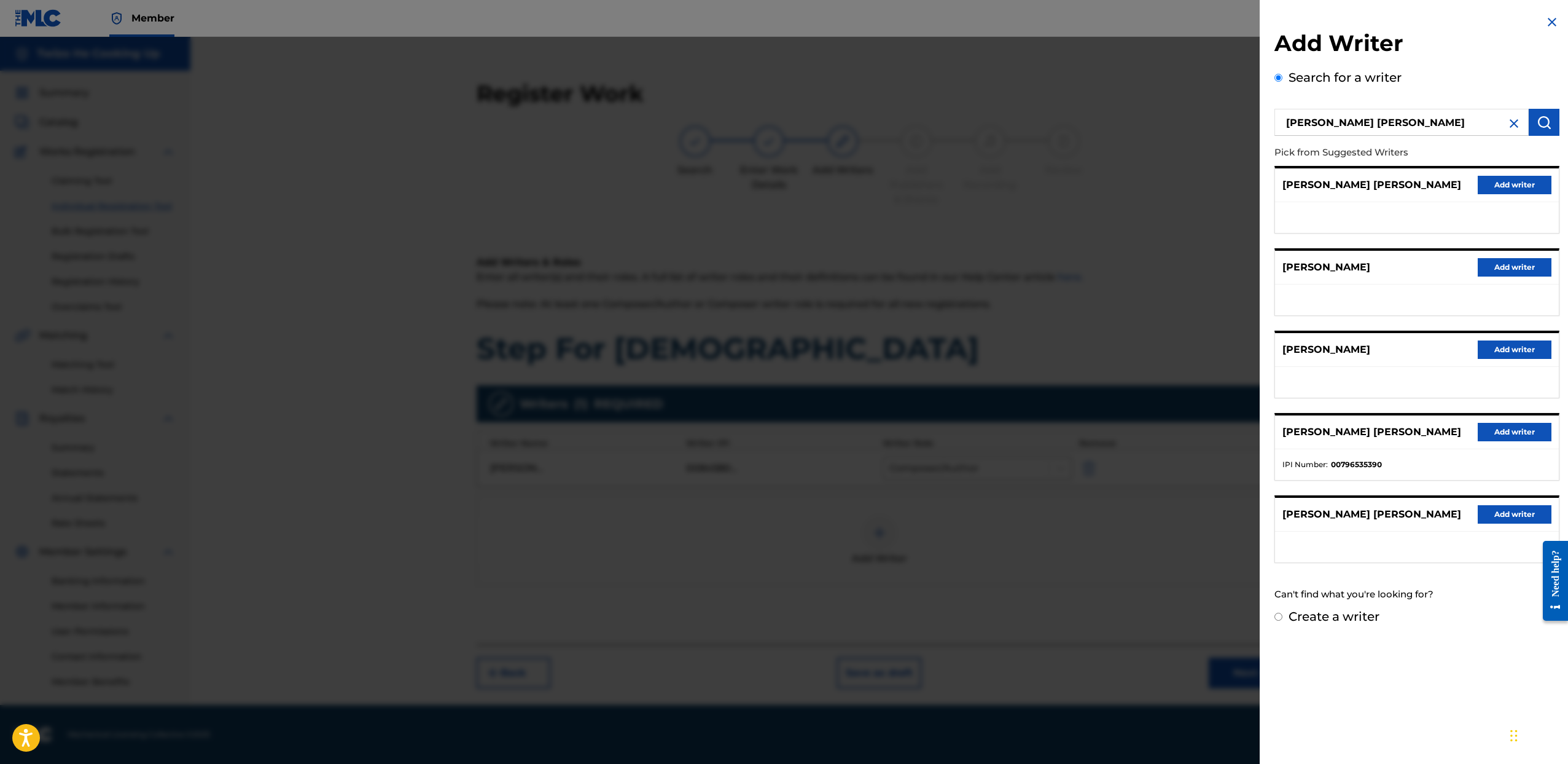
click at [1494, 438] on button "Add writer" at bounding box center [1515, 431] width 74 height 18
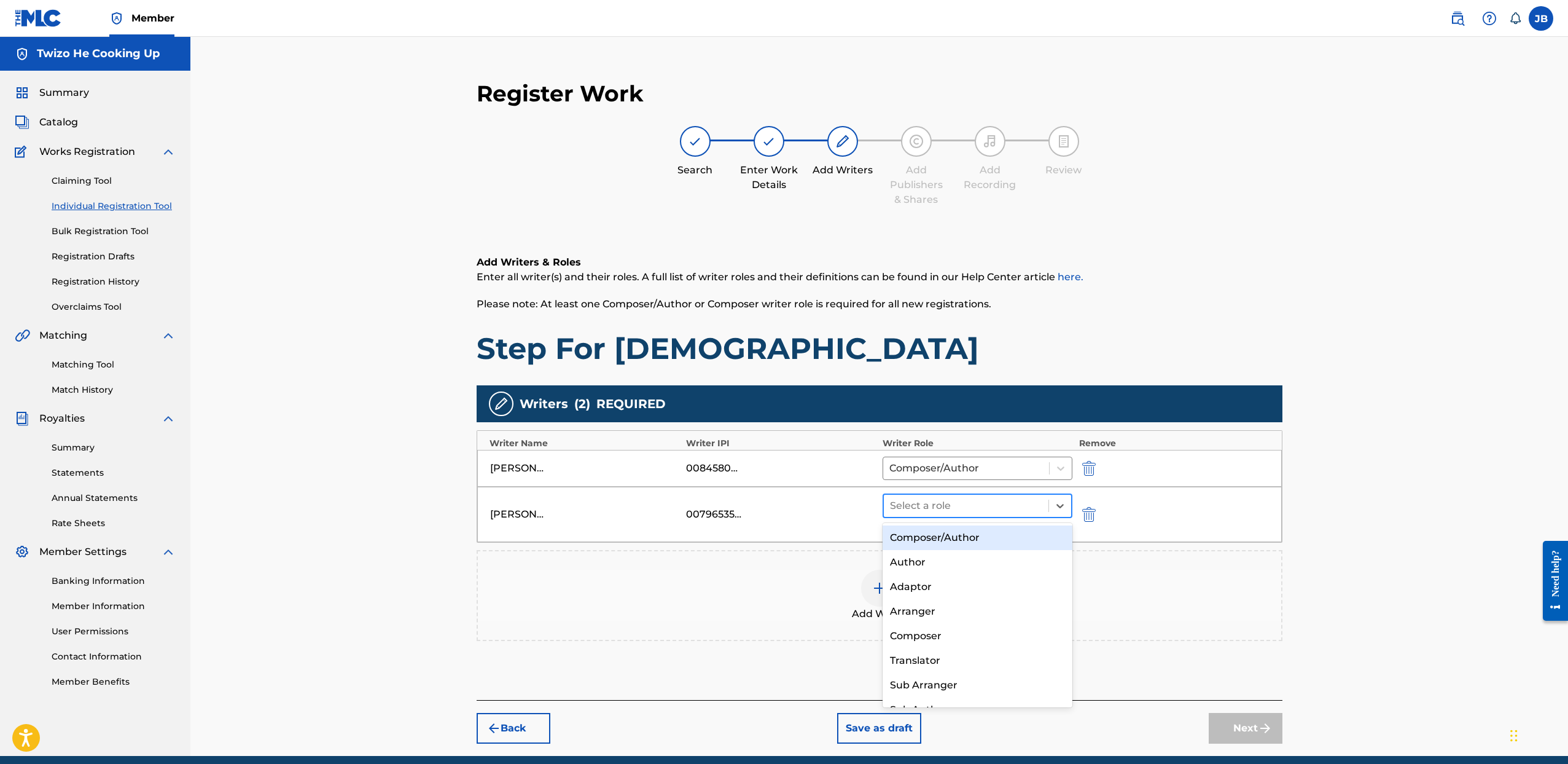
click at [982, 507] on div at bounding box center [966, 506] width 153 height 18
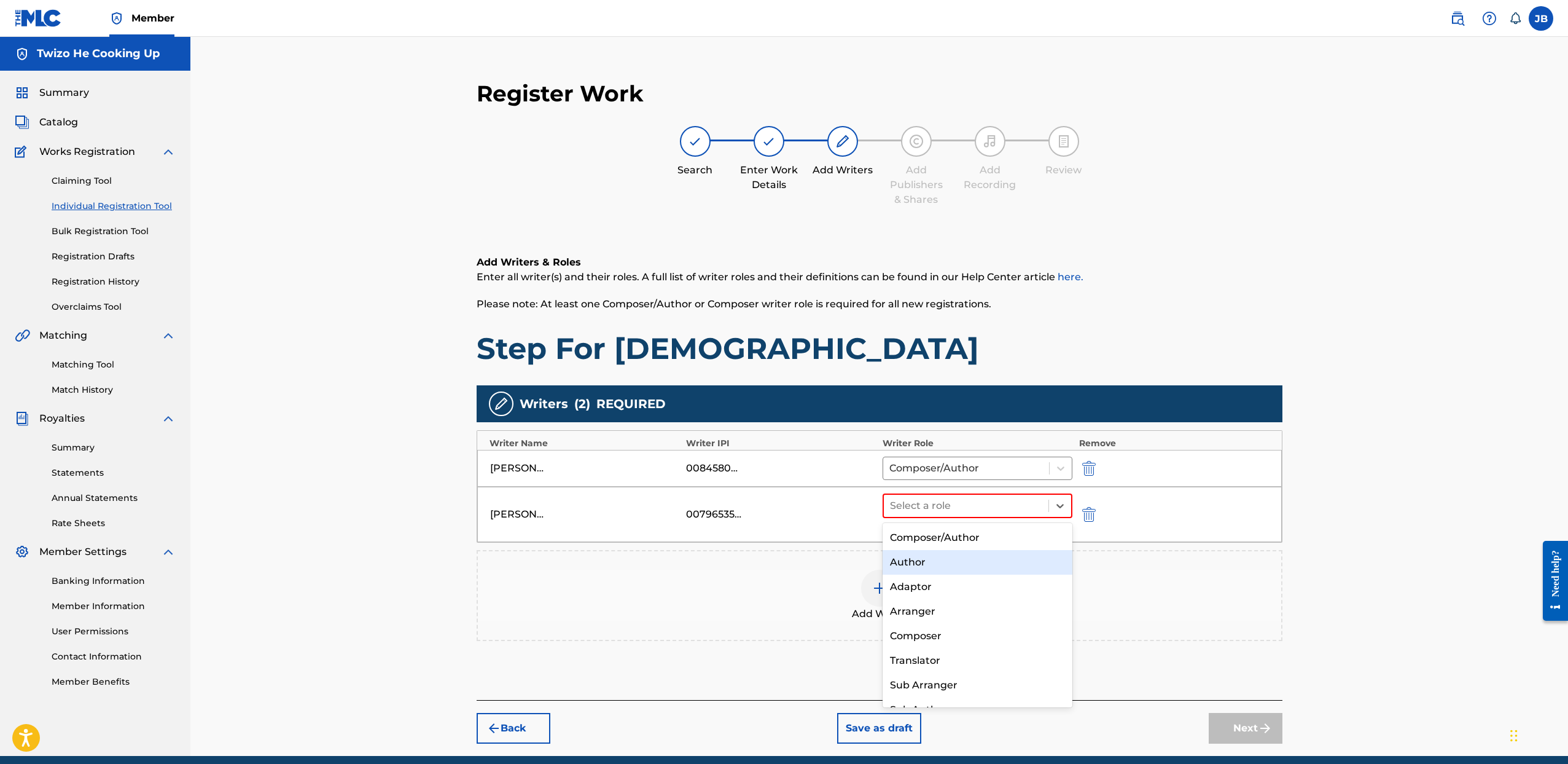
click at [966, 557] on div "Author" at bounding box center [978, 562] width 191 height 24
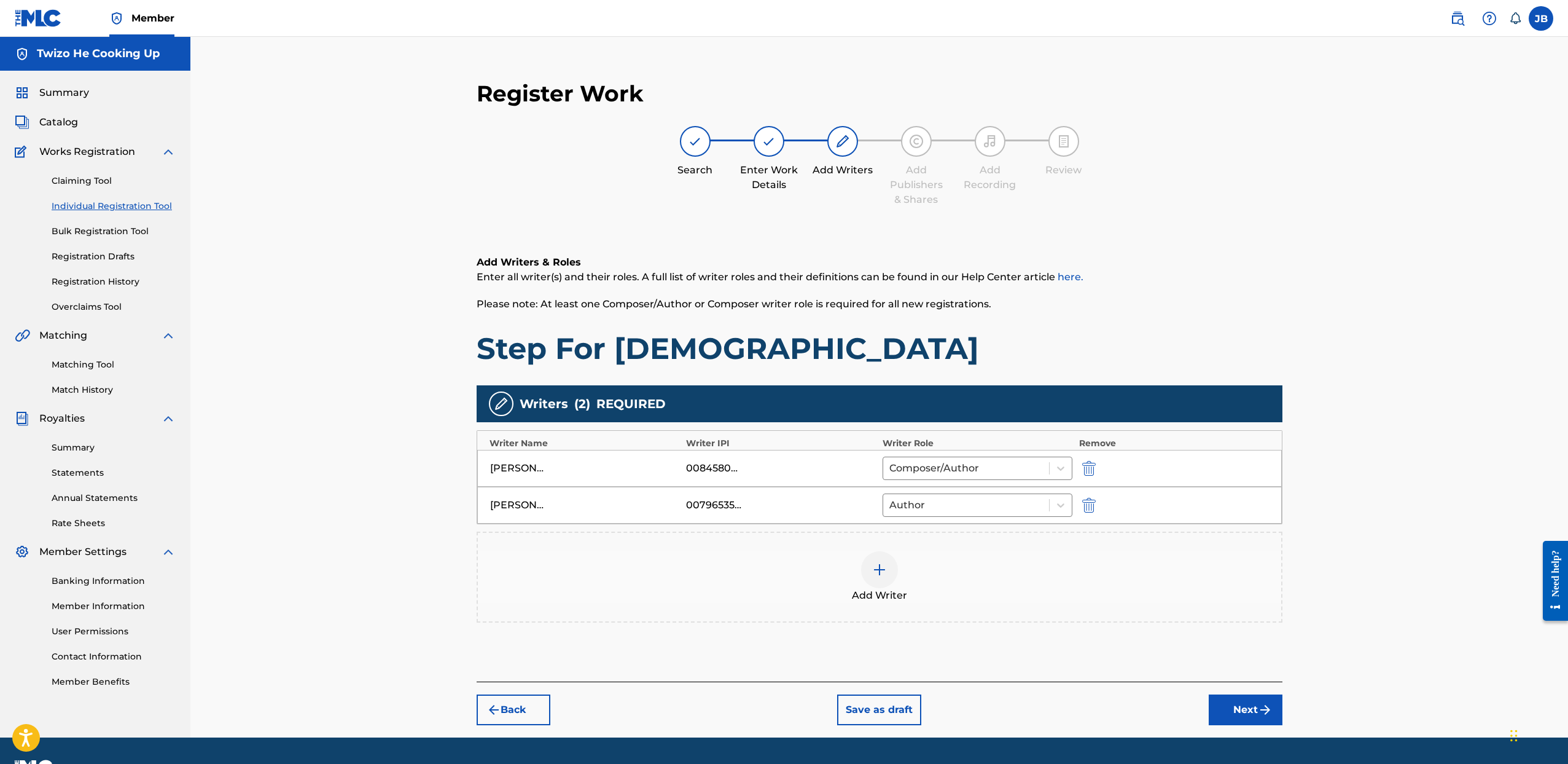
click at [1244, 718] on button "Next" at bounding box center [1246, 710] width 74 height 31
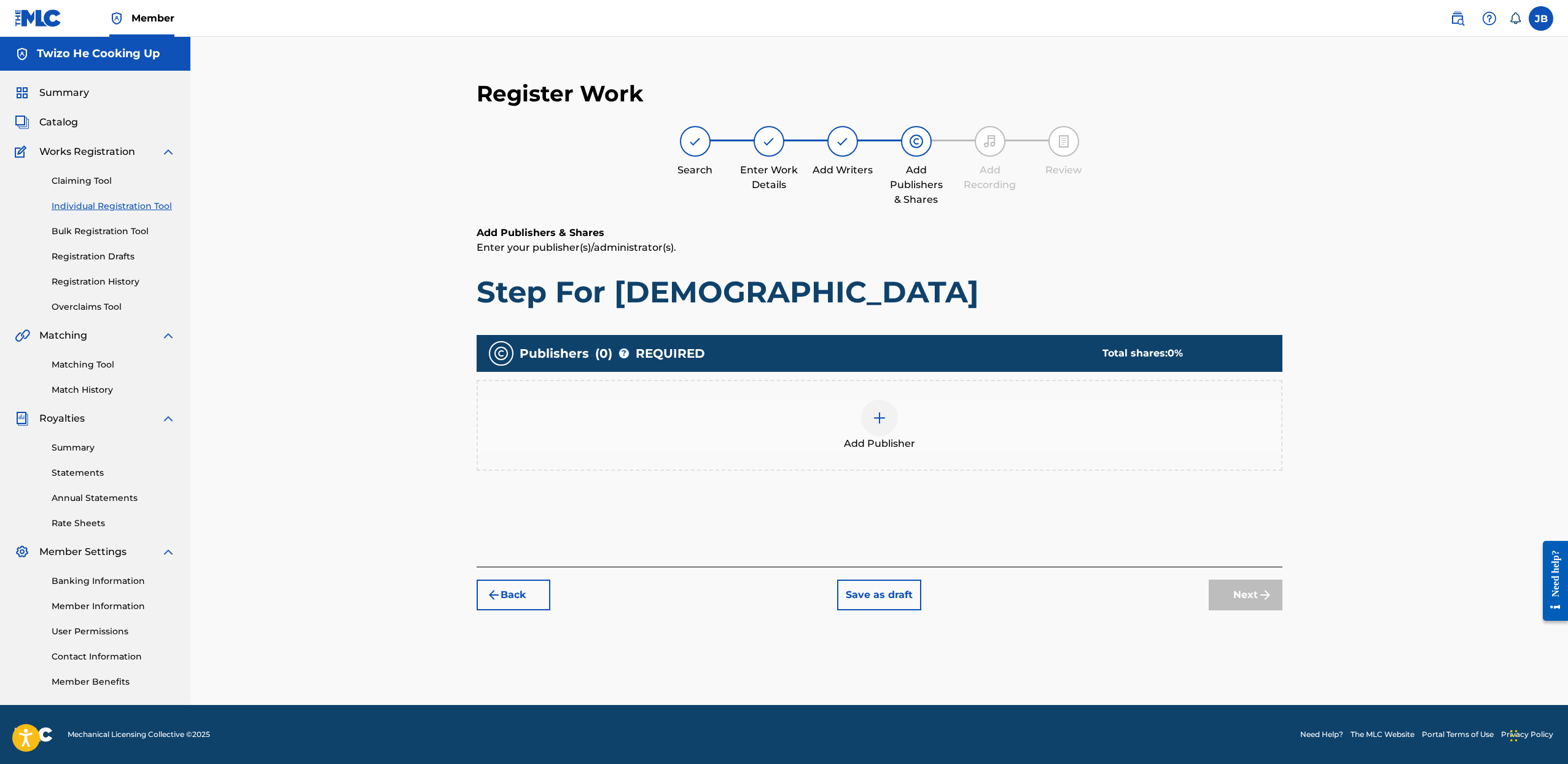
click at [896, 448] on span "Add Publisher" at bounding box center [879, 443] width 71 height 15
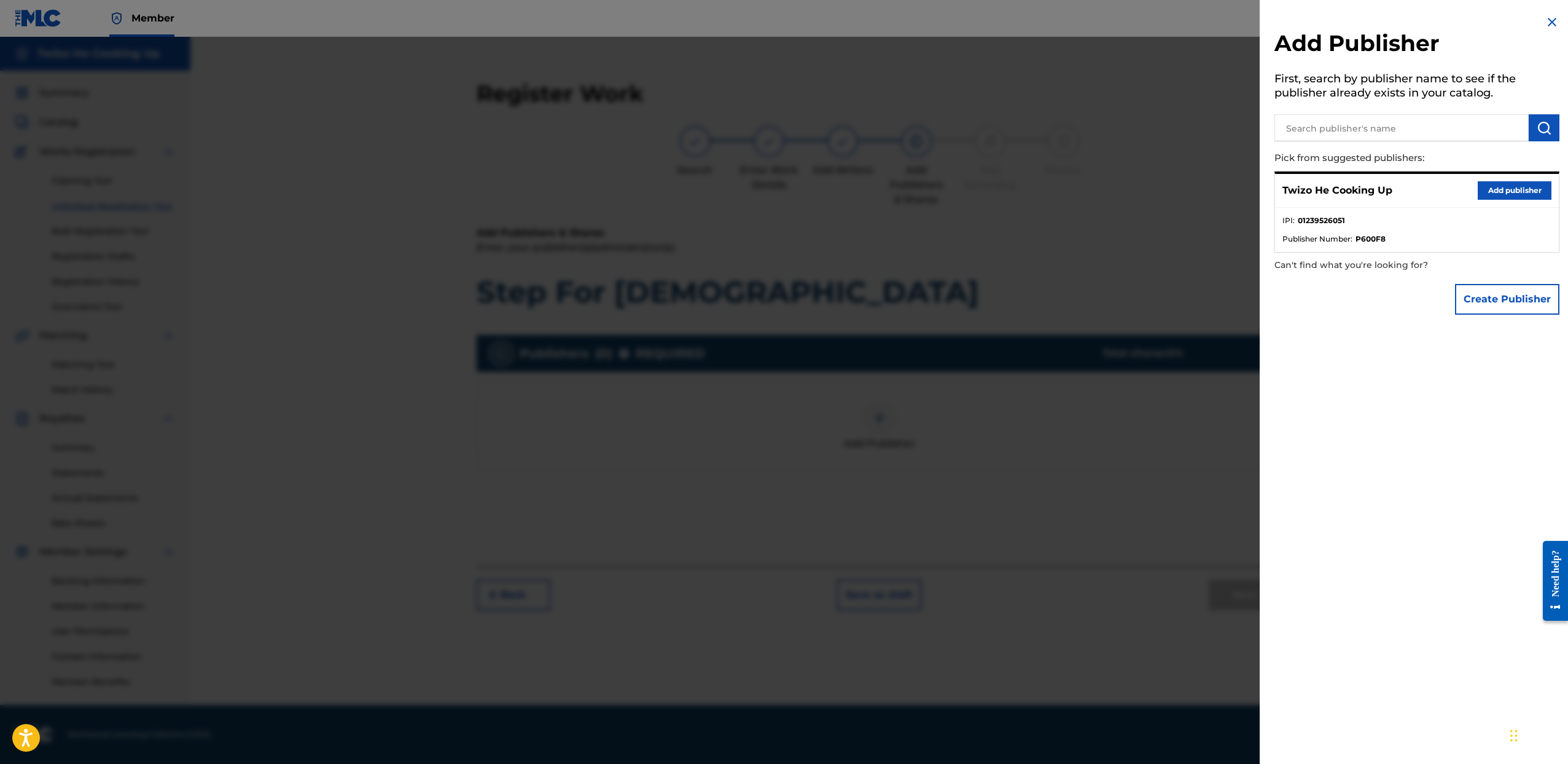
click at [1498, 191] on button "Add publisher" at bounding box center [1515, 190] width 74 height 18
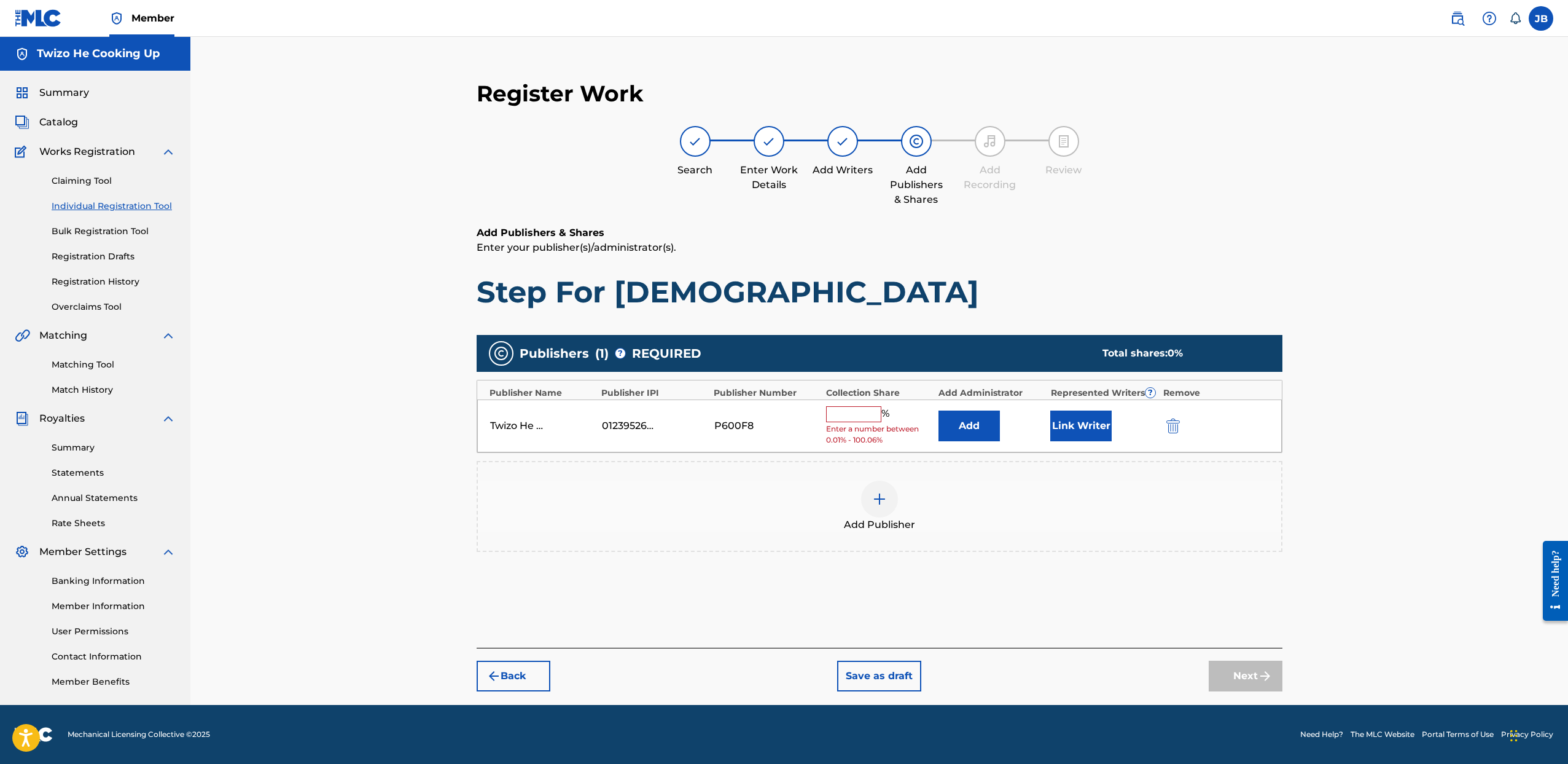
click at [859, 418] on input "text" at bounding box center [853, 414] width 55 height 16
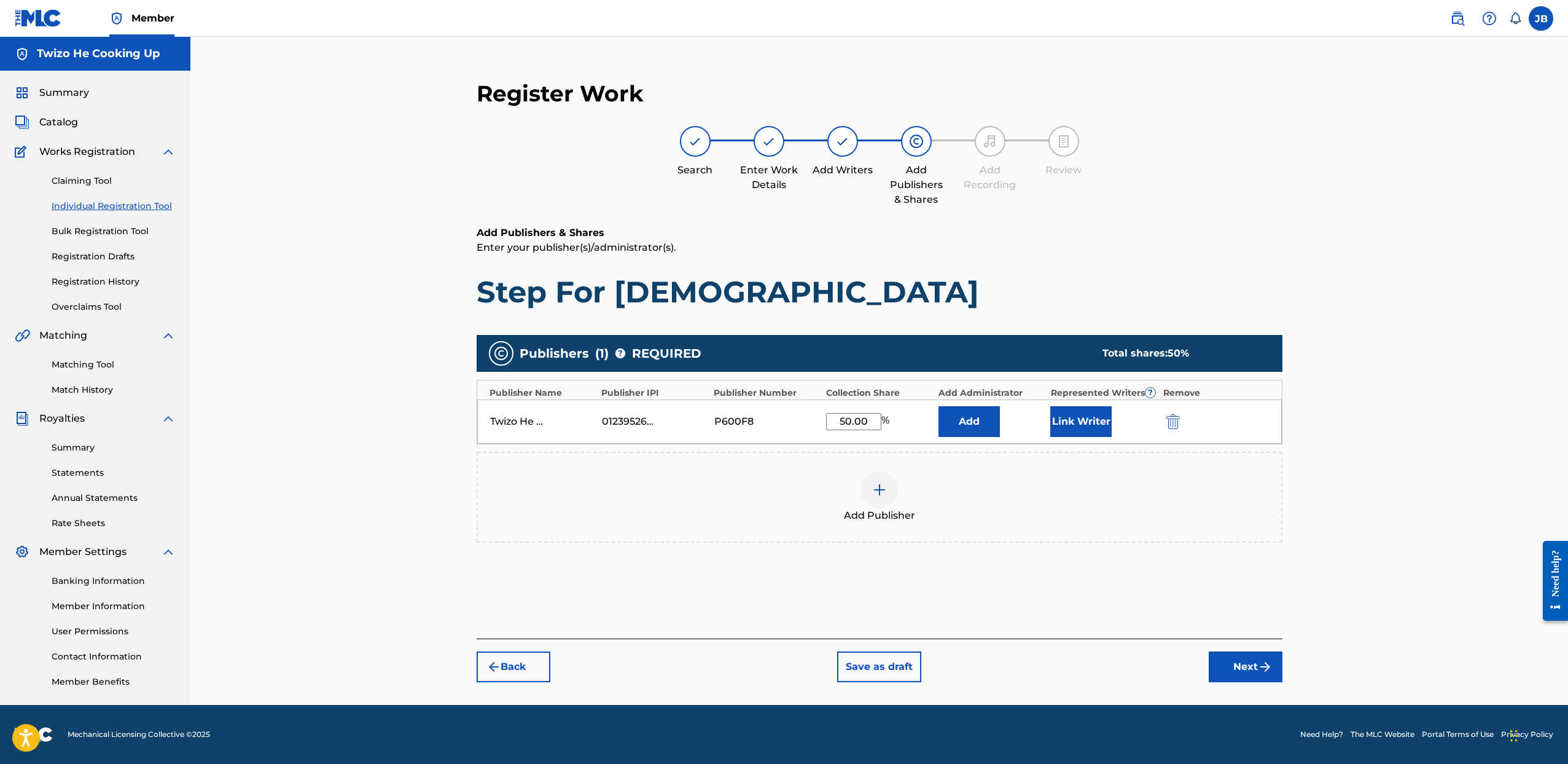
type input "50.00"
click at [1060, 426] on button "Link Writer" at bounding box center [1081, 421] width 61 height 31
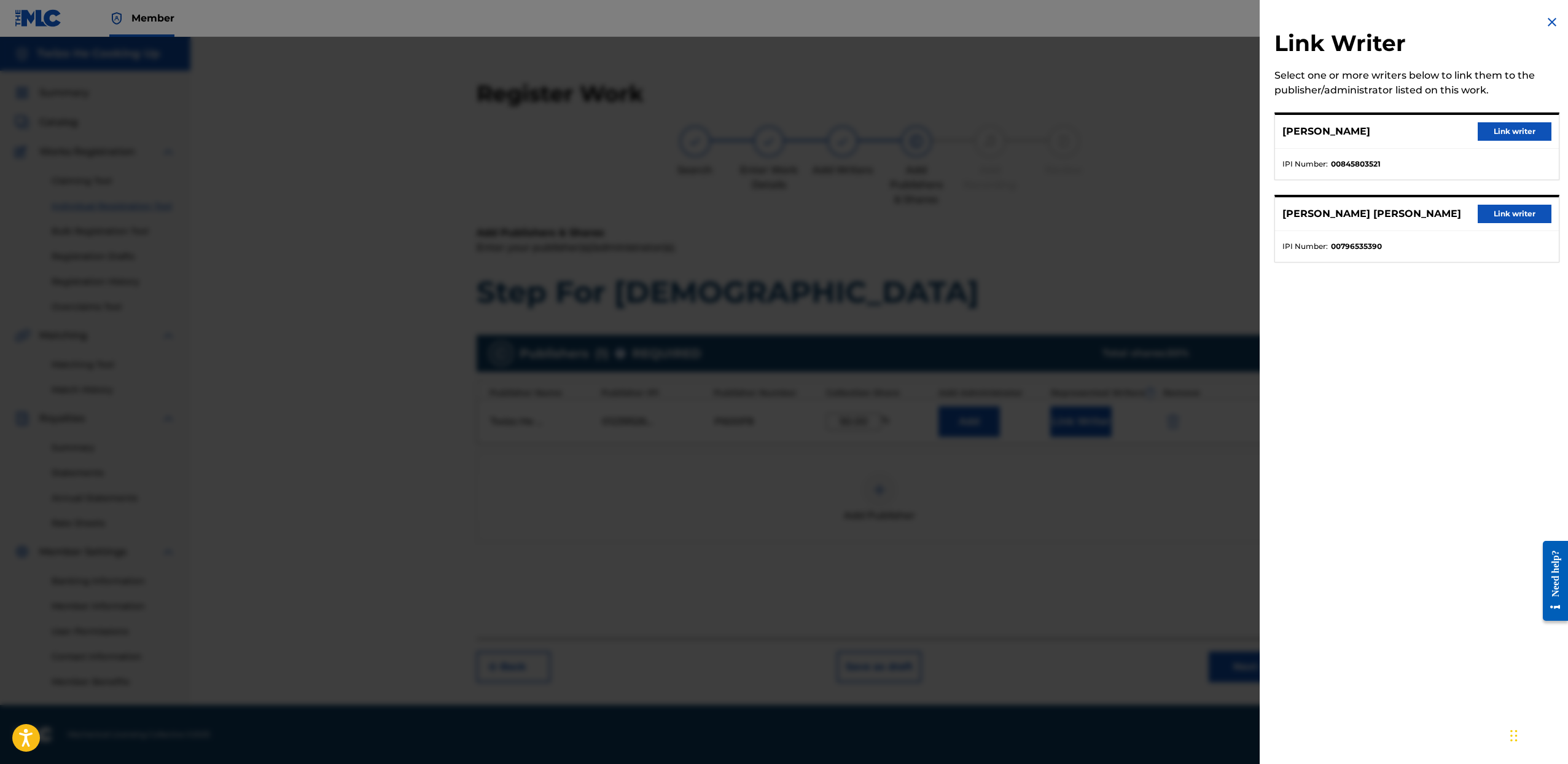
click at [1513, 134] on button "Link writer" at bounding box center [1515, 131] width 74 height 18
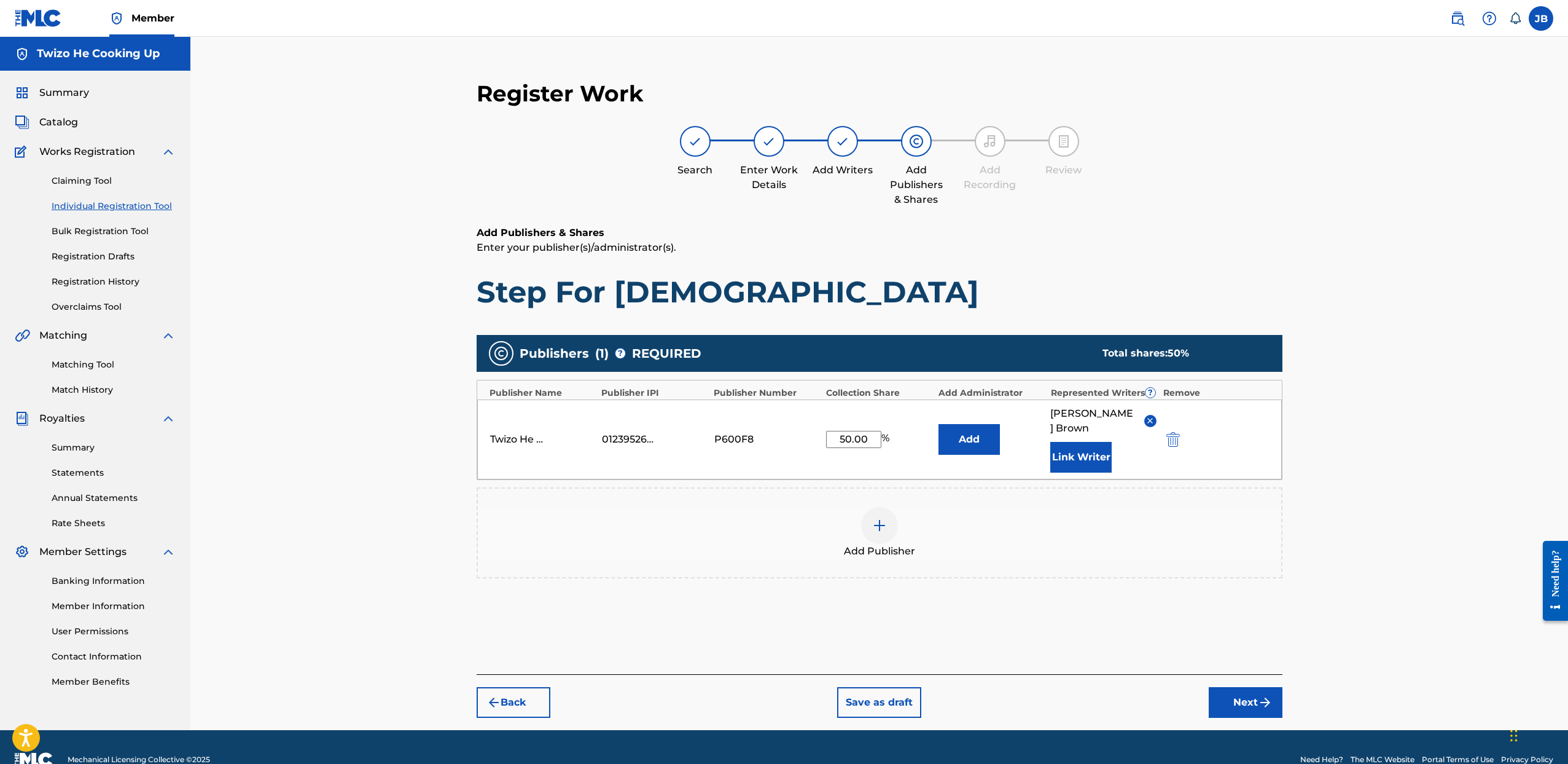
click at [1269, 695] on img "submit" at bounding box center [1265, 702] width 15 height 15
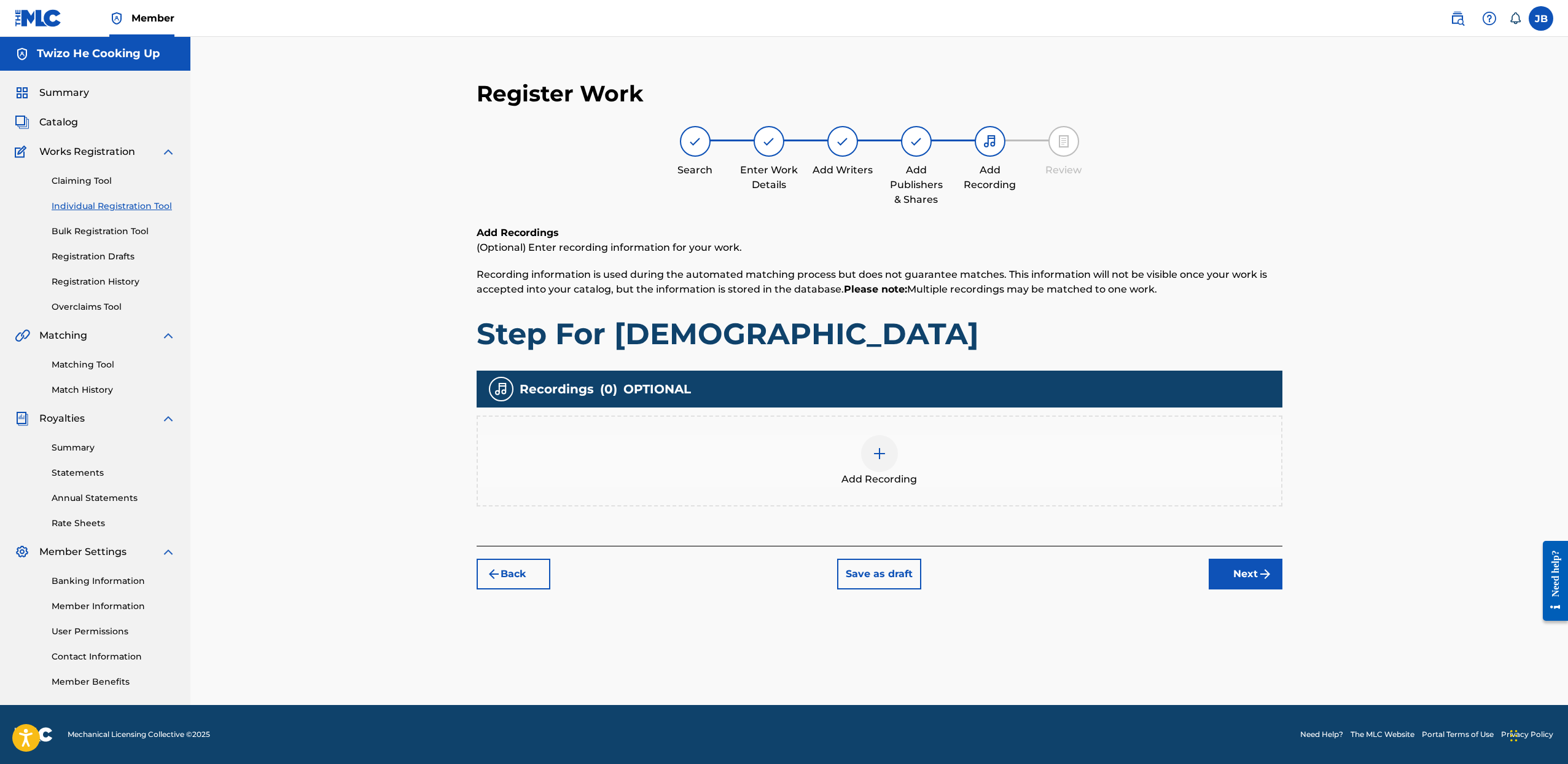
click at [854, 457] on div "Add Recording" at bounding box center [879, 460] width 803 height 52
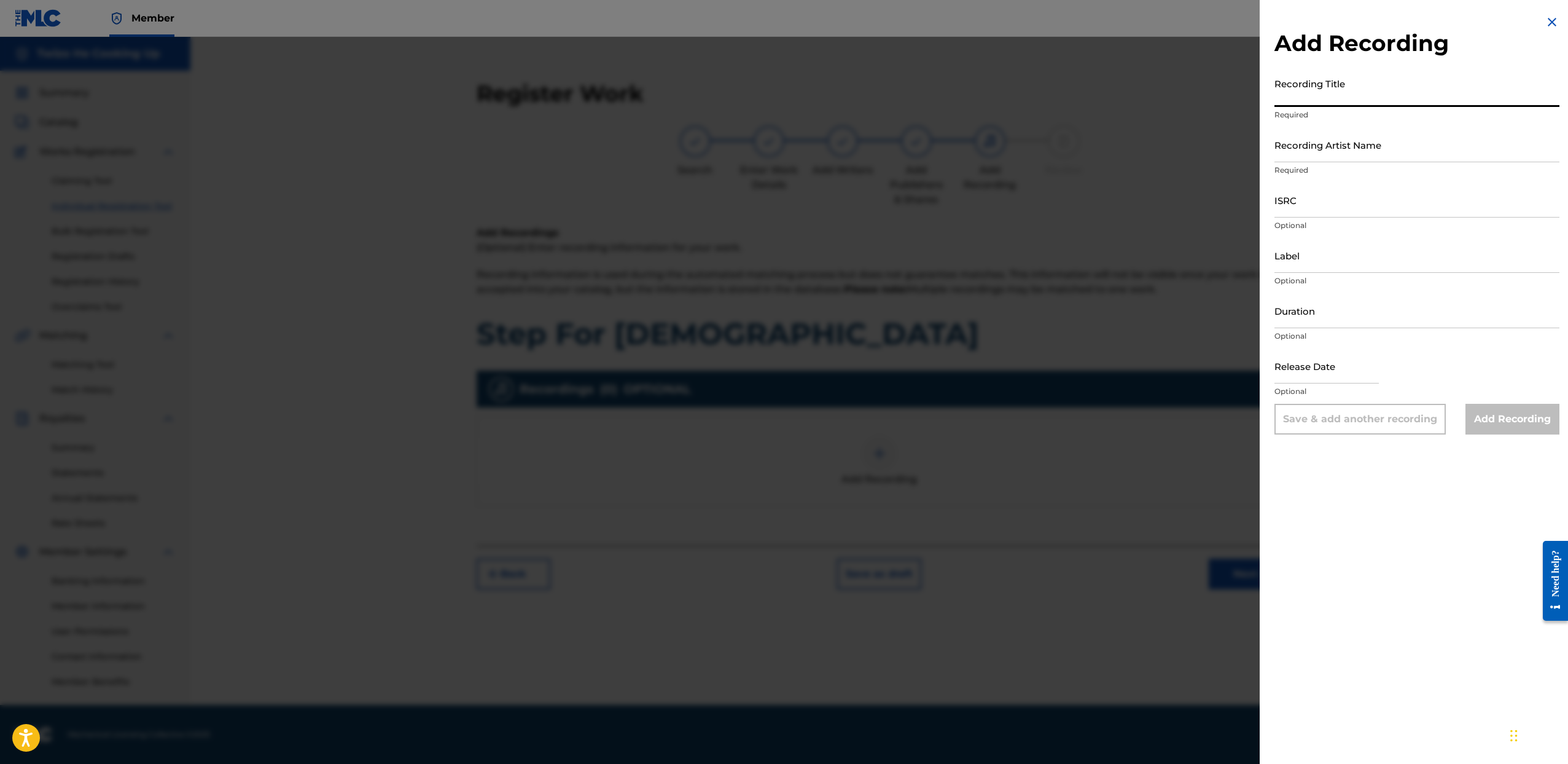
click at [1358, 100] on input "Recording Title" at bounding box center [1416, 90] width 285 height 35
type input "Step For Christ"
click at [1388, 146] on input "Recording Artist Name" at bounding box center [1416, 145] width 285 height 35
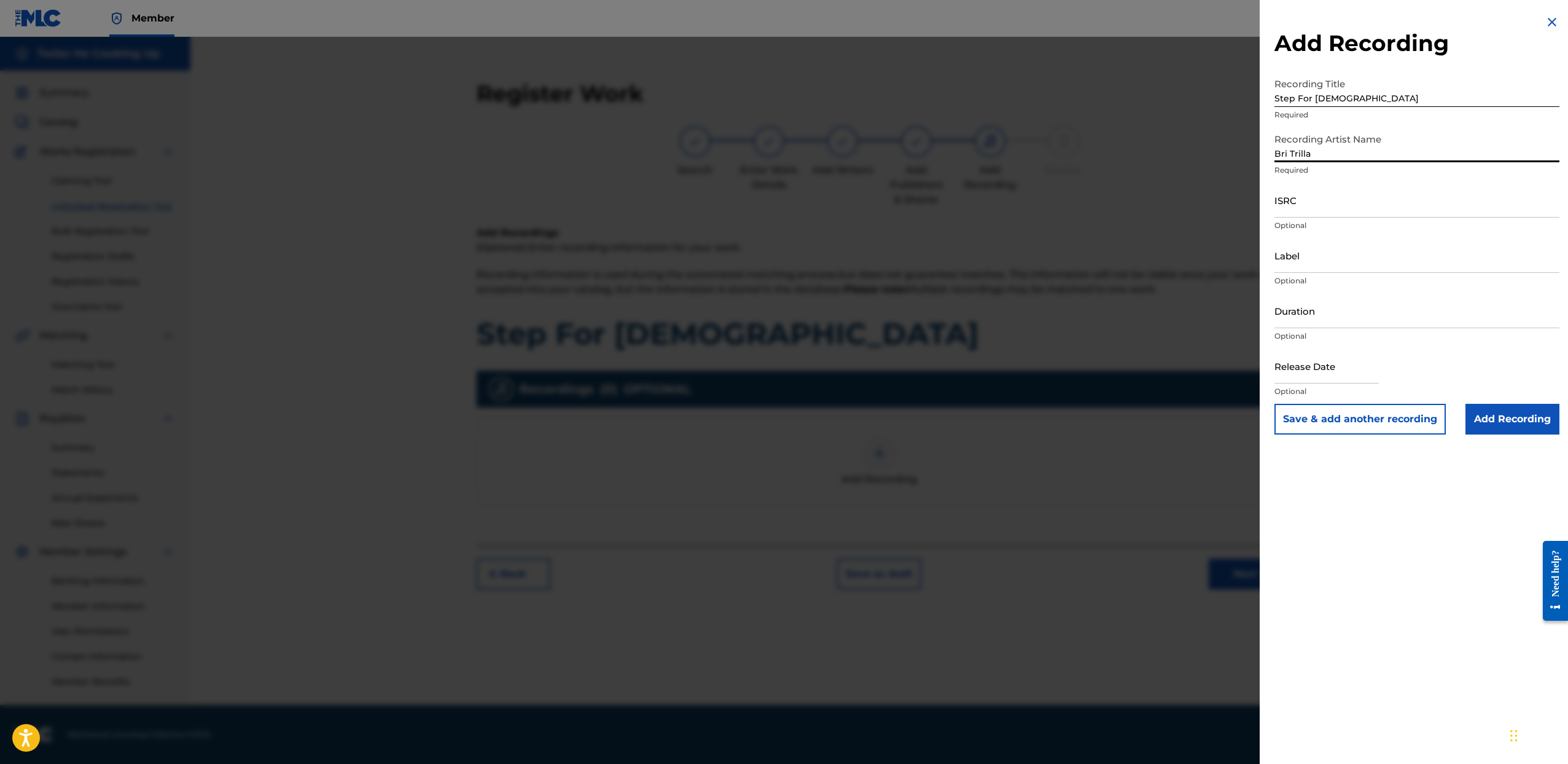
drag, startPoint x: 1321, startPoint y: 155, endPoint x: 887, endPoint y: 92, distance: 438.5
click at [888, 92] on div "Add Recording Recording Title Step For Christ Required Recording Artist Name Br…" at bounding box center [784, 400] width 1568 height 727
type input "Briana Shanae"
click at [1331, 211] on input "ISRC" at bounding box center [1416, 200] width 285 height 35
click at [1304, 209] on input "ISRC" at bounding box center [1416, 200] width 285 height 35
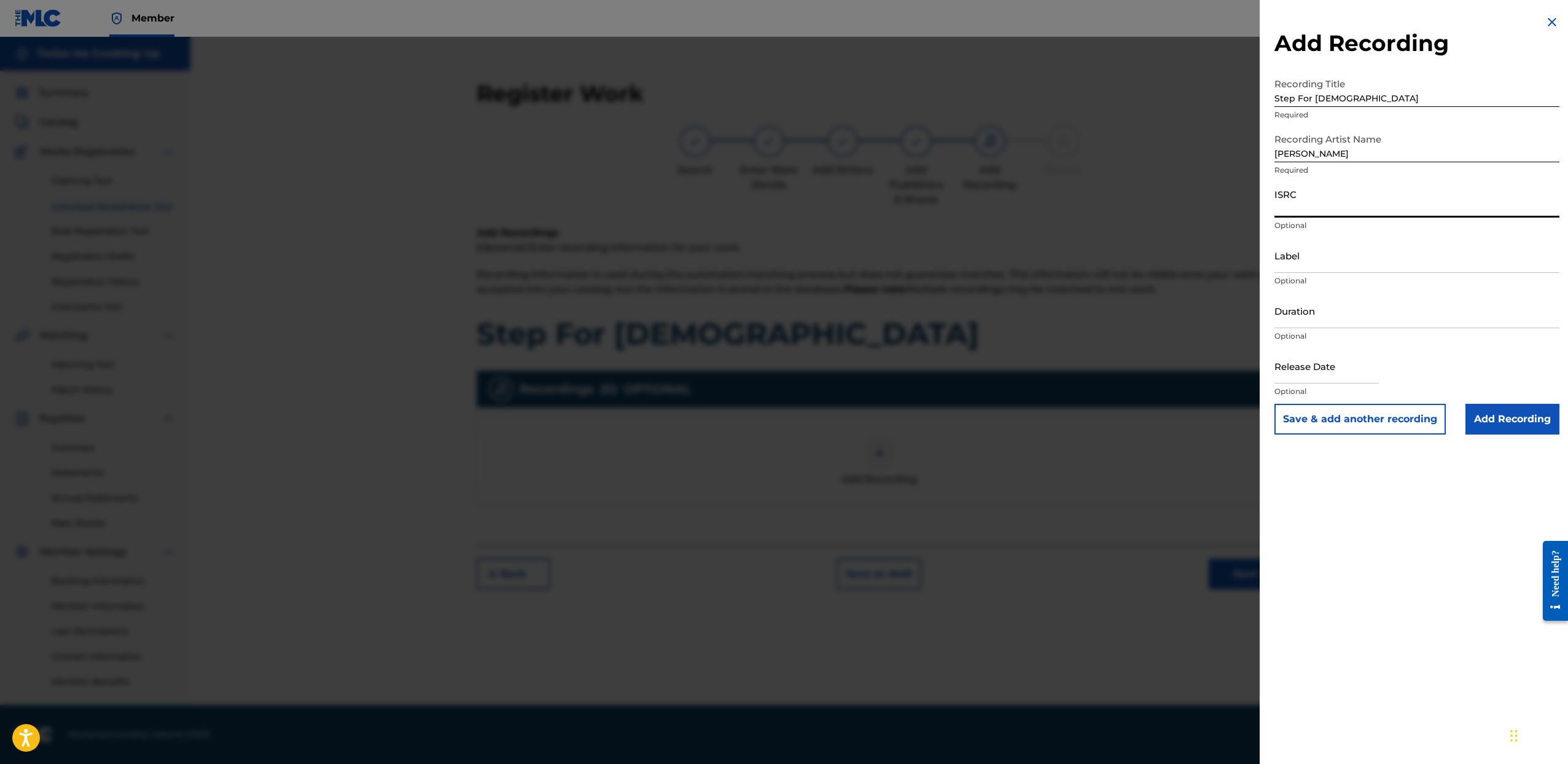
paste input "QZZ7N2418664"
type input "QZZ7N2418664"
drag, startPoint x: 1324, startPoint y: 260, endPoint x: 1333, endPoint y: 304, distance: 44.9
click at [1324, 260] on input "Label" at bounding box center [1416, 255] width 285 height 35
drag, startPoint x: 1330, startPoint y: 322, endPoint x: 1320, endPoint y: 322, distance: 10.0
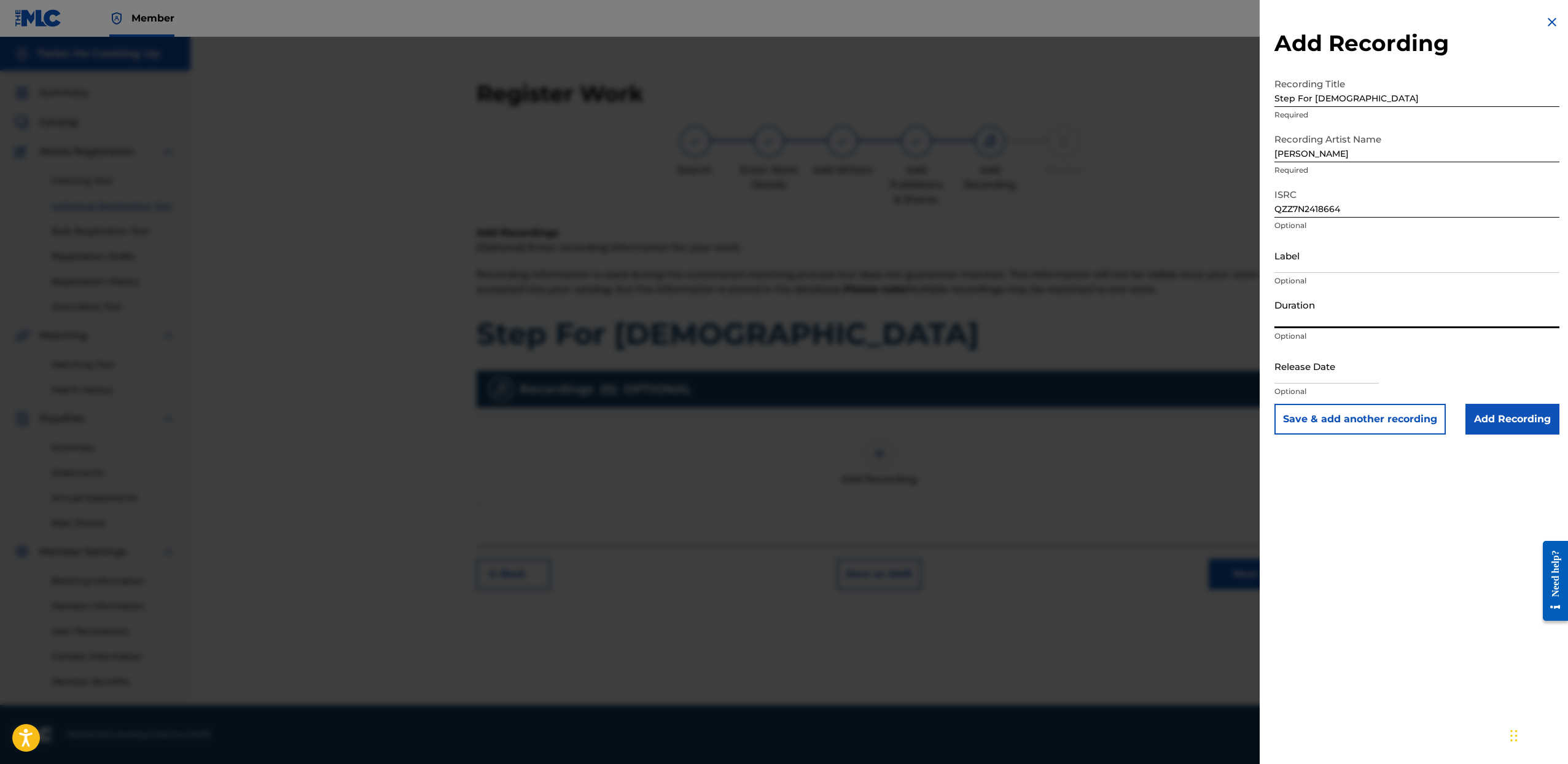
click at [1321, 322] on input "Duration" at bounding box center [1416, 310] width 285 height 35
drag, startPoint x: 1439, startPoint y: 373, endPoint x: 1414, endPoint y: 372, distance: 25.0
click at [1439, 373] on div "Release Date Optional" at bounding box center [1416, 376] width 285 height 55
click at [1314, 314] on input "Duration" at bounding box center [1416, 310] width 285 height 35
click at [1483, 317] on input "Duration" at bounding box center [1416, 310] width 285 height 35
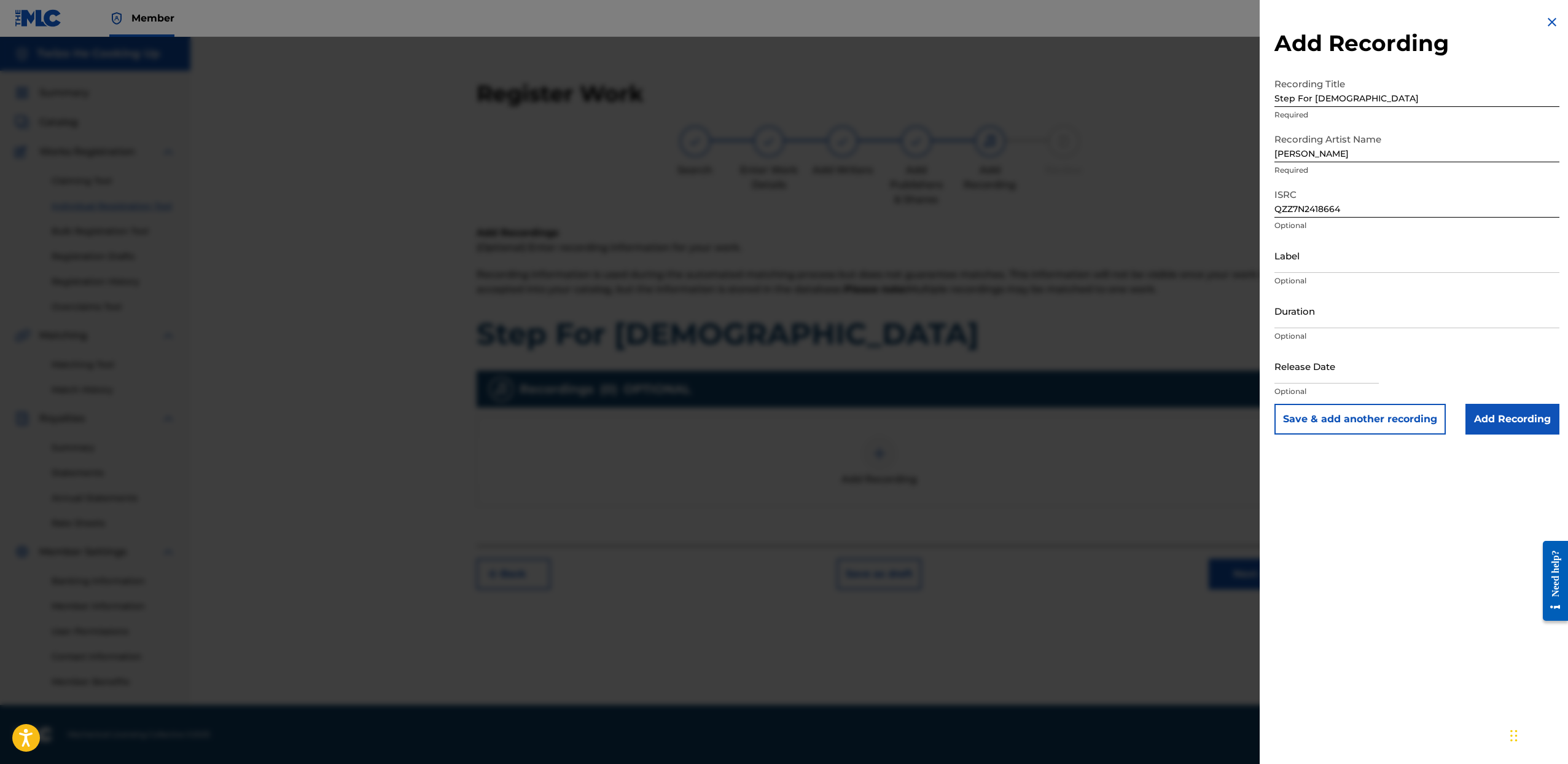
click at [1311, 312] on input "Duration" at bounding box center [1416, 310] width 285 height 35
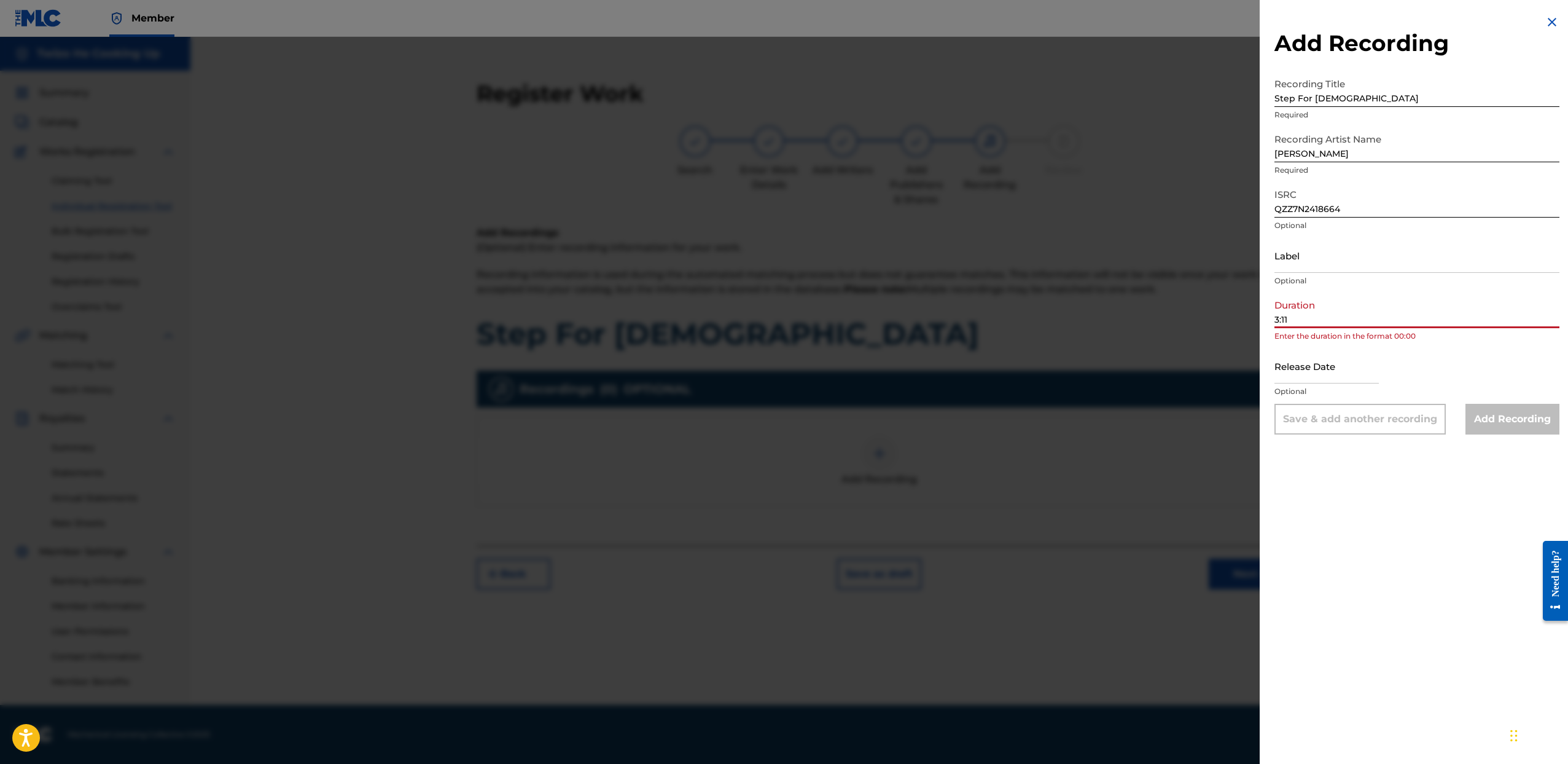
click at [1404, 514] on div "Add Recording Recording Title Step For Christ Required Recording Artist Name Br…" at bounding box center [1416, 382] width 314 height 764
click at [1336, 322] on input "3:11" at bounding box center [1416, 310] width 285 height 35
type input "3"
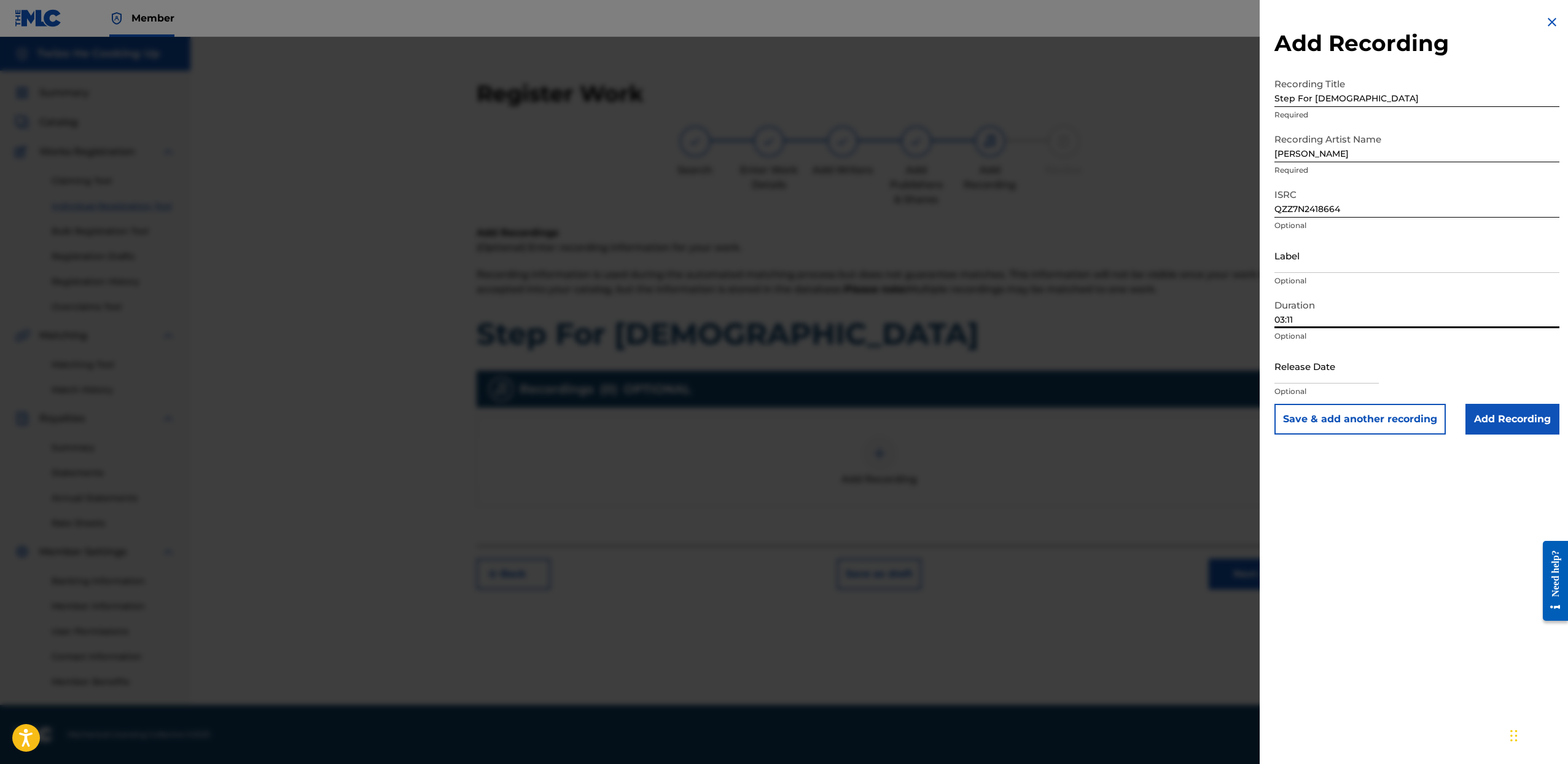
type input "03:11"
click at [1505, 421] on input "Add Recording" at bounding box center [1513, 419] width 94 height 31
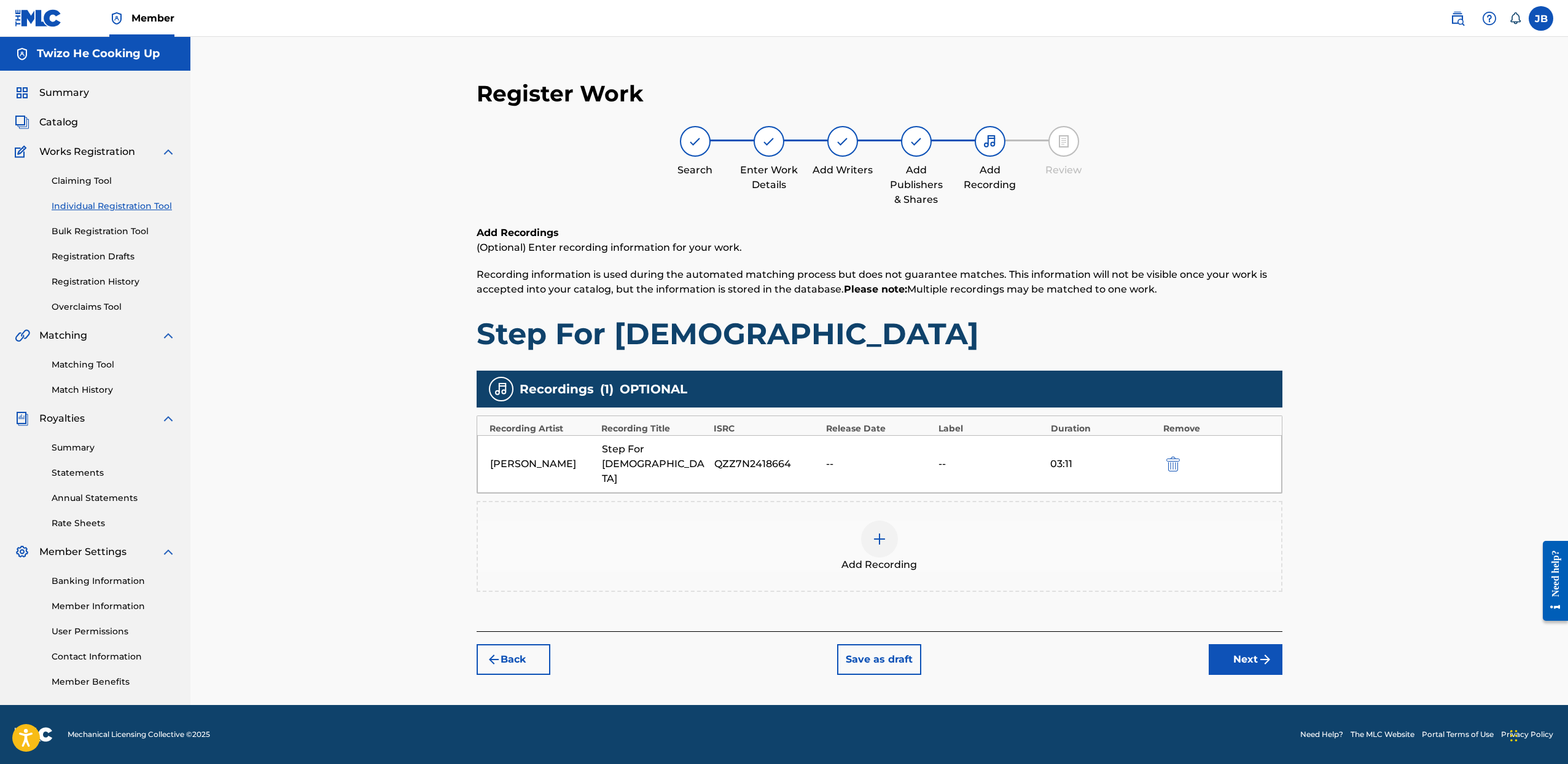
drag, startPoint x: 681, startPoint y: 445, endPoint x: 697, endPoint y: 463, distance: 24.1
click at [681, 446] on div "Step For Christ" at bounding box center [655, 463] width 106 height 44
click at [1172, 456] on img "submit" at bounding box center [1173, 463] width 14 height 15
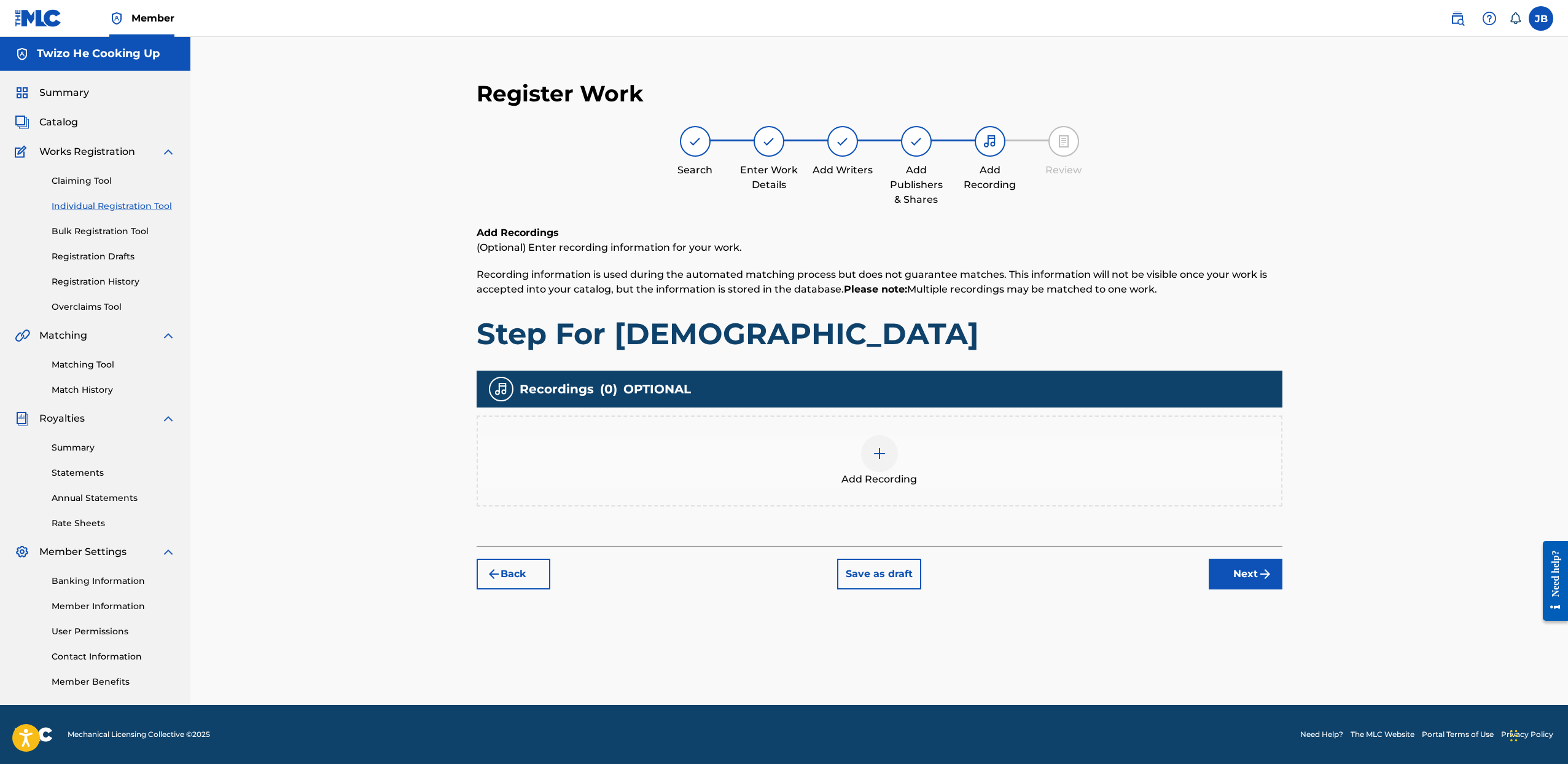
click at [894, 457] on div at bounding box center [879, 454] width 37 height 37
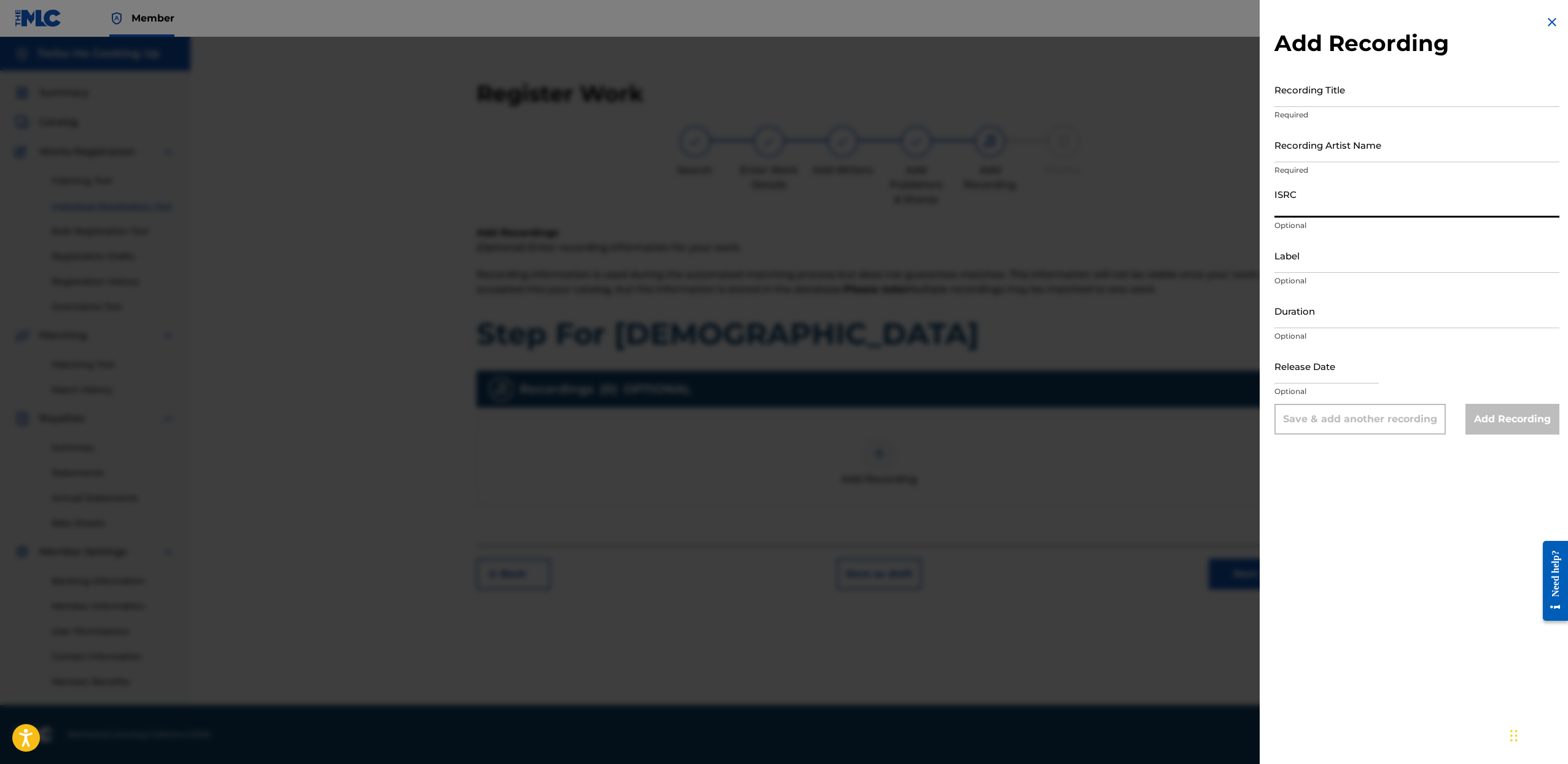
paste input "QZWFF2430176"
type input "QZWFF2430176"
click at [1316, 155] on input "Recording Artist Name" at bounding box center [1416, 145] width 285 height 35
type input "Briana Shanae"
click at [1356, 134] on input "Briana Shanae" at bounding box center [1416, 145] width 285 height 35
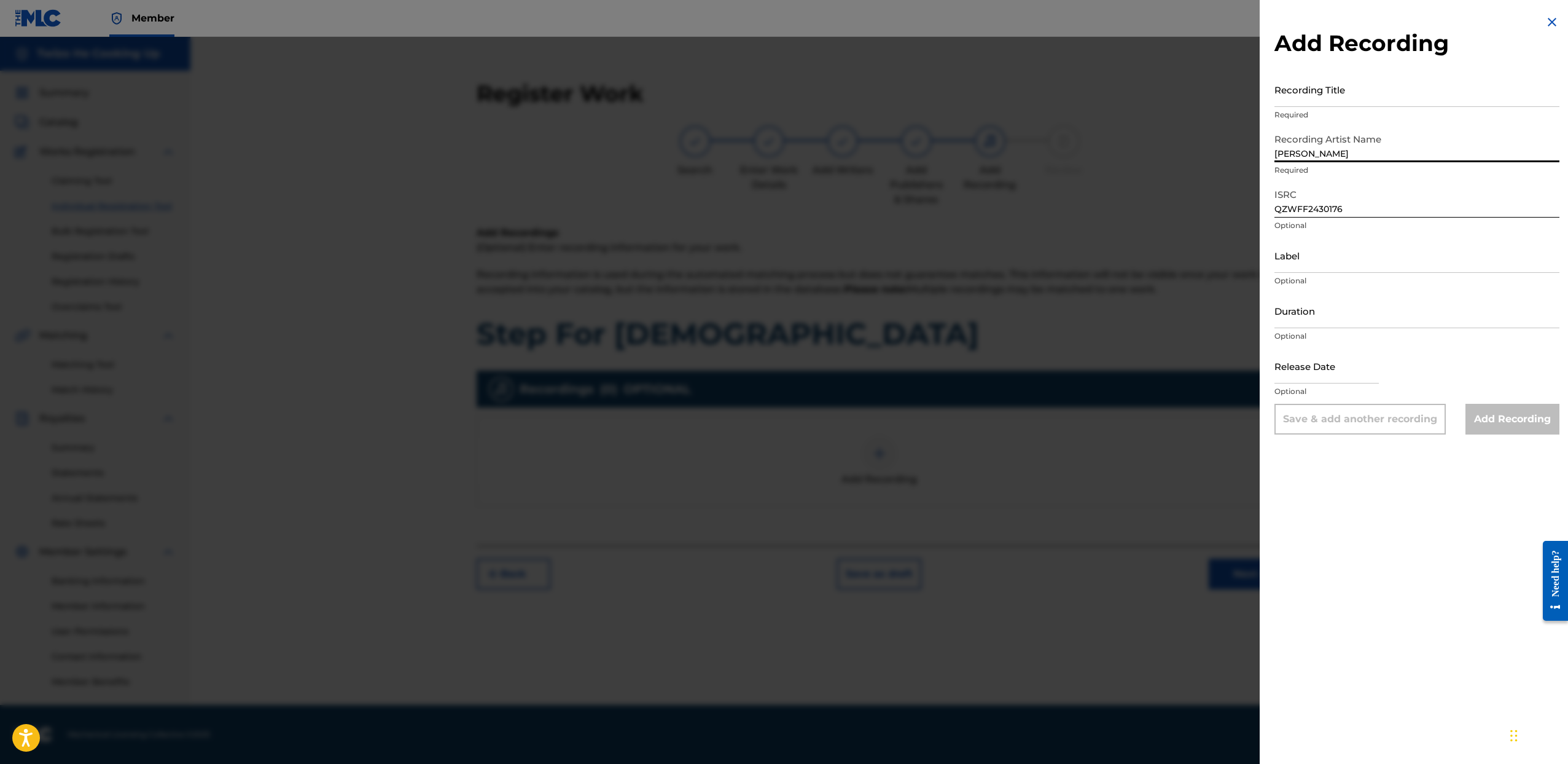
click at [1328, 91] on input "Recording Title" at bounding box center [1416, 90] width 285 height 35
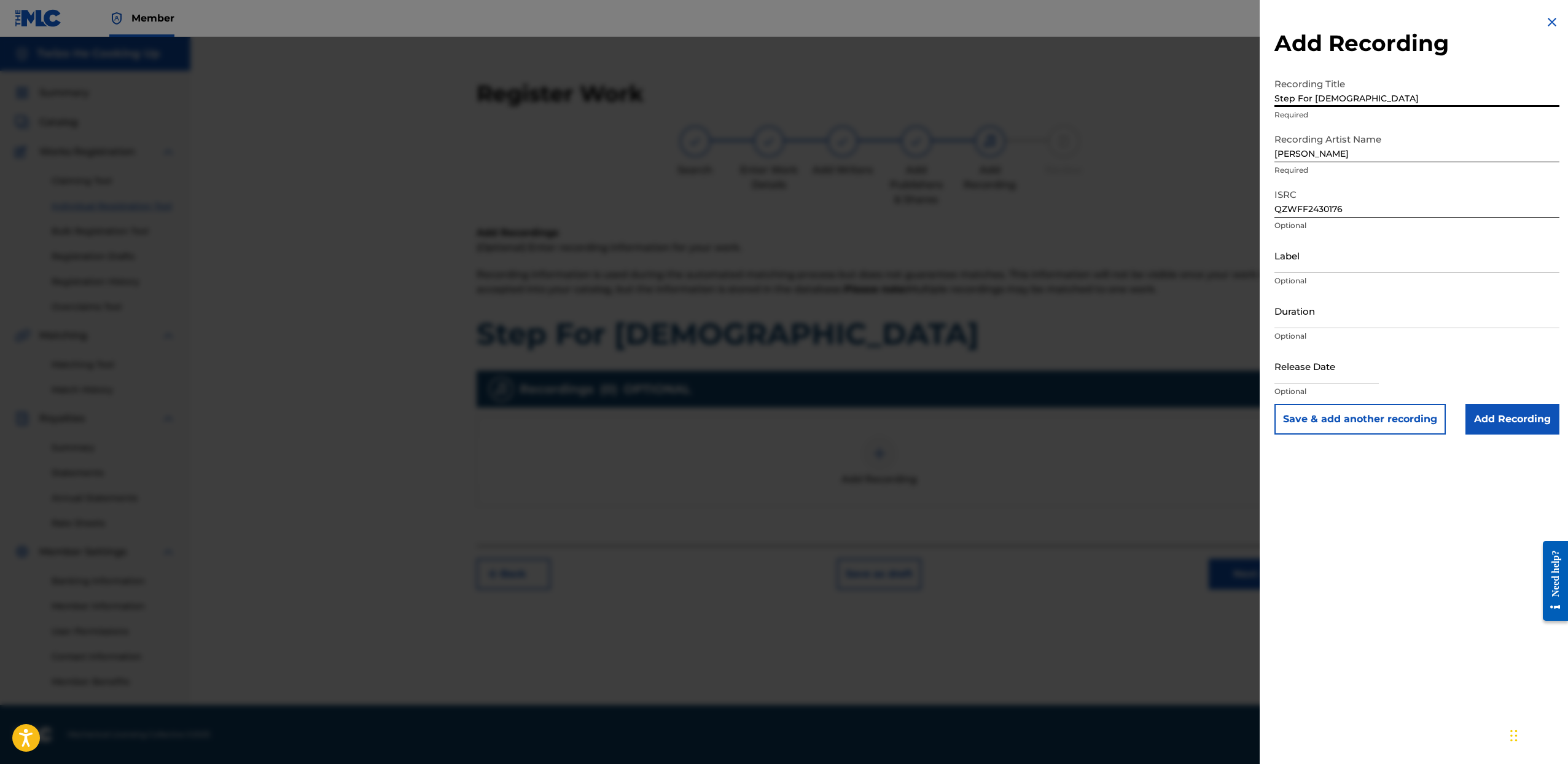
type input "Step For Christ"
drag, startPoint x: 1329, startPoint y: 363, endPoint x: 1369, endPoint y: 380, distance: 43.5
click at [1329, 363] on input "text" at bounding box center [1326, 366] width 104 height 35
select select "7"
select select "2025"
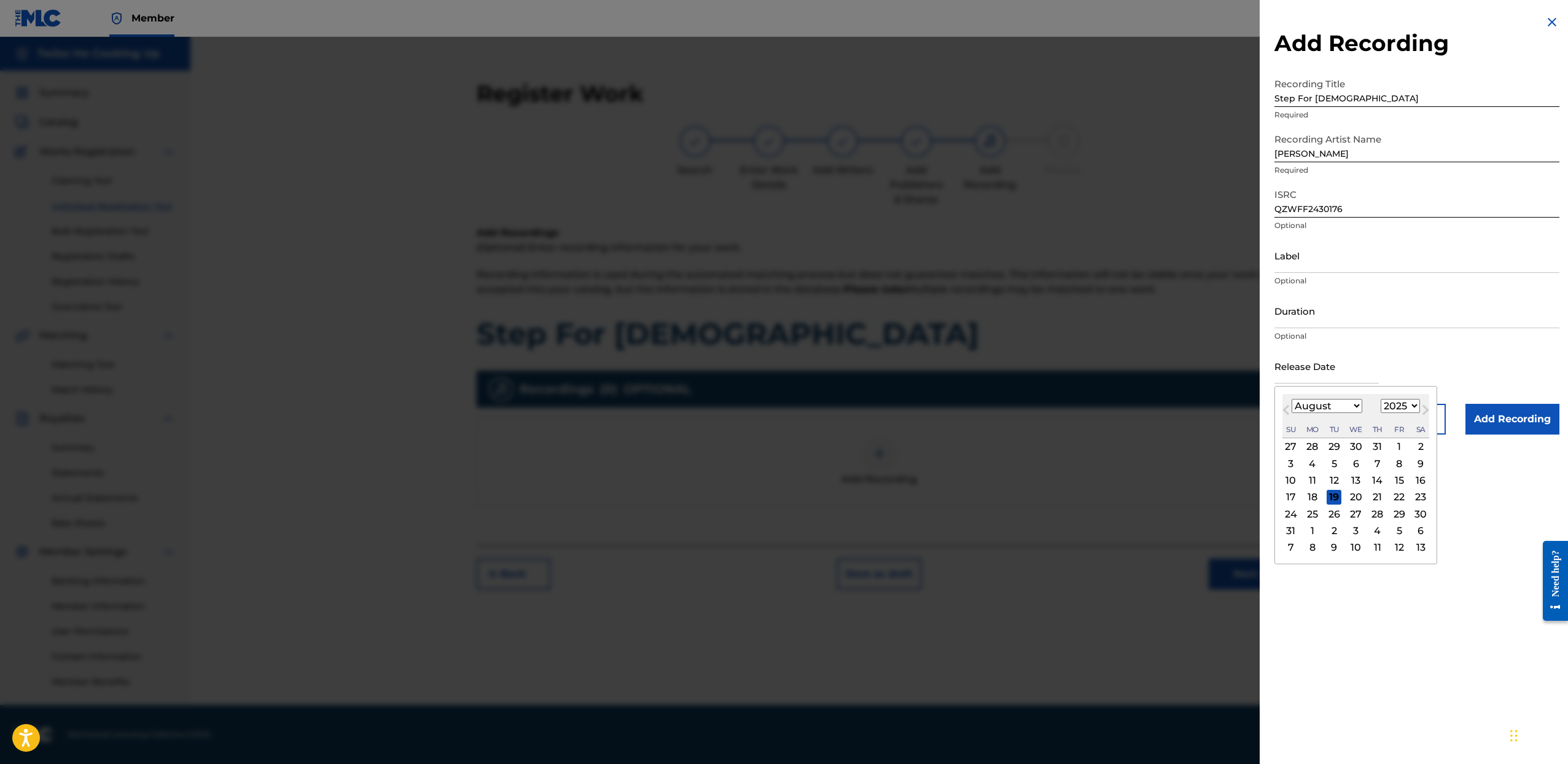
click at [1336, 309] on input "Duration" at bounding box center [1416, 310] width 285 height 35
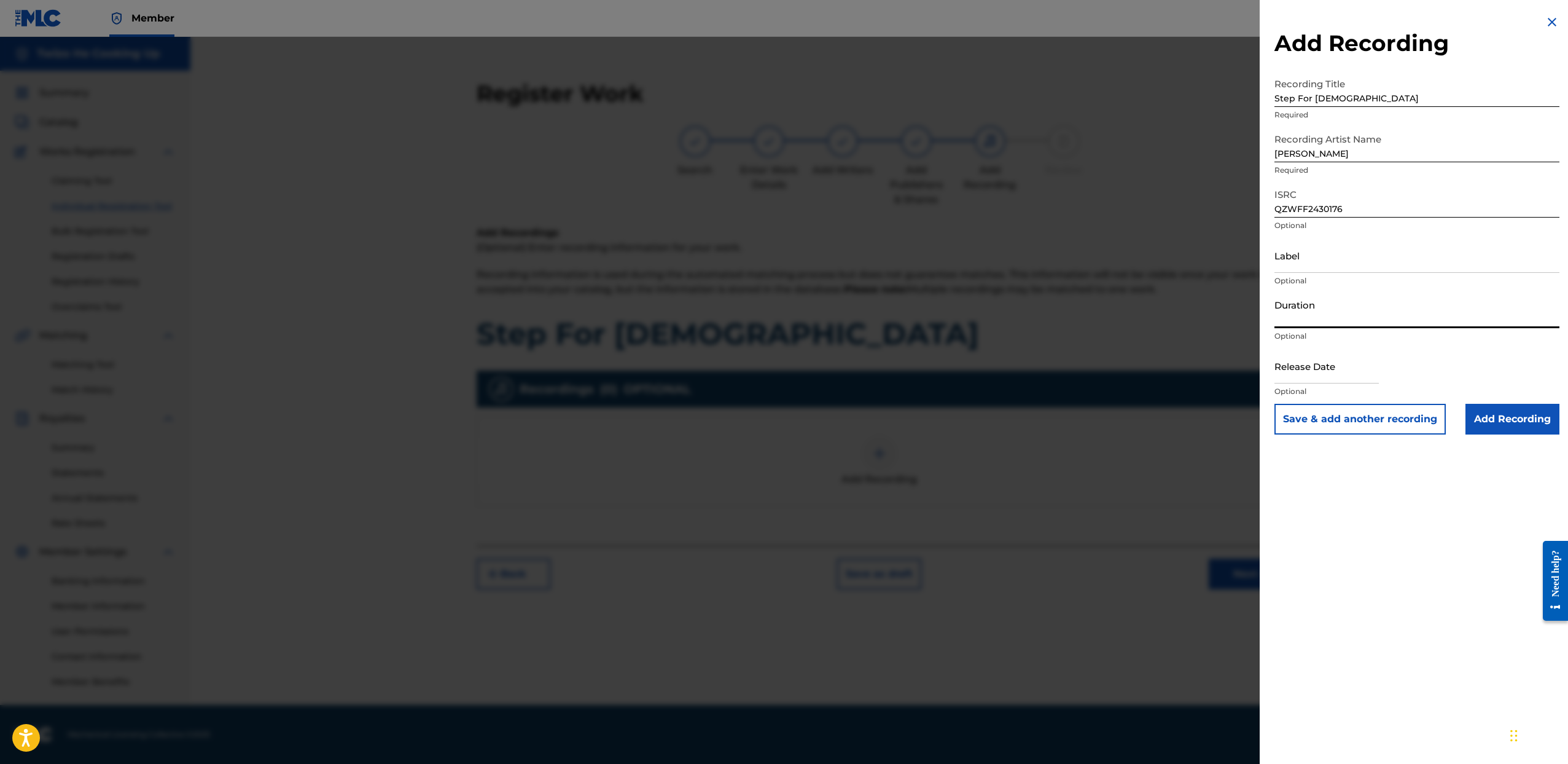
click at [1301, 368] on input "text" at bounding box center [1326, 366] width 104 height 35
select select "7"
select select "2025"
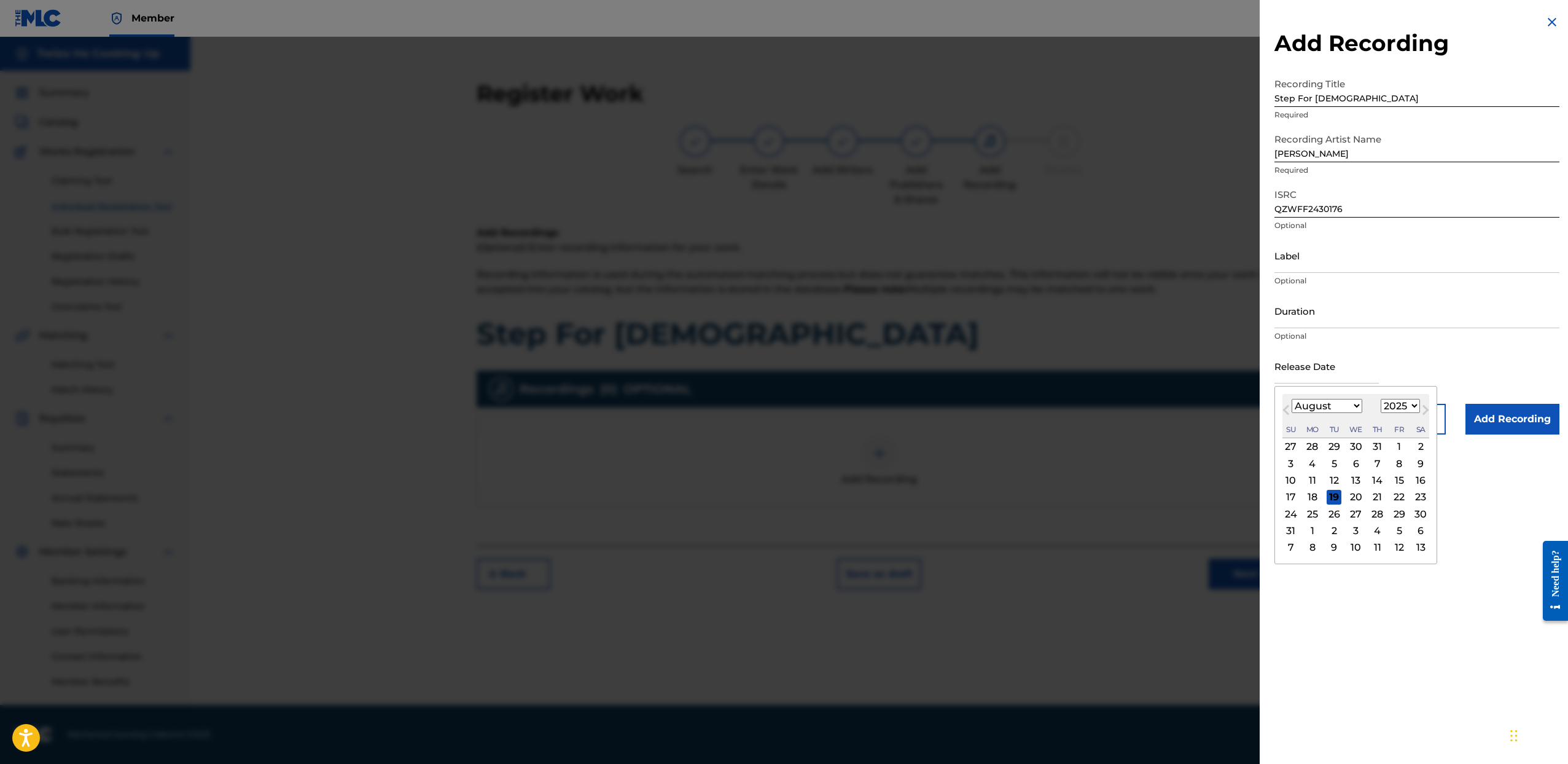
click at [1331, 404] on select "January February March April May June July August September October November De…" at bounding box center [1327, 406] width 71 height 15
select select "8"
click at [1292, 399] on select "January February March April May June July August September October November De…" at bounding box center [1327, 406] width 71 height 15
click at [1336, 482] on div "16" at bounding box center [1334, 480] width 15 height 15
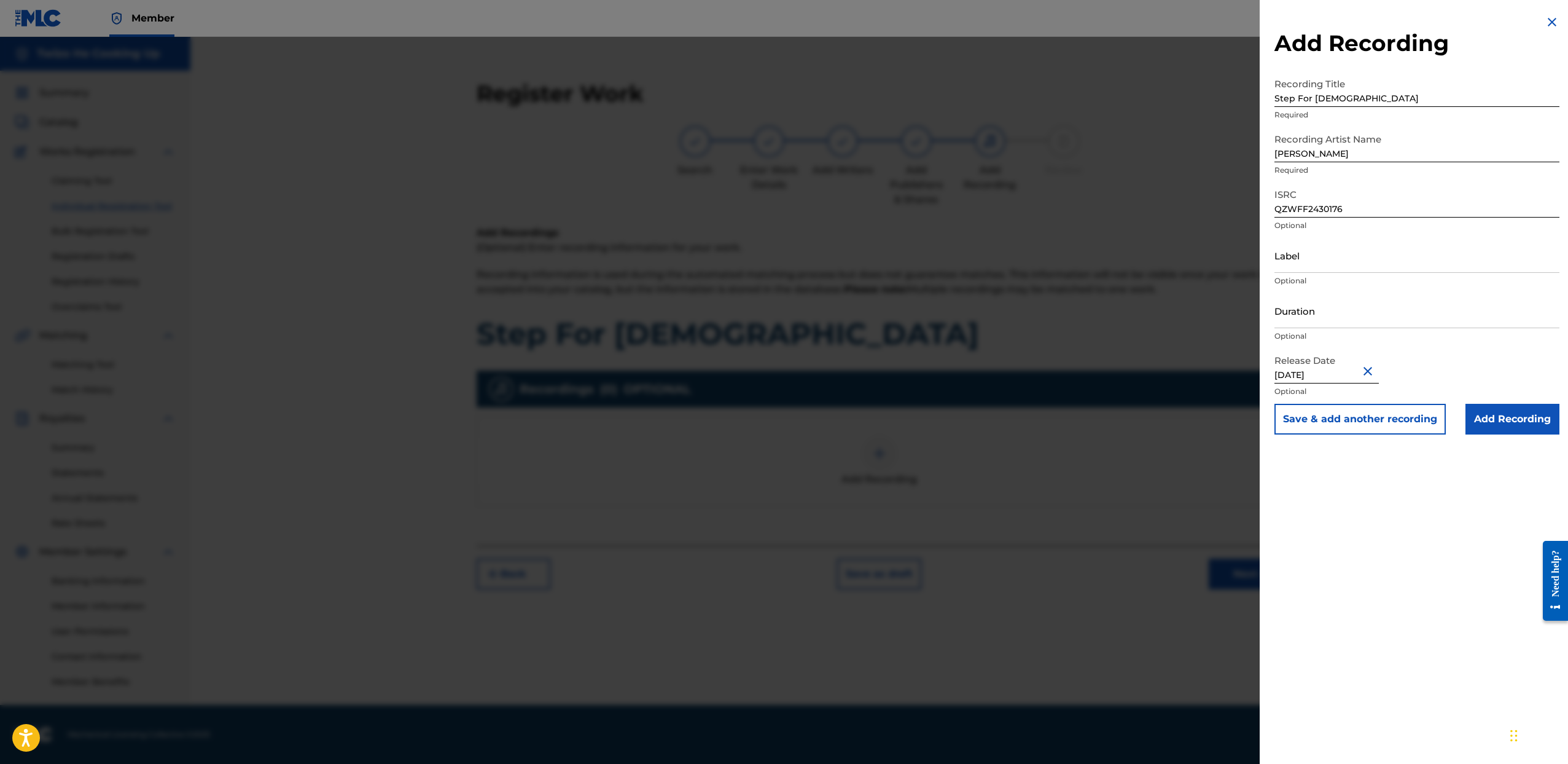
type input "September 16 2024"
click at [1416, 349] on div "Release Date September 16 2024 Optional" at bounding box center [1416, 376] width 285 height 55
click at [1322, 261] on input "Label" at bounding box center [1416, 255] width 285 height 35
click at [1311, 264] on input "Label" at bounding box center [1416, 255] width 285 height 35
type input "Forever Trill Family"
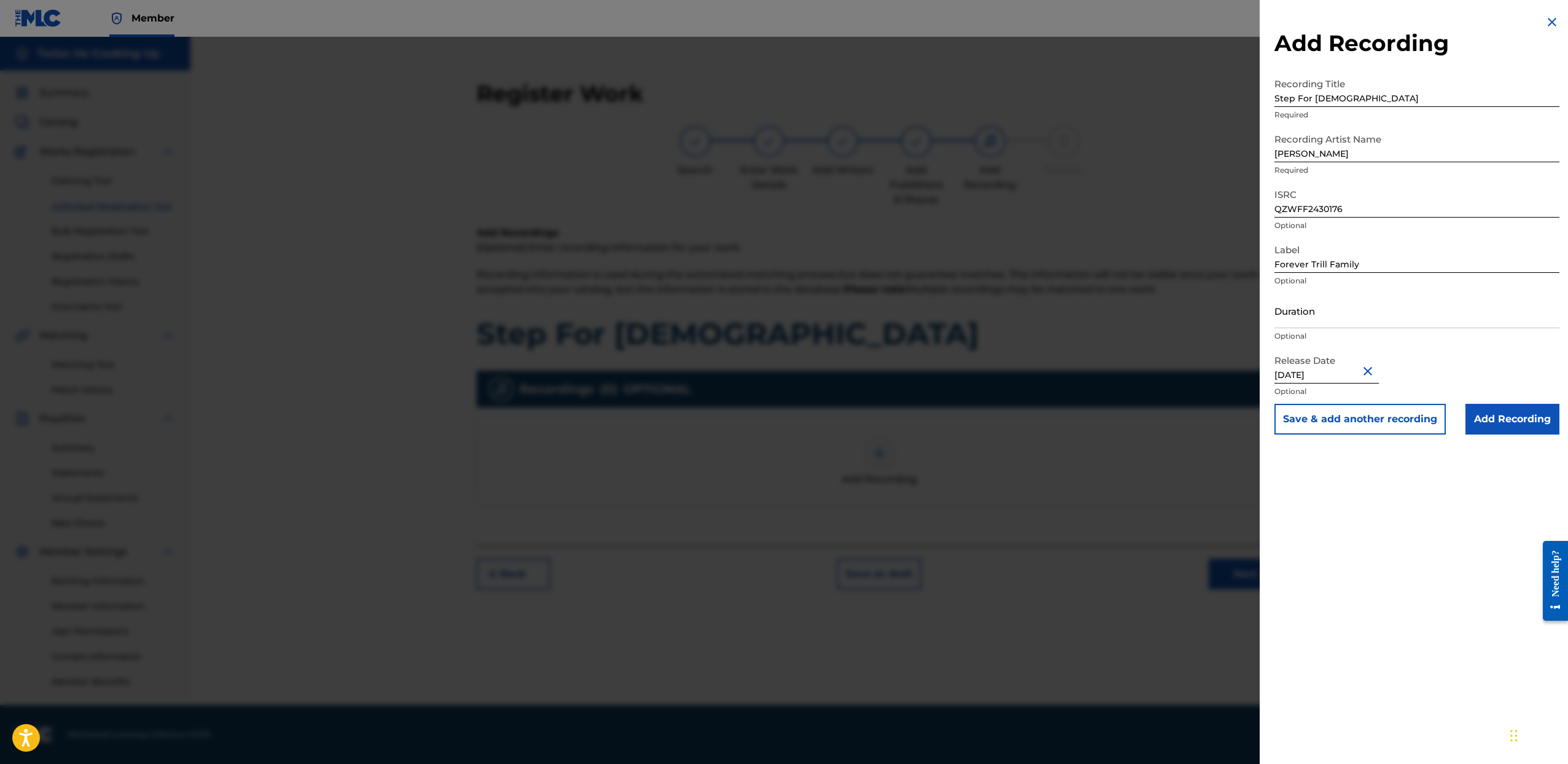
click at [1532, 427] on input "Add Recording" at bounding box center [1513, 419] width 94 height 31
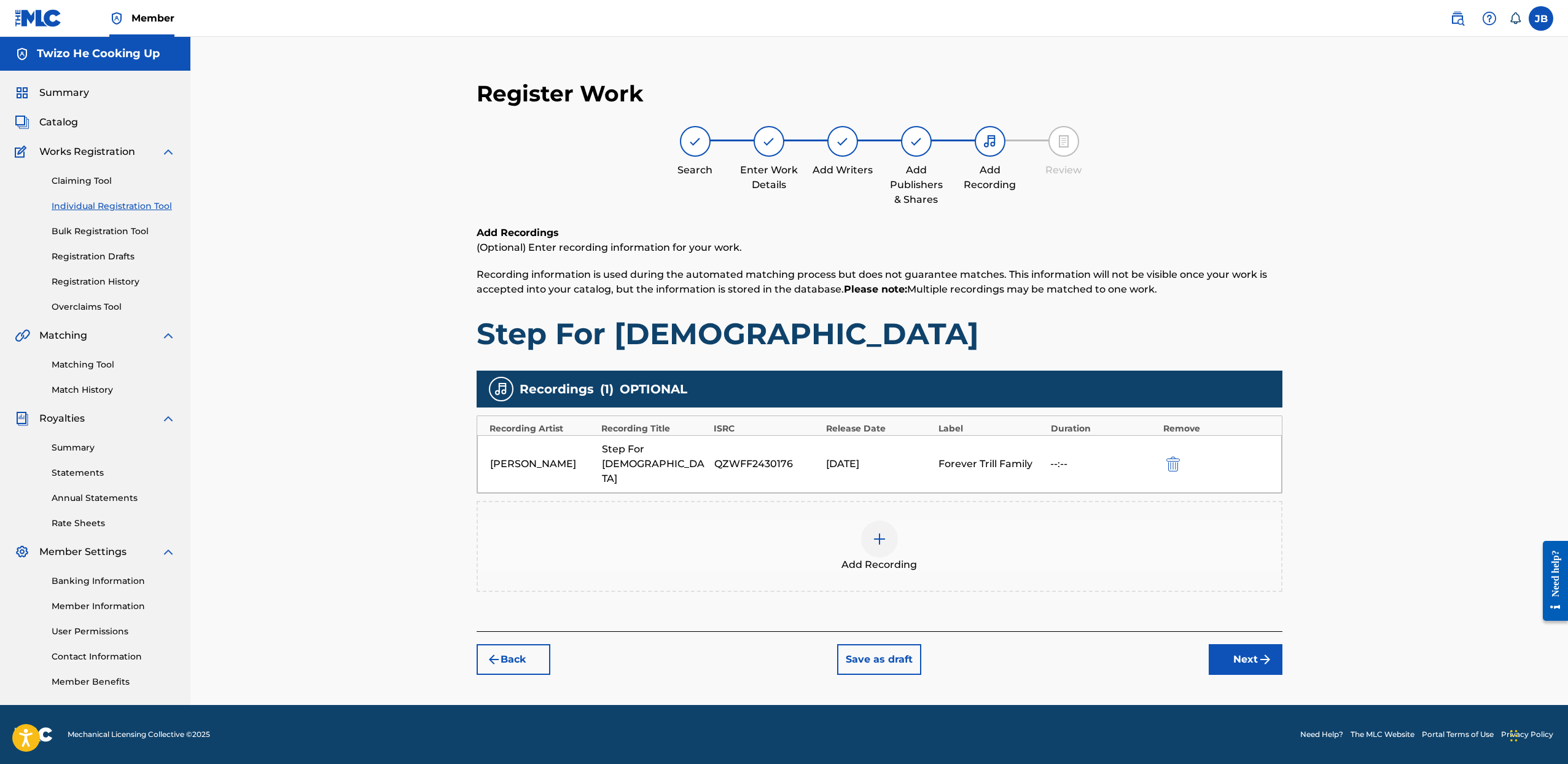
click at [1235, 644] on button "Next" at bounding box center [1246, 660] width 74 height 31
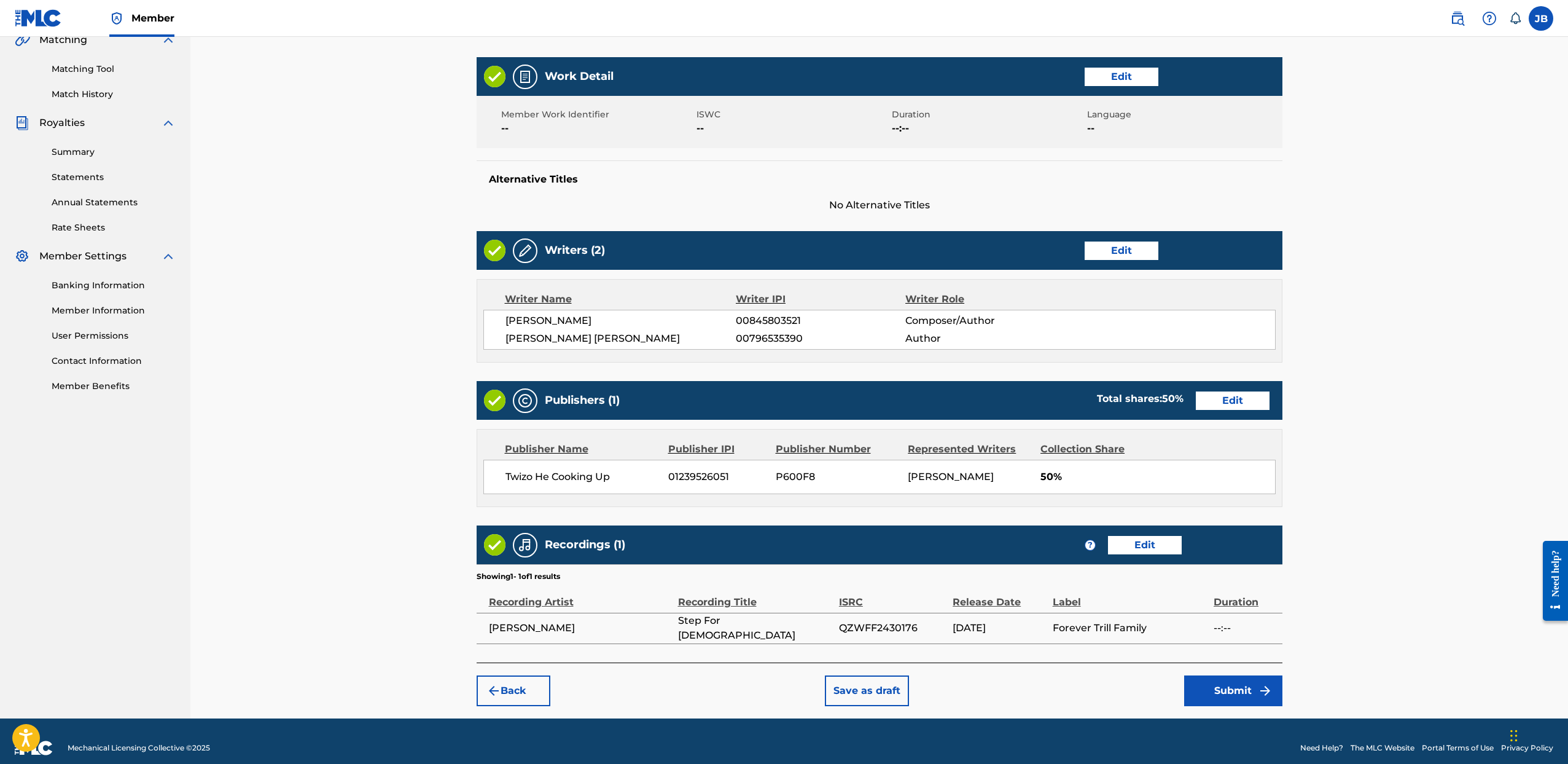
scroll to position [308, 0]
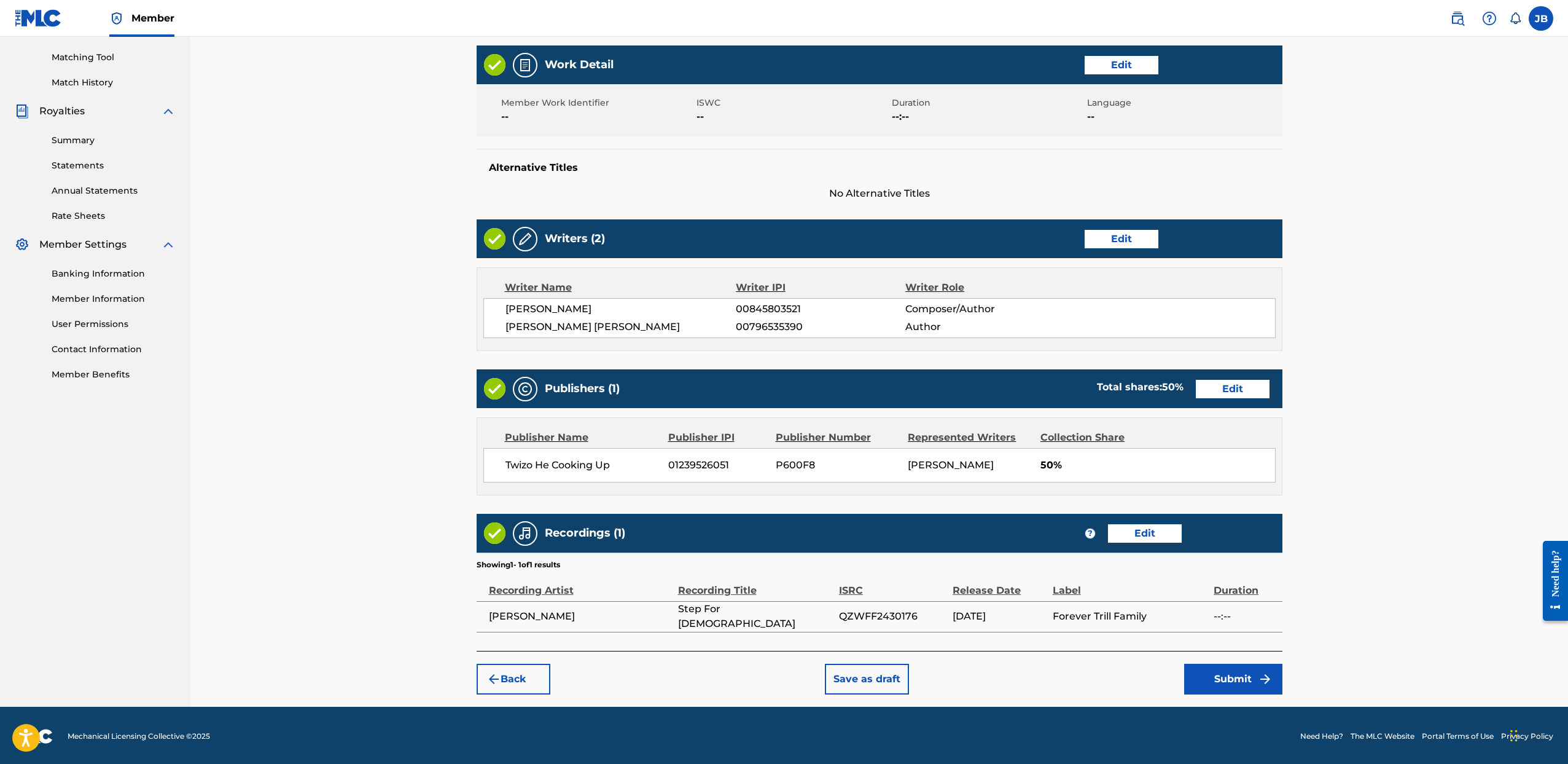
click at [1249, 679] on button "Submit" at bounding box center [1233, 679] width 98 height 31
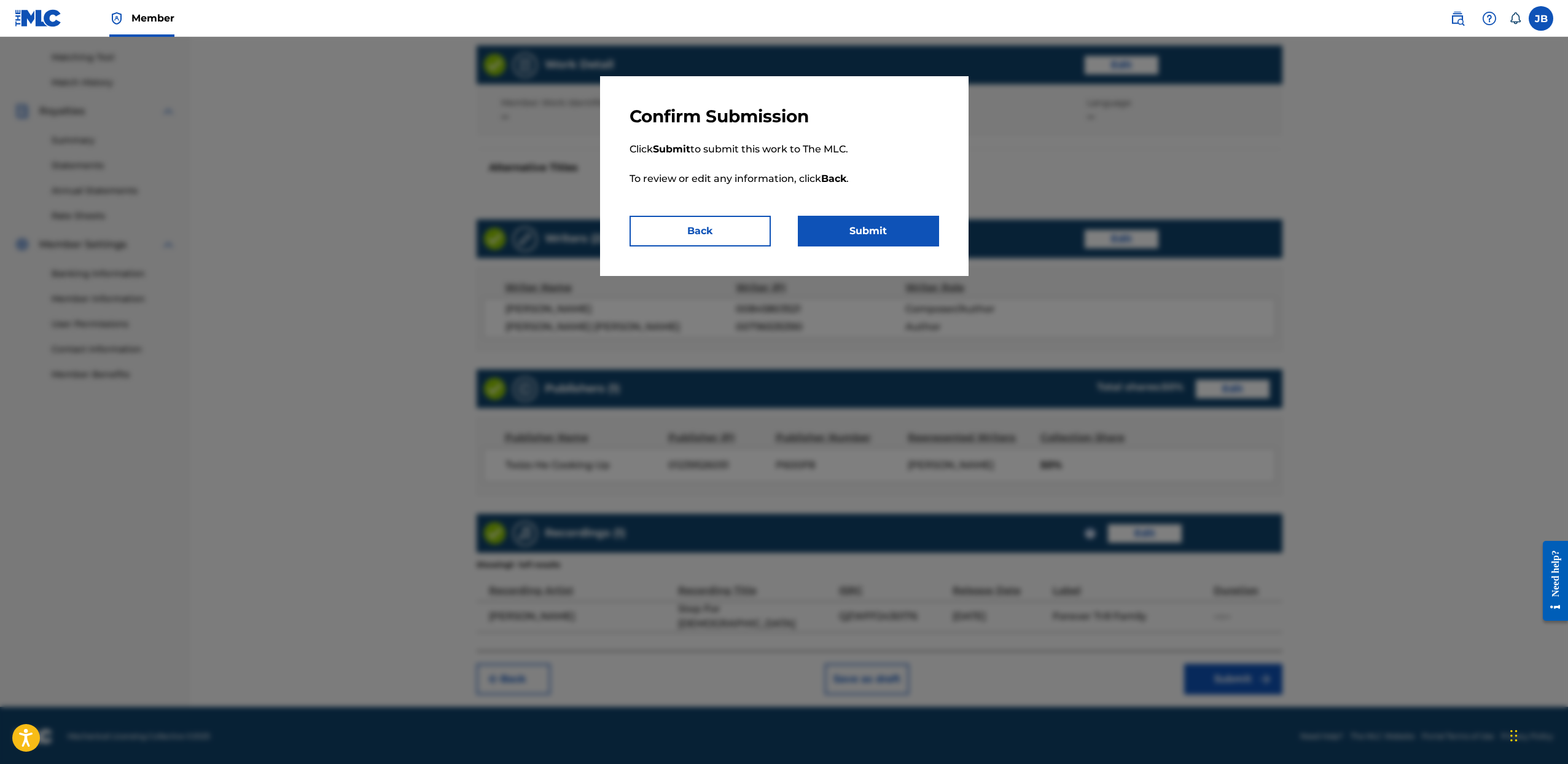
click at [886, 239] on button "Submit" at bounding box center [868, 232] width 141 height 31
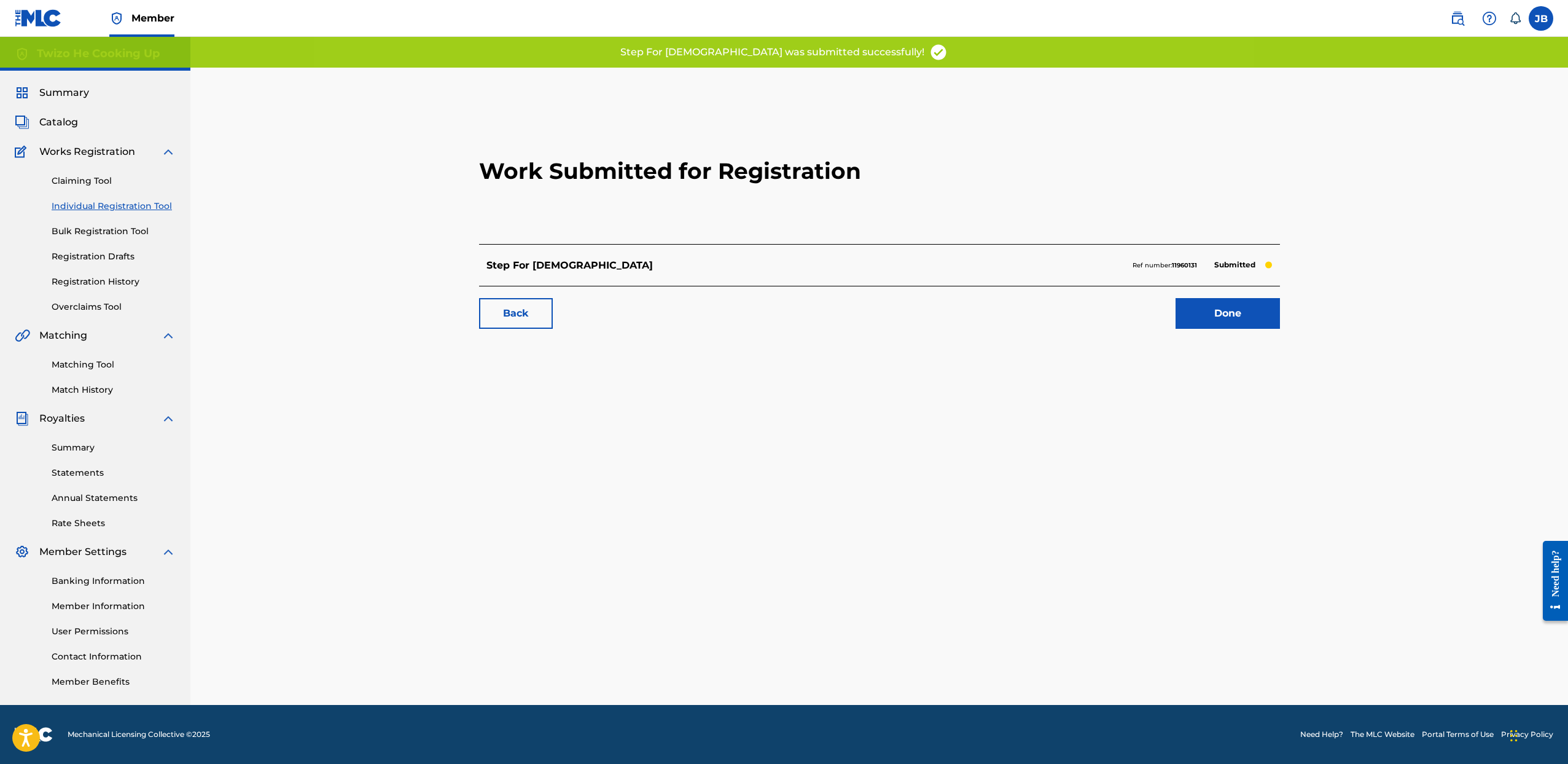
click at [1218, 323] on link "Done" at bounding box center [1228, 313] width 104 height 31
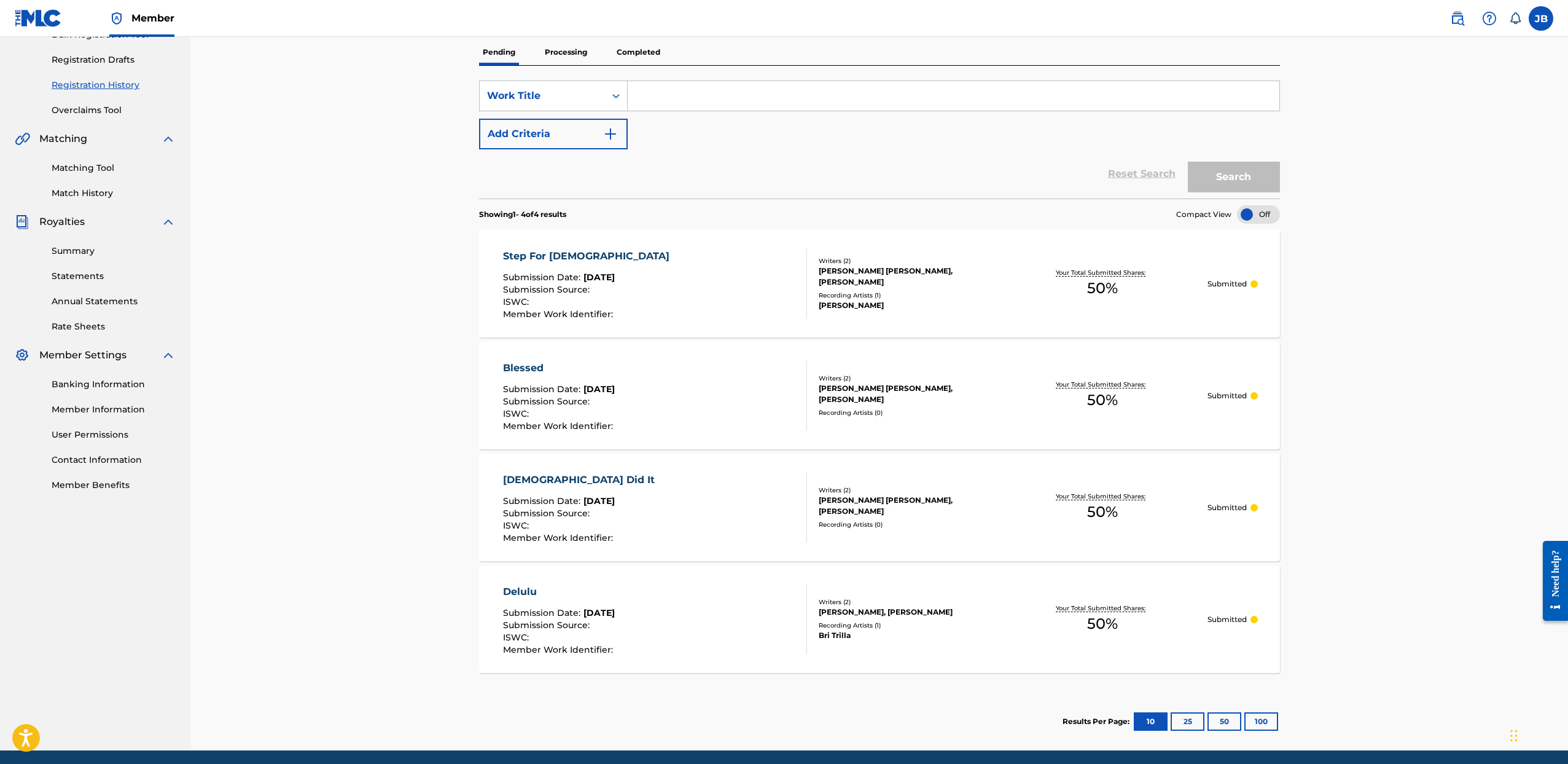
scroll to position [207, 0]
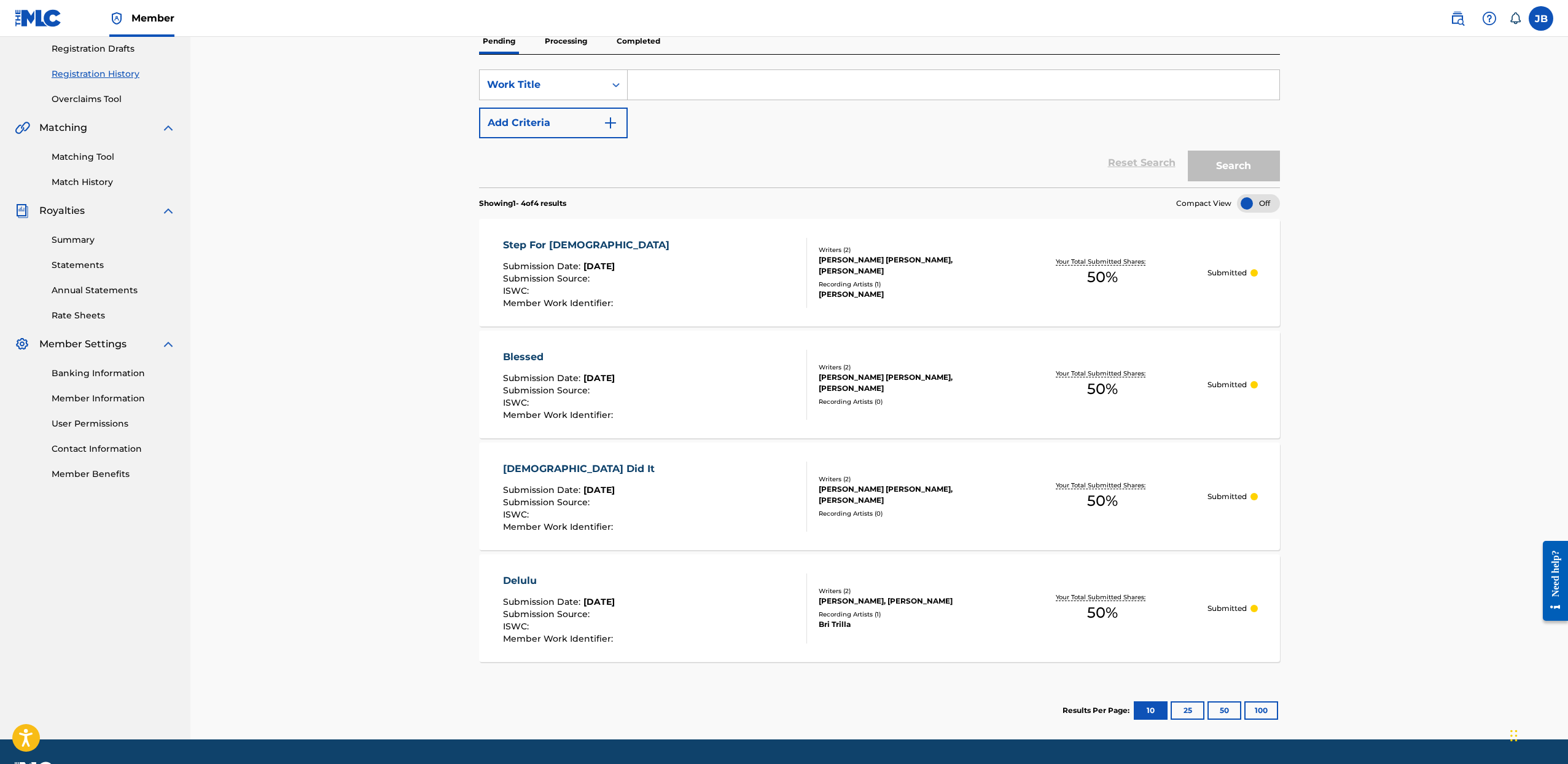
click at [586, 381] on span "Aug 19, 2025" at bounding box center [599, 378] width 31 height 11
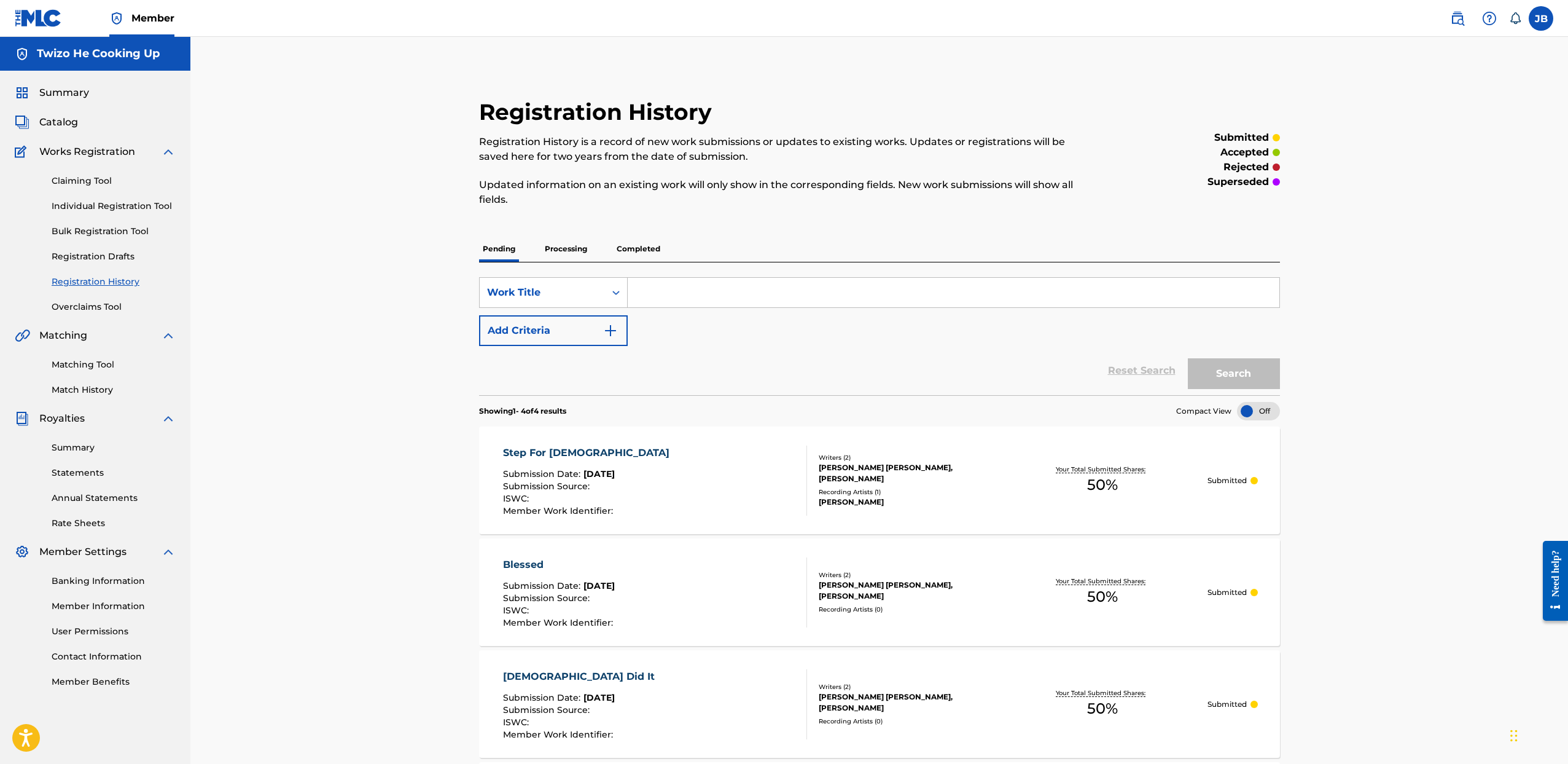
scroll to position [207, 0]
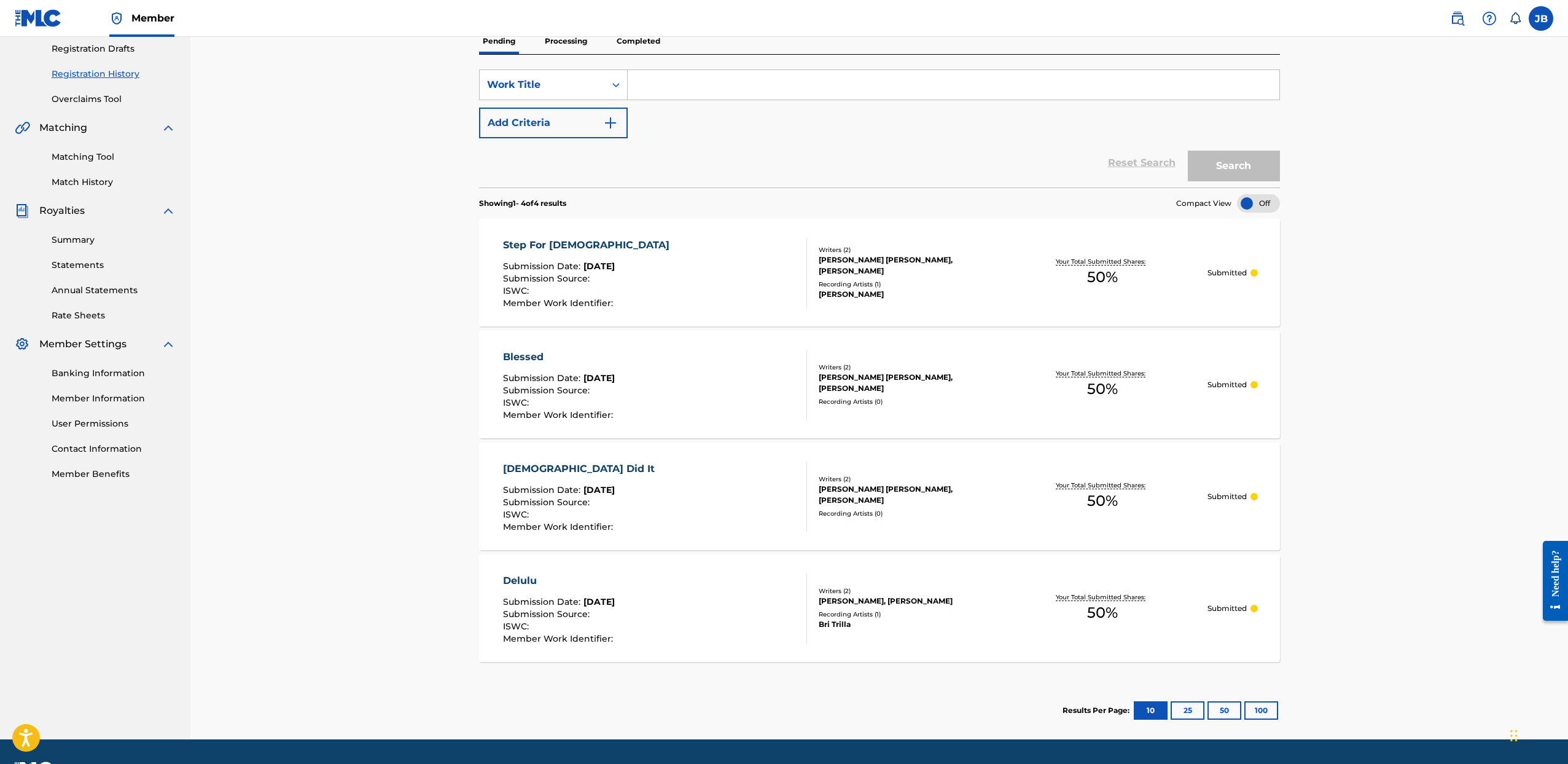
click at [888, 591] on div "Writers ( 2 )" at bounding box center [909, 590] width 179 height 9
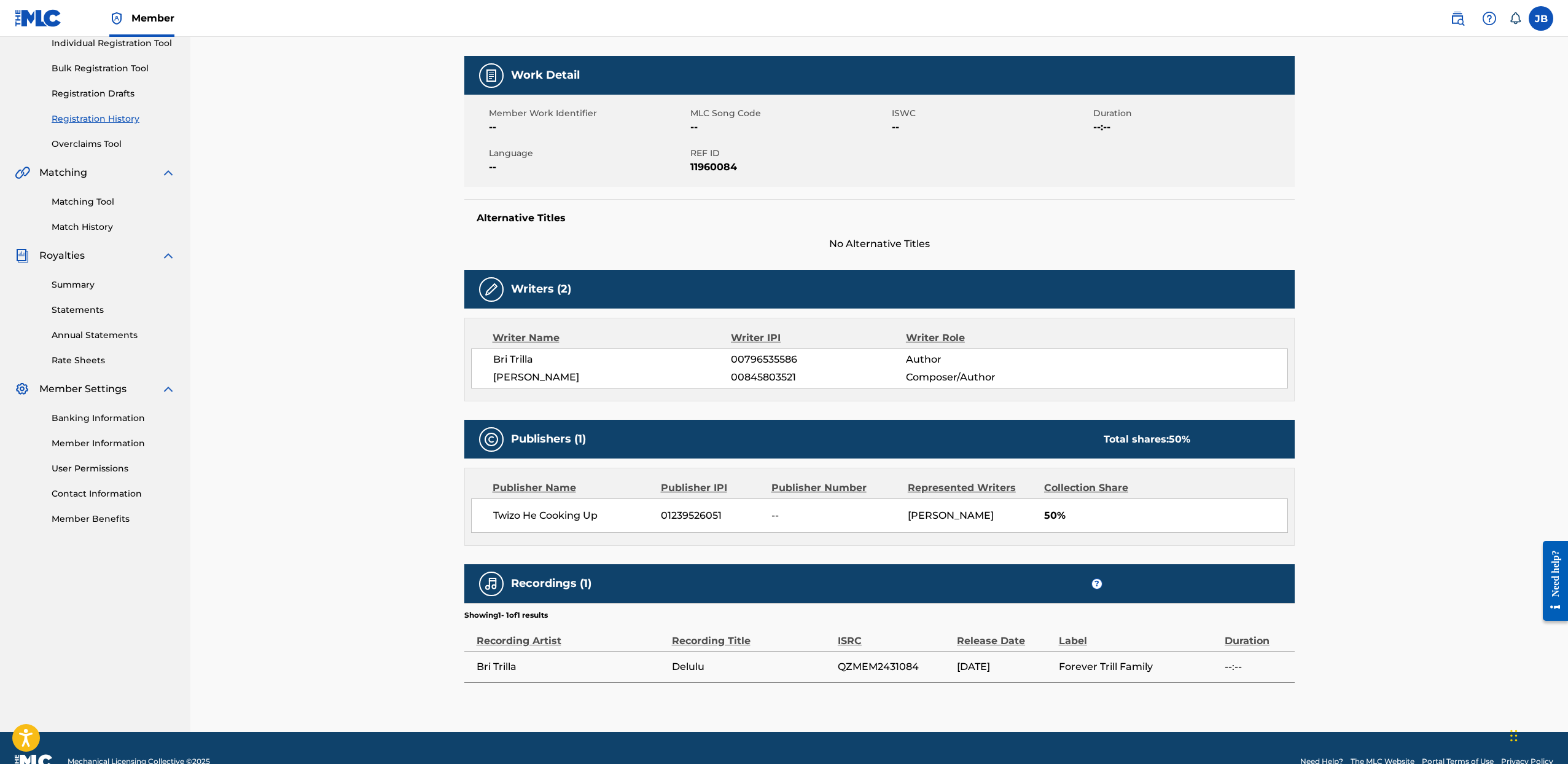
scroll to position [188, 0]
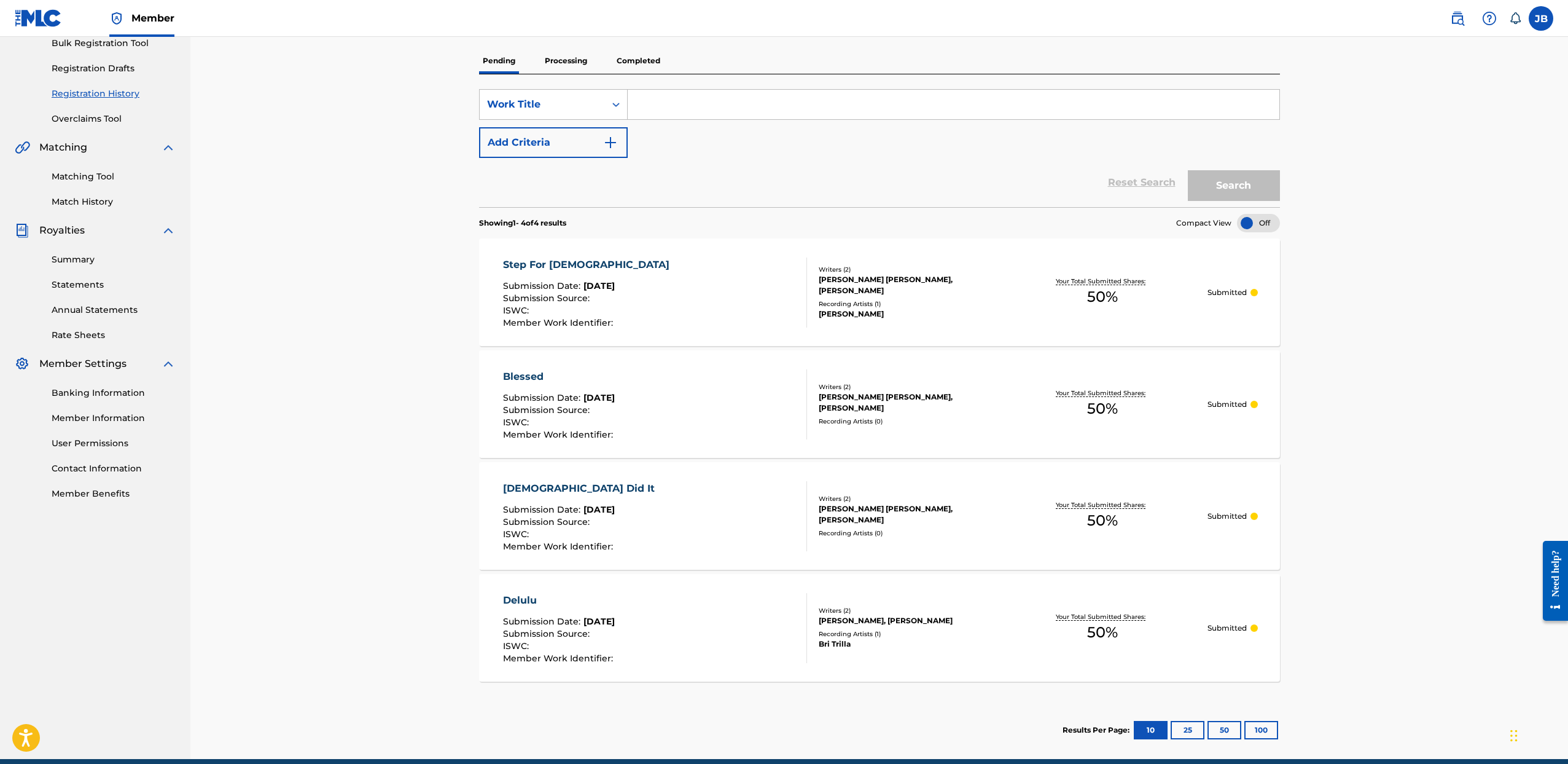
scroll to position [207, 0]
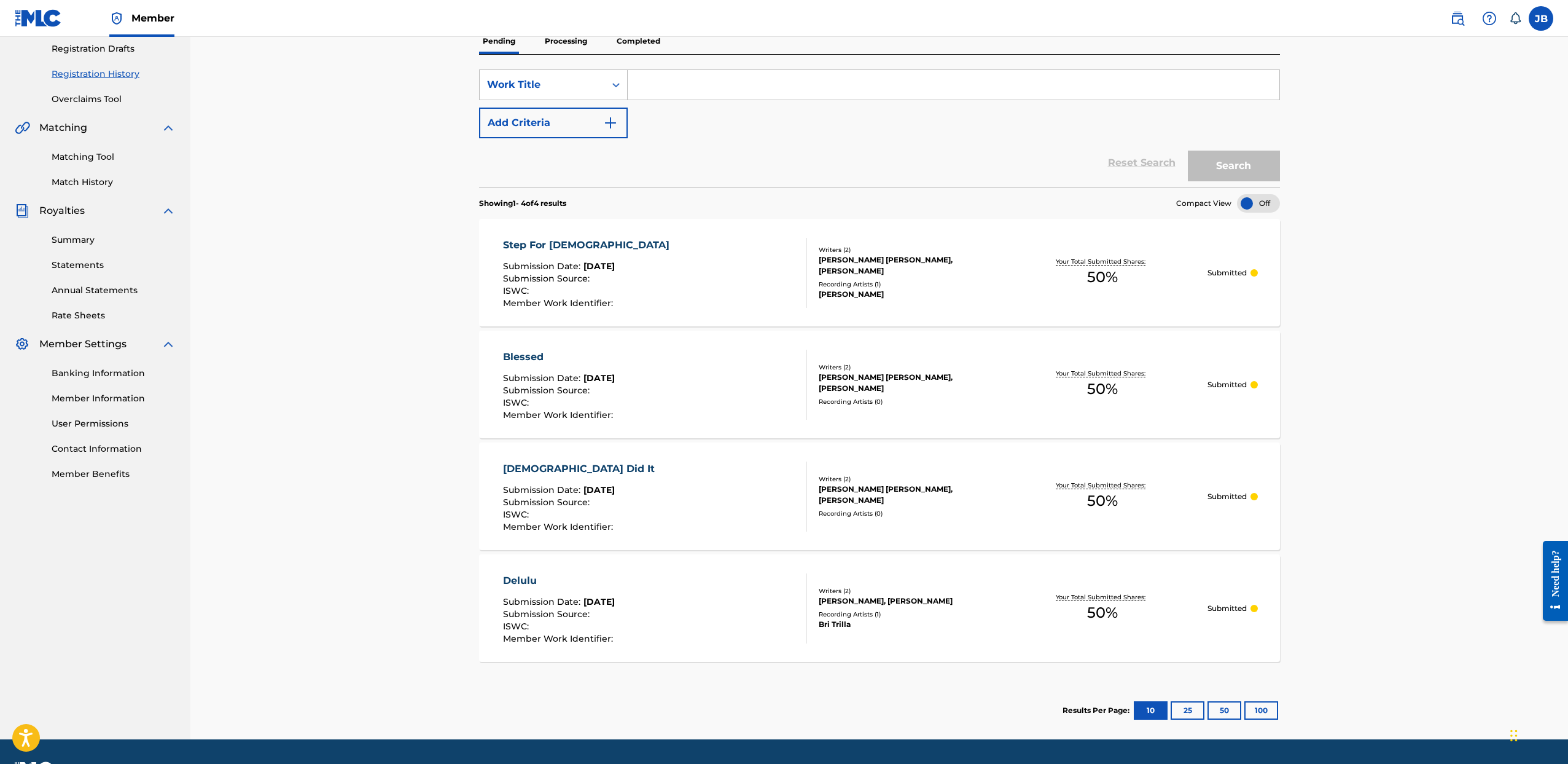
click at [856, 408] on div "Blessed Submission Date : Aug 19, 2025 Submission Source : ISWC : Member Work I…" at bounding box center [879, 384] width 801 height 108
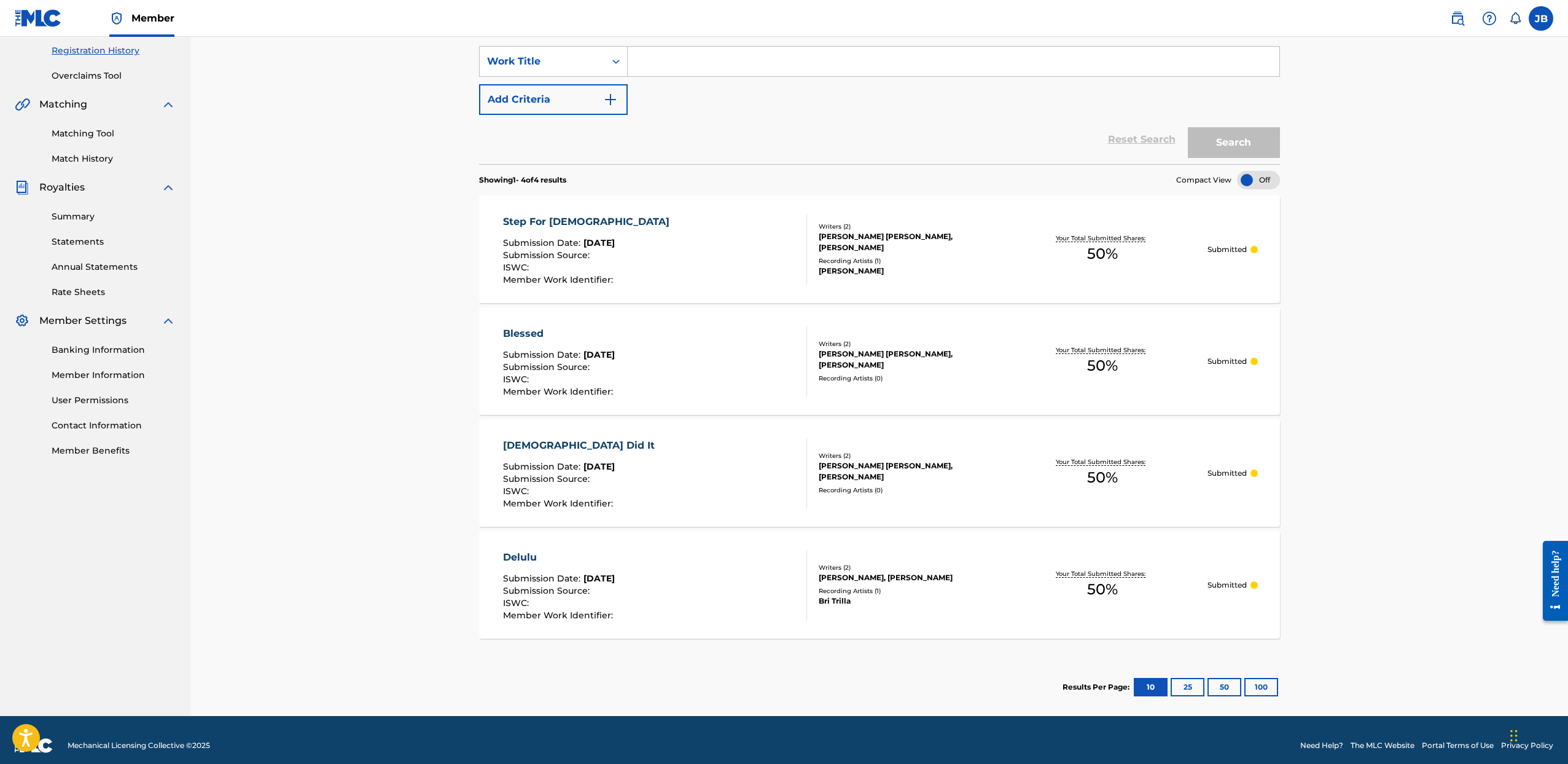
scroll to position [242, 0]
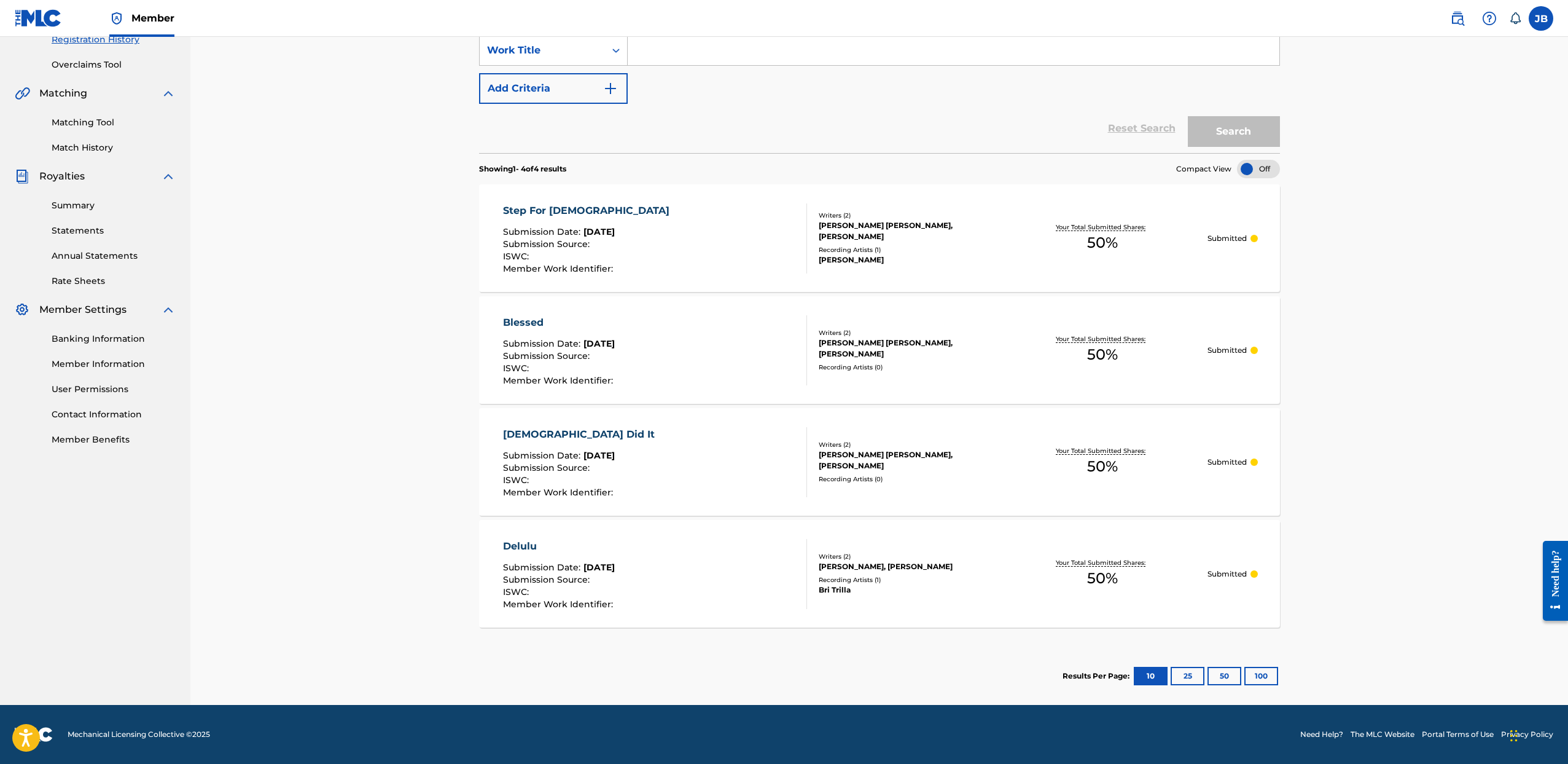
click at [833, 456] on div "BRIANA SHANAE FIELDS, Jeremy Brown" at bounding box center [909, 460] width 179 height 22
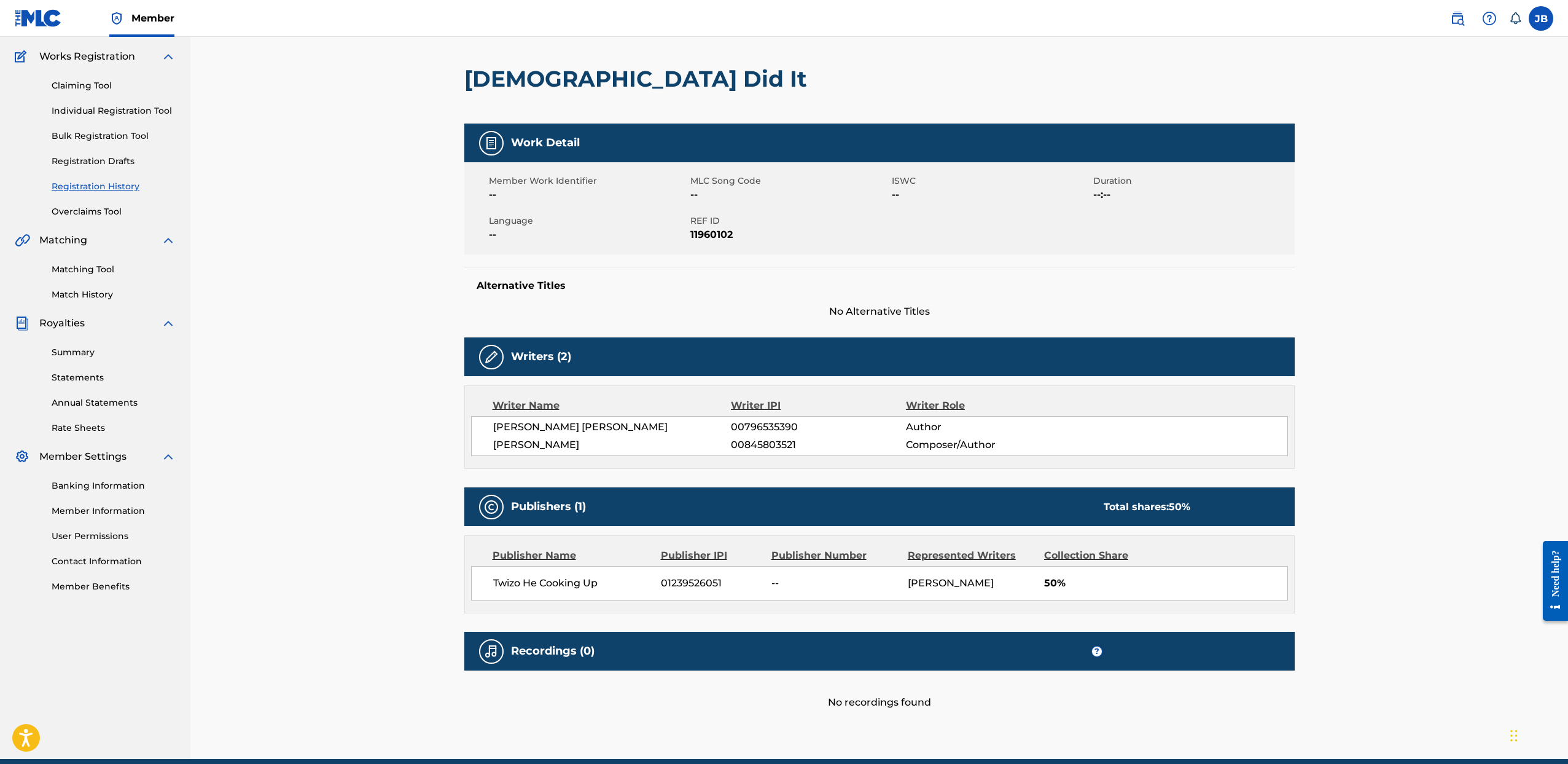
scroll to position [148, 0]
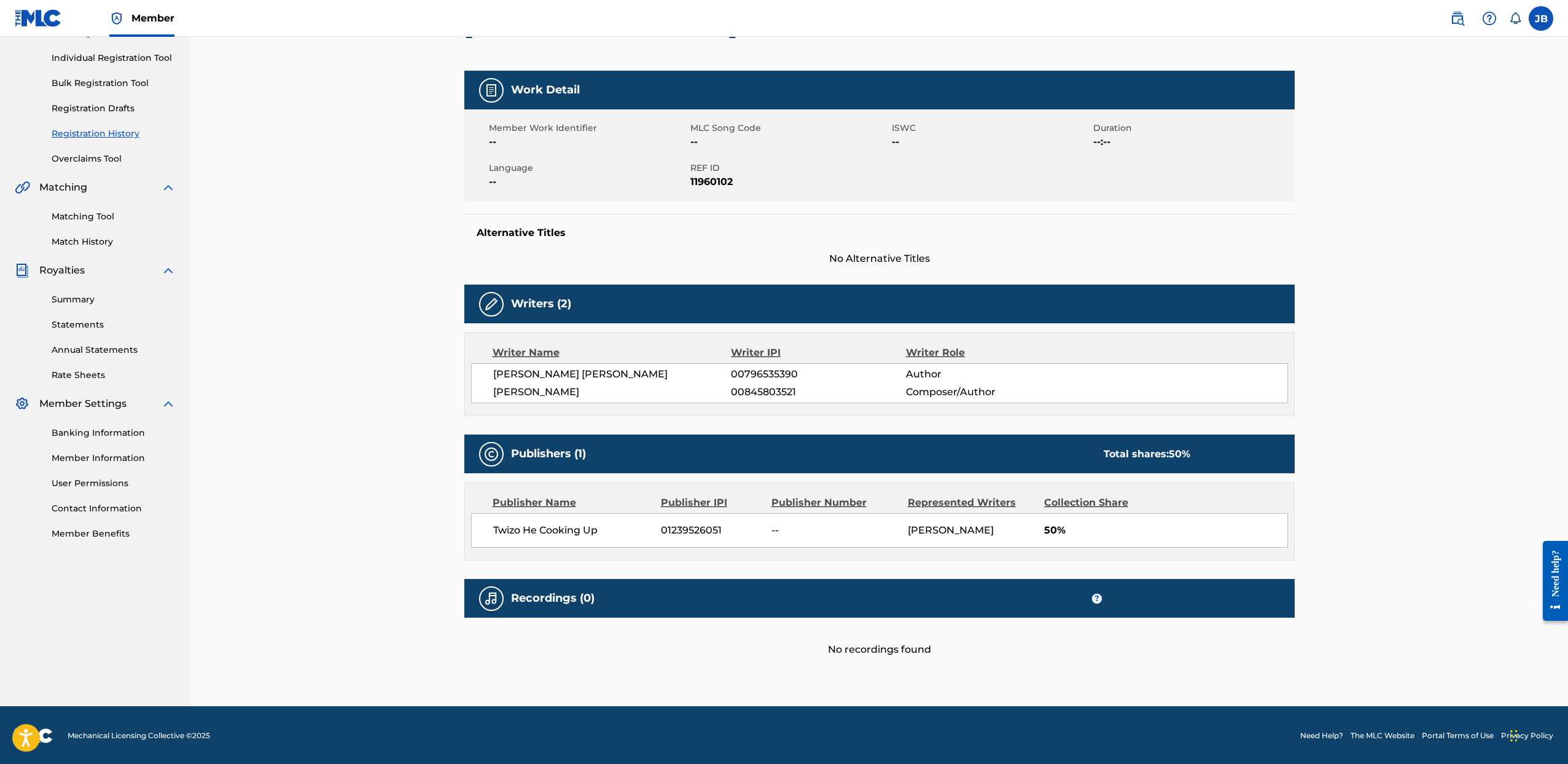
click at [1091, 597] on span "?" at bounding box center [1096, 598] width 11 height 11
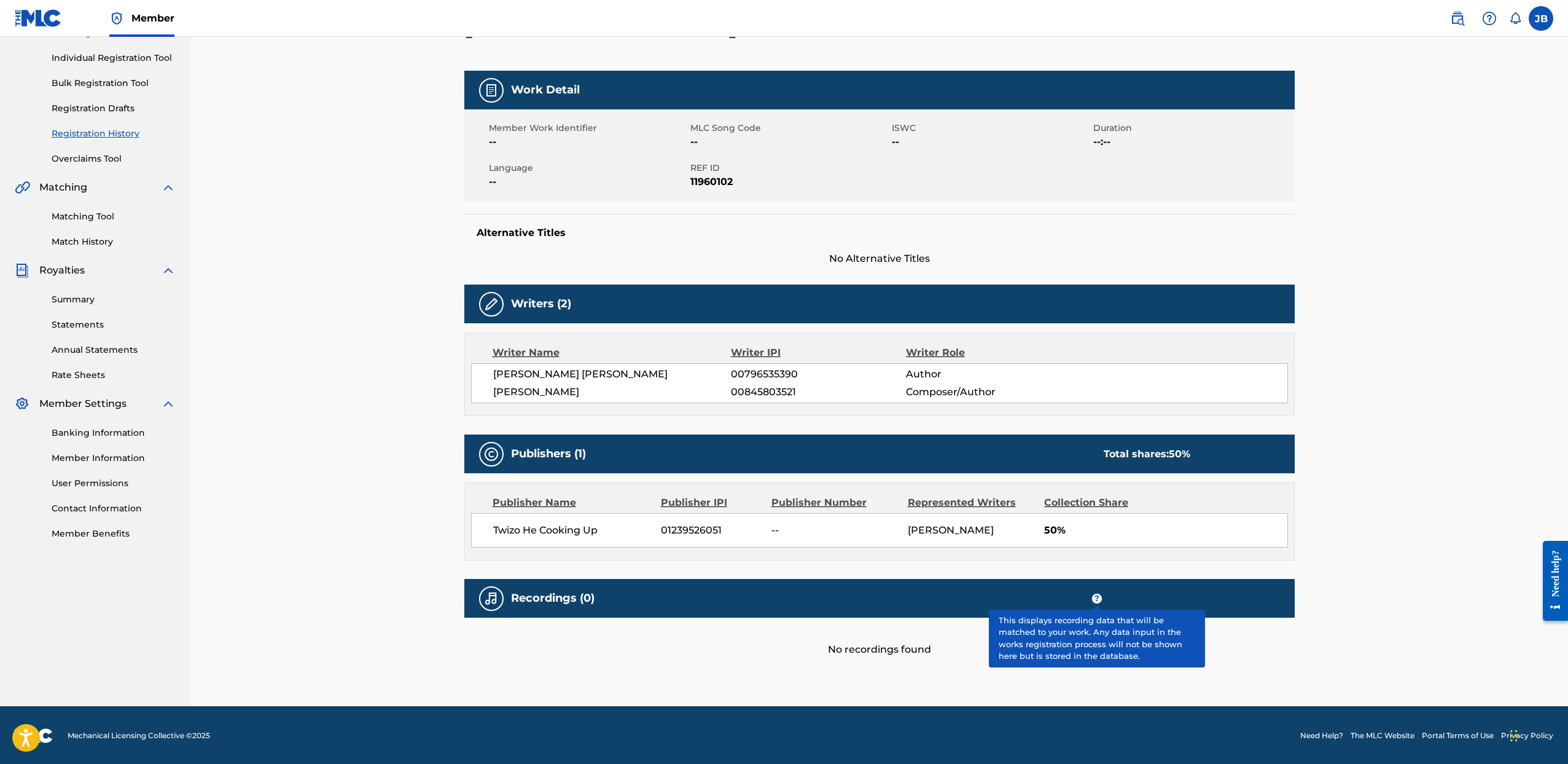
click at [1095, 597] on span "?" at bounding box center [1097, 599] width 10 height 10
click at [1093, 594] on span "?" at bounding box center [1097, 599] width 10 height 10
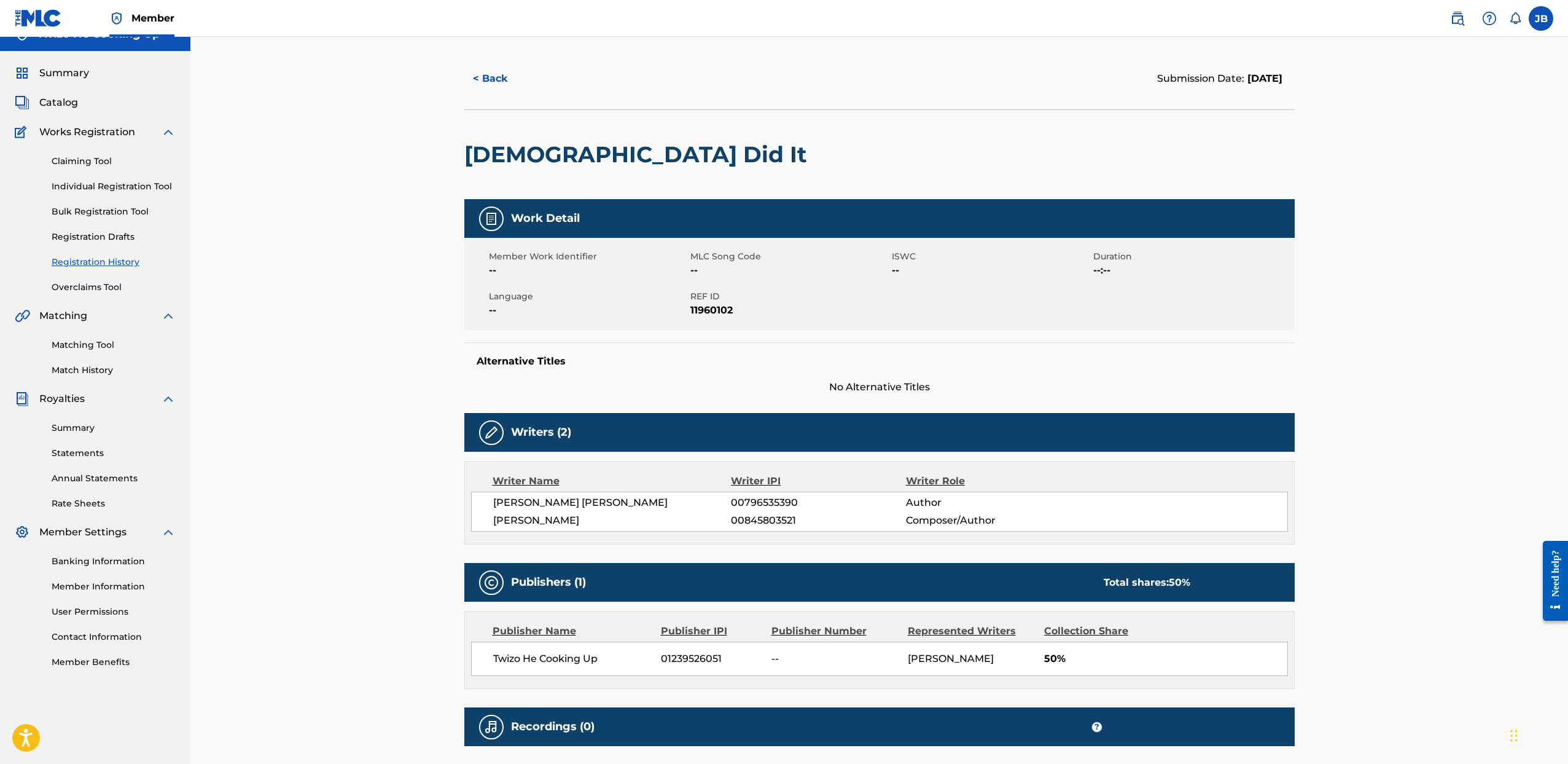
scroll to position [0, 0]
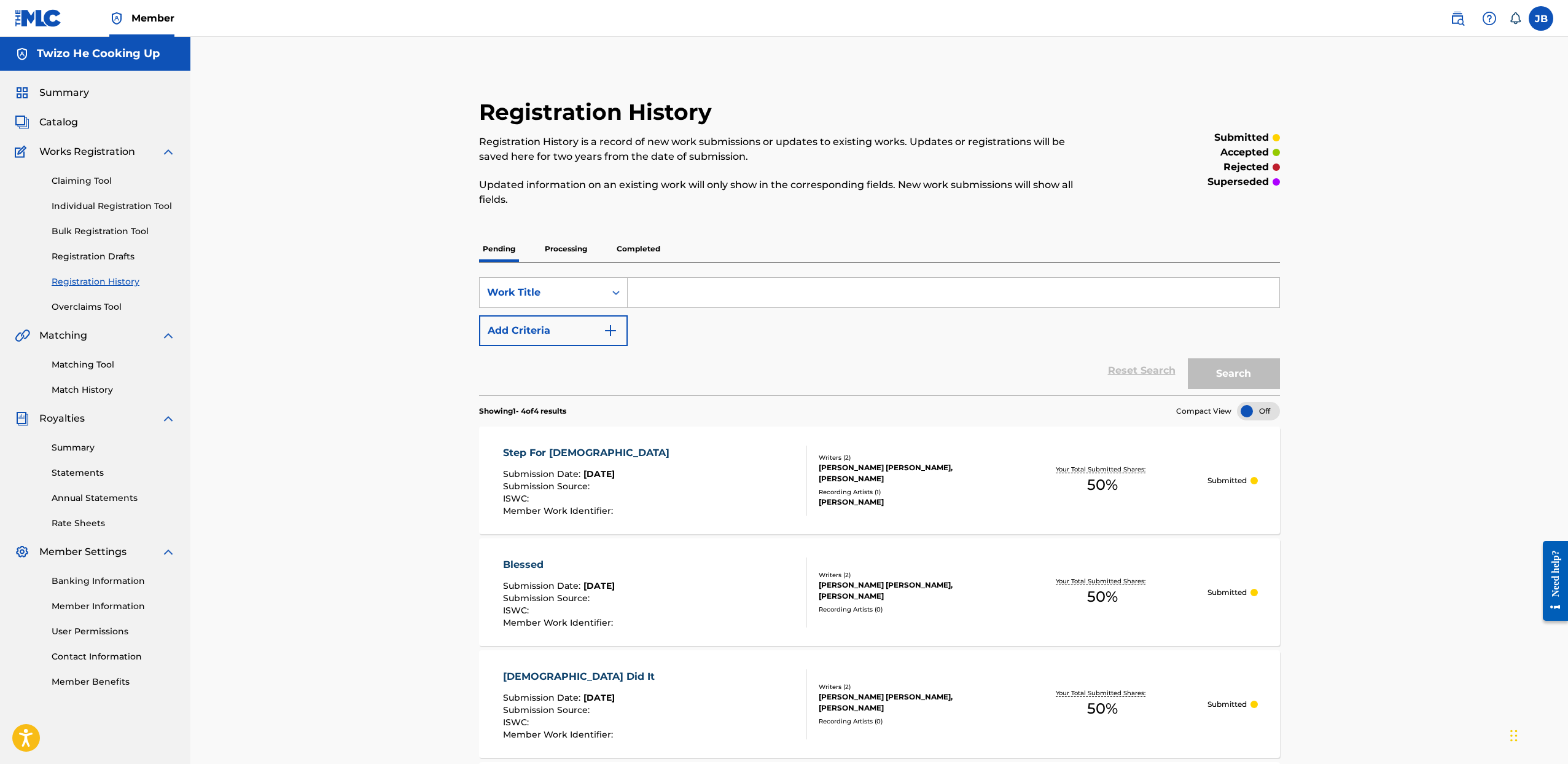
click at [57, 120] on span "Catalog" at bounding box center [58, 122] width 39 height 15
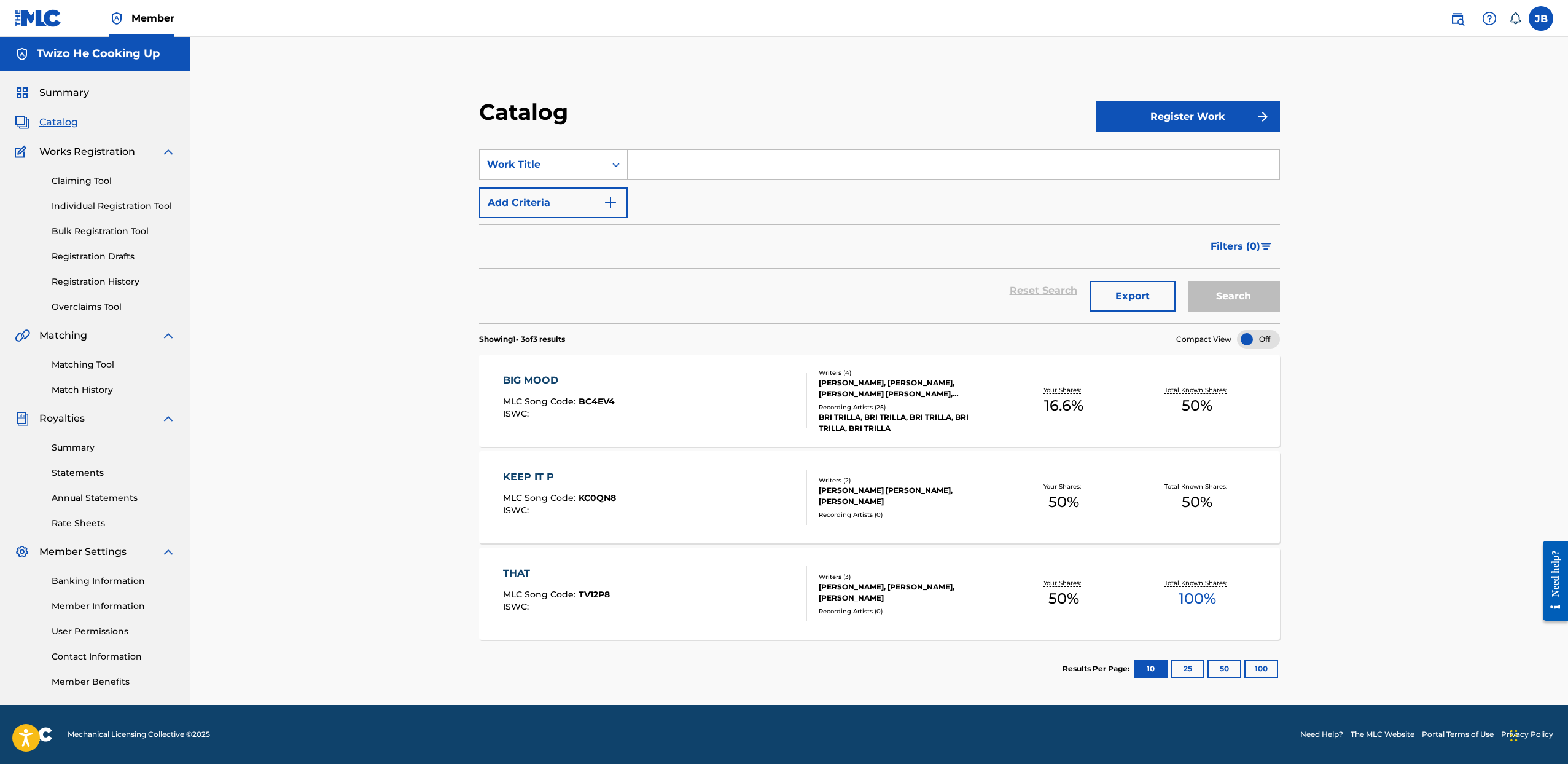
click at [877, 156] on input "Search Form" at bounding box center [953, 164] width 652 height 29
click at [1204, 119] on button "Register Work" at bounding box center [1188, 117] width 184 height 31
click at [1162, 149] on link "Individual" at bounding box center [1188, 157] width 184 height 29
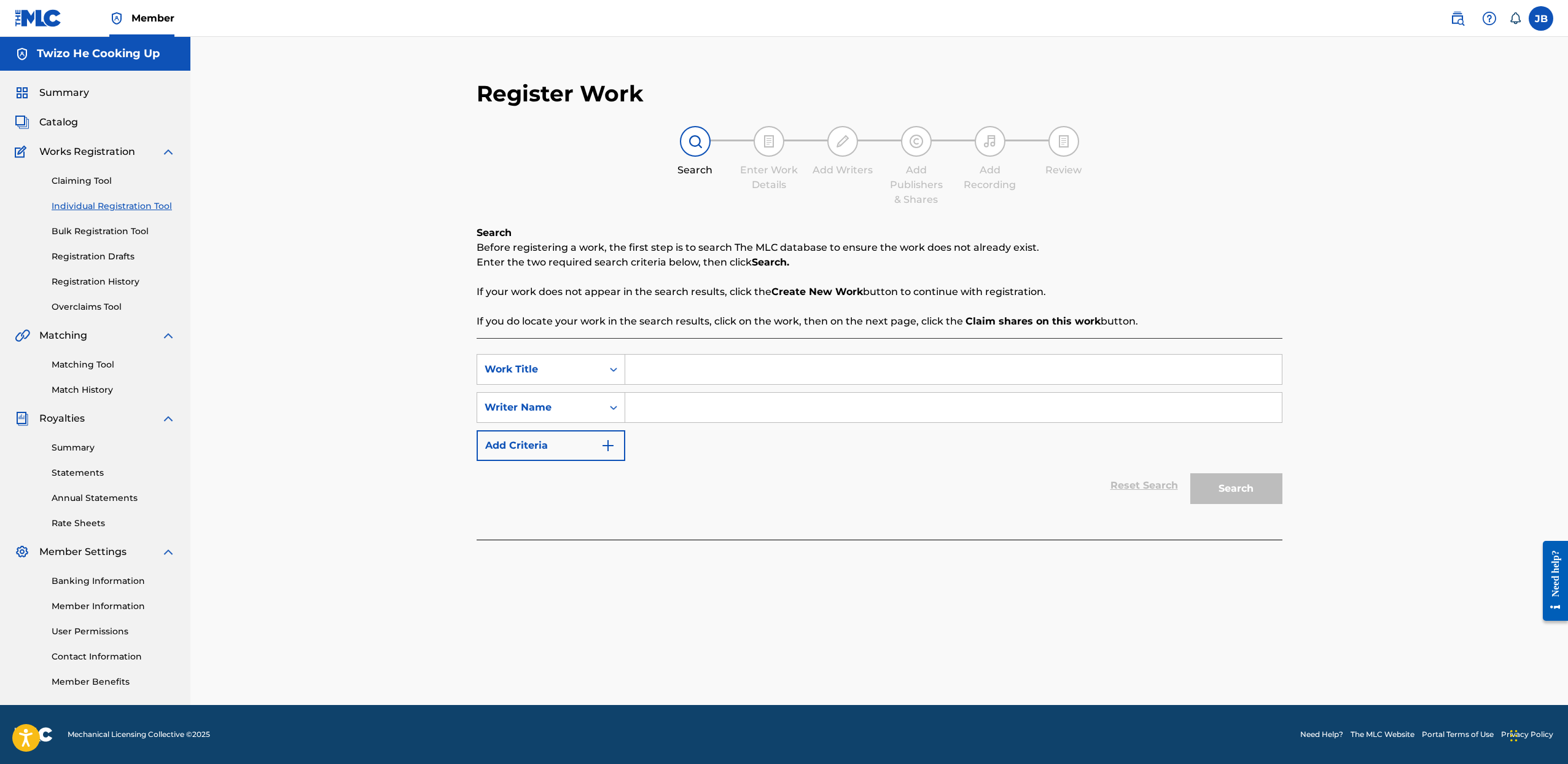
click at [707, 375] on input "Search Form" at bounding box center [953, 369] width 657 height 29
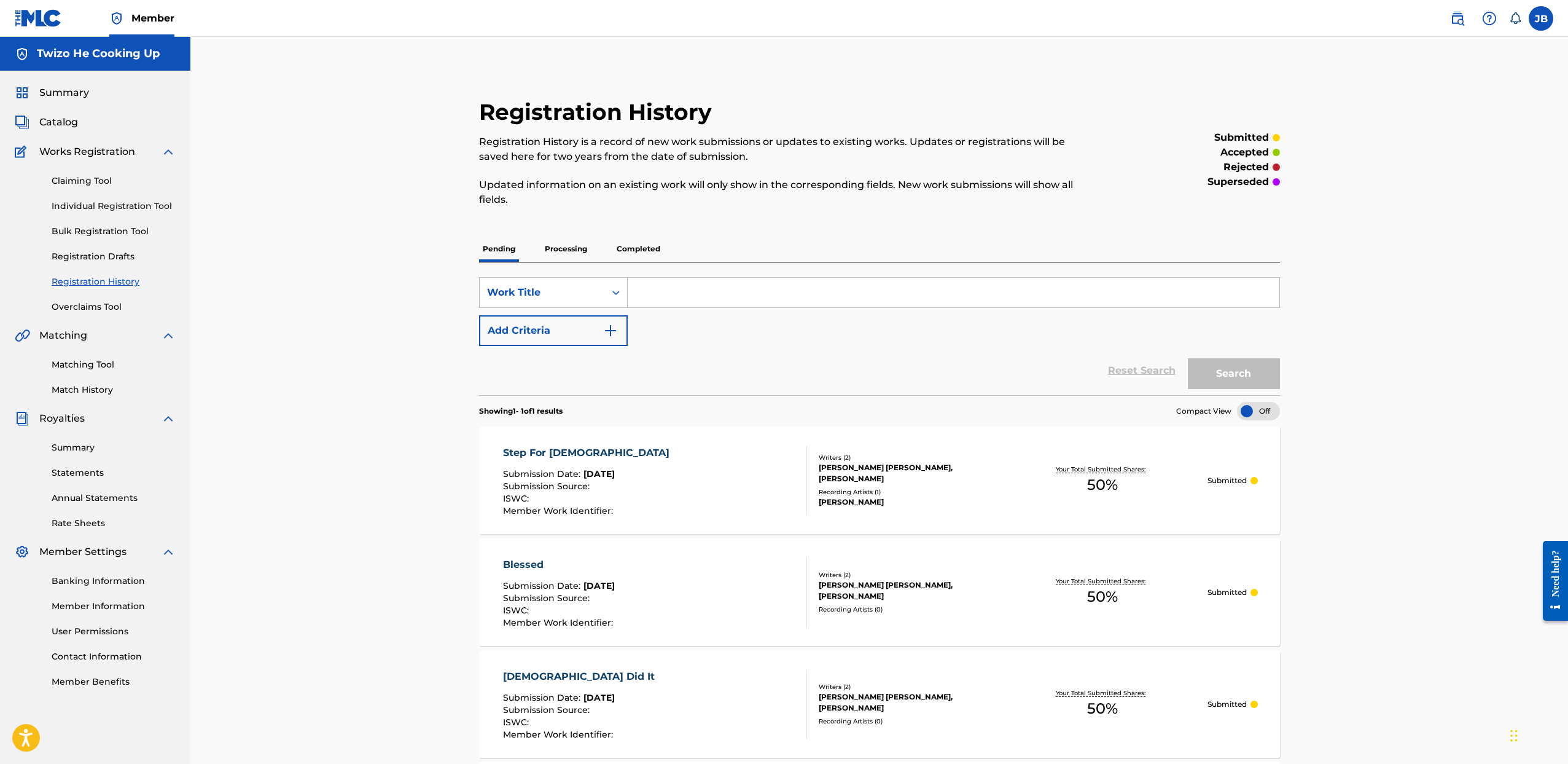
click at [865, 478] on div "BRIANA SHANAE FIELDS, Jeremy Brown" at bounding box center [909, 473] width 179 height 22
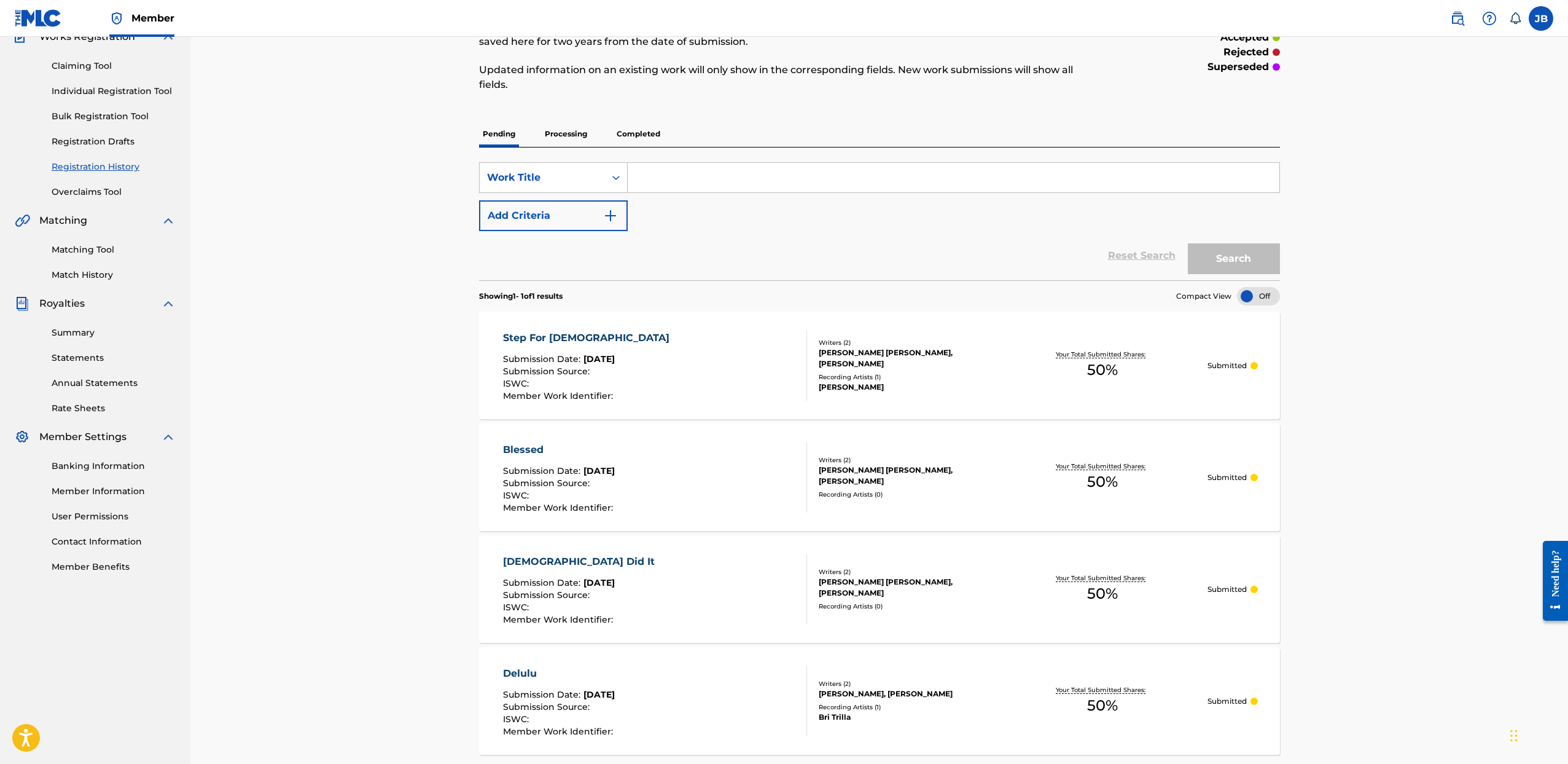
scroll to position [118, 0]
click at [903, 490] on div "Recording Artists ( 0 )" at bounding box center [909, 491] width 179 height 9
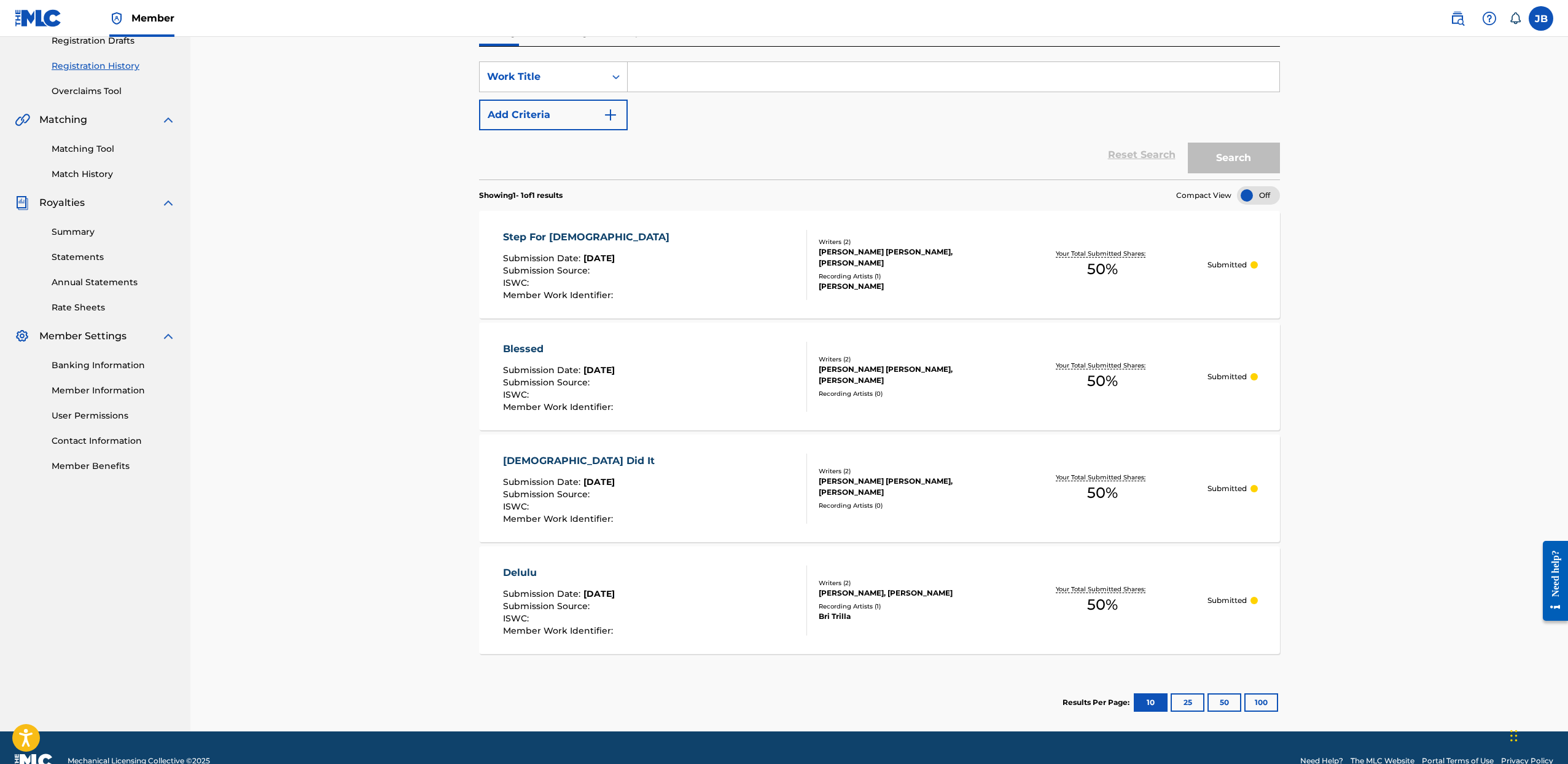
scroll to position [242, 0]
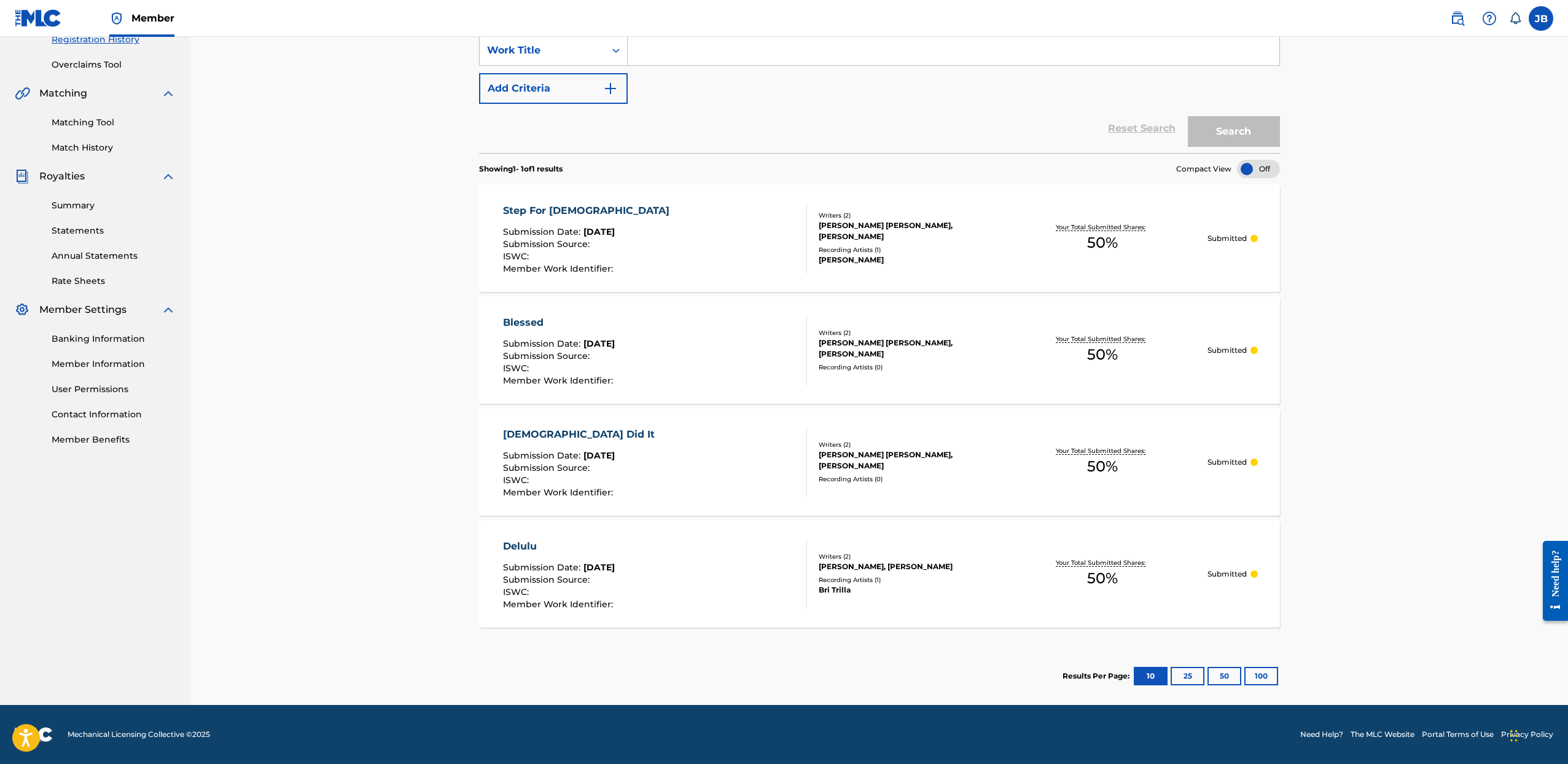
click at [926, 447] on div "Writers ( 2 )" at bounding box center [909, 444] width 179 height 9
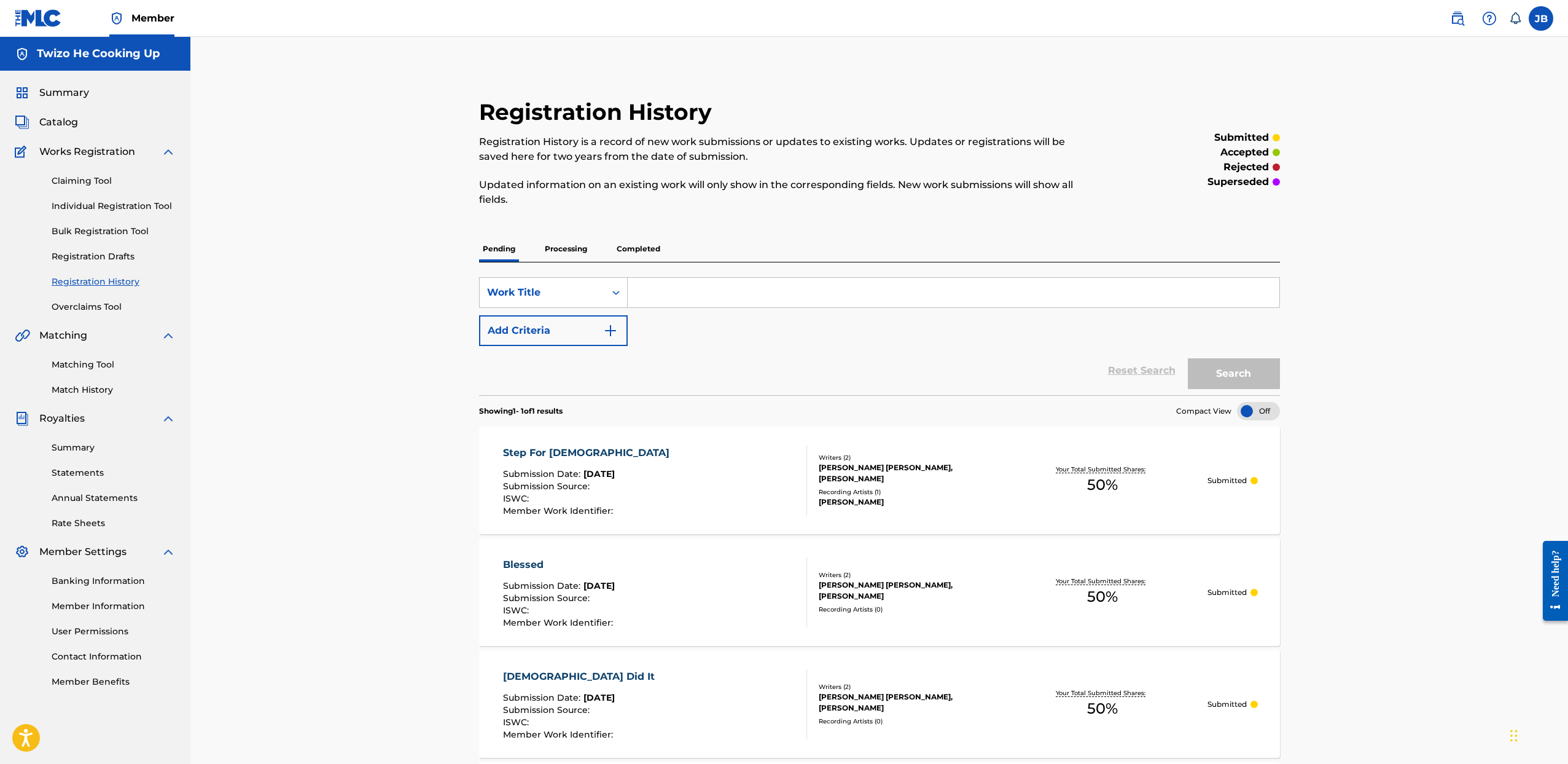
click at [71, 102] on div "Summary Catalog Works Registration Claiming Tool Individual Registration Tool B…" at bounding box center [95, 387] width 191 height 633
click at [68, 113] on div "Summary Catalog Works Registration Claiming Tool Individual Registration Tool B…" at bounding box center [95, 387] width 191 height 633
click at [67, 118] on span "Catalog" at bounding box center [58, 122] width 39 height 15
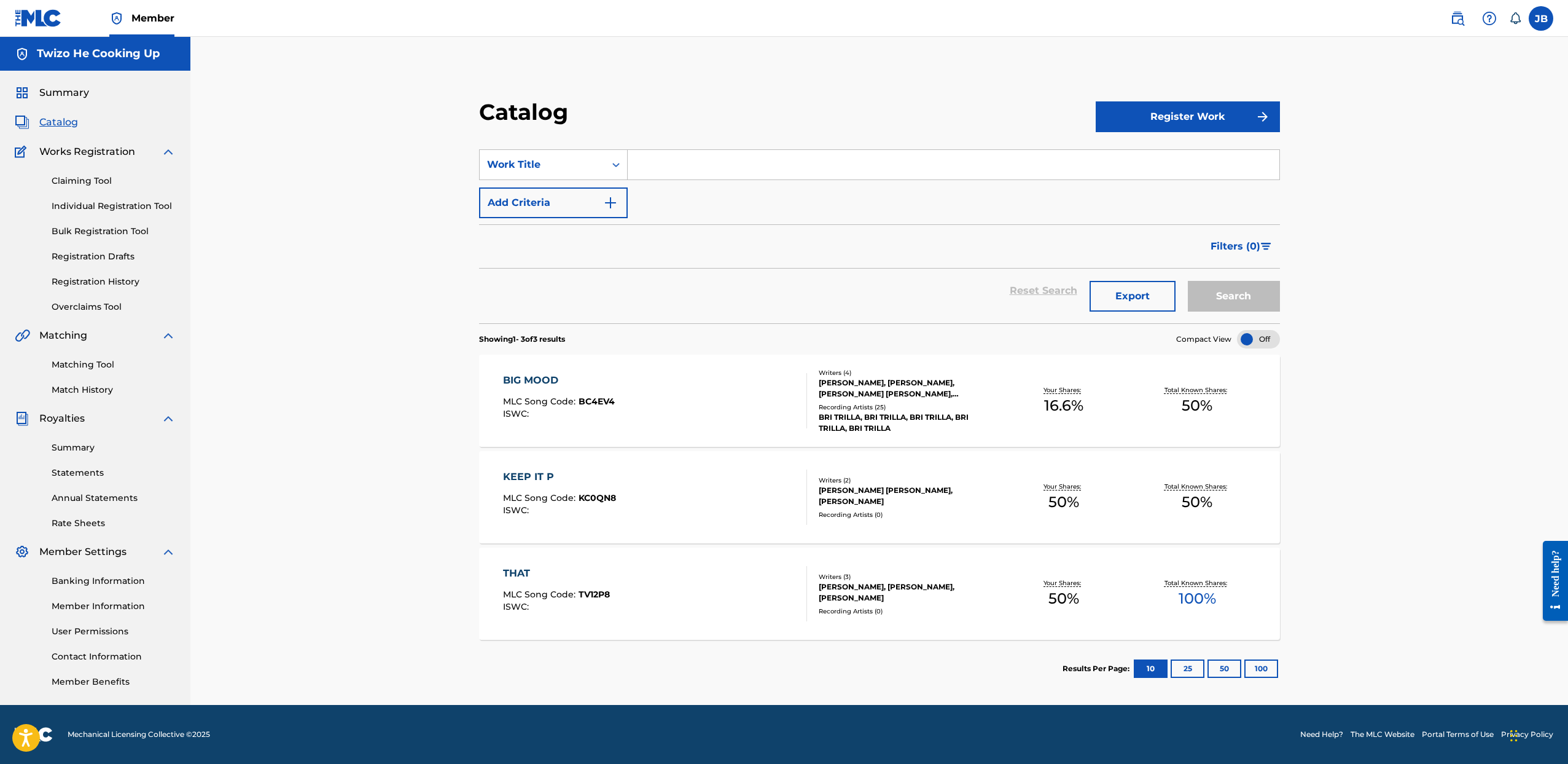
click at [667, 163] on input "Search Form" at bounding box center [953, 164] width 652 height 29
type input "BLESSED"
click at [1190, 115] on button "Register Work" at bounding box center [1188, 117] width 184 height 31
click at [1153, 151] on link "Individual" at bounding box center [1188, 157] width 184 height 29
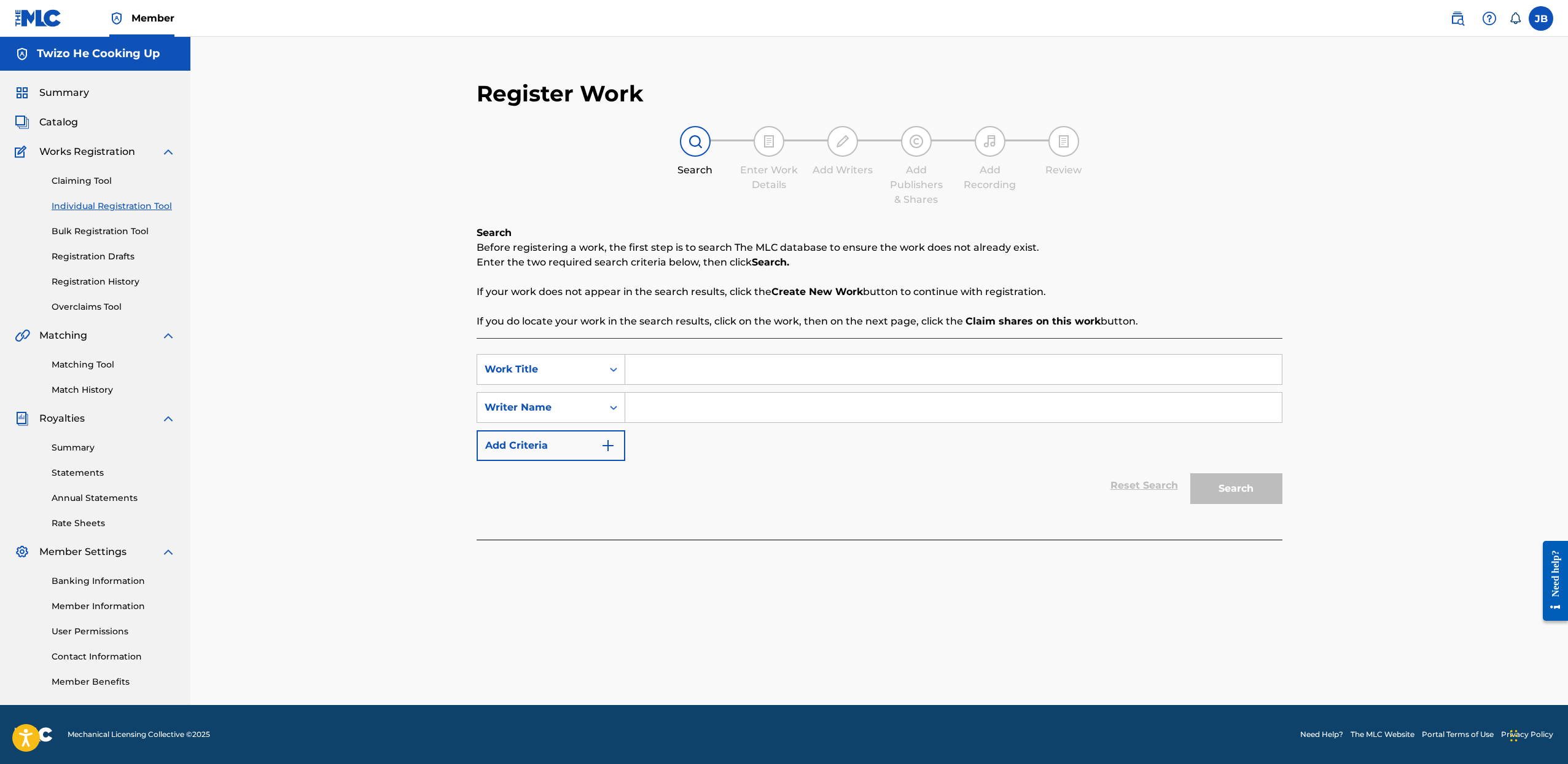
click at [731, 355] on input "Search Form" at bounding box center [953, 369] width 657 height 29
type input "BLESSED"
click at [750, 405] on input "Search Form" at bounding box center [953, 408] width 657 height 29
drag, startPoint x: 694, startPoint y: 410, endPoint x: 431, endPoint y: 382, distance: 264.5
click at [431, 382] on div "Register Work Search Enter Work Details Add Writers Add Publishers & Shares Add…" at bounding box center [879, 371] width 1377 height 668
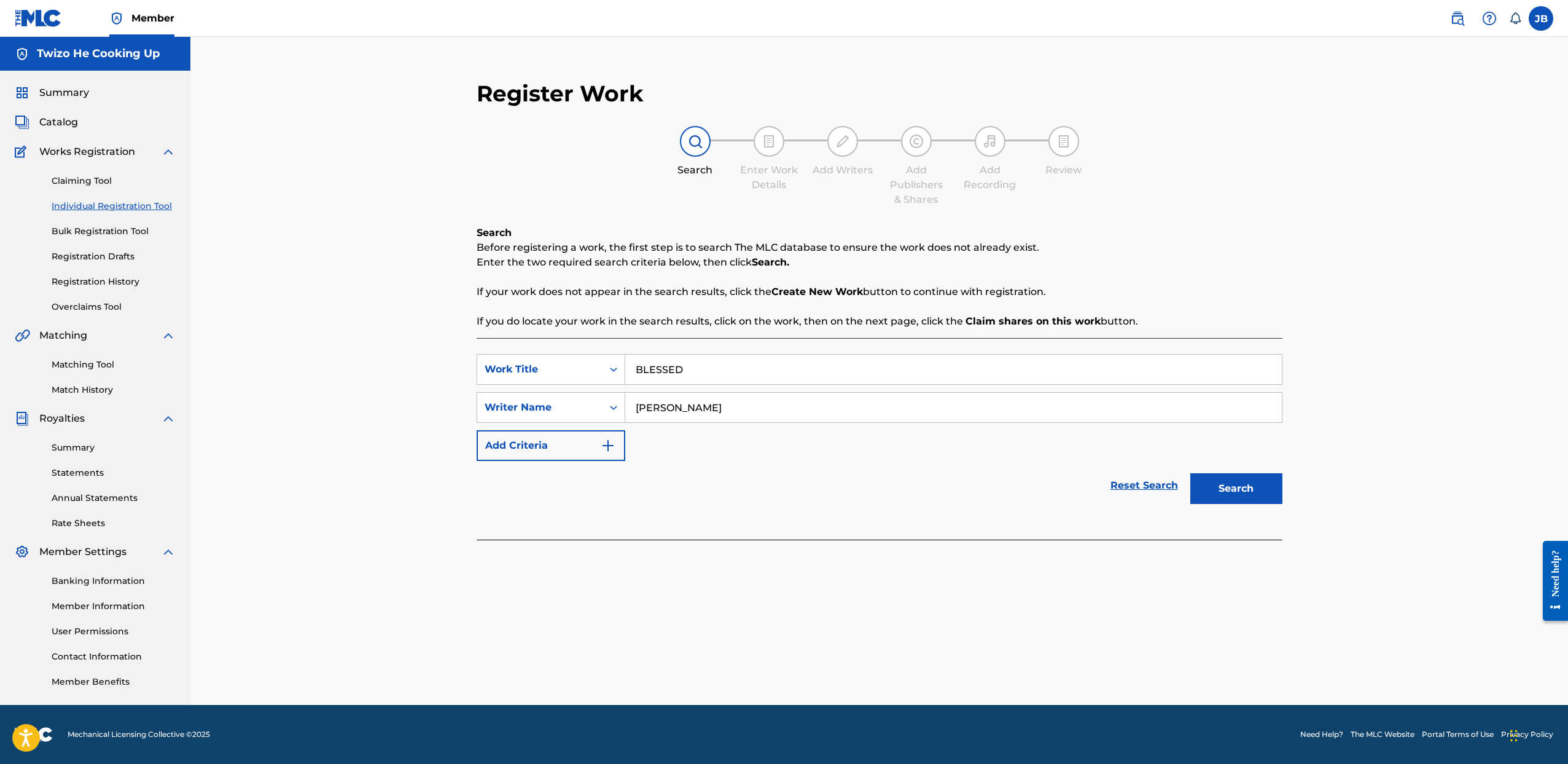
type input "JEREMY BROWN"
click at [1219, 489] on button "Search" at bounding box center [1236, 489] width 92 height 31
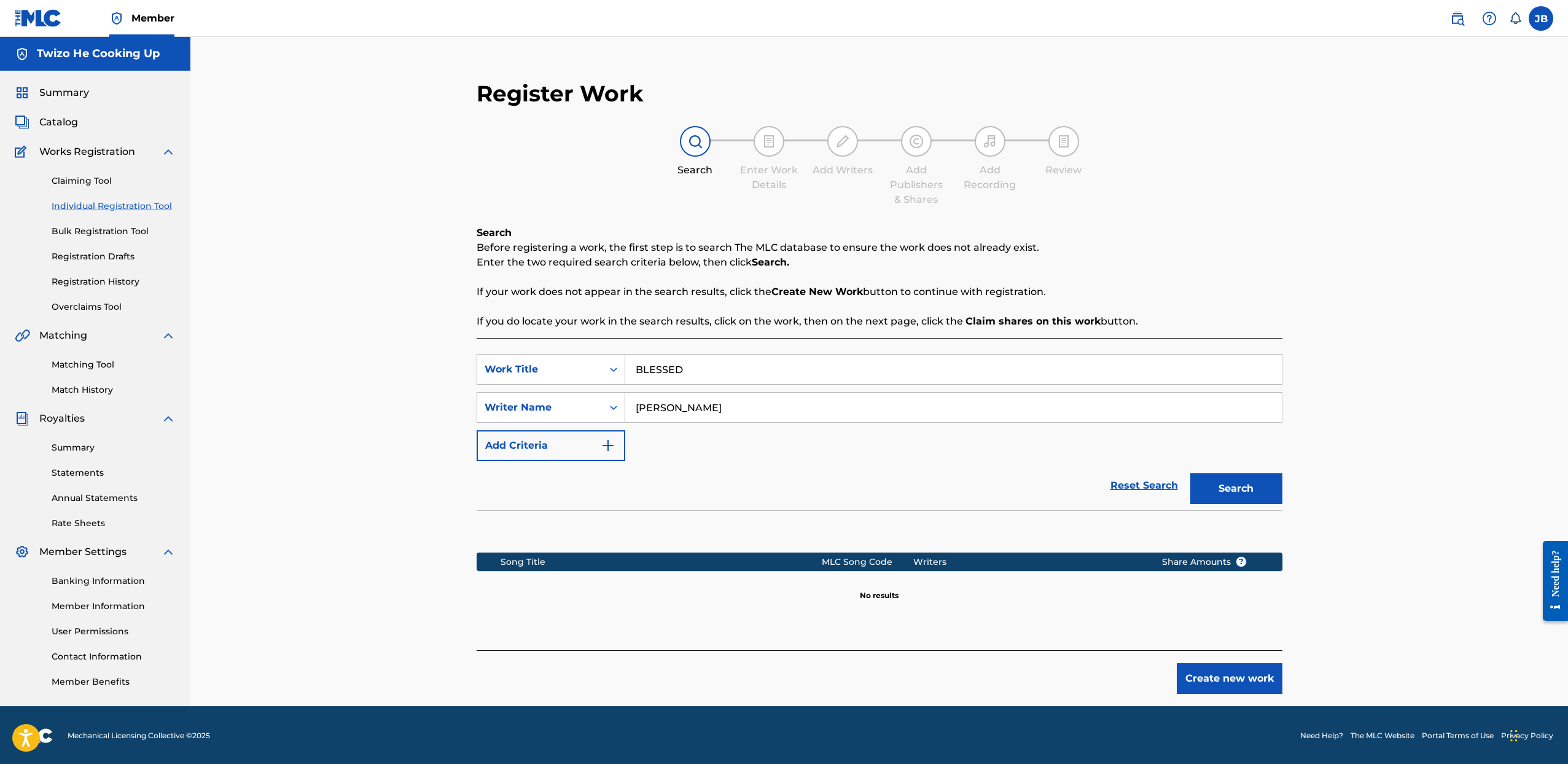
click at [1208, 674] on button "Create new work" at bounding box center [1229, 678] width 106 height 31
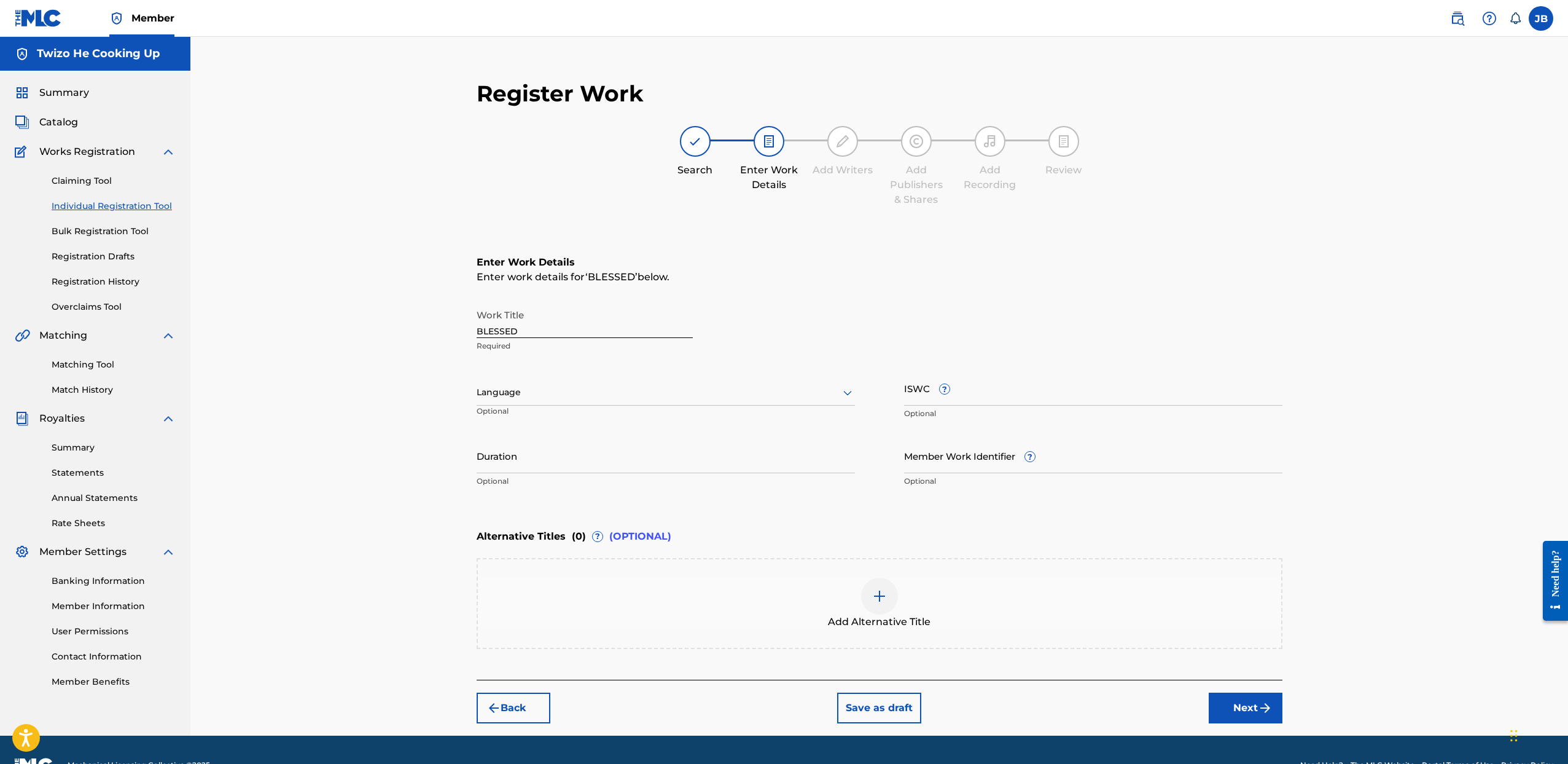
scroll to position [30, 0]
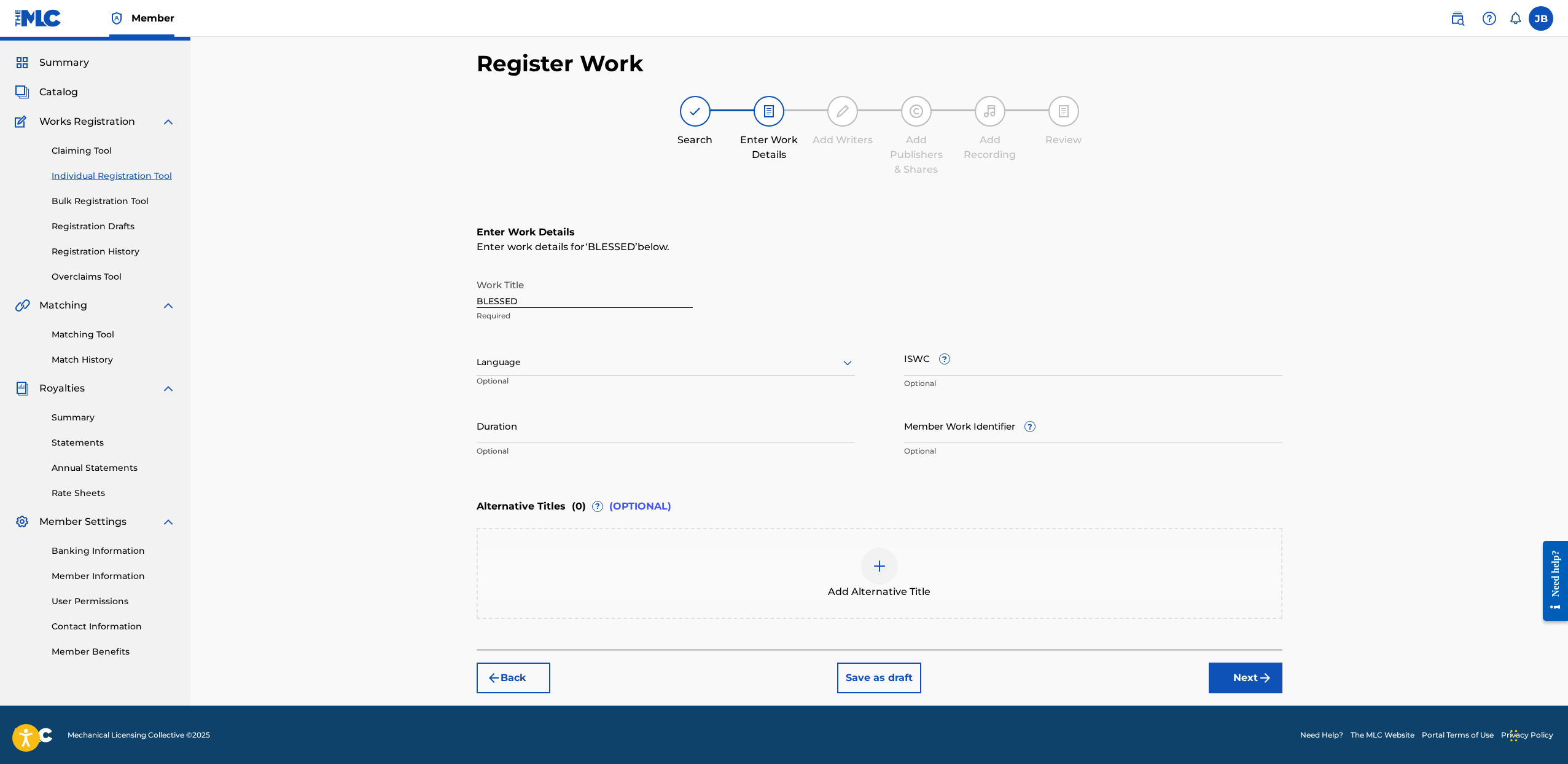
click at [1244, 667] on button "Next" at bounding box center [1246, 678] width 74 height 31
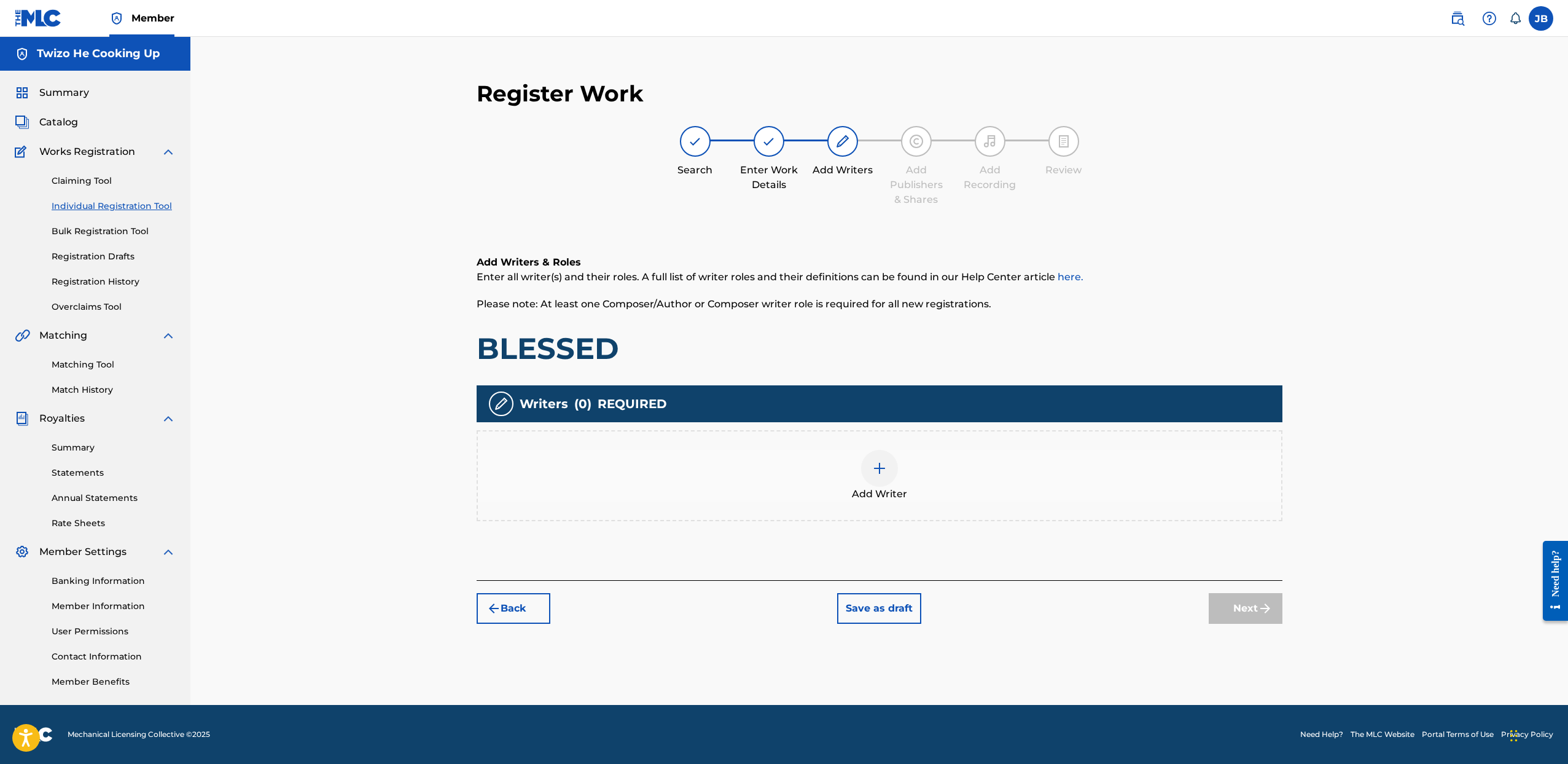
scroll to position [0, 0]
click at [879, 463] on img at bounding box center [879, 468] width 15 height 15
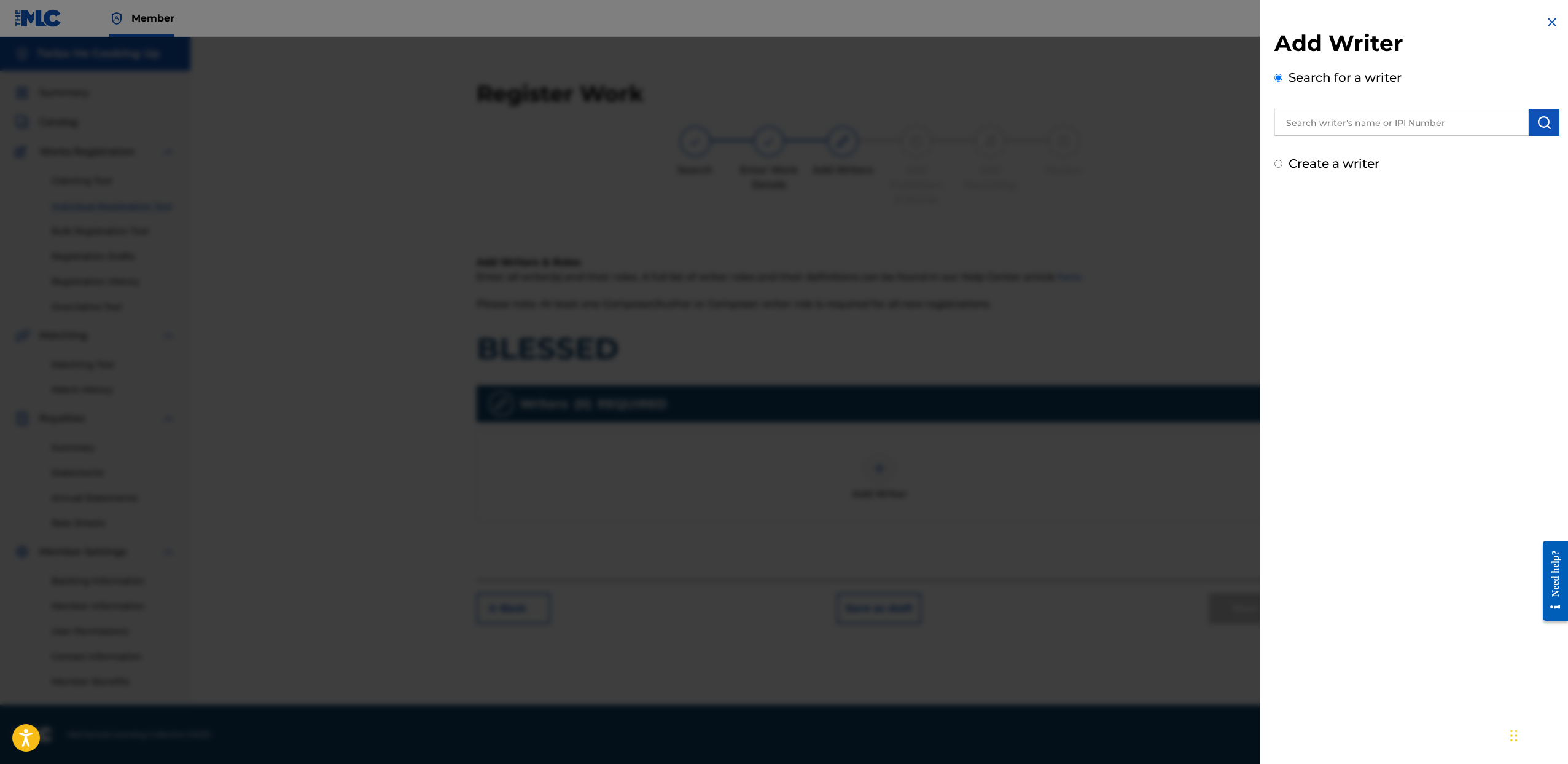
click at [1336, 121] on input "text" at bounding box center [1401, 123] width 254 height 27
click at [1297, 163] on label "Create a writer" at bounding box center [1334, 163] width 90 height 15
radio input "true"
click at [1283, 163] on input "Create a writer" at bounding box center [1278, 164] width 8 height 8
radio input "false"
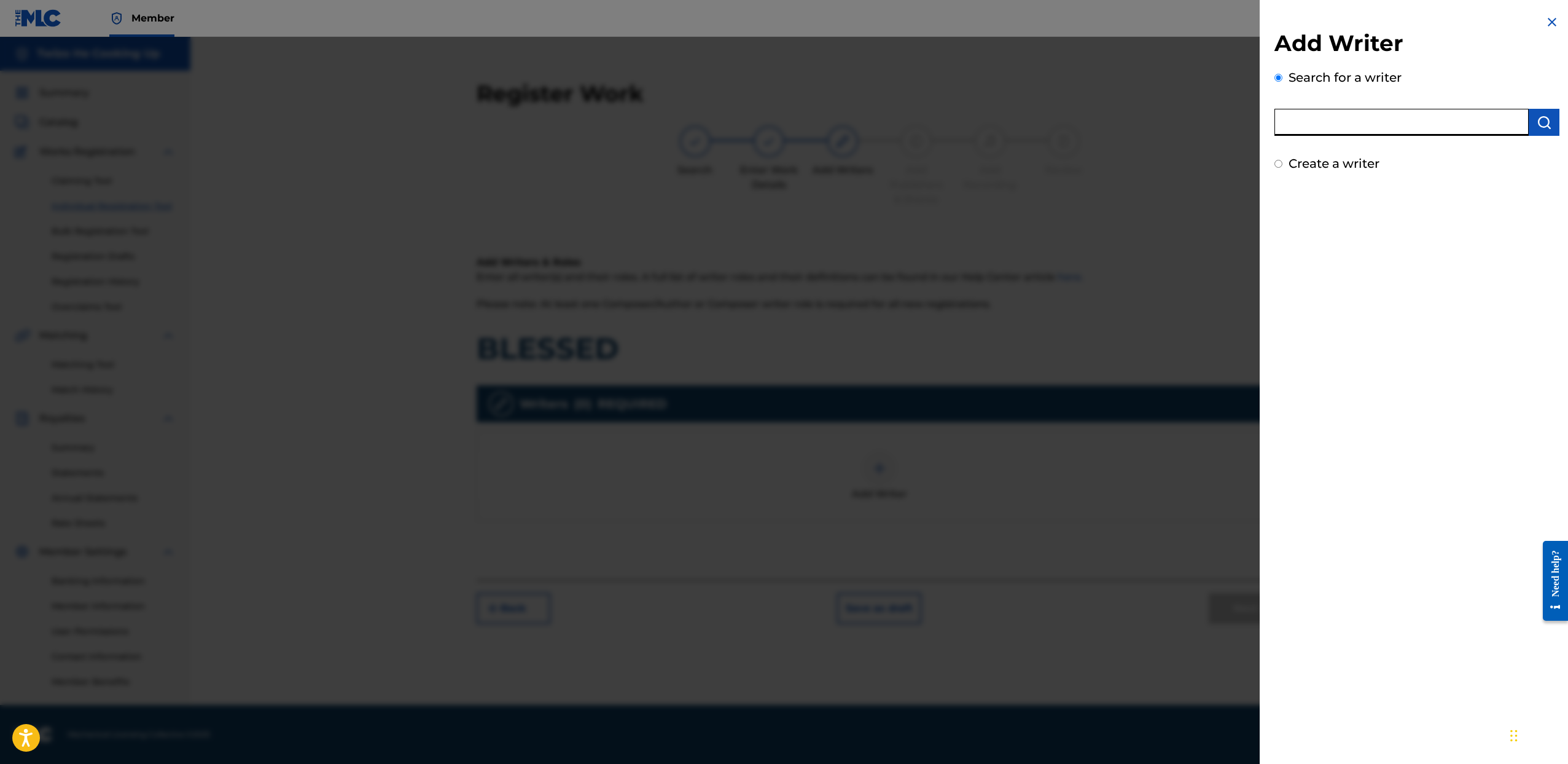
radio input "true"
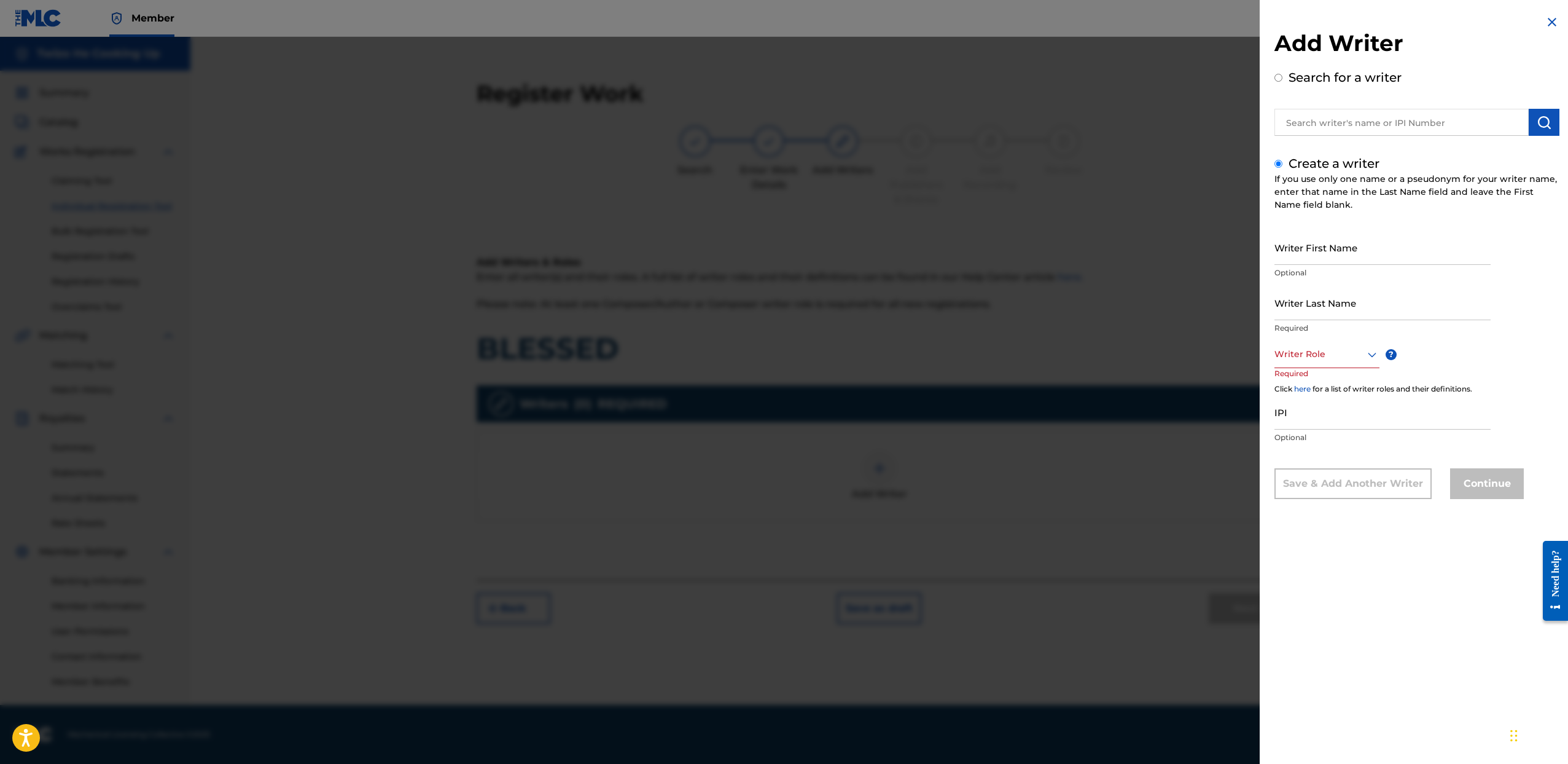
click at [1337, 258] on input "Writer First Name" at bounding box center [1382, 247] width 216 height 35
type input "JEREMY"
click at [1341, 298] on input "Writer Last Name" at bounding box center [1382, 303] width 216 height 35
type input "BROWN"
click at [1335, 357] on div at bounding box center [1327, 354] width 105 height 16
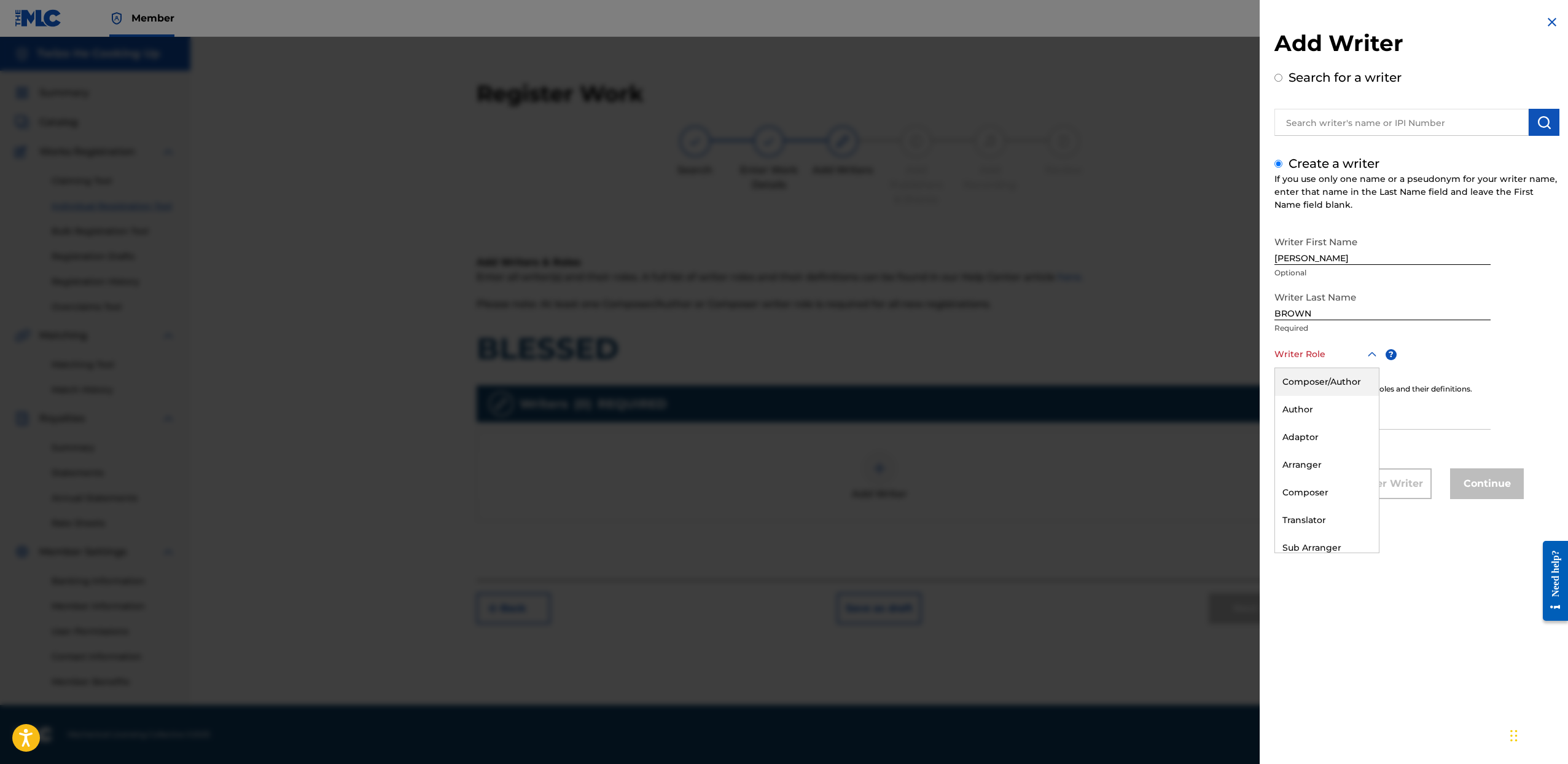
drag, startPoint x: 1331, startPoint y: 383, endPoint x: 1426, endPoint y: 417, distance: 100.9
click at [1331, 382] on div "Composer/Author" at bounding box center [1327, 382] width 104 height 27
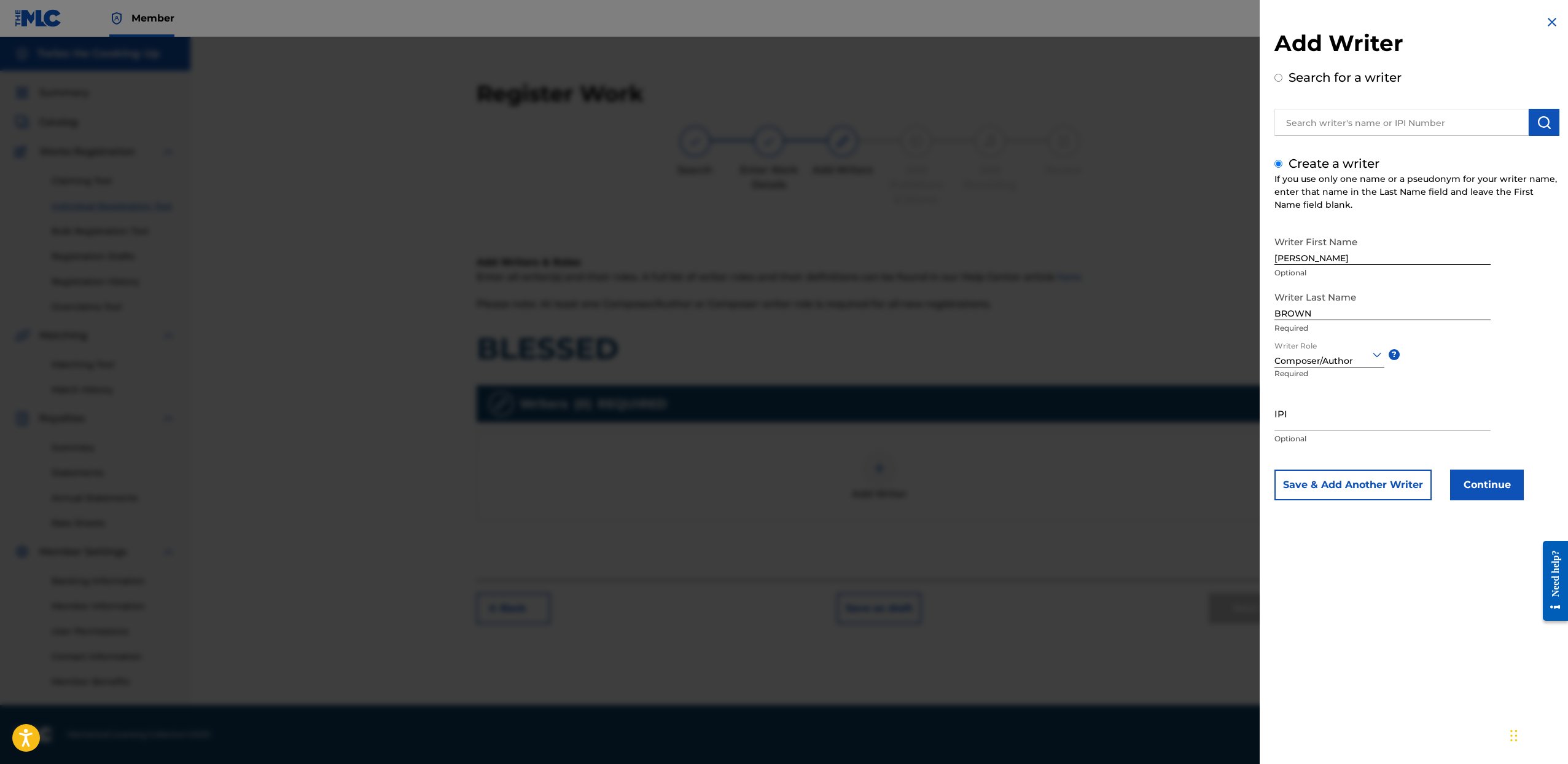
click at [1316, 424] on input "IPI" at bounding box center [1382, 414] width 216 height 35
paste input "00845803521"
type input "00845803521"
click at [1503, 490] on button "Continue" at bounding box center [1487, 485] width 74 height 31
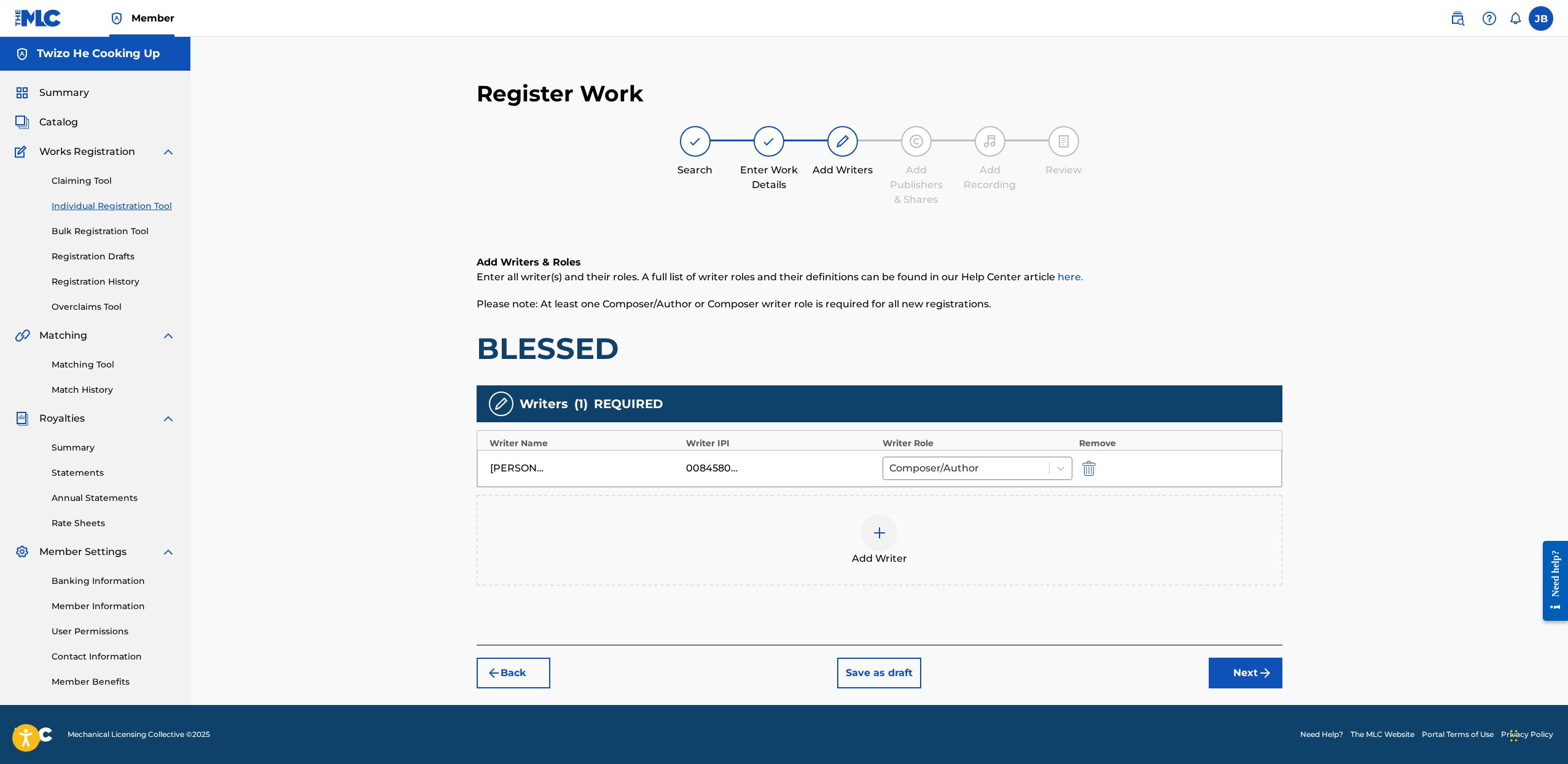
click at [858, 533] on div "Add Writer" at bounding box center [879, 540] width 803 height 52
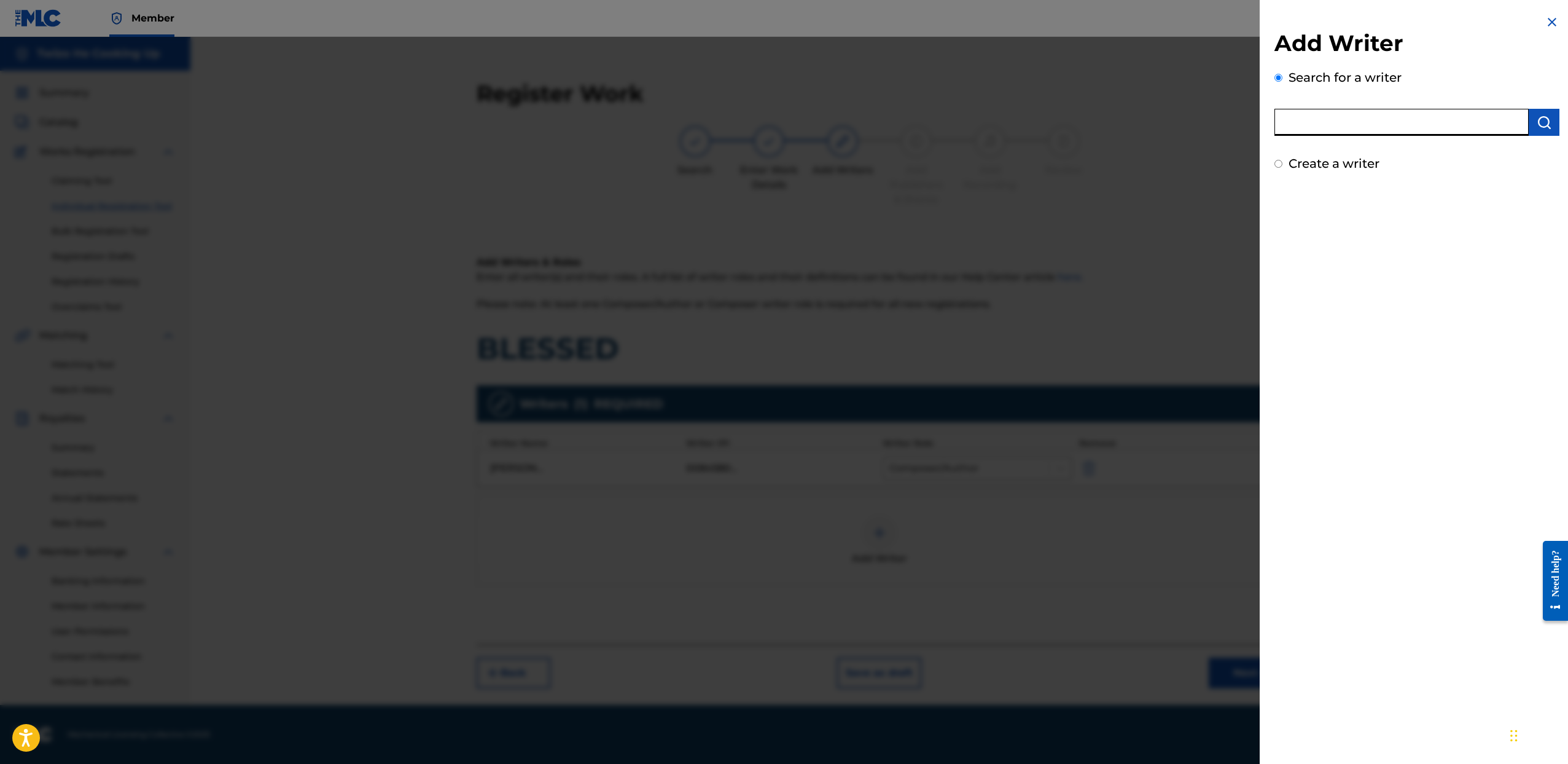
drag, startPoint x: 1400, startPoint y: 119, endPoint x: 1266, endPoint y: 154, distance: 138.5
click at [1399, 119] on input "text" at bounding box center [1401, 123] width 254 height 27
click at [1279, 161] on input "Create a writer" at bounding box center [1278, 164] width 8 height 8
radio input "false"
radio input "true"
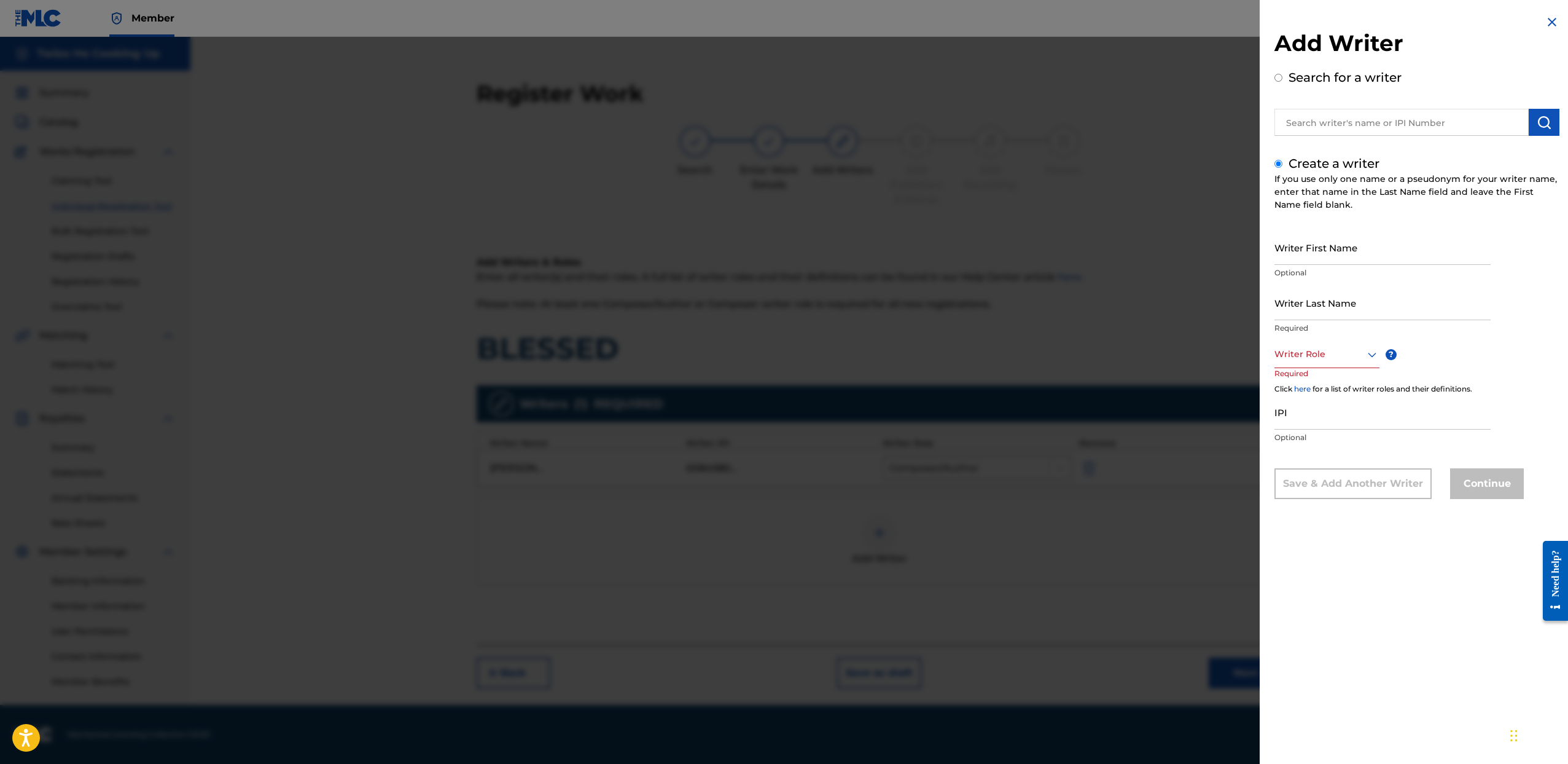
click at [1283, 160] on div "Create a writer If you use only one name or a pseudonym for your writer name, e…" at bounding box center [1416, 327] width 285 height 345
drag, startPoint x: 1306, startPoint y: 131, endPoint x: 1313, endPoint y: 132, distance: 7.1
click at [1306, 131] on input "text" at bounding box center [1401, 123] width 254 height 27
radio input "true"
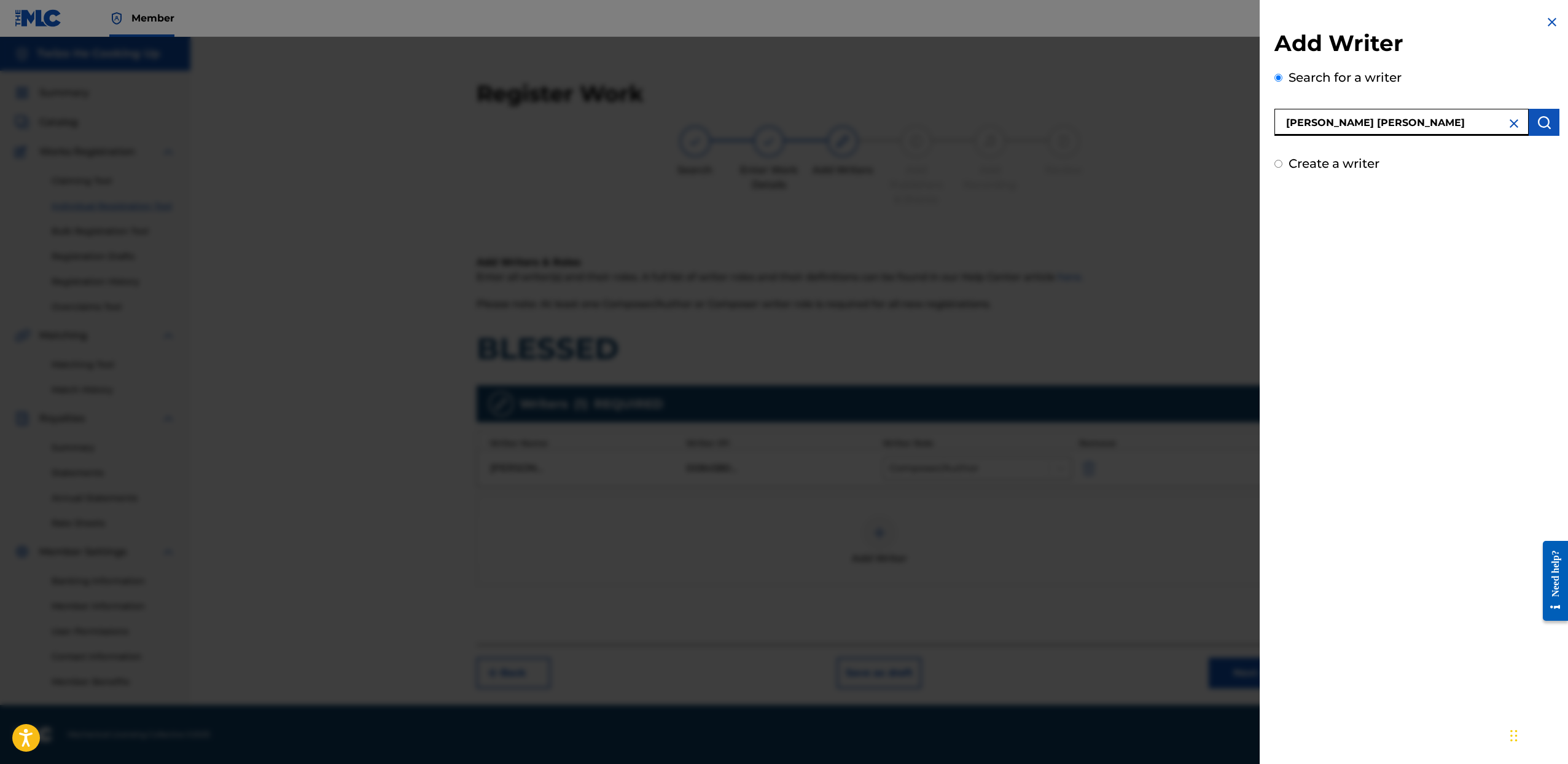
type input "BRIANA SHANAE FIELDS"
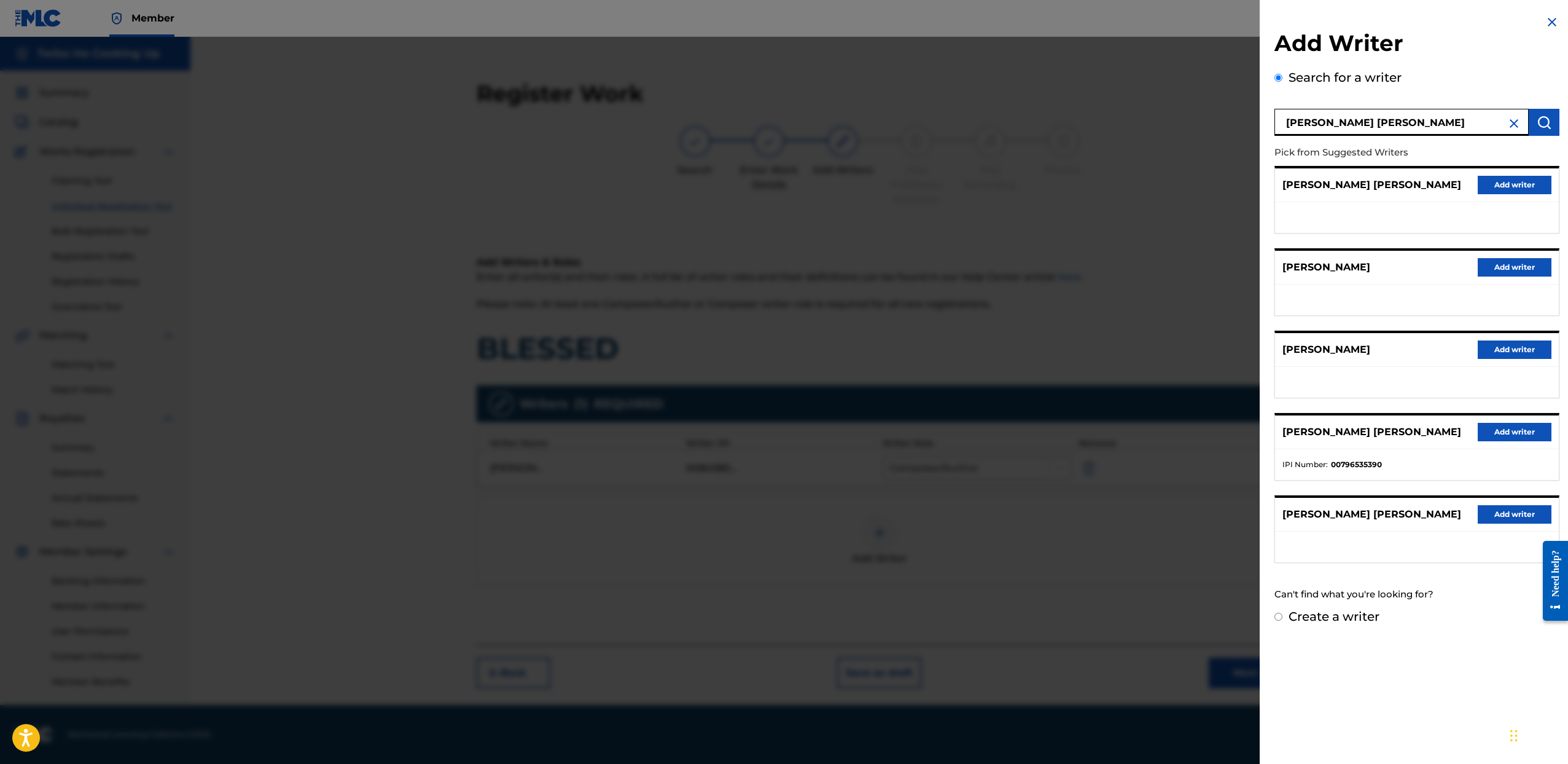
click at [1506, 431] on button "Add writer" at bounding box center [1515, 431] width 74 height 18
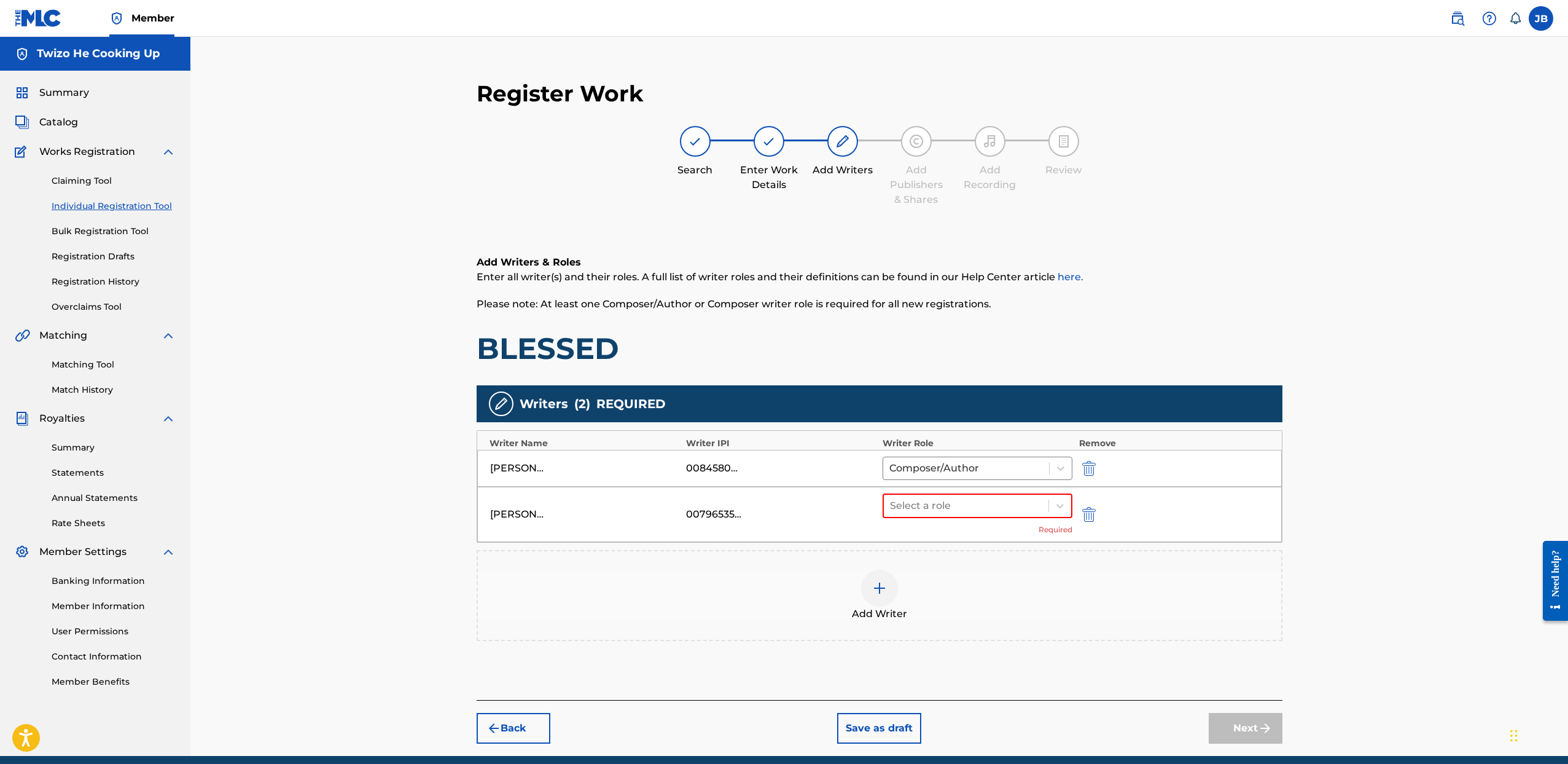
click at [956, 518] on div "Select a role Required" at bounding box center [978, 514] width 191 height 42
click at [953, 513] on div at bounding box center [966, 506] width 153 height 18
click at [941, 537] on div "Composer/Author" at bounding box center [978, 537] width 191 height 24
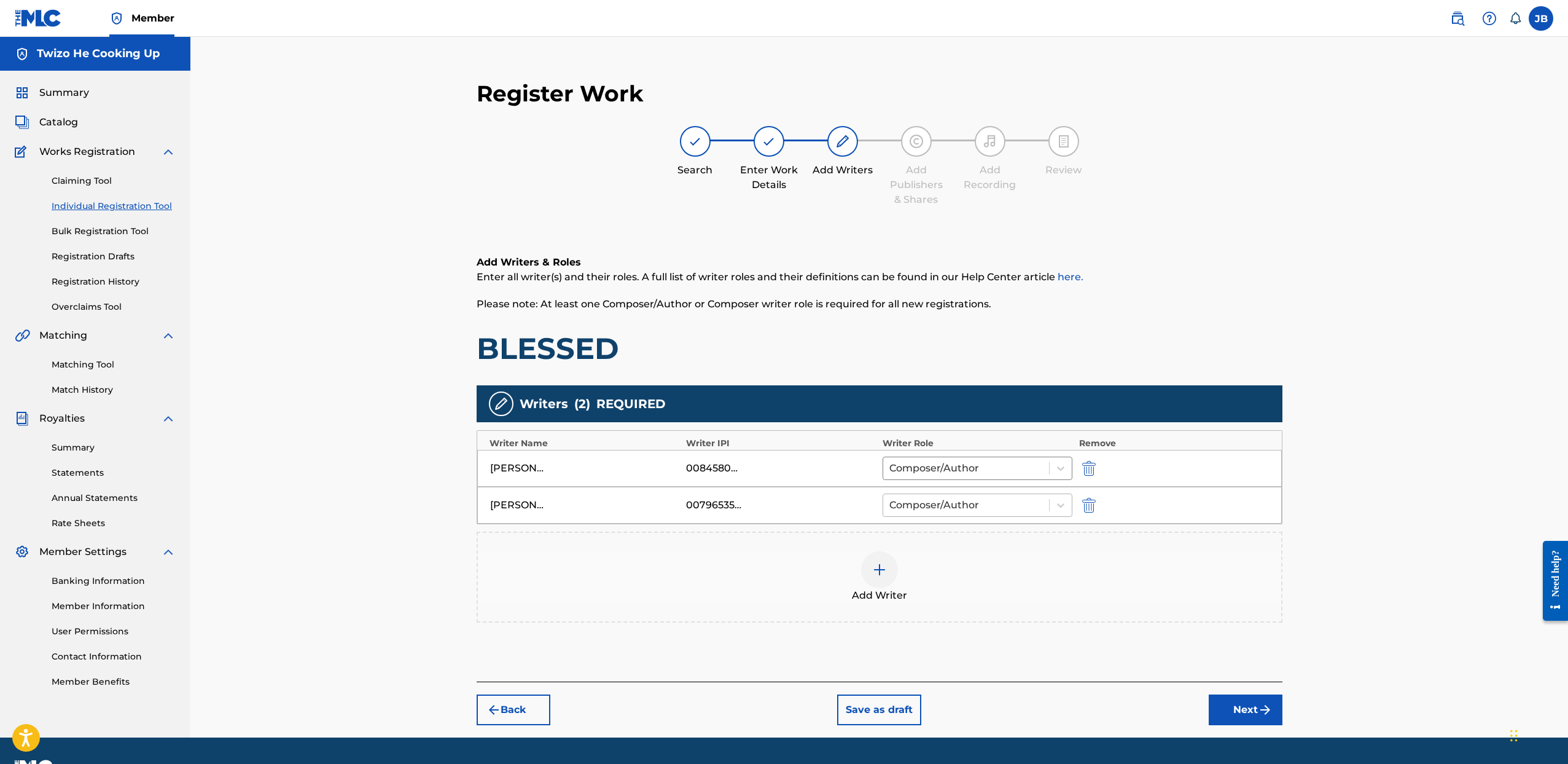
click at [958, 504] on div at bounding box center [966, 505] width 155 height 18
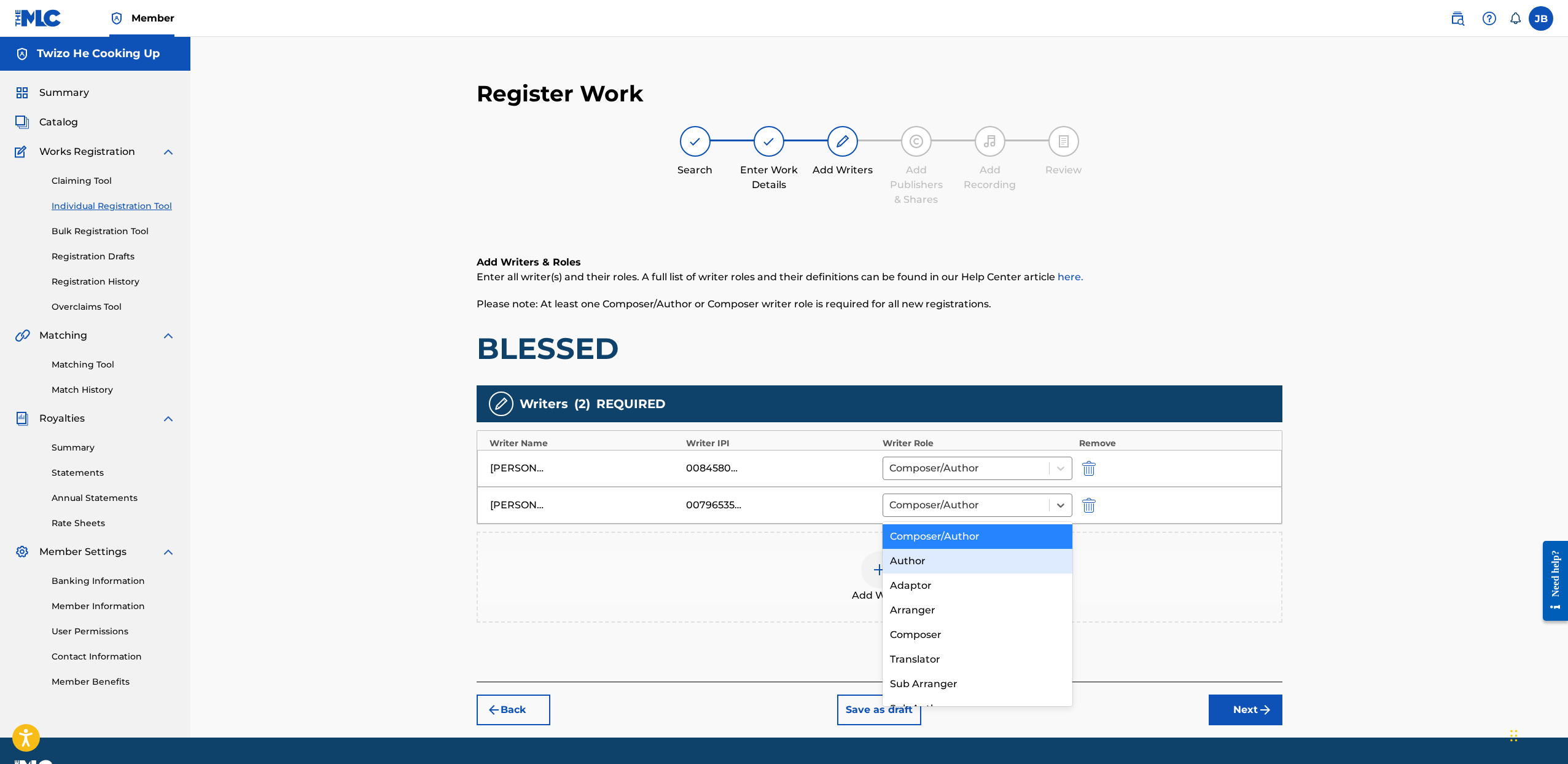
click at [950, 553] on div "Author" at bounding box center [978, 561] width 191 height 24
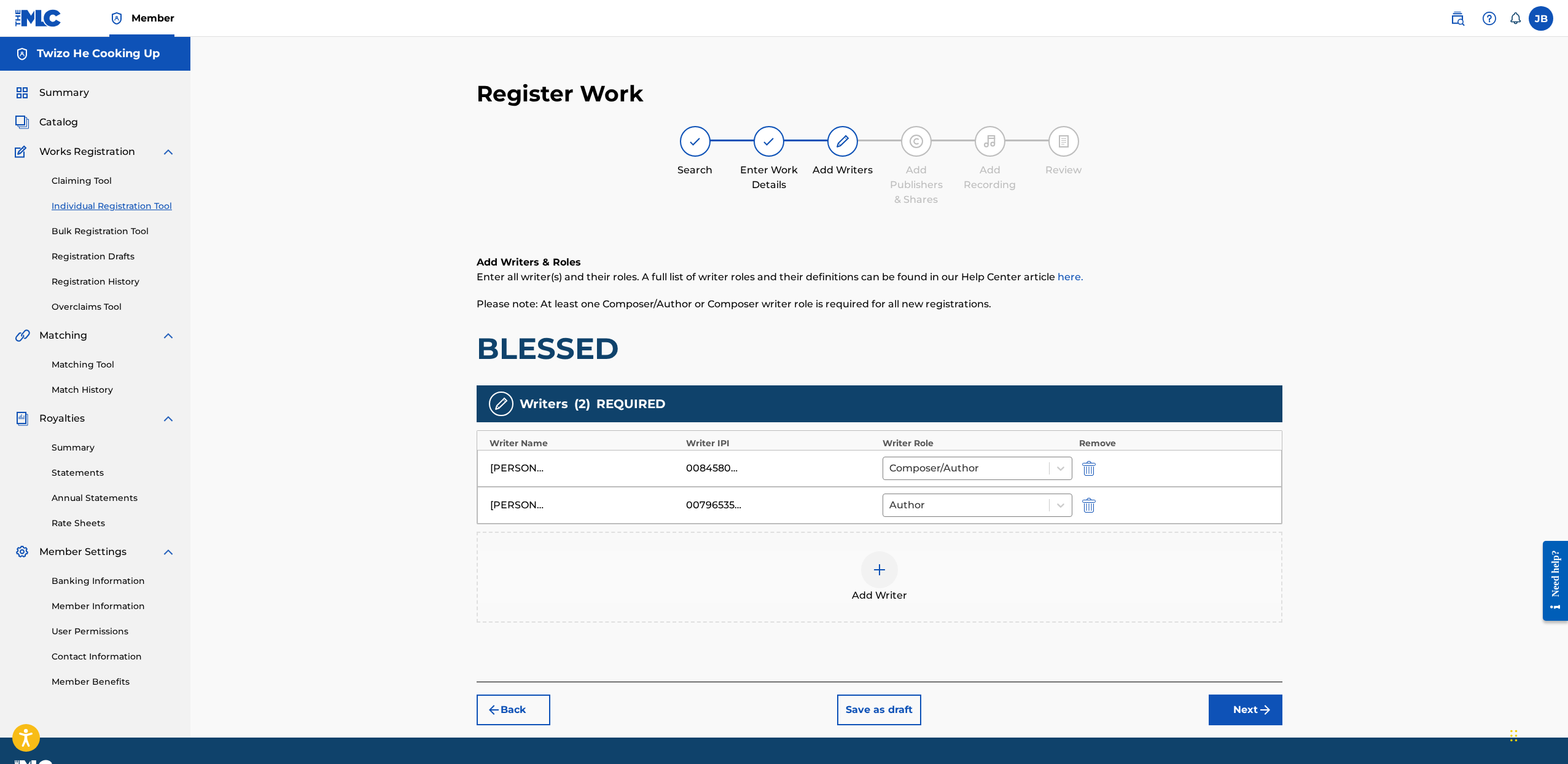
click at [1248, 714] on button "Next" at bounding box center [1246, 710] width 74 height 31
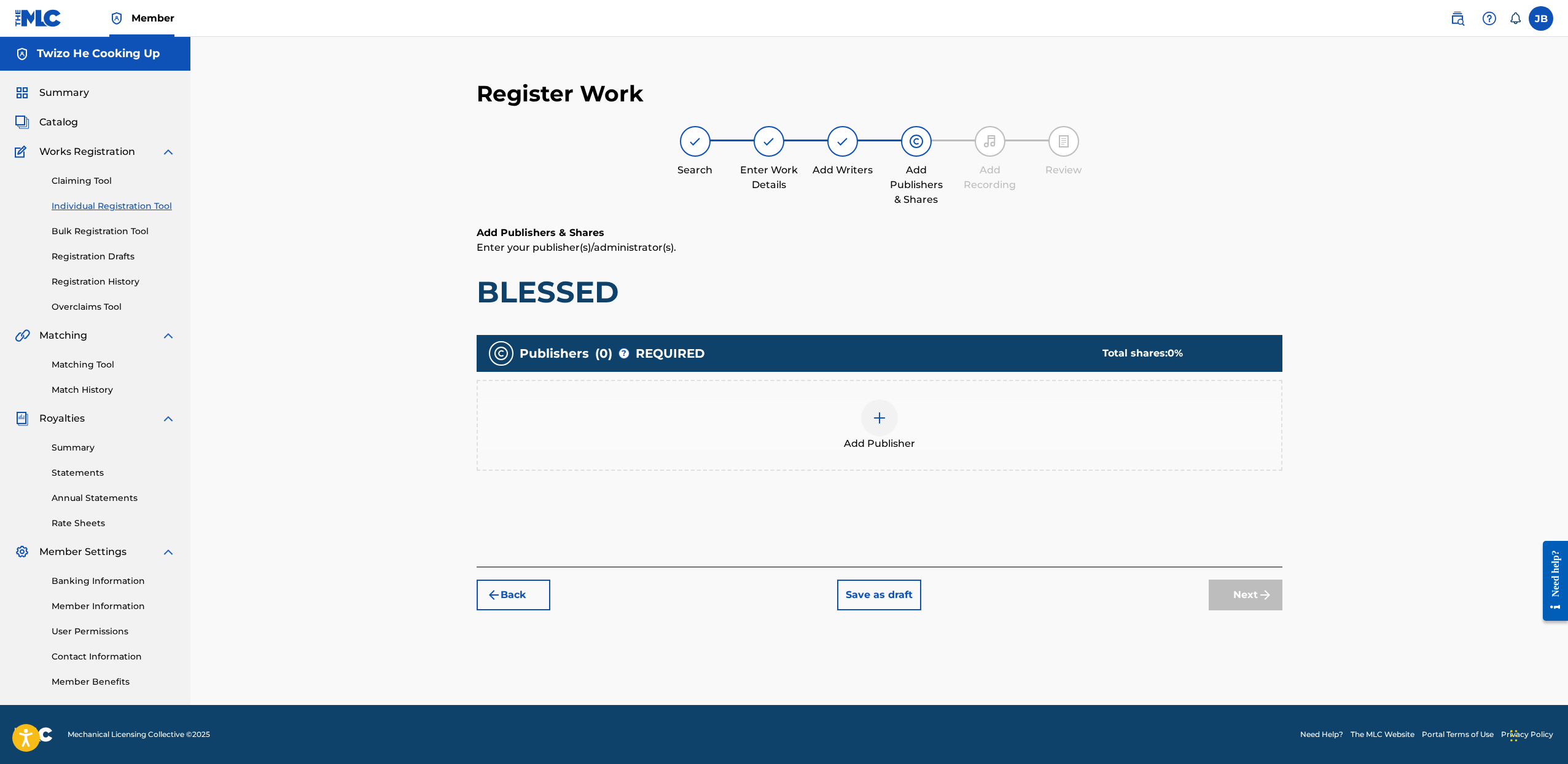
click at [888, 424] on div at bounding box center [879, 418] width 37 height 37
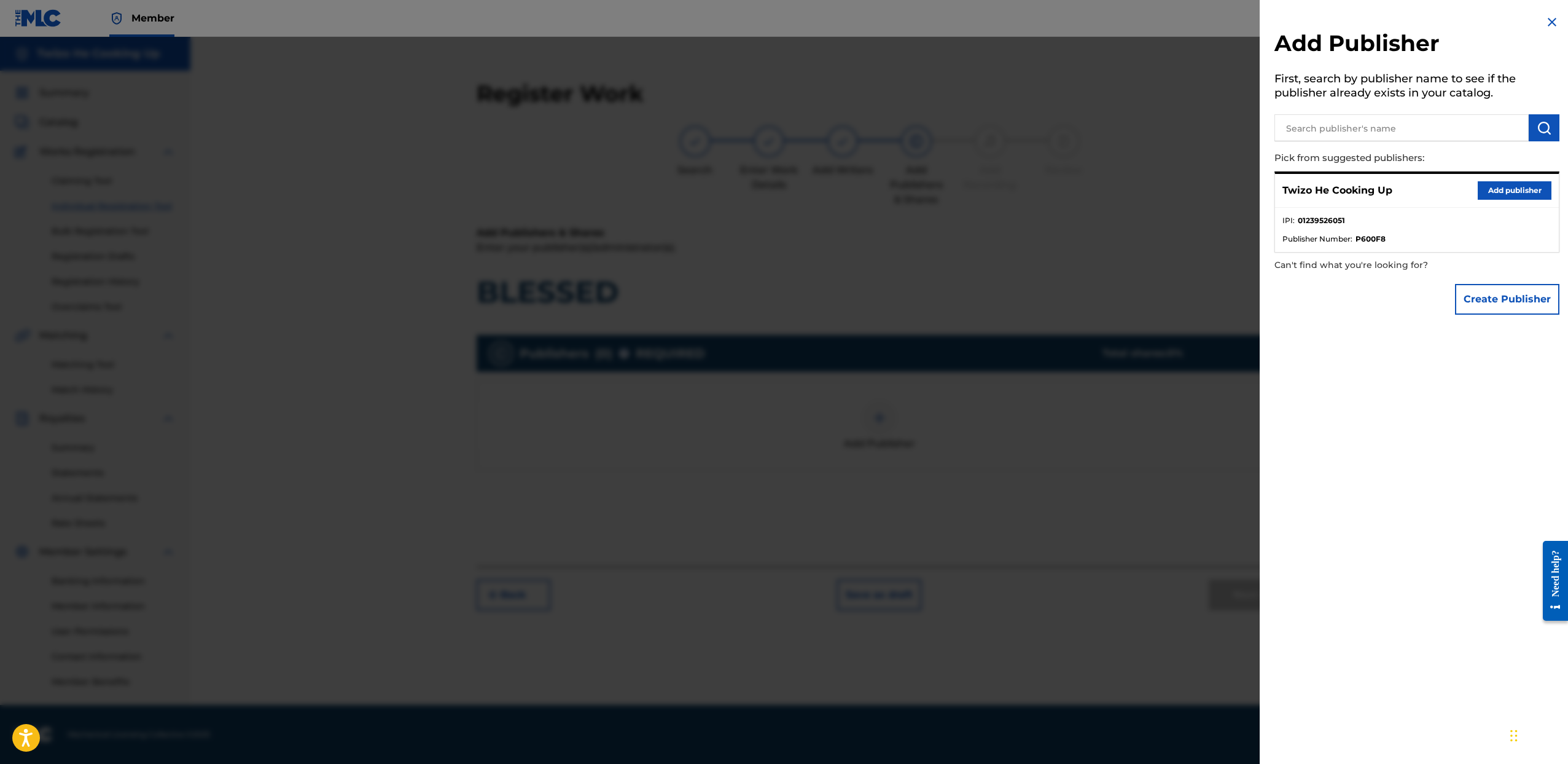
click at [1500, 188] on button "Add publisher" at bounding box center [1515, 190] width 74 height 18
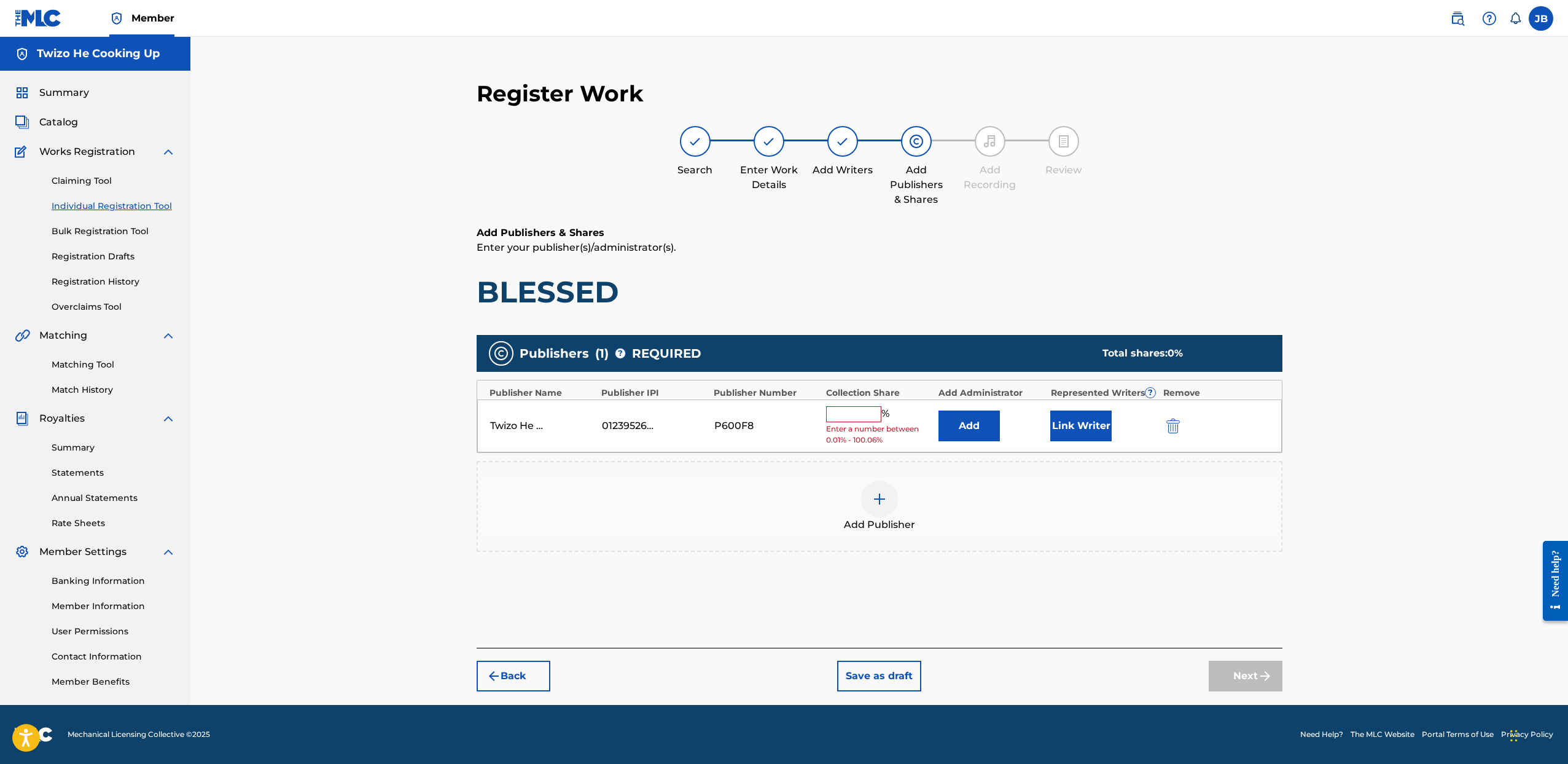
drag, startPoint x: 1117, startPoint y: 422, endPoint x: 1100, endPoint y: 422, distance: 17.0
click at [1116, 422] on div "Link Writer" at bounding box center [1103, 426] width 106 height 31
click at [1099, 422] on button "Link Writer" at bounding box center [1081, 426] width 61 height 31
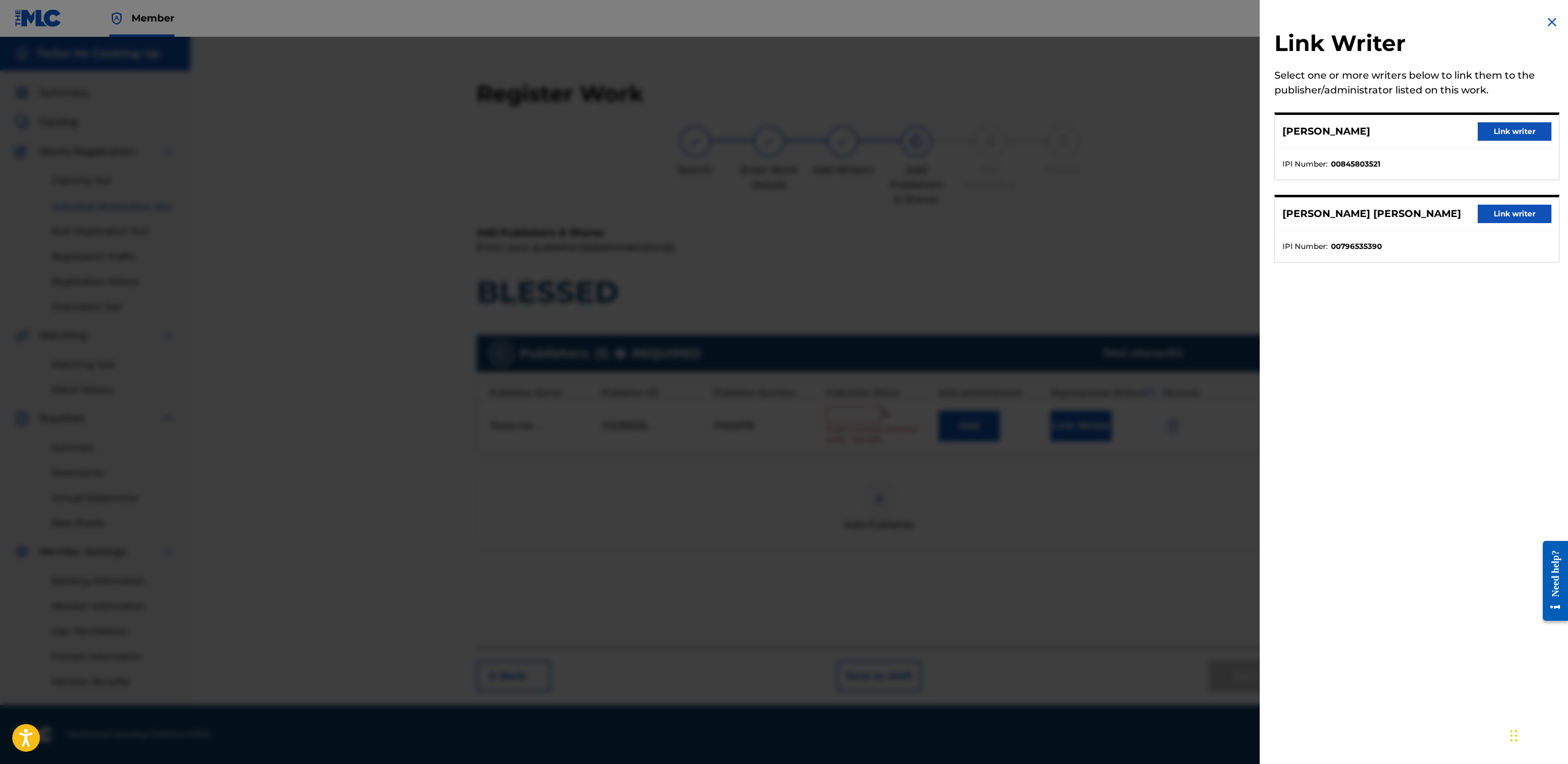
click at [1530, 131] on button "Link writer" at bounding box center [1515, 131] width 74 height 18
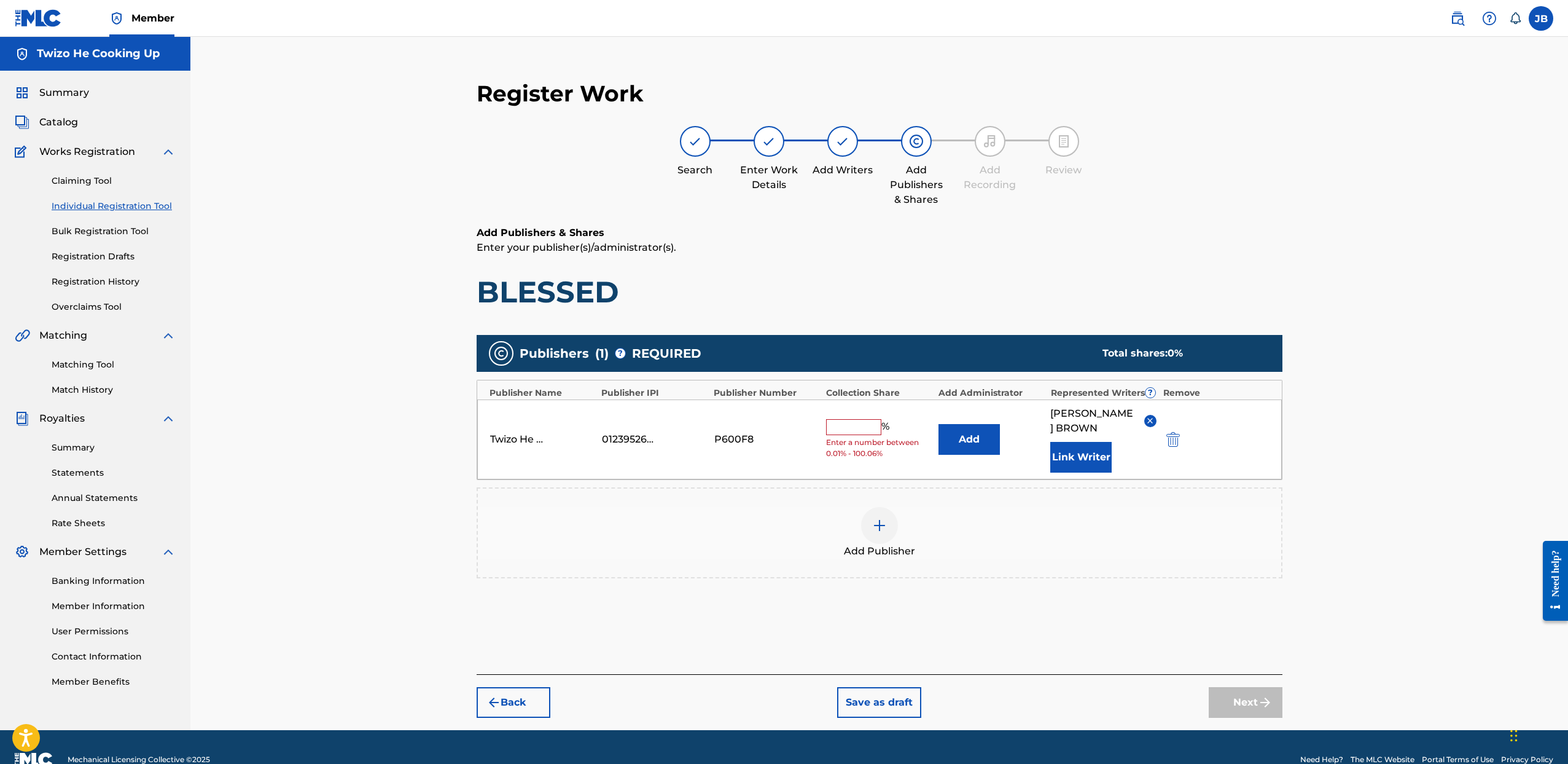
click at [863, 432] on input "text" at bounding box center [853, 427] width 55 height 16
type input "50.00"
click at [1235, 695] on button "Next" at bounding box center [1246, 703] width 74 height 31
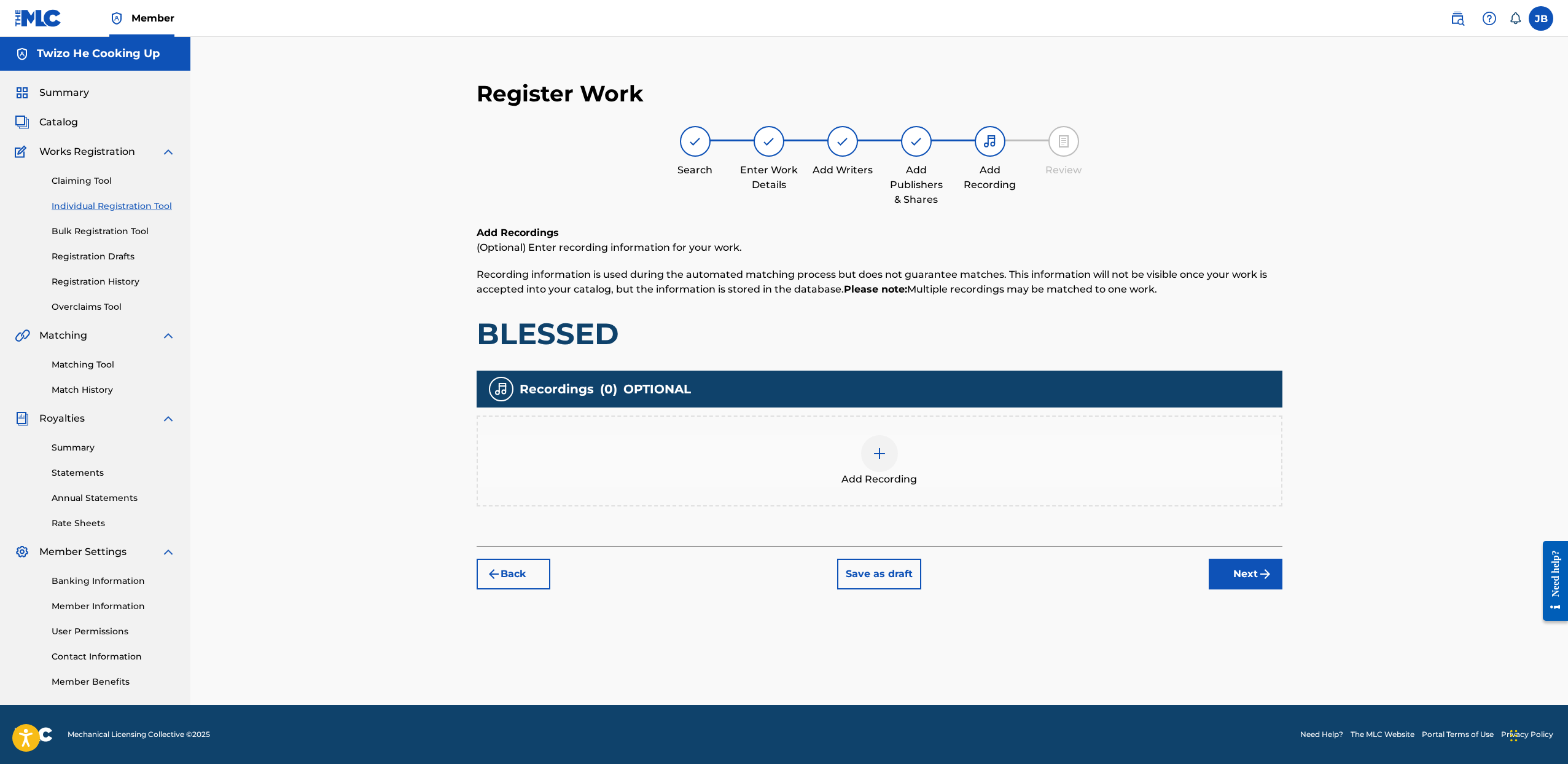
click at [891, 464] on div at bounding box center [879, 454] width 37 height 37
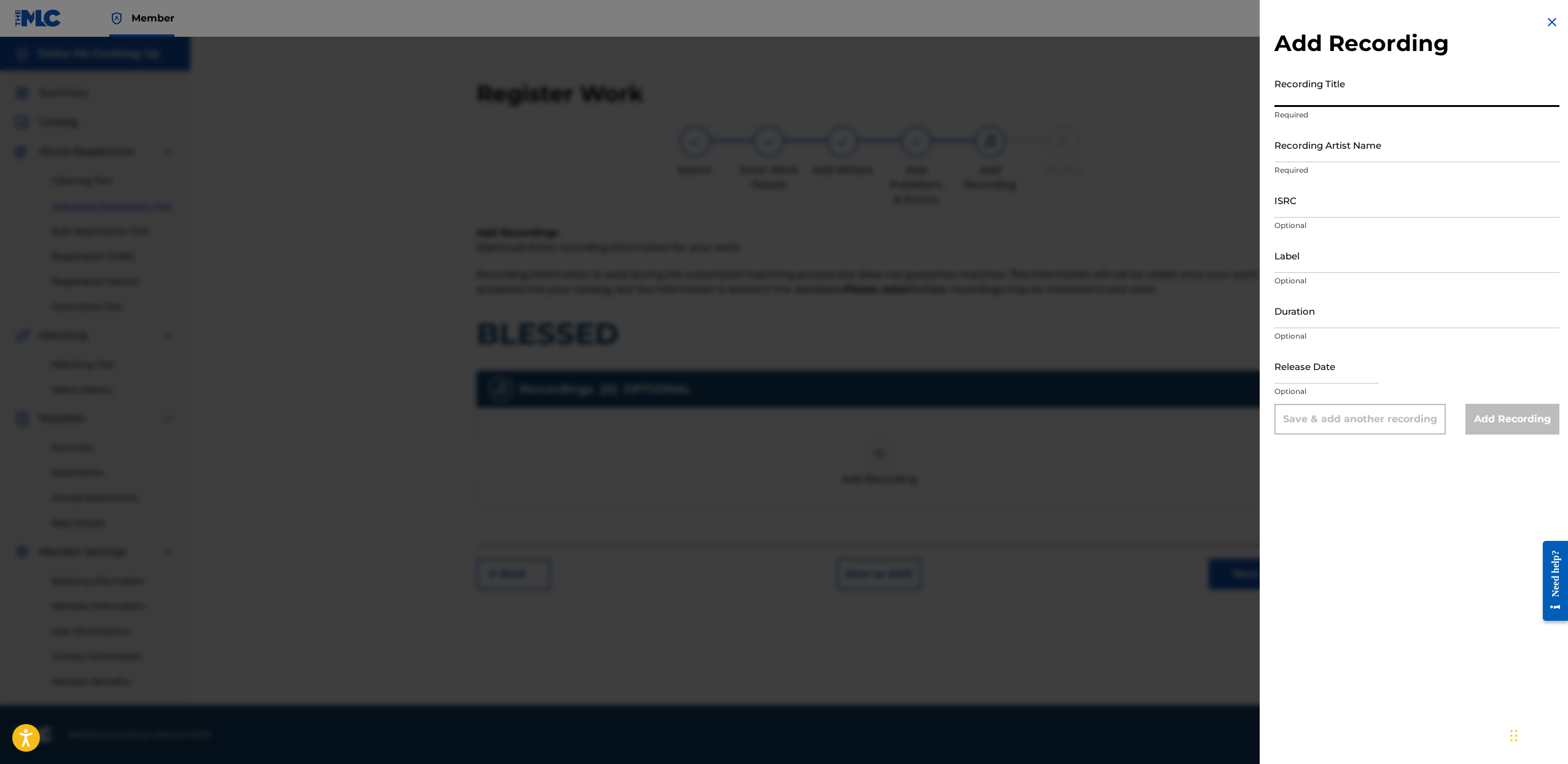
click at [1324, 93] on input "Recording Title" at bounding box center [1416, 90] width 285 height 35
type input "L"
type input "BLESSED"
click at [1467, 153] on input "Recording Artist Name" at bounding box center [1416, 145] width 285 height 35
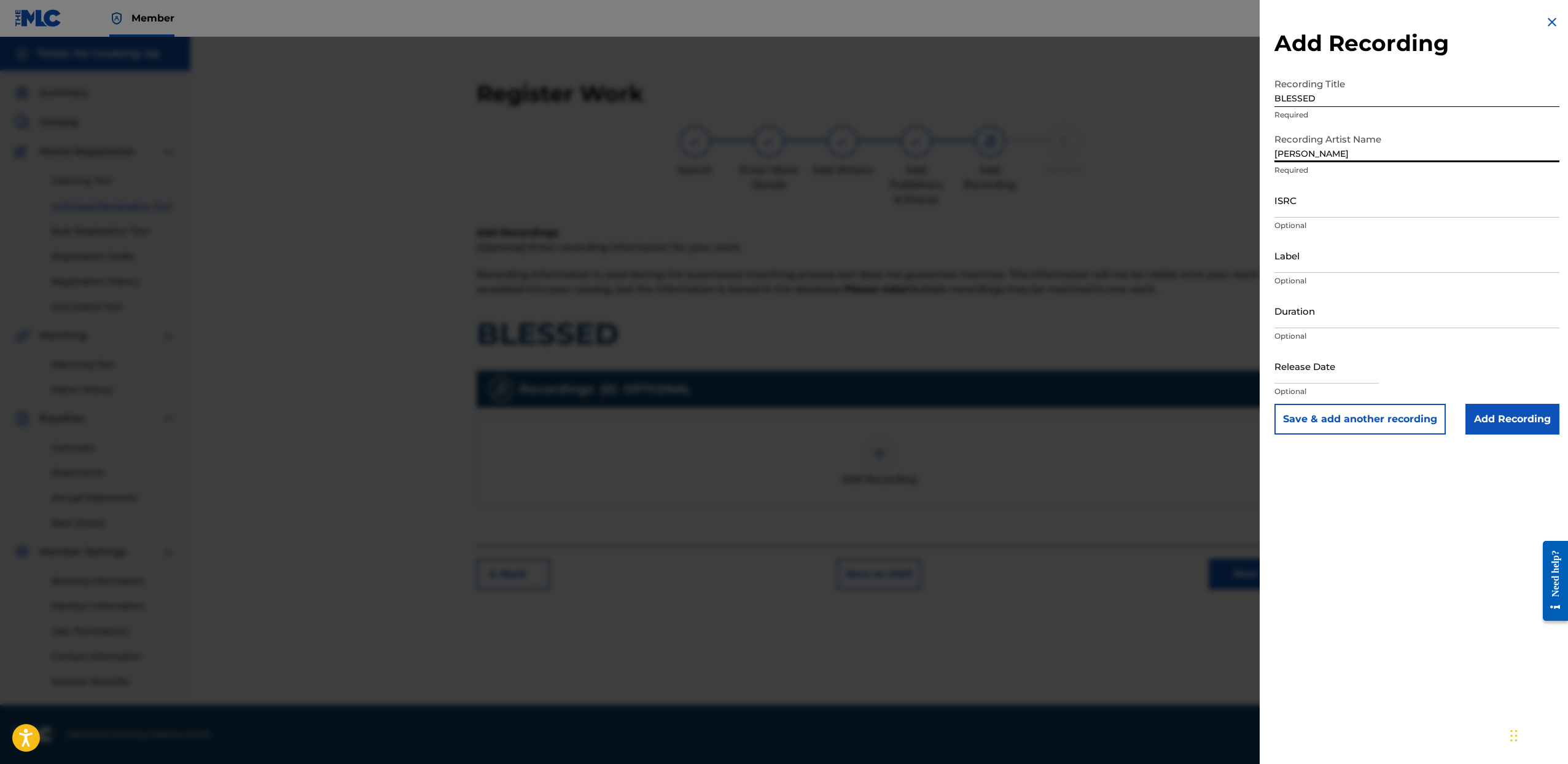
type input "Briana Shanae"
click at [1336, 203] on input "ISRC" at bounding box center [1416, 200] width 285 height 35
paste input "QZFZ42535061"
type input "QZFZ42535061"
click at [1322, 261] on input "Label" at bounding box center [1416, 255] width 285 height 35
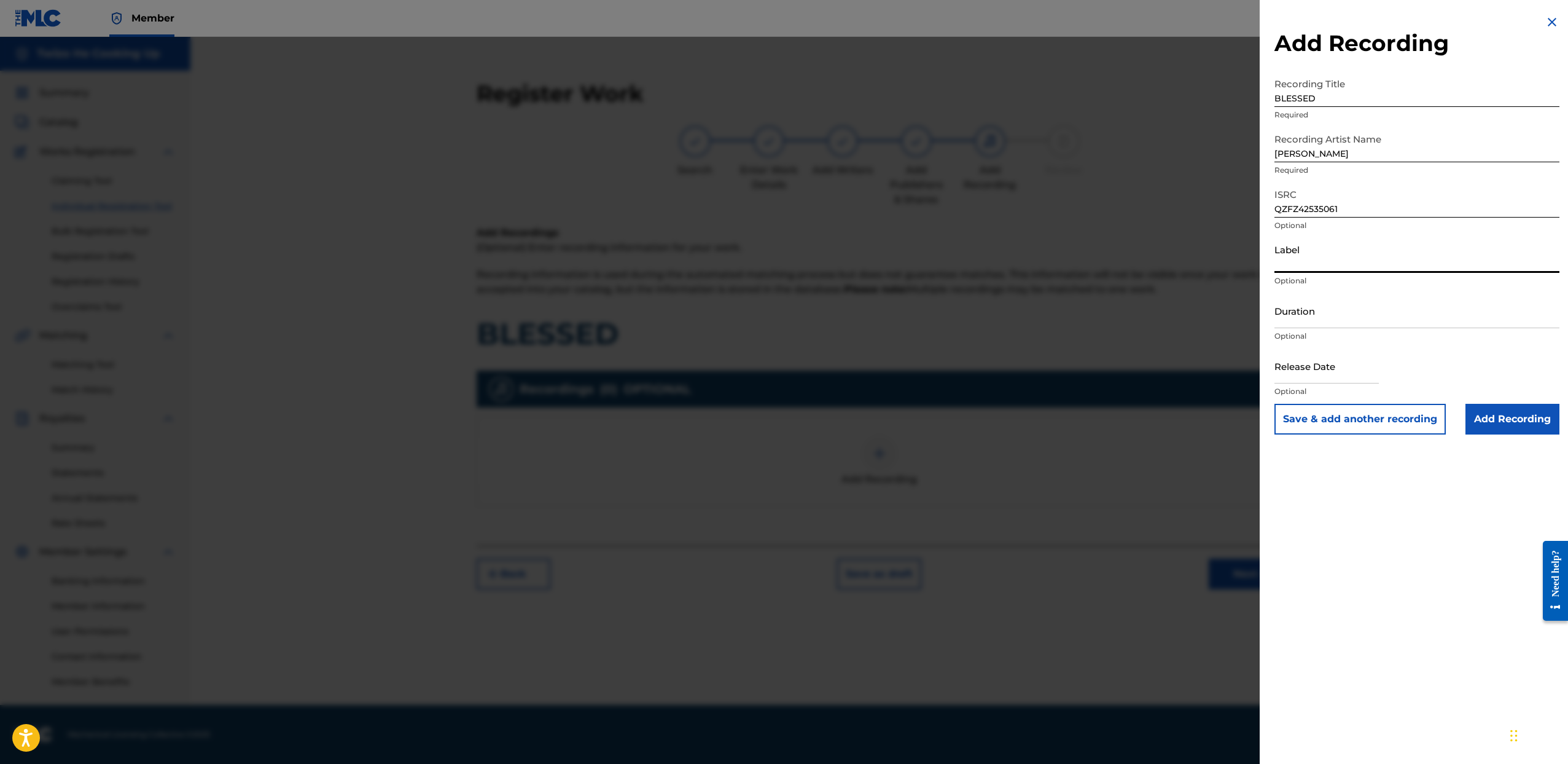
type input "Forever Trill Family"
click at [1318, 323] on input "Duration" at bounding box center [1416, 310] width 285 height 35
drag, startPoint x: 1363, startPoint y: 304, endPoint x: 1338, endPoint y: 297, distance: 26.0
click at [1363, 304] on input "Duration" at bounding box center [1416, 310] width 285 height 35
click at [1484, 368] on div "Release Date Optional" at bounding box center [1416, 376] width 285 height 55
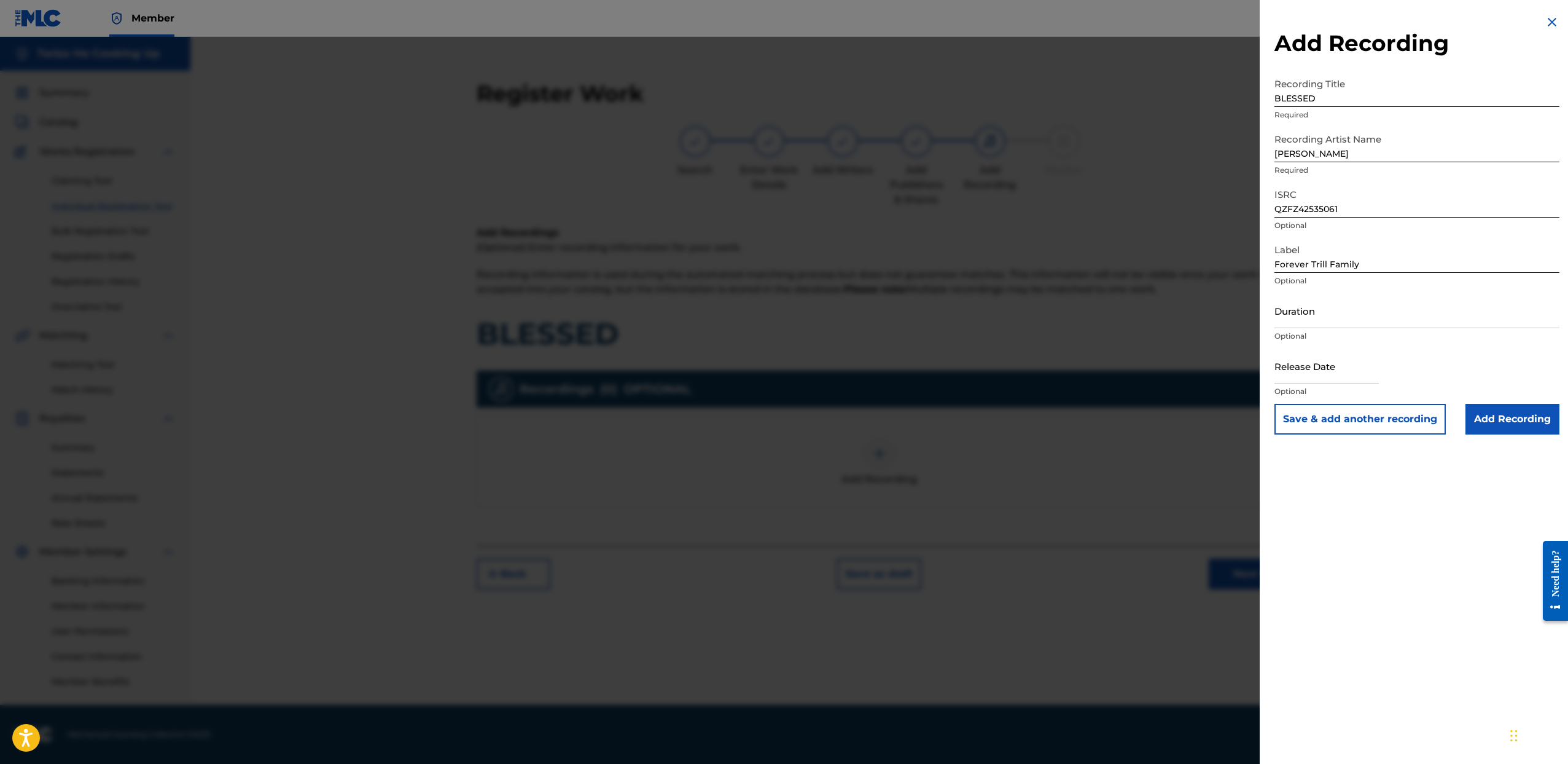
drag, startPoint x: 1327, startPoint y: 369, endPoint x: 1333, endPoint y: 371, distance: 6.3
click at [1327, 369] on input "text" at bounding box center [1326, 366] width 104 height 35
select select "7"
select select "2025"
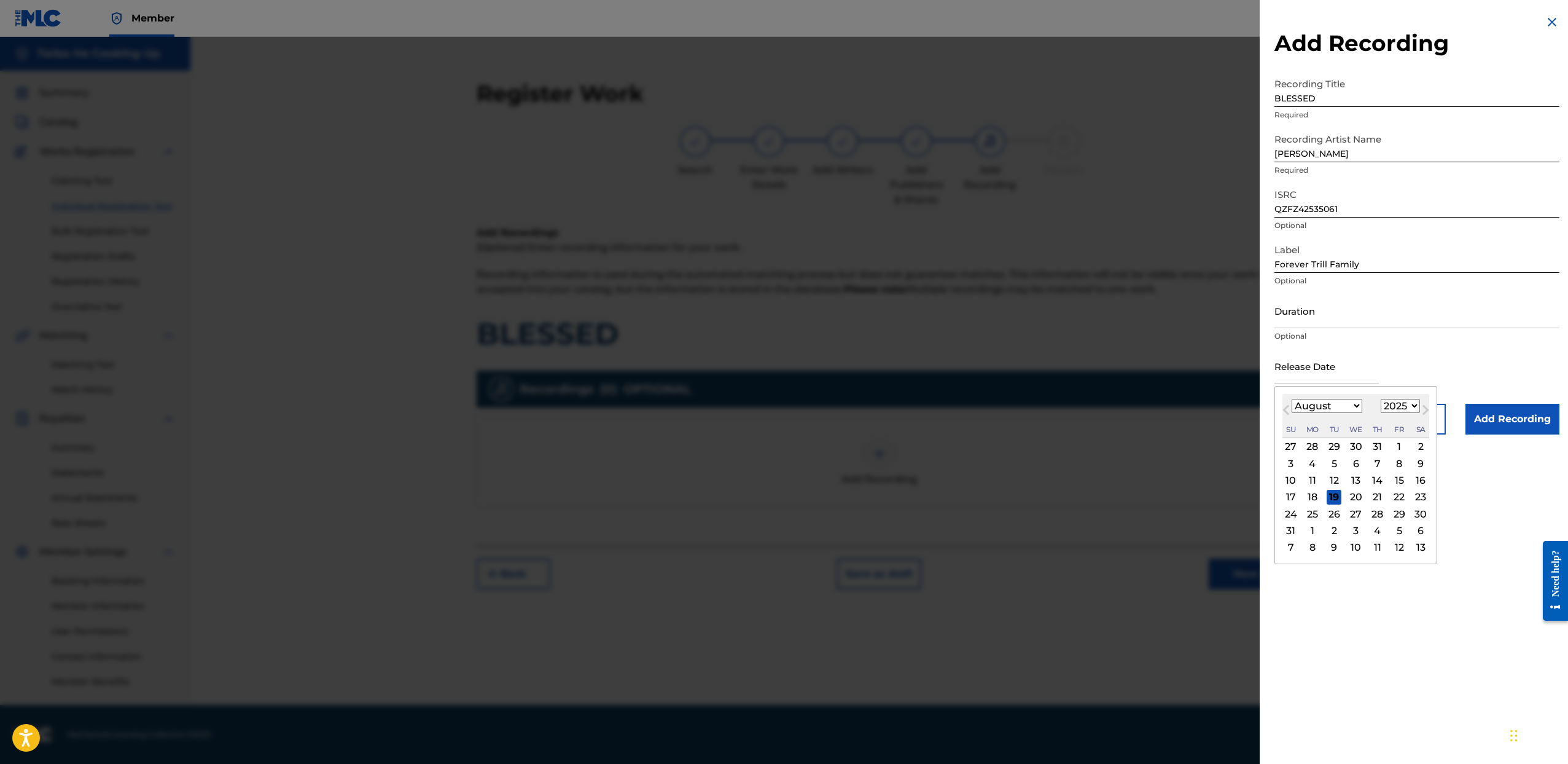
click at [1292, 400] on select "January February March April May June July August September October November De…" at bounding box center [1327, 406] width 71 height 15
select select "0"
click at [1292, 399] on select "January February March April May June July August September October November De…" at bounding box center [1327, 406] width 71 height 15
click at [1337, 480] on div "14" at bounding box center [1334, 480] width 15 height 15
type input "January 14 2025"
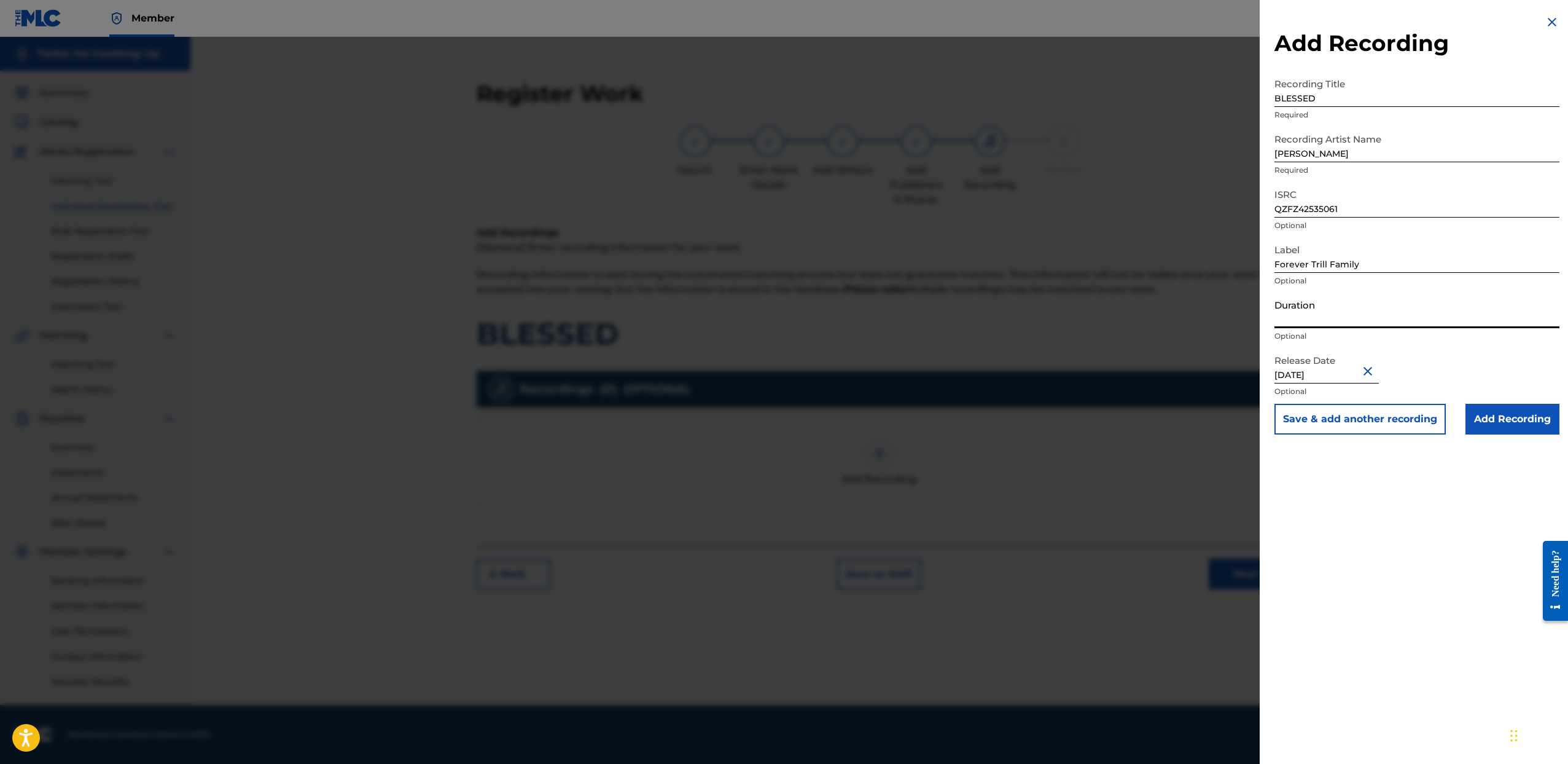
click at [1319, 309] on input "Duration" at bounding box center [1416, 310] width 285 height 35
type input "03:02"
click at [1493, 421] on input "Add Recording" at bounding box center [1513, 419] width 94 height 31
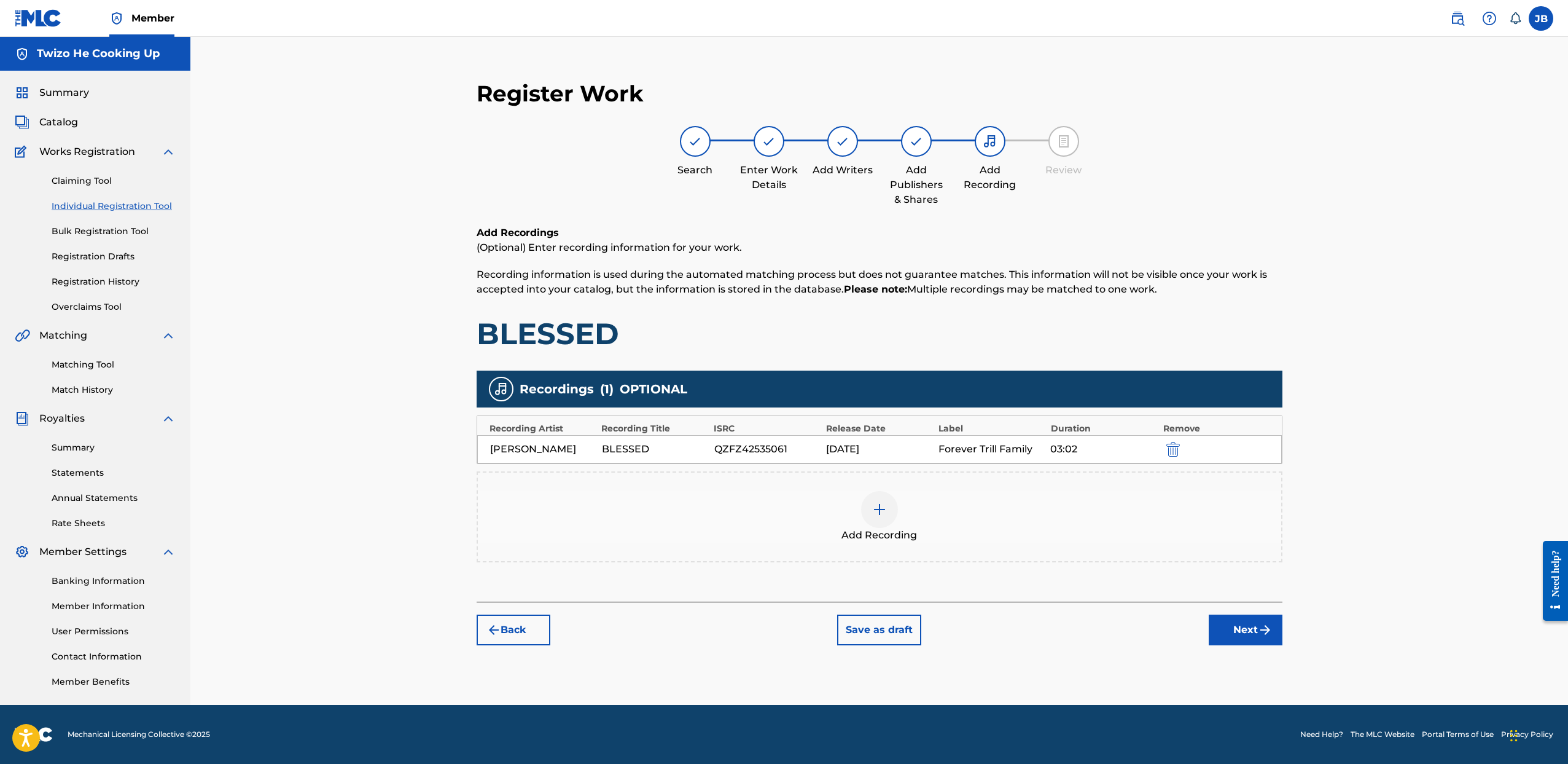
click at [1221, 629] on button "Next" at bounding box center [1246, 631] width 74 height 31
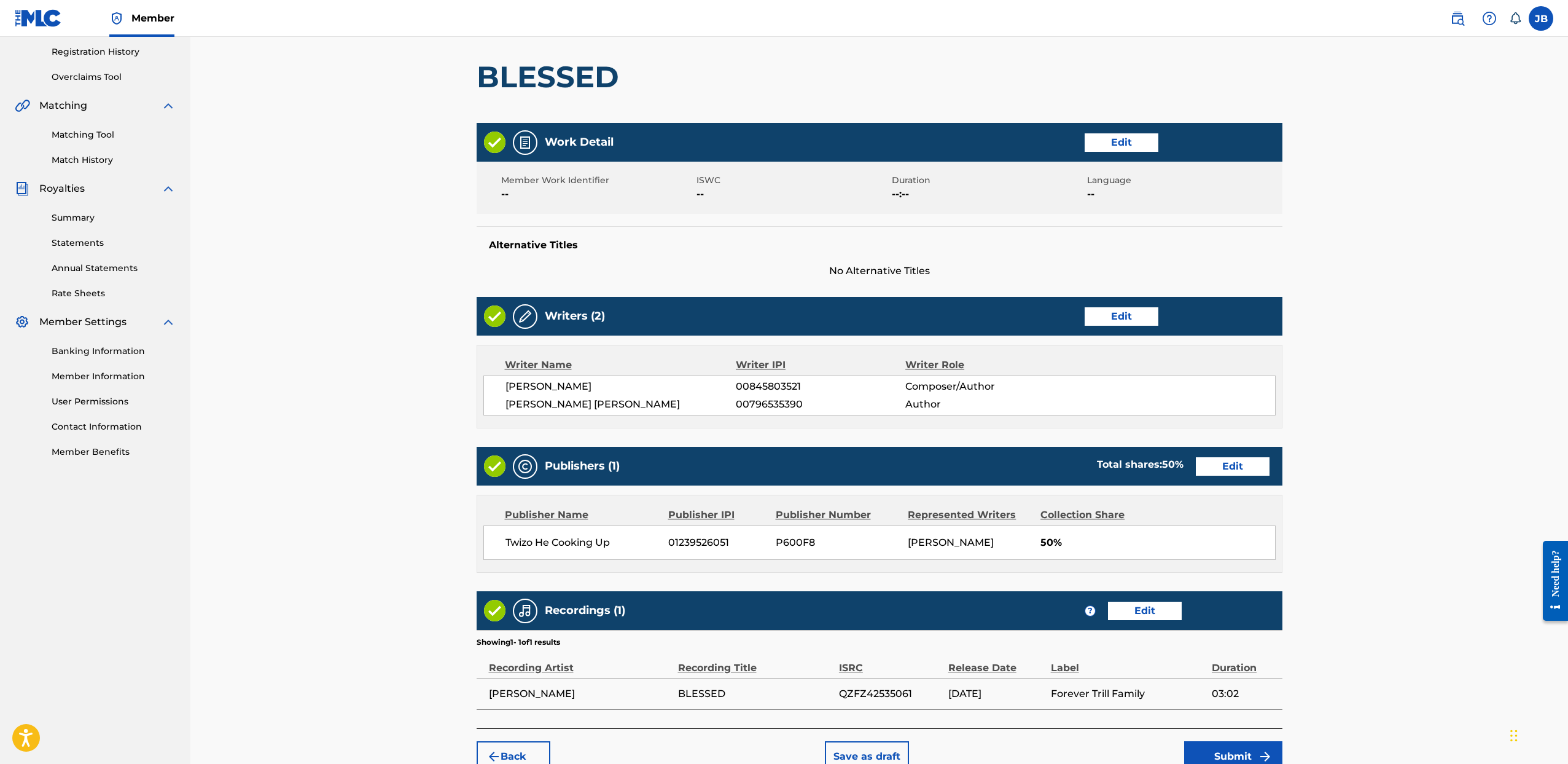
scroll to position [308, 0]
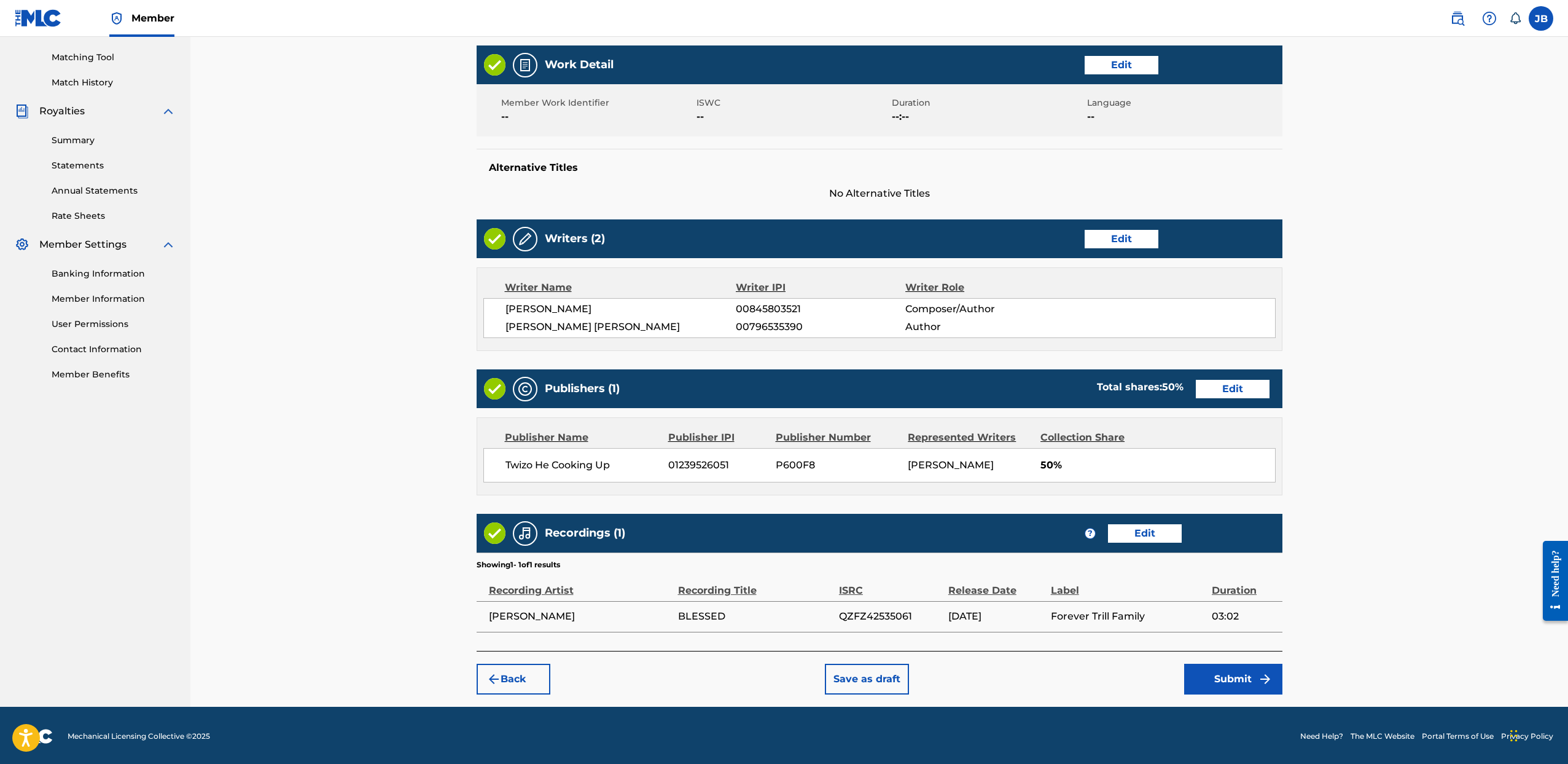
click at [1225, 669] on button "Submit" at bounding box center [1233, 679] width 98 height 31
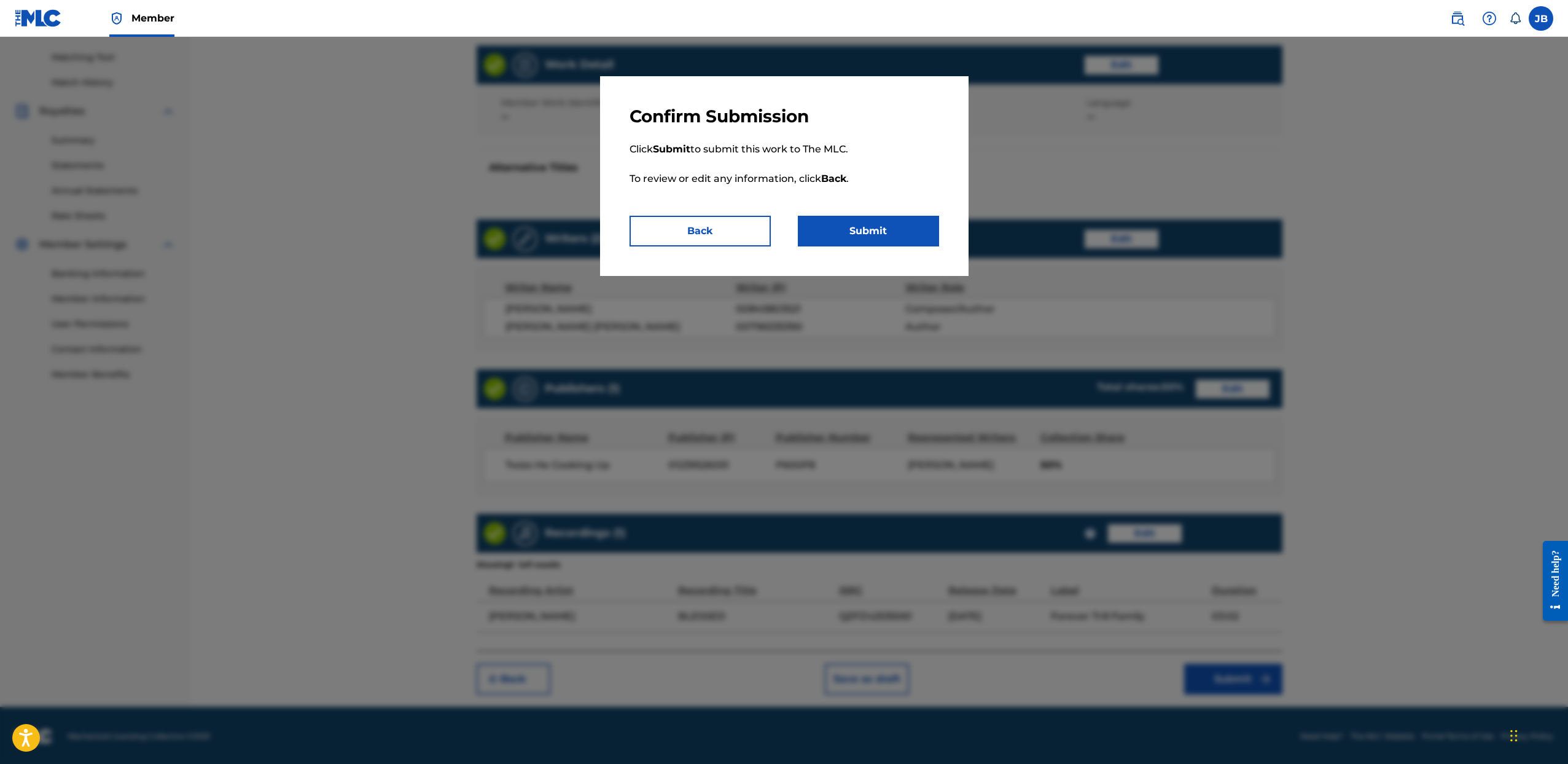
click at [898, 226] on button "Submit" at bounding box center [868, 232] width 141 height 31
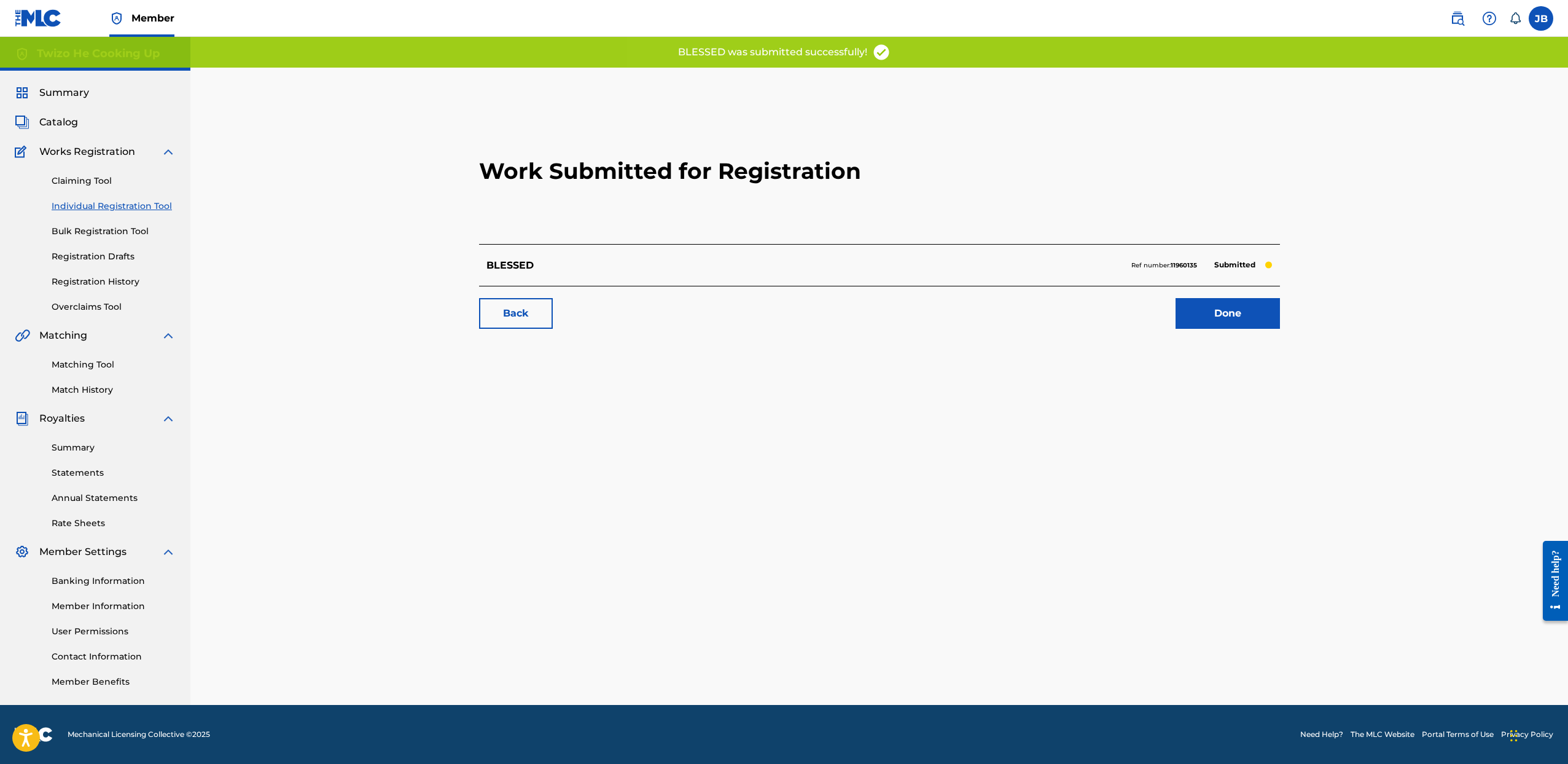
click at [56, 123] on span "Catalog" at bounding box center [58, 122] width 39 height 15
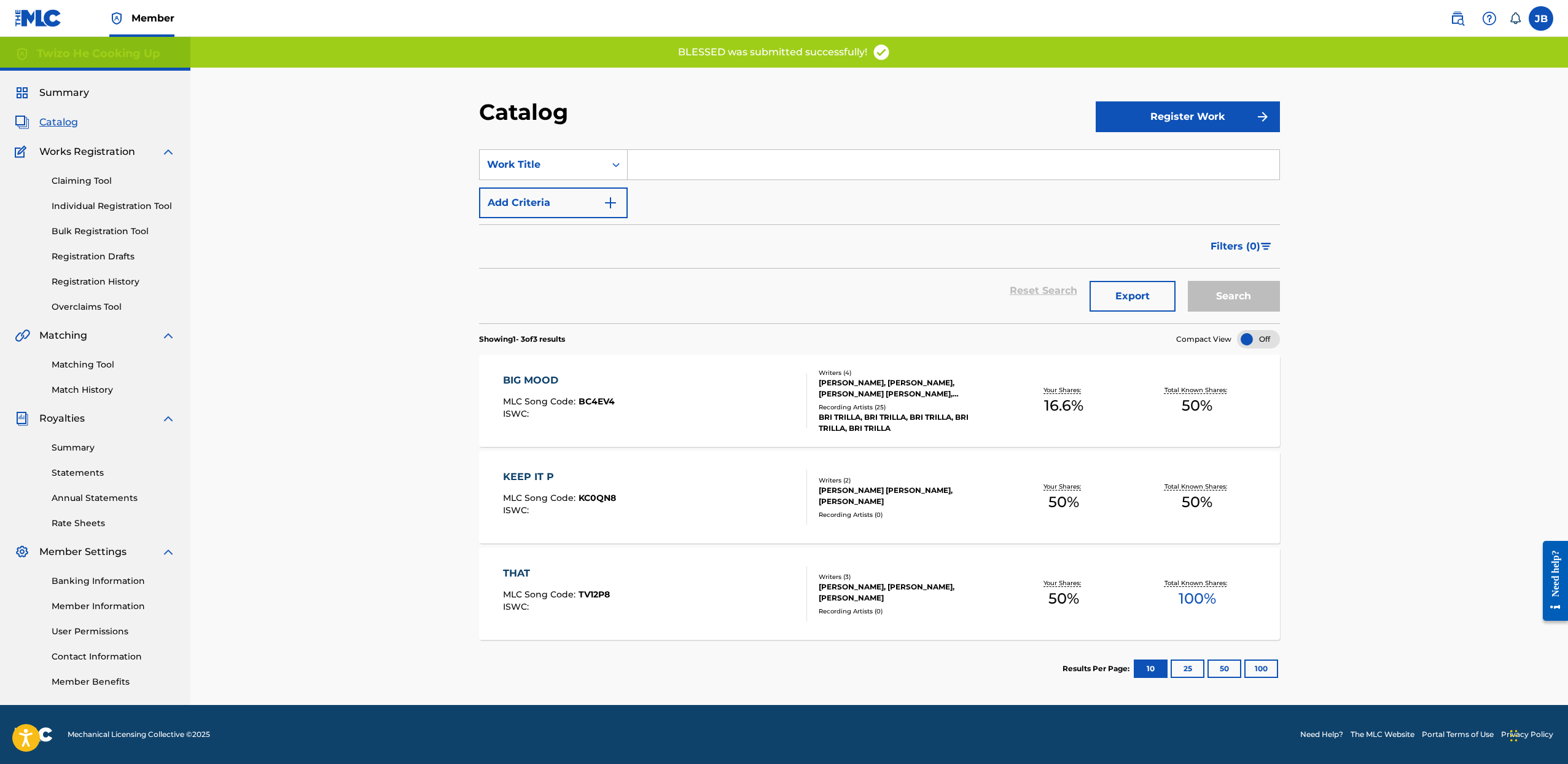
click at [123, 277] on link "Registration History" at bounding box center [114, 281] width 125 height 13
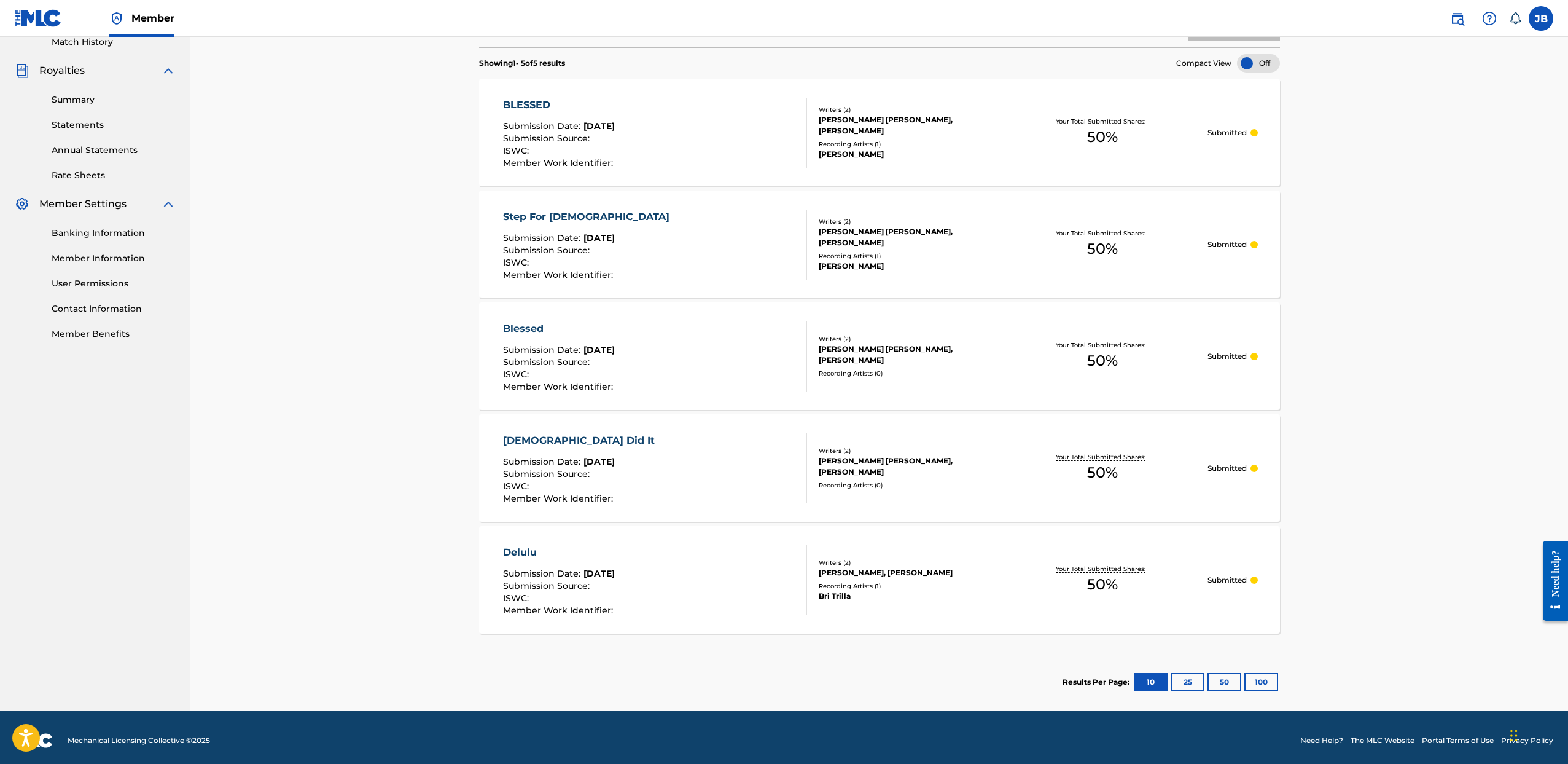
scroll to position [349, 0]
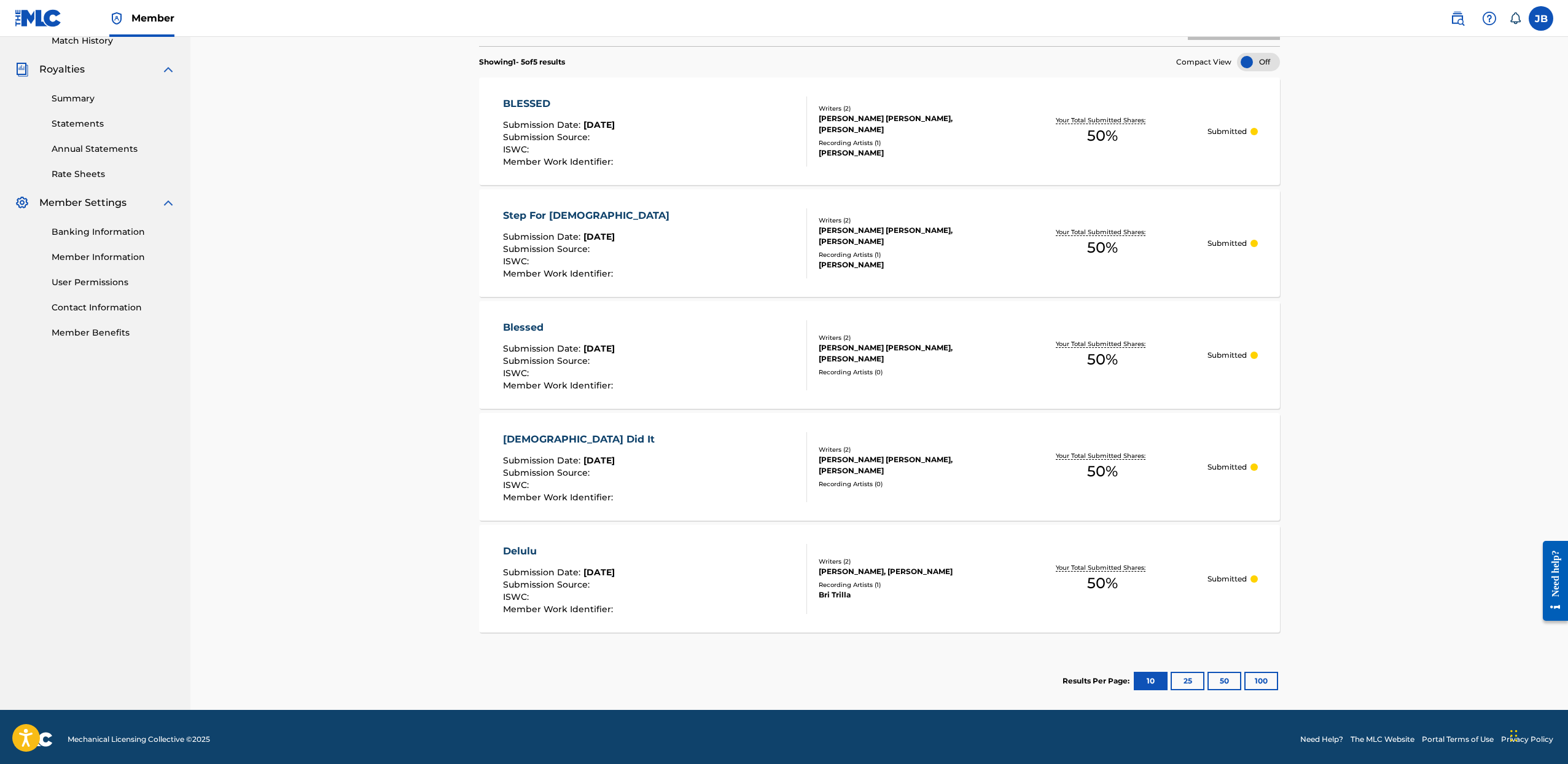
click at [935, 455] on div "Writers ( 2 )" at bounding box center [909, 449] width 179 height 9
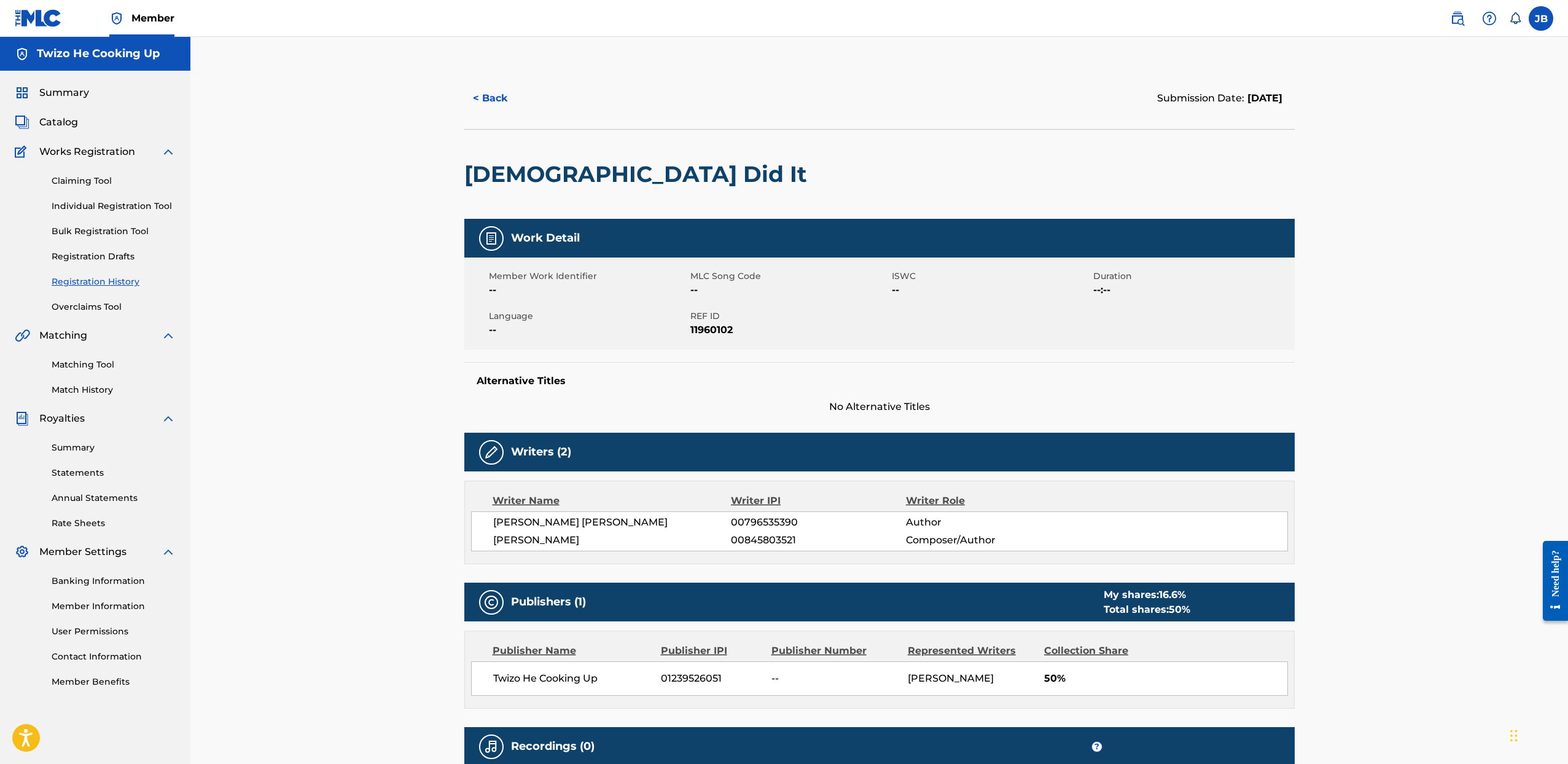
click at [66, 120] on span "Catalog" at bounding box center [58, 122] width 39 height 15
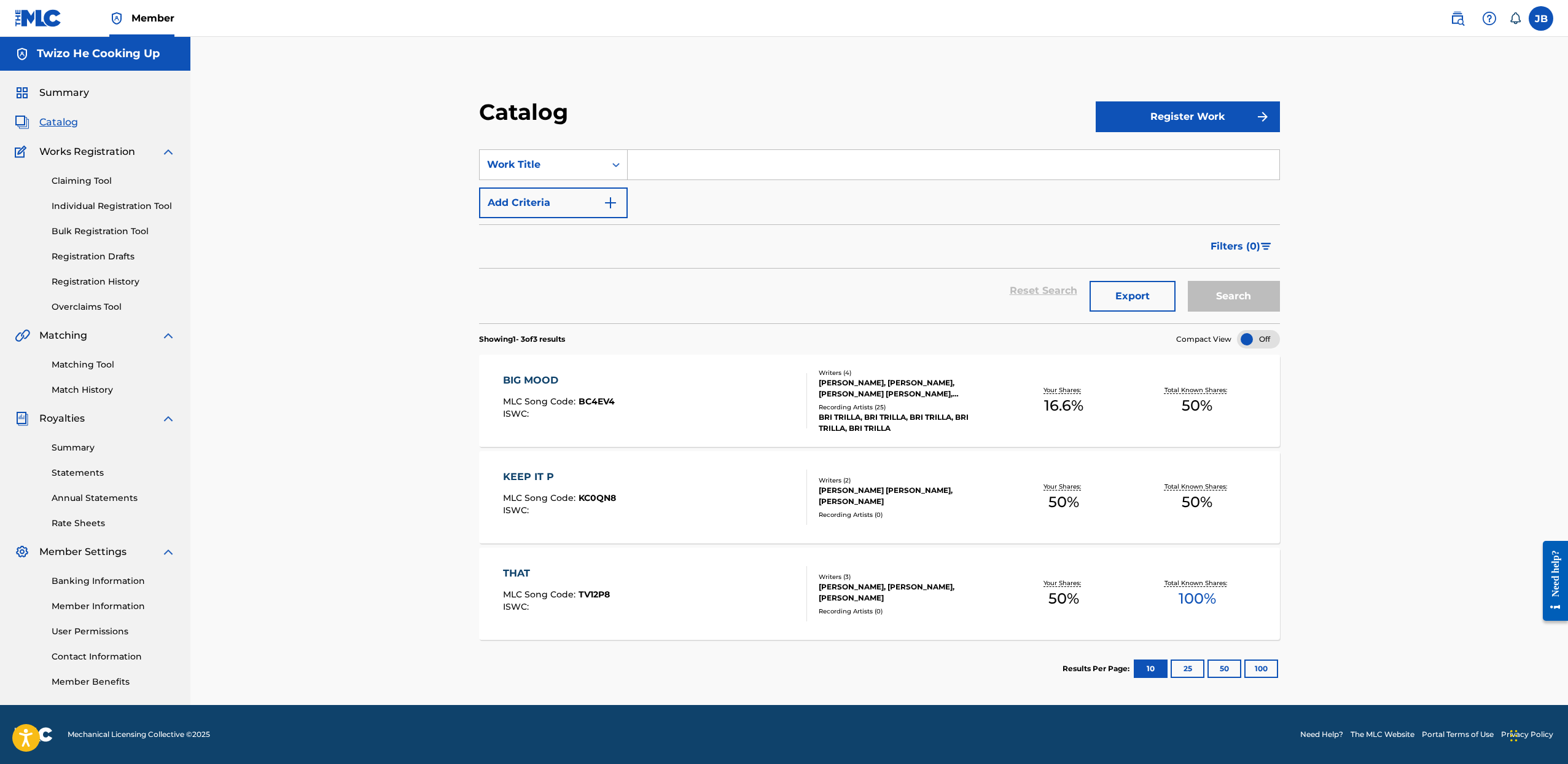
click at [1140, 117] on button "Register Work" at bounding box center [1188, 117] width 184 height 31
click at [1148, 155] on link "Individual" at bounding box center [1188, 157] width 184 height 29
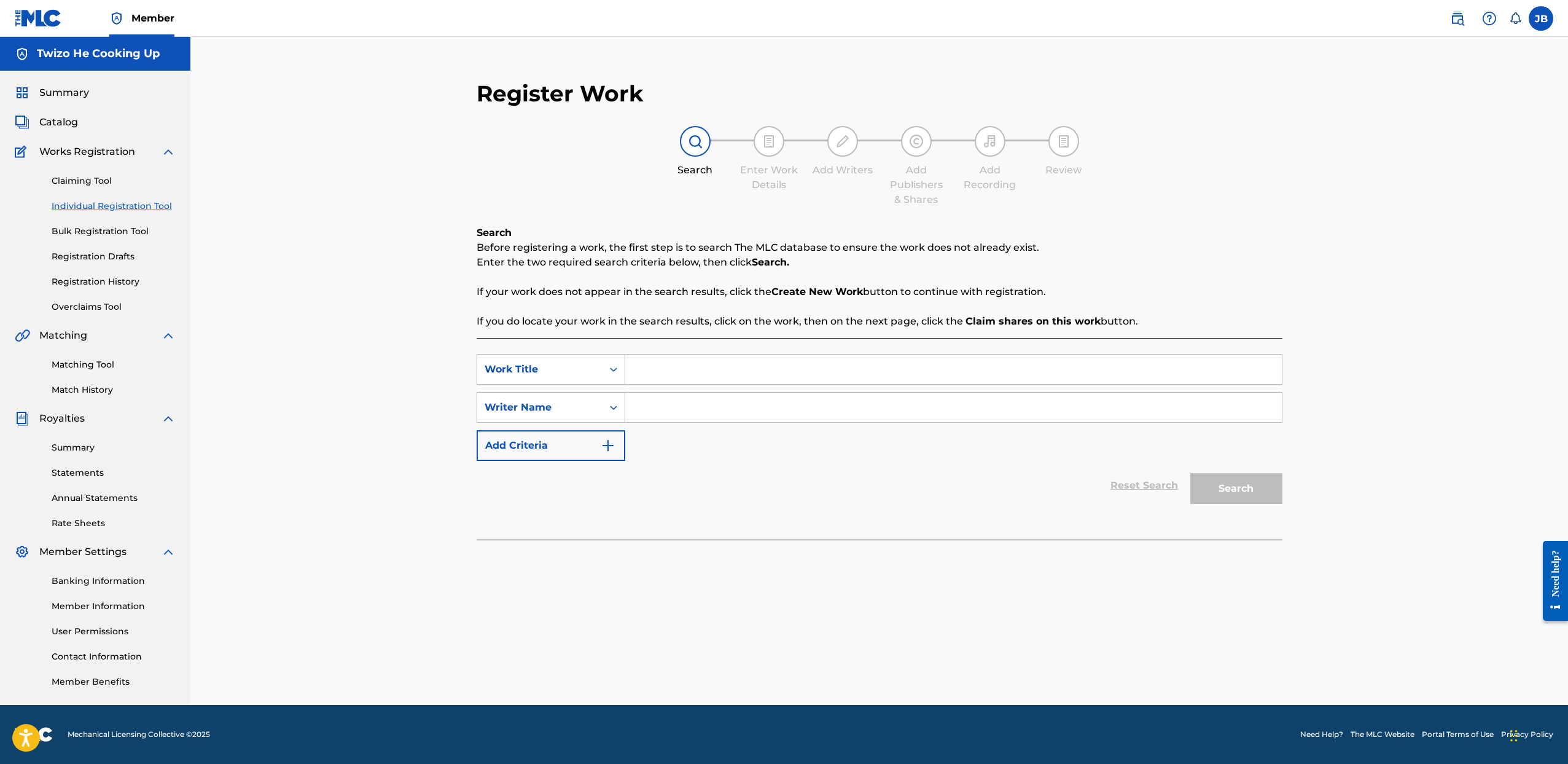
click at [719, 382] on input "Search Form" at bounding box center [953, 369] width 657 height 29
type input "GOD DID IT"
click at [711, 415] on input "Search Form" at bounding box center [953, 408] width 657 height 29
type input "JEREMY BROWN"
click at [1191, 473] on button "Search" at bounding box center [1236, 489] width 92 height 31
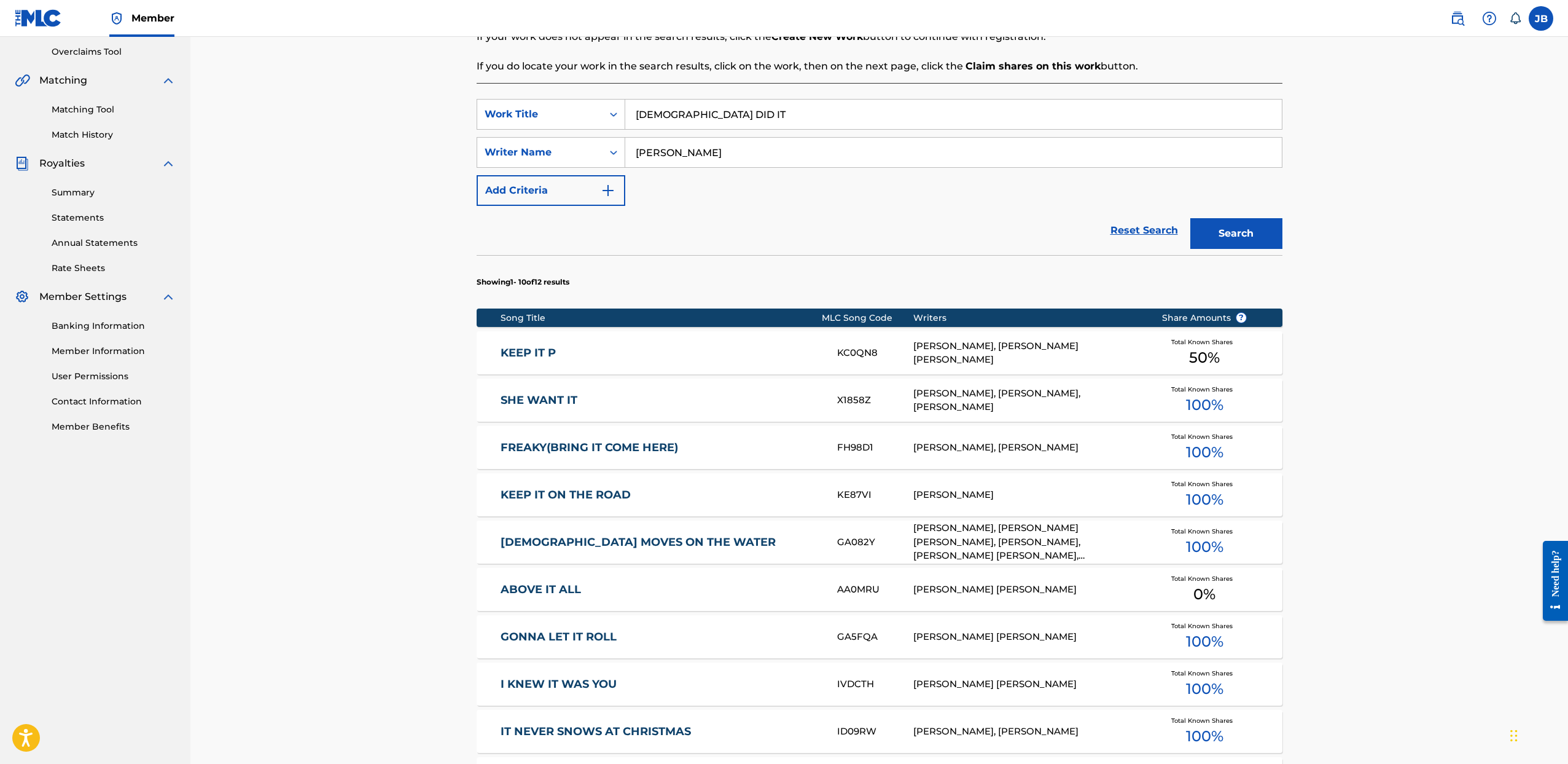
scroll to position [519, 0]
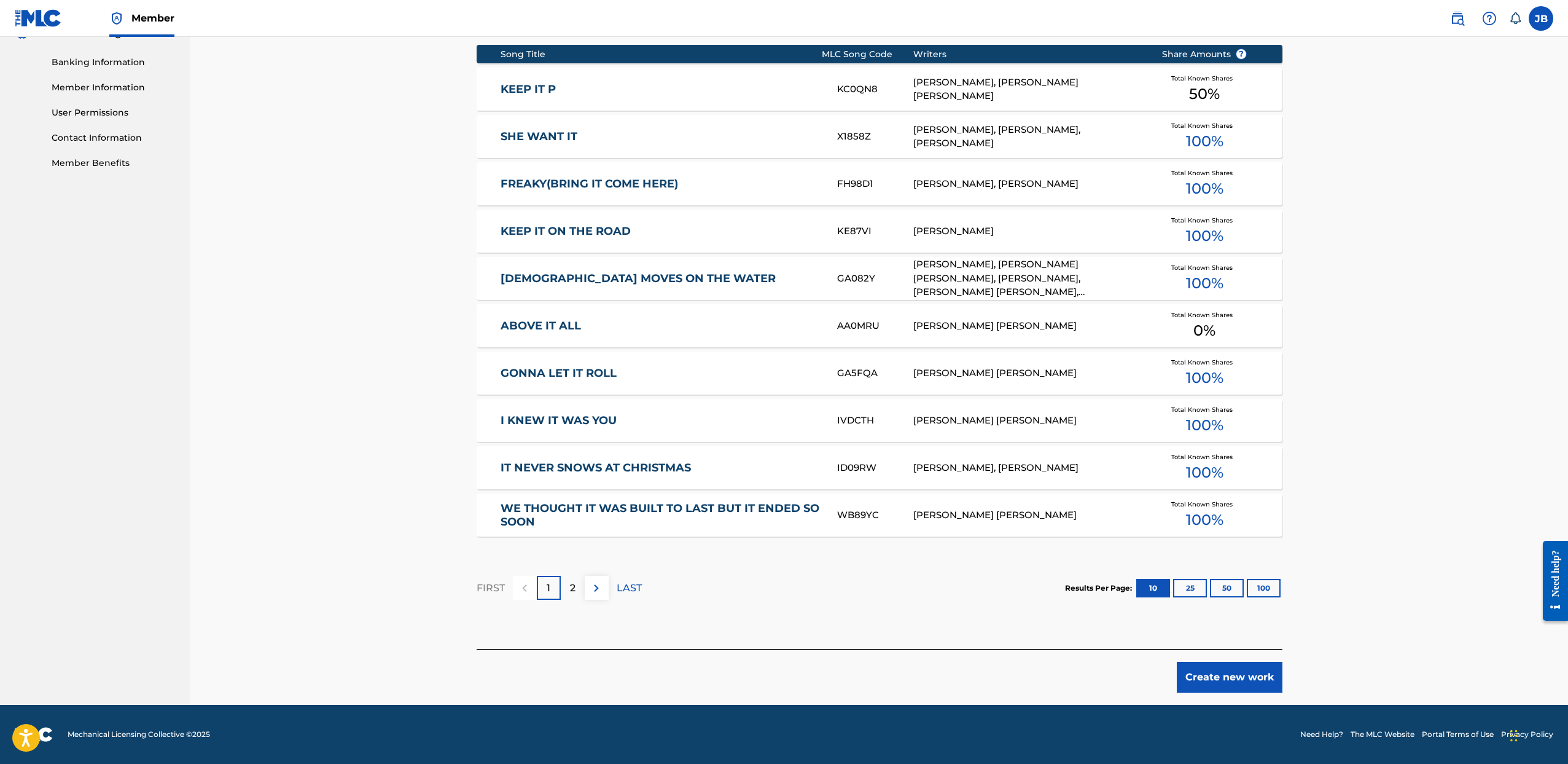
click at [1228, 668] on button "Create new work" at bounding box center [1229, 677] width 106 height 31
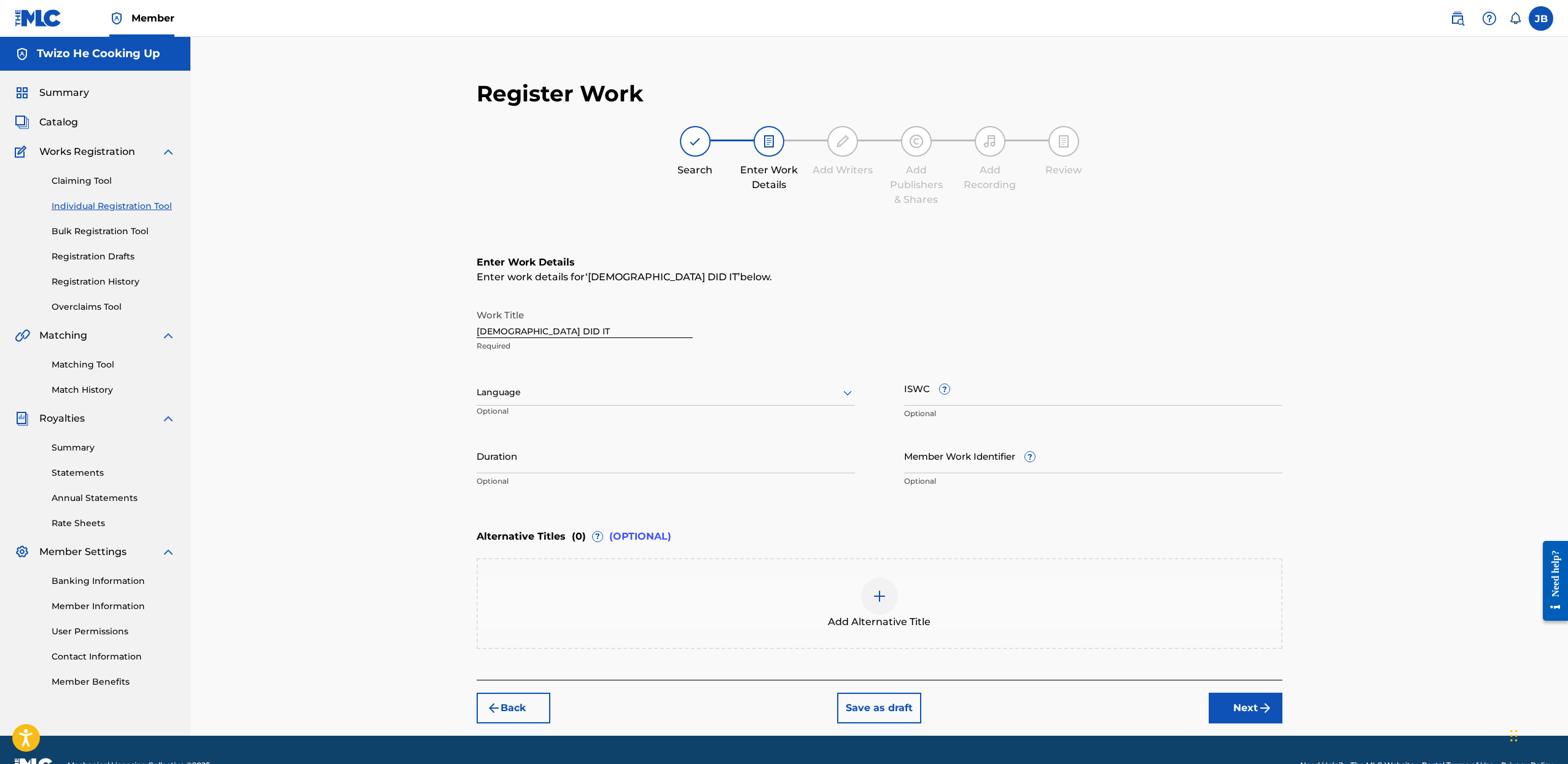
click at [1241, 707] on button "Next" at bounding box center [1246, 709] width 74 height 31
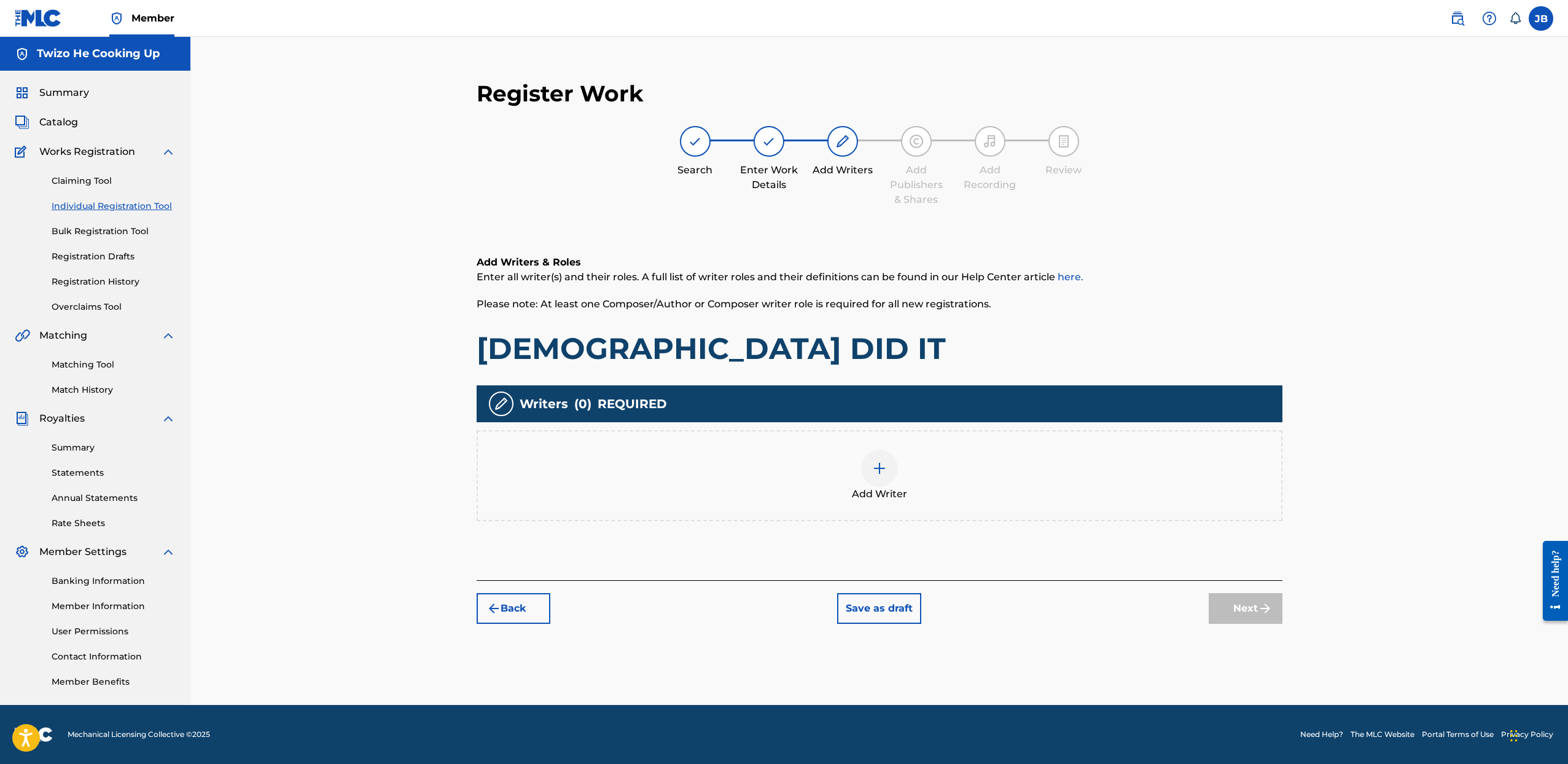
click at [875, 469] on img at bounding box center [879, 468] width 15 height 15
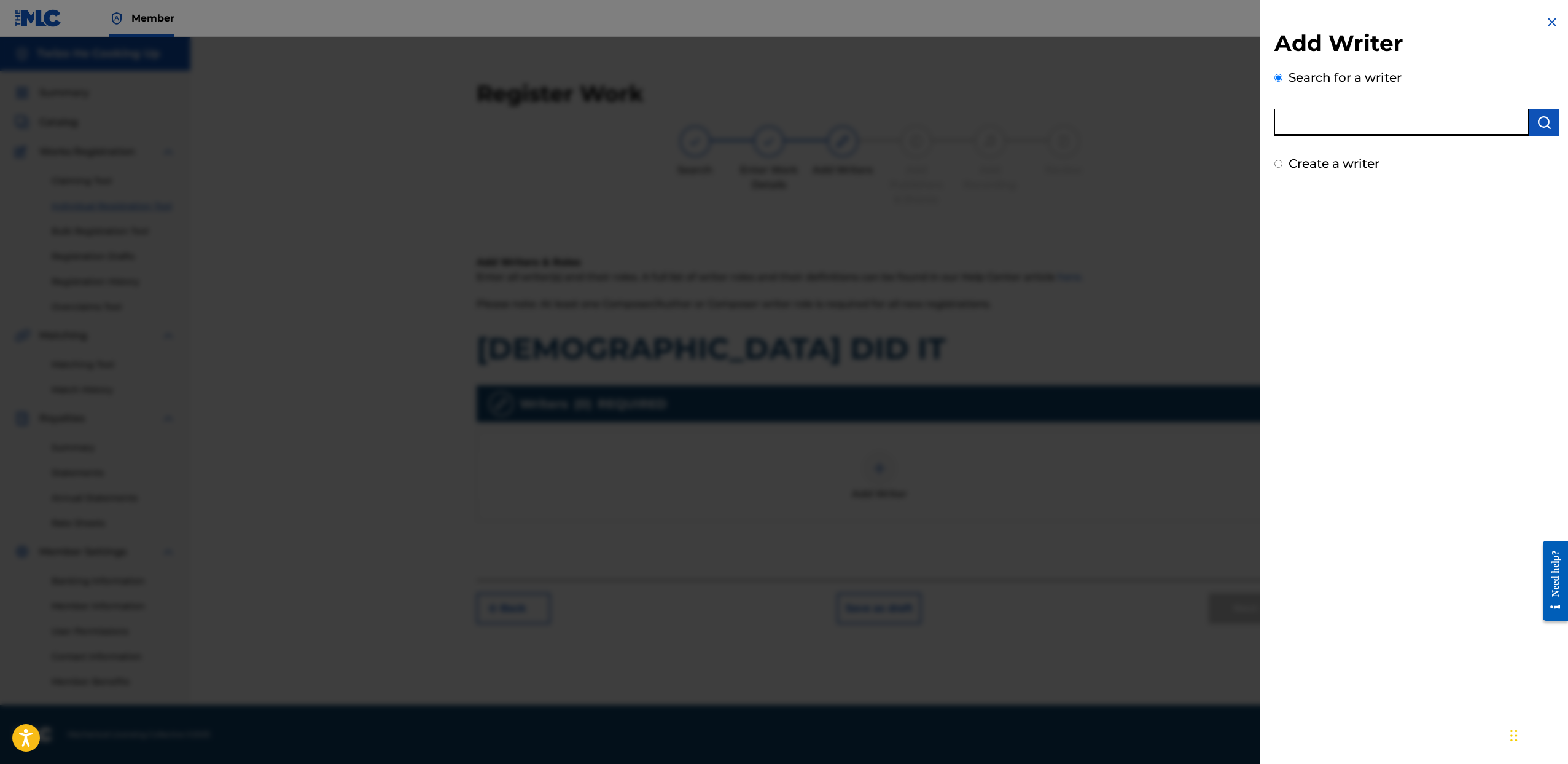
click at [1422, 132] on input "text" at bounding box center [1401, 123] width 254 height 27
click at [1278, 160] on div "Create a writer" at bounding box center [1416, 164] width 285 height 18
drag, startPoint x: 1283, startPoint y: 164, endPoint x: 1300, endPoint y: 155, distance: 19.2
click at [1283, 164] on div "Create a writer" at bounding box center [1416, 164] width 285 height 18
click at [1284, 161] on div "Create a writer" at bounding box center [1416, 164] width 285 height 18
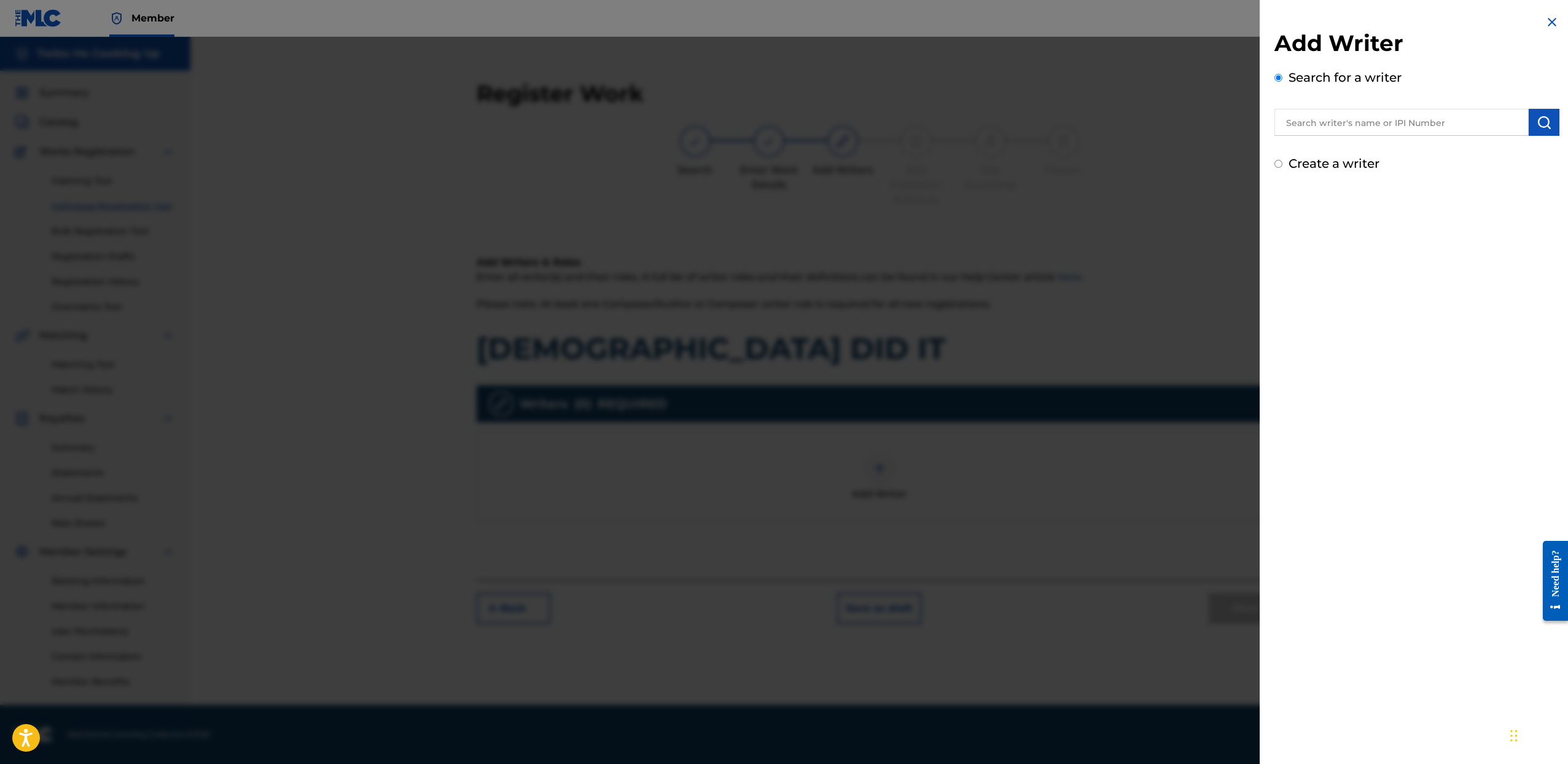
click at [1277, 161] on input "Create a writer" at bounding box center [1278, 164] width 8 height 8
radio input "false"
radio input "true"
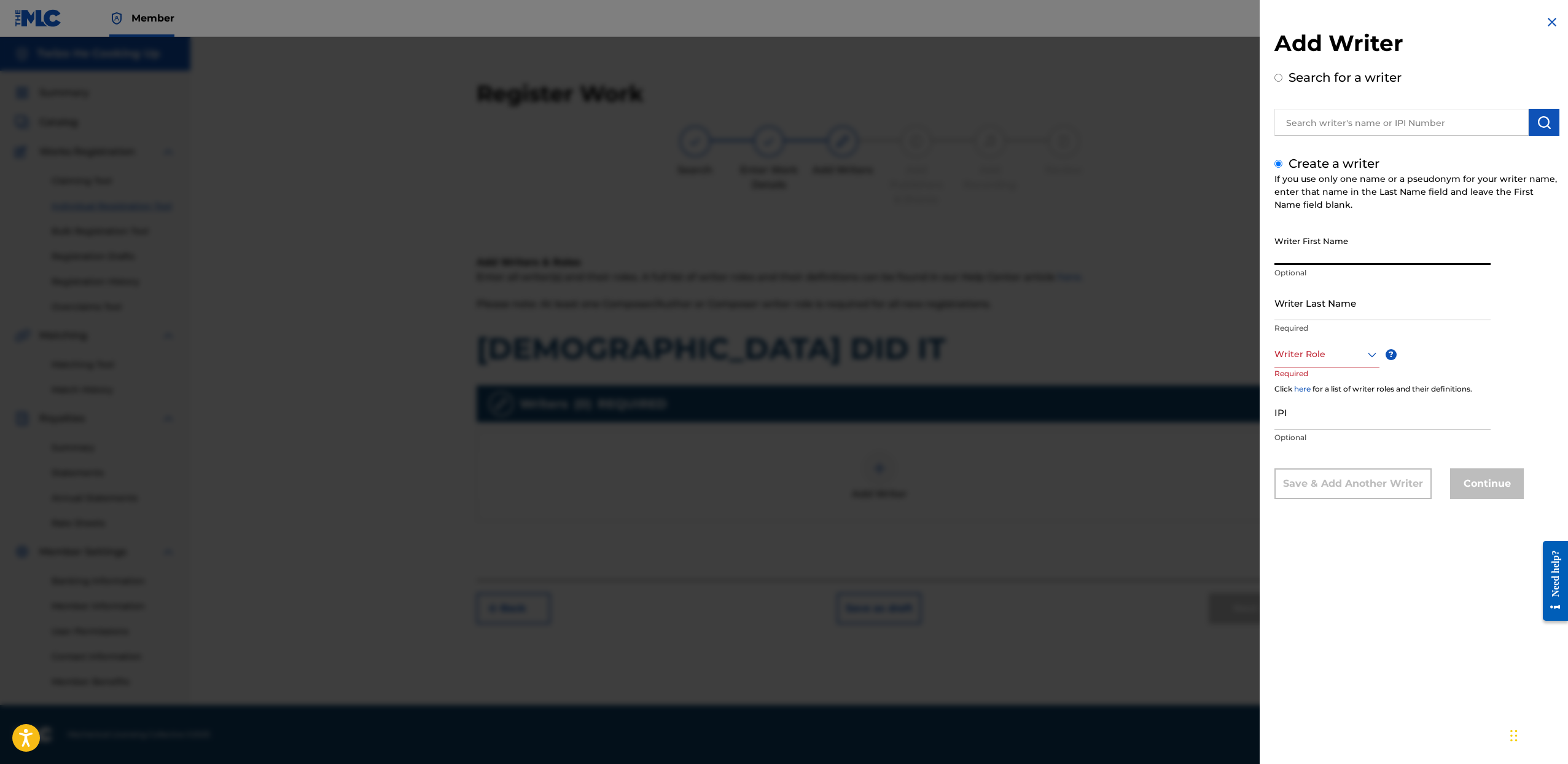
click at [1345, 252] on input "Writer First Name" at bounding box center [1382, 247] width 216 height 35
type input "JEREMY"
click at [1336, 300] on input "Writer Last Name" at bounding box center [1382, 303] width 216 height 35
type input "BROWN"
click at [1326, 349] on div at bounding box center [1327, 354] width 105 height 16
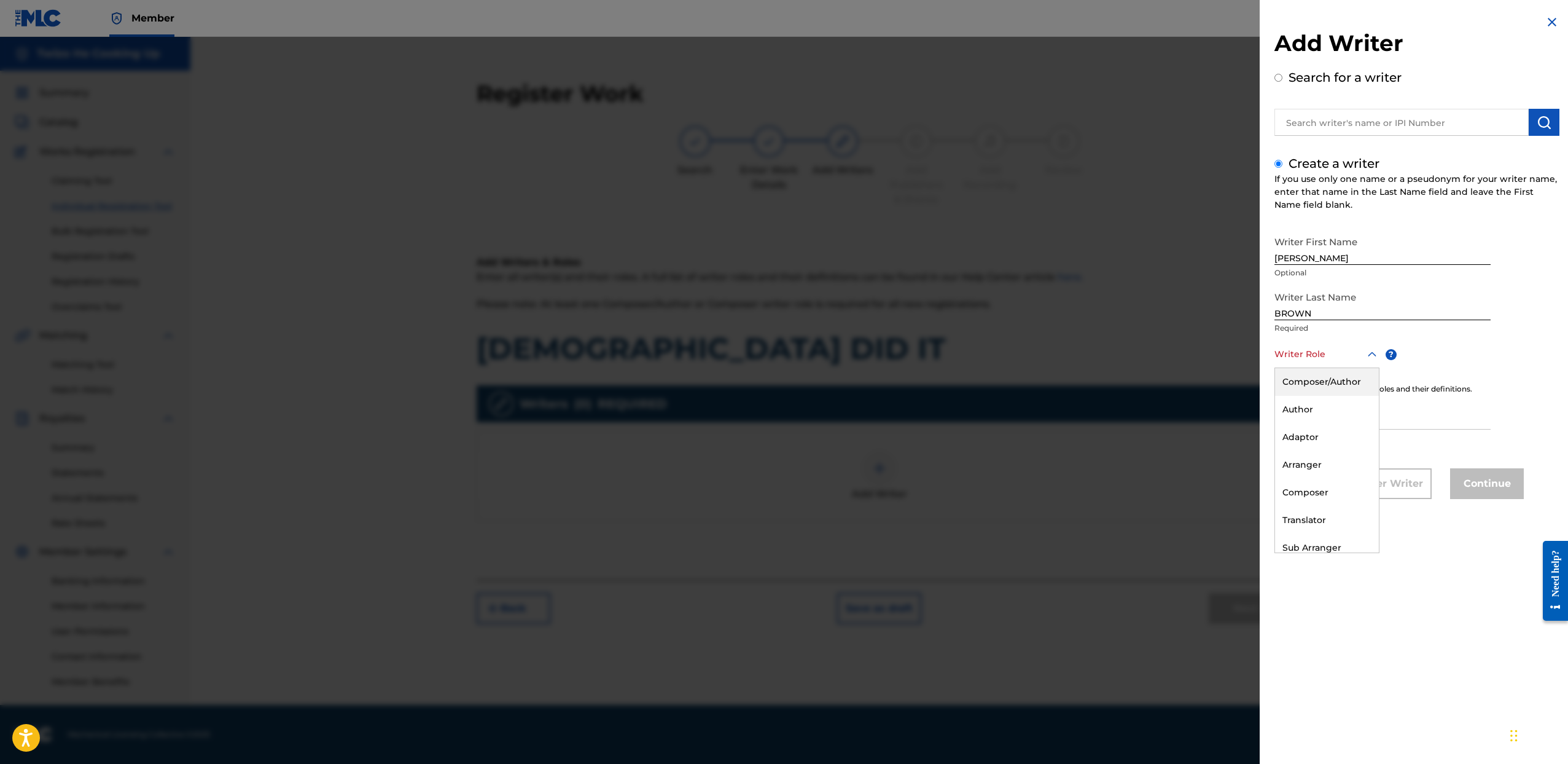
click at [1323, 371] on div "Composer/Author" at bounding box center [1327, 382] width 104 height 27
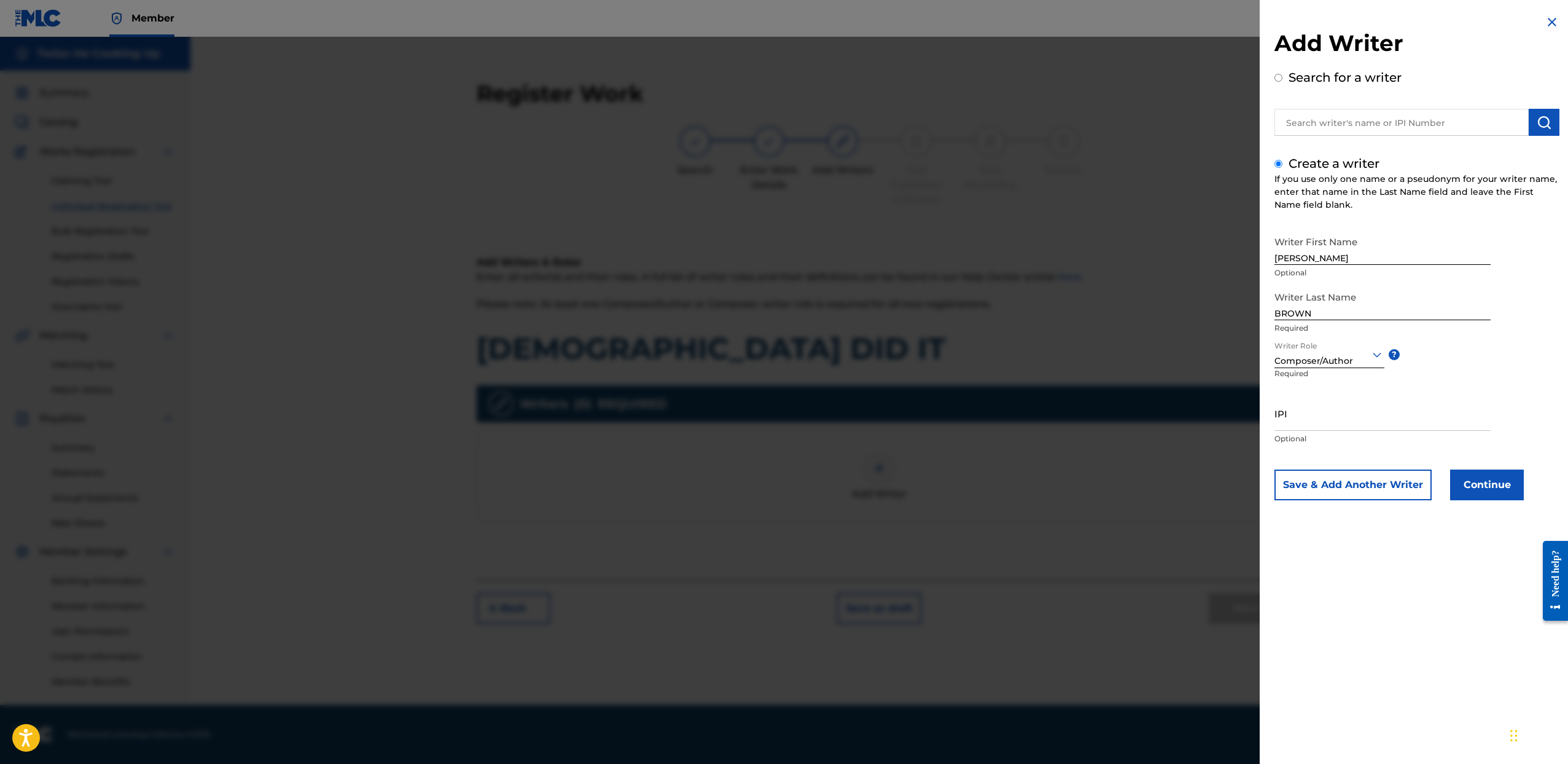
click at [1325, 408] on input "IPI" at bounding box center [1382, 414] width 216 height 35
paste input "00845803521"
type input "00845803521"
click at [1466, 492] on button "Continue" at bounding box center [1487, 485] width 74 height 31
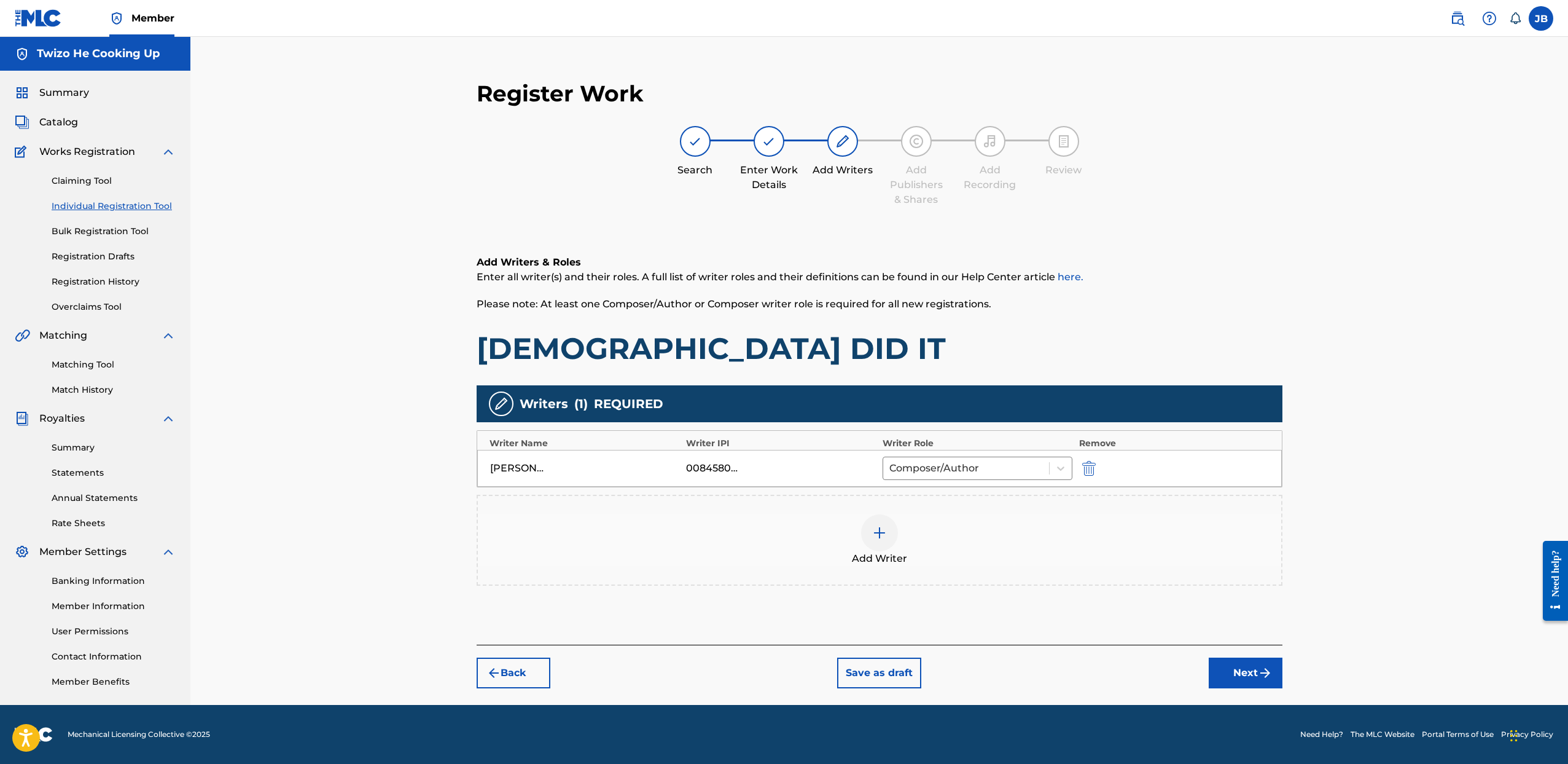
click at [881, 521] on div at bounding box center [879, 533] width 37 height 37
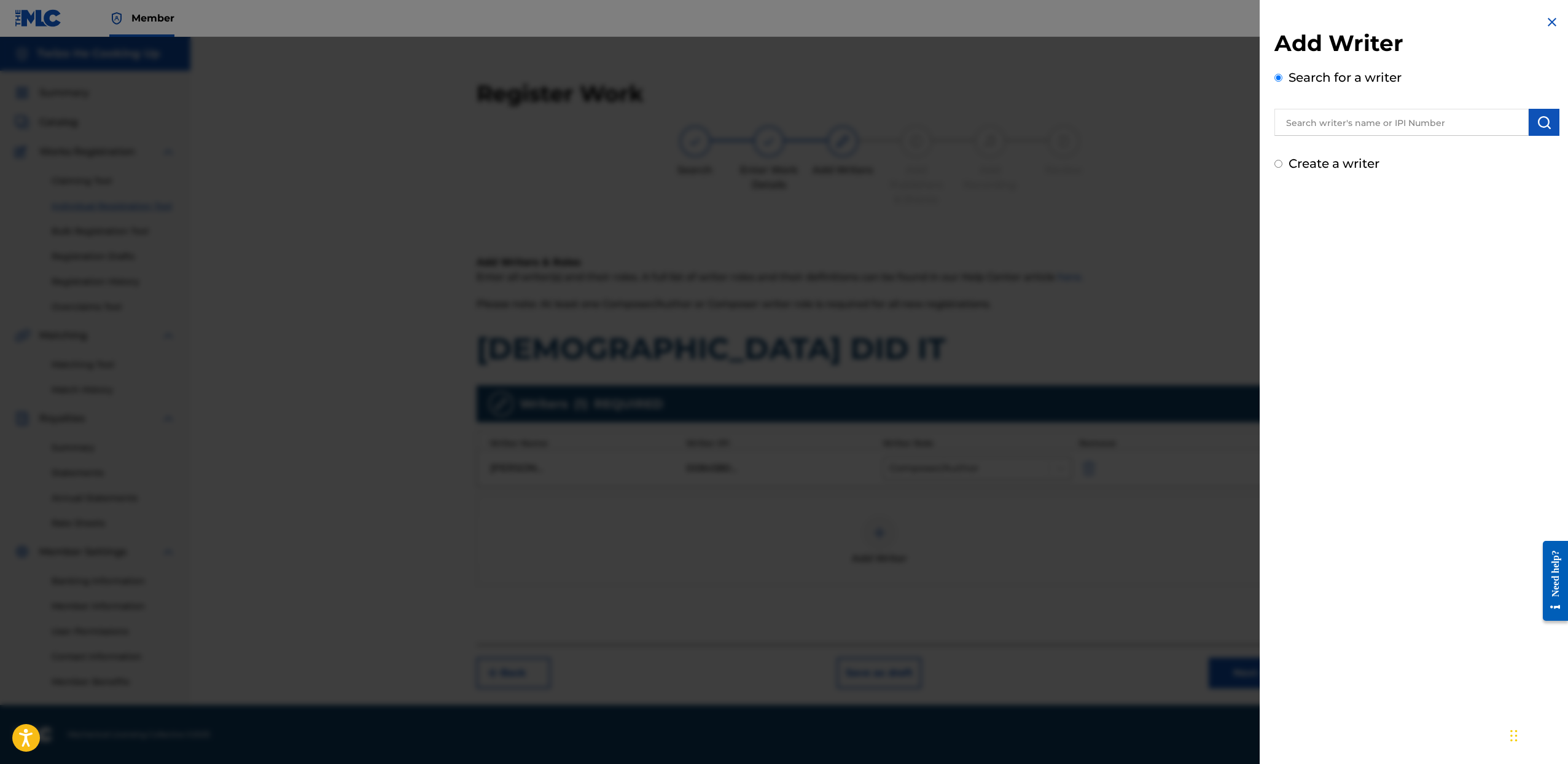
click at [1361, 132] on input "text" at bounding box center [1401, 123] width 254 height 27
type input "BRIANA SHANAE FIELDS"
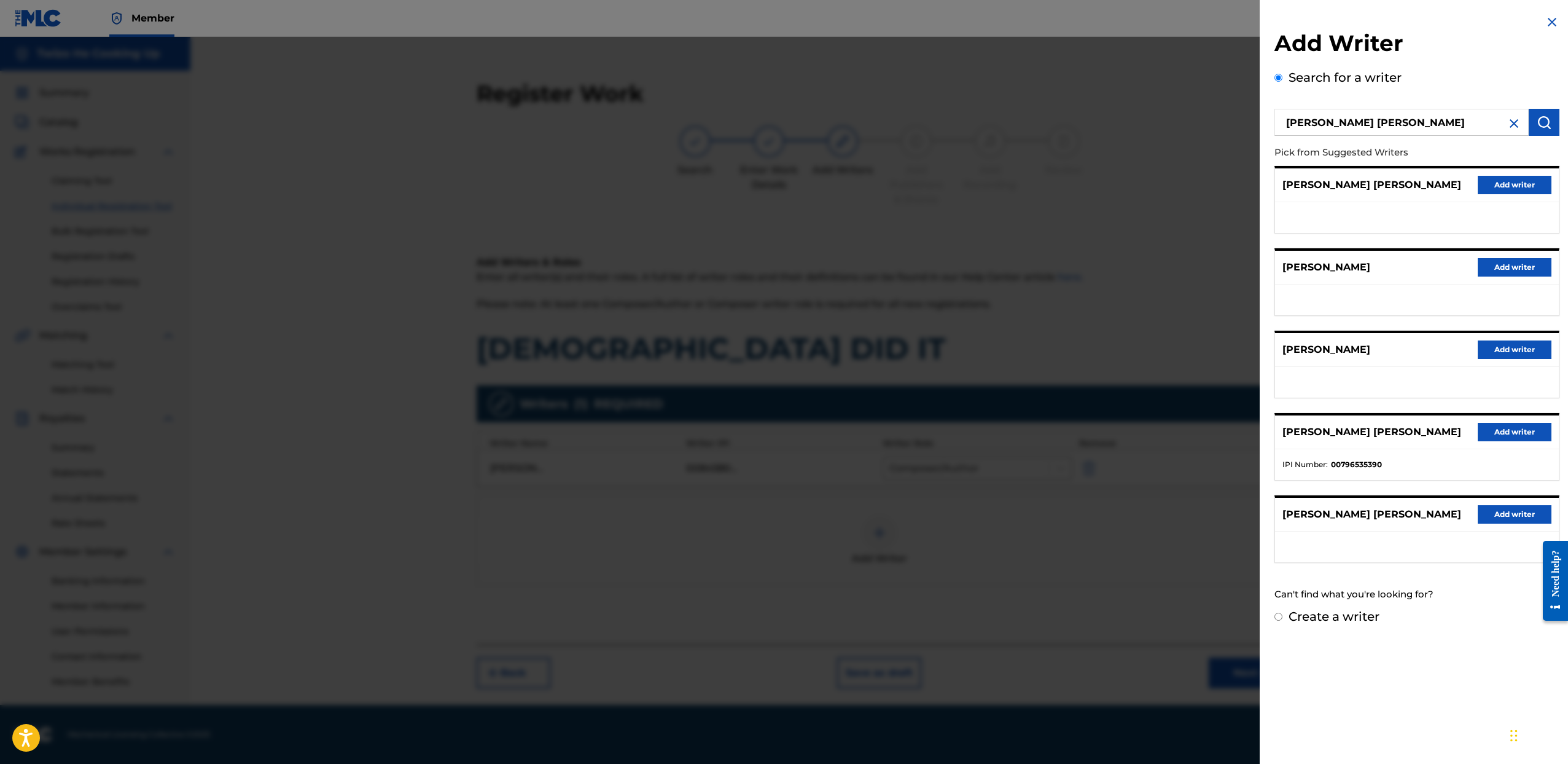
click at [1504, 436] on button "Add writer" at bounding box center [1515, 431] width 74 height 18
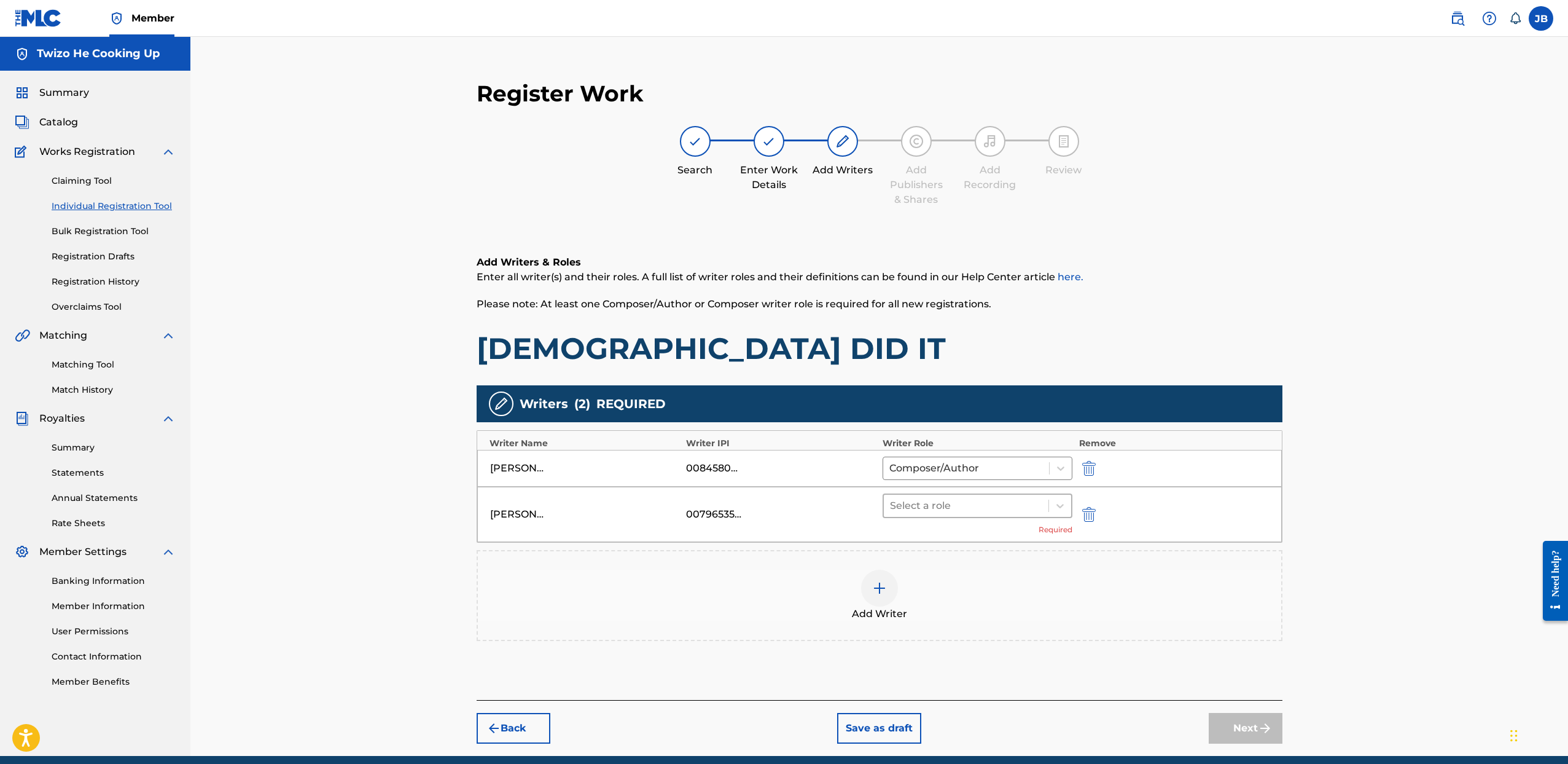
click at [978, 513] on div at bounding box center [966, 506] width 153 height 18
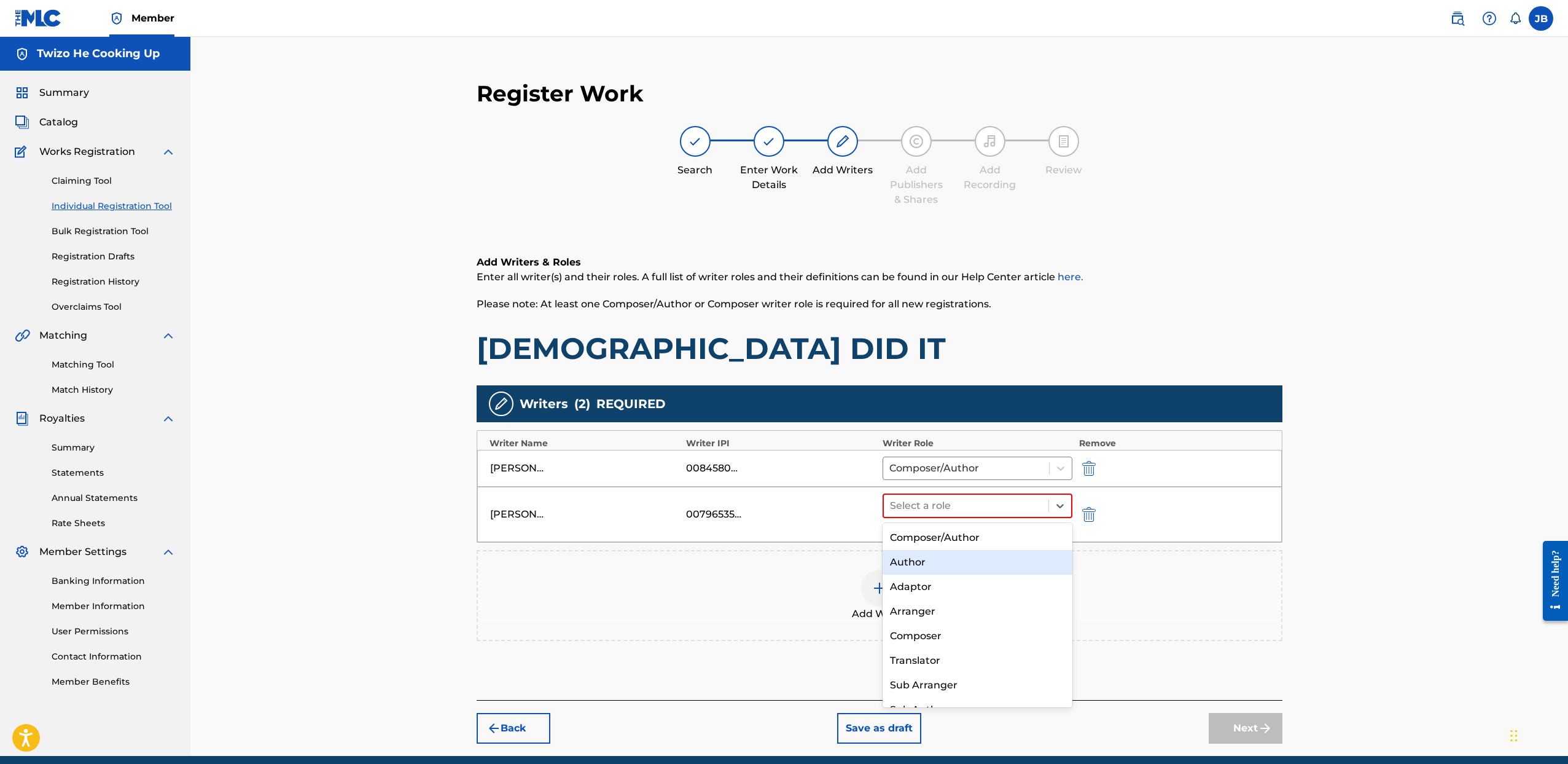
drag, startPoint x: 958, startPoint y: 564, endPoint x: 954, endPoint y: 559, distance: 6.4
click at [956, 562] on div "Author" at bounding box center [978, 562] width 191 height 24
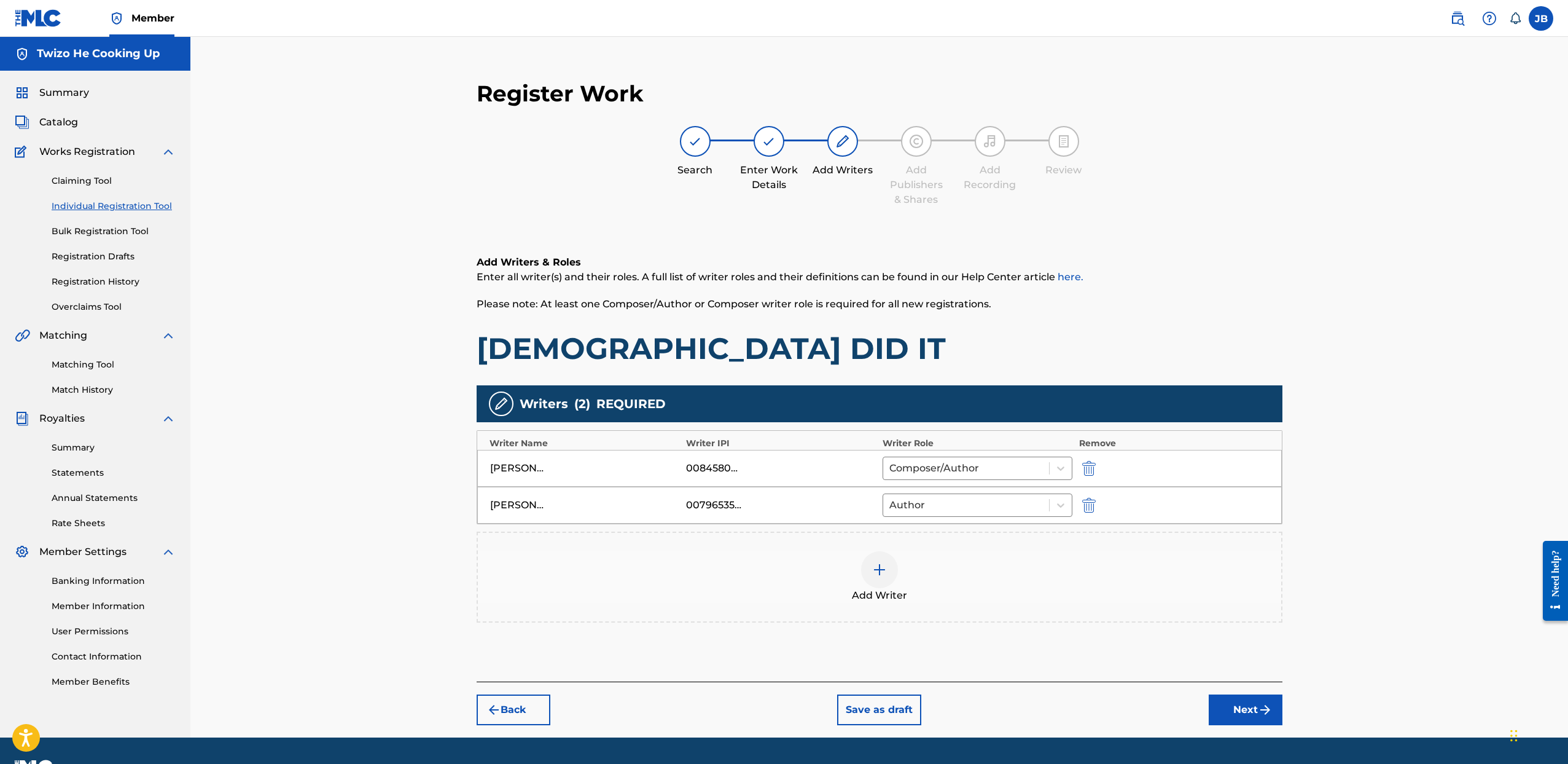
click at [1249, 717] on button "Next" at bounding box center [1246, 710] width 74 height 31
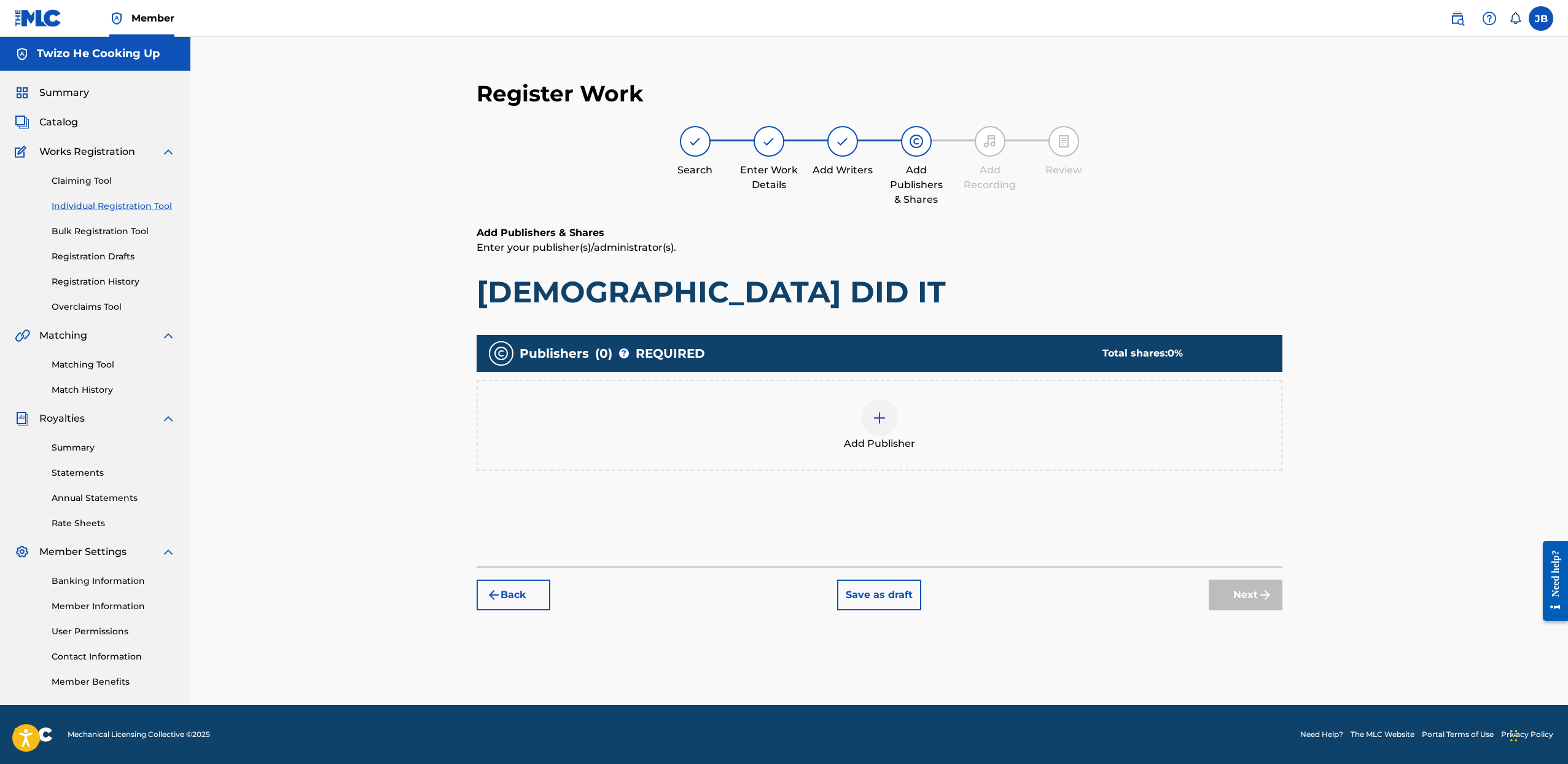
click at [879, 427] on div at bounding box center [879, 418] width 37 height 37
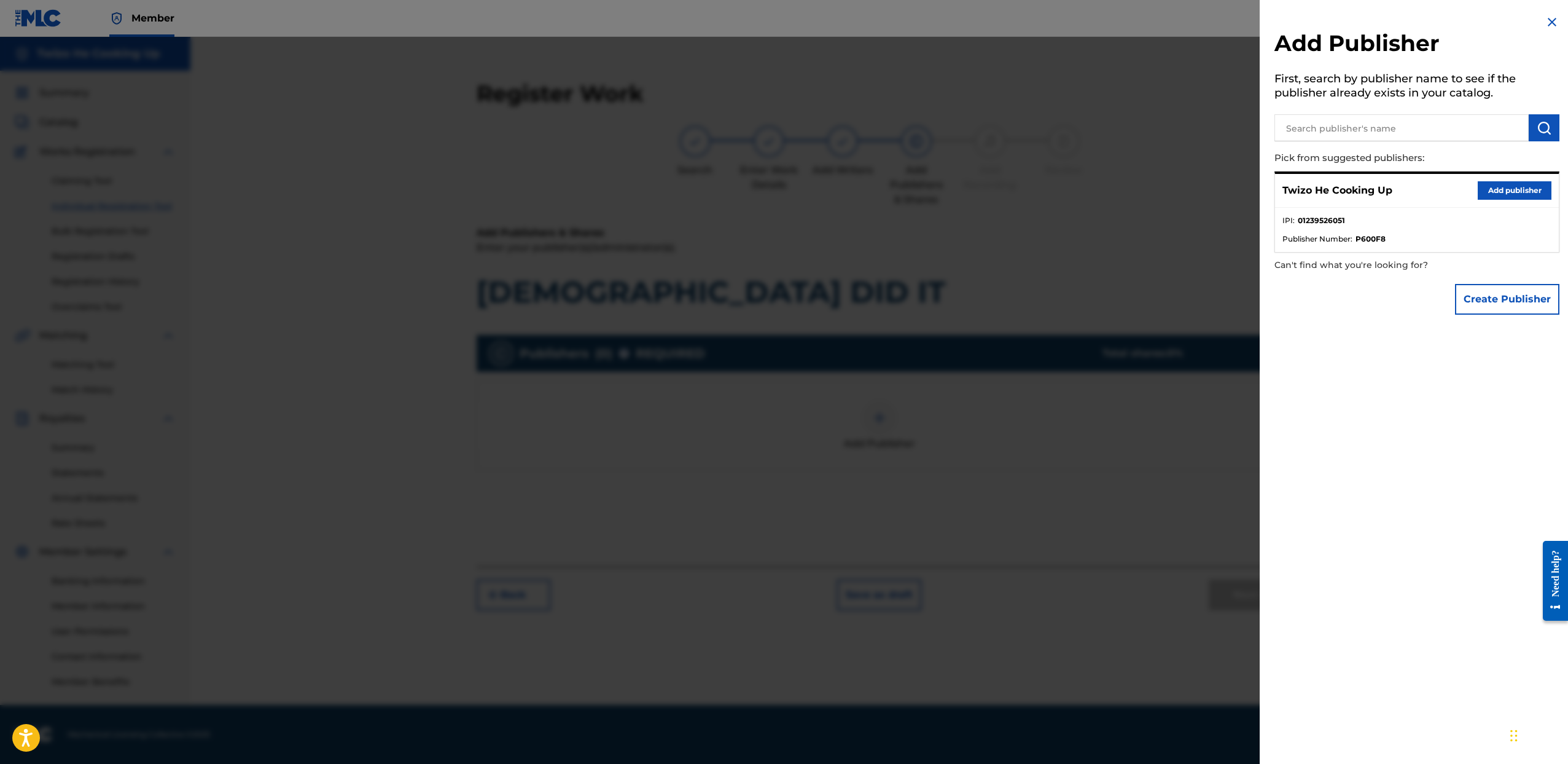
click at [1506, 190] on button "Add publisher" at bounding box center [1515, 190] width 74 height 18
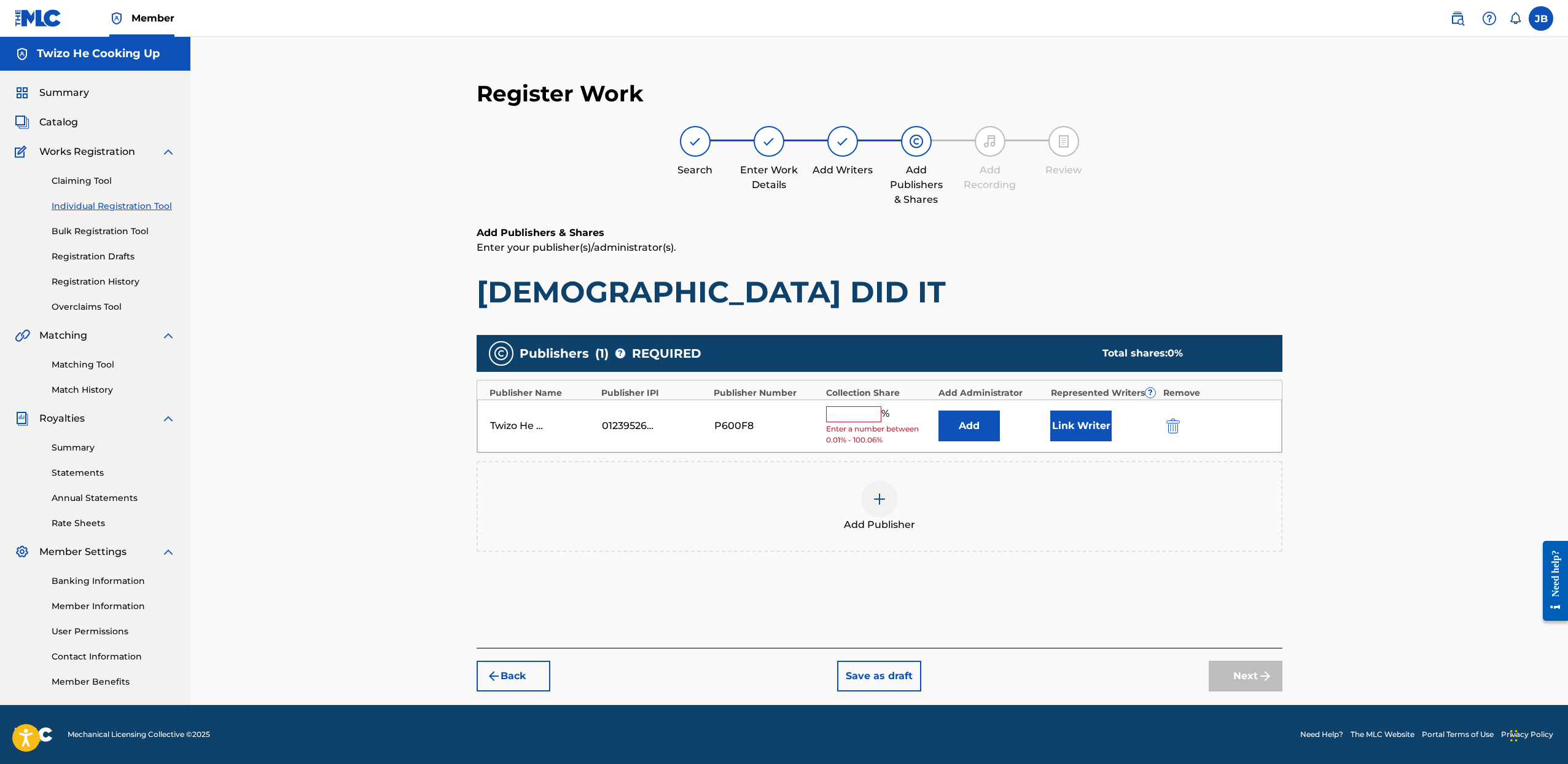
click at [850, 405] on div "Twizo He Cooking Up 01239526051 P600F8 % Enter a number between 0.01% - 100.06%…" at bounding box center [879, 425] width 804 height 54
click at [851, 409] on input "text" at bounding box center [853, 414] width 55 height 16
type input "50"
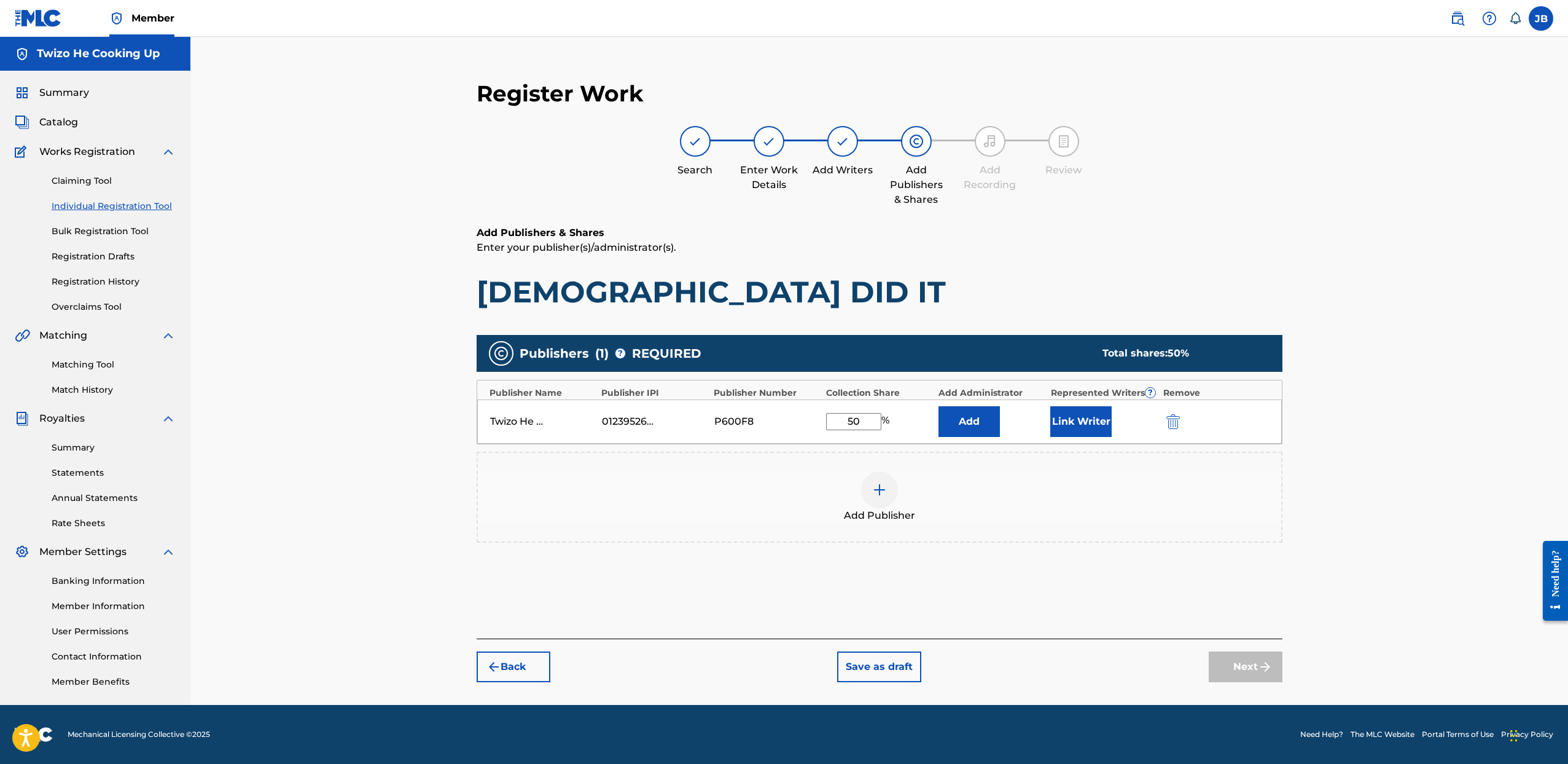
click at [1071, 429] on button "Link Writer" at bounding box center [1081, 421] width 61 height 31
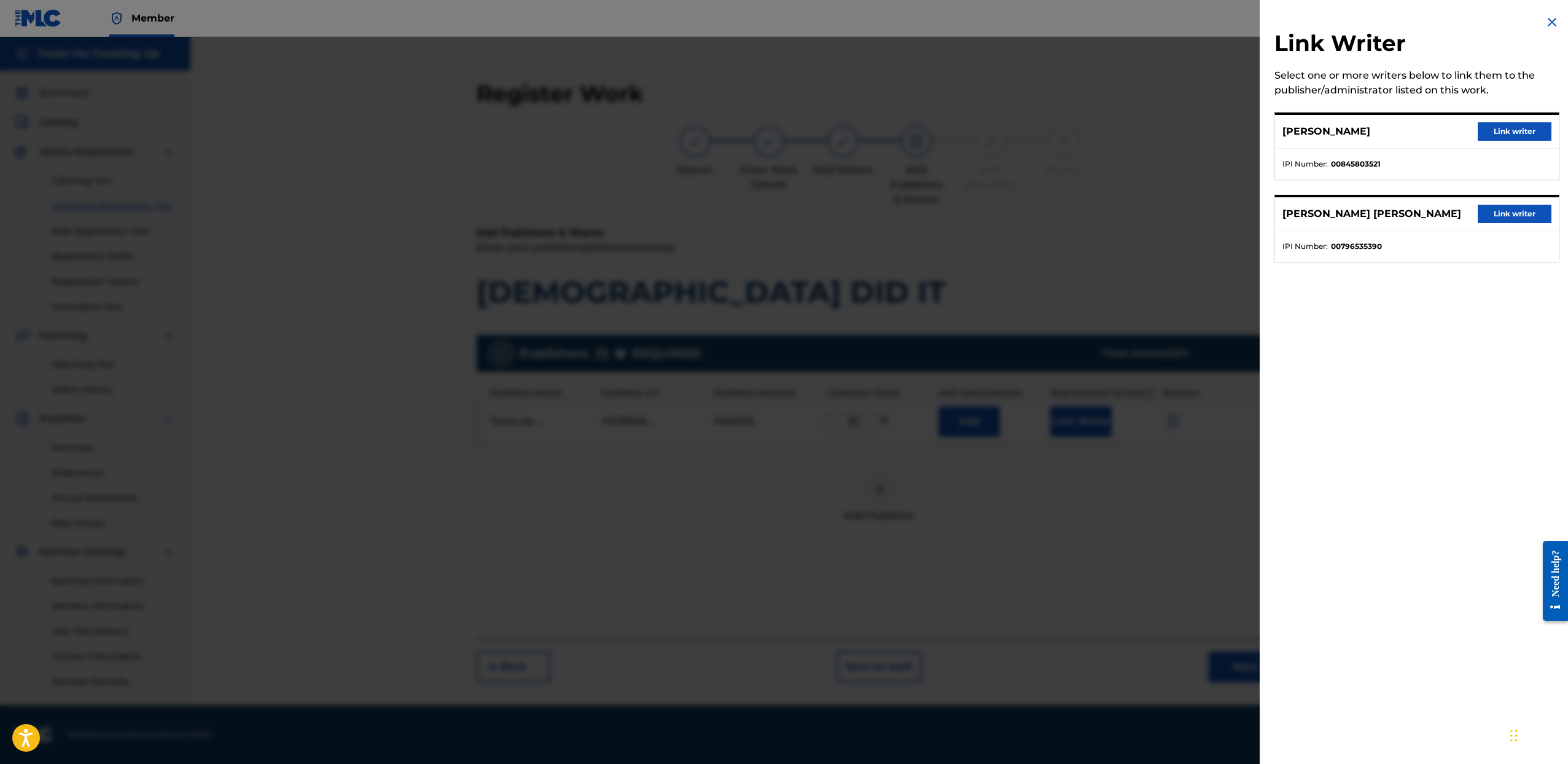
click at [1495, 136] on button "Link writer" at bounding box center [1515, 131] width 74 height 18
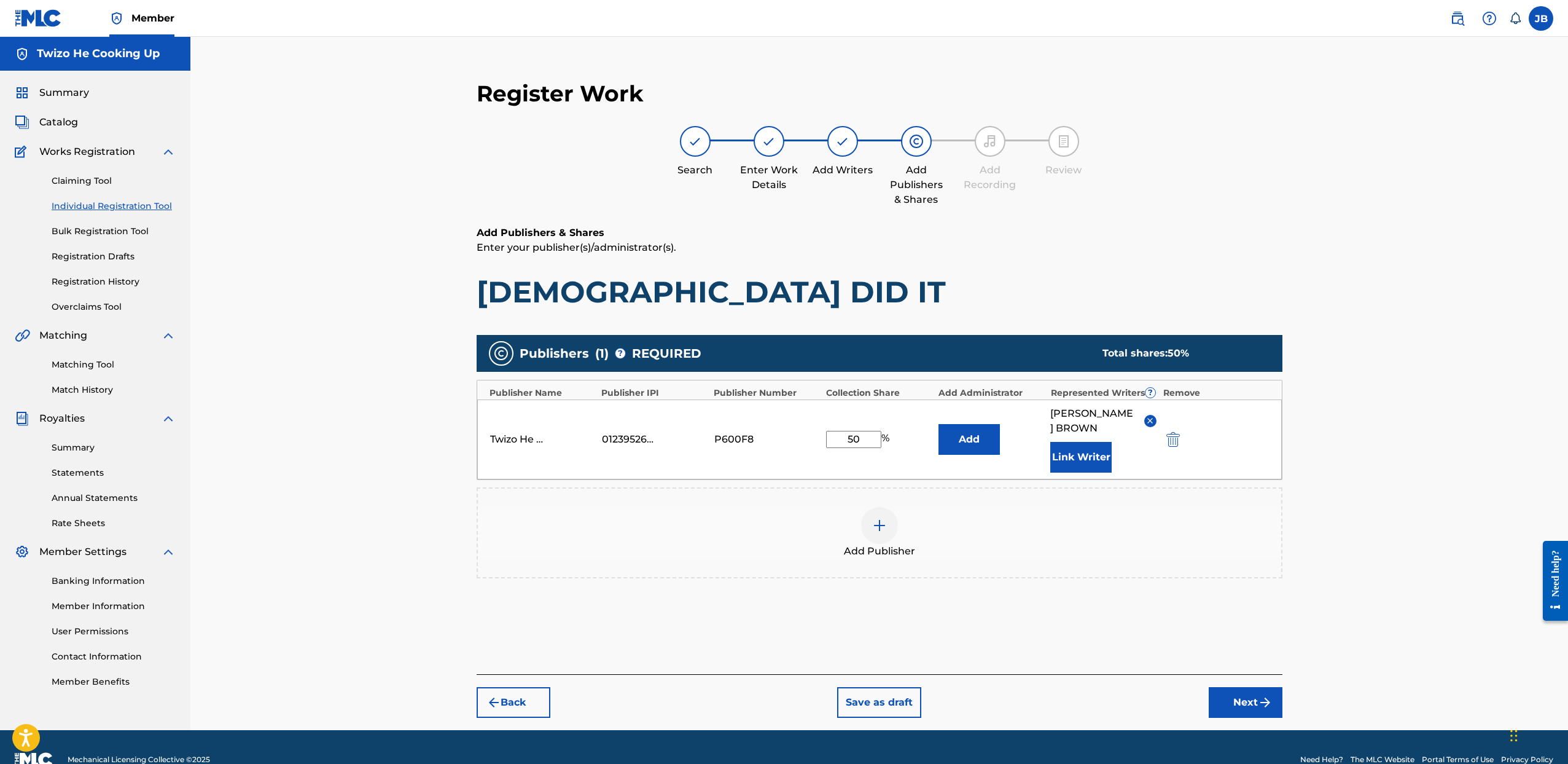
click at [1246, 704] on button "Next" at bounding box center [1246, 703] width 74 height 31
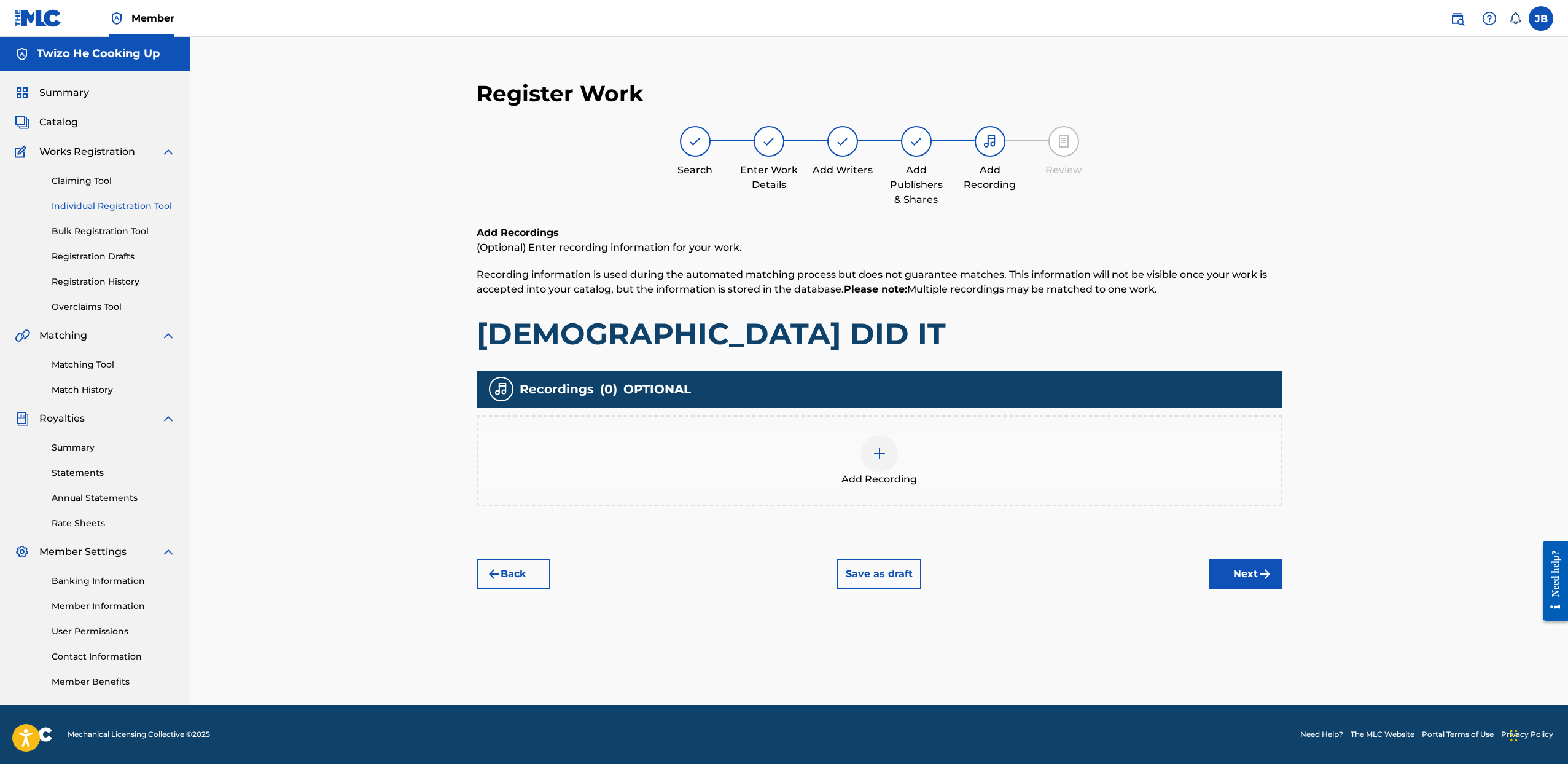
click at [859, 460] on div "Add Recording" at bounding box center [879, 460] width 803 height 52
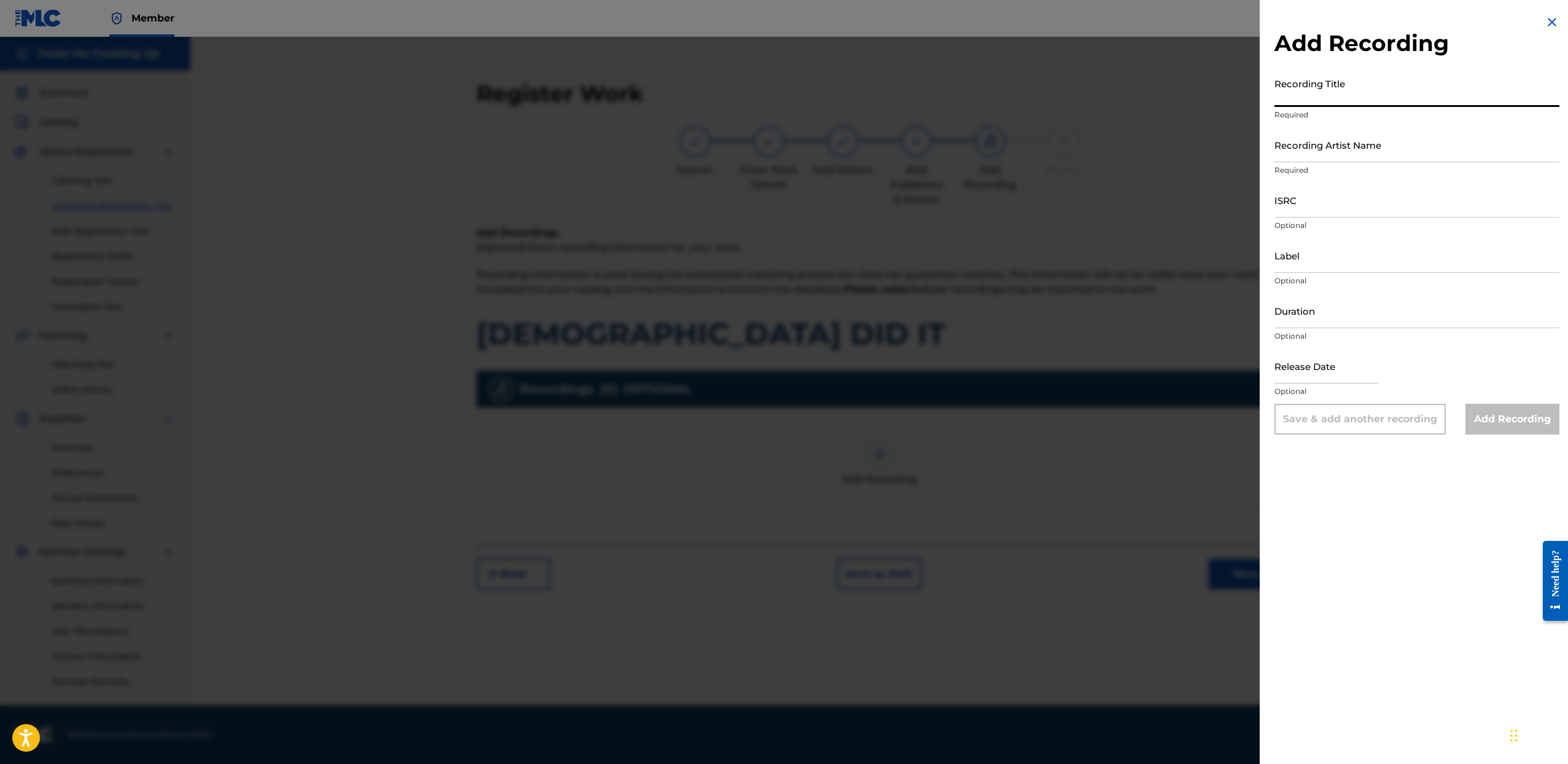
click at [1312, 95] on input "Recording Title" at bounding box center [1416, 90] width 285 height 35
type input "BLESSED"
click at [1396, 151] on input "Recording Artist Name" at bounding box center [1416, 145] width 285 height 35
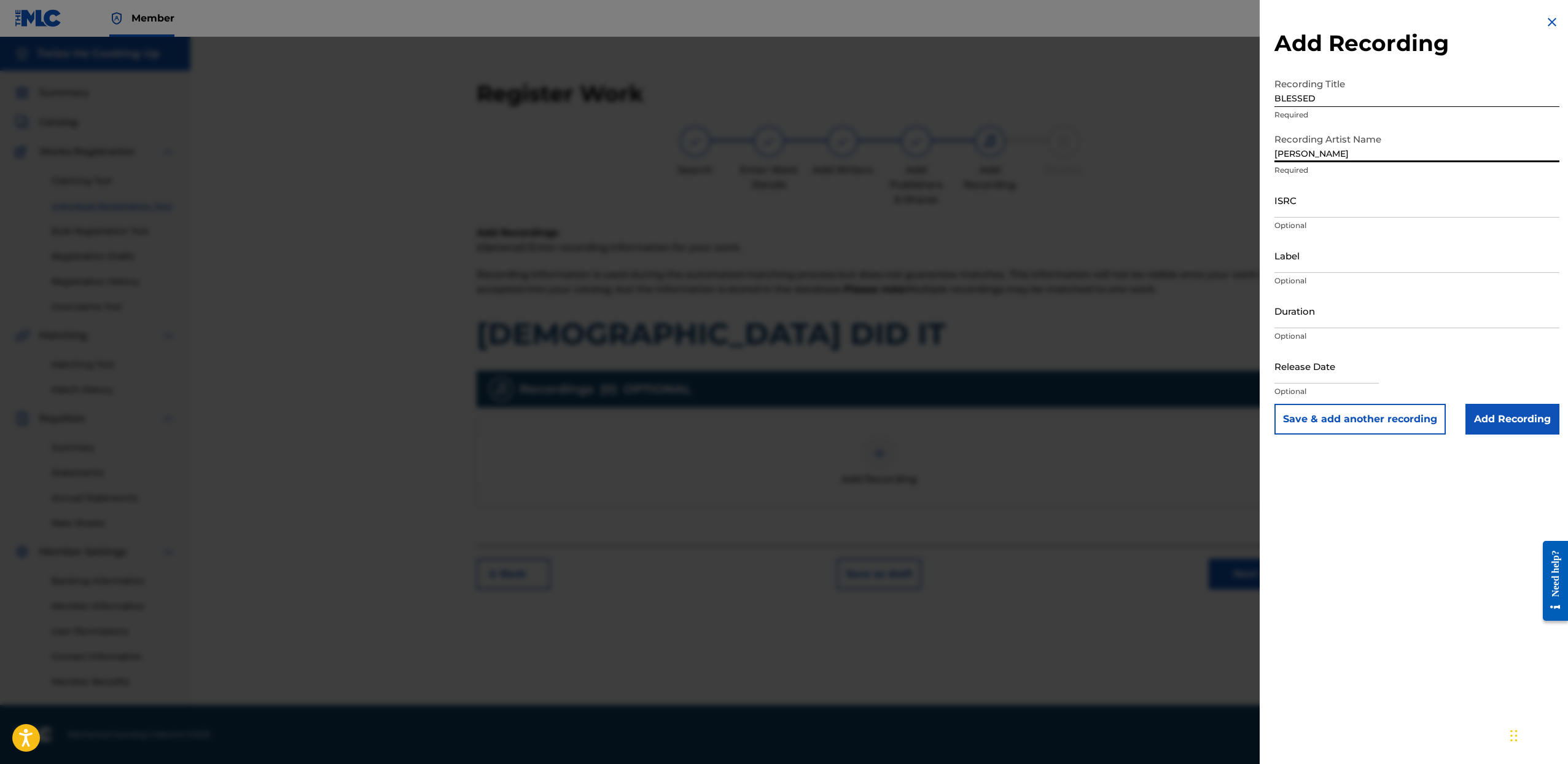
drag, startPoint x: 1331, startPoint y: 149, endPoint x: 1019, endPoint y: 125, distance: 312.9
click at [1019, 125] on div "Add Recording Recording Title BLESSED Required Recording Artist Name Briana Sha…" at bounding box center [784, 400] width 1568 height 727
type input "BRIANA SHANAE"
click at [1344, 216] on input "ISRC" at bounding box center [1416, 200] width 285 height 35
paste input "QZFZ42535061"
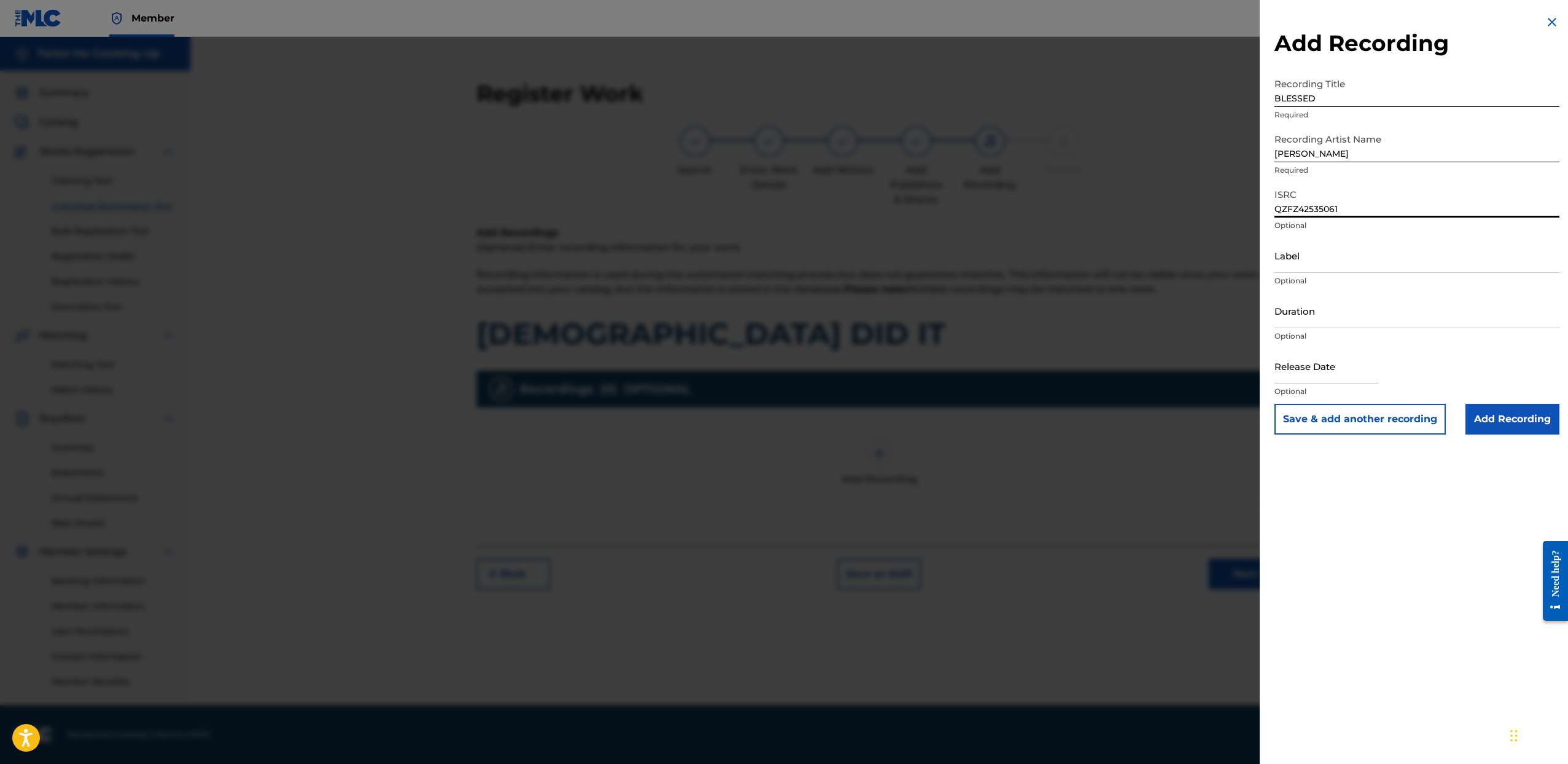
type input "QZFZ42535061"
click at [1326, 266] on input "Label" at bounding box center [1416, 255] width 285 height 35
type input "Forever Trill Family"
click at [1346, 323] on input "Duration" at bounding box center [1416, 310] width 285 height 35
click at [1296, 359] on input "text" at bounding box center [1326, 366] width 104 height 35
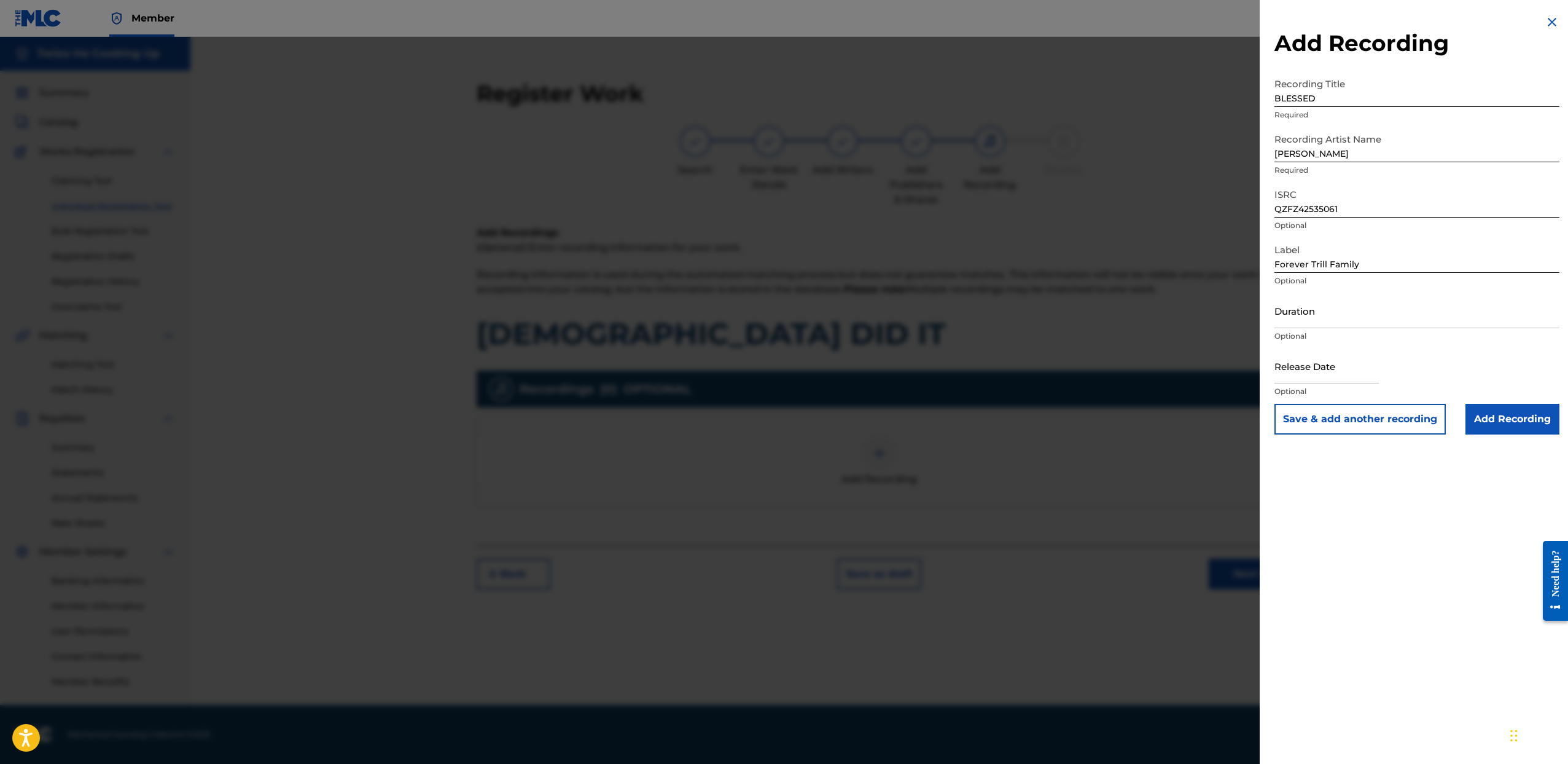
select select "7"
select select "2025"
drag, startPoint x: 1199, startPoint y: 96, endPoint x: 1024, endPoint y: 83, distance: 175.5
click at [1025, 83] on div "Add Recording Recording Title BLESSED Required Recording Artist Name BRIANA SHA…" at bounding box center [784, 400] width 1568 height 727
type input "O"
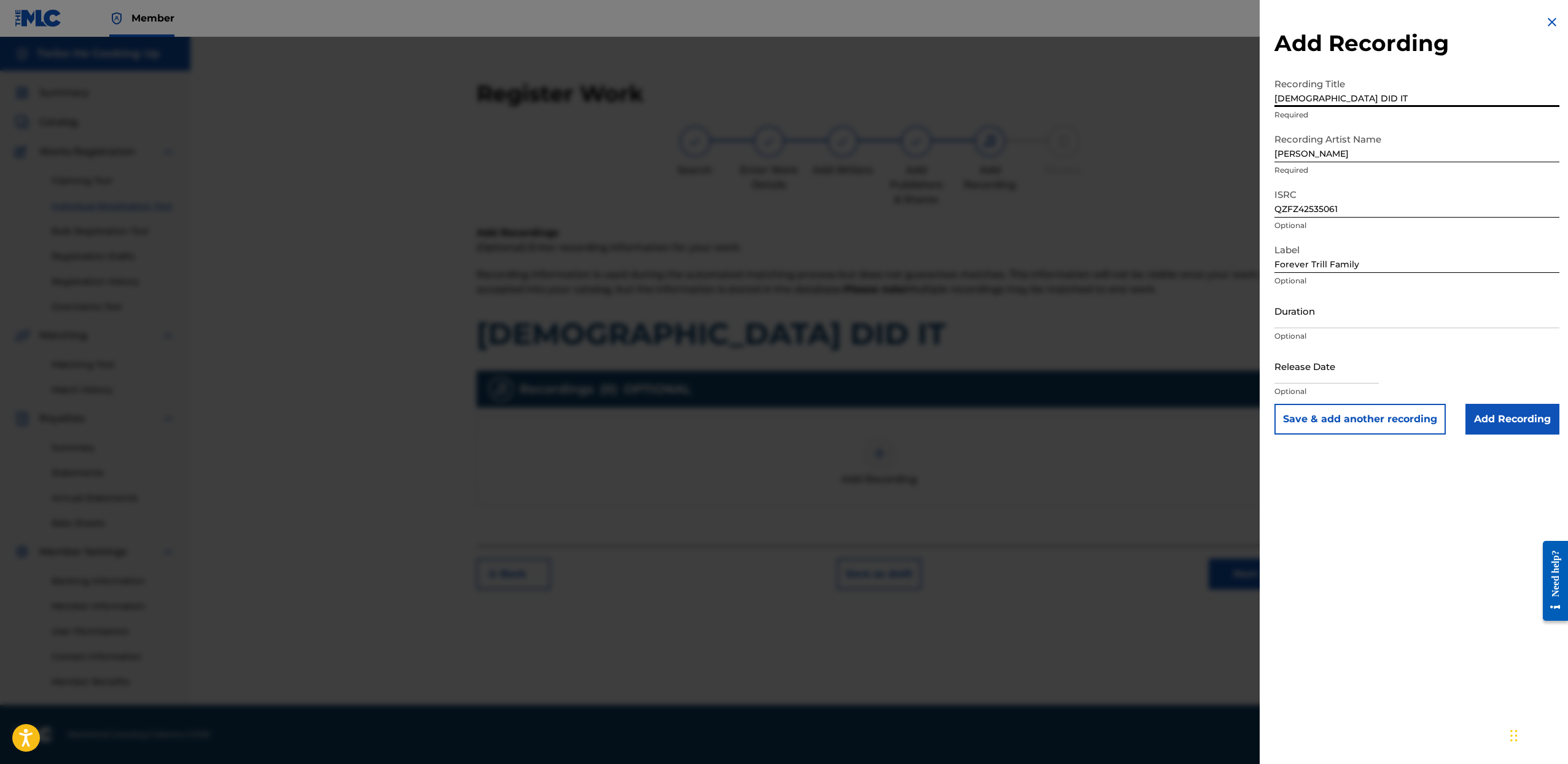
type input "GOD DID IT"
drag, startPoint x: 1388, startPoint y: 209, endPoint x: 833, endPoint y: 127, distance: 561.0
click at [798, 126] on div "Add Recording Recording Title GOD DID IT Required Recording Artist Name BRIANA …" at bounding box center [784, 400] width 1568 height 727
click at [966, 213] on div at bounding box center [784, 418] width 1568 height 764
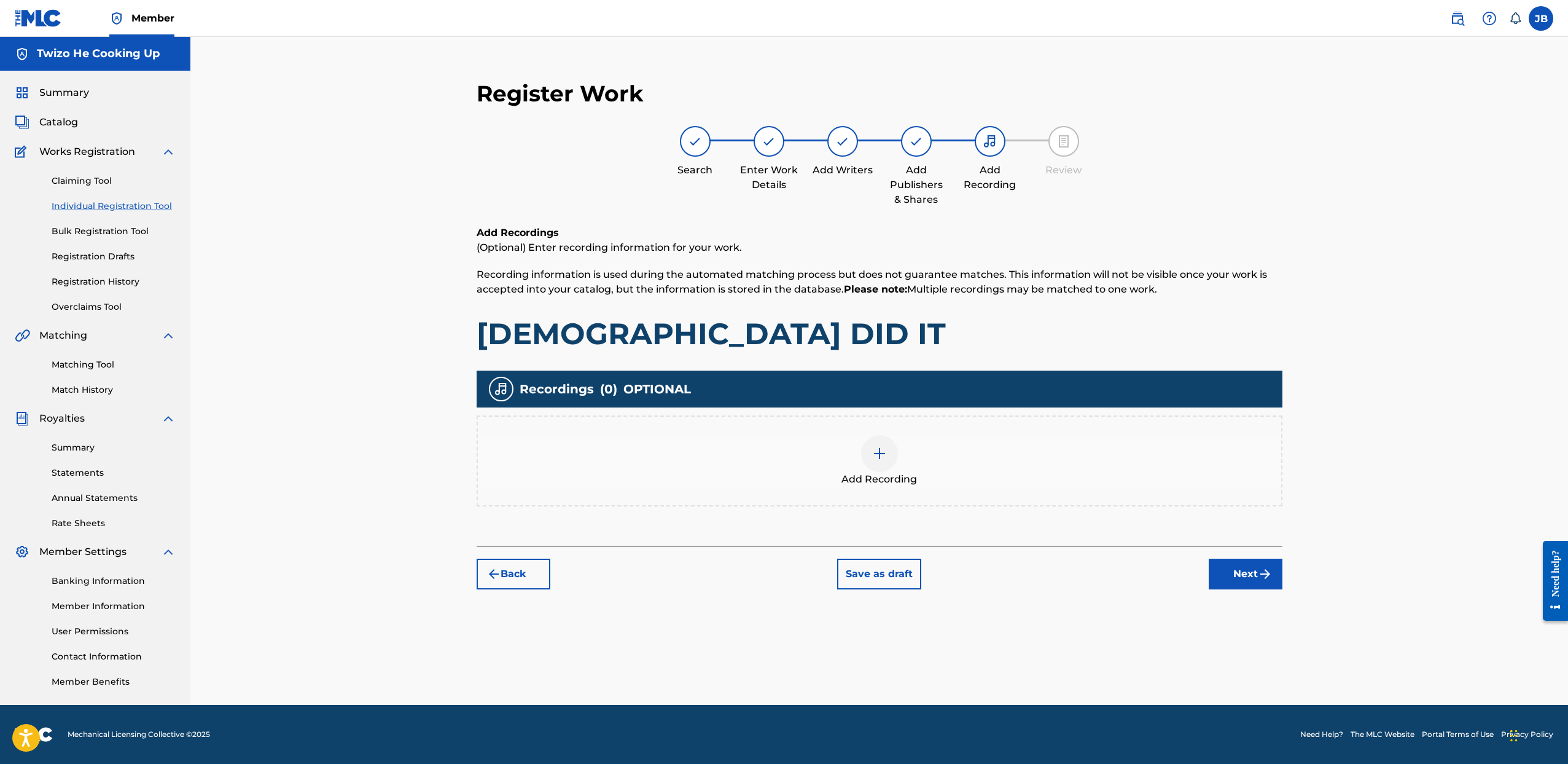
click at [512, 580] on button "Back" at bounding box center [514, 574] width 74 height 31
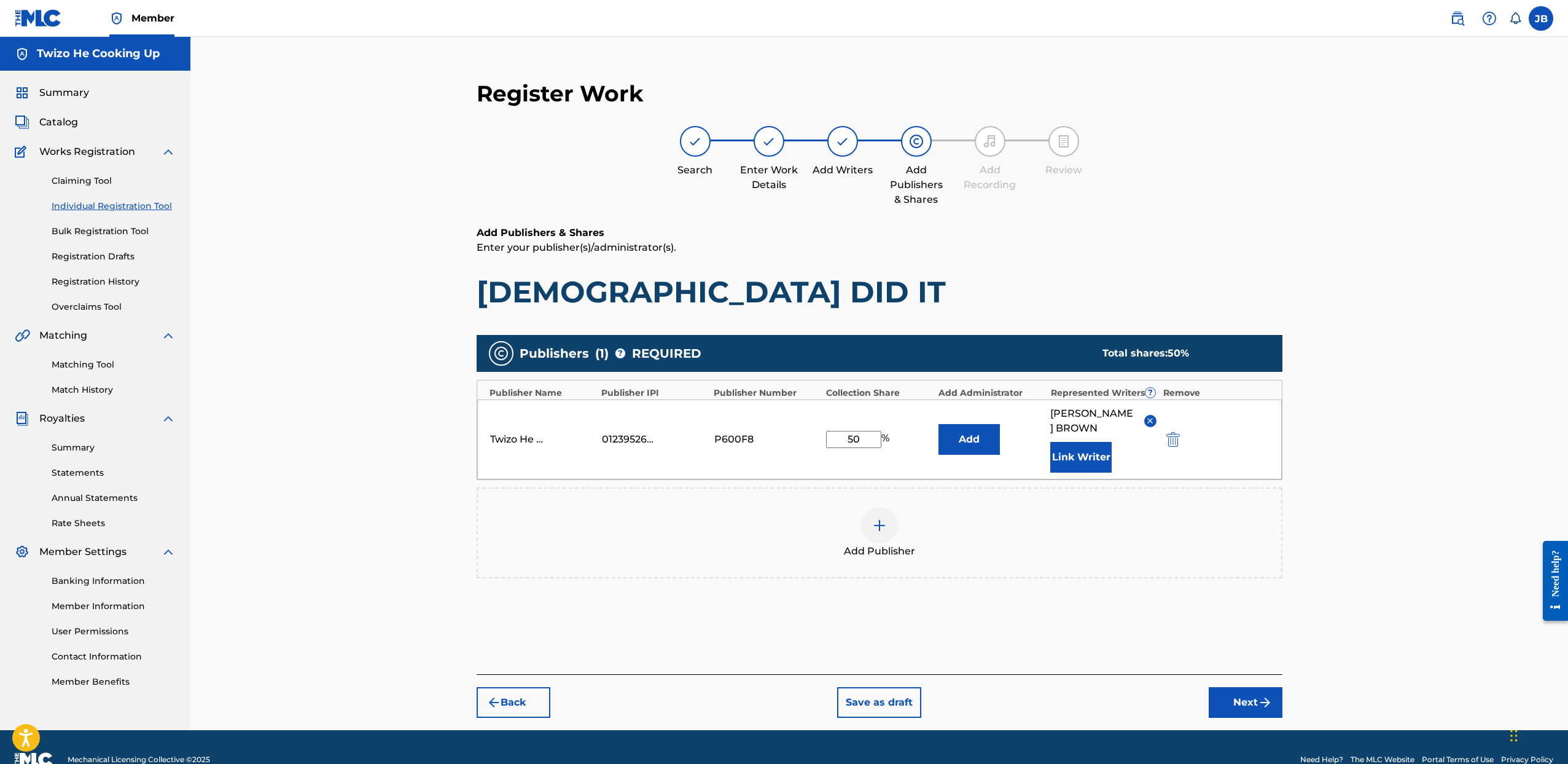
click at [517, 687] on button "Back" at bounding box center [514, 703] width 74 height 31
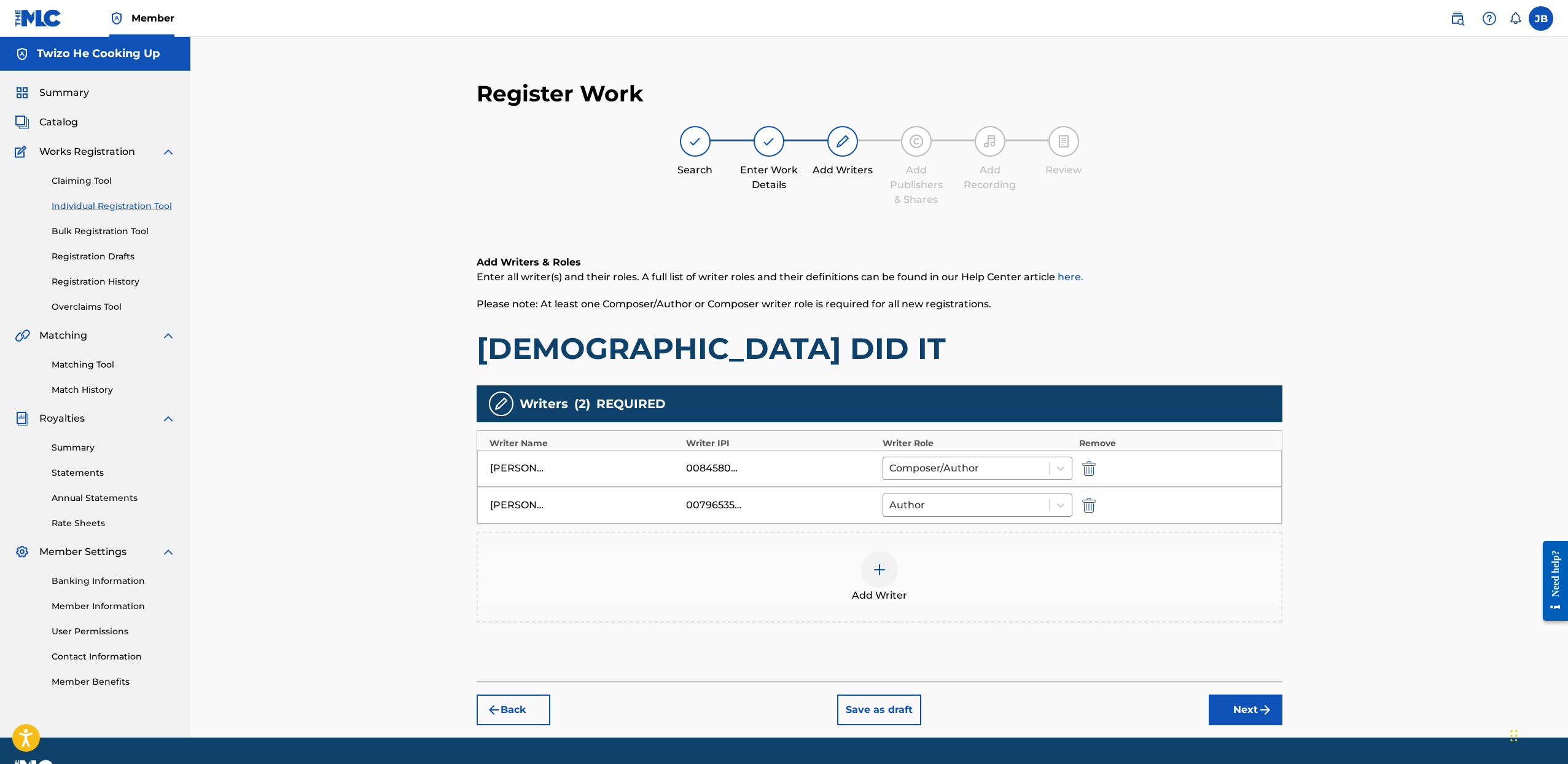
click at [517, 708] on button "Back" at bounding box center [514, 710] width 74 height 31
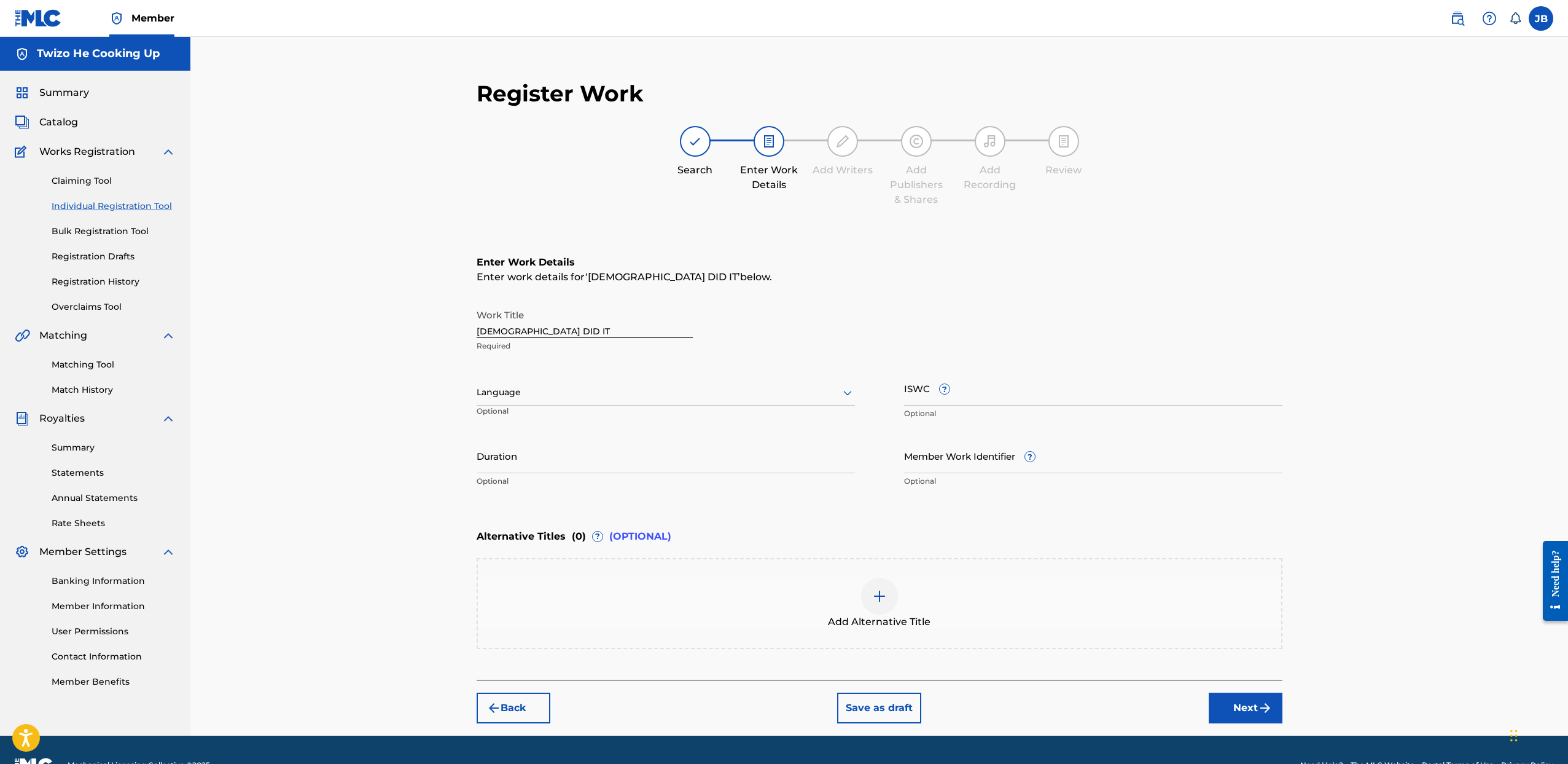
click at [1257, 704] on button "Next" at bounding box center [1246, 709] width 74 height 31
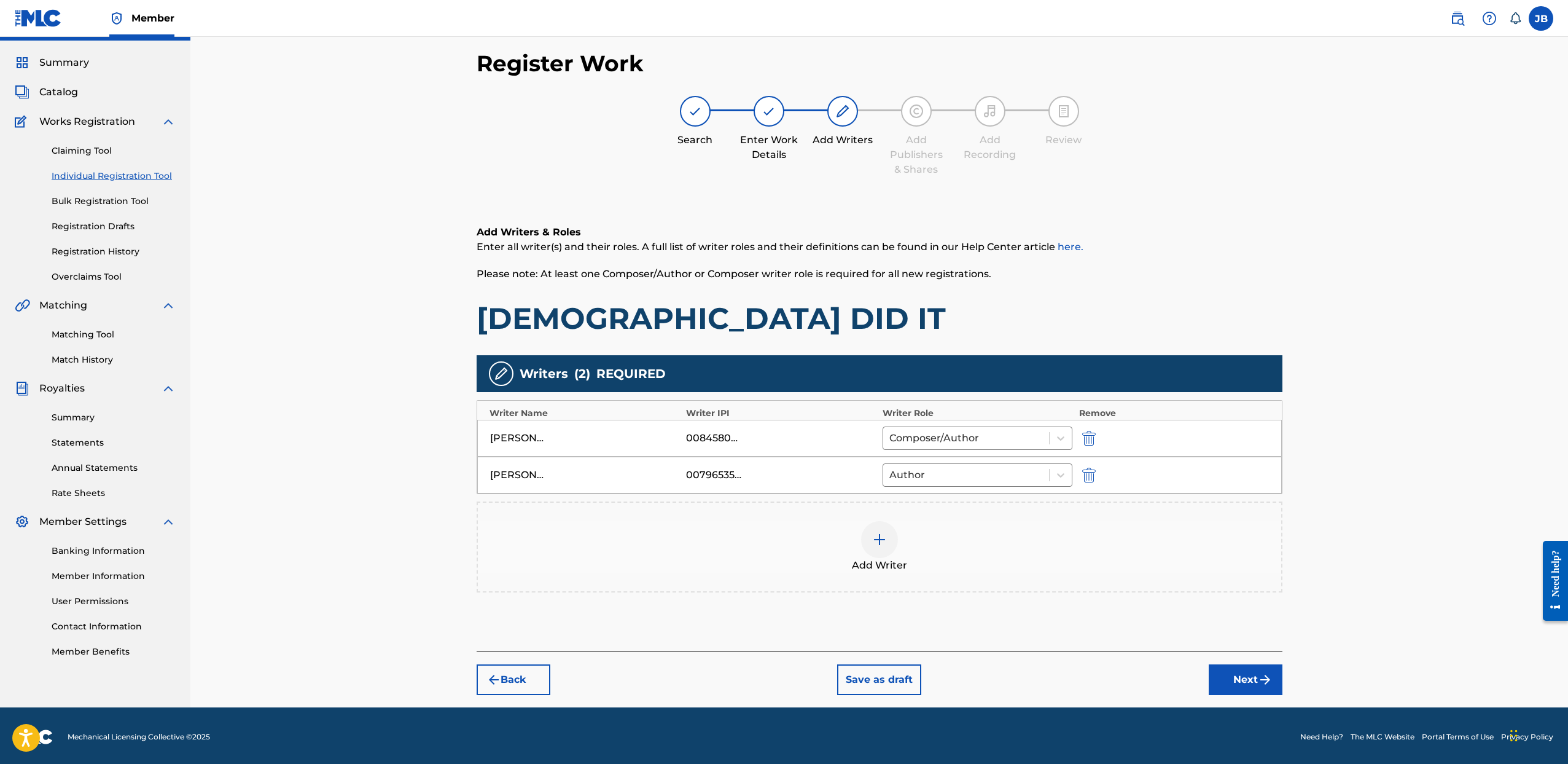
click at [1236, 683] on button "Next" at bounding box center [1246, 680] width 74 height 31
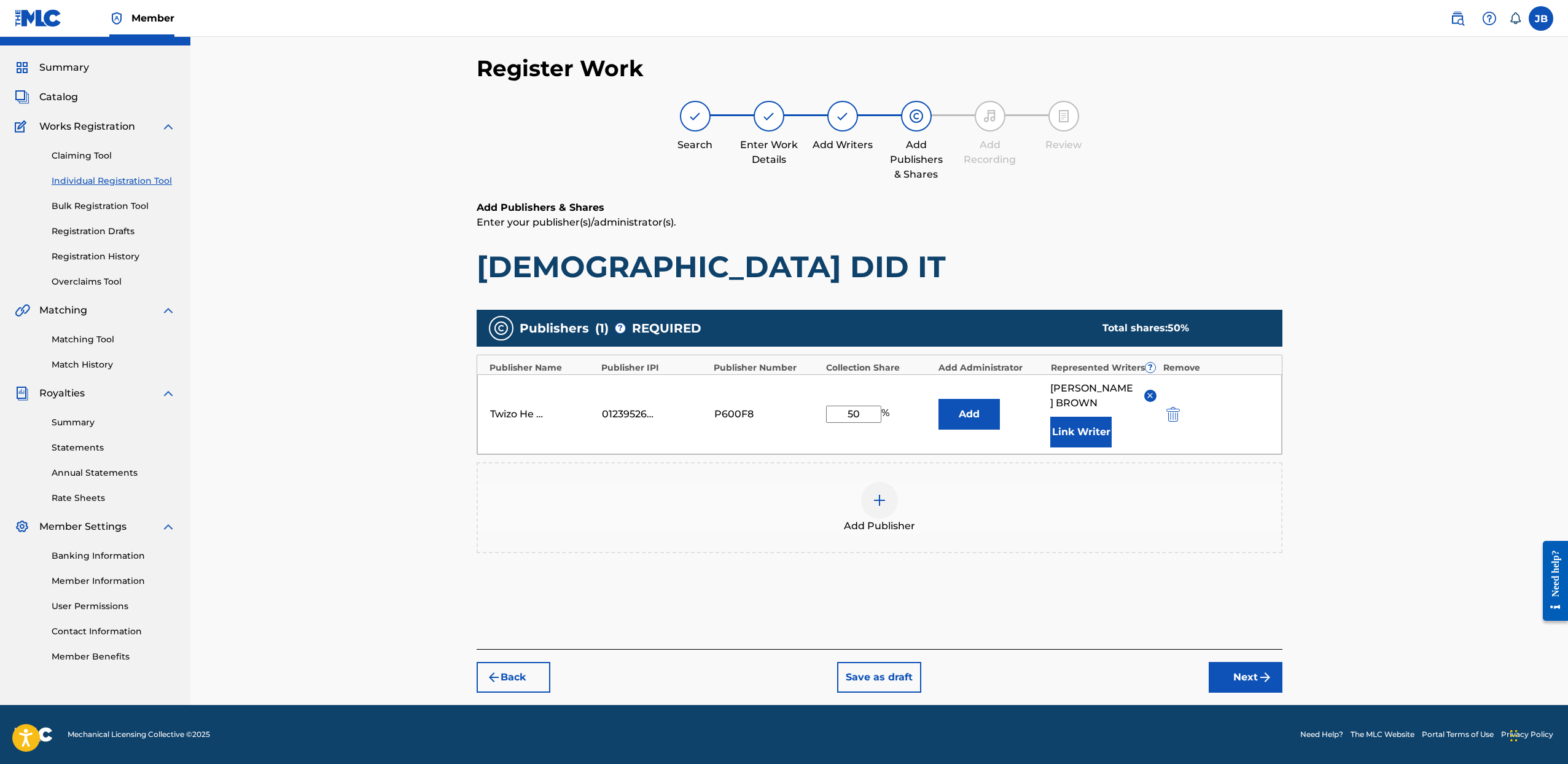
scroll to position [25, 0]
click at [1236, 670] on button "Next" at bounding box center [1246, 677] width 74 height 31
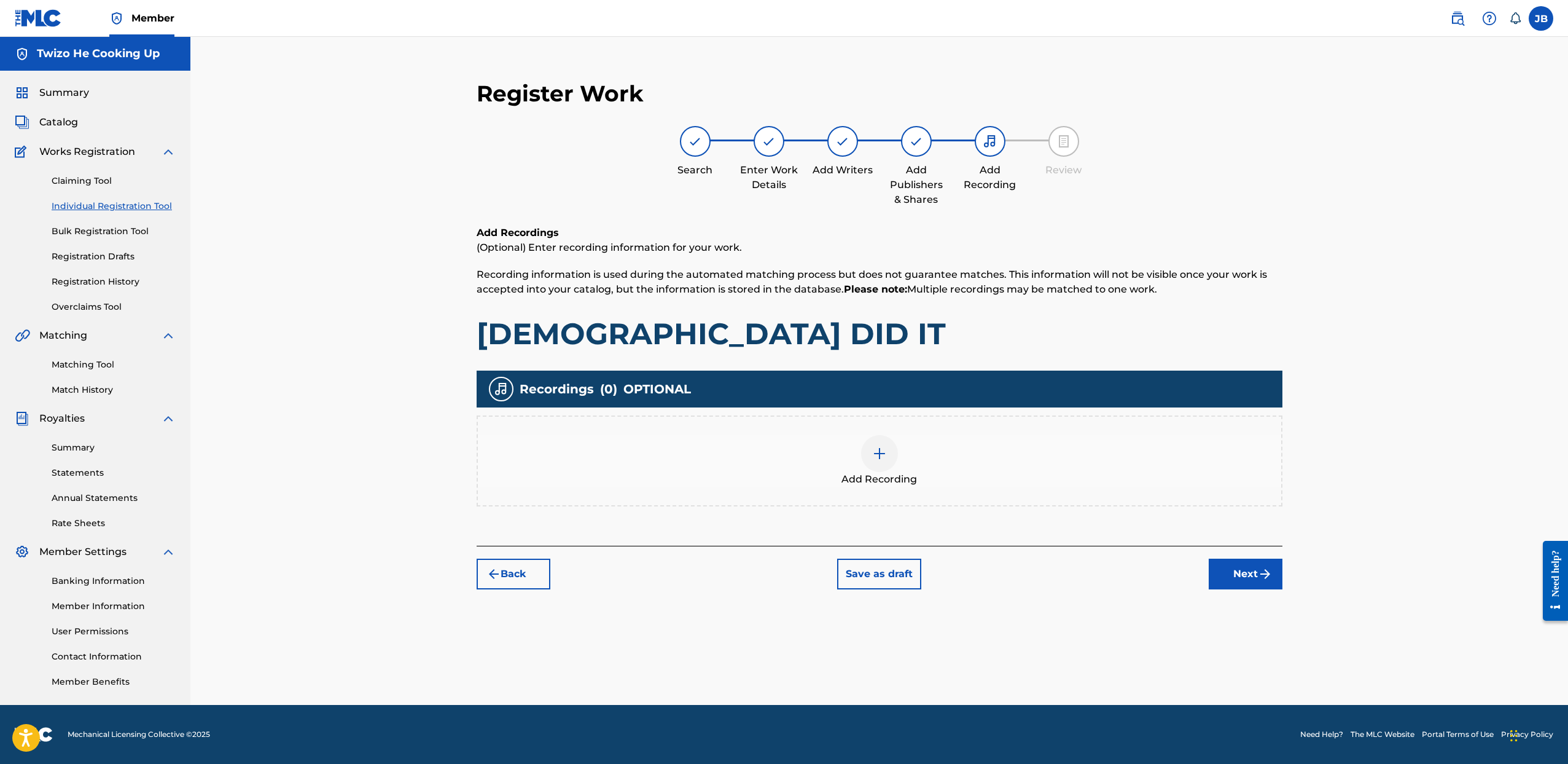
click at [881, 470] on div at bounding box center [879, 454] width 37 height 37
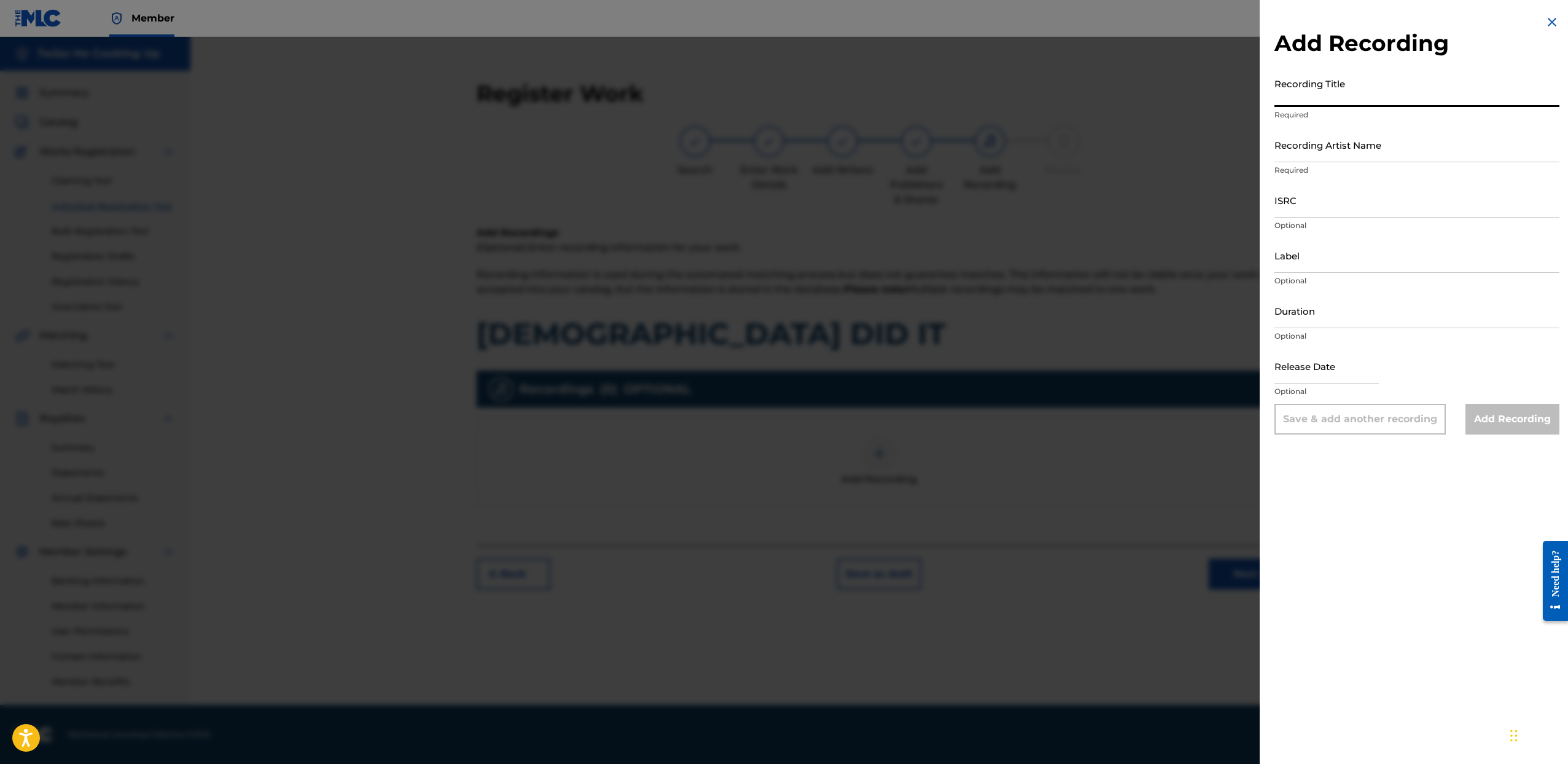
click at [1337, 101] on input "Recording Title" at bounding box center [1416, 90] width 285 height 35
type input "GOD DID IT"
click at [1410, 148] on input "Recording Artist Name" at bounding box center [1416, 145] width 285 height 35
type input "BRIANA SHANAE"
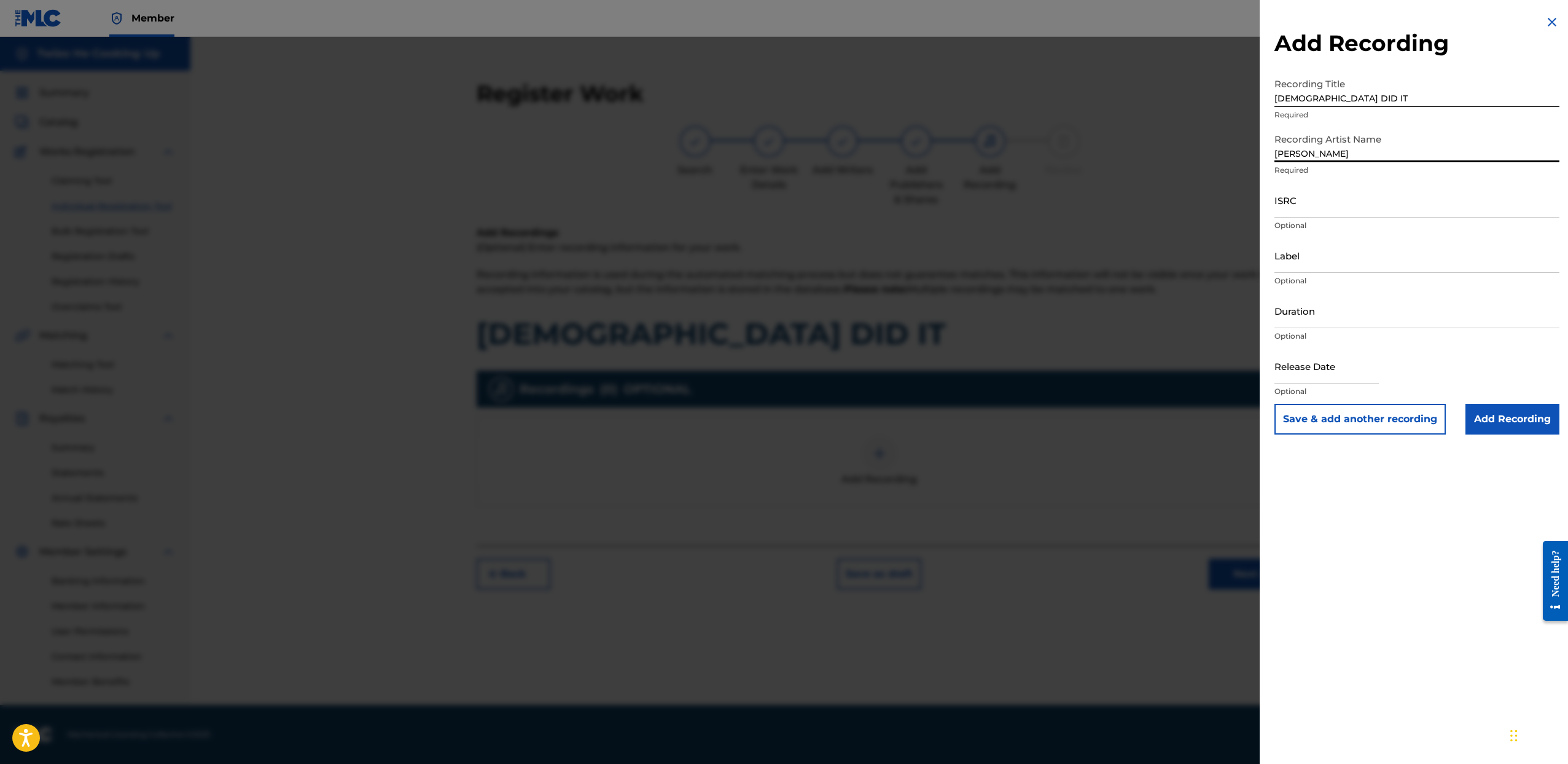
click at [1316, 204] on input "ISRC" at bounding box center [1416, 200] width 285 height 35
paste input "QZZ7N2418664"
type input "QZZ7N2418664"
click at [1365, 323] on input "Duration" at bounding box center [1416, 310] width 285 height 35
click at [1358, 252] on input "Label" at bounding box center [1416, 255] width 285 height 35
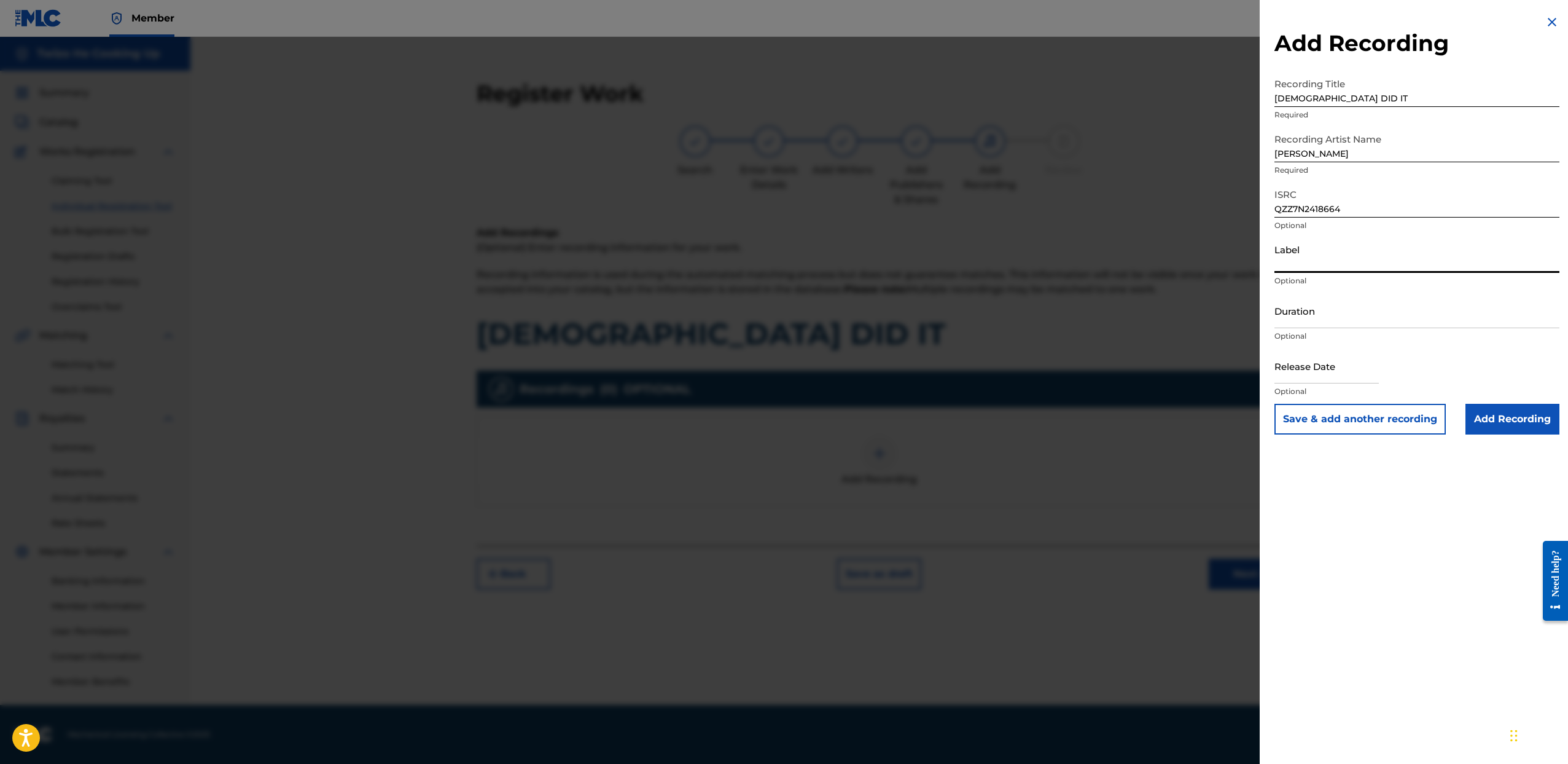
type input "Forever Trill Family"
click at [1510, 418] on input "Add Recording" at bounding box center [1513, 419] width 94 height 31
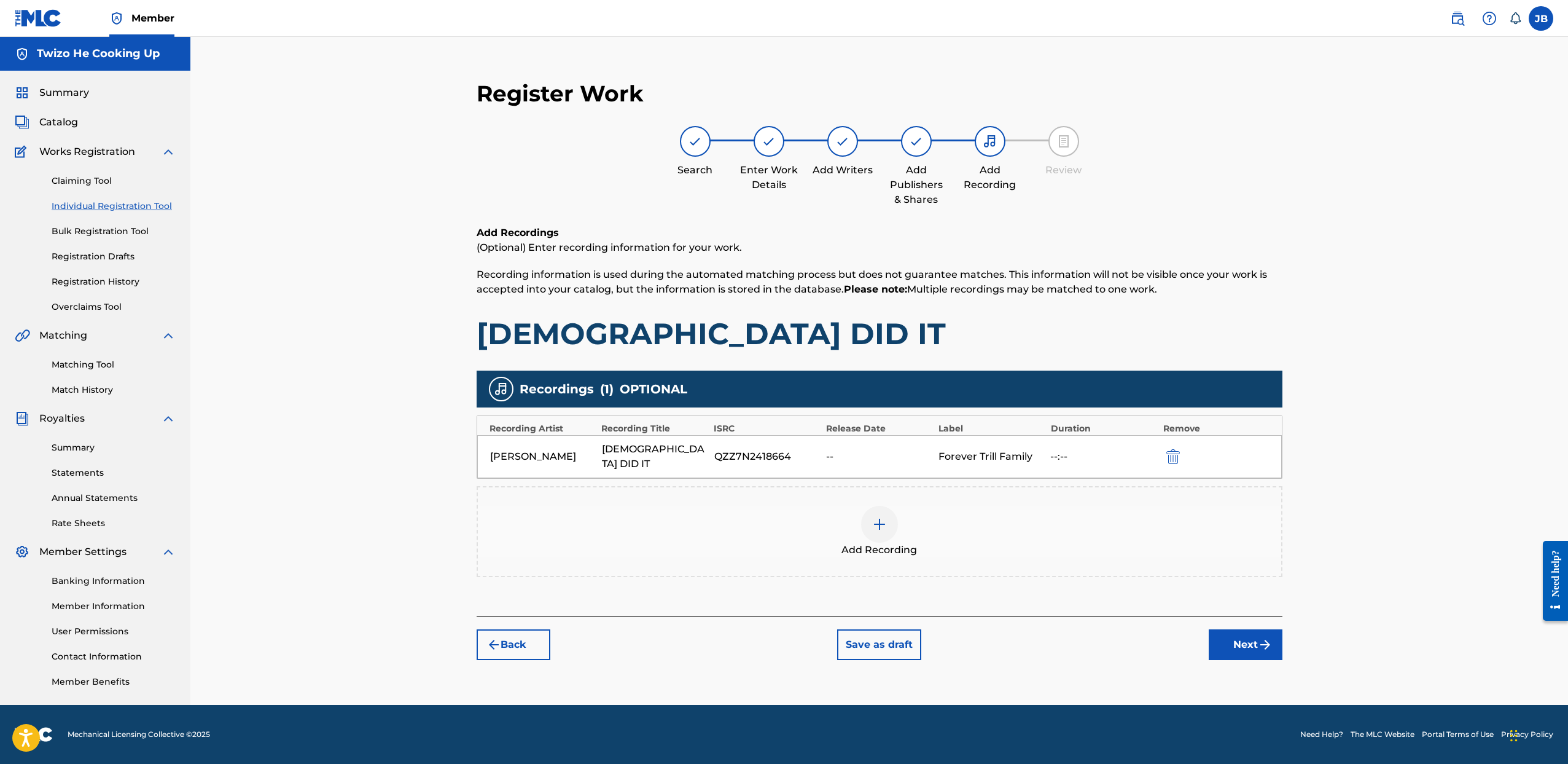
click at [1259, 637] on img "submit" at bounding box center [1265, 644] width 15 height 15
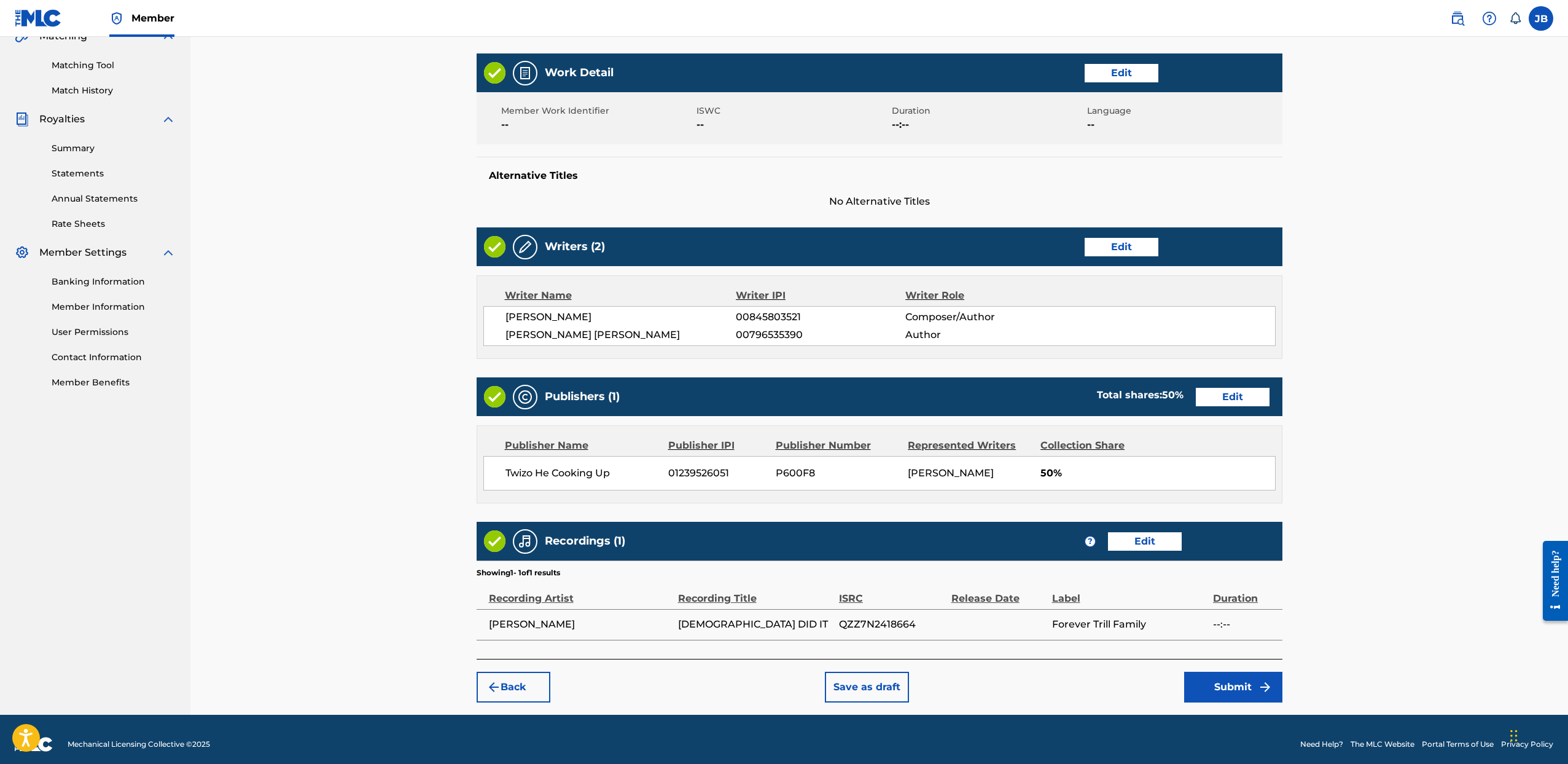
scroll to position [308, 0]
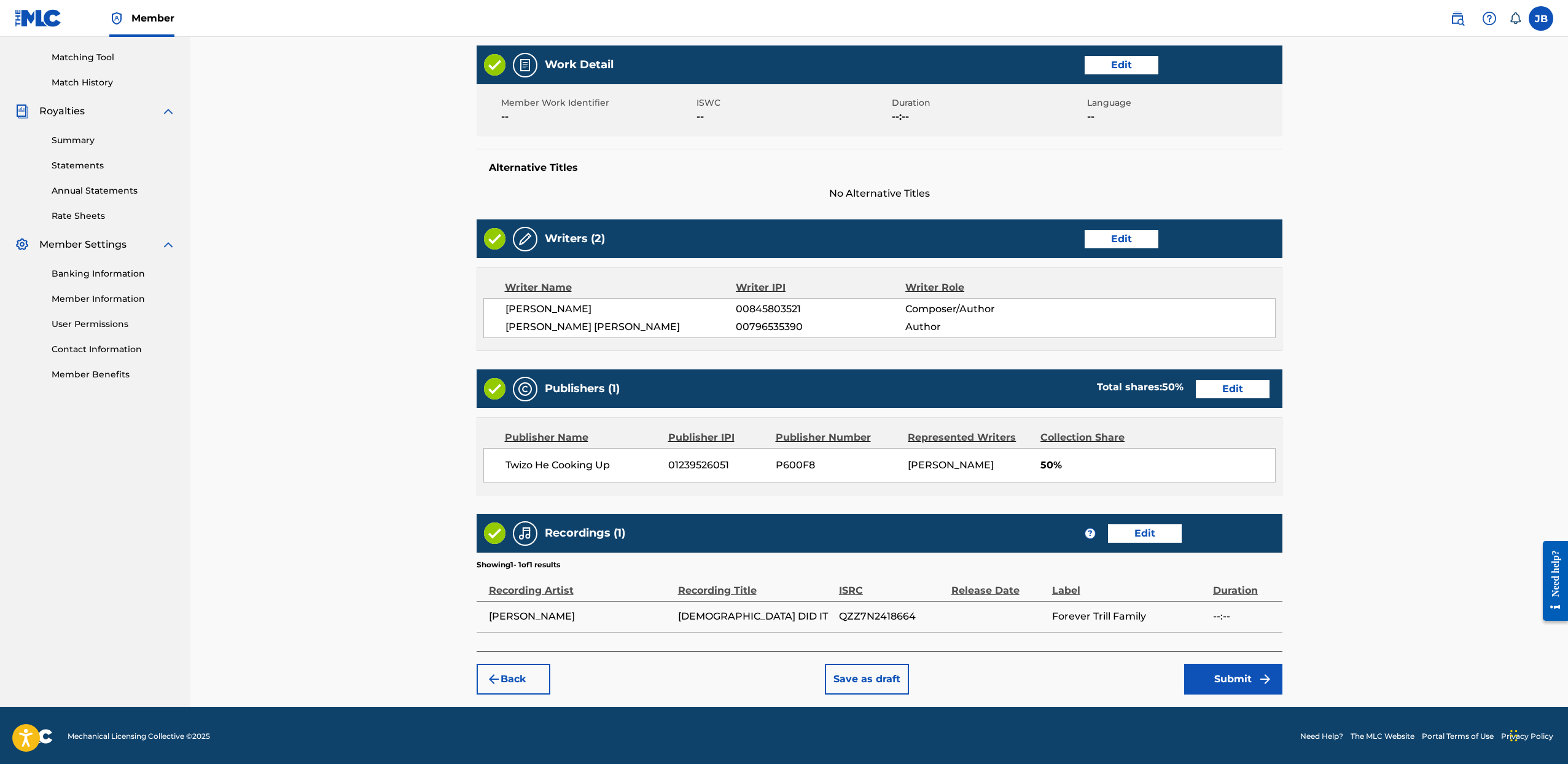
click at [1229, 687] on button "Submit" at bounding box center [1233, 679] width 98 height 31
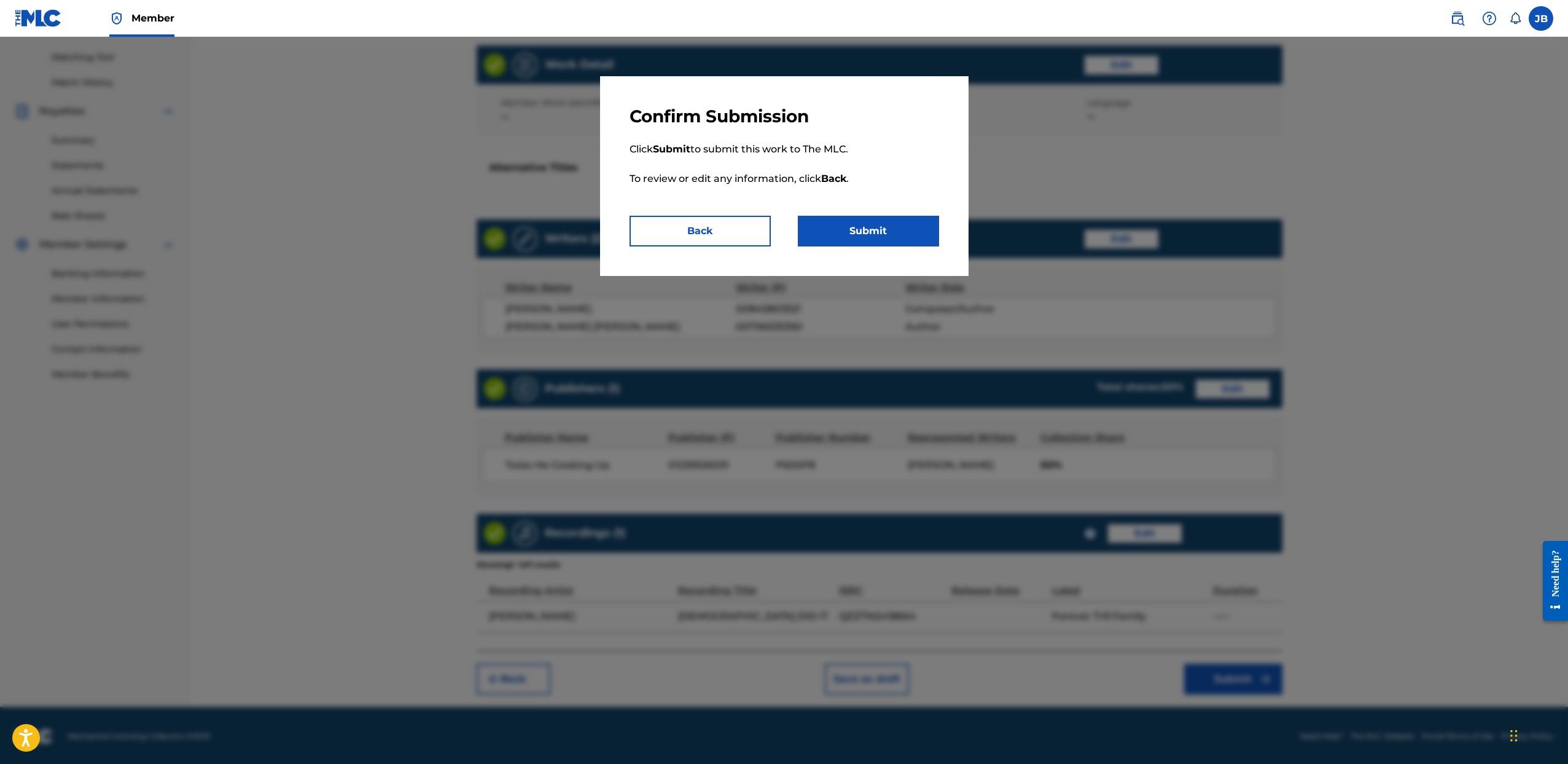
click at [873, 225] on button "Submit" at bounding box center [868, 232] width 141 height 31
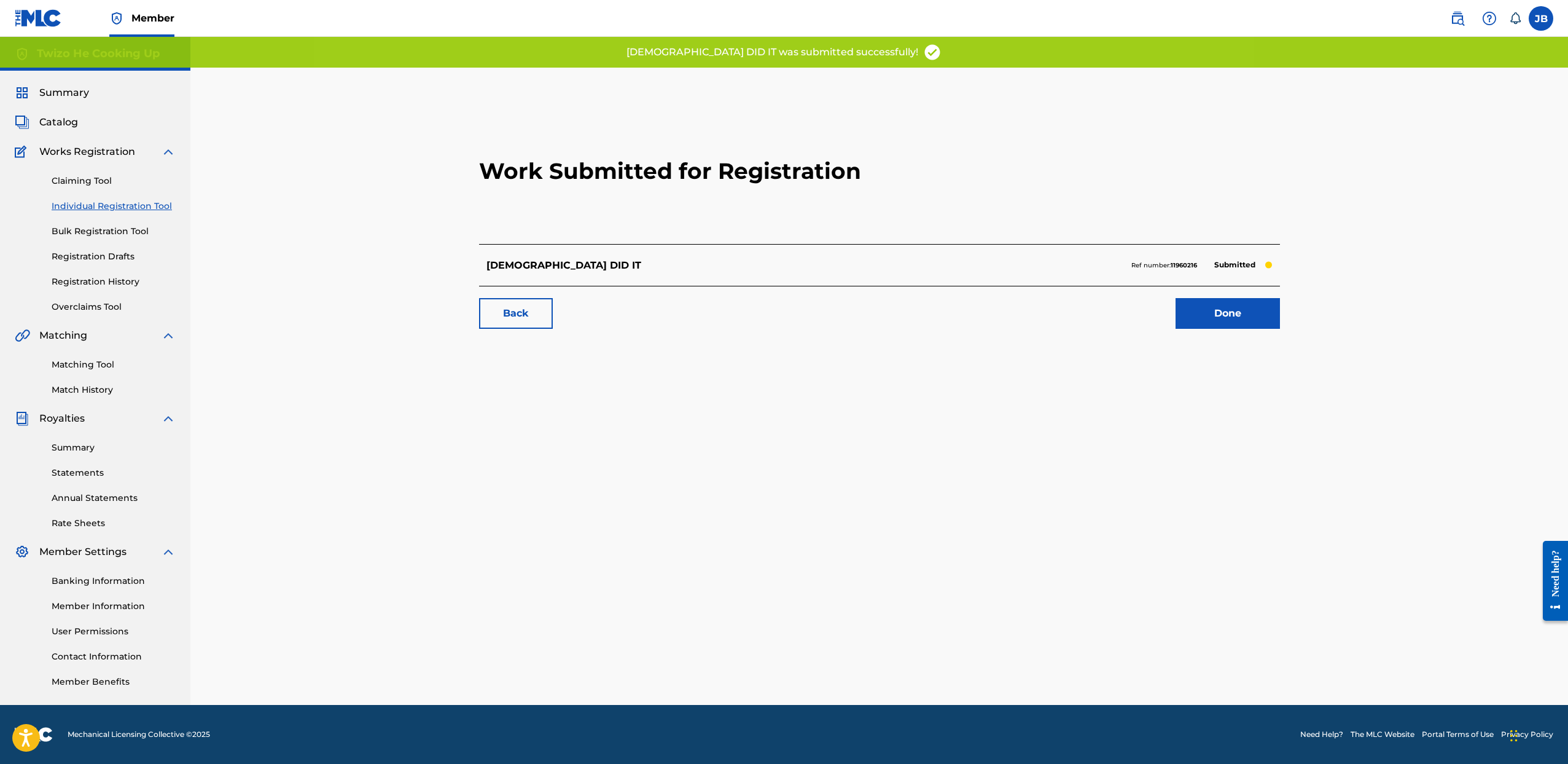
click at [1209, 319] on link "Done" at bounding box center [1228, 313] width 104 height 31
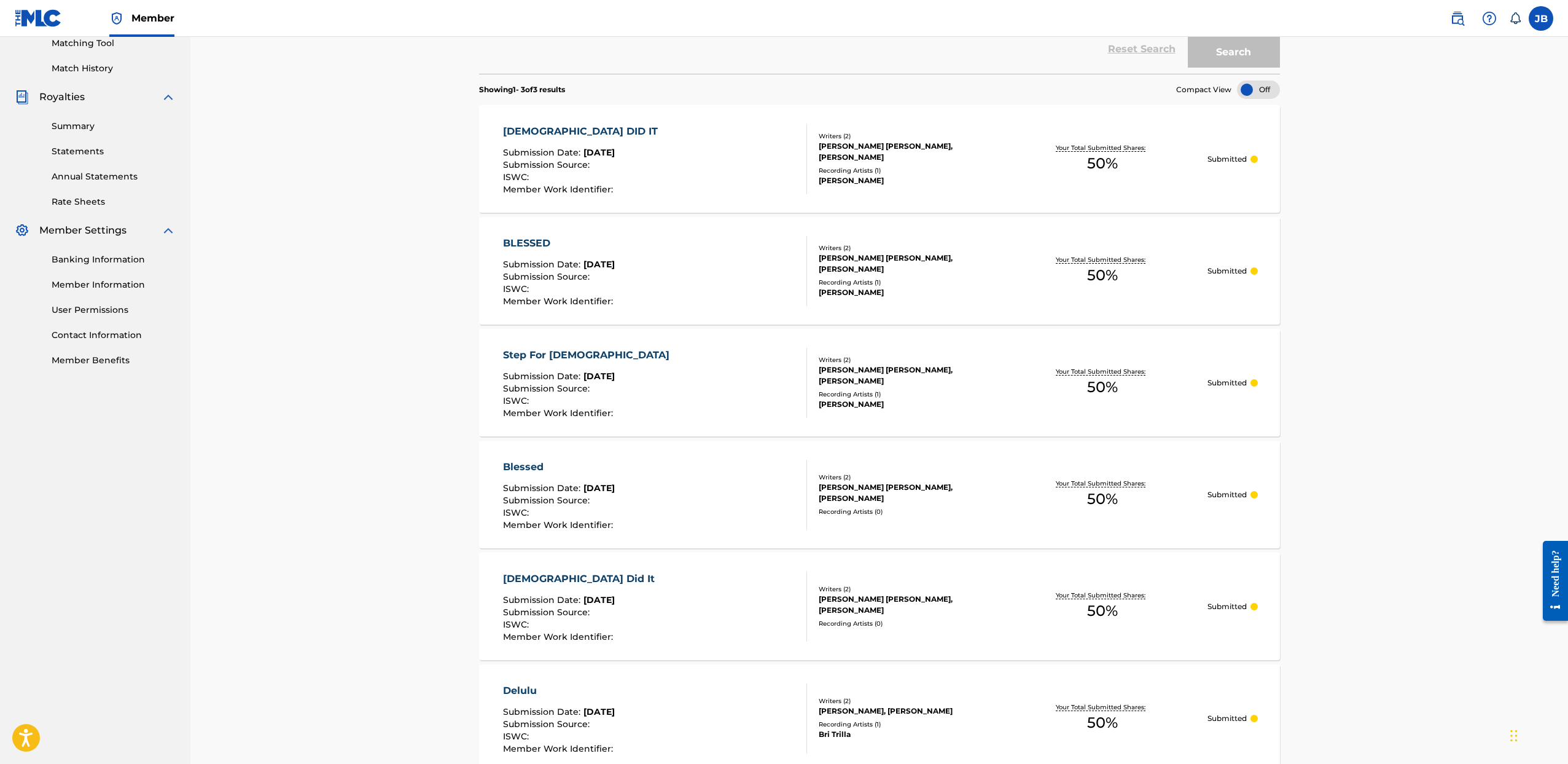
scroll to position [305, 0]
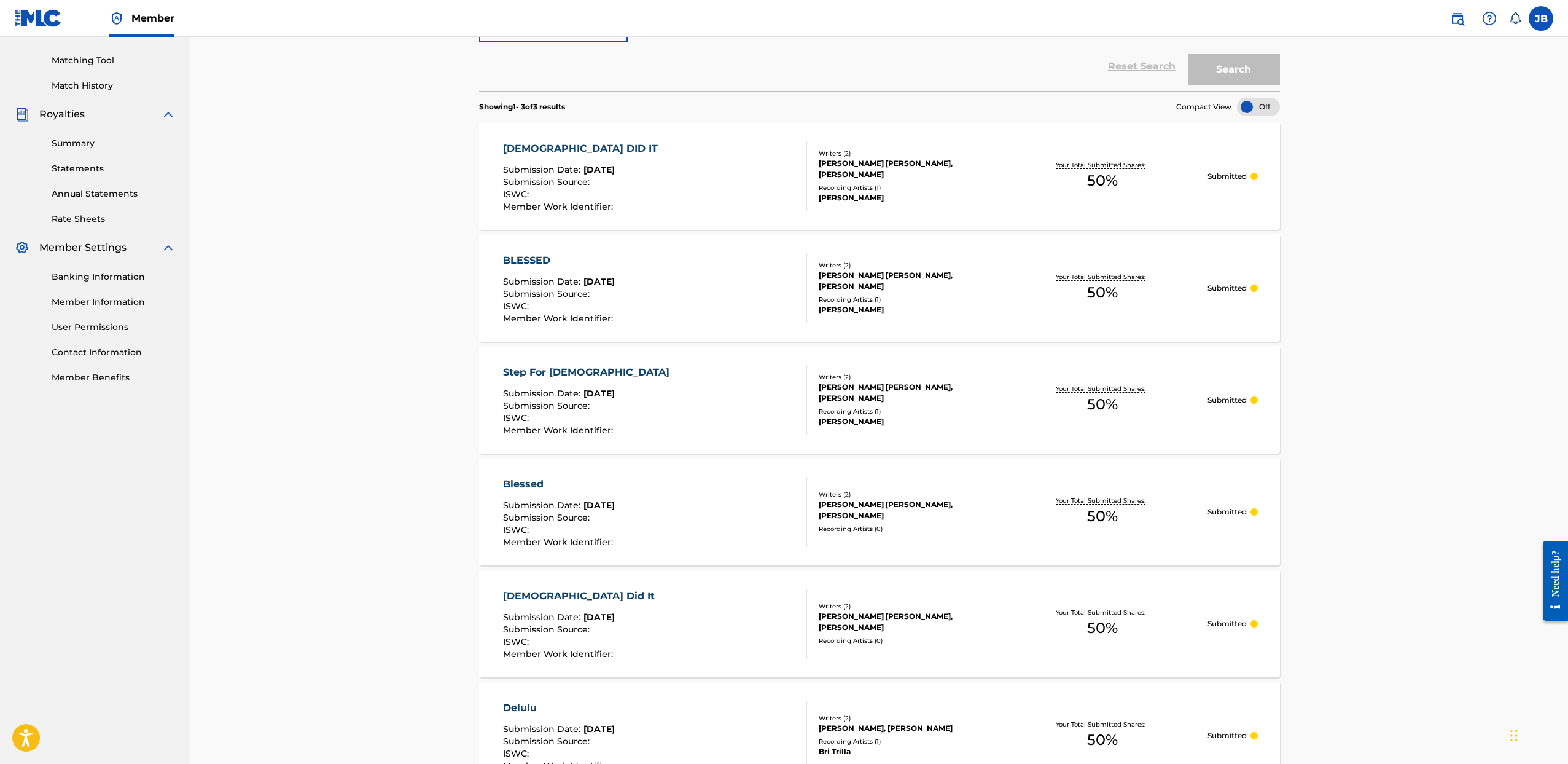
click at [907, 379] on div "Writers ( 2 )" at bounding box center [909, 377] width 179 height 9
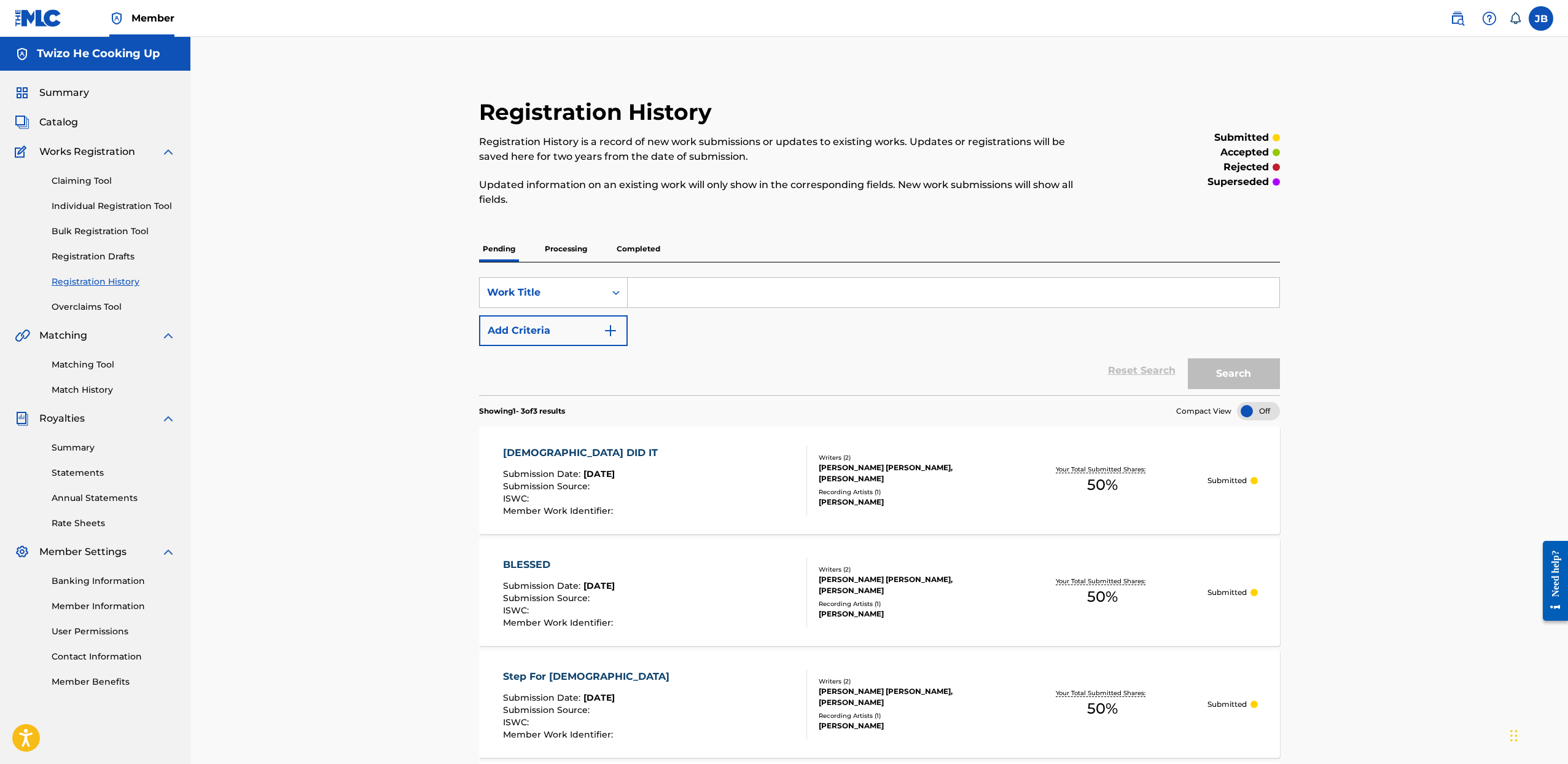
click at [686, 295] on input "Search Form" at bounding box center [953, 292] width 652 height 29
click at [1039, 310] on div "SearchWithCriteria8bee4632-2317-4ed0-90d1-23dd80e8be22 Work Title Add Criteria" at bounding box center [879, 311] width 801 height 69
click at [71, 121] on span "Catalog" at bounding box center [58, 122] width 39 height 15
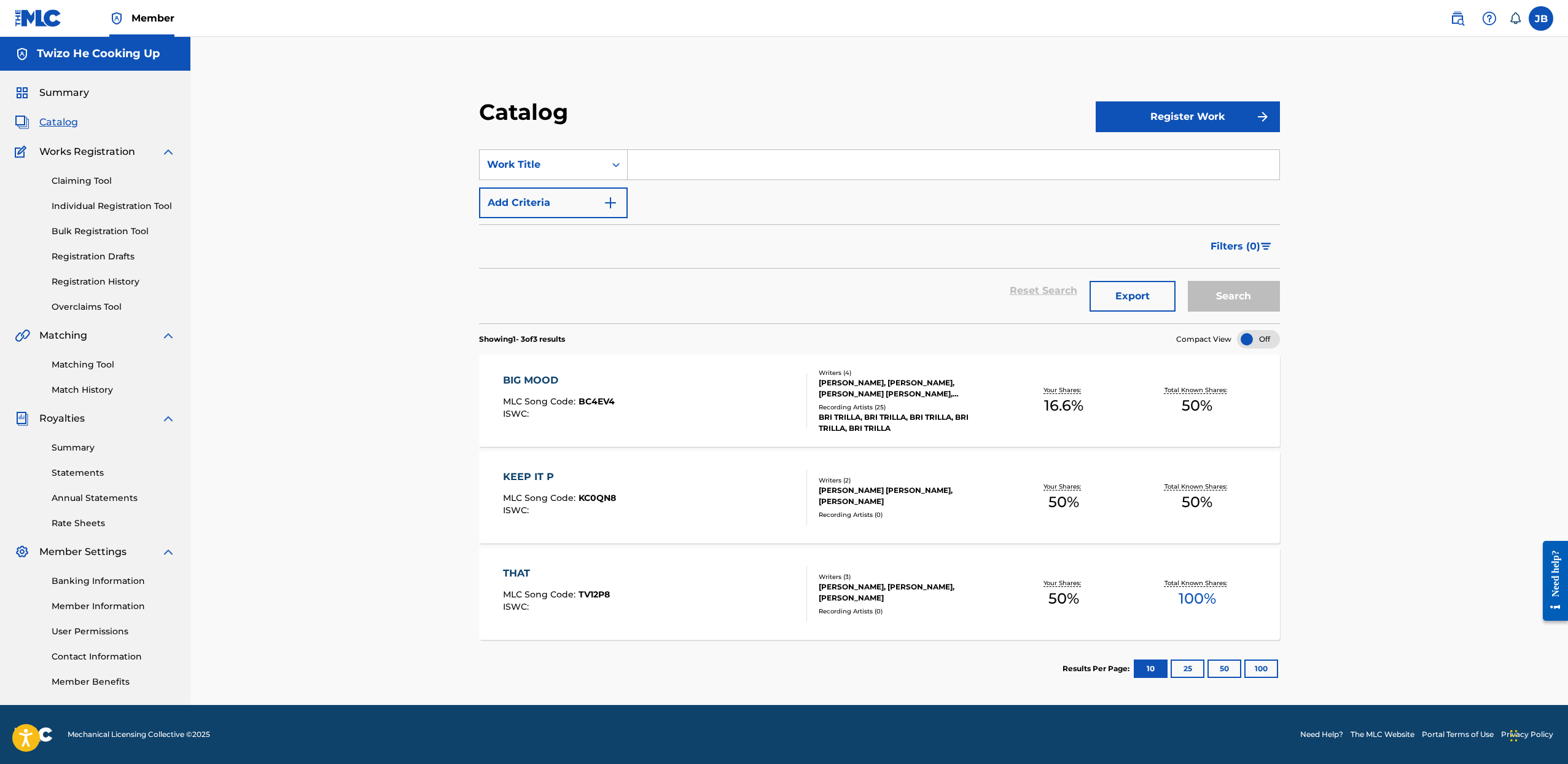
click at [1179, 121] on button "Register Work" at bounding box center [1188, 117] width 184 height 31
click at [1129, 150] on link "Individual" at bounding box center [1188, 157] width 184 height 29
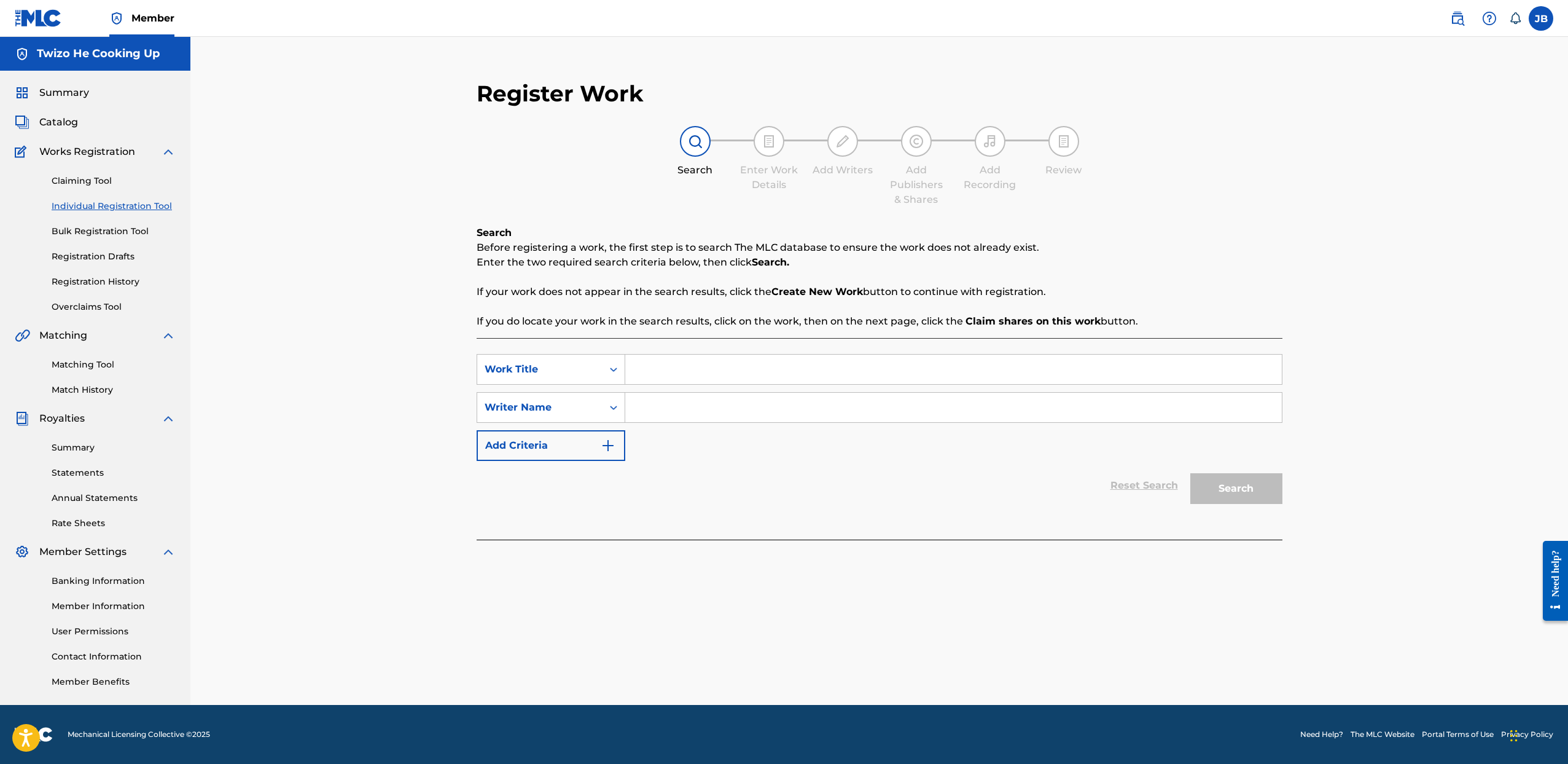
click at [675, 362] on input "Search Form" at bounding box center [953, 369] width 657 height 29
type input "BRAND NEW"
click at [690, 403] on input "Search Form" at bounding box center [953, 408] width 657 height 29
type input "JEREMY BROWN"
click at [1191, 473] on button "Search" at bounding box center [1236, 489] width 92 height 31
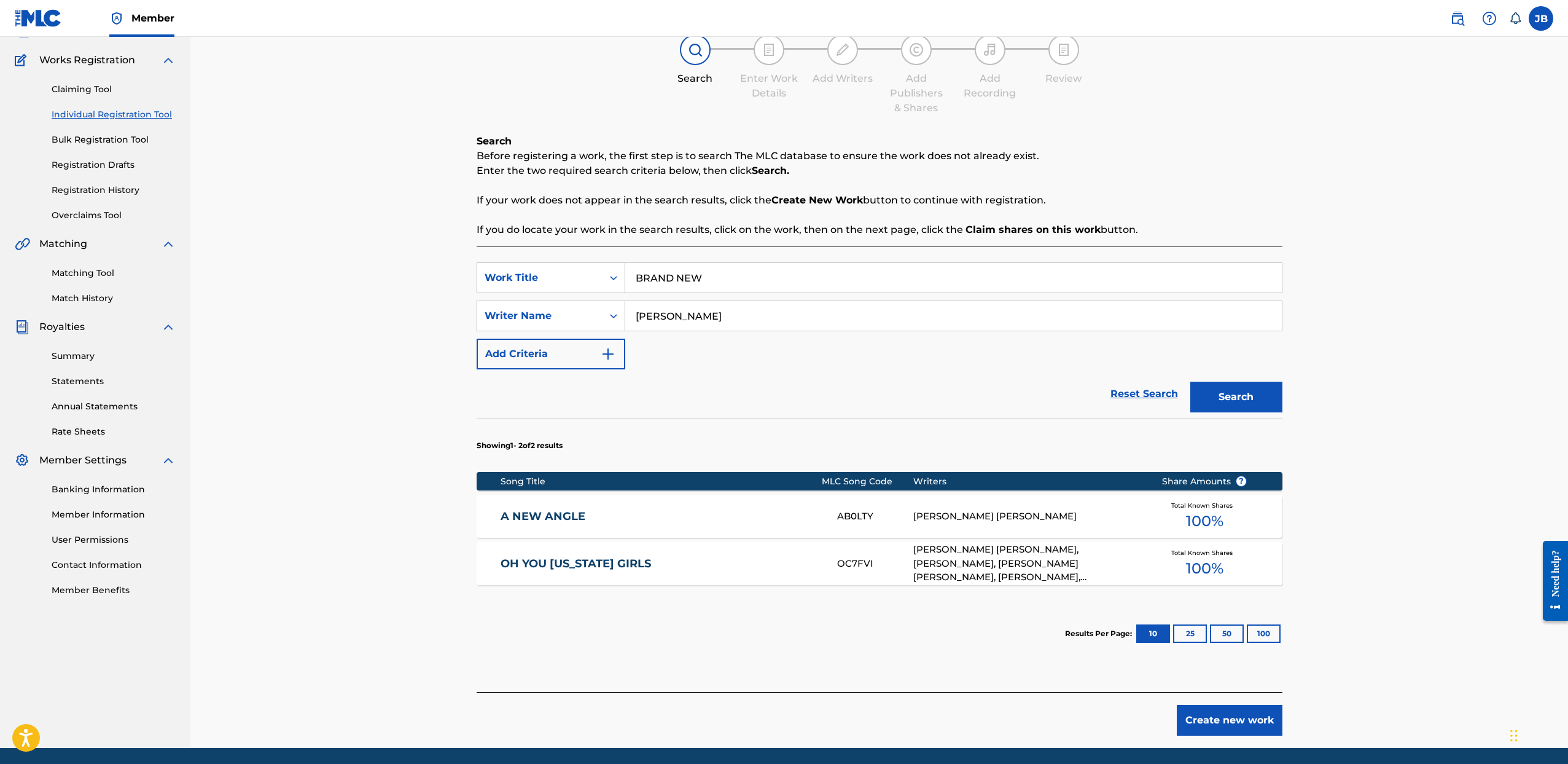
scroll to position [134, 0]
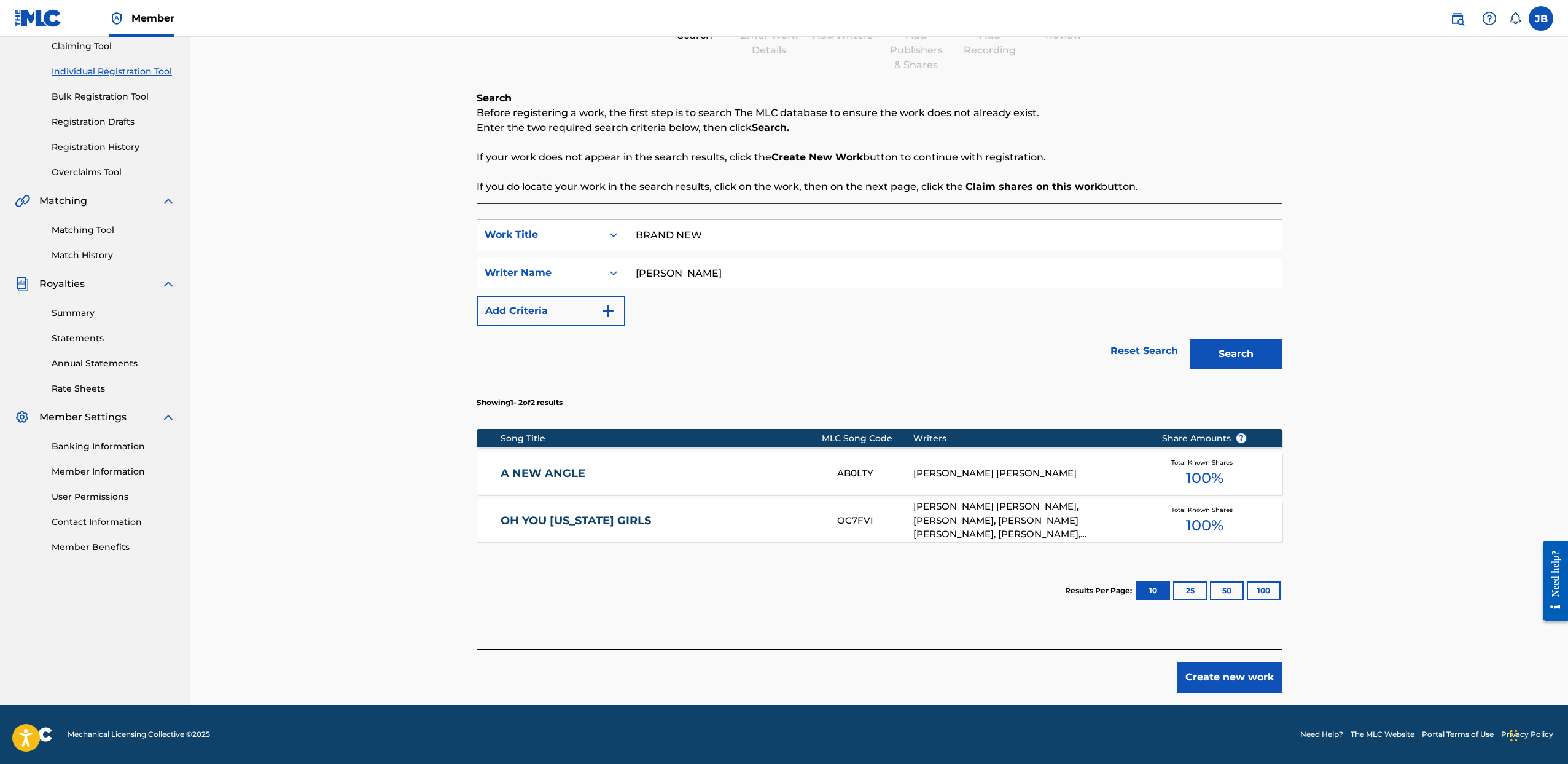
click at [1254, 680] on button "Create new work" at bounding box center [1229, 677] width 106 height 31
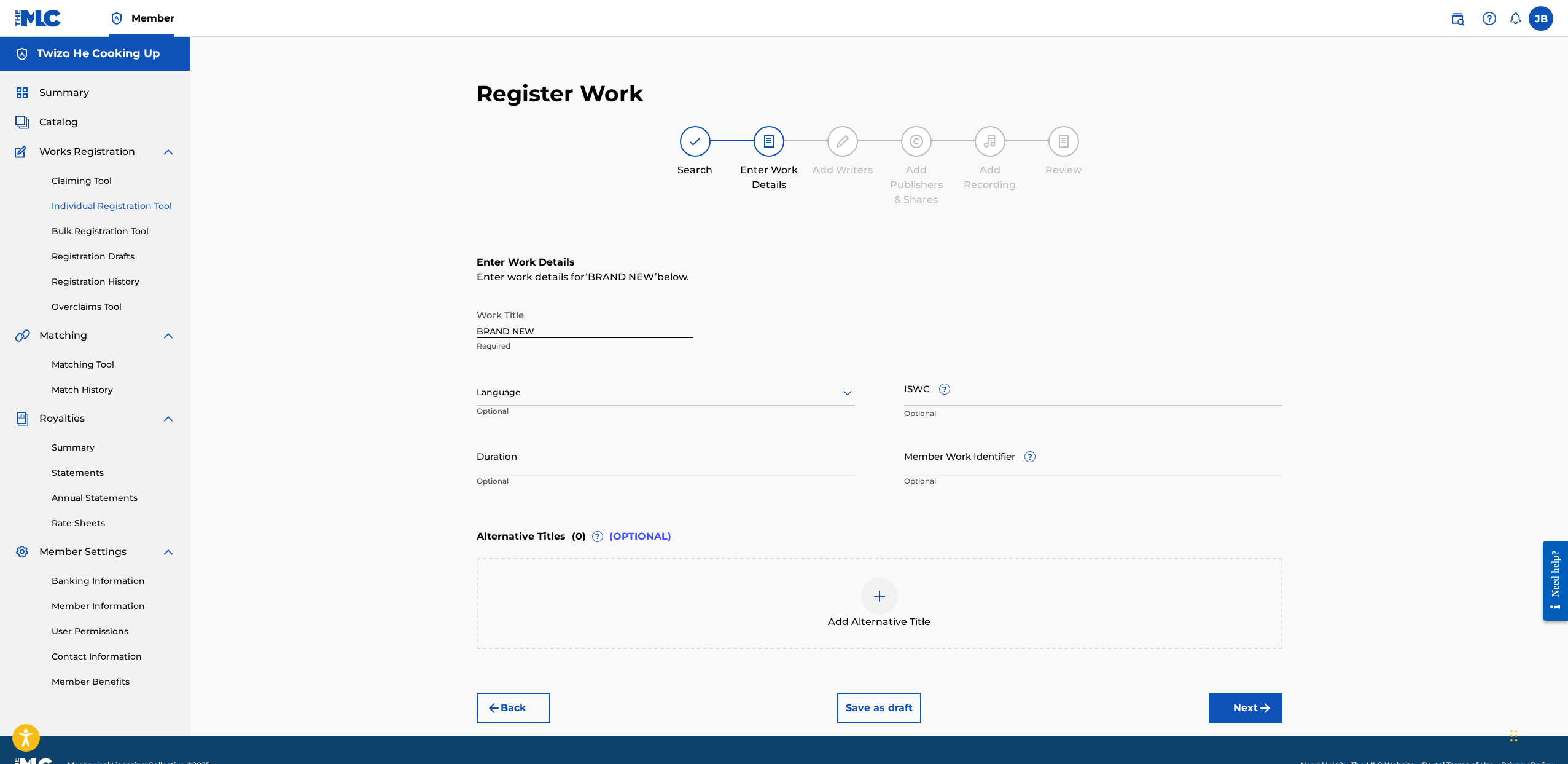
click at [1226, 703] on button "Next" at bounding box center [1246, 709] width 74 height 31
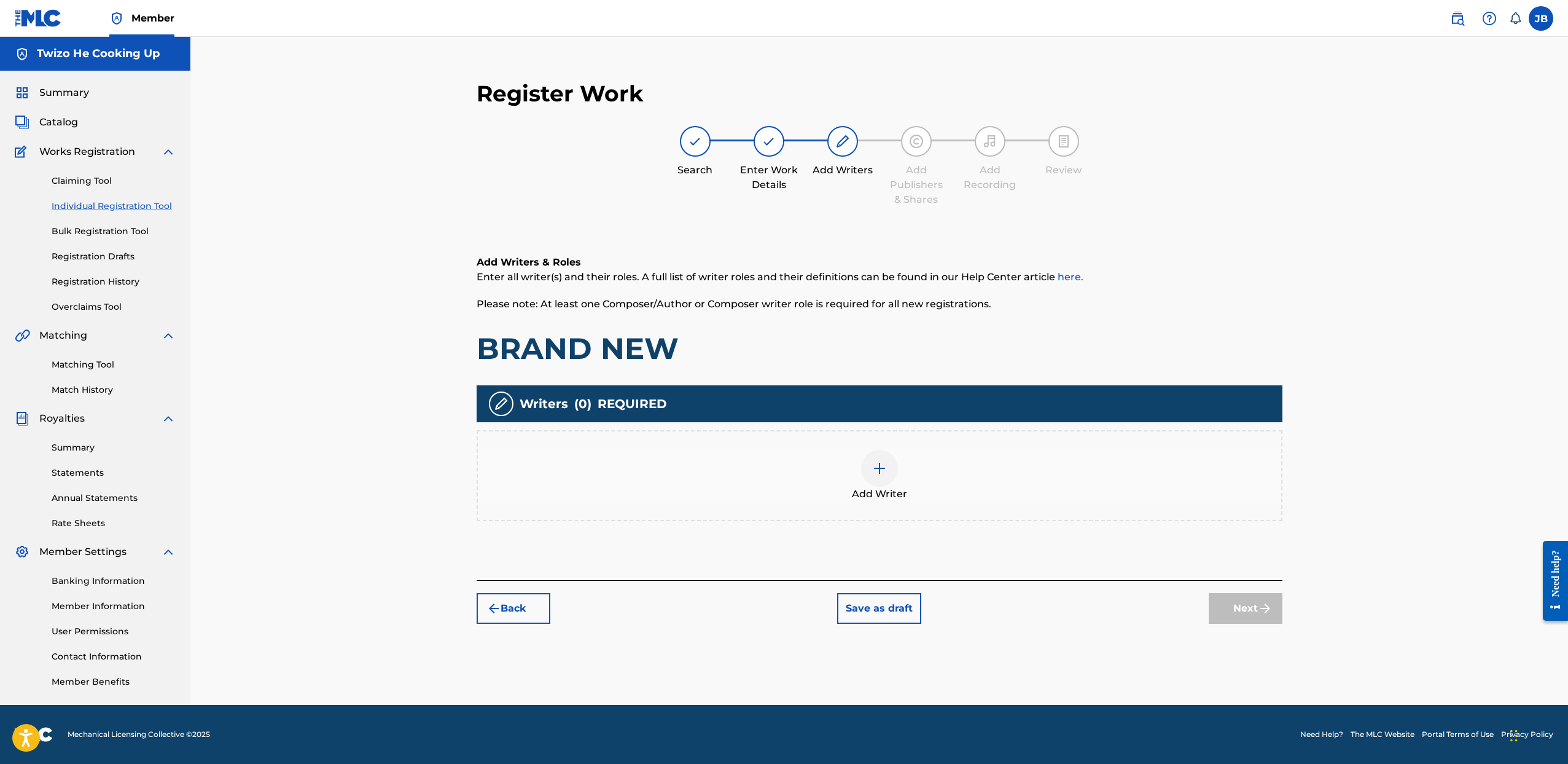
click at [837, 465] on div "Add Writer" at bounding box center [879, 475] width 803 height 52
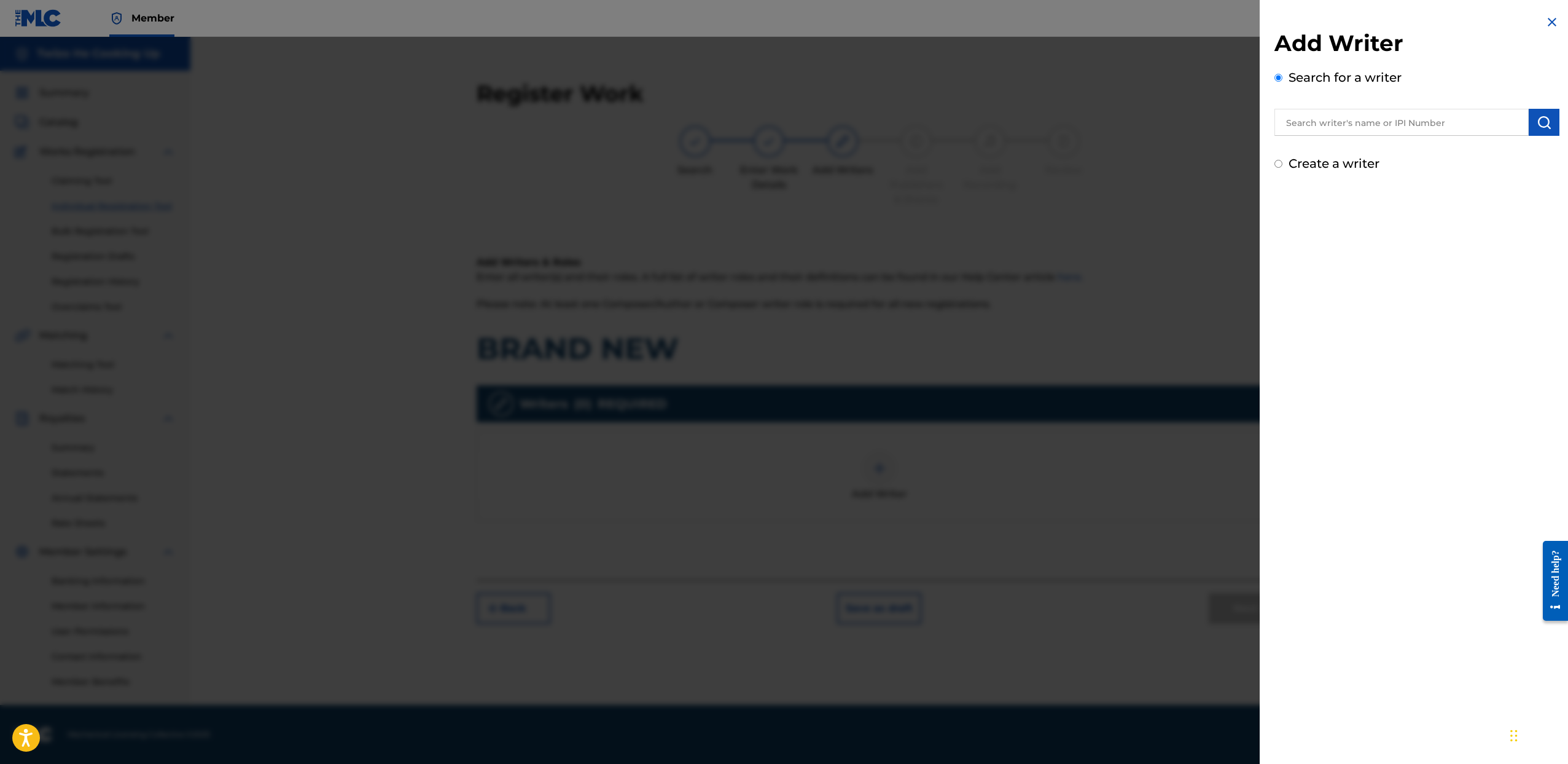
click at [1348, 123] on input "text" at bounding box center [1401, 123] width 254 height 27
click at [1287, 164] on div "Create a writer" at bounding box center [1416, 164] width 285 height 18
drag, startPoint x: 1279, startPoint y: 164, endPoint x: 1286, endPoint y: 170, distance: 9.2
click at [1279, 164] on input "Create a writer" at bounding box center [1278, 164] width 8 height 8
radio input "false"
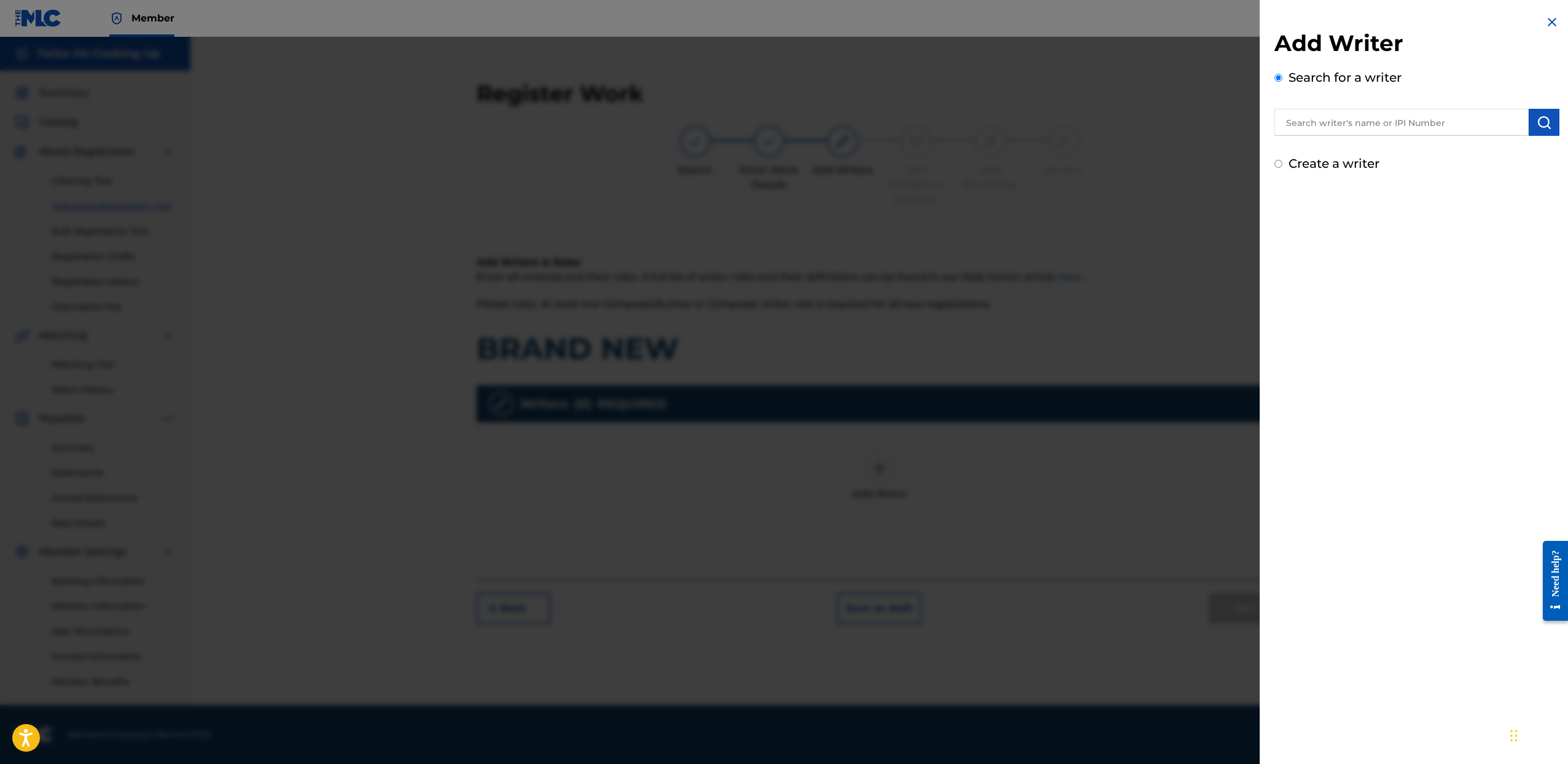
radio input "true"
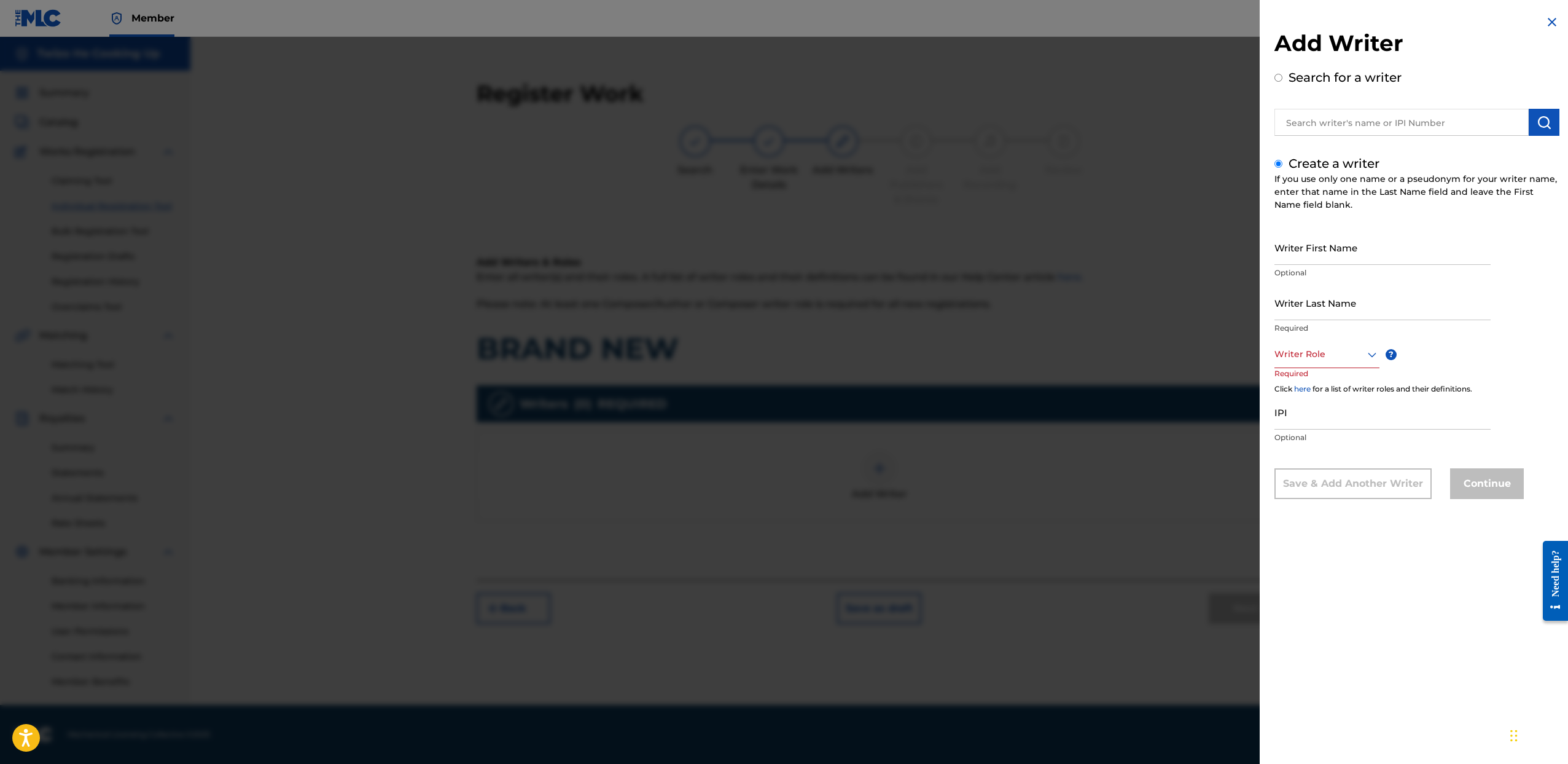
click at [1350, 257] on input "Writer First Name" at bounding box center [1382, 247] width 216 height 35
type input "JEREMY"
click at [1385, 316] on input "Writer Last Name" at bounding box center [1382, 303] width 216 height 35
type input "BROWN"
click at [1334, 352] on div at bounding box center [1327, 354] width 105 height 16
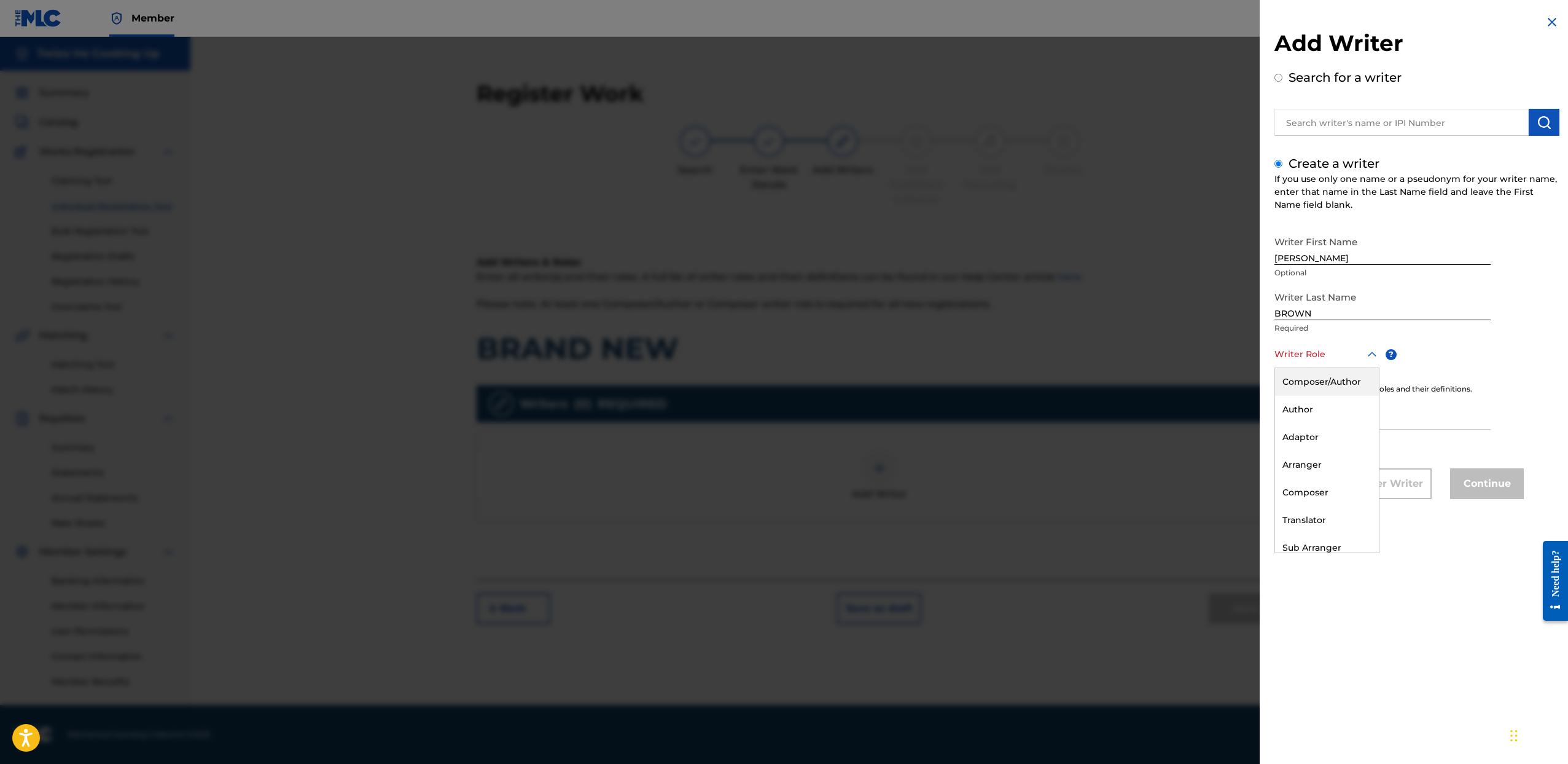
click at [1328, 374] on div "Composer/Author" at bounding box center [1327, 382] width 104 height 27
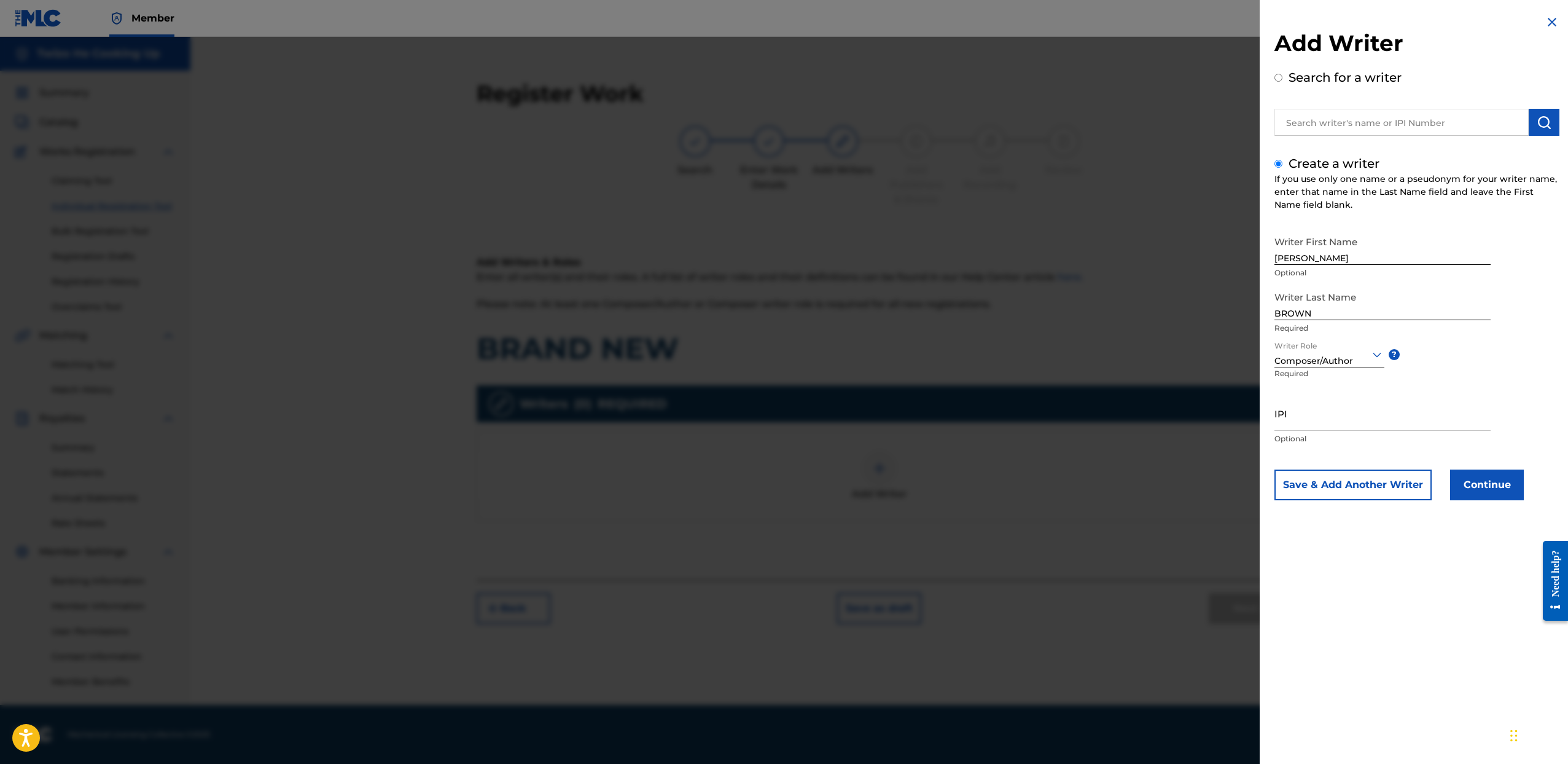
click at [1301, 415] on input "IPI" at bounding box center [1382, 414] width 216 height 35
paste input "00845803521"
type input "00845803521"
click at [1483, 480] on button "Continue" at bounding box center [1487, 485] width 74 height 31
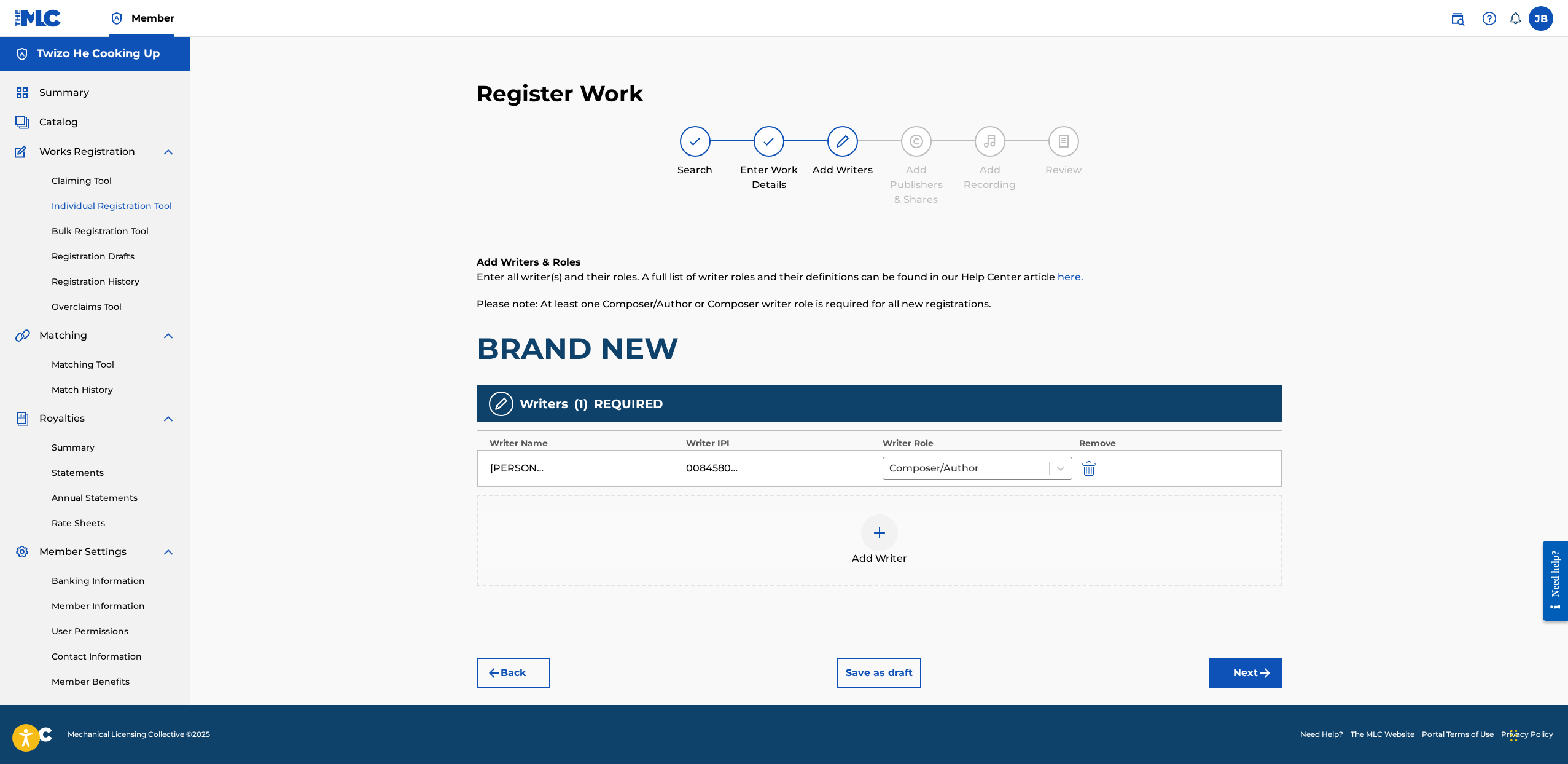
click at [895, 534] on div at bounding box center [879, 533] width 37 height 37
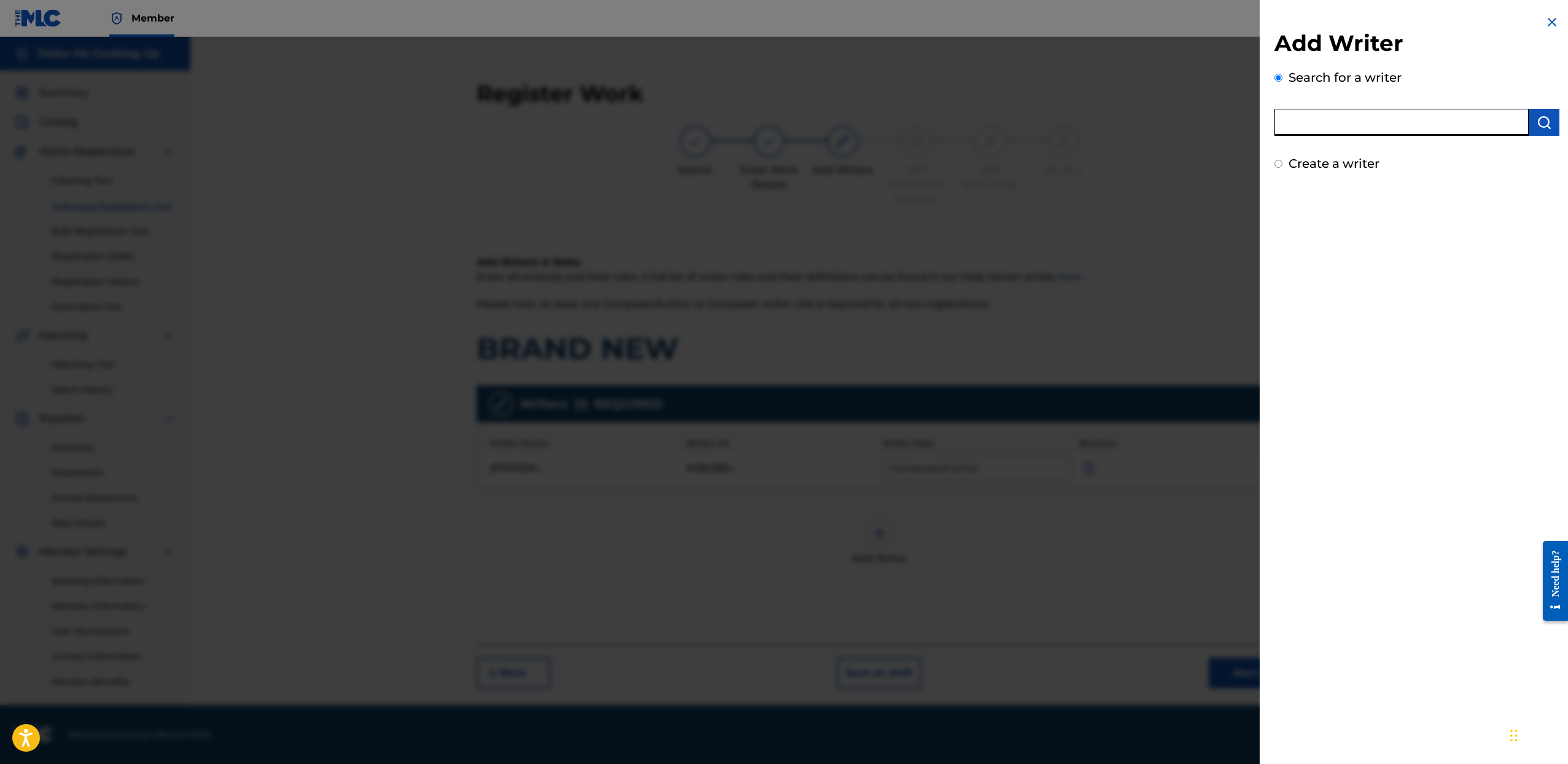
click at [1367, 124] on input "text" at bounding box center [1401, 123] width 254 height 27
type input "BRIANA SHANAE FIELDS"
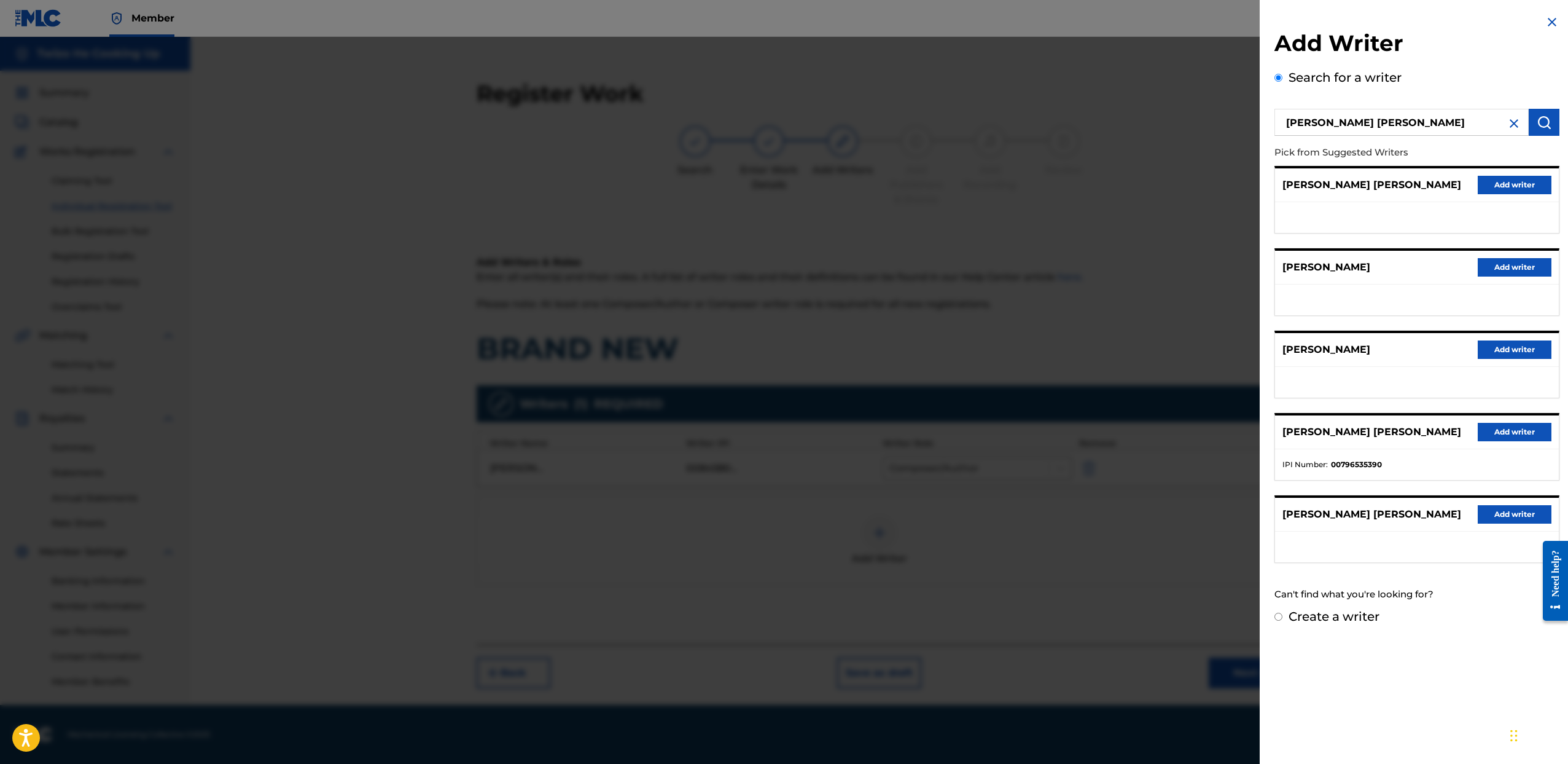
click at [1487, 433] on button "Add writer" at bounding box center [1515, 431] width 74 height 18
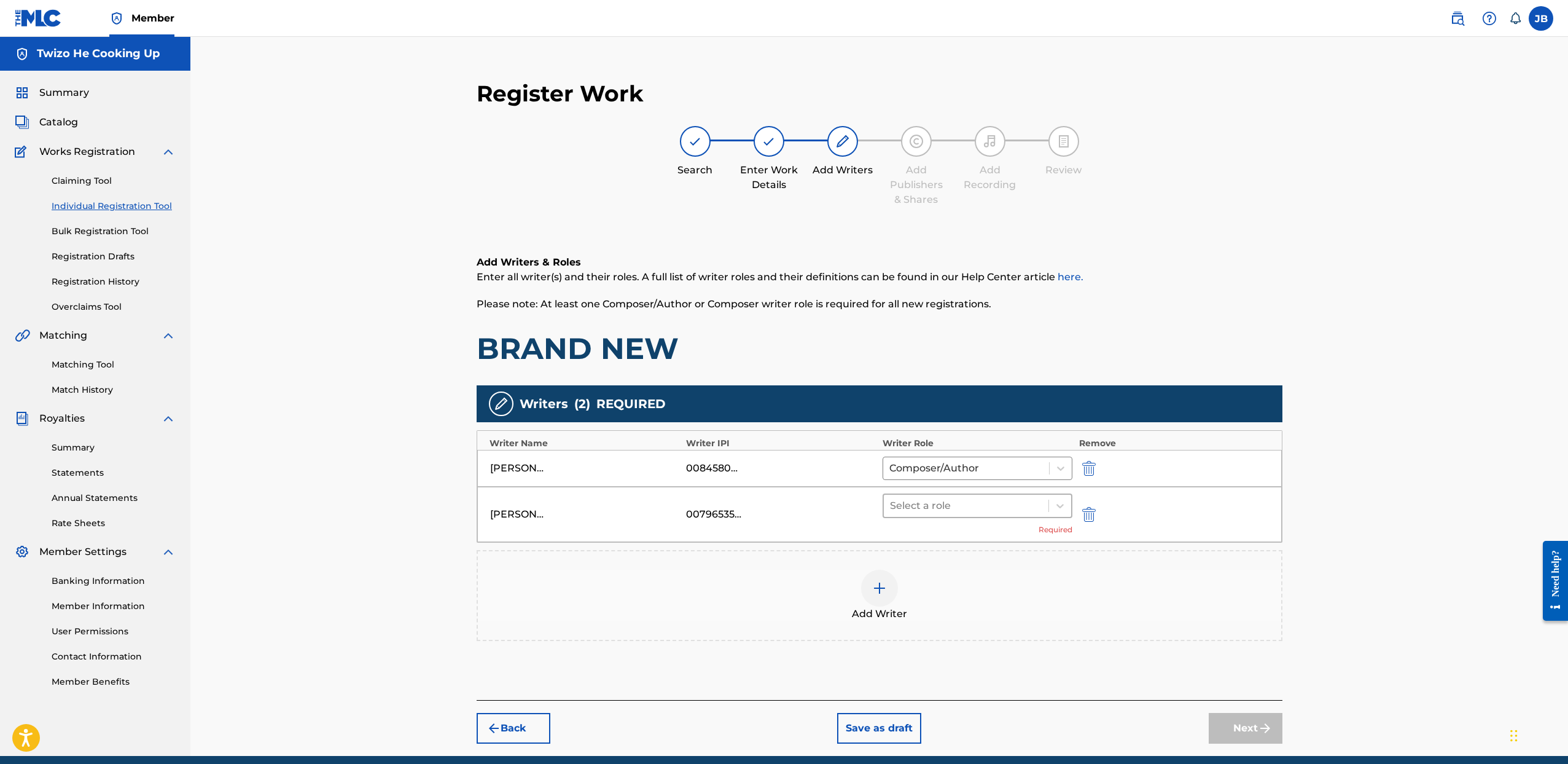
click at [956, 507] on div at bounding box center [966, 506] width 153 height 18
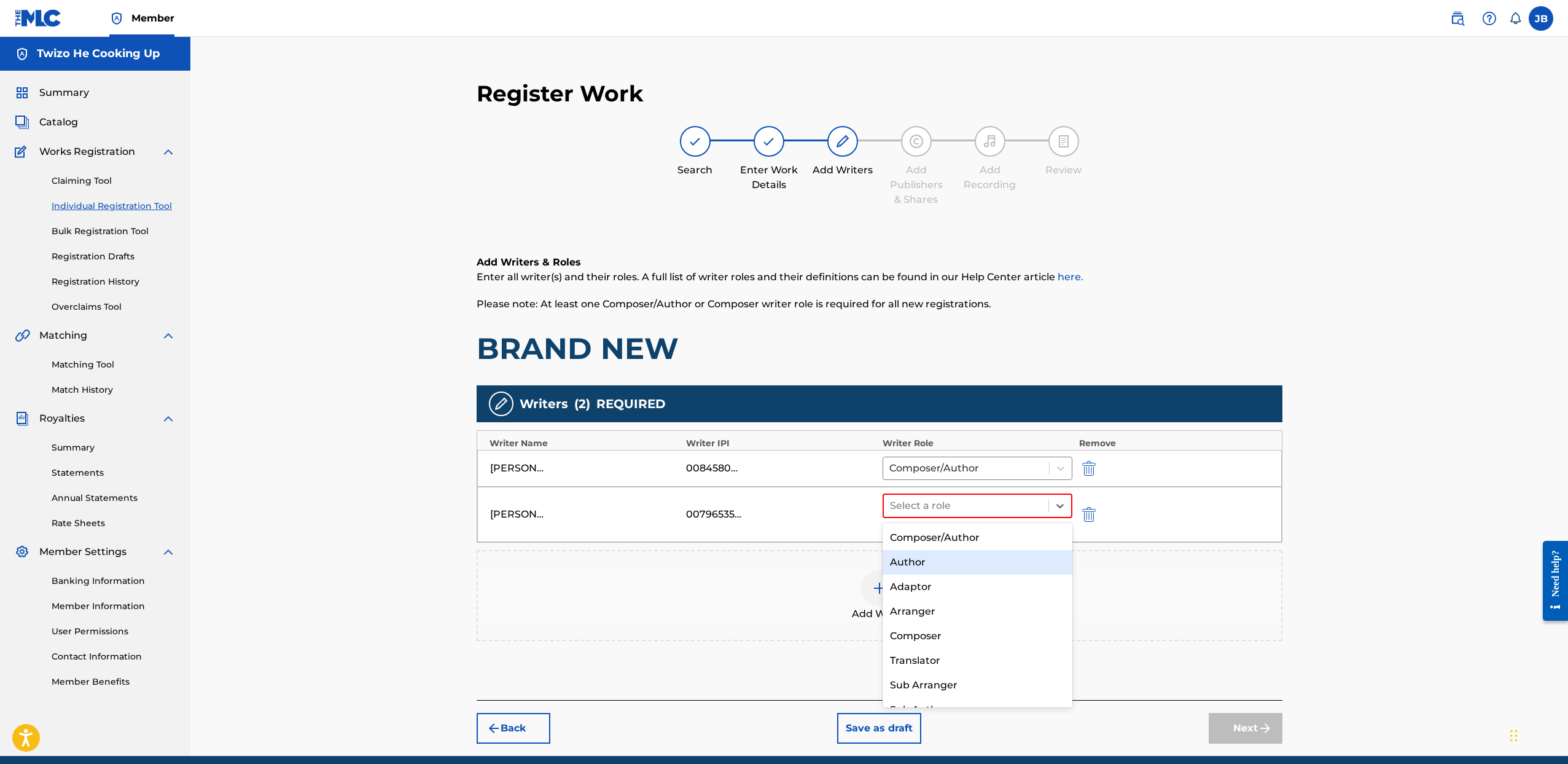
click at [936, 555] on div "Author" at bounding box center [978, 562] width 191 height 24
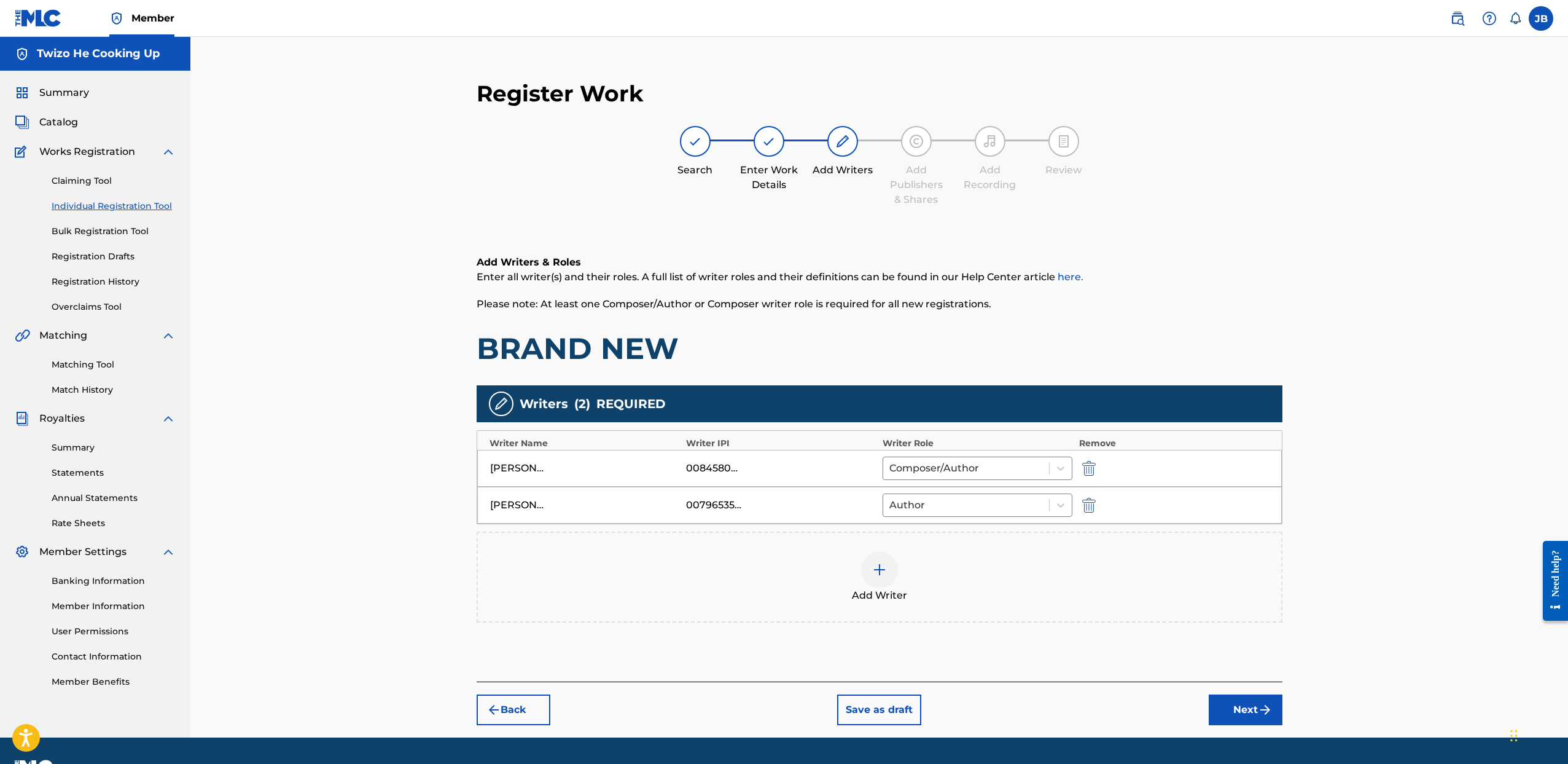
click at [1122, 560] on div "Add Writer" at bounding box center [879, 576] width 803 height 52
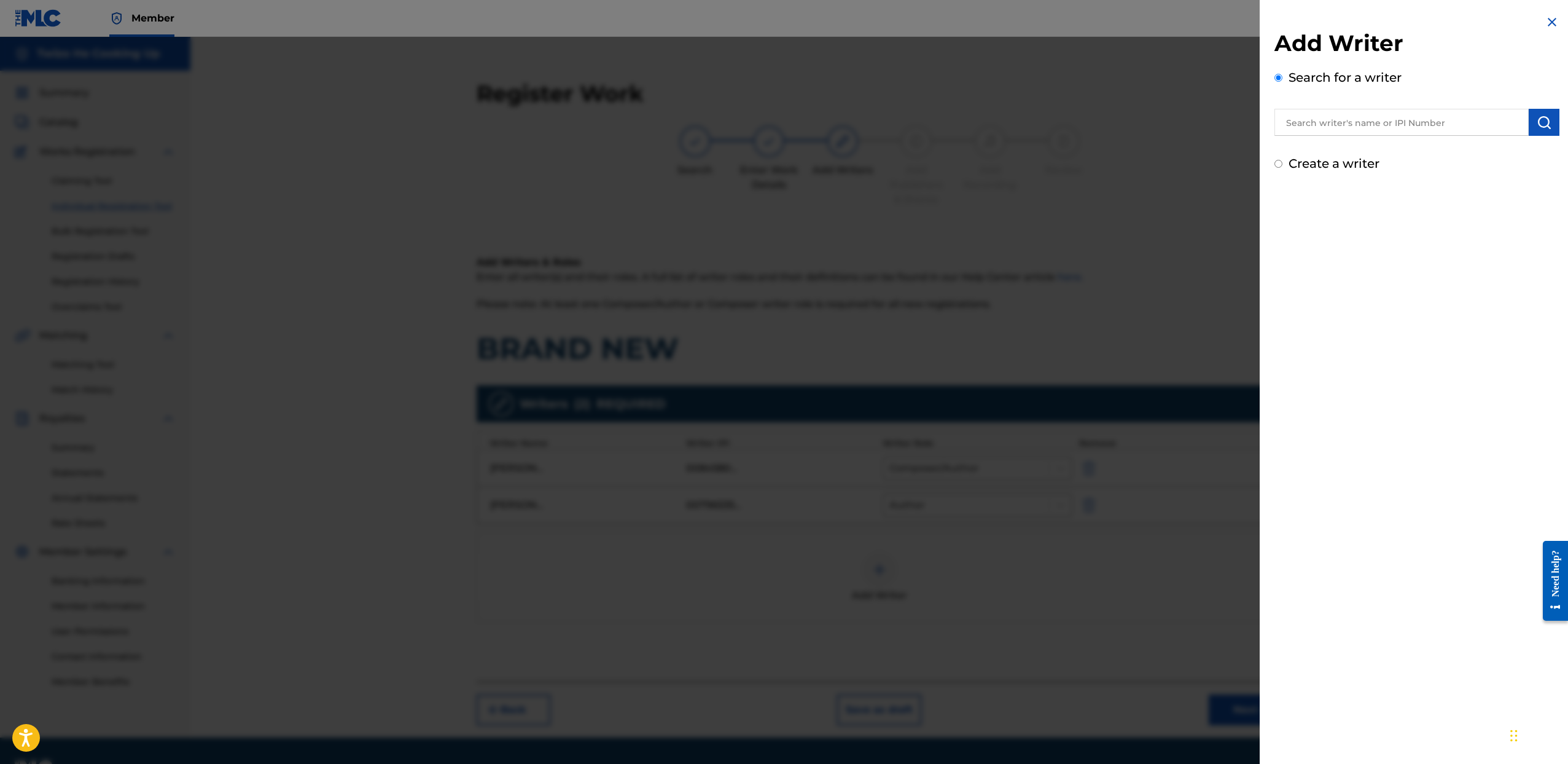
click at [1270, 589] on div "Add Writer Search for a writer Create a writer" at bounding box center [1416, 382] width 314 height 764
click at [1184, 585] on div at bounding box center [784, 418] width 1568 height 764
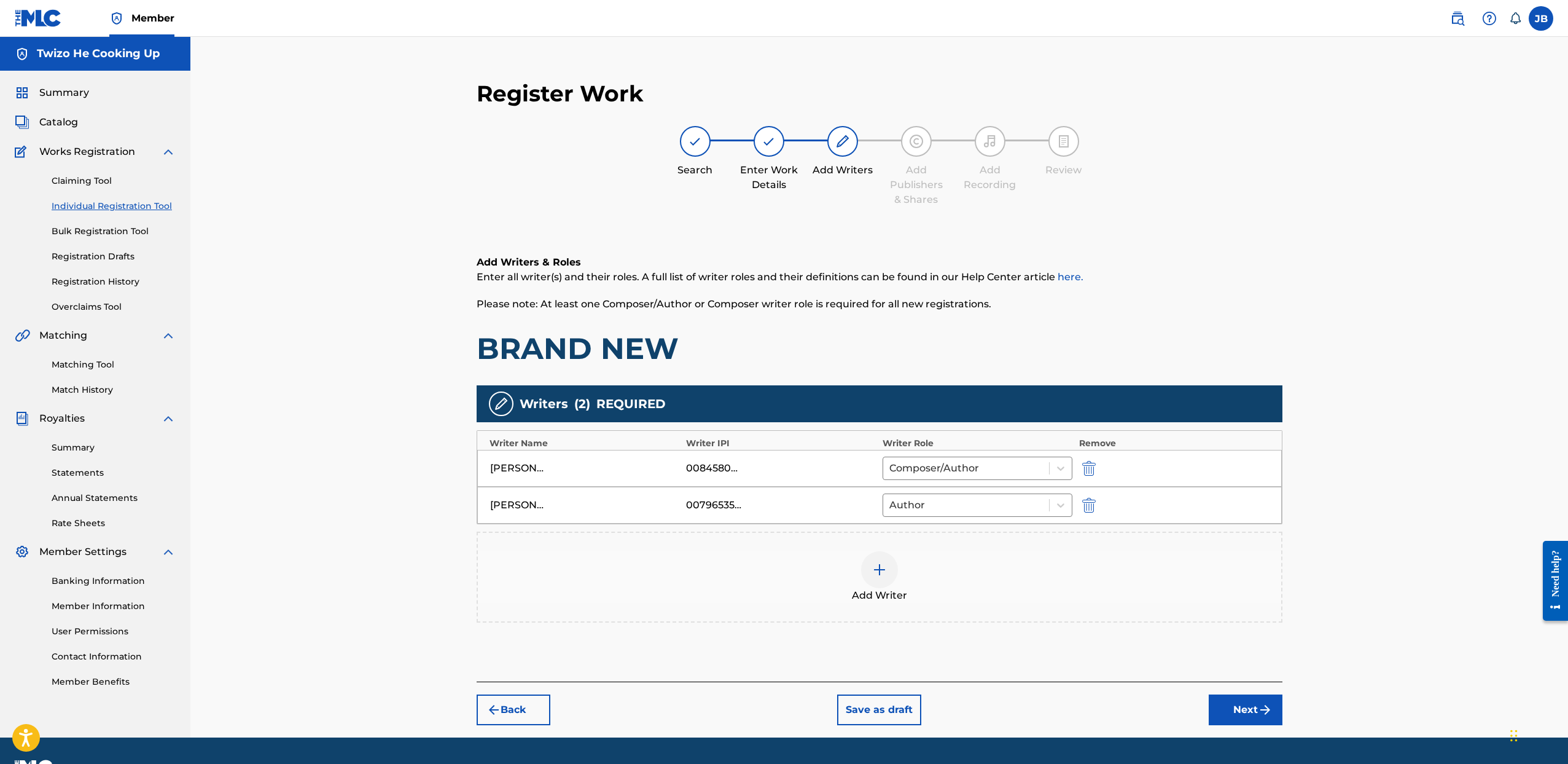
click at [1243, 705] on button "Next" at bounding box center [1246, 710] width 74 height 31
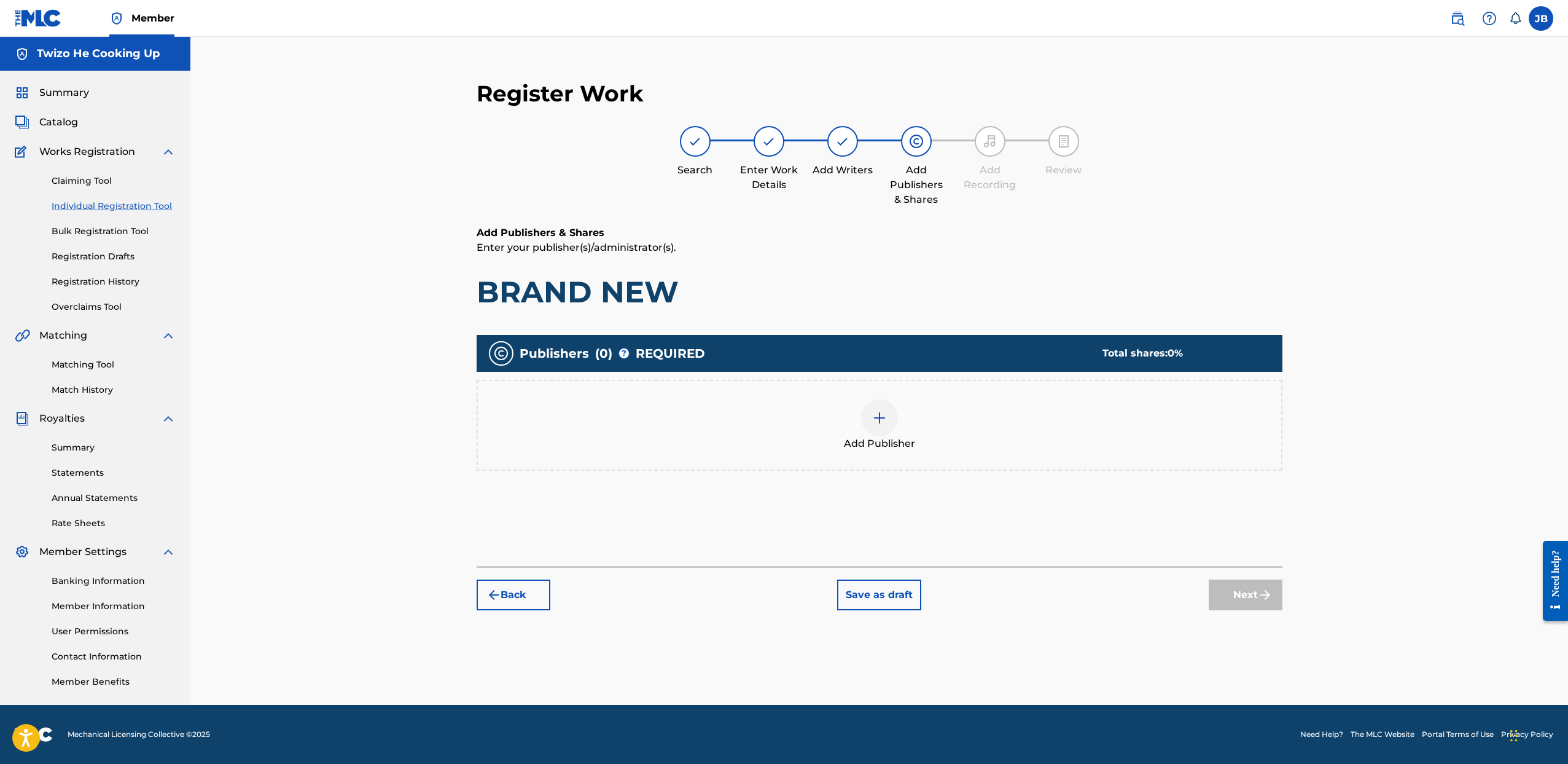
click at [900, 443] on span "Add Publisher" at bounding box center [879, 443] width 71 height 15
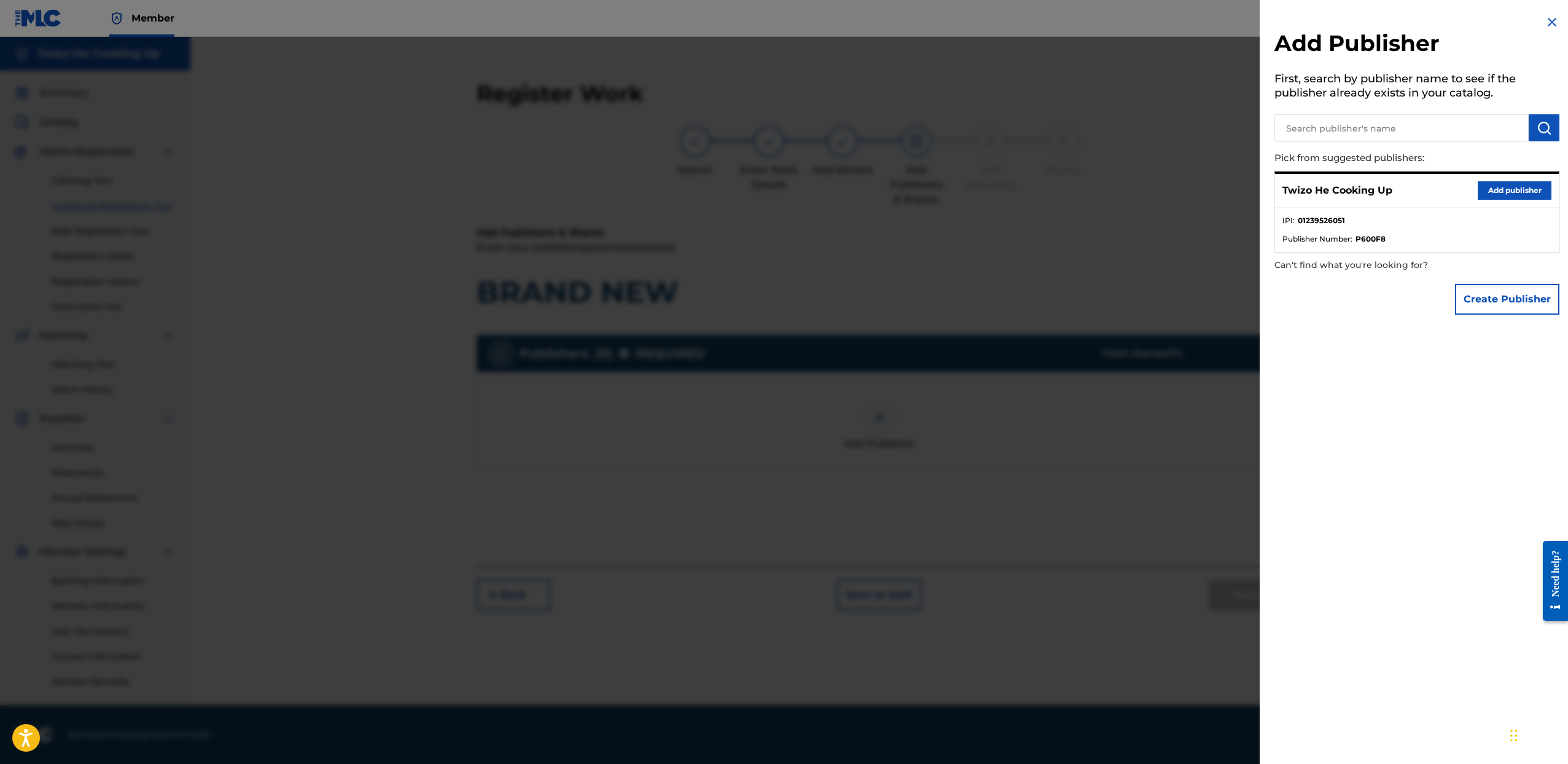
click at [1524, 186] on button "Add publisher" at bounding box center [1515, 190] width 74 height 18
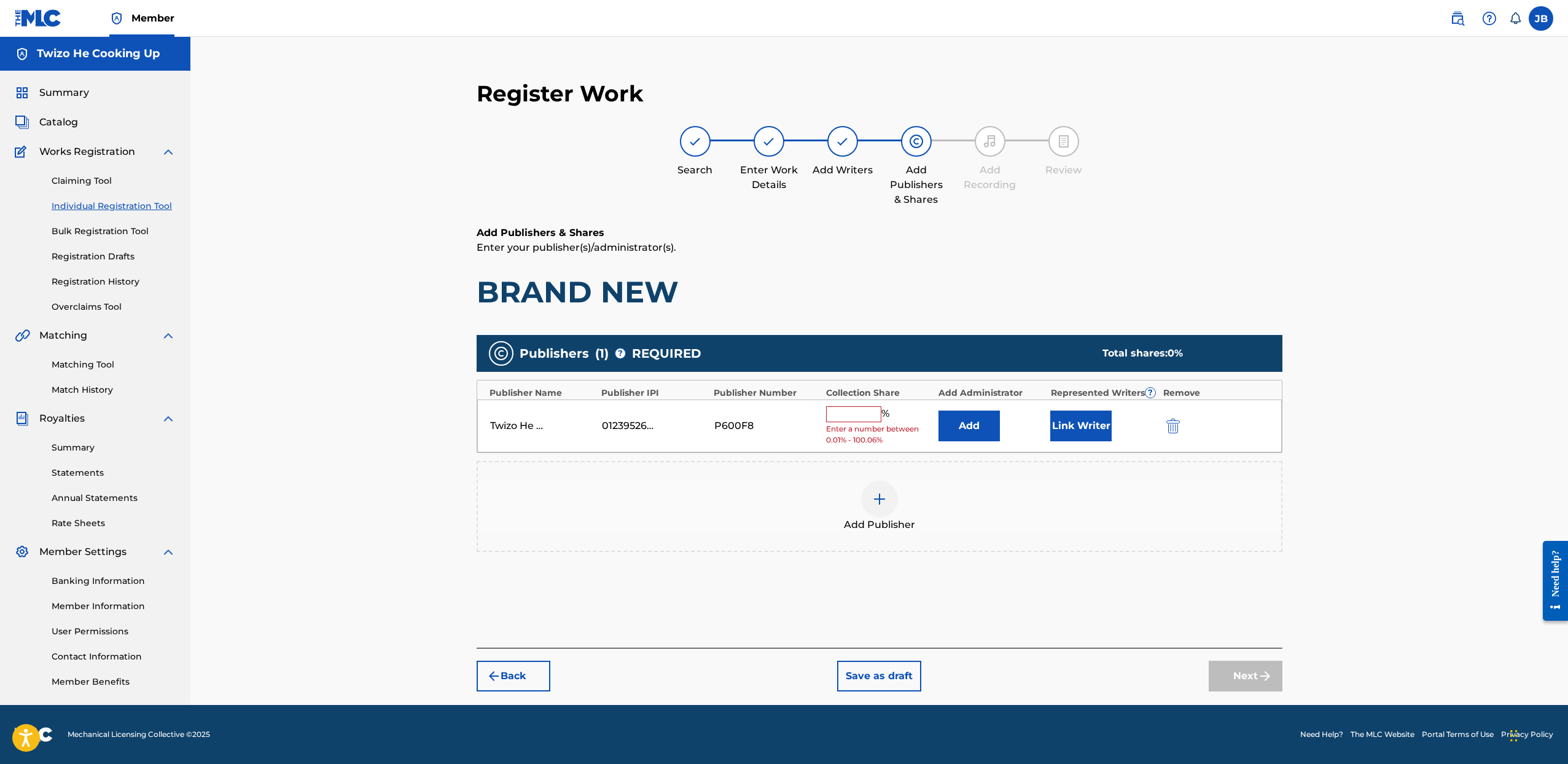
click at [873, 419] on input "text" at bounding box center [853, 414] width 55 height 16
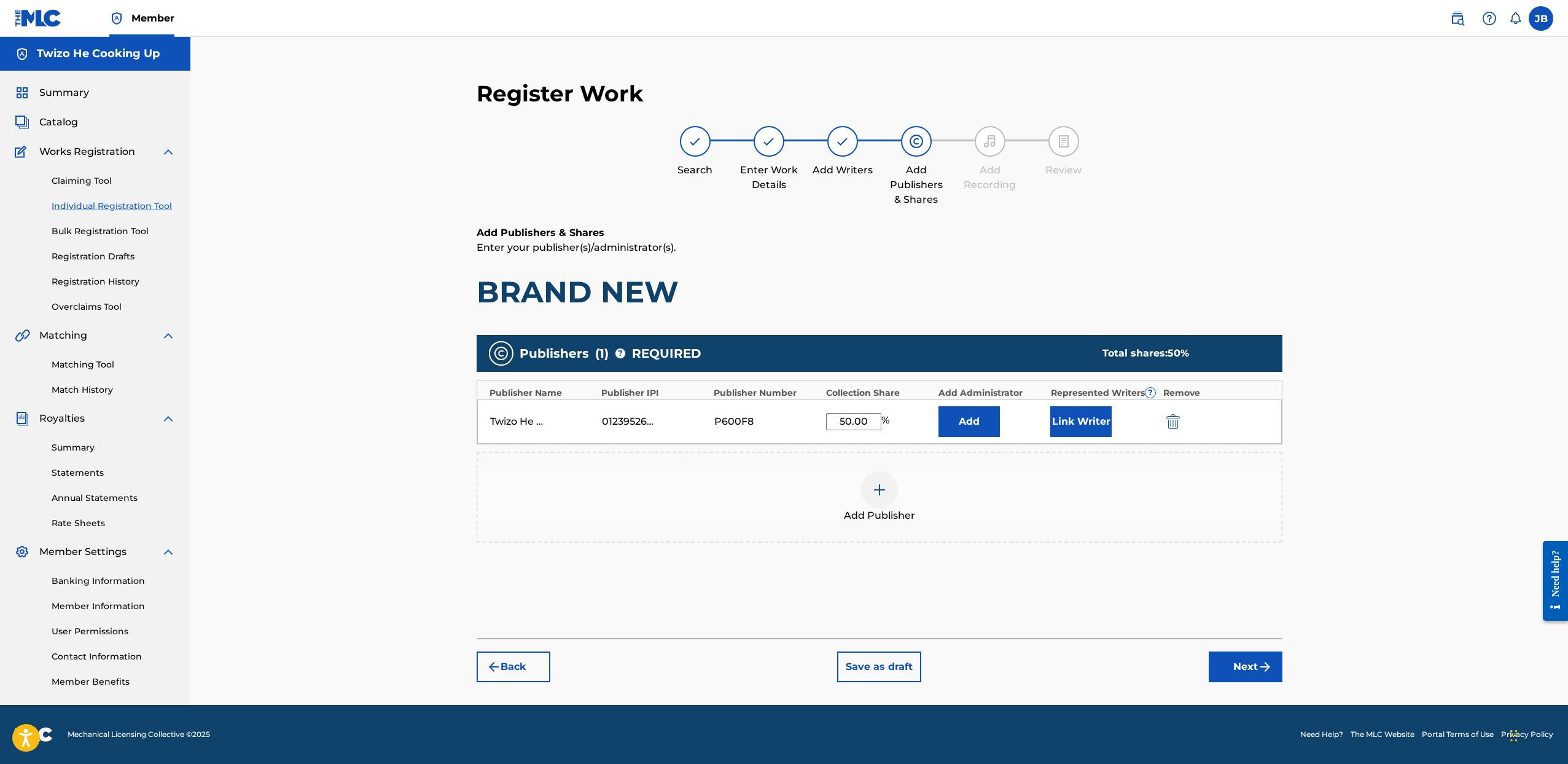
type input "50.00"
click at [1093, 419] on button "Link Writer" at bounding box center [1081, 421] width 61 height 31
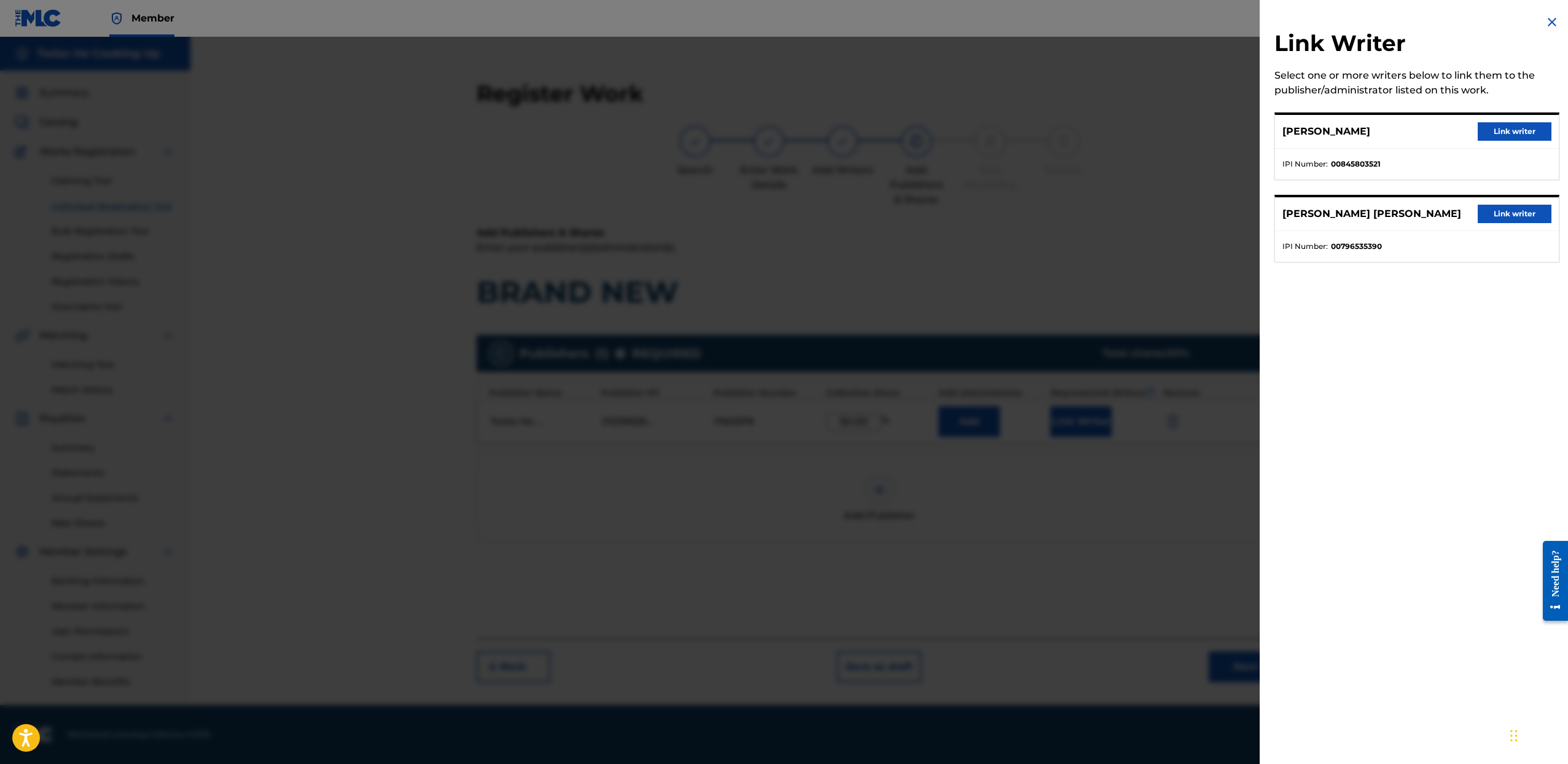
click at [1499, 130] on button "Link writer" at bounding box center [1515, 131] width 74 height 18
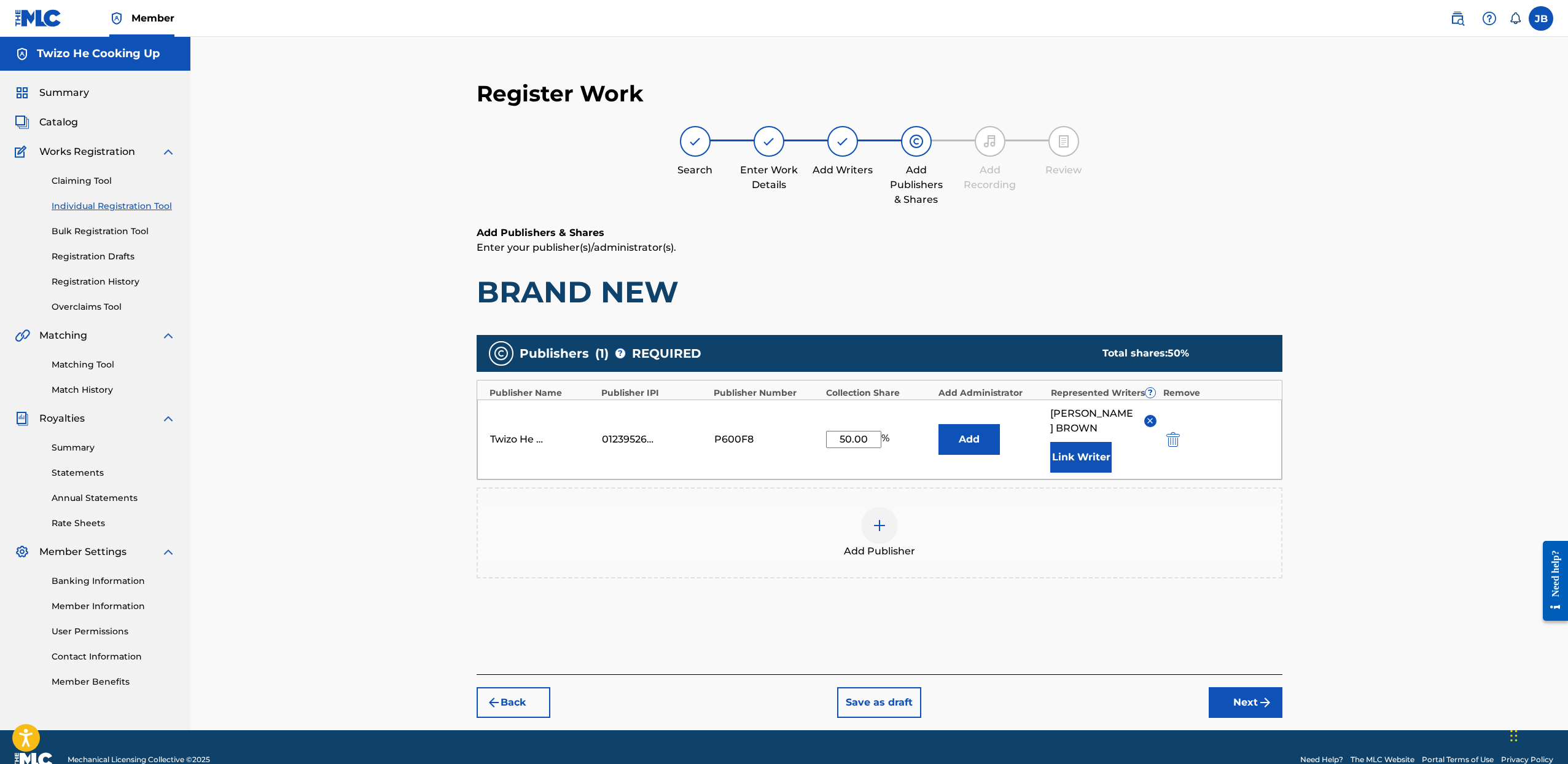
click at [1254, 696] on button "Next" at bounding box center [1246, 703] width 74 height 31
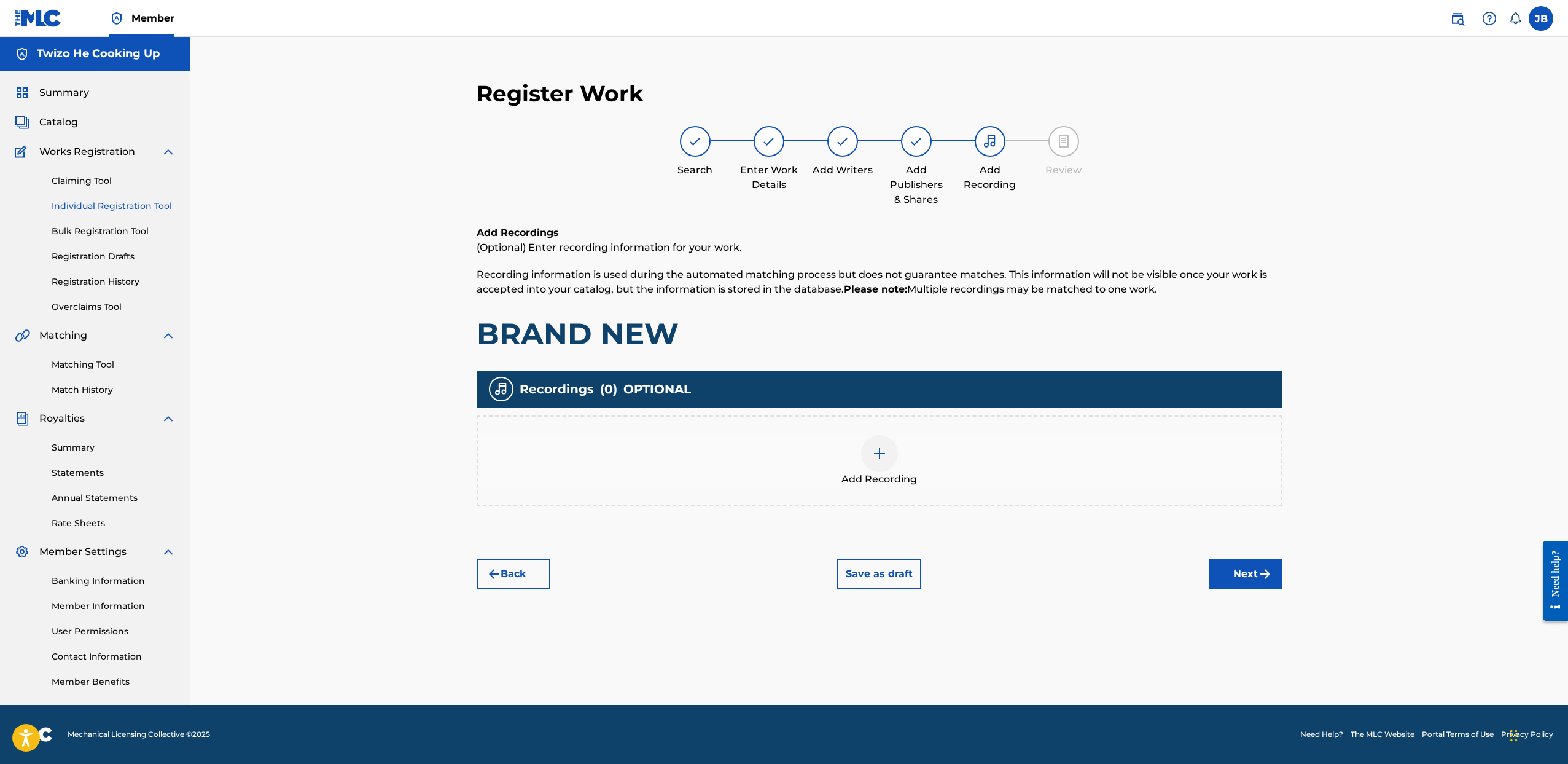
click at [906, 461] on div "Add Recording" at bounding box center [879, 460] width 803 height 52
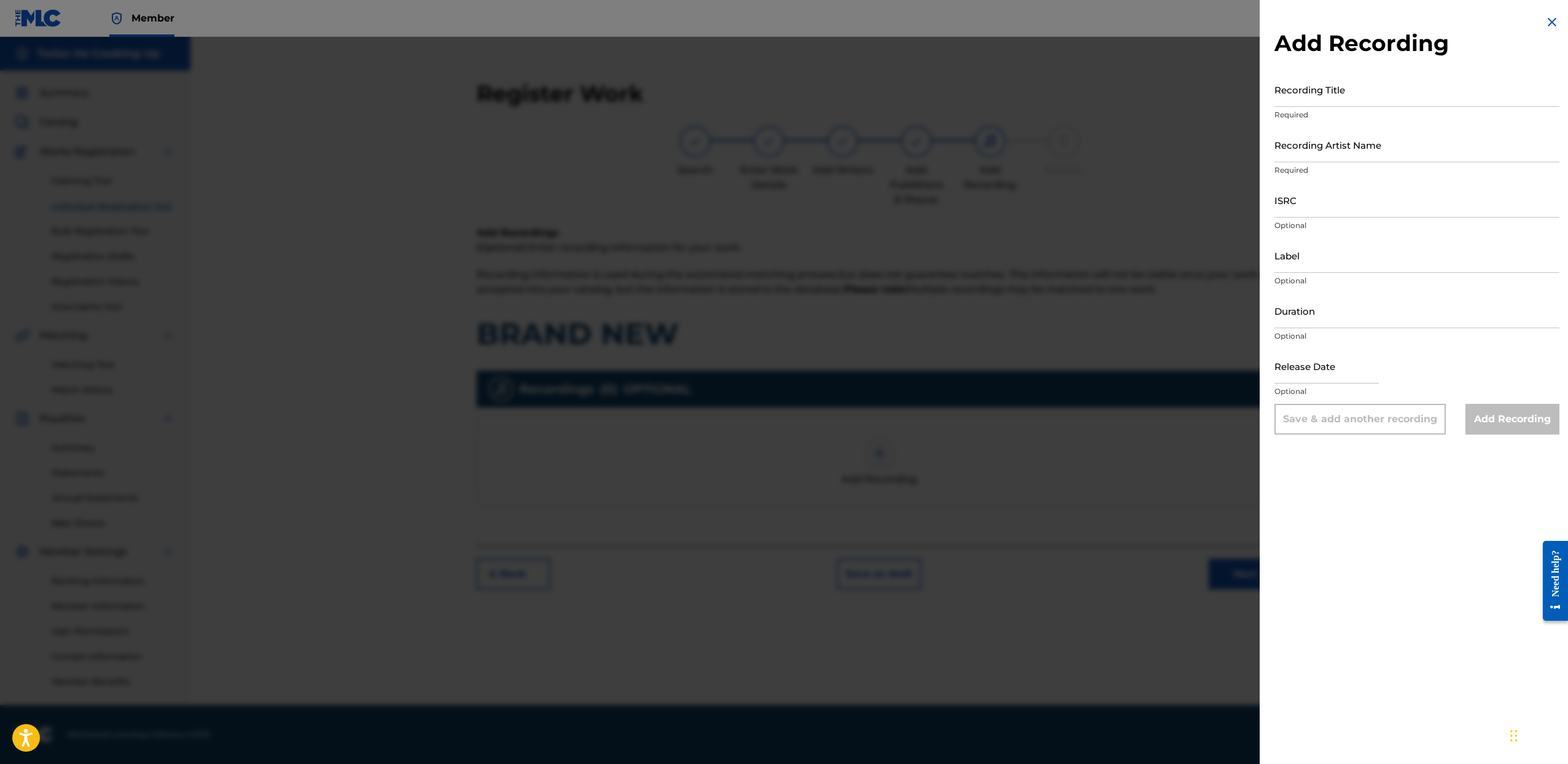
click at [1326, 91] on input "Recording Title" at bounding box center [1416, 90] width 285 height 35
type input "BRAND NEW"
click at [1375, 160] on input "Recording Artist Name" at bounding box center [1416, 145] width 285 height 35
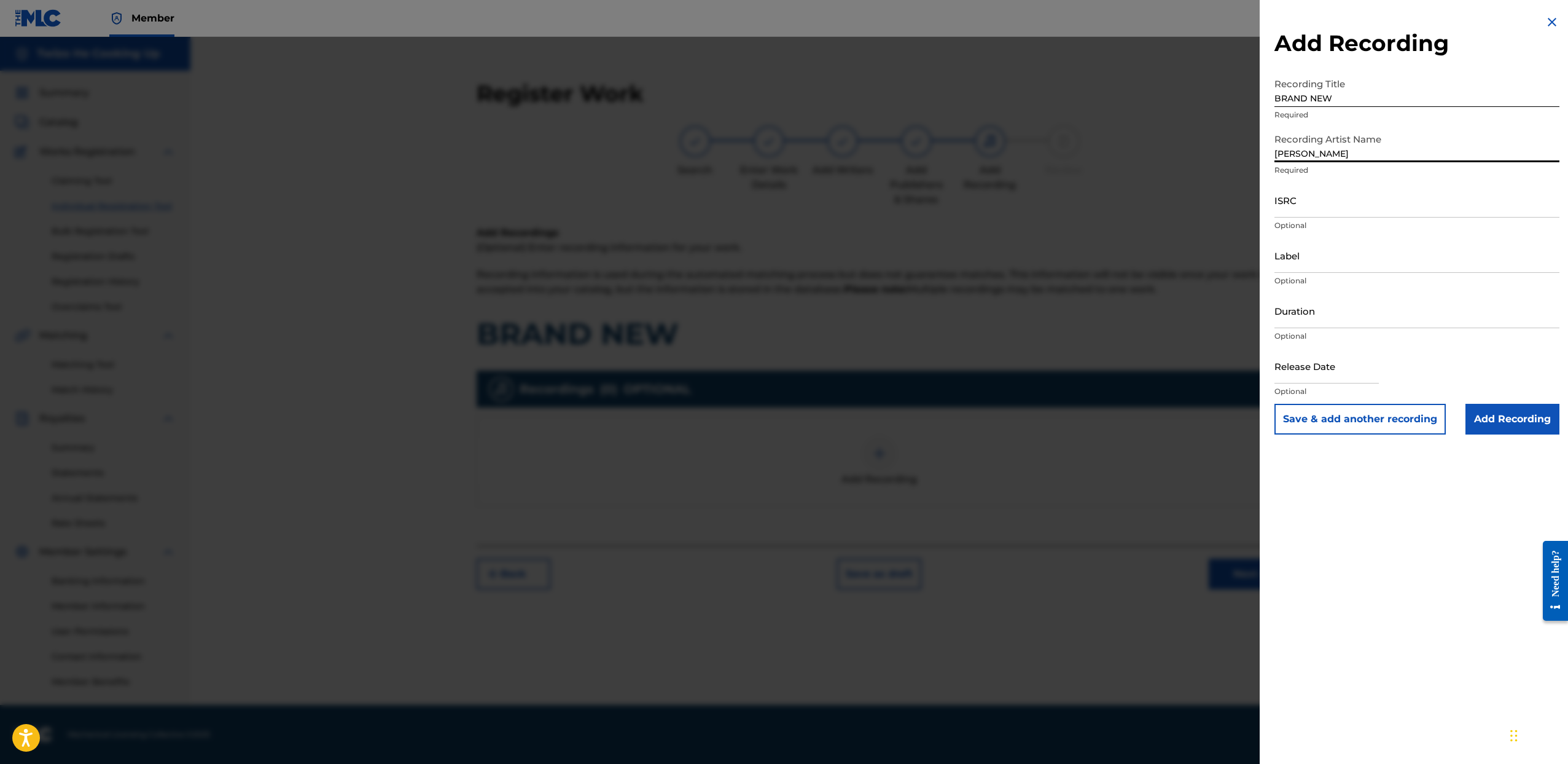
type input "BRIANA SHANAE"
drag, startPoint x: 1372, startPoint y: 210, endPoint x: 1365, endPoint y: 210, distance: 7.0
click at [1372, 210] on input "ISRC" at bounding box center [1416, 200] width 285 height 35
click at [1304, 200] on input "ISRC" at bounding box center [1416, 200] width 285 height 35
paste input "QZZ7N2418663"
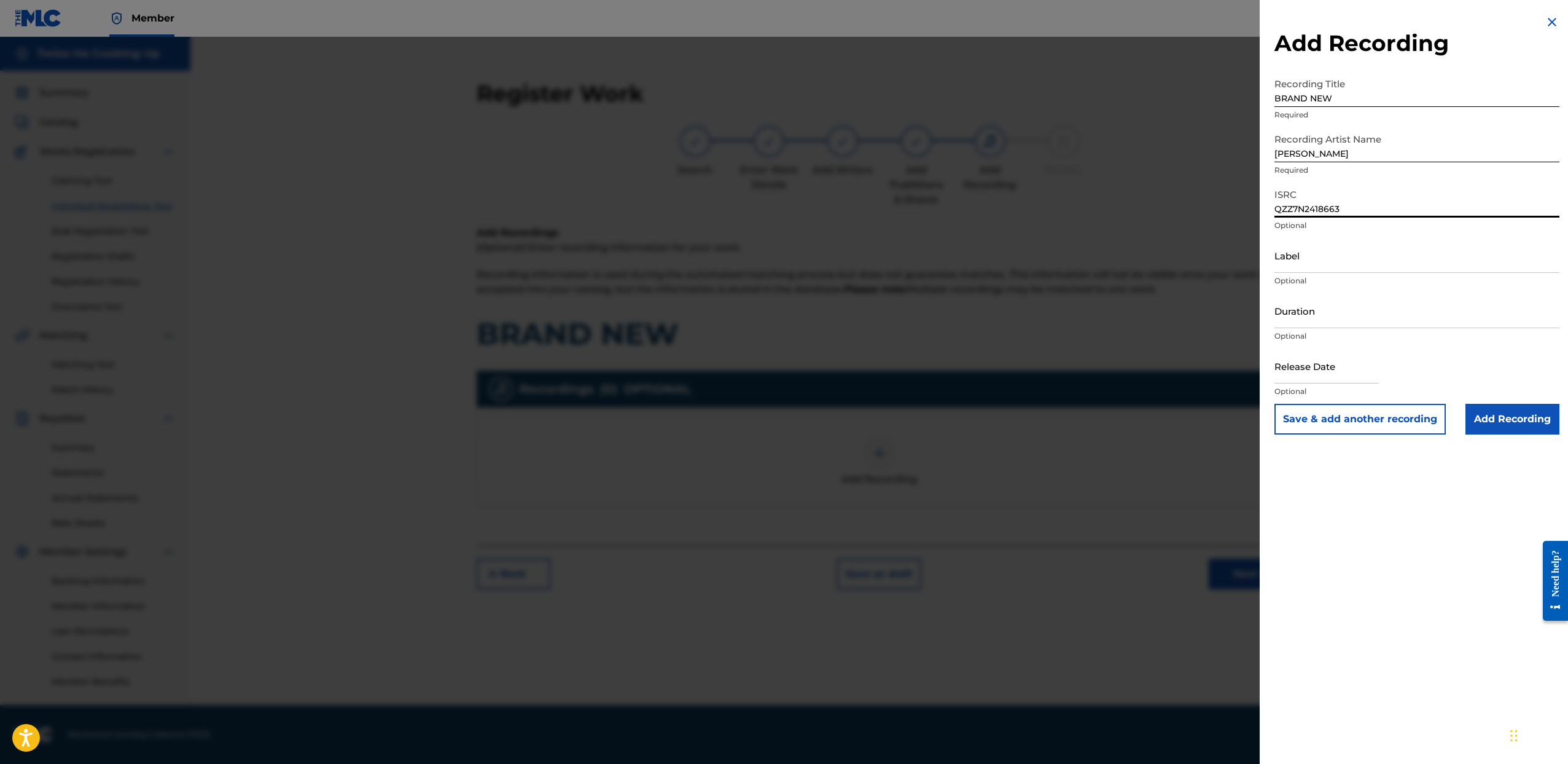
type input "QZZ7N2418663"
click at [1322, 261] on input "Label" at bounding box center [1416, 255] width 285 height 35
type input "Forever Trill Family"
click at [1499, 426] on input "Add Recording" at bounding box center [1513, 419] width 94 height 31
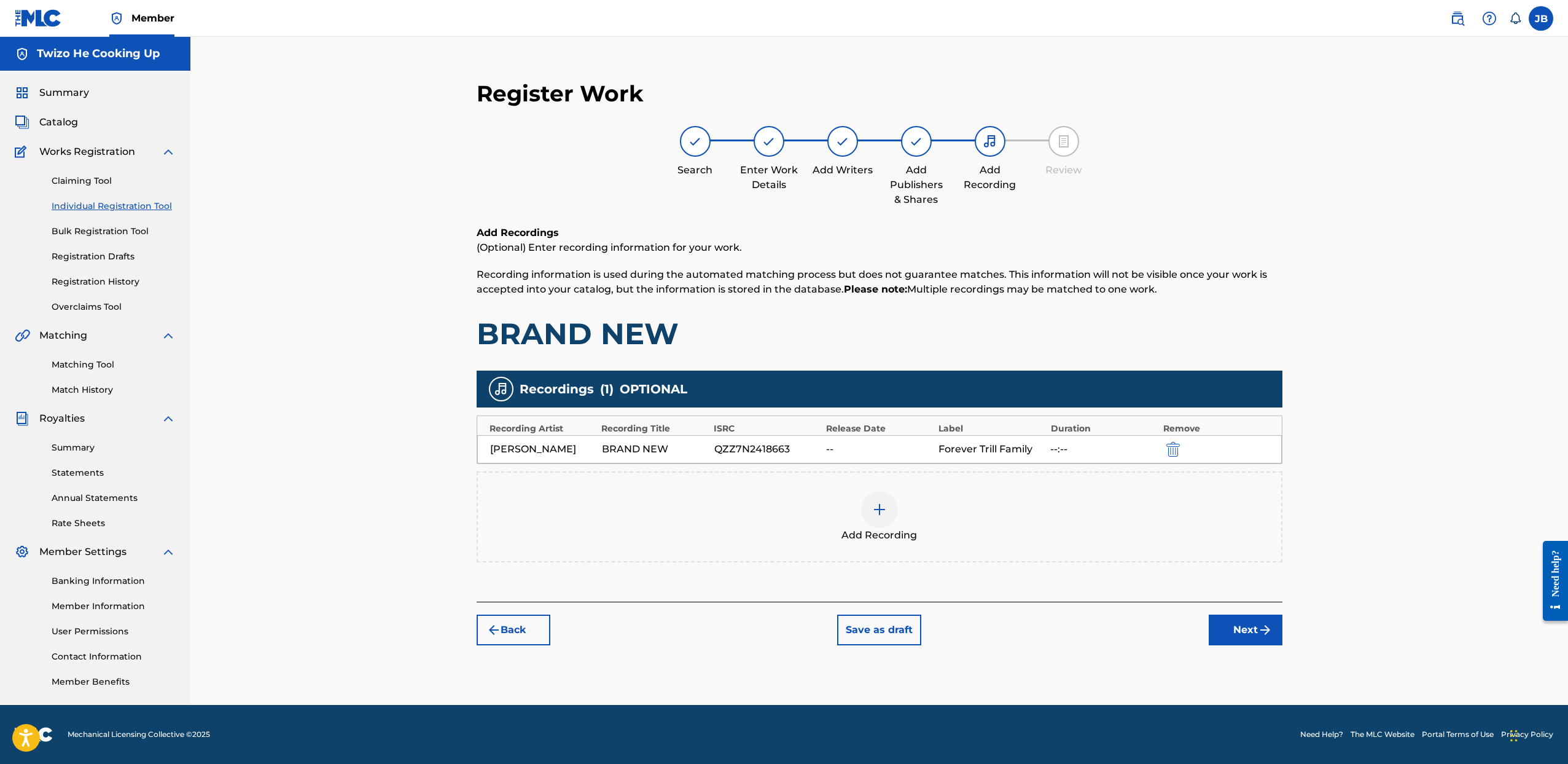
click at [1244, 627] on button "Next" at bounding box center [1246, 631] width 74 height 31
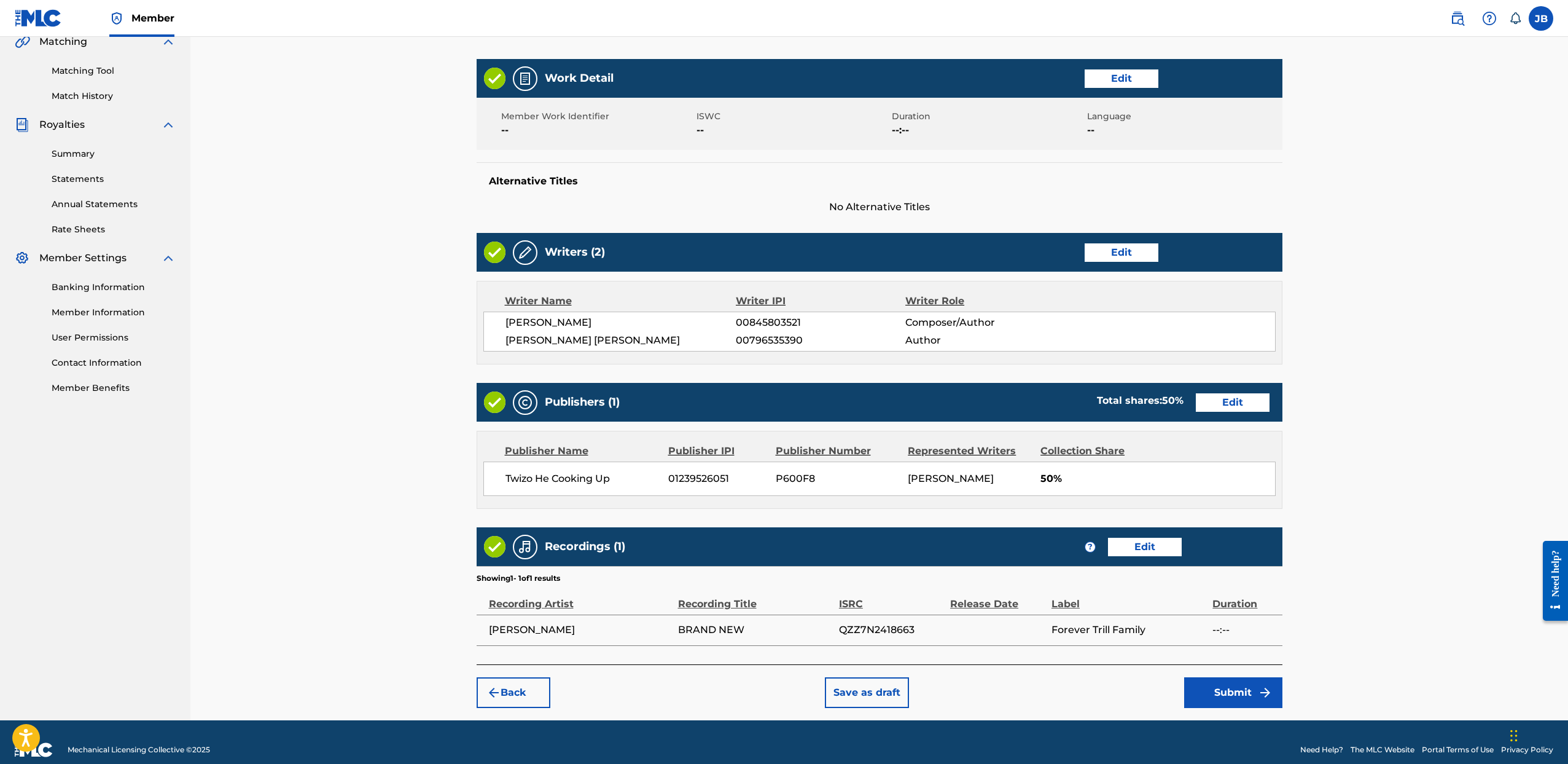
scroll to position [308, 0]
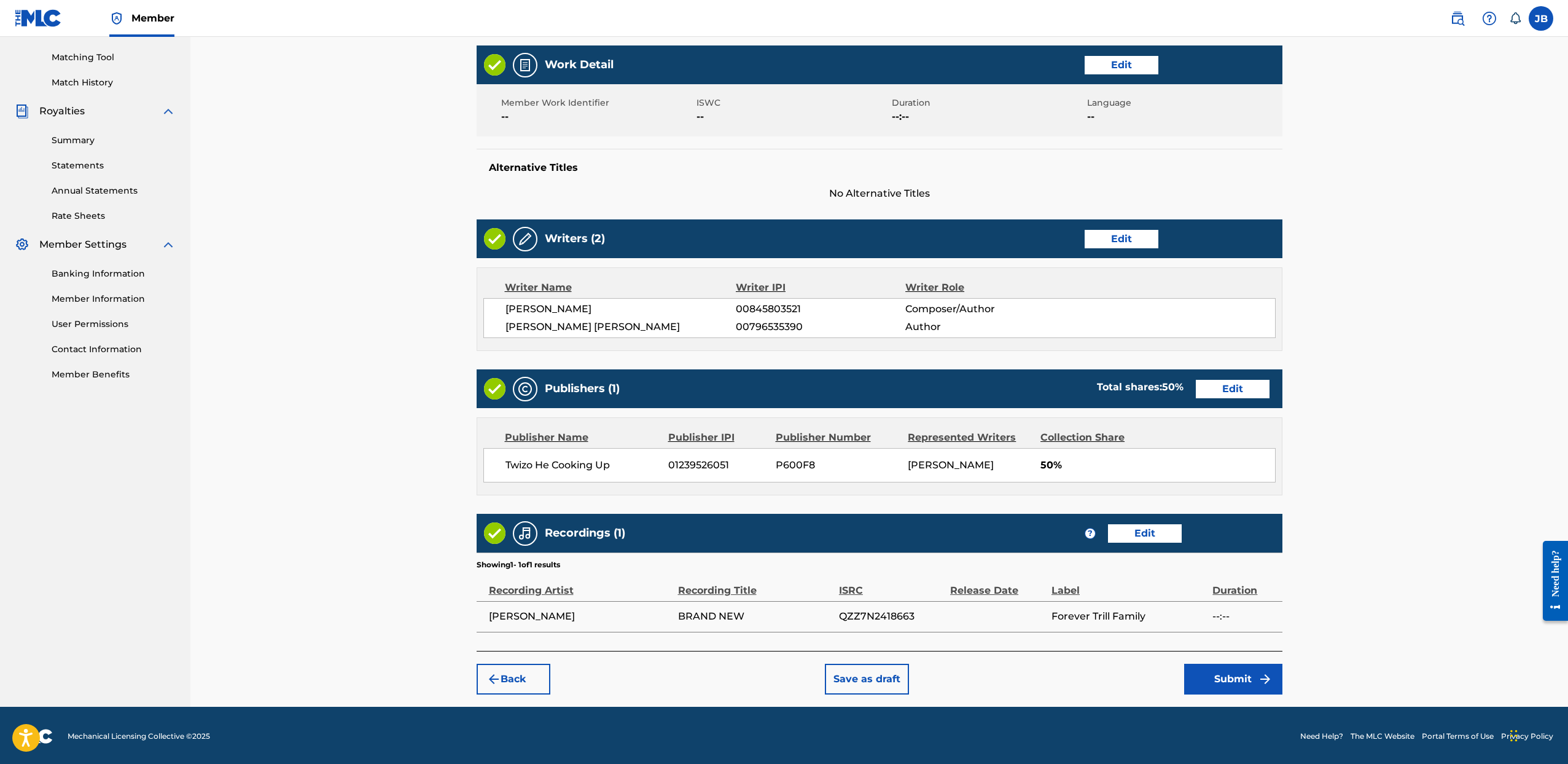
click at [1232, 684] on button "Submit" at bounding box center [1233, 679] width 98 height 31
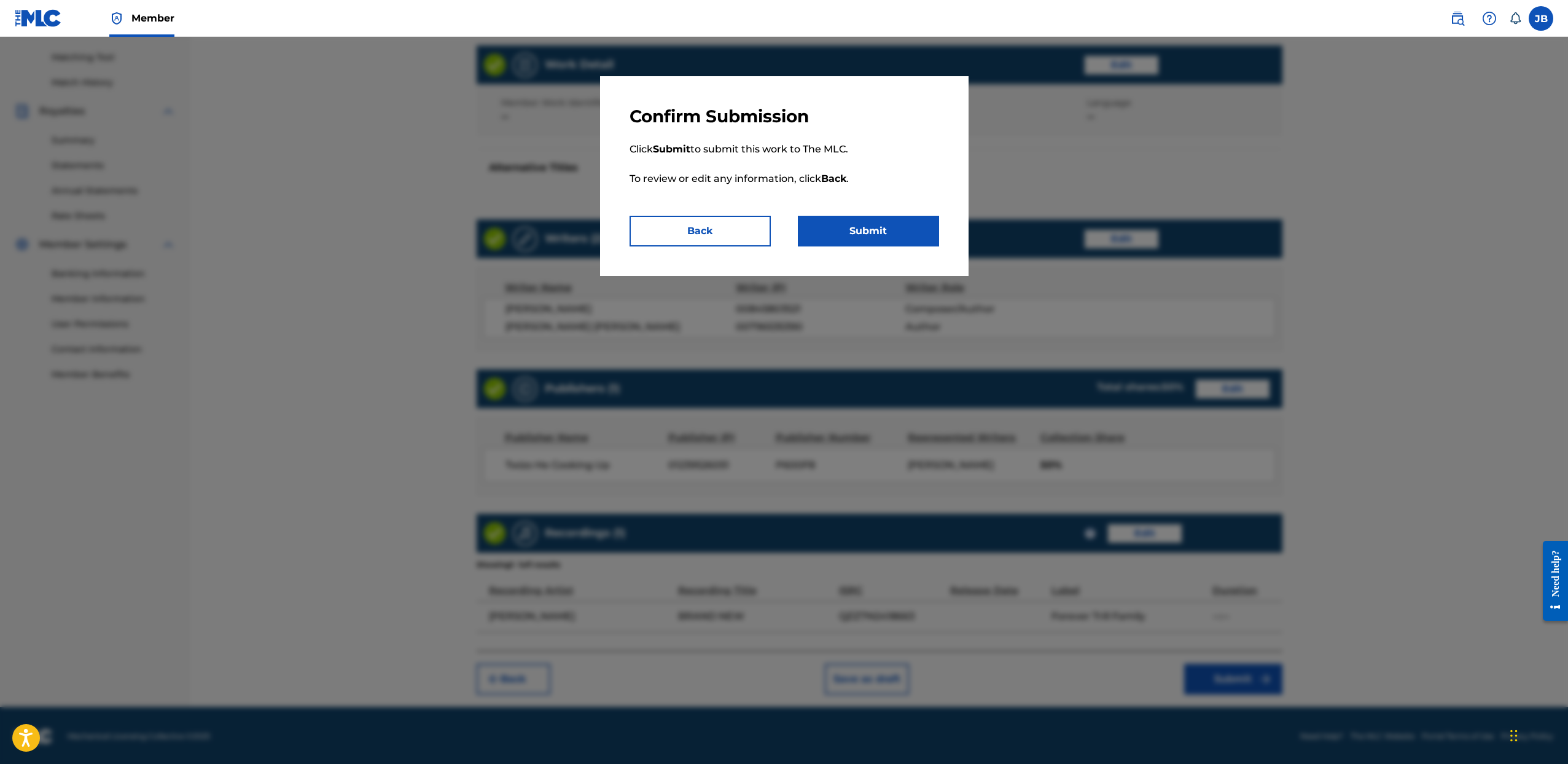
click at [886, 235] on button "Submit" at bounding box center [868, 232] width 141 height 31
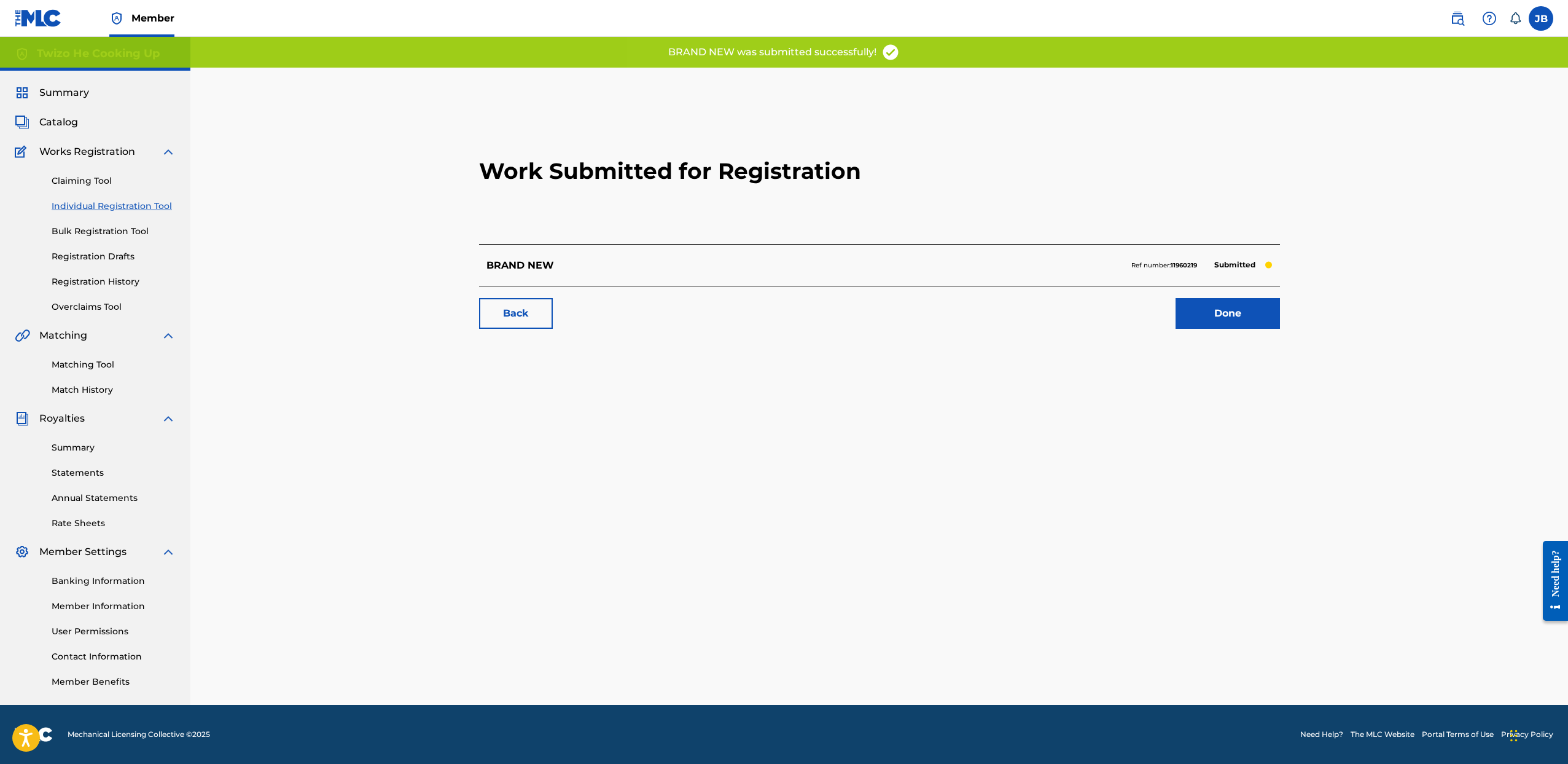
click at [1220, 305] on link "Done" at bounding box center [1228, 313] width 104 height 31
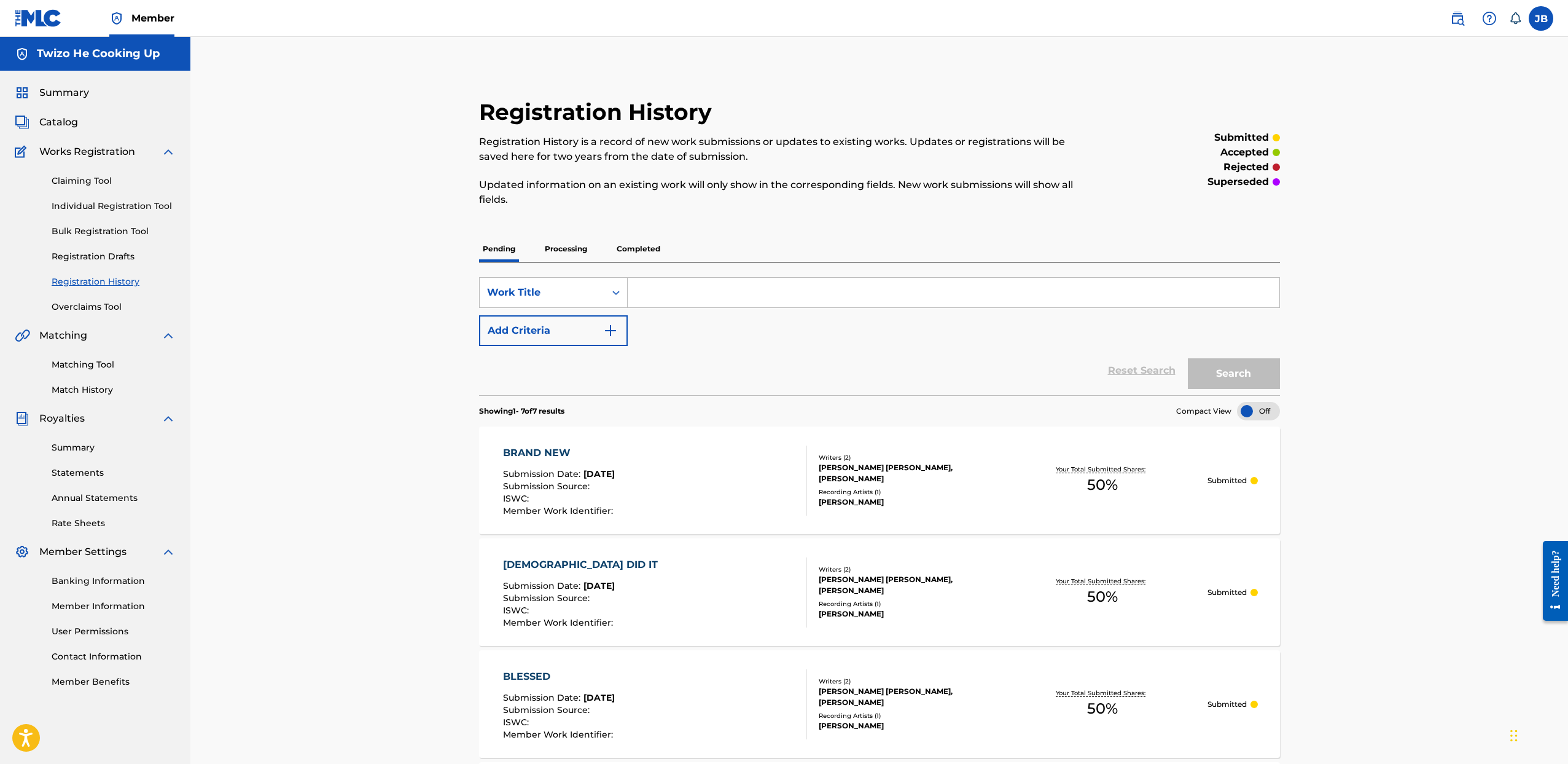
click at [71, 93] on span "Summary" at bounding box center [63, 92] width 50 height 15
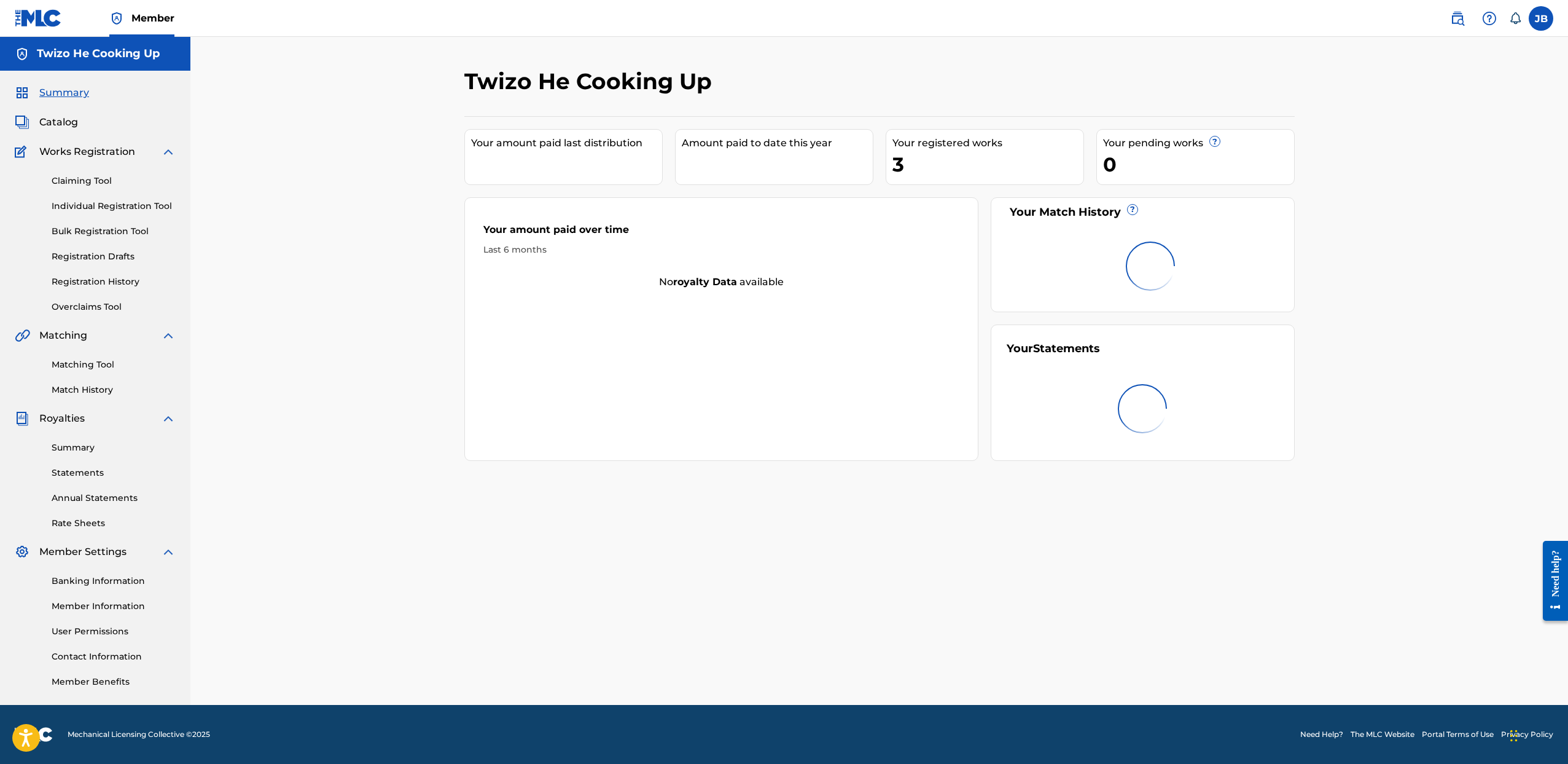
click at [73, 127] on span "Catalog" at bounding box center [58, 122] width 39 height 15
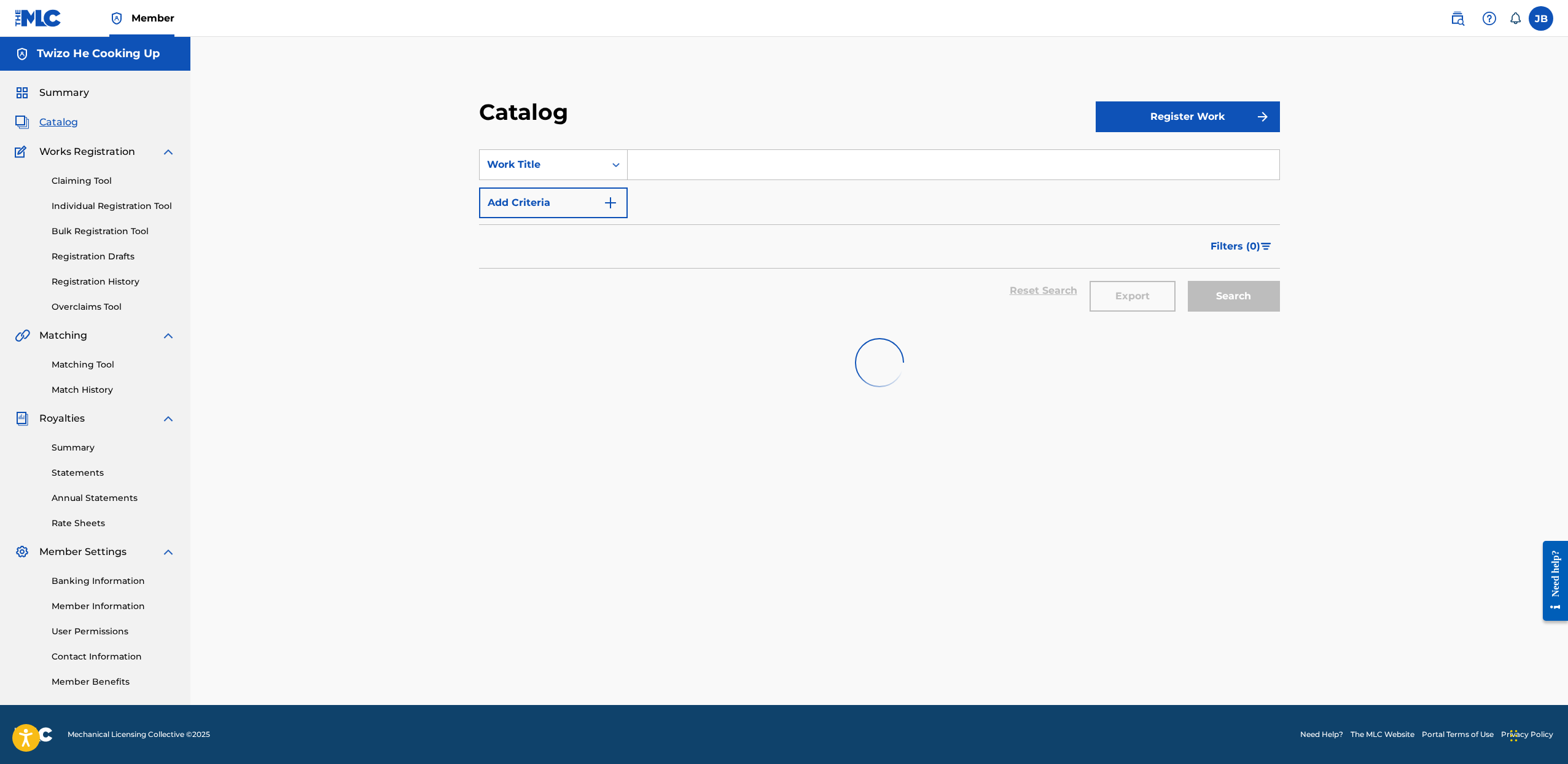
click at [70, 86] on span "Summary" at bounding box center [63, 92] width 50 height 15
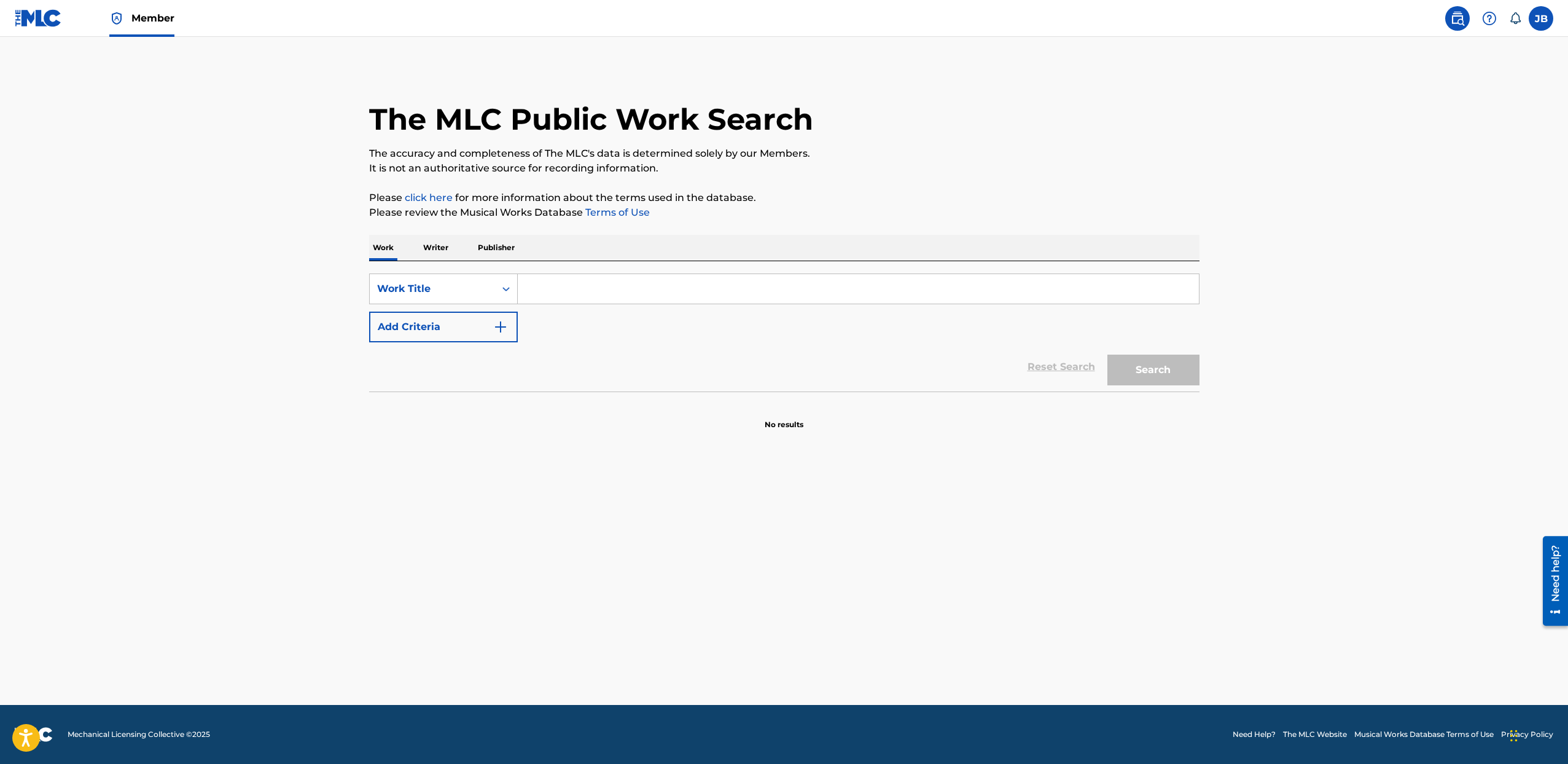
click at [1546, 24] on label at bounding box center [1541, 18] width 24 height 24
click at [1541, 18] on input "JB Jeremy Brown totbllcbusiness@gmail.com Notification Preferences Profile Log …" at bounding box center [1541, 18] width 0 height 0
click at [1424, 153] on link "Profile" at bounding box center [1419, 153] width 24 height 11
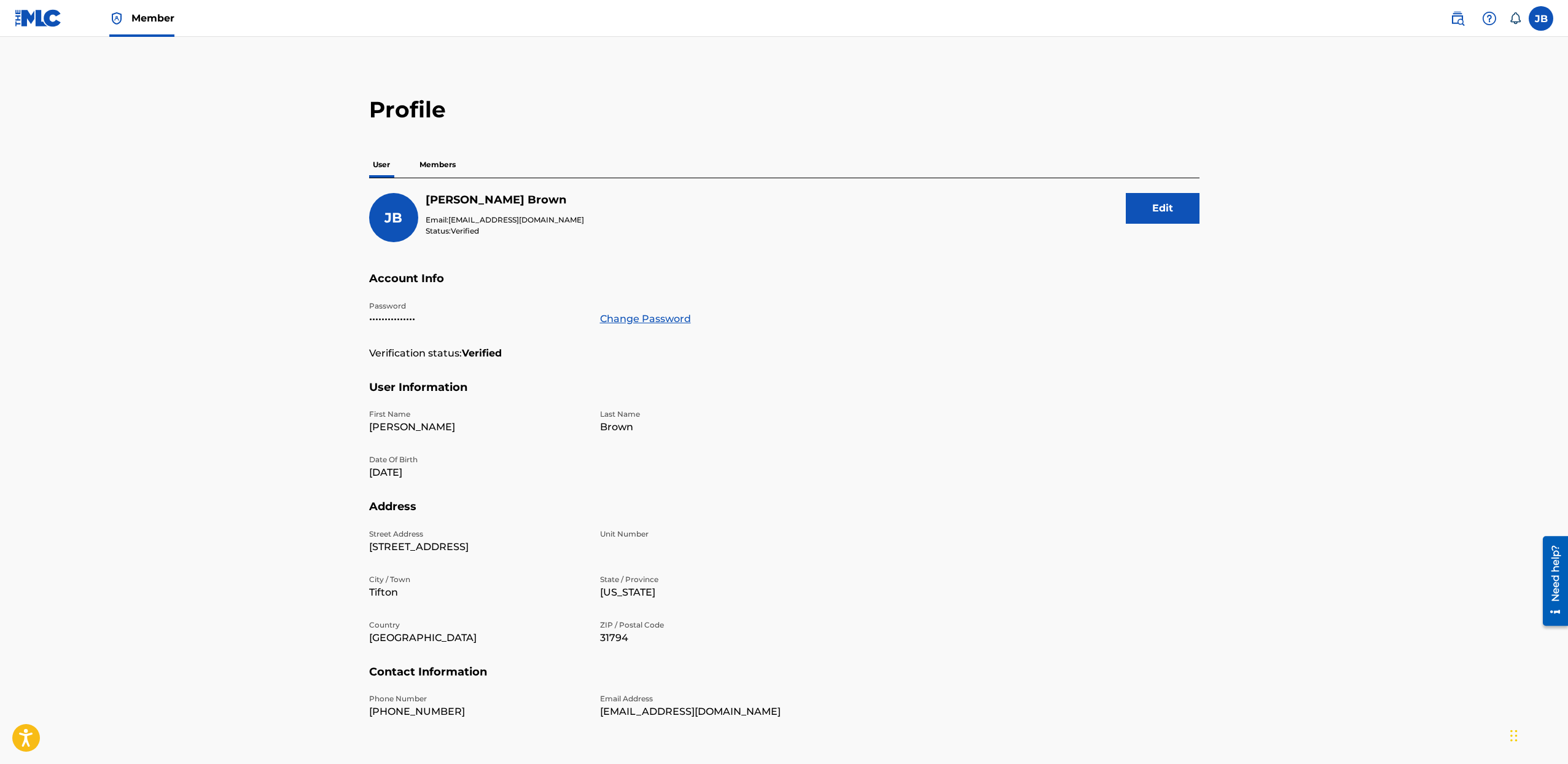
click at [1462, 19] on img at bounding box center [1457, 18] width 15 height 15
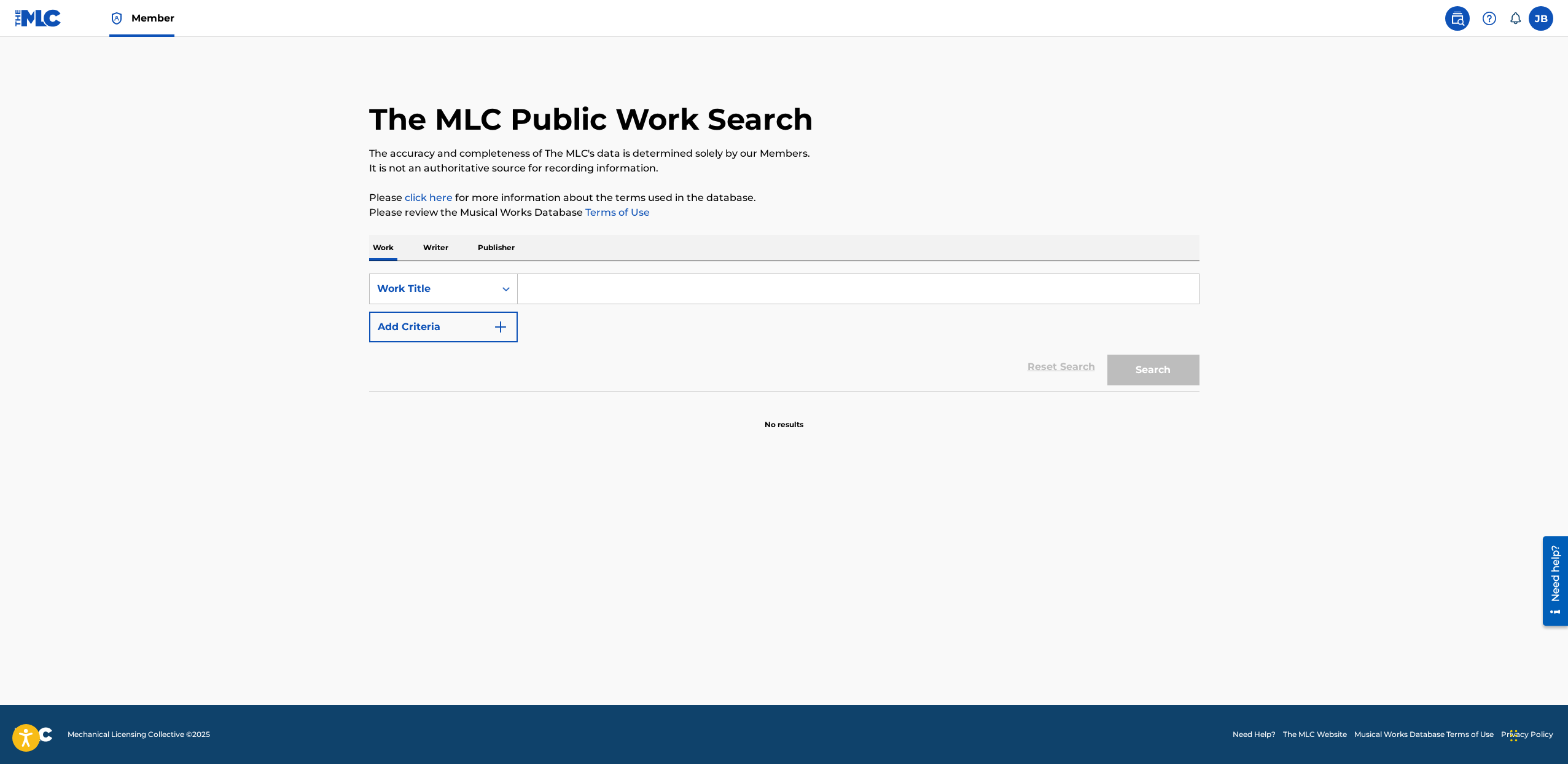
click at [1540, 19] on label at bounding box center [1541, 18] width 24 height 24
click at [1541, 18] on input "JB Jeremy Brown totbllcbusiness@gmail.com Notification Preferences Profile Log …" at bounding box center [1541, 18] width 0 height 0
click at [1512, 20] on icon at bounding box center [1515, 18] width 11 height 12
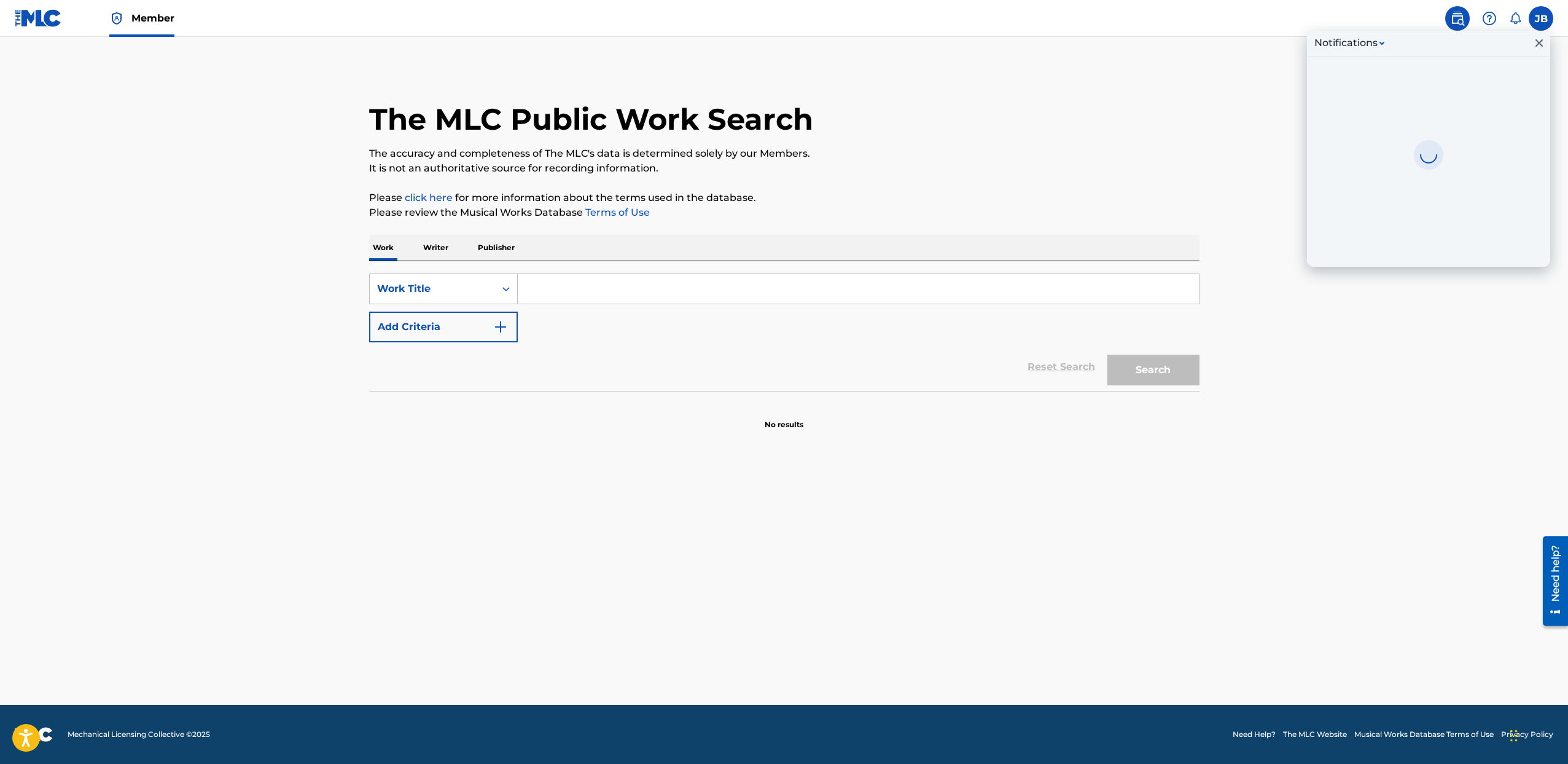
click at [1513, 20] on icon at bounding box center [1515, 18] width 11 height 12
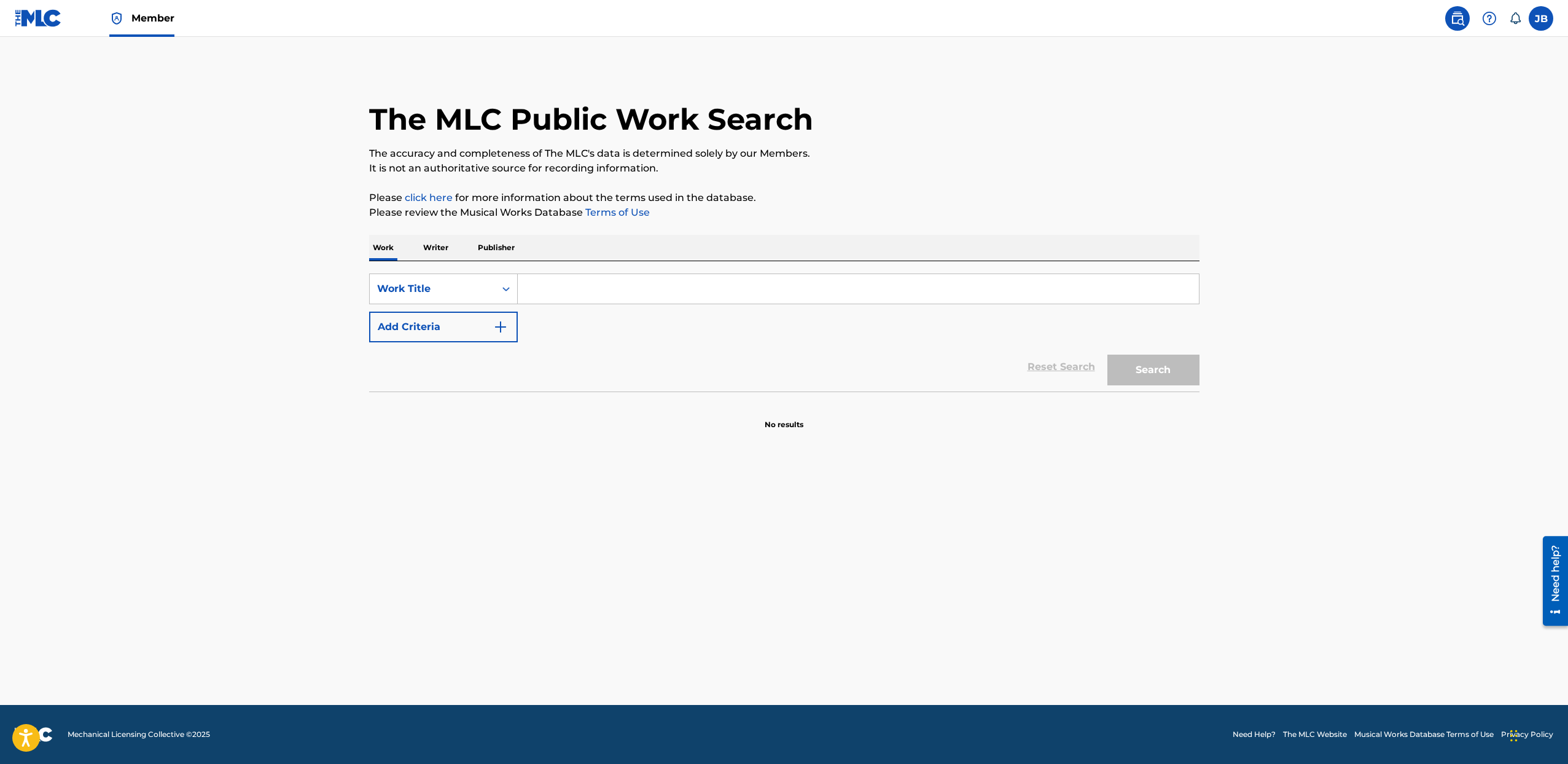
click at [1512, 21] on icon at bounding box center [1515, 18] width 13 height 13
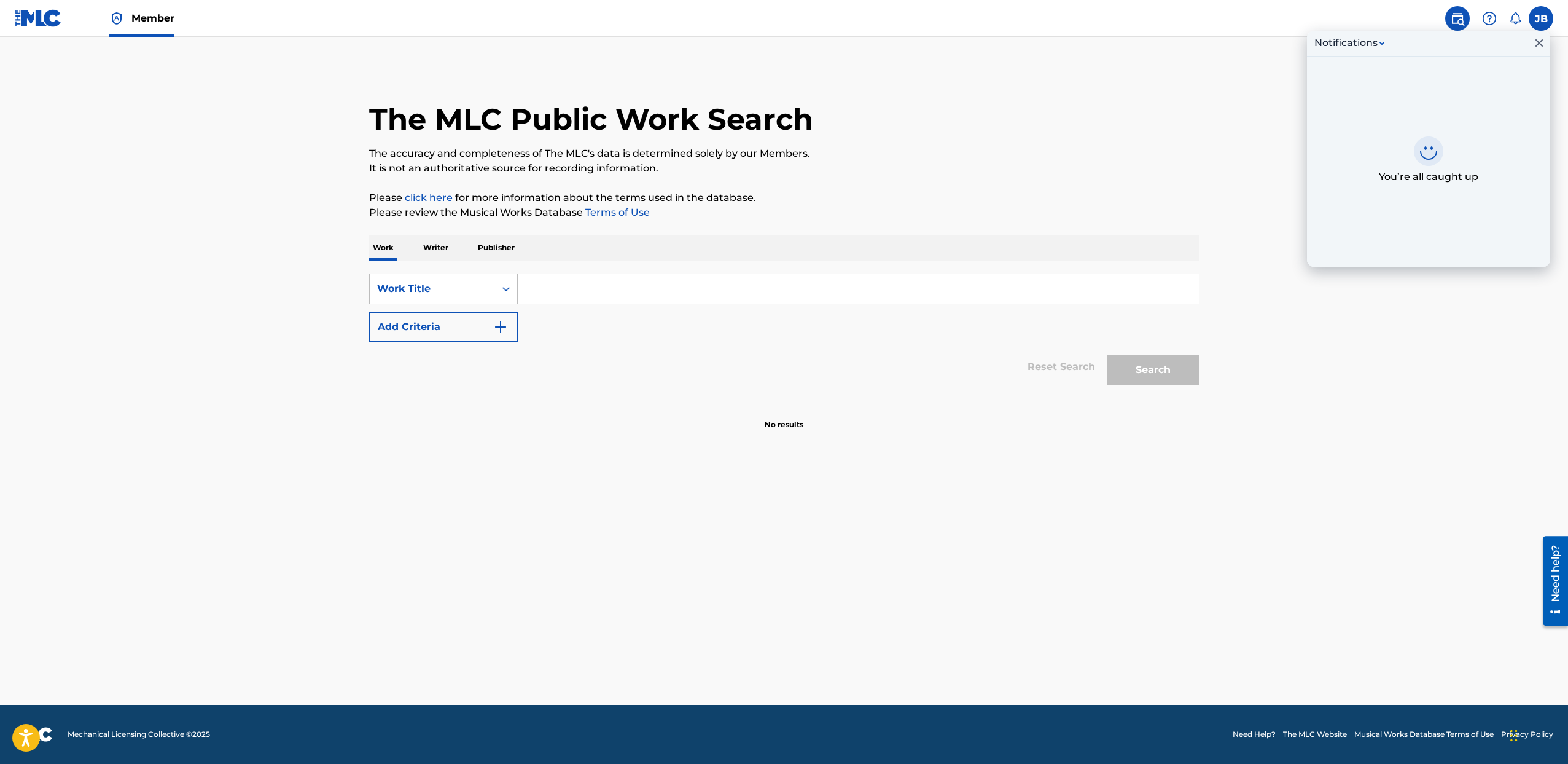
click at [1537, 24] on label at bounding box center [1541, 18] width 24 height 24
click at [1541, 18] on input "JB Jeremy Brown totbllcbusiness@gmail.com Notification Preferences Profile Log …" at bounding box center [1541, 18] width 0 height 0
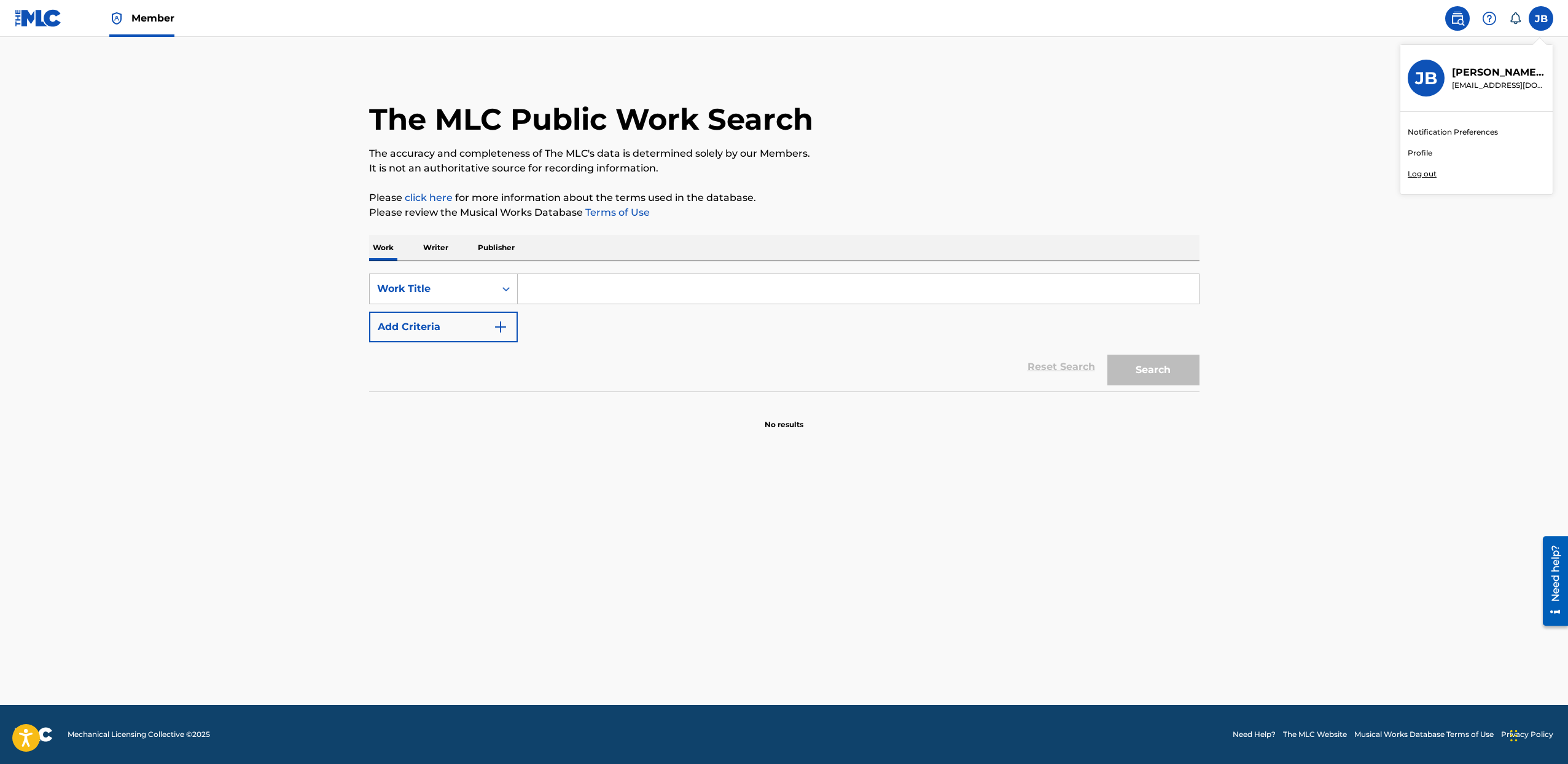
click at [1486, 72] on p "Jeremy Brown" at bounding box center [1499, 72] width 93 height 15
click at [1541, 18] on input "JB Jeremy Brown totbllcbusiness@gmail.com Notification Preferences Profile Log …" at bounding box center [1541, 18] width 0 height 0
click at [1454, 16] on img at bounding box center [1457, 18] width 15 height 15
click at [23, 27] on link at bounding box center [38, 18] width 48 height 36
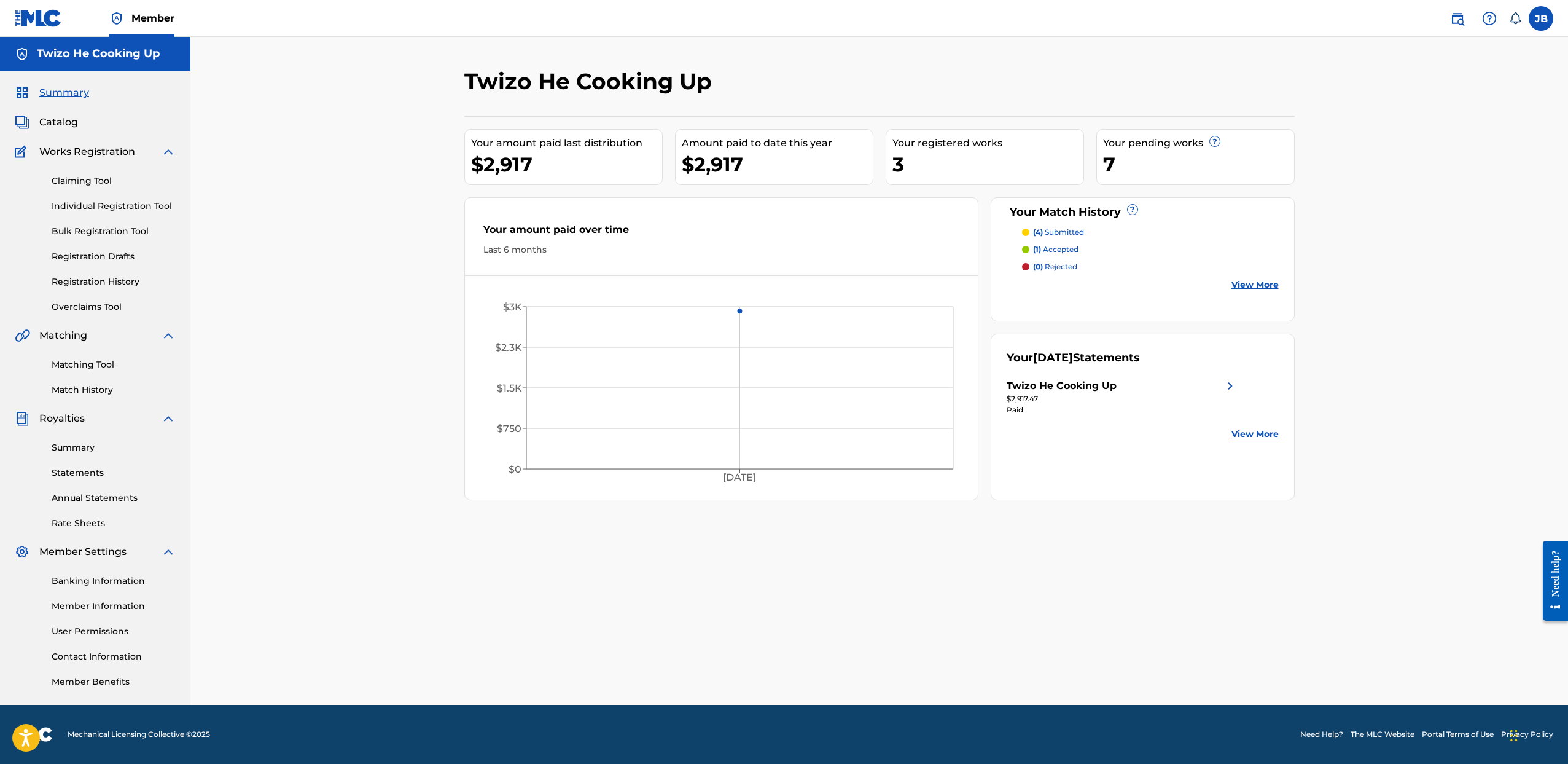
click at [1260, 286] on link "View More" at bounding box center [1255, 284] width 48 height 13
click at [1076, 235] on p "(4) submitted" at bounding box center [1058, 232] width 51 height 11
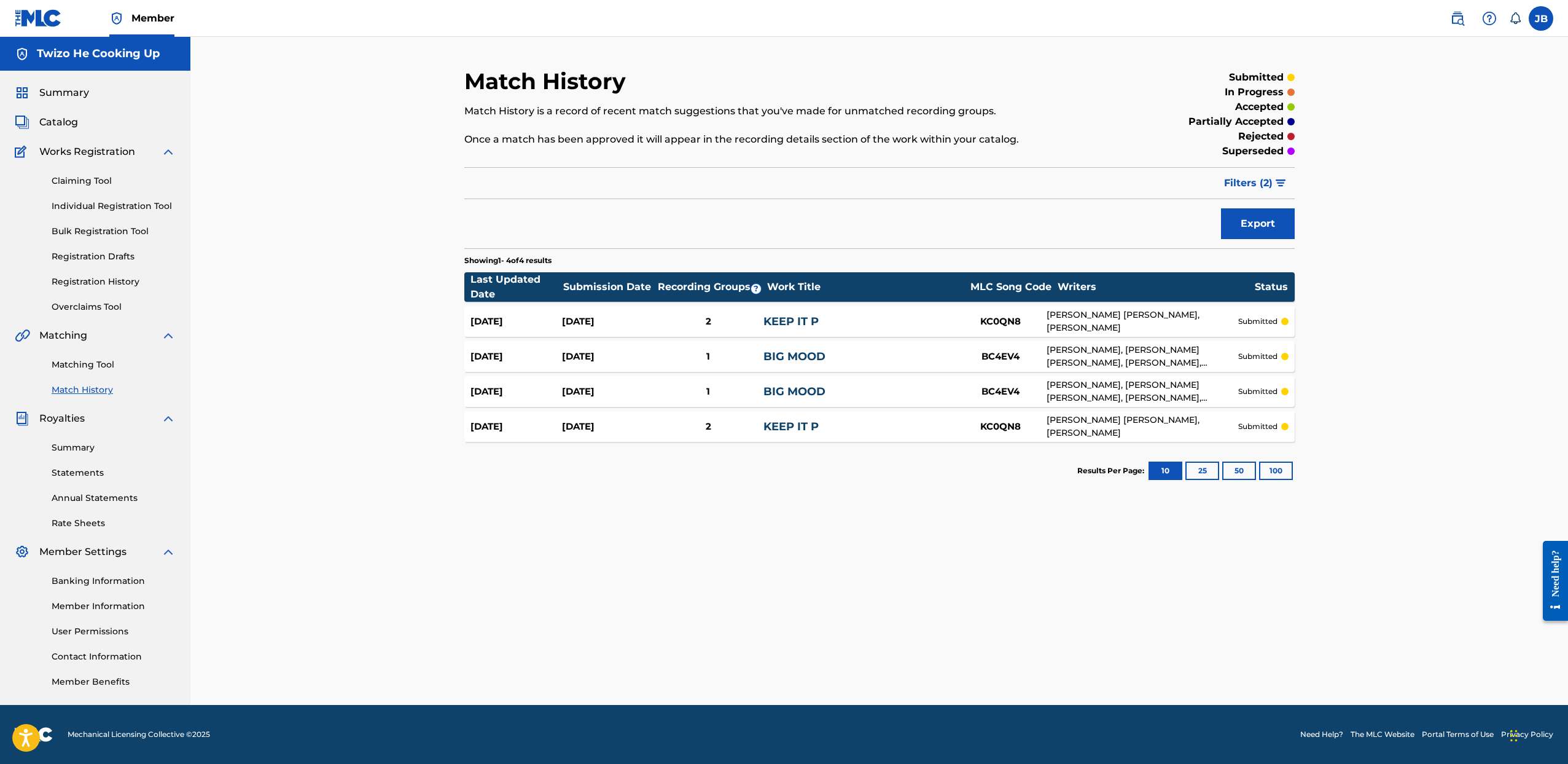
click at [66, 126] on span "Catalog" at bounding box center [58, 122] width 39 height 15
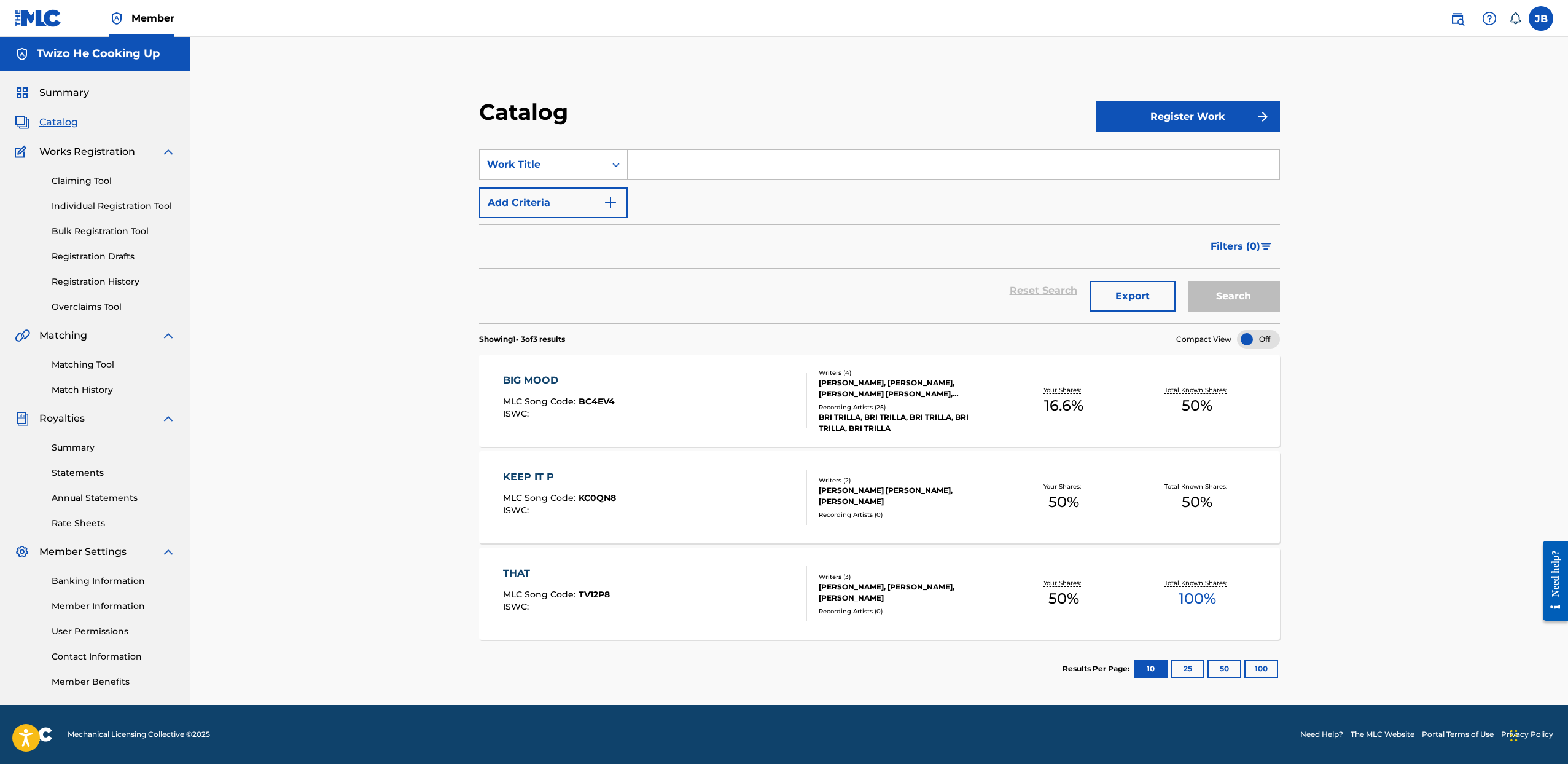
click at [966, 404] on div "Recording Artists ( 25 )" at bounding box center [909, 407] width 179 height 9
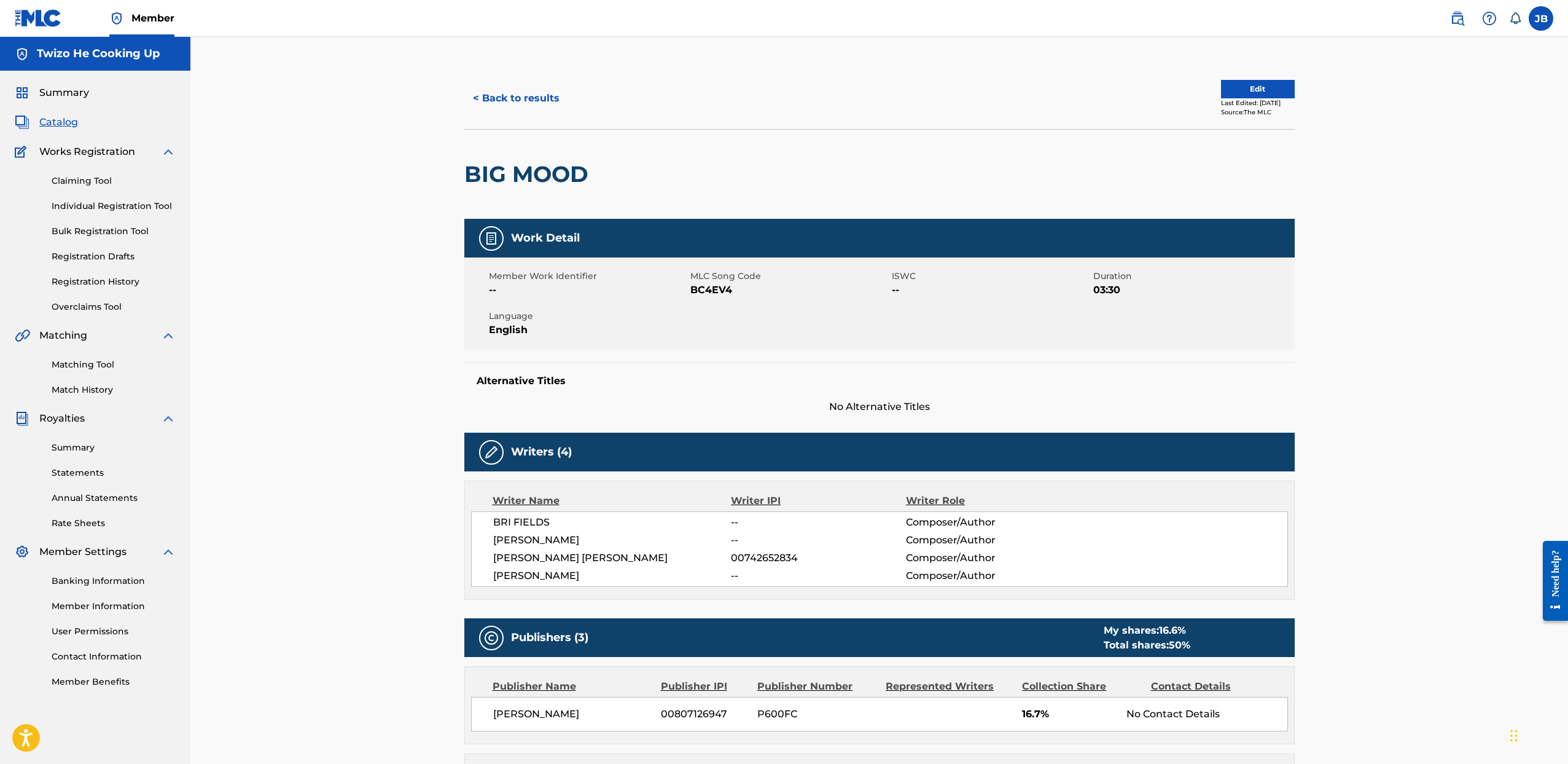
click at [516, 103] on button "< Back to results" at bounding box center [516, 98] width 104 height 31
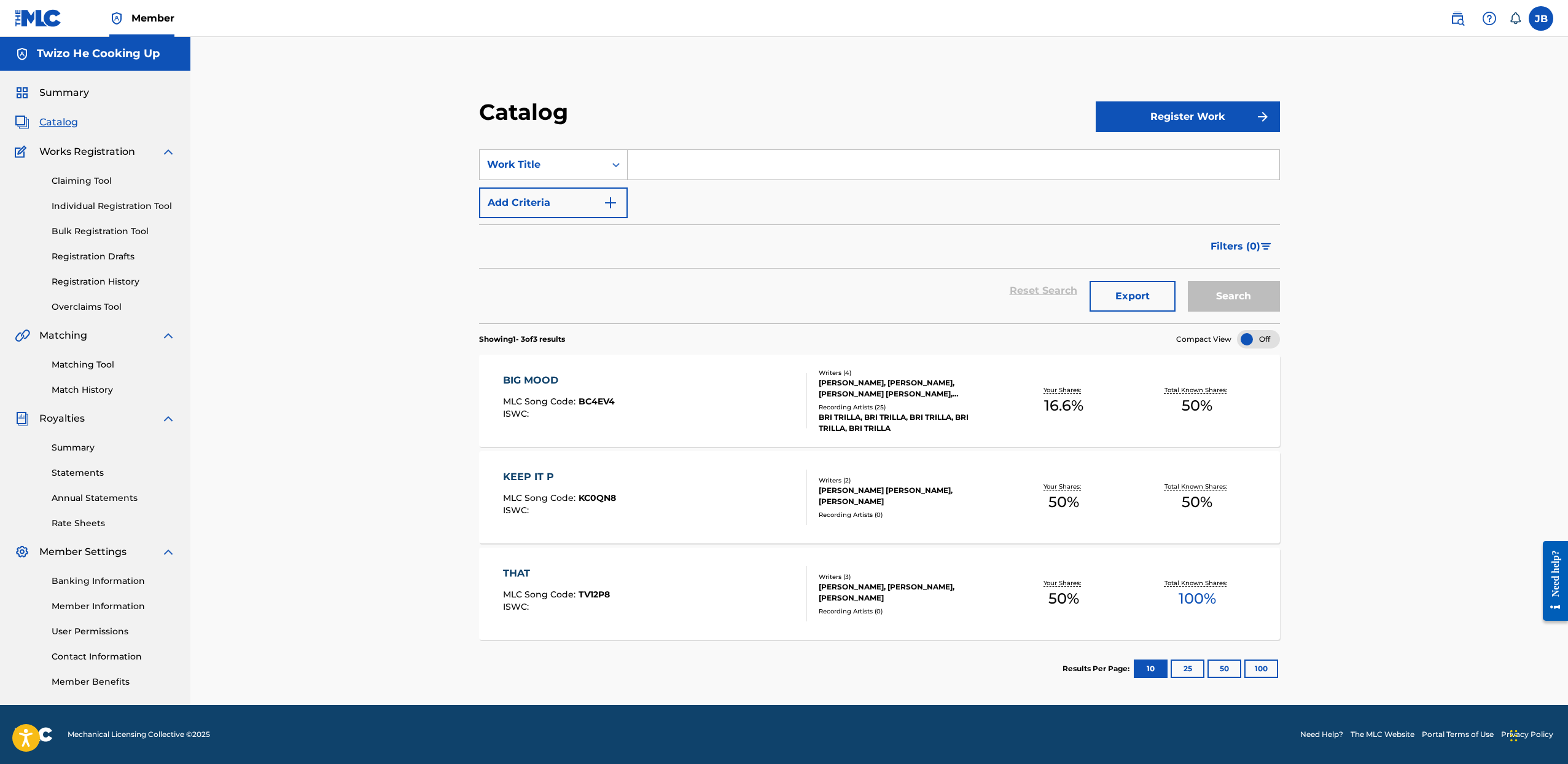
click at [724, 167] on input "Search Form" at bounding box center [953, 164] width 652 height 29
click at [67, 97] on span "Summary" at bounding box center [63, 92] width 50 height 15
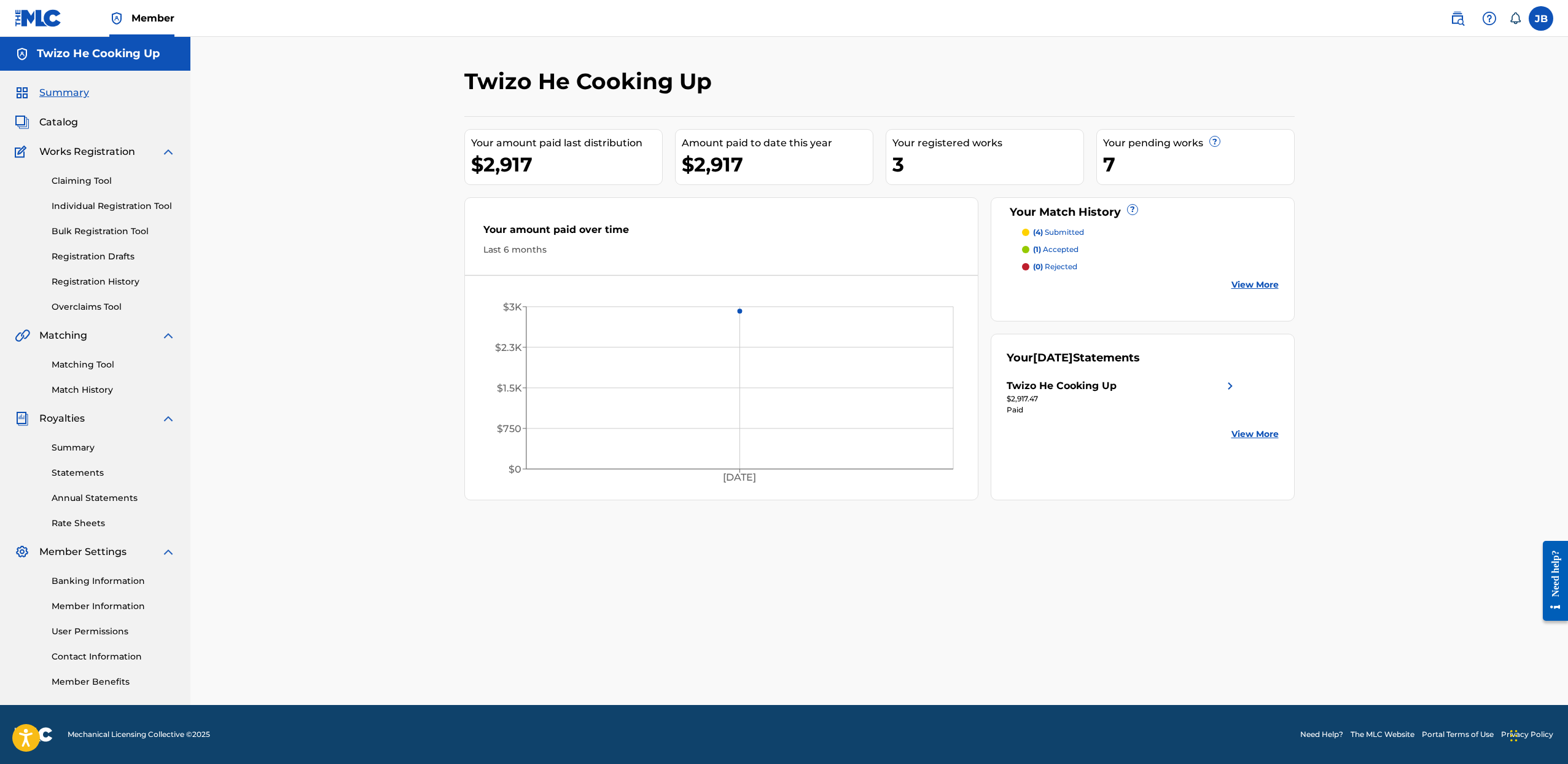
click at [1223, 385] on img at bounding box center [1229, 385] width 15 height 15
